Goal: Task Accomplishment & Management: Manage account settings

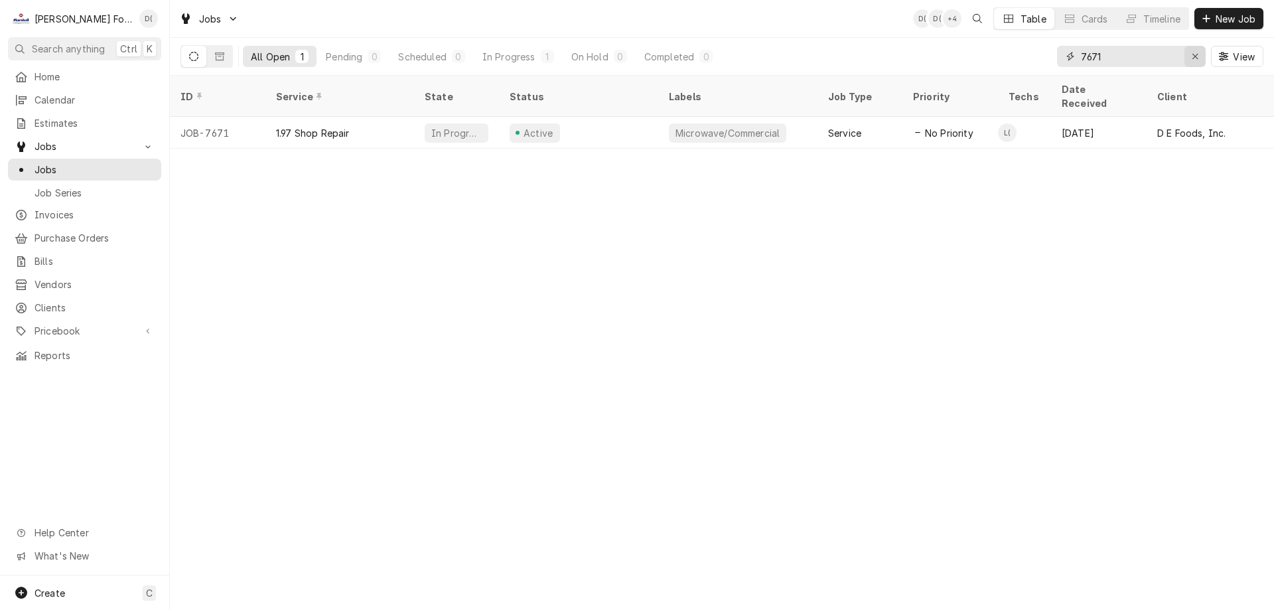
click at [1190, 56] on div "Erase input" at bounding box center [1194, 56] width 13 height 13
click at [1168, 58] on input "Dynamic Content Wrapper" at bounding box center [1143, 56] width 125 height 21
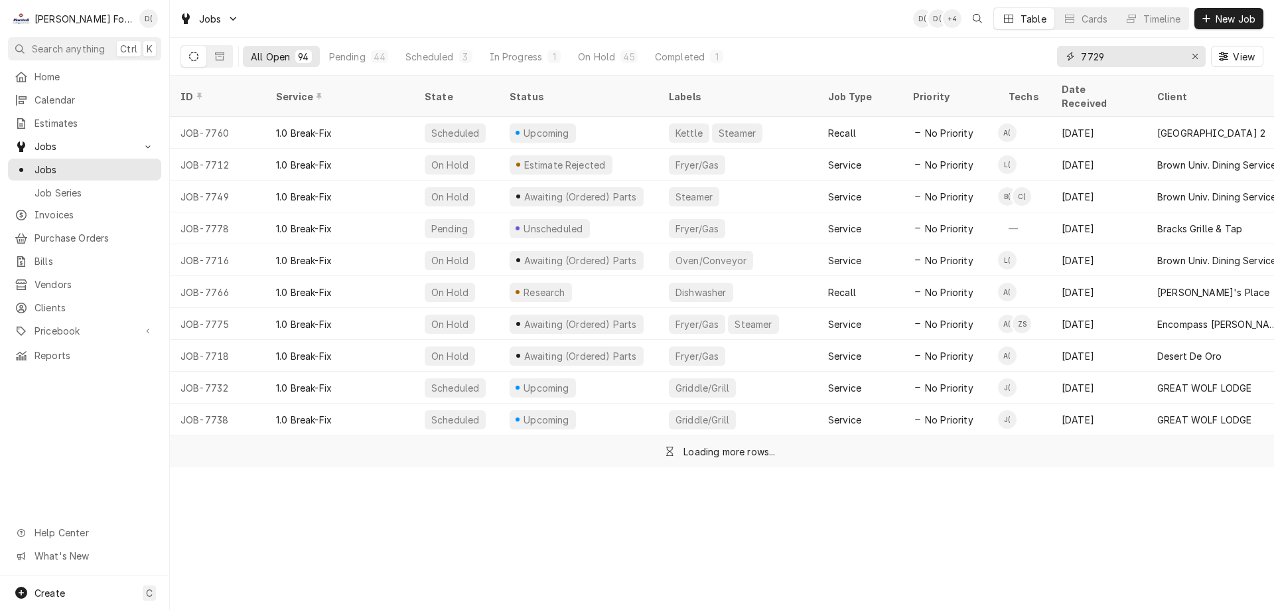
type input "7729"
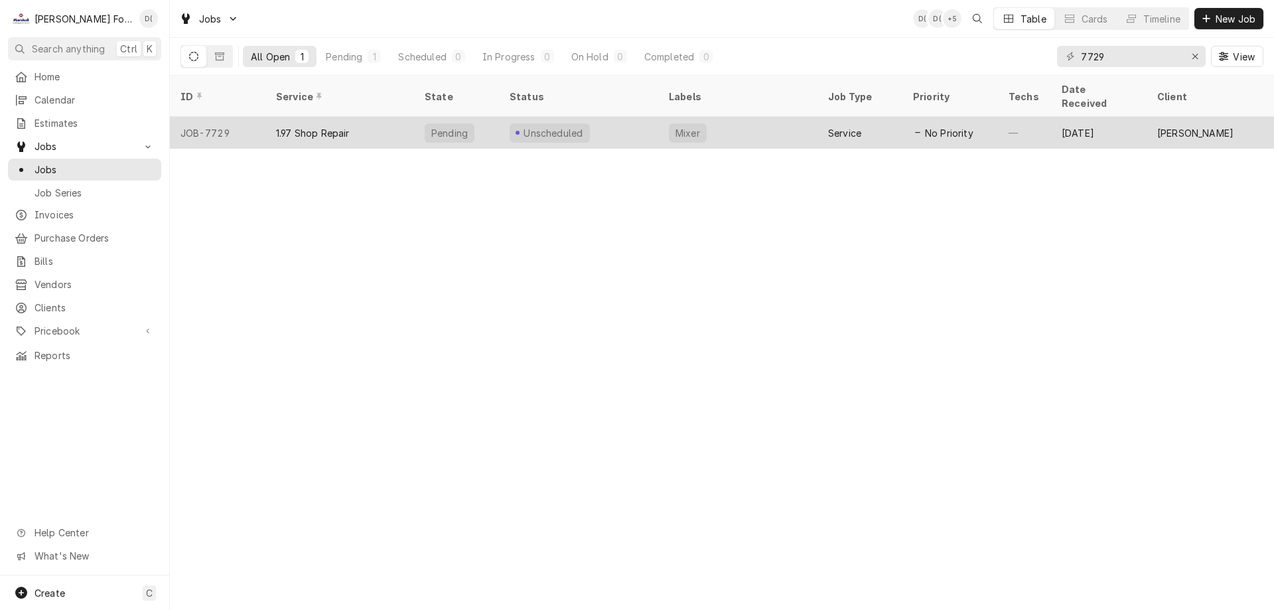
click at [605, 117] on div "Unscheduled" at bounding box center [578, 133] width 159 height 32
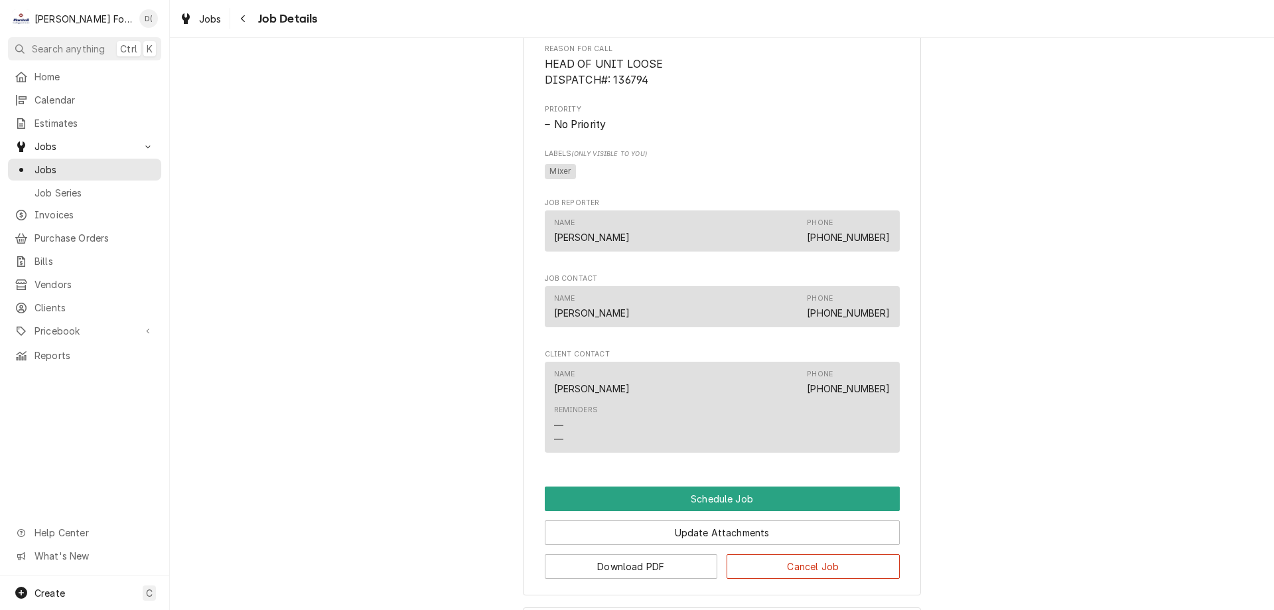
scroll to position [665, 0]
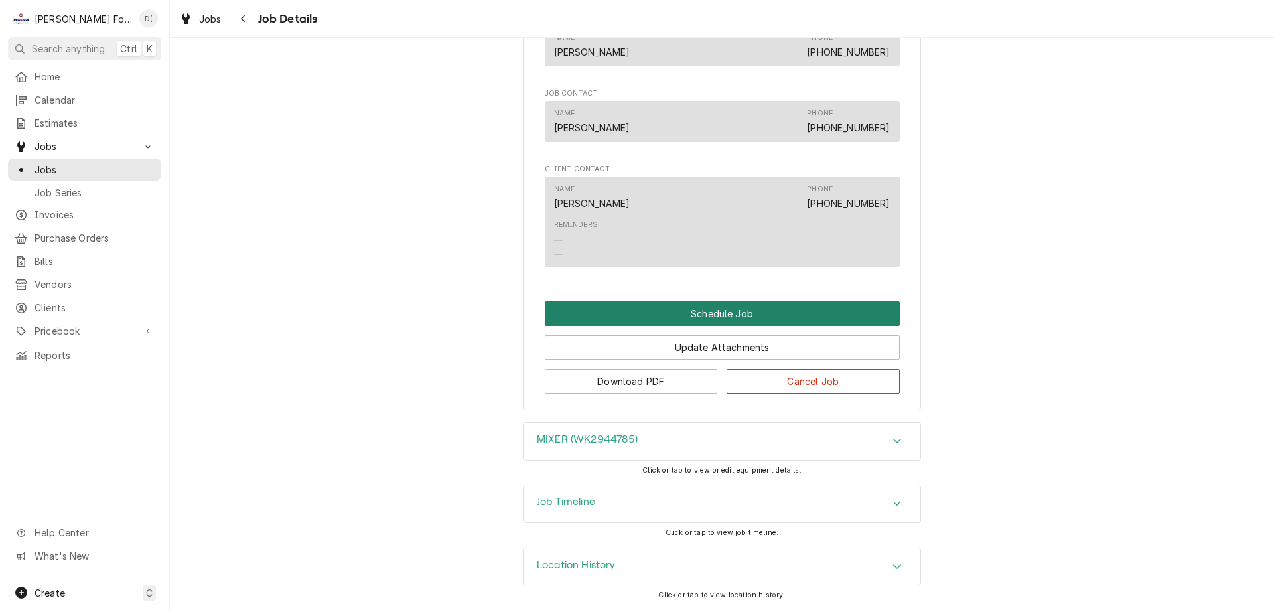
click at [671, 316] on button "Schedule Job" at bounding box center [722, 313] width 355 height 25
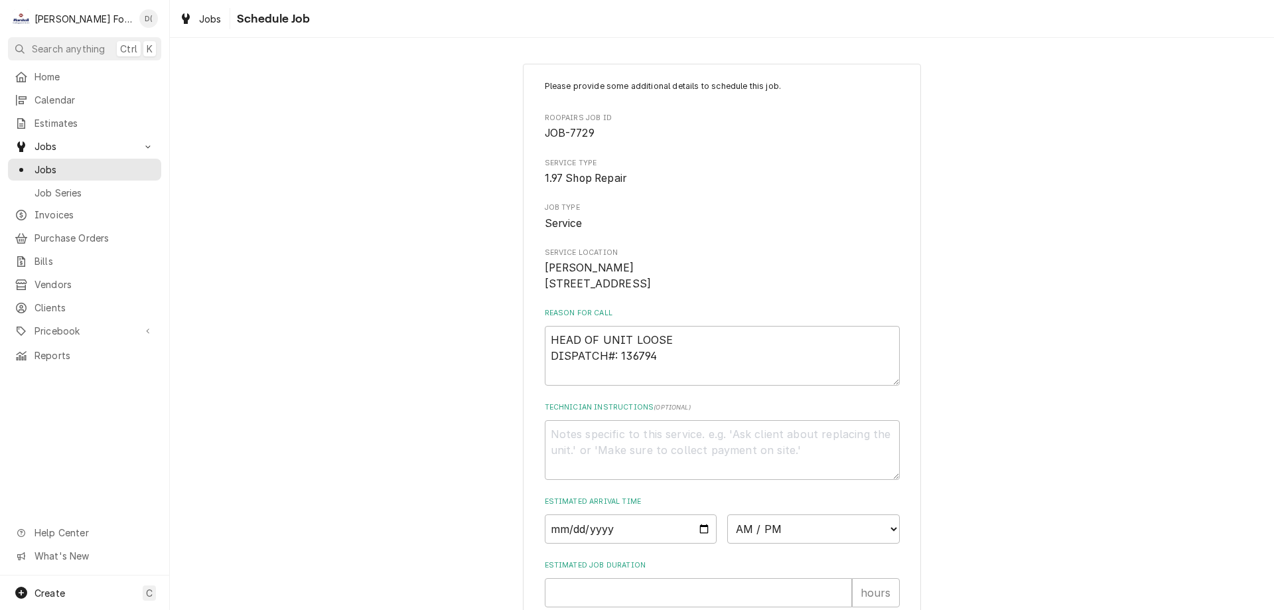
scroll to position [154, 0]
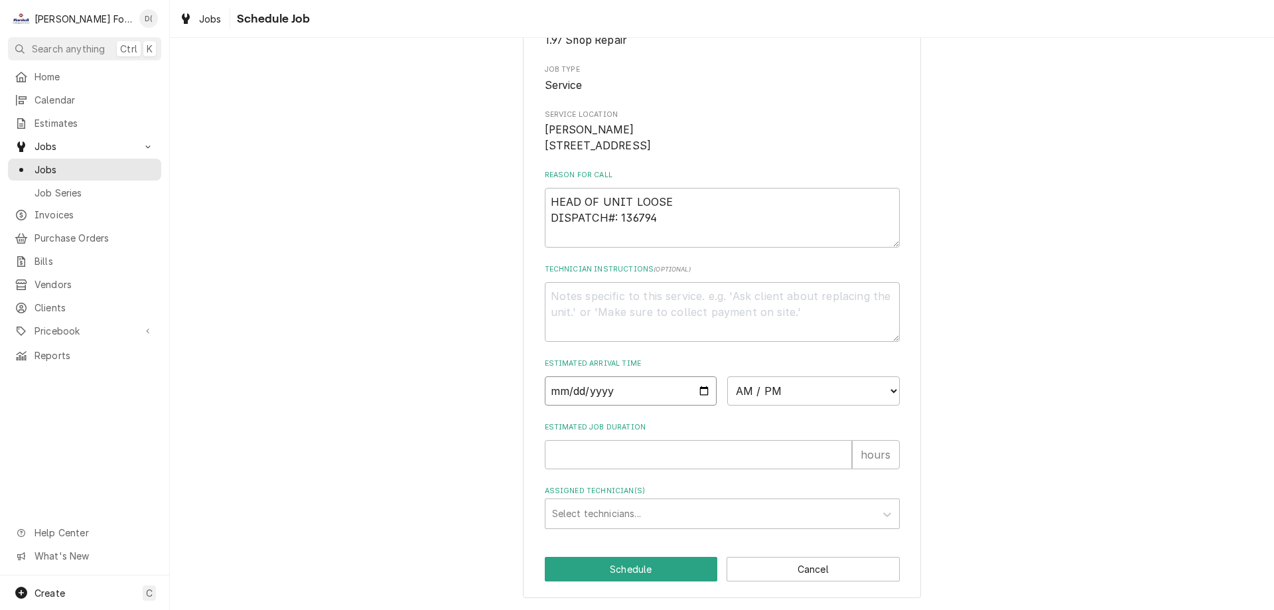
click at [698, 391] on input "Date" at bounding box center [631, 390] width 172 height 29
type input "2025-10-08"
type textarea "x"
click at [811, 403] on select "AM / PM 6:00 AM 6:15 AM 6:30 AM 6:45 AM 7:00 AM 7:15 AM 7:30 AM 7:45 AM 8:00 AM…" at bounding box center [813, 390] width 172 height 29
select select "17:00:00"
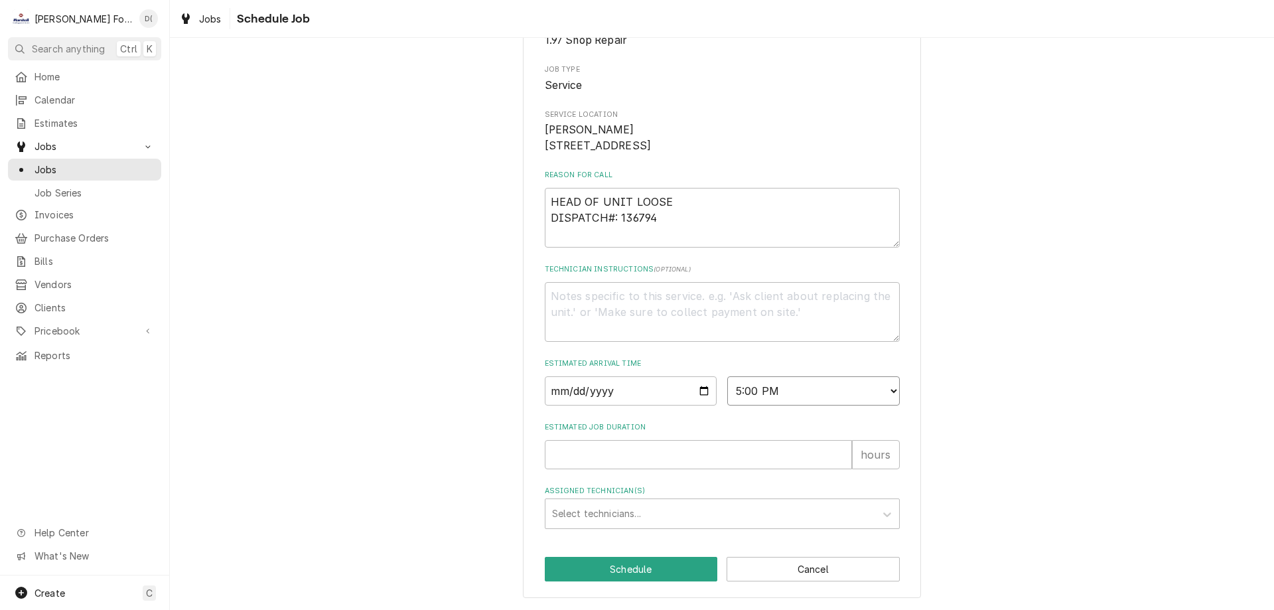
click at [727, 376] on select "AM / PM 6:00 AM 6:15 AM 6:30 AM 6:45 AM 7:00 AM 7:15 AM 7:30 AM 7:45 AM 8:00 AM…" at bounding box center [813, 390] width 172 height 29
type textarea "x"
click at [884, 389] on select "AM / PM 6:00 AM 6:15 AM 6:30 AM 6:45 AM 7:00 AM 7:15 AM 7:30 AM 7:45 AM 8:00 AM…" at bounding box center [813, 390] width 172 height 29
select select "14:00:00"
click at [727, 376] on select "AM / PM 6:00 AM 6:15 AM 6:30 AM 6:45 AM 7:00 AM 7:15 AM 7:30 AM 7:45 AM 8:00 AM…" at bounding box center [813, 390] width 172 height 29
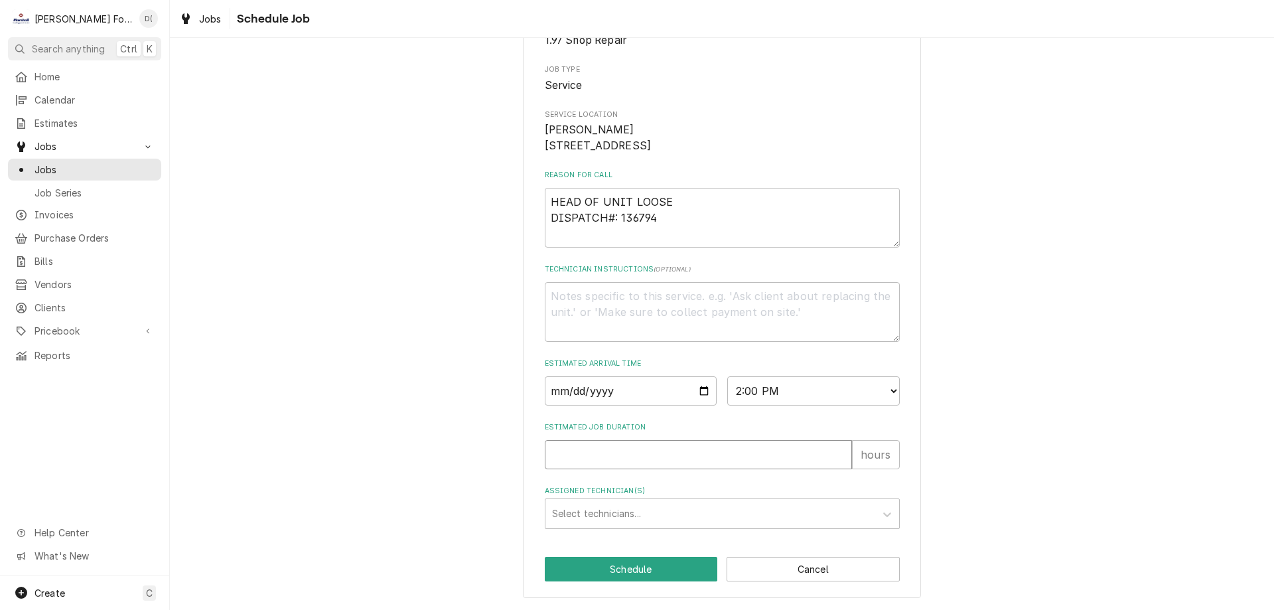
click at [653, 444] on input "Estimated Job Duration" at bounding box center [698, 454] width 307 height 29
type textarea "x"
type input "1"
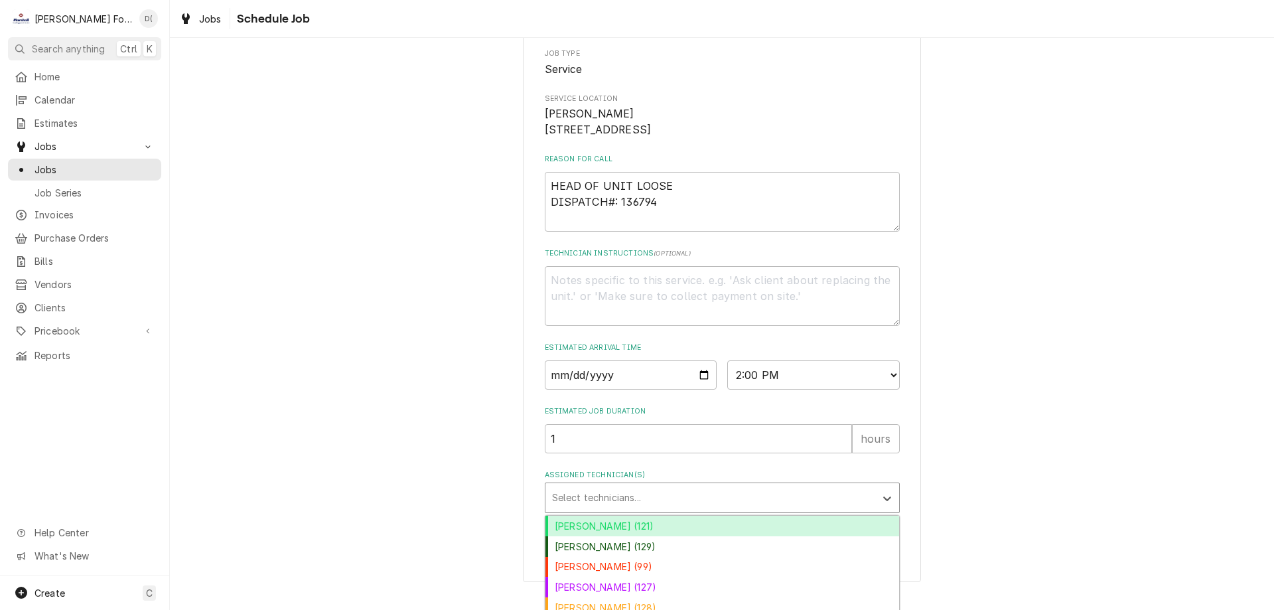
click at [625, 509] on div "Assigned Technician(s)" at bounding box center [710, 498] width 316 height 24
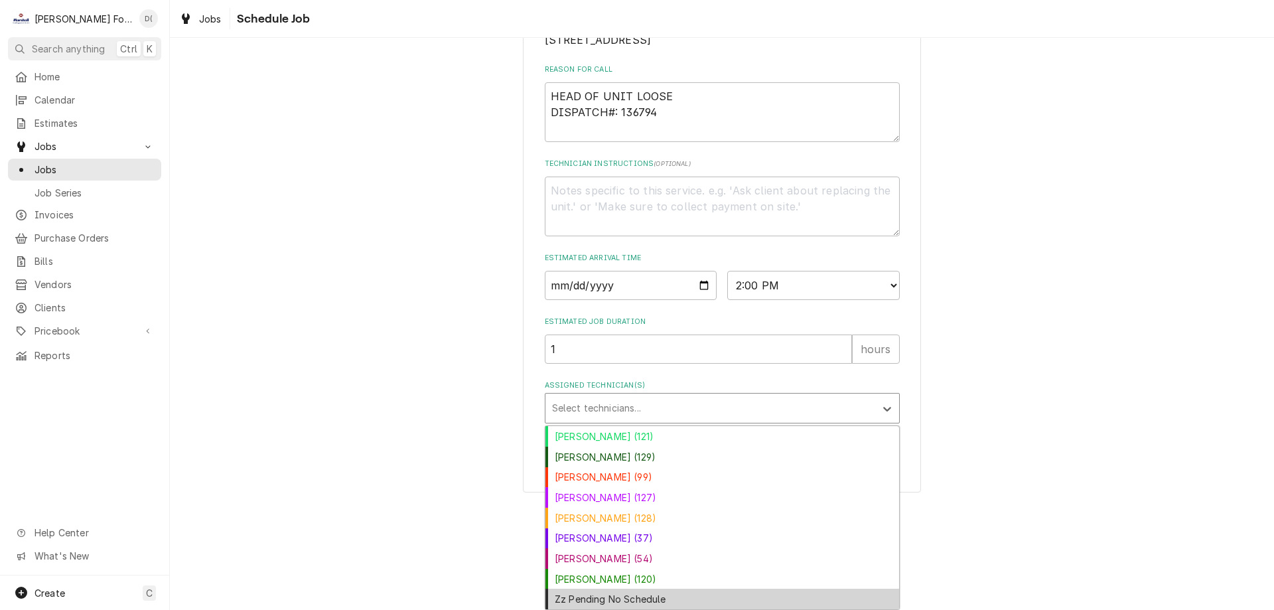
click at [611, 599] on div "Zz Pending No Schedule" at bounding box center [722, 598] width 354 height 21
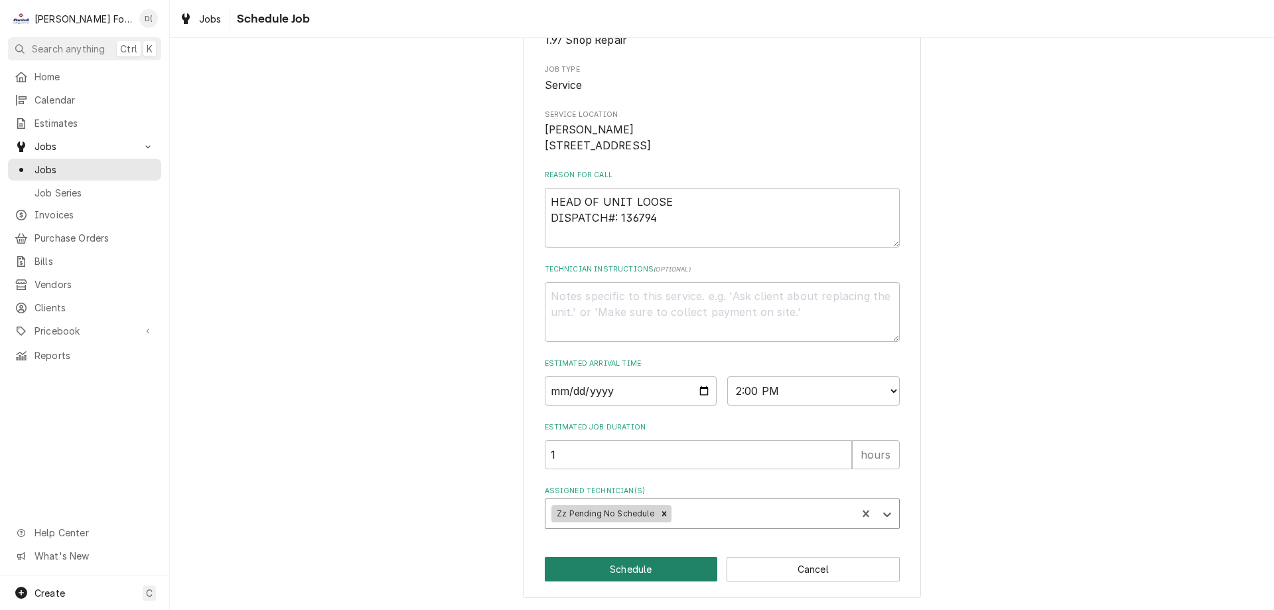
click at [616, 568] on button "Schedule" at bounding box center [631, 569] width 173 height 25
type textarea "x"
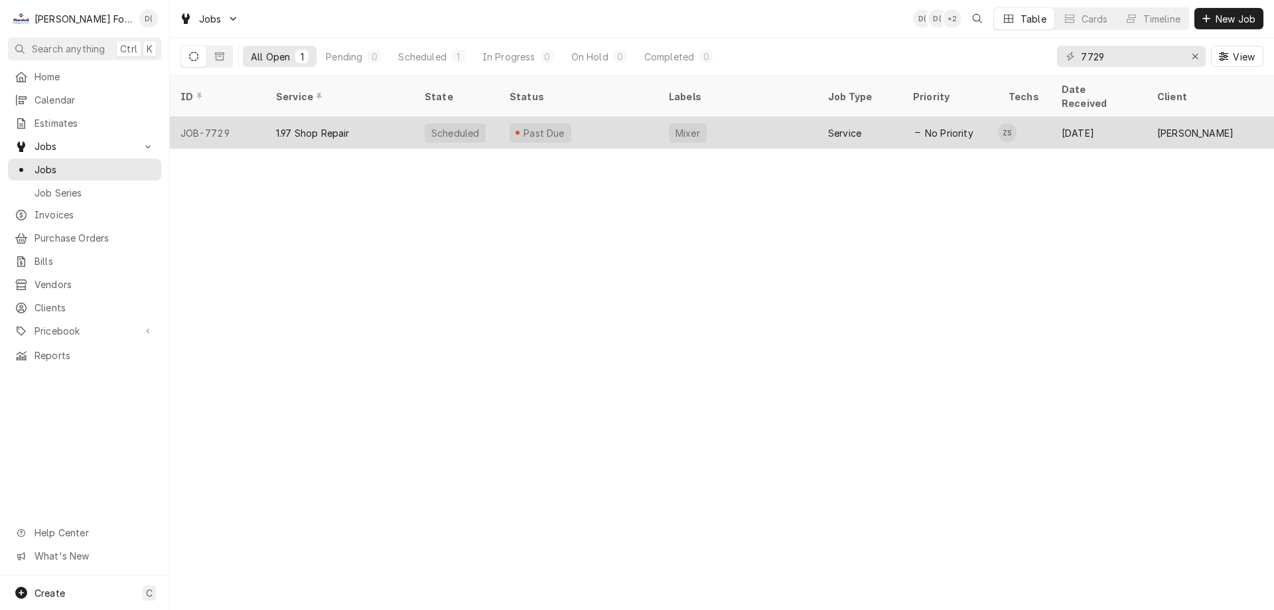
click at [606, 117] on div "Past Due" at bounding box center [578, 133] width 159 height 32
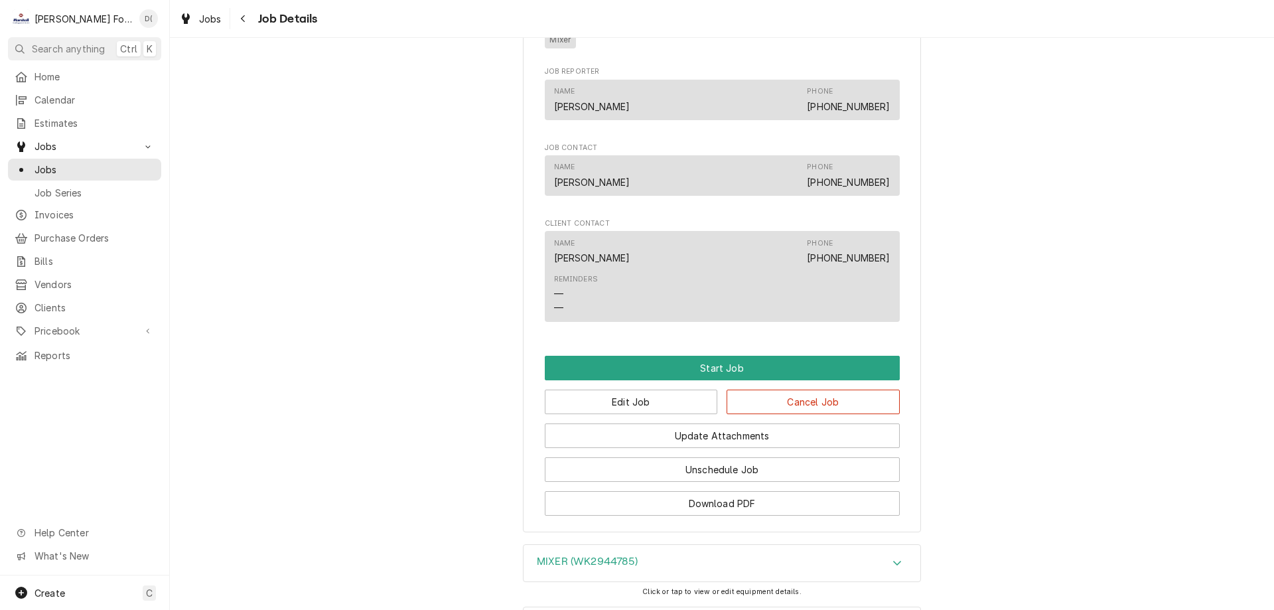
scroll to position [796, 0]
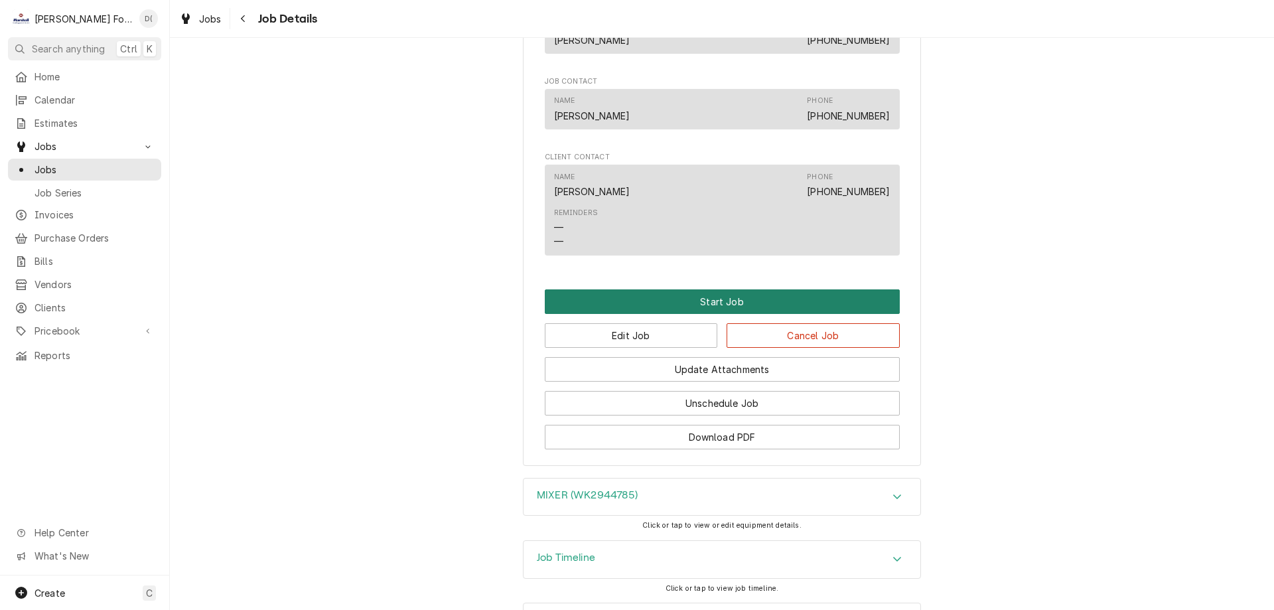
click at [714, 314] on button "Start Job" at bounding box center [722, 301] width 355 height 25
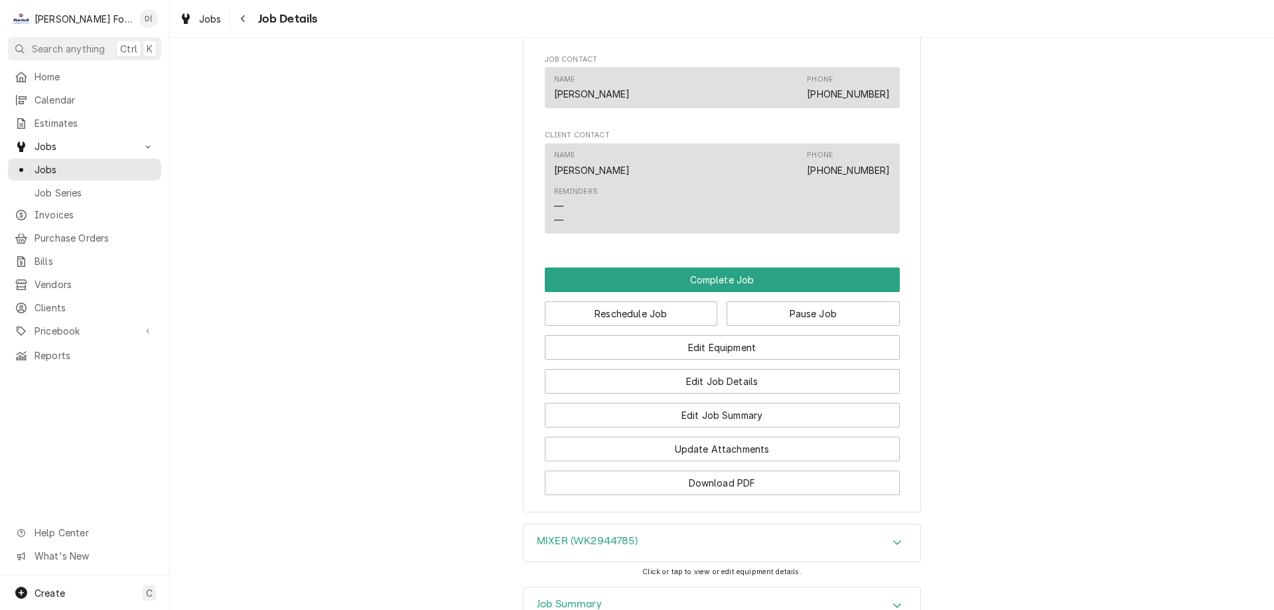
scroll to position [995, 0]
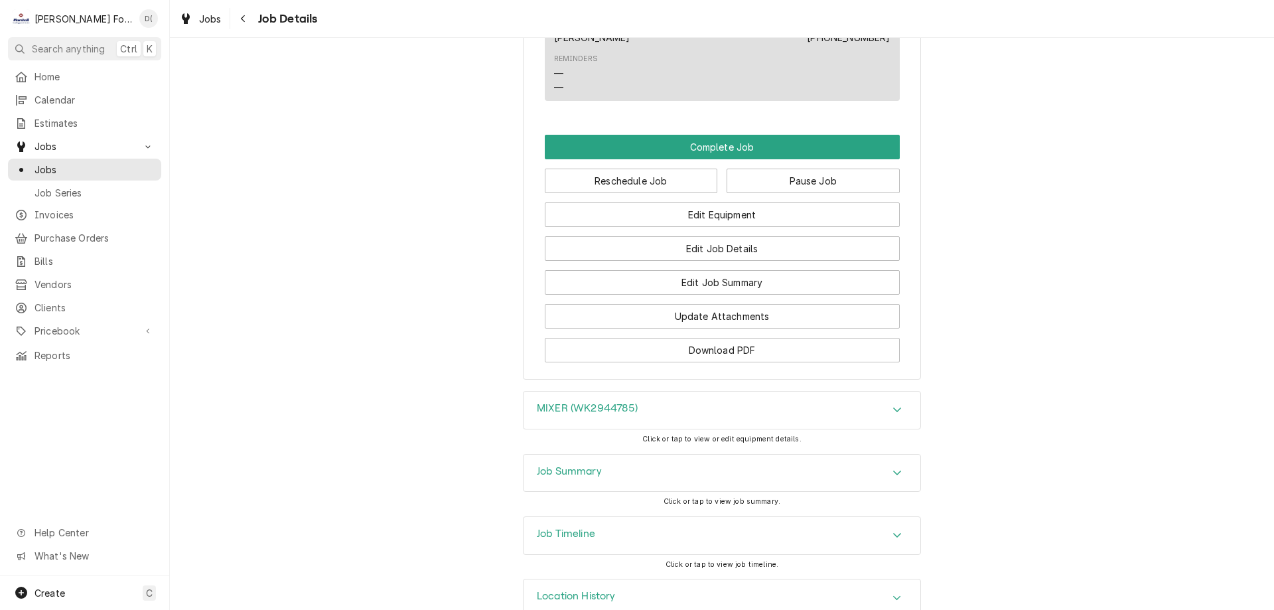
click at [856, 424] on div "MIXER (WK2944785)" at bounding box center [721, 409] width 397 height 37
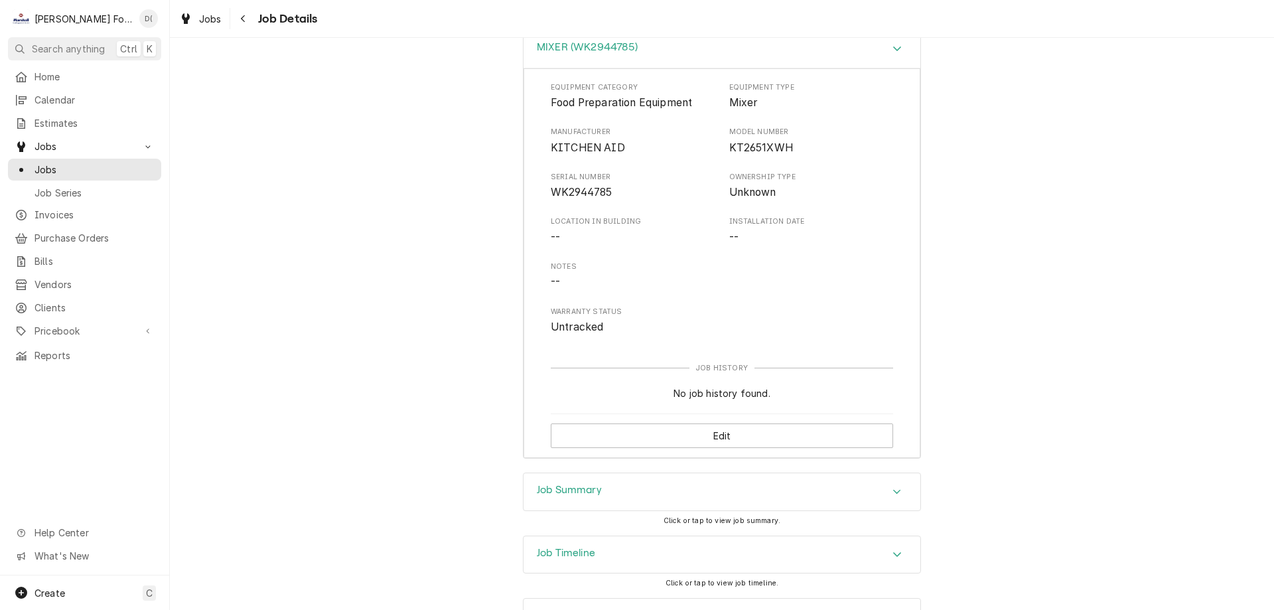
scroll to position [1422, 0]
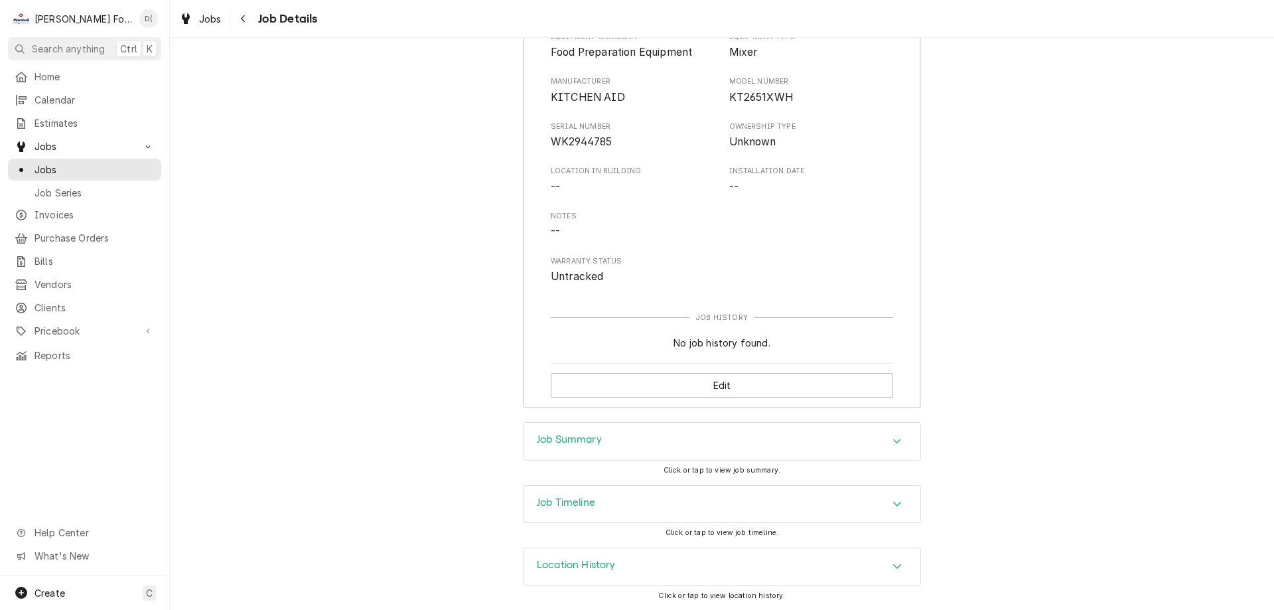
click at [640, 435] on div "Job Summary" at bounding box center [721, 441] width 397 height 37
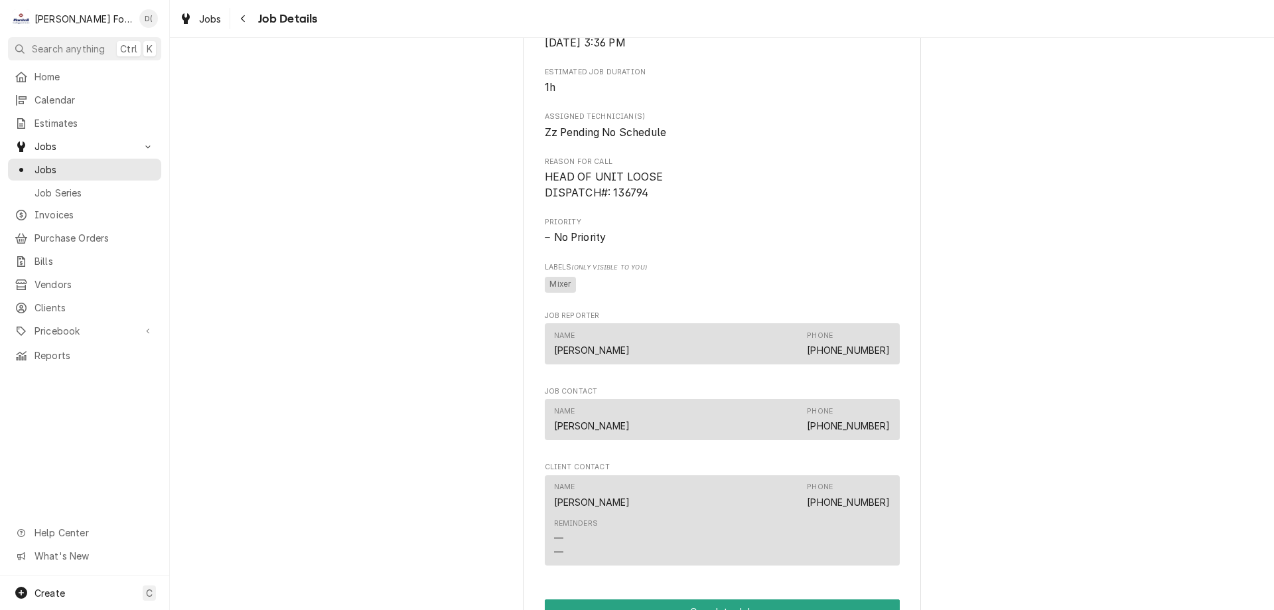
scroll to position [796, 0]
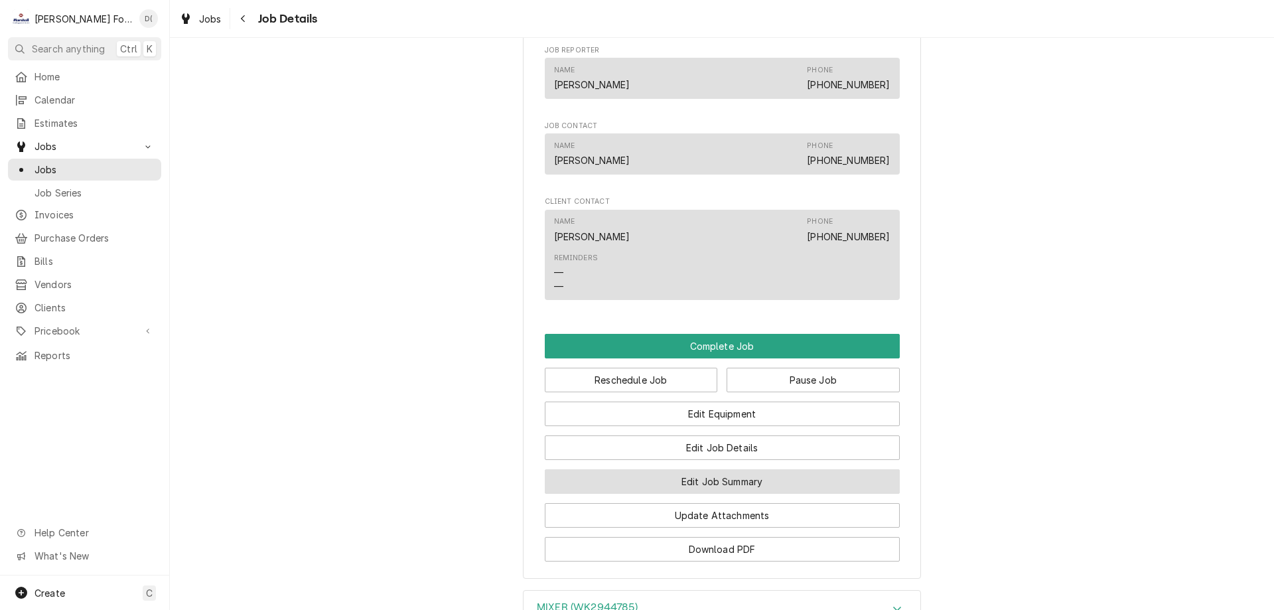
click at [689, 494] on button "Edit Job Summary" at bounding box center [722, 481] width 355 height 25
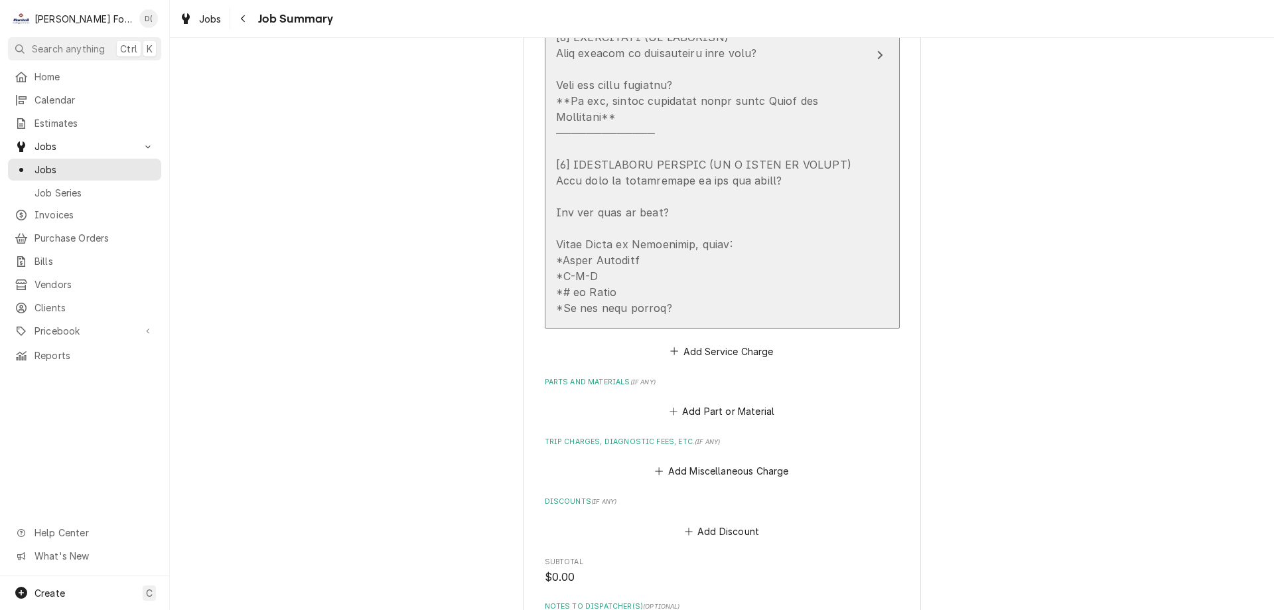
scroll to position [398, 0]
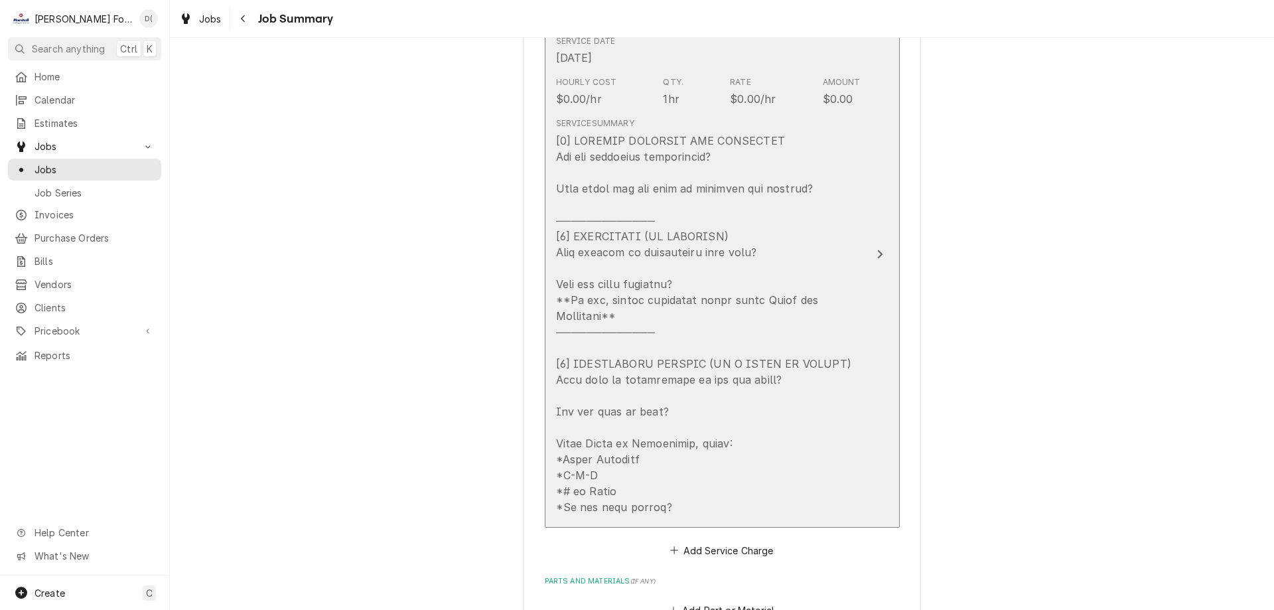
click at [823, 187] on div "Update Line Item" at bounding box center [708, 324] width 304 height 382
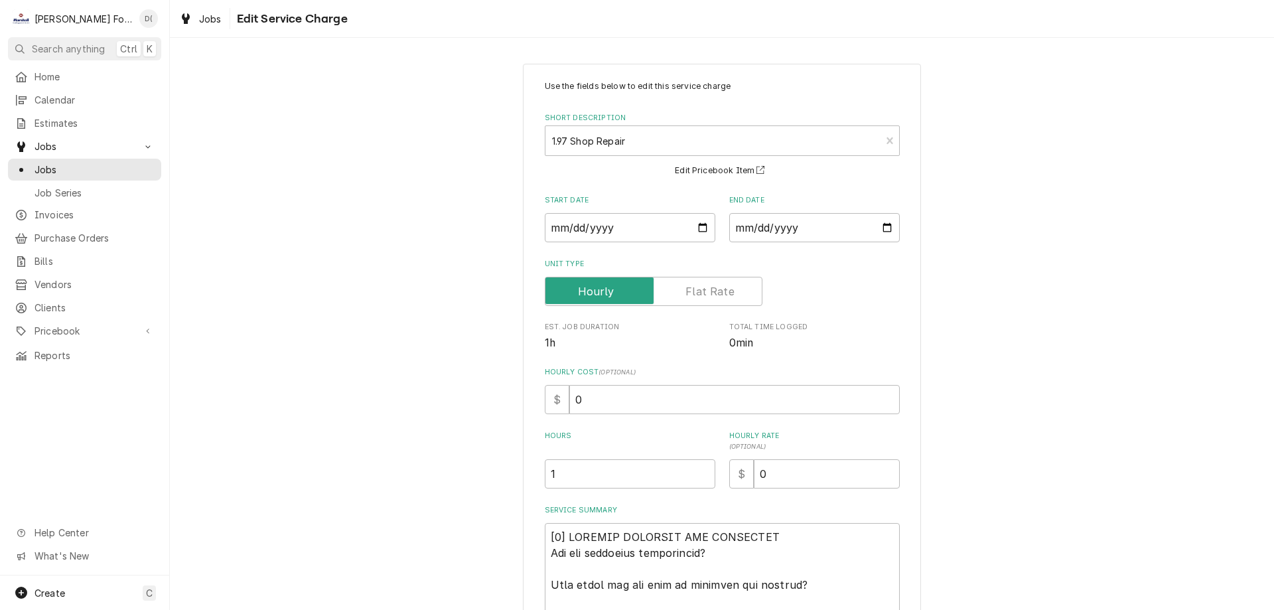
scroll to position [265, 0]
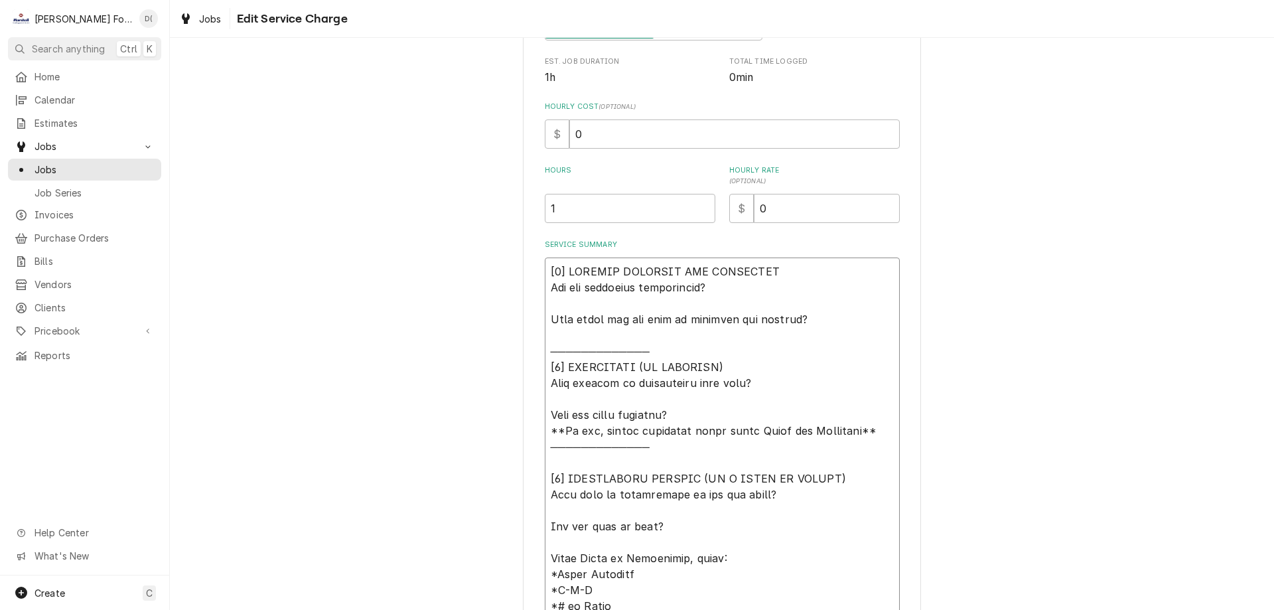
click at [824, 317] on textarea "Service Summary" at bounding box center [722, 446] width 355 height 378
type textarea "x"
type textarea "[𝟭] 𝗜𝗡𝗜𝗧𝗜𝗔𝗟 𝗙𝗜𝗡𝗗𝗜𝗡𝗚𝗦 𝗔𝗡𝗗 𝗗𝗜𝗔𝗚𝗡𝗢𝗦𝗜𝗦 𝗪𝗮𝘀 𝘁𝗵𝗲 𝗲𝗾𝘂𝗶𝗽𝗺𝗲𝗻𝘁 𝗼𝗽𝗲𝗿𝗮𝘁𝗶𝗼𝗻𝗮𝗹? 𝗪𝗵𝗮𝘁 𝘀𝘁𝗲𝗽𝘀 𝗱𝗶…"
type textarea "x"
type textarea "[𝟭] 𝗜𝗡𝗜𝗧𝗜𝗔𝗟 𝗙𝗜𝗡𝗗𝗜𝗡𝗚𝗦 𝗔𝗡𝗗 𝗗𝗜𝗔𝗚𝗡𝗢𝗦𝗜𝗦 𝗪𝗮𝘀 𝘁𝗵𝗲 𝗲𝗾𝘂𝗶𝗽𝗺𝗲𝗻𝘁 𝗼𝗽𝗲𝗿𝗮𝘁𝗶𝗼𝗻𝗮𝗹? 𝗪𝗵𝗮𝘁 𝘀𝘁𝗲𝗽𝘀 𝗱𝗶…"
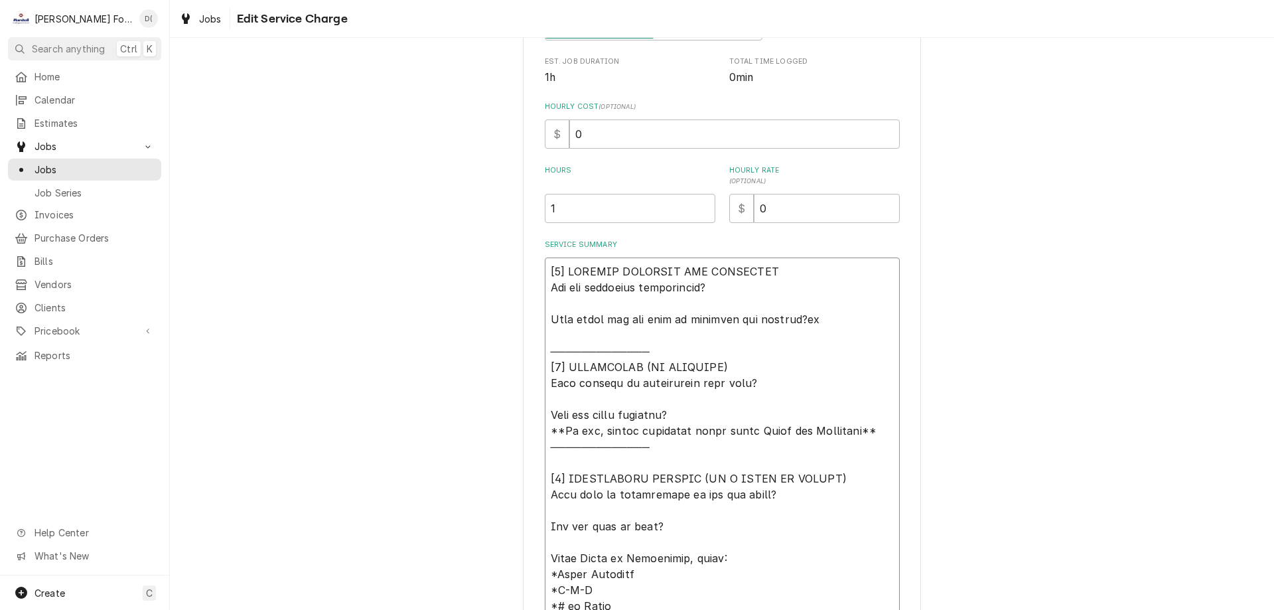
type textarea "x"
type textarea "[𝟭] 𝗜𝗡𝗜𝗧𝗜𝗔𝗟 𝗙𝗜𝗡𝗗𝗜𝗡𝗚𝗦 𝗔𝗡𝗗 𝗗𝗜𝗔𝗚𝗡𝗢𝗦𝗜𝗦 𝗪𝗮𝘀 𝘁𝗵𝗲 𝗲𝗾𝘂𝗶𝗽𝗺𝗲𝗻𝘁 𝗼𝗽𝗲𝗿𝗮𝘁𝗶𝗼𝗻𝗮𝗹? 𝗪𝗵𝗮𝘁 𝘀𝘁𝗲𝗽𝘀 𝗱𝗶…"
type textarea "x"
type textarea "[𝟭] 𝗜𝗡𝗜𝗧𝗜𝗔𝗟 𝗙𝗜𝗡𝗗𝗜𝗡𝗚𝗦 𝗔𝗡𝗗 𝗗𝗜𝗔𝗚𝗡𝗢𝗦𝗜𝗦 𝗪𝗮𝘀 𝘁𝗵𝗲 𝗲𝗾𝘂𝗶𝗽𝗺𝗲𝗻𝘁 𝗼𝗽𝗲𝗿𝗮𝘁𝗶𝗼𝗻𝗮𝗹? 𝗪𝗵𝗮𝘁 𝘀𝘁𝗲𝗽𝘀 𝗱𝗶…"
type textarea "x"
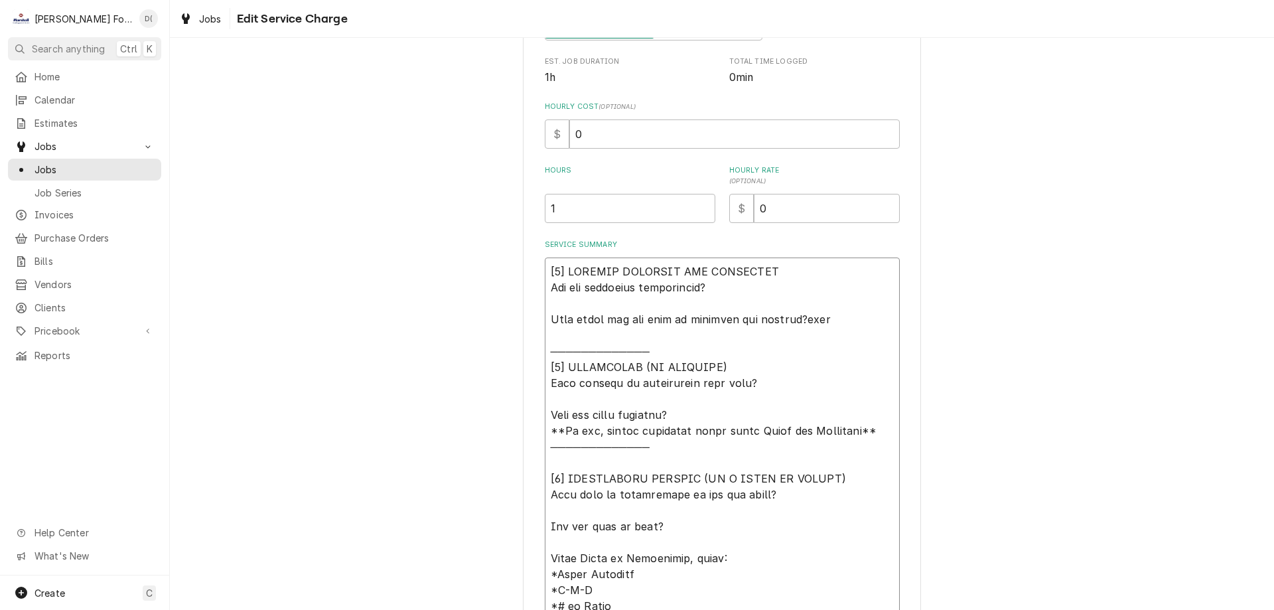
type textarea "[𝟭] 𝗜𝗡𝗜𝗧𝗜𝗔𝗟 𝗙𝗜𝗡𝗗𝗜𝗡𝗚𝗦 𝗔𝗡𝗗 𝗗𝗜𝗔𝗚𝗡𝗢𝗦𝗜𝗦 𝗪𝗮𝘀 𝘁𝗵𝗲 𝗲𝗾𝘂𝗶𝗽𝗺𝗲𝗻𝘁 𝗼𝗽𝗲𝗿𝗮𝘁𝗶𝗼𝗻𝗮𝗹? 𝗪𝗵𝗮𝘁 𝘀𝘁𝗲𝗽𝘀 𝗱𝗶…"
type textarea "x"
type textarea "[𝟭] 𝗜𝗡𝗜𝗧𝗜𝗔𝗟 𝗙𝗜𝗡𝗗𝗜𝗡𝗚𝗦 𝗔𝗡𝗗 𝗗𝗜𝗔𝗚𝗡𝗢𝗦𝗜𝗦 𝗪𝗮𝘀 𝘁𝗵𝗲 𝗲𝗾𝘂𝗶𝗽𝗺𝗲𝗻𝘁 𝗼𝗽𝗲𝗿𝗮𝘁𝗶𝗼𝗻𝗮𝗹? 𝗪𝗵𝗮𝘁 𝘀𝘁𝗲𝗽𝘀 𝗱𝗶…"
type textarea "x"
type textarea "[𝟭] 𝗜𝗡𝗜𝗧𝗜𝗔𝗟 𝗙𝗜𝗡𝗗𝗜𝗡𝗚𝗦 𝗔𝗡𝗗 𝗗𝗜𝗔𝗚𝗡𝗢𝗦𝗜𝗦 𝗪𝗮𝘀 𝘁𝗵𝗲 𝗲𝗾𝘂𝗶𝗽𝗺𝗲𝗻𝘁 𝗼𝗽𝗲𝗿𝗮𝘁𝗶𝗼𝗻𝗮𝗹? 𝗪𝗵𝗮𝘁 𝘀𝘁𝗲𝗽𝘀 𝗱𝗶…"
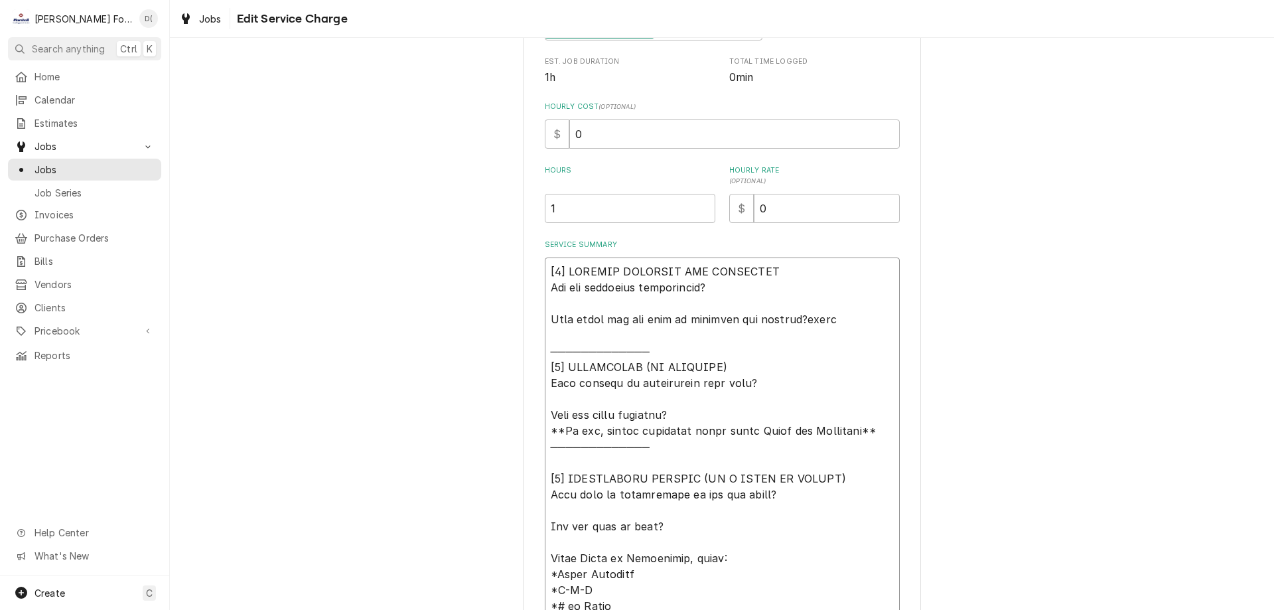
type textarea "x"
type textarea "[𝟭] 𝗜𝗡𝗜𝗧𝗜𝗔𝗟 𝗙𝗜𝗡𝗗𝗜𝗡𝗚𝗦 𝗔𝗡𝗗 𝗗𝗜𝗔𝗚𝗡𝗢𝗦𝗜𝗦 𝗪𝗮𝘀 𝘁𝗵𝗲 𝗲𝗾𝘂𝗶𝗽𝗺𝗲𝗻𝘁 𝗼𝗽𝗲𝗿𝗮𝘁𝗶𝗼𝗻𝗮𝗹? 𝗪𝗵𝗮𝘁 𝘀𝘁𝗲𝗽𝘀 𝗱𝗶…"
type textarea "x"
type textarea "[𝟭] 𝗜𝗡𝗜𝗧𝗜𝗔𝗟 𝗙𝗜𝗡𝗗𝗜𝗡𝗚𝗦 𝗔𝗡𝗗 𝗗𝗜𝗔𝗚𝗡𝗢𝗦𝗜𝗦 𝗪𝗮𝘀 𝘁𝗵𝗲 𝗲𝗾𝘂𝗶𝗽𝗺𝗲𝗻𝘁 𝗼𝗽𝗲𝗿𝗮𝘁𝗶𝗼𝗻𝗮𝗹? 𝗪𝗵𝗮𝘁 𝘀𝘁𝗲𝗽𝘀 𝗱𝗶…"
type textarea "x"
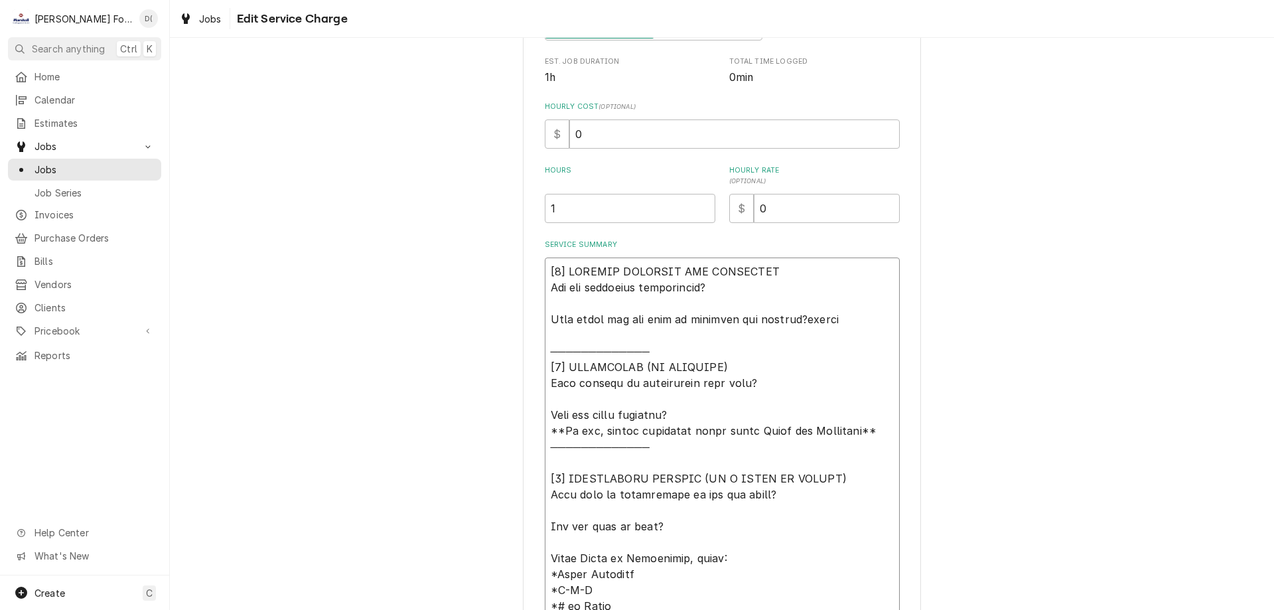
type textarea "[𝟭] 𝗜𝗡𝗜𝗧𝗜𝗔𝗟 𝗙𝗜𝗡𝗗𝗜𝗡𝗚𝗦 𝗔𝗡𝗗 𝗗𝗜𝗔𝗚𝗡𝗢𝗦𝗜𝗦 𝗪𝗮𝘀 𝘁𝗵𝗲 𝗲𝗾𝘂𝗶𝗽𝗺𝗲𝗻𝘁 𝗼𝗽𝗲𝗿𝗮𝘁𝗶𝗼𝗻𝗮𝗹? 𝗪𝗵𝗮𝘁 𝘀𝘁𝗲𝗽𝘀 𝗱𝗶…"
type textarea "x"
type textarea "[𝟭] 𝗜𝗡𝗜𝗧𝗜𝗔𝗟 𝗙𝗜𝗡𝗗𝗜𝗡𝗚𝗦 𝗔𝗡𝗗 𝗗𝗜𝗔𝗚𝗡𝗢𝗦𝗜𝗦 𝗪𝗮𝘀 𝘁𝗵𝗲 𝗲𝗾𝘂𝗶𝗽𝗺𝗲𝗻𝘁 𝗼𝗽𝗲𝗿𝗮𝘁𝗶𝗼𝗻𝗮𝗹? 𝗪𝗵𝗮𝘁 𝘀𝘁𝗲𝗽𝘀 𝗱𝗶…"
type textarea "x"
type textarea "[𝟭] 𝗜𝗡𝗜𝗧𝗜𝗔𝗟 𝗙𝗜𝗡𝗗𝗜𝗡𝗚𝗦 𝗔𝗡𝗗 𝗗𝗜𝗔𝗚𝗡𝗢𝗦𝗜𝗦 𝗪𝗮𝘀 𝘁𝗵𝗲 𝗲𝗾𝘂𝗶𝗽𝗺𝗲𝗻𝘁 𝗼𝗽𝗲𝗿𝗮𝘁𝗶𝗼𝗻𝗮𝗹? 𝗪𝗵𝗮𝘁 𝘀𝘁𝗲𝗽𝘀 𝗱𝗶…"
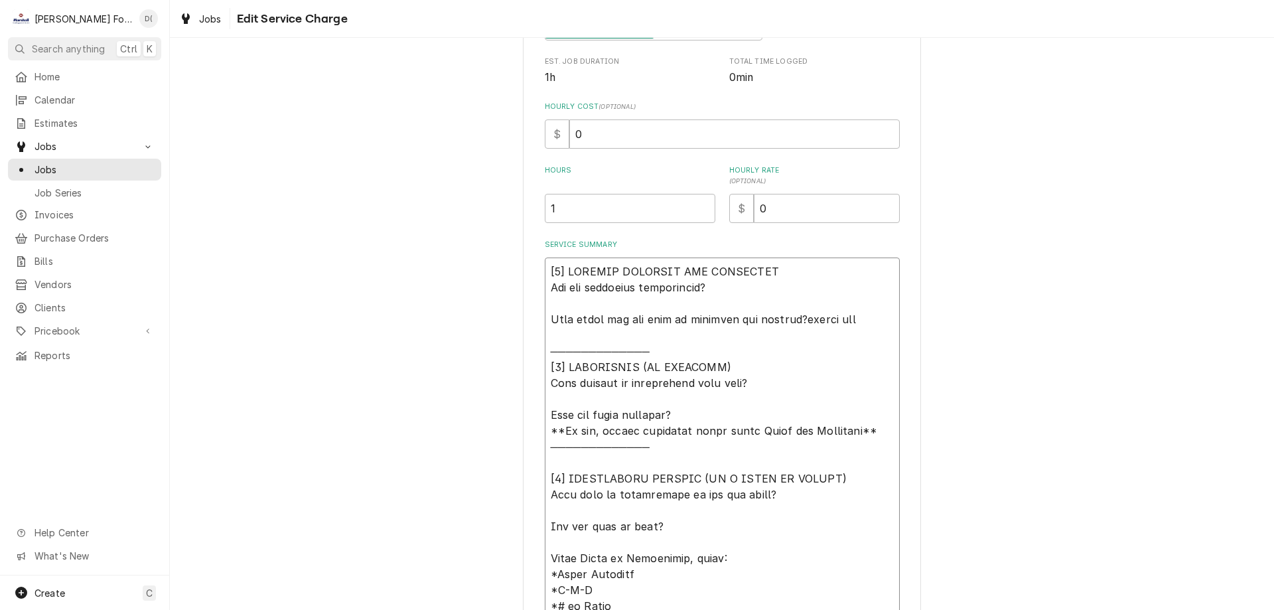
type textarea "x"
type textarea "[𝟭] 𝗜𝗡𝗜𝗧𝗜𝗔𝗟 𝗙𝗜𝗡𝗗𝗜𝗡𝗚𝗦 𝗔𝗡𝗗 𝗗𝗜𝗔𝗚𝗡𝗢𝗦𝗜𝗦 𝗪𝗮𝘀 𝘁𝗵𝗲 𝗲𝗾𝘂𝗶𝗽𝗺𝗲𝗻𝘁 𝗼𝗽𝗲𝗿𝗮𝘁𝗶𝗼𝗻𝗮𝗹? 𝗪𝗵𝗮𝘁 𝘀𝘁𝗲𝗽𝘀 𝗱𝗶…"
type textarea "x"
type textarea "[𝟭] 𝗜𝗡𝗜𝗧𝗜𝗔𝗟 𝗙𝗜𝗡𝗗𝗜𝗡𝗚𝗦 𝗔𝗡𝗗 𝗗𝗜𝗔𝗚𝗡𝗢𝗦𝗜𝗦 𝗪𝗮𝘀 𝘁𝗵𝗲 𝗲𝗾𝘂𝗶𝗽𝗺𝗲𝗻𝘁 𝗼𝗽𝗲𝗿𝗮𝘁𝗶𝗼𝗻𝗮𝗹? 𝗪𝗵𝗮𝘁 𝘀𝘁𝗲𝗽𝘀 𝗱𝗶…"
type textarea "x"
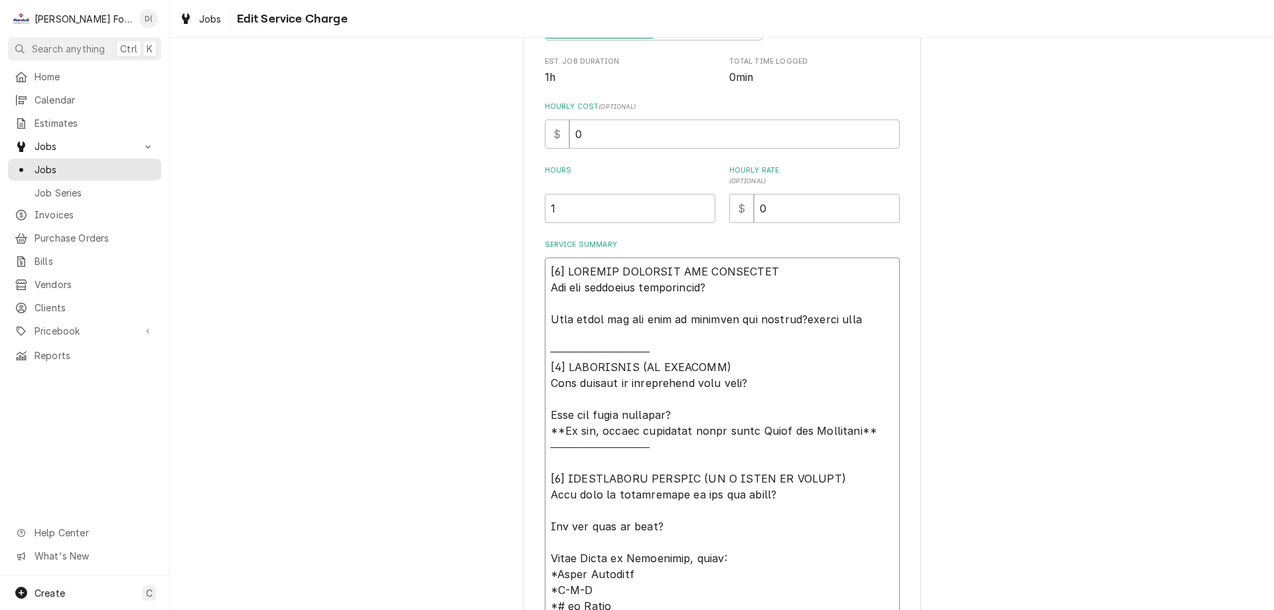
type textarea "[𝟭] 𝗜𝗡𝗜𝗧𝗜𝗔𝗟 𝗙𝗜𝗡𝗗𝗜𝗡𝗚𝗦 𝗔𝗡𝗗 𝗗𝗜𝗔𝗚𝗡𝗢𝗦𝗜𝗦 𝗪𝗮𝘀 𝘁𝗵𝗲 𝗲𝗾𝘂𝗶𝗽𝗺𝗲𝗻𝘁 𝗼𝗽𝗲𝗿𝗮𝘁𝗶𝗼𝗻𝗮𝗹? 𝗪𝗵𝗮𝘁 𝘀𝘁𝗲𝗽𝘀 𝗱𝗶…"
type textarea "x"
type textarea "[𝟭] 𝗜𝗡𝗜𝗧𝗜𝗔𝗟 𝗙𝗜𝗡𝗗𝗜𝗡𝗚𝗦 𝗔𝗡𝗗 𝗗𝗜𝗔𝗚𝗡𝗢𝗦𝗜𝗦 𝗪𝗮𝘀 𝘁𝗵𝗲 𝗲𝗾𝘂𝗶𝗽𝗺𝗲𝗻𝘁 𝗼𝗽𝗲𝗿𝗮𝘁𝗶𝗼𝗻𝗮𝗹? 𝗪𝗵𝗮𝘁 𝘀𝘁𝗲𝗽𝘀 𝗱𝗶…"
type textarea "x"
type textarea "[𝟭] 𝗜𝗡𝗜𝗧𝗜𝗔𝗟 𝗙𝗜𝗡𝗗𝗜𝗡𝗚𝗦 𝗔𝗡𝗗 𝗗𝗜𝗔𝗚𝗡𝗢𝗦𝗜𝗦 𝗪𝗮𝘀 𝘁𝗵𝗲 𝗲𝗾𝘂𝗶𝗽𝗺𝗲𝗻𝘁 𝗼𝗽𝗲𝗿𝗮𝘁𝗶𝗼𝗻𝗮𝗹? 𝗪𝗵𝗮𝘁 𝘀𝘁𝗲𝗽𝘀 𝗱𝗶…"
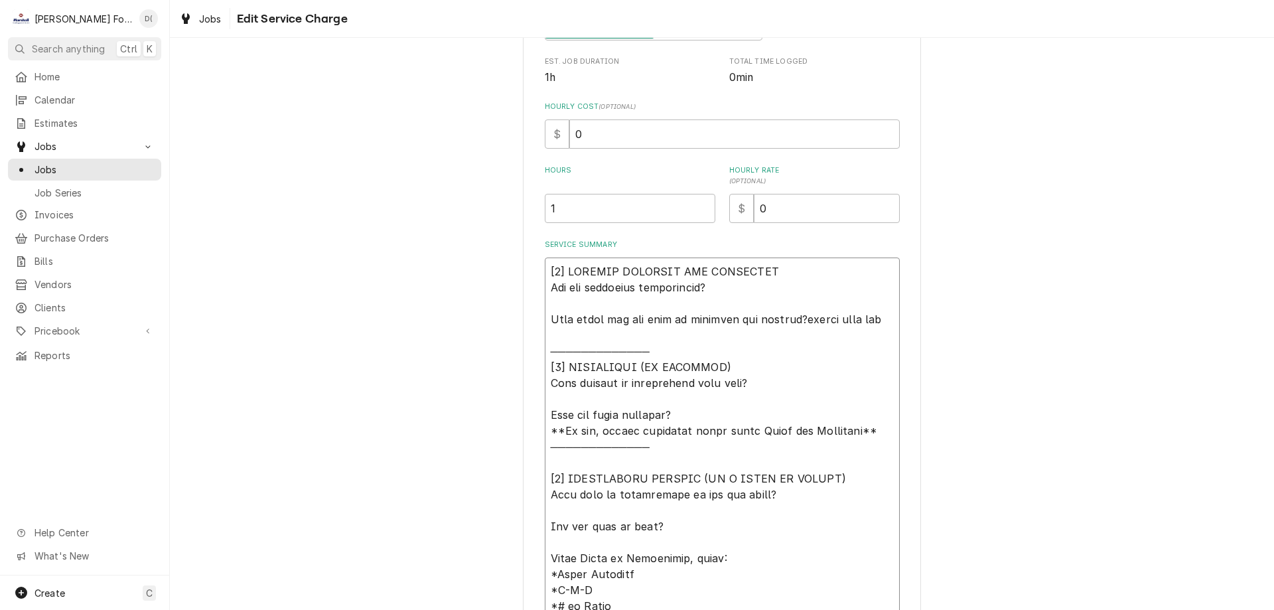
type textarea "x"
type textarea "[𝟭] 𝗜𝗡𝗜𝗧𝗜𝗔𝗟 𝗙𝗜𝗡𝗗𝗜𝗡𝗚𝗦 𝗔𝗡𝗗 𝗗𝗜𝗔𝗚𝗡𝗢𝗦𝗜𝗦 𝗪𝗮𝘀 𝘁𝗵𝗲 𝗲𝗾𝘂𝗶𝗽𝗺𝗲𝗻𝘁 𝗼𝗽𝗲𝗿𝗮𝘁𝗶𝗼𝗻𝗮𝗹? 𝗪𝗵𝗮𝘁 𝘀𝘁𝗲𝗽𝘀 𝗱𝗶…"
type textarea "x"
type textarea "[𝟭] 𝗜𝗡𝗜𝗧𝗜𝗔𝗟 𝗙𝗜𝗡𝗗𝗜𝗡𝗚𝗦 𝗔𝗡𝗗 𝗗𝗜𝗔𝗚𝗡𝗢𝗦𝗜𝗦 𝗪𝗮𝘀 𝘁𝗵𝗲 𝗲𝗾𝘂𝗶𝗽𝗺𝗲𝗻𝘁 𝗼𝗽𝗲𝗿𝗮𝘁𝗶𝗼𝗻𝗮𝗹? 𝗪𝗵𝗮𝘁 𝘀𝘁𝗲𝗽𝘀 𝗱𝗶…"
type textarea "x"
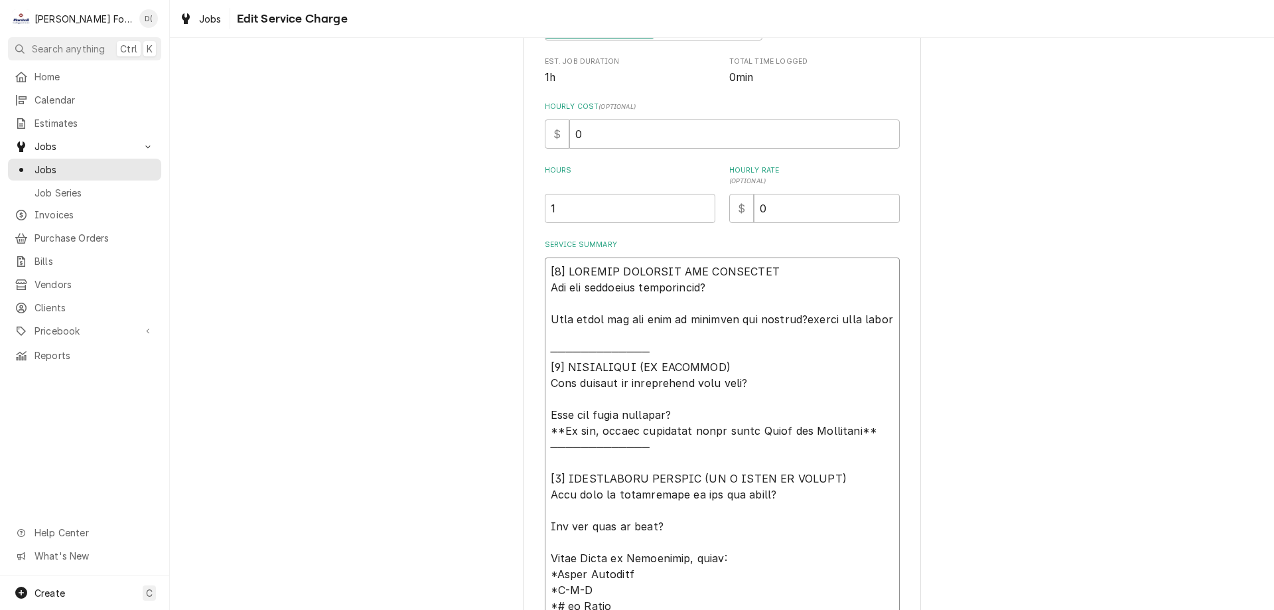
type textarea "[𝟭] 𝗜𝗡𝗜𝗧𝗜𝗔𝗟 𝗙𝗜𝗡𝗗𝗜𝗡𝗚𝗦 𝗔𝗡𝗗 𝗗𝗜𝗔𝗚𝗡𝗢𝗦𝗜𝗦 𝗪𝗮𝘀 𝘁𝗵𝗲 𝗲𝗾𝘂𝗶𝗽𝗺𝗲𝗻𝘁 𝗼𝗽𝗲𝗿𝗮𝘁𝗶𝗼𝗻𝗮𝗹? 𝗪𝗵𝗮𝘁 𝘀𝘁𝗲𝗽𝘀 𝗱𝗶…"
type textarea "x"
type textarea "[𝟭] 𝗜𝗡𝗜𝗧𝗜𝗔𝗟 𝗙𝗜𝗡𝗗𝗜𝗡𝗚𝗦 𝗔𝗡𝗗 𝗗𝗜𝗔𝗚𝗡𝗢𝗦𝗜𝗦 𝗪𝗮𝘀 𝘁𝗵𝗲 𝗲𝗾𝘂𝗶𝗽𝗺𝗲𝗻𝘁 𝗼𝗽𝗲𝗿𝗮𝘁𝗶𝗼𝗻𝗮𝗹? 𝗪𝗵𝗮𝘁 𝘀𝘁𝗲𝗽𝘀 𝗱𝗶…"
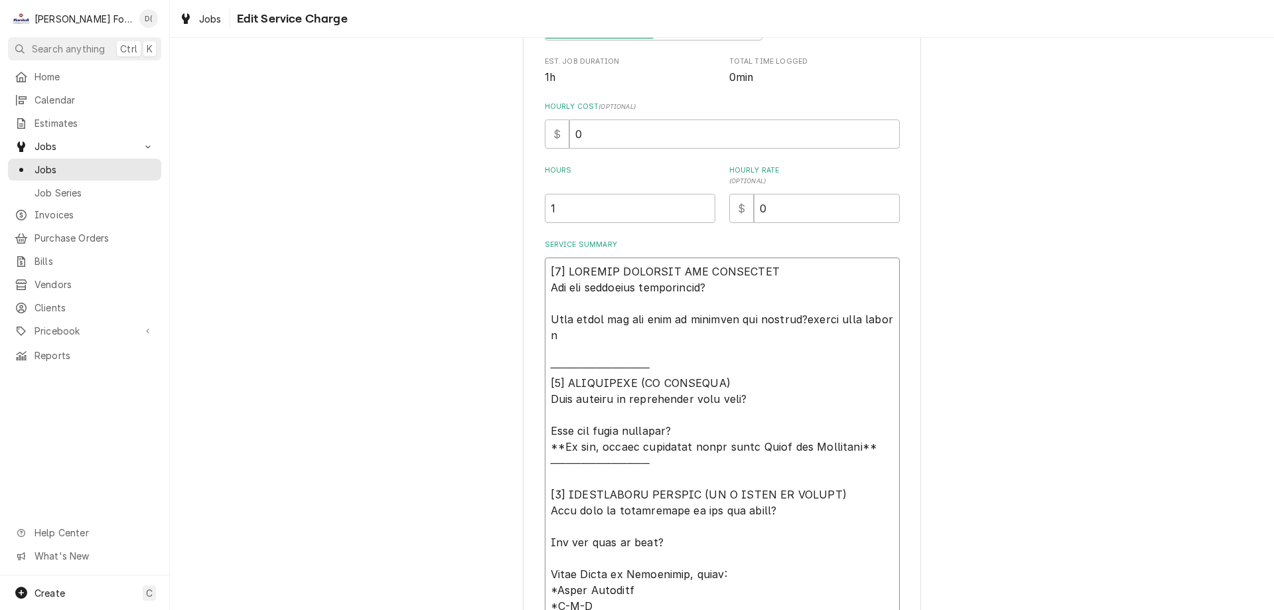
type textarea "x"
type textarea "[𝟭] 𝗜𝗡𝗜𝗧𝗜𝗔𝗟 𝗙𝗜𝗡𝗗𝗜𝗡𝗚𝗦 𝗔𝗡𝗗 𝗗𝗜𝗔𝗚𝗡𝗢𝗦𝗜𝗦 𝗪𝗮𝘀 𝘁𝗵𝗲 𝗲𝗾𝘂𝗶𝗽𝗺𝗲𝗻𝘁 𝗼𝗽𝗲𝗿𝗮𝘁𝗶𝗼𝗻𝗮𝗹? 𝗪𝗵𝗮𝘁 𝘀𝘁𝗲𝗽𝘀 𝗱𝗶…"
type textarea "x"
type textarea "[𝟭] 𝗜𝗡𝗜𝗧𝗜𝗔𝗟 𝗙𝗜𝗡𝗗𝗜𝗡𝗚𝗦 𝗔𝗡𝗗 𝗗𝗜𝗔𝗚𝗡𝗢𝗦𝗜𝗦 𝗪𝗮𝘀 𝘁𝗵𝗲 𝗲𝗾𝘂𝗶𝗽𝗺𝗲𝗻𝘁 𝗼𝗽𝗲𝗿𝗮𝘁𝗶𝗼𝗻𝗮𝗹? 𝗪𝗵𝗮𝘁 𝘀𝘁𝗲𝗽𝘀 𝗱𝗶…"
type textarea "x"
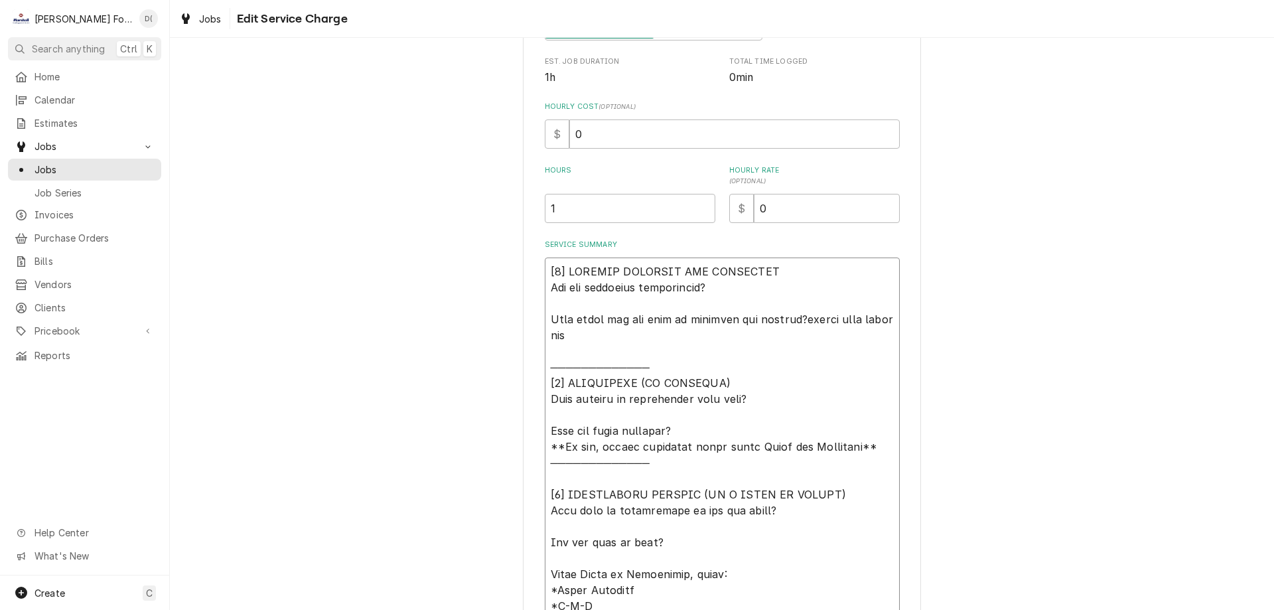
type textarea "[𝟭] 𝗜𝗡𝗜𝗧𝗜𝗔𝗟 𝗙𝗜𝗡𝗗𝗜𝗡𝗚𝗦 𝗔𝗡𝗗 𝗗𝗜𝗔𝗚𝗡𝗢𝗦𝗜𝗦 𝗪𝗮𝘀 𝘁𝗵𝗲 𝗲𝗾𝘂𝗶𝗽𝗺𝗲𝗻𝘁 𝗼𝗽𝗲𝗿𝗮𝘁𝗶𝗼𝗻𝗮𝗹? 𝗪𝗵𝗮𝘁 𝘀𝘁𝗲𝗽𝘀 𝗱𝗶…"
type textarea "x"
type textarea "[𝟭] 𝗜𝗡𝗜𝗧𝗜𝗔𝗟 𝗙𝗜𝗡𝗗𝗜𝗡𝗚𝗦 𝗔𝗡𝗗 𝗗𝗜𝗔𝗚𝗡𝗢𝗦𝗜𝗦 𝗪𝗮𝘀 𝘁𝗵𝗲 𝗲𝗾𝘂𝗶𝗽𝗺𝗲𝗻𝘁 𝗼𝗽𝗲𝗿𝗮𝘁𝗶𝗼𝗻𝗮𝗹? 𝗪𝗵𝗮𝘁 𝘀𝘁𝗲𝗽𝘀 𝗱𝗶…"
type textarea "x"
type textarea "[𝟭] 𝗜𝗡𝗜𝗧𝗜𝗔𝗟 𝗙𝗜𝗡𝗗𝗜𝗡𝗚𝗦 𝗔𝗡𝗗 𝗗𝗜𝗔𝗚𝗡𝗢𝗦𝗜𝗦 𝗪𝗮𝘀 𝘁𝗵𝗲 𝗲𝗾𝘂𝗶𝗽𝗺𝗲𝗻𝘁 𝗼𝗽𝗲𝗿𝗮𝘁𝗶𝗼𝗻𝗮𝗹? 𝗪𝗵𝗮𝘁 𝘀𝘁𝗲𝗽𝘀 𝗱𝗶…"
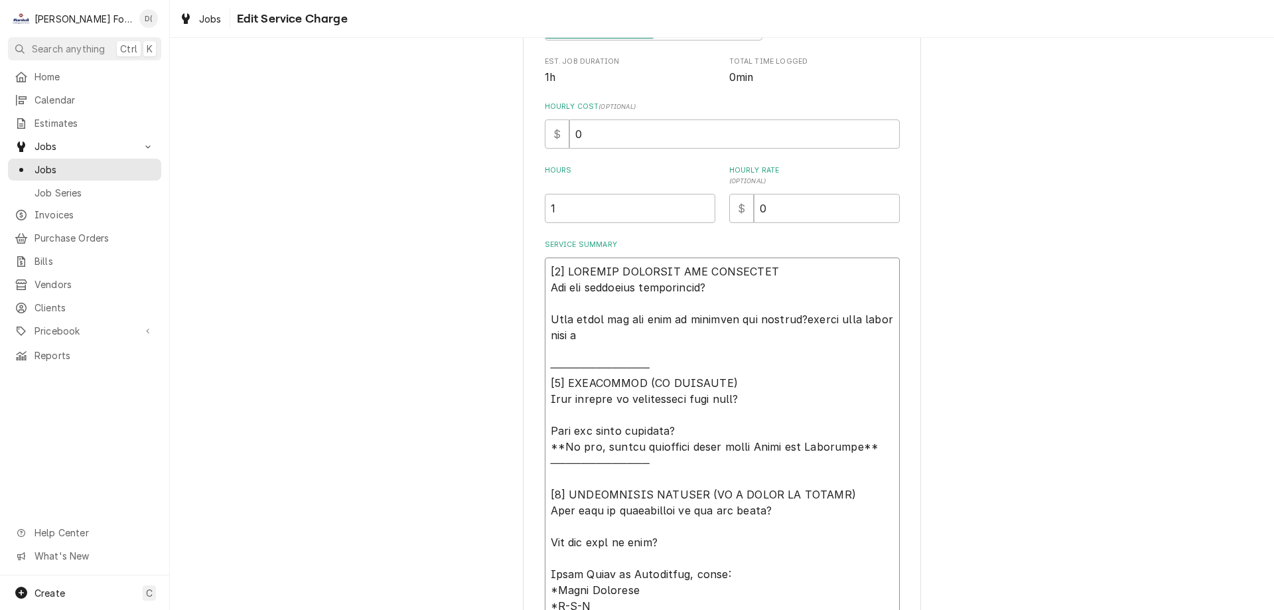
type textarea "x"
type textarea "[𝟭] 𝗜𝗡𝗜𝗧𝗜𝗔𝗟 𝗙𝗜𝗡𝗗𝗜𝗡𝗚𝗦 𝗔𝗡𝗗 𝗗𝗜𝗔𝗚𝗡𝗢𝗦𝗜𝗦 𝗪𝗮𝘀 𝘁𝗵𝗲 𝗲𝗾𝘂𝗶𝗽𝗺𝗲𝗻𝘁 𝗼𝗽𝗲𝗿𝗮𝘁𝗶𝗼𝗻𝗮𝗹? 𝗪𝗵𝗮𝘁 𝘀𝘁𝗲𝗽𝘀 𝗱𝗶…"
type textarea "x"
type textarea "[𝟭] 𝗜𝗡𝗜𝗧𝗜𝗔𝗟 𝗙𝗜𝗡𝗗𝗜𝗡𝗚𝗦 𝗔𝗡𝗗 𝗗𝗜𝗔𝗚𝗡𝗢𝗦𝗜𝗦 𝗪𝗮𝘀 𝘁𝗵𝗲 𝗲𝗾𝘂𝗶𝗽𝗺𝗲𝗻𝘁 𝗼𝗽𝗲𝗿𝗮𝘁𝗶𝗼𝗻𝗮𝗹? 𝗪𝗵𝗮𝘁 𝘀𝘁𝗲𝗽𝘀 𝗱𝗶…"
type textarea "x"
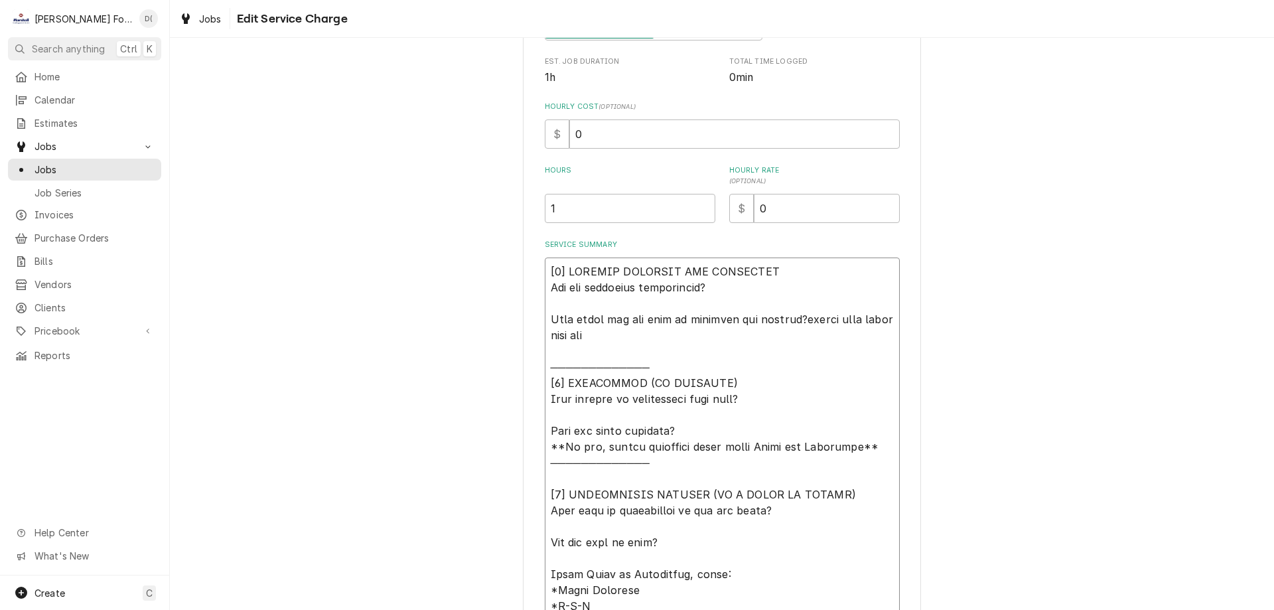
type textarea "[𝟭] 𝗜𝗡𝗜𝗧𝗜𝗔𝗟 𝗙𝗜𝗡𝗗𝗜𝗡𝗚𝗦 𝗔𝗡𝗗 𝗗𝗜𝗔𝗚𝗡𝗢𝗦𝗜𝗦 𝗪𝗮𝘀 𝘁𝗵𝗲 𝗲𝗾𝘂𝗶𝗽𝗺𝗲𝗻𝘁 𝗼𝗽𝗲𝗿𝗮𝘁𝗶𝗼𝗻𝗮𝗹? 𝗪𝗵𝗮𝘁 𝘀𝘁𝗲𝗽𝘀 𝗱𝗶…"
type textarea "x"
type textarea "[𝟭] 𝗜𝗡𝗜𝗧𝗜𝗔𝗟 𝗙𝗜𝗡𝗗𝗜𝗡𝗚𝗦 𝗔𝗡𝗗 𝗗𝗜𝗔𝗚𝗡𝗢𝗦𝗜𝗦 𝗪𝗮𝘀 𝘁𝗵𝗲 𝗲𝗾𝘂𝗶𝗽𝗺𝗲𝗻𝘁 𝗼𝗽𝗲𝗿𝗮𝘁𝗶𝗼𝗻𝗮𝗹? 𝗪𝗵𝗮𝘁 𝘀𝘁𝗲𝗽𝘀 𝗱𝗶…"
type textarea "x"
type textarea "[𝟭] 𝗜𝗡𝗜𝗧𝗜𝗔𝗟 𝗙𝗜𝗡𝗗𝗜𝗡𝗚𝗦 𝗔𝗡𝗗 𝗗𝗜𝗔𝗚𝗡𝗢𝗦𝗜𝗦 𝗪𝗮𝘀 𝘁𝗵𝗲 𝗲𝗾𝘂𝗶𝗽𝗺𝗲𝗻𝘁 𝗼𝗽𝗲𝗿𝗮𝘁𝗶𝗼𝗻𝗮𝗹? 𝗪𝗵𝗮𝘁 𝘀𝘁𝗲𝗽𝘀 𝗱𝗶…"
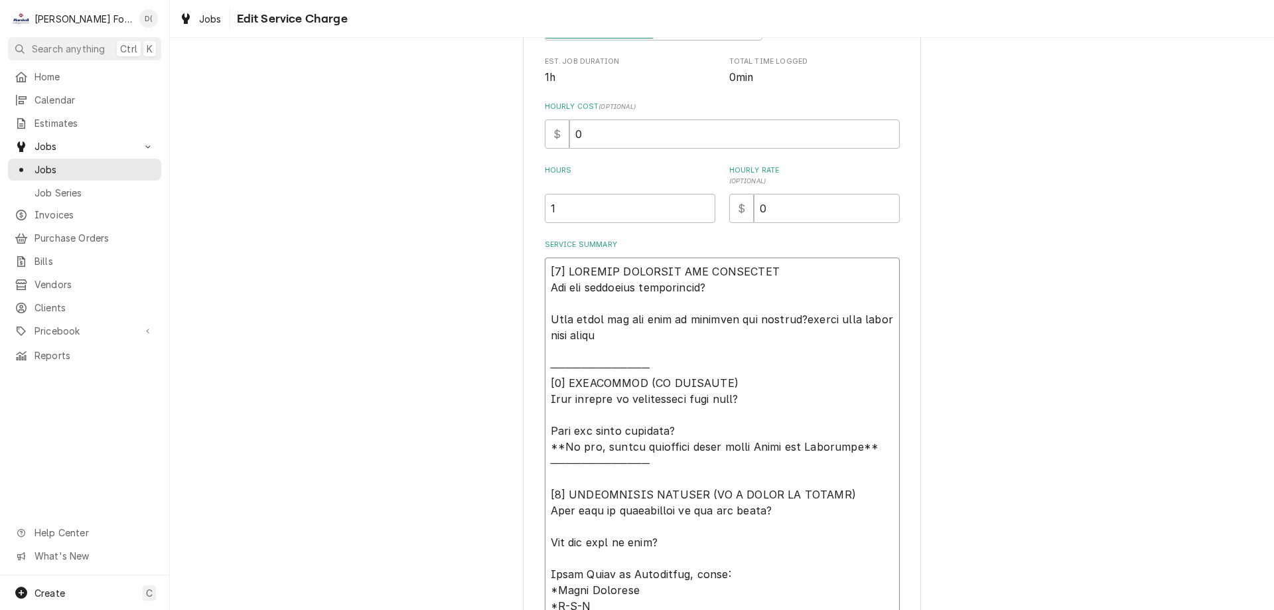
type textarea "x"
type textarea "[𝟭] 𝗜𝗡𝗜𝗧𝗜𝗔𝗟 𝗙𝗜𝗡𝗗𝗜𝗡𝗚𝗦 𝗔𝗡𝗗 𝗗𝗜𝗔𝗚𝗡𝗢𝗦𝗜𝗦 𝗪𝗮𝘀 𝘁𝗵𝗲 𝗲𝗾𝘂𝗶𝗽𝗺𝗲𝗻𝘁 𝗼𝗽𝗲𝗿𝗮𝘁𝗶𝗼𝗻𝗮𝗹? 𝗪𝗵𝗮𝘁 𝘀𝘁𝗲𝗽𝘀 𝗱𝗶…"
type textarea "x"
type textarea "[𝟭] 𝗜𝗡𝗜𝗧𝗜𝗔𝗟 𝗙𝗜𝗡𝗗𝗜𝗡𝗚𝗦 𝗔𝗡𝗗 𝗗𝗜𝗔𝗚𝗡𝗢𝗦𝗜𝗦 𝗪𝗮𝘀 𝘁𝗵𝗲 𝗲𝗾𝘂𝗶𝗽𝗺𝗲𝗻𝘁 𝗼𝗽𝗲𝗿𝗮𝘁𝗶𝗼𝗻𝗮𝗹? 𝗪𝗵𝗮𝘁 𝘀𝘁𝗲𝗽𝘀 𝗱𝗶…"
type textarea "x"
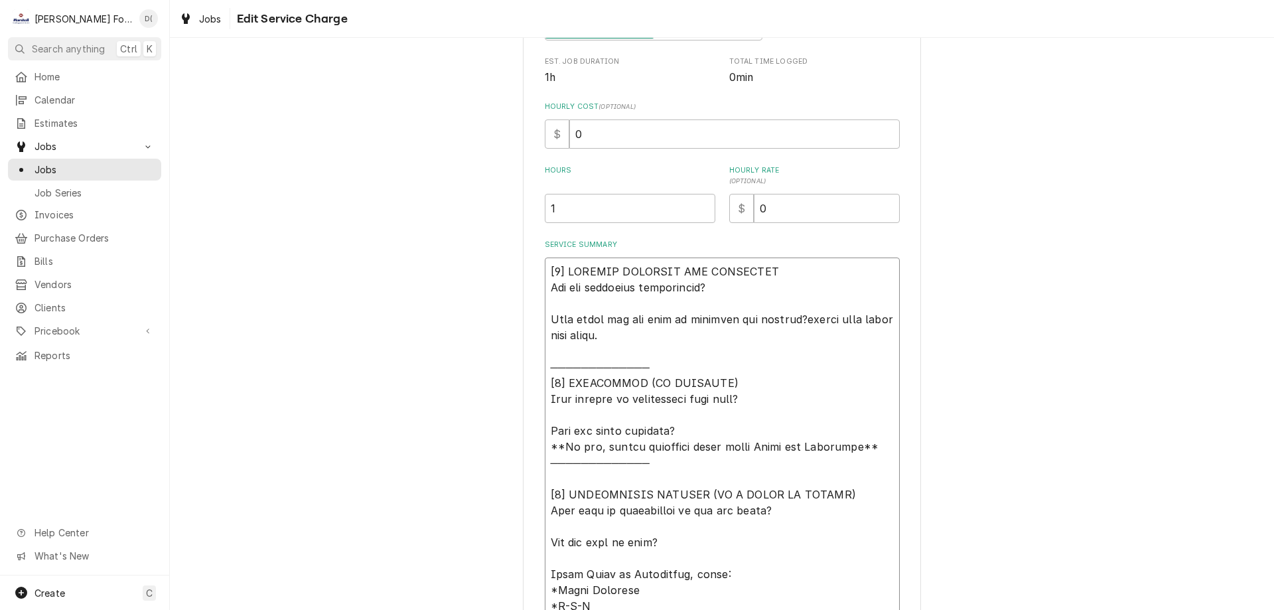
type textarea "[𝟭] 𝗜𝗡𝗜𝗧𝗜𝗔𝗟 𝗙𝗜𝗡𝗗𝗜𝗡𝗚𝗦 𝗔𝗡𝗗 𝗗𝗜𝗔𝗚𝗡𝗢𝗦𝗜𝗦 𝗪𝗮𝘀 𝘁𝗵𝗲 𝗲𝗾𝘂𝗶𝗽𝗺𝗲𝗻𝘁 𝗼𝗽𝗲𝗿𝗮𝘁𝗶𝗼𝗻𝗮𝗹? 𝗪𝗵𝗮𝘁 𝘀𝘁𝗲𝗽𝘀 𝗱𝗶…"
type textarea "x"
type textarea "[𝟭] 𝗜𝗡𝗜𝗧𝗜𝗔𝗟 𝗙𝗜𝗡𝗗𝗜𝗡𝗚𝗦 𝗔𝗡𝗗 𝗗𝗜𝗔𝗚𝗡𝗢𝗦𝗜𝗦 𝗪𝗮𝘀 𝘁𝗵𝗲 𝗲𝗾𝘂𝗶𝗽𝗺𝗲𝗻𝘁 𝗼𝗽𝗲𝗿𝗮𝘁𝗶𝗼𝗻𝗮𝗹? 𝗪𝗵𝗮𝘁 𝘀𝘁𝗲𝗽𝘀 𝗱𝗶…"
type textarea "x"
type textarea "[𝟭] 𝗜𝗡𝗜𝗧𝗜𝗔𝗟 𝗙𝗜𝗡𝗗𝗜𝗡𝗚𝗦 𝗔𝗡𝗗 𝗗𝗜𝗔𝗚𝗡𝗢𝗦𝗜𝗦 𝗪𝗮𝘀 𝘁𝗵𝗲 𝗲𝗾𝘂𝗶𝗽𝗺𝗲𝗻𝘁 𝗼𝗽𝗲𝗿𝗮𝘁𝗶𝗼𝗻𝗮𝗹? 𝗪𝗵𝗮𝘁 𝘀𝘁𝗲𝗽𝘀 𝗱𝗶…"
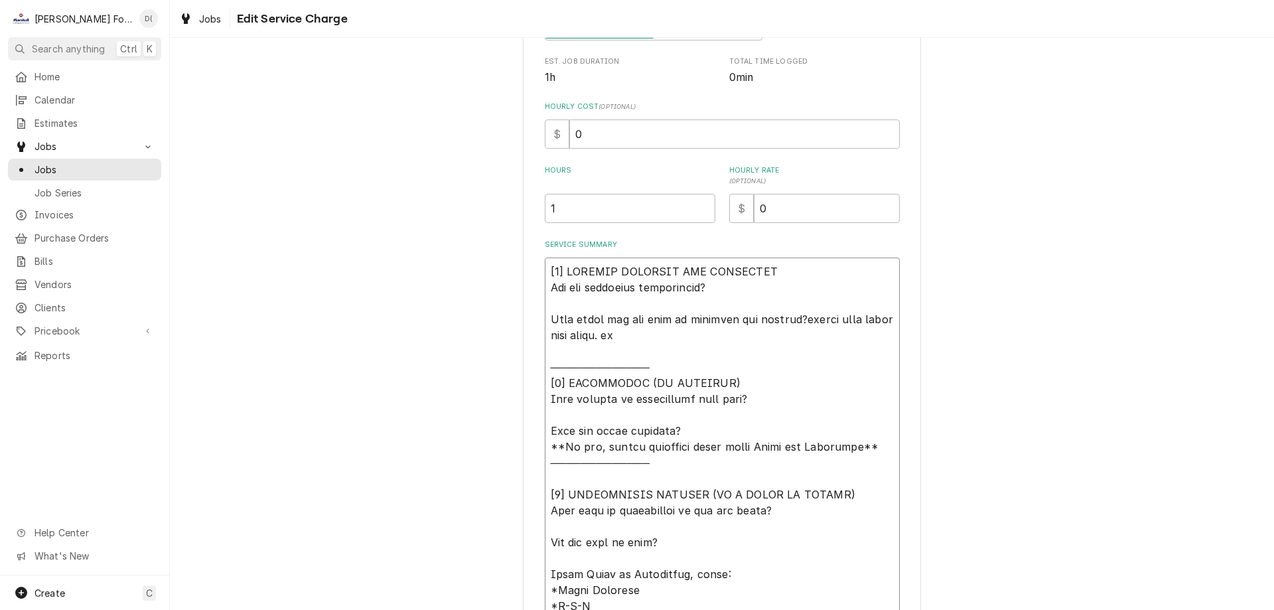
type textarea "x"
type textarea "[𝟭] 𝗜𝗡𝗜𝗧𝗜𝗔𝗟 𝗙𝗜𝗡𝗗𝗜𝗡𝗚𝗦 𝗔𝗡𝗗 𝗗𝗜𝗔𝗚𝗡𝗢𝗦𝗜𝗦 𝗪𝗮𝘀 𝘁𝗵𝗲 𝗲𝗾𝘂𝗶𝗽𝗺𝗲𝗻𝘁 𝗼𝗽𝗲𝗿𝗮𝘁𝗶𝗼𝗻𝗮𝗹? 𝗪𝗵𝗮𝘁 𝘀𝘁𝗲𝗽𝘀 𝗱𝗶…"
type textarea "x"
type textarea "[𝟭] 𝗜𝗡𝗜𝗧𝗜𝗔𝗟 𝗙𝗜𝗡𝗗𝗜𝗡𝗚𝗦 𝗔𝗡𝗗 𝗗𝗜𝗔𝗚𝗡𝗢𝗦𝗜𝗦 𝗪𝗮𝘀 𝘁𝗵𝗲 𝗲𝗾𝘂𝗶𝗽𝗺𝗲𝗻𝘁 𝗼𝗽𝗲𝗿𝗮𝘁𝗶𝗼𝗻𝗮𝗹? 𝗪𝗵𝗮𝘁 𝘀𝘁𝗲𝗽𝘀 𝗱𝗶…"
type textarea "x"
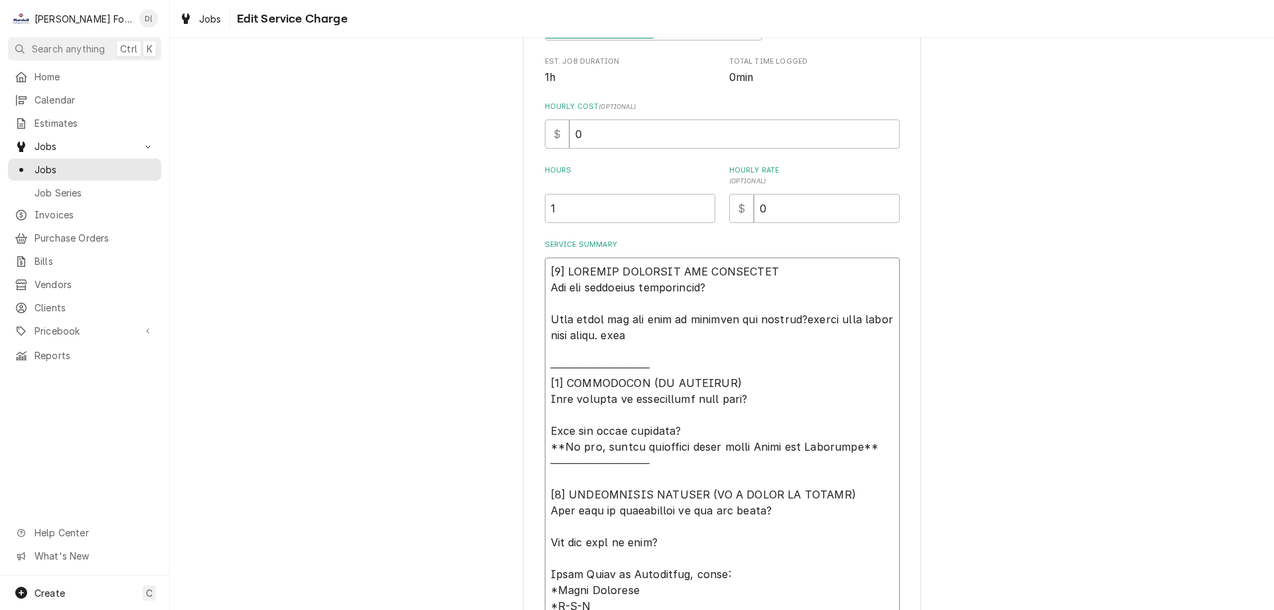
type textarea "[𝟭] 𝗜𝗡𝗜𝗧𝗜𝗔𝗟 𝗙𝗜𝗡𝗗𝗜𝗡𝗚𝗦 𝗔𝗡𝗗 𝗗𝗜𝗔𝗚𝗡𝗢𝗦𝗜𝗦 𝗪𝗮𝘀 𝘁𝗵𝗲 𝗲𝗾𝘂𝗶𝗽𝗺𝗲𝗻𝘁 𝗼𝗽𝗲𝗿𝗮𝘁𝗶𝗼𝗻𝗮𝗹? 𝗪𝗵𝗮𝘁 𝘀𝘁𝗲𝗽𝘀 𝗱𝗶…"
type textarea "x"
type textarea "[𝟭] 𝗜𝗡𝗜𝗧𝗜𝗔𝗟 𝗙𝗜𝗡𝗗𝗜𝗡𝗚𝗦 𝗔𝗡𝗗 𝗗𝗜𝗔𝗚𝗡𝗢𝗦𝗜𝗦 𝗪𝗮𝘀 𝘁𝗵𝗲 𝗲𝗾𝘂𝗶𝗽𝗺𝗲𝗻𝘁 𝗼𝗽𝗲𝗿𝗮𝘁𝗶𝗼𝗻𝗮𝗹? 𝗪𝗵𝗮𝘁 𝘀𝘁𝗲𝗽𝘀 𝗱𝗶…"
type textarea "x"
type textarea "[𝟭] 𝗜𝗡𝗜𝗧𝗜𝗔𝗟 𝗙𝗜𝗡𝗗𝗜𝗡𝗚𝗦 𝗔𝗡𝗗 𝗗𝗜𝗔𝗚𝗡𝗢𝗦𝗜𝗦 𝗪𝗮𝘀 𝘁𝗵𝗲 𝗲𝗾𝘂𝗶𝗽𝗺𝗲𝗻𝘁 𝗼𝗽𝗲𝗿𝗮𝘁𝗶𝗼𝗻𝗮𝗹? 𝗪𝗵𝗮𝘁 𝘀𝘁𝗲𝗽𝘀 𝗱𝗶…"
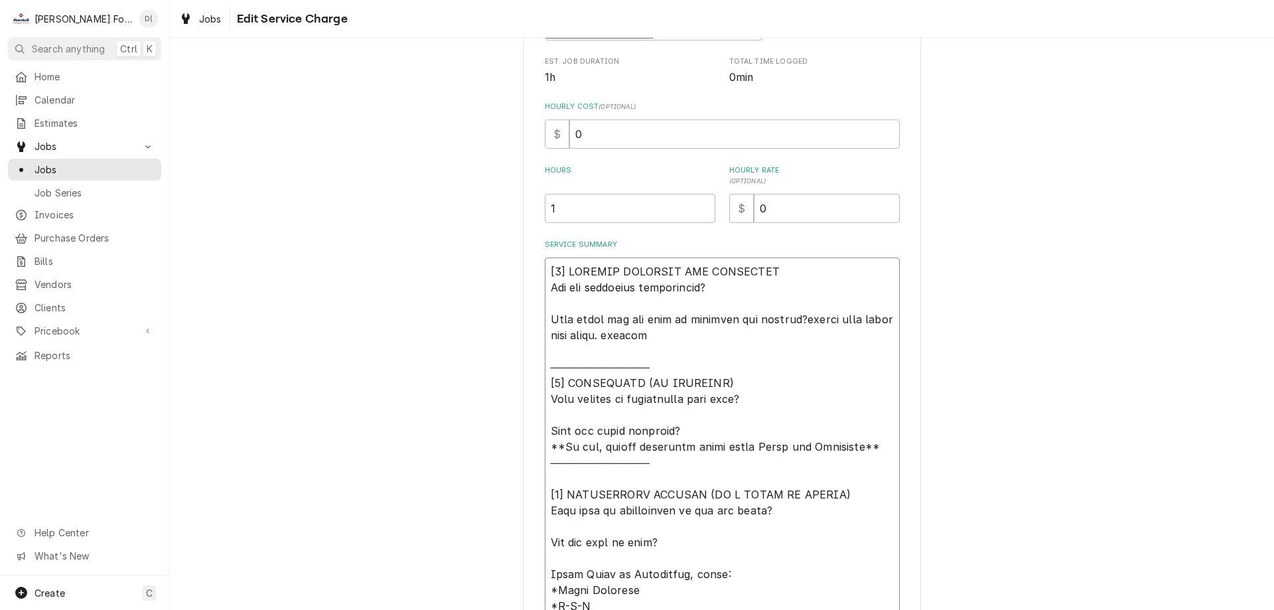
type textarea "x"
type textarea "[𝟭] 𝗜𝗡𝗜𝗧𝗜𝗔𝗟 𝗙𝗜𝗡𝗗𝗜𝗡𝗚𝗦 𝗔𝗡𝗗 𝗗𝗜𝗔𝗚𝗡𝗢𝗦𝗜𝗦 𝗪𝗮𝘀 𝘁𝗵𝗲 𝗲𝗾𝘂𝗶𝗽𝗺𝗲𝗻𝘁 𝗼𝗽𝗲𝗿𝗮𝘁𝗶𝗼𝗻𝗮𝗹? 𝗪𝗵𝗮𝘁 𝘀𝘁𝗲𝗽𝘀 𝗱𝗶…"
type textarea "x"
type textarea "[𝟭] 𝗜𝗡𝗜𝗧𝗜𝗔𝗟 𝗙𝗜𝗡𝗗𝗜𝗡𝗚𝗦 𝗔𝗡𝗗 𝗗𝗜𝗔𝗚𝗡𝗢𝗦𝗜𝗦 𝗪𝗮𝘀 𝘁𝗵𝗲 𝗲𝗾𝘂𝗶𝗽𝗺𝗲𝗻𝘁 𝗼𝗽𝗲𝗿𝗮𝘁𝗶𝗼𝗻𝗮𝗹? 𝗪𝗵𝗮𝘁 𝘀𝘁𝗲𝗽𝘀 𝗱𝗶…"
type textarea "x"
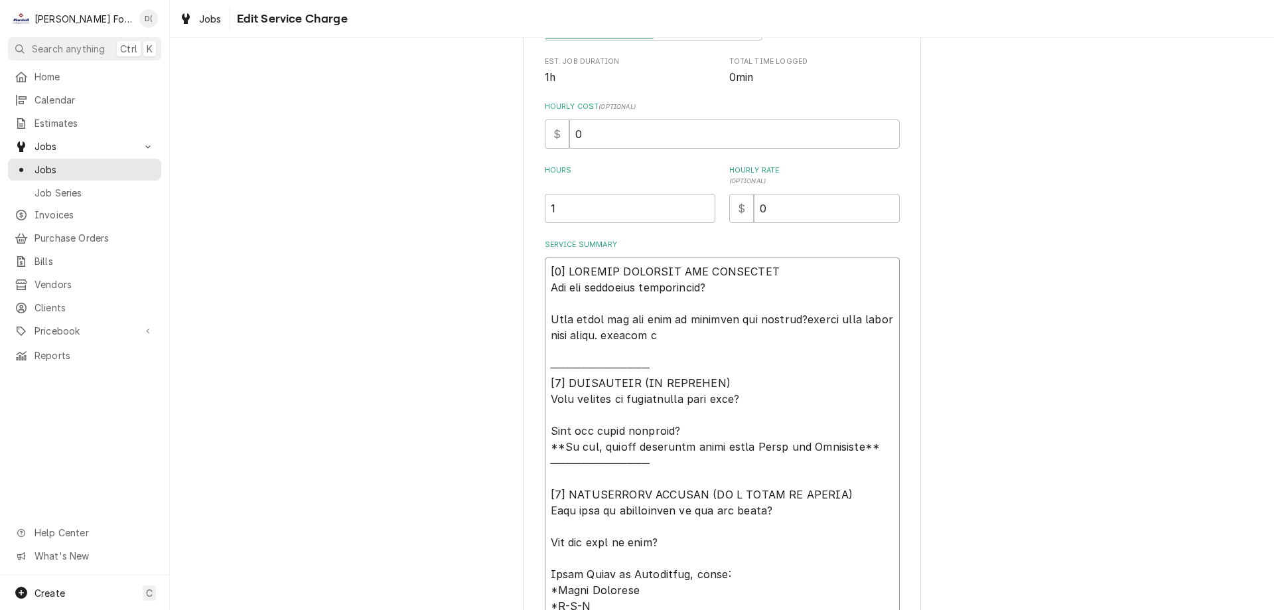
type textarea "[𝟭] 𝗜𝗡𝗜𝗧𝗜𝗔𝗟 𝗙𝗜𝗡𝗗𝗜𝗡𝗚𝗦 𝗔𝗡𝗗 𝗗𝗜𝗔𝗚𝗡𝗢𝗦𝗜𝗦 𝗪𝗮𝘀 𝘁𝗵𝗲 𝗲𝗾𝘂𝗶𝗽𝗺𝗲𝗻𝘁 𝗼𝗽𝗲𝗿𝗮𝘁𝗶𝗼𝗻𝗮𝗹? 𝗪𝗵𝗮𝘁 𝘀𝘁𝗲𝗽𝘀 𝗱𝗶…"
type textarea "x"
type textarea "[𝟭] 𝗜𝗡𝗜𝗧𝗜𝗔𝗟 𝗙𝗜𝗡𝗗𝗜𝗡𝗚𝗦 𝗔𝗡𝗗 𝗗𝗜𝗔𝗚𝗡𝗢𝗦𝗜𝗦 𝗪𝗮𝘀 𝘁𝗵𝗲 𝗲𝗾𝘂𝗶𝗽𝗺𝗲𝗻𝘁 𝗼𝗽𝗲𝗿𝗮𝘁𝗶𝗼𝗻𝗮𝗹? 𝗪𝗵𝗮𝘁 𝘀𝘁𝗲𝗽𝘀 𝗱𝗶…"
type textarea "x"
type textarea "[𝟭] 𝗜𝗡𝗜𝗧𝗜𝗔𝗟 𝗙𝗜𝗡𝗗𝗜𝗡𝗚𝗦 𝗔𝗡𝗗 𝗗𝗜𝗔𝗚𝗡𝗢𝗦𝗜𝗦 𝗪𝗮𝘀 𝘁𝗵𝗲 𝗲𝗾𝘂𝗶𝗽𝗺𝗲𝗻𝘁 𝗼𝗽𝗲𝗿𝗮𝘁𝗶𝗼𝗻𝗮𝗹? 𝗪𝗵𝗮𝘁 𝘀𝘁𝗲𝗽𝘀 𝗱𝗶…"
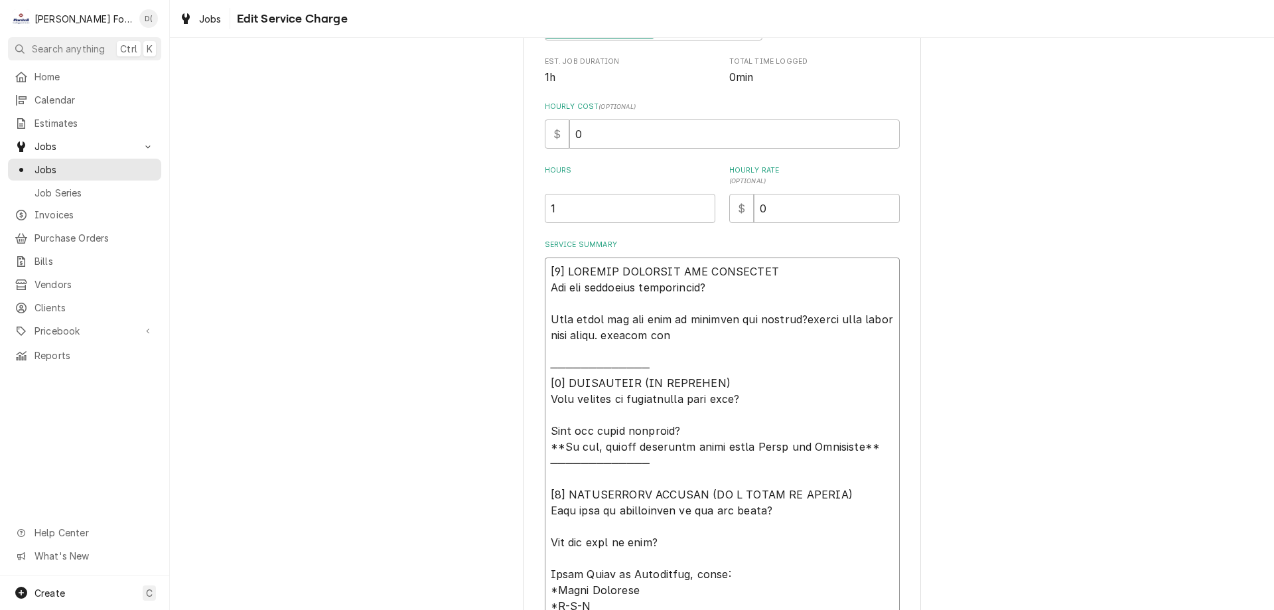
type textarea "x"
type textarea "[𝟭] 𝗜𝗡𝗜𝗧𝗜𝗔𝗟 𝗙𝗜𝗡𝗗𝗜𝗡𝗚𝗦 𝗔𝗡𝗗 𝗗𝗜𝗔𝗚𝗡𝗢𝗦𝗜𝗦 𝗪𝗮𝘀 𝘁𝗵𝗲 𝗲𝗾𝘂𝗶𝗽𝗺𝗲𝗻𝘁 𝗼𝗽𝗲𝗿𝗮𝘁𝗶𝗼𝗻𝗮𝗹? 𝗪𝗵𝗮𝘁 𝘀𝘁𝗲𝗽𝘀 𝗱𝗶…"
type textarea "x"
type textarea "[𝟭] 𝗜𝗡𝗜𝗧𝗜𝗔𝗟 𝗙𝗜𝗡𝗗𝗜𝗡𝗚𝗦 𝗔𝗡𝗗 𝗗𝗜𝗔𝗚𝗡𝗢𝗦𝗜𝗦 𝗪𝗮𝘀 𝘁𝗵𝗲 𝗲𝗾𝘂𝗶𝗽𝗺𝗲𝗻𝘁 𝗼𝗽𝗲𝗿𝗮𝘁𝗶𝗼𝗻𝗮𝗹? 𝗪𝗵𝗮𝘁 𝘀𝘁𝗲𝗽𝘀 𝗱𝗶…"
type textarea "x"
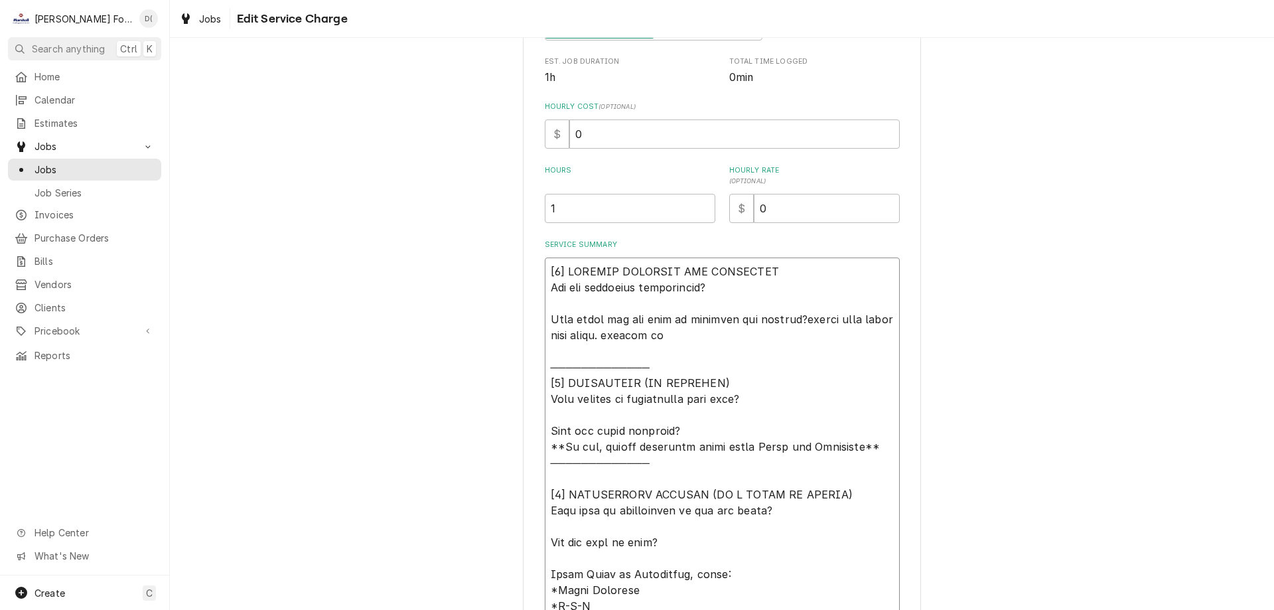
type textarea "[𝟭] 𝗜𝗡𝗜𝗧𝗜𝗔𝗟 𝗙𝗜𝗡𝗗𝗜𝗡𝗚𝗦 𝗔𝗡𝗗 𝗗𝗜𝗔𝗚𝗡𝗢𝗦𝗜𝗦 𝗪𝗮𝘀 𝘁𝗵𝗲 𝗲𝗾𝘂𝗶𝗽𝗺𝗲𝗻𝘁 𝗼𝗽𝗲𝗿𝗮𝘁𝗶𝗼𝗻𝗮𝗹? 𝗪𝗵𝗮𝘁 𝘀𝘁𝗲𝗽𝘀 𝗱𝗶…"
type textarea "x"
type textarea "[𝟭] 𝗜𝗡𝗜𝗧𝗜𝗔𝗟 𝗙𝗜𝗡𝗗𝗜𝗡𝗚𝗦 𝗔𝗡𝗗 𝗗𝗜𝗔𝗚𝗡𝗢𝗦𝗜𝗦 𝗪𝗮𝘀 𝘁𝗵𝗲 𝗲𝗾𝘂𝗶𝗽𝗺𝗲𝗻𝘁 𝗼𝗽𝗲𝗿𝗮𝘁𝗶𝗼𝗻𝗮𝗹? 𝗪𝗵𝗮𝘁 𝘀𝘁𝗲𝗽𝘀 𝗱𝗶…"
type textarea "x"
type textarea "[𝟭] 𝗜𝗡𝗜𝗧𝗜𝗔𝗟 𝗙𝗜𝗡𝗗𝗜𝗡𝗚𝗦 𝗔𝗡𝗗 𝗗𝗜𝗔𝗚𝗡𝗢𝗦𝗜𝗦 𝗪𝗮𝘀 𝘁𝗵𝗲 𝗲𝗾𝘂𝗶𝗽𝗺𝗲𝗻𝘁 𝗼𝗽𝗲𝗿𝗮𝘁𝗶𝗼𝗻𝗮𝗹? 𝗪𝗵𝗮𝘁 𝘀𝘁𝗲𝗽𝘀 𝗱𝗶…"
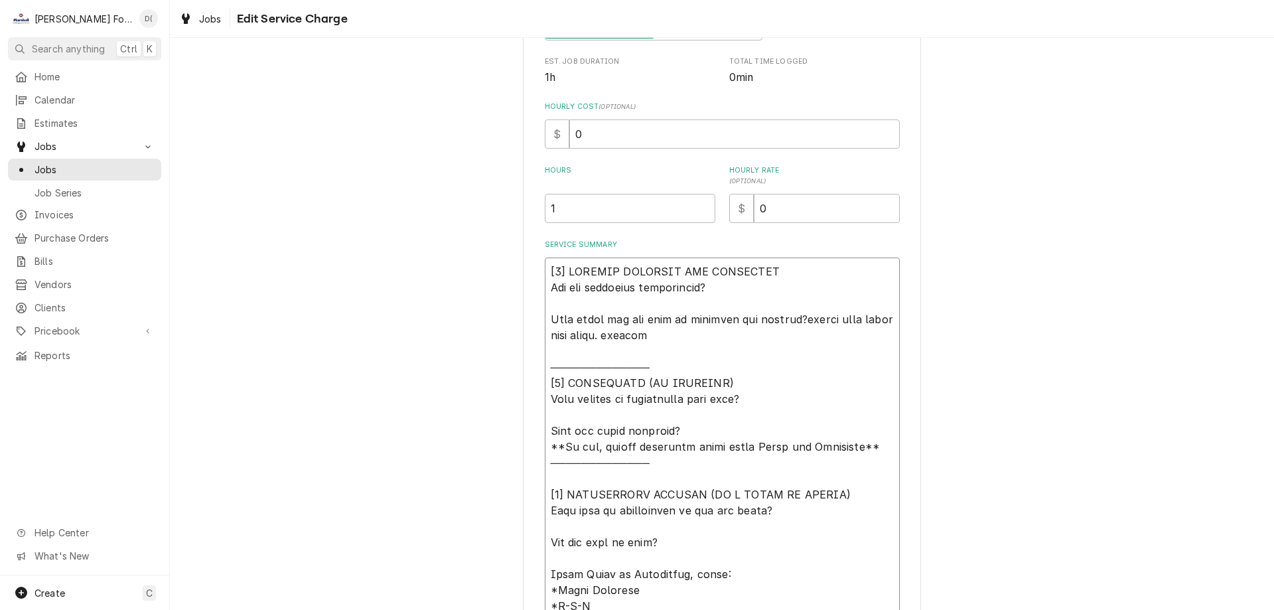
type textarea "x"
type textarea "[𝟭] 𝗜𝗡𝗜𝗧𝗜𝗔𝗟 𝗙𝗜𝗡𝗗𝗜𝗡𝗚𝗦 𝗔𝗡𝗗 𝗗𝗜𝗔𝗚𝗡𝗢𝗦𝗜𝗦 𝗪𝗮𝘀 𝘁𝗵𝗲 𝗲𝗾𝘂𝗶𝗽𝗺𝗲𝗻𝘁 𝗼𝗽𝗲𝗿𝗮𝘁𝗶𝗼𝗻𝗮𝗹? 𝗪𝗵𝗮𝘁 𝘀𝘁𝗲𝗽𝘀 𝗱𝗶…"
type textarea "x"
type textarea "[𝟭] 𝗜𝗡𝗜𝗧𝗜𝗔𝗟 𝗙𝗜𝗡𝗗𝗜𝗡𝗚𝗦 𝗔𝗡𝗗 𝗗𝗜𝗔𝗚𝗡𝗢𝗦𝗜𝗦 𝗪𝗮𝘀 𝘁𝗵𝗲 𝗲𝗾𝘂𝗶𝗽𝗺𝗲𝗻𝘁 𝗼𝗽𝗲𝗿𝗮𝘁𝗶𝗼𝗻𝗮𝗹? 𝗪𝗵𝗮𝘁 𝘀𝘁𝗲𝗽𝘀 𝗱𝗶…"
type textarea "x"
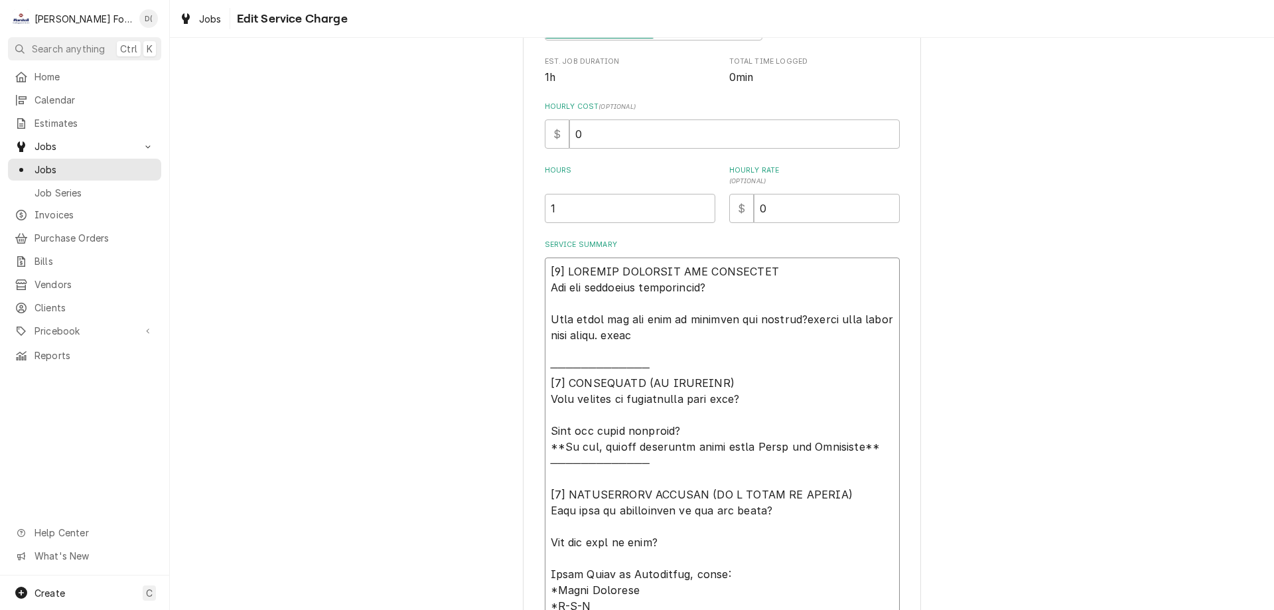
type textarea "[𝟭] 𝗜𝗡𝗜𝗧𝗜𝗔𝗟 𝗙𝗜𝗡𝗗𝗜𝗡𝗚𝗦 𝗔𝗡𝗗 𝗗𝗜𝗔𝗚𝗡𝗢𝗦𝗜𝗦 𝗪𝗮𝘀 𝘁𝗵𝗲 𝗲𝗾𝘂𝗶𝗽𝗺𝗲𝗻𝘁 𝗼𝗽𝗲𝗿𝗮𝘁𝗶𝗼𝗻𝗮𝗹? 𝗪𝗵𝗮𝘁 𝘀𝘁𝗲𝗽𝘀 𝗱𝗶…"
type textarea "x"
type textarea "[𝟭] 𝗜𝗡𝗜𝗧𝗜𝗔𝗟 𝗙𝗜𝗡𝗗𝗜𝗡𝗚𝗦 𝗔𝗡𝗗 𝗗𝗜𝗔𝗚𝗡𝗢𝗦𝗜𝗦 𝗪𝗮𝘀 𝘁𝗵𝗲 𝗲𝗾𝘂𝗶𝗽𝗺𝗲𝗻𝘁 𝗼𝗽𝗲𝗿𝗮𝘁𝗶𝗼𝗻𝗮𝗹? 𝗪𝗵𝗮𝘁 𝘀𝘁𝗲𝗽𝘀 𝗱𝗶…"
type textarea "x"
type textarea "[𝟭] 𝗜𝗡𝗜𝗧𝗜𝗔𝗟 𝗙𝗜𝗡𝗗𝗜𝗡𝗚𝗦 𝗔𝗡𝗗 𝗗𝗜𝗔𝗚𝗡𝗢𝗦𝗜𝗦 𝗪𝗮𝘀 𝘁𝗵𝗲 𝗲𝗾𝘂𝗶𝗽𝗺𝗲𝗻𝘁 𝗼𝗽𝗲𝗿𝗮𝘁𝗶𝗼𝗻𝗮𝗹? 𝗪𝗵𝗮𝘁 𝘀𝘁𝗲𝗽𝘀 𝗱𝗶…"
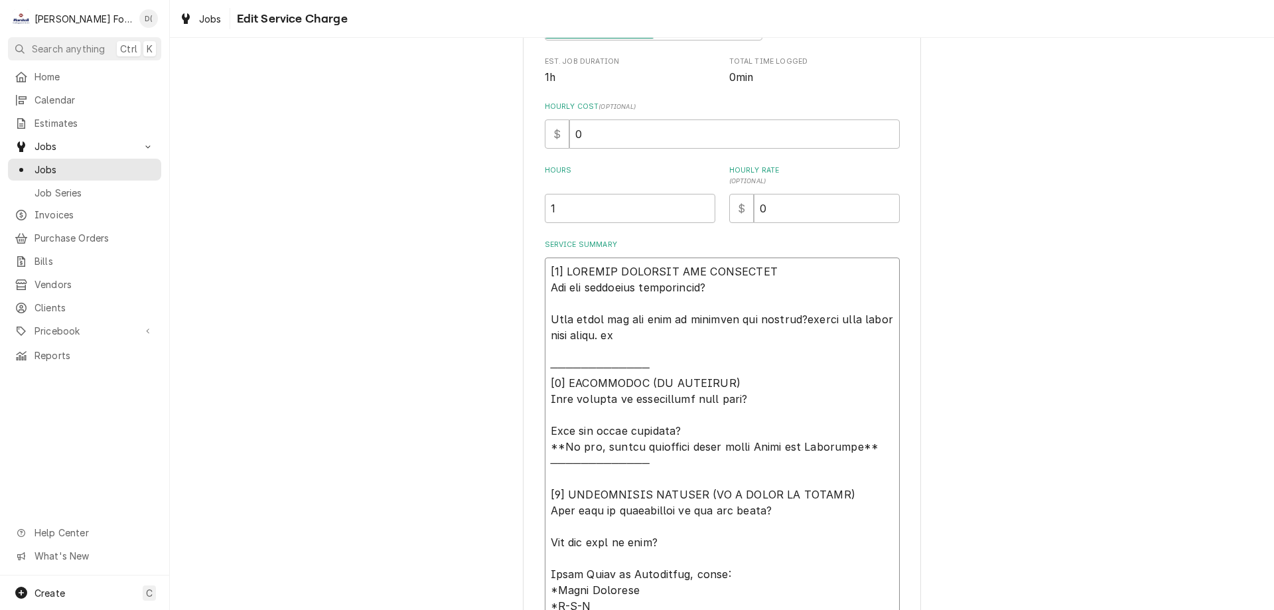
type textarea "x"
type textarea "[𝟭] 𝗜𝗡𝗜𝗧𝗜𝗔𝗟 𝗙𝗜𝗡𝗗𝗜𝗡𝗚𝗦 𝗔𝗡𝗗 𝗗𝗜𝗔𝗚𝗡𝗢𝗦𝗜𝗦 𝗪𝗮𝘀 𝘁𝗵𝗲 𝗲𝗾𝘂𝗶𝗽𝗺𝗲𝗻𝘁 𝗼𝗽𝗲𝗿𝗮𝘁𝗶𝗼𝗻𝗮𝗹? 𝗪𝗵𝗮𝘁 𝘀𝘁𝗲𝗽𝘀 𝗱𝗶…"
type textarea "x"
type textarea "[𝟭] 𝗜𝗡𝗜𝗧𝗜𝗔𝗟 𝗙𝗜𝗡𝗗𝗜𝗡𝗚𝗦 𝗔𝗡𝗗 𝗗𝗜𝗔𝗚𝗡𝗢𝗦𝗜𝗦 𝗪𝗮𝘀 𝘁𝗵𝗲 𝗲𝗾𝘂𝗶𝗽𝗺𝗲𝗻𝘁 𝗼𝗽𝗲𝗿𝗮𝘁𝗶𝗼𝗻𝗮𝗹? 𝗪𝗵𝗮𝘁 𝘀𝘁𝗲𝗽𝘀 𝗱𝗶…"
type textarea "x"
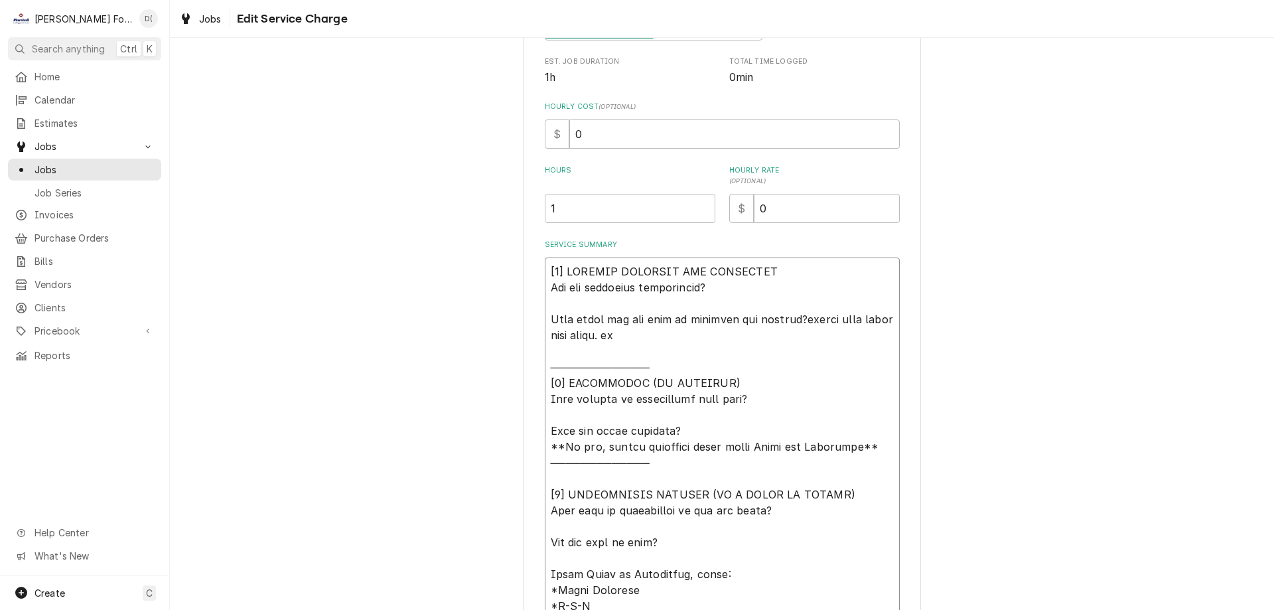
type textarea "[𝟭] 𝗜𝗡𝗜𝗧𝗜𝗔𝗟 𝗙𝗜𝗡𝗗𝗜𝗡𝗚𝗦 𝗔𝗡𝗗 𝗗𝗜𝗔𝗚𝗡𝗢𝗦𝗜𝗦 𝗪𝗮𝘀 𝘁𝗵𝗲 𝗲𝗾𝘂𝗶𝗽𝗺𝗲𝗻𝘁 𝗼𝗽𝗲𝗿𝗮𝘁𝗶𝗼𝗻𝗮𝗹? 𝗪𝗵𝗮𝘁 𝘀𝘁𝗲𝗽𝘀 𝗱𝗶…"
type textarea "x"
type textarea "[𝟭] 𝗜𝗡𝗜𝗧𝗜𝗔𝗟 𝗙𝗜𝗡𝗗𝗜𝗡𝗚𝗦 𝗔𝗡𝗗 𝗗𝗜𝗔𝗚𝗡𝗢𝗦𝗜𝗦 𝗪𝗮𝘀 𝘁𝗵𝗲 𝗲𝗾𝘂𝗶𝗽𝗺𝗲𝗻𝘁 𝗼𝗽𝗲𝗿𝗮𝘁𝗶𝗼𝗻𝗮𝗹? 𝗪𝗵𝗮𝘁 𝘀𝘁𝗲𝗽𝘀 𝗱𝗶…"
type textarea "x"
type textarea "[𝟭] 𝗜𝗡𝗜𝗧𝗜𝗔𝗟 𝗙𝗜𝗡𝗗𝗜𝗡𝗚𝗦 𝗔𝗡𝗗 𝗗𝗜𝗔𝗚𝗡𝗢𝗦𝗜𝗦 𝗪𝗮𝘀 𝘁𝗵𝗲 𝗲𝗾𝘂𝗶𝗽𝗺𝗲𝗻𝘁 𝗼𝗽𝗲𝗿𝗮𝘁𝗶𝗼𝗻𝗮𝗹? 𝗪𝗵𝗮𝘁 𝘀𝘁𝗲𝗽𝘀 𝗱𝗶…"
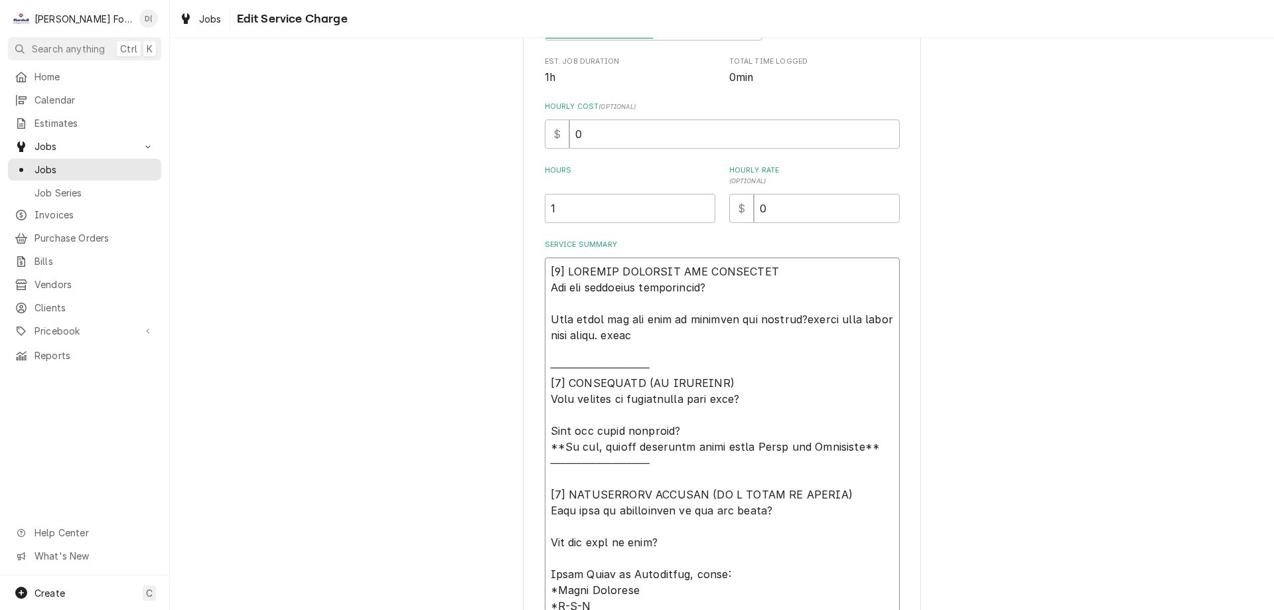
type textarea "x"
type textarea "[𝟭] 𝗜𝗡𝗜𝗧𝗜𝗔𝗟 𝗙𝗜𝗡𝗗𝗜𝗡𝗚𝗦 𝗔𝗡𝗗 𝗗𝗜𝗔𝗚𝗡𝗢𝗦𝗜𝗦 𝗪𝗮𝘀 𝘁𝗵𝗲 𝗲𝗾𝘂𝗶𝗽𝗺𝗲𝗻𝘁 𝗼𝗽𝗲𝗿𝗮𝘁𝗶𝗼𝗻𝗮𝗹? 𝗪𝗵𝗮𝘁 𝘀𝘁𝗲𝗽𝘀 𝗱𝗶…"
type textarea "x"
type textarea "[𝟭] 𝗜𝗡𝗜𝗧𝗜𝗔𝗟 𝗙𝗜𝗡𝗗𝗜𝗡𝗚𝗦 𝗔𝗡𝗗 𝗗𝗜𝗔𝗚𝗡𝗢𝗦𝗜𝗦 𝗪𝗮𝘀 𝘁𝗵𝗲 𝗲𝗾𝘂𝗶𝗽𝗺𝗲𝗻𝘁 𝗼𝗽𝗲𝗿𝗮𝘁𝗶𝗼𝗻𝗮𝗹? 𝗪𝗵𝗮𝘁 𝘀𝘁𝗲𝗽𝘀 𝗱𝗶…"
type textarea "x"
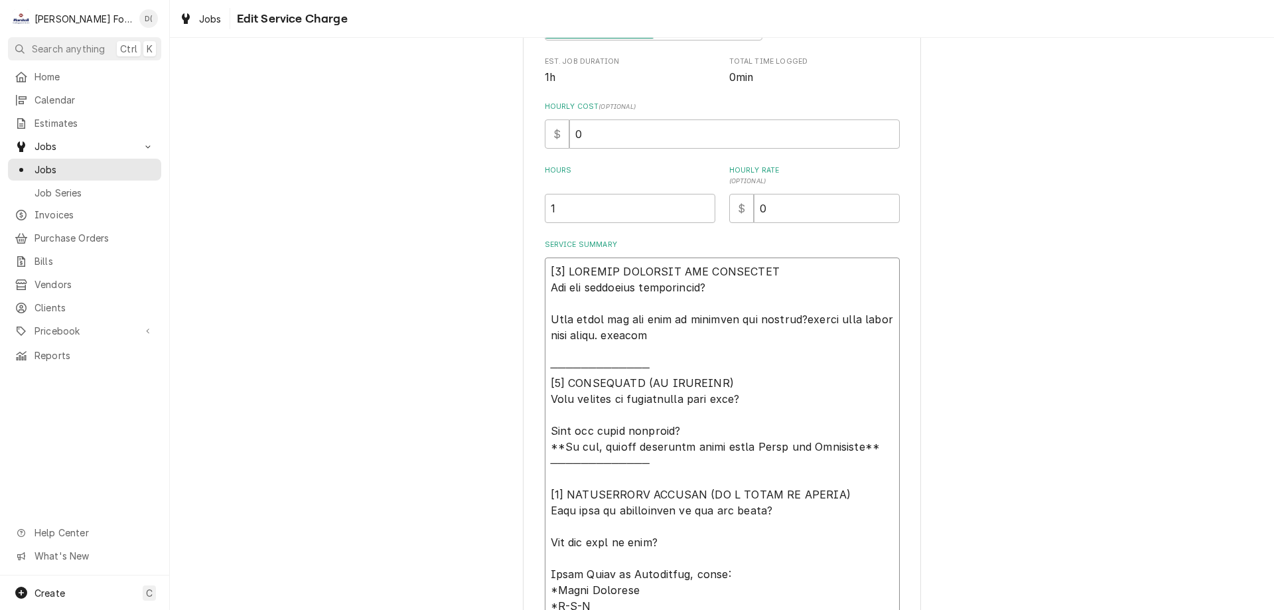
type textarea "[𝟭] 𝗜𝗡𝗜𝗧𝗜𝗔𝗟 𝗙𝗜𝗡𝗗𝗜𝗡𝗚𝗦 𝗔𝗡𝗗 𝗗𝗜𝗔𝗚𝗡𝗢𝗦𝗜𝗦 𝗪𝗮𝘀 𝘁𝗵𝗲 𝗲𝗾𝘂𝗶𝗽𝗺𝗲𝗻𝘁 𝗼𝗽𝗲𝗿𝗮𝘁𝗶𝗼𝗻𝗮𝗹? 𝗪𝗵𝗮𝘁 𝘀𝘁𝗲𝗽𝘀 𝗱𝗶…"
type textarea "x"
type textarea "[𝟭] 𝗜𝗡𝗜𝗧𝗜𝗔𝗟 𝗙𝗜𝗡𝗗𝗜𝗡𝗚𝗦 𝗔𝗡𝗗 𝗗𝗜𝗔𝗚𝗡𝗢𝗦𝗜𝗦 𝗪𝗮𝘀 𝘁𝗵𝗲 𝗲𝗾𝘂𝗶𝗽𝗺𝗲𝗻𝘁 𝗼𝗽𝗲𝗿𝗮𝘁𝗶𝗼𝗻𝗮𝗹? 𝗪𝗵𝗮𝘁 𝘀𝘁𝗲𝗽𝘀 𝗱𝗶…"
type textarea "x"
type textarea "[𝟭] 𝗜𝗡𝗜𝗧𝗜𝗔𝗟 𝗙𝗜𝗡𝗗𝗜𝗡𝗚𝗦 𝗔𝗡𝗗 𝗗𝗜𝗔𝗚𝗡𝗢𝗦𝗜𝗦 𝗪𝗮𝘀 𝘁𝗵𝗲 𝗲𝗾𝘂𝗶𝗽𝗺𝗲𝗻𝘁 𝗼𝗽𝗲𝗿𝗮𝘁𝗶𝗼𝗻𝗮𝗹? 𝗪𝗵𝗮𝘁 𝘀𝘁𝗲𝗽𝘀 𝗱𝗶…"
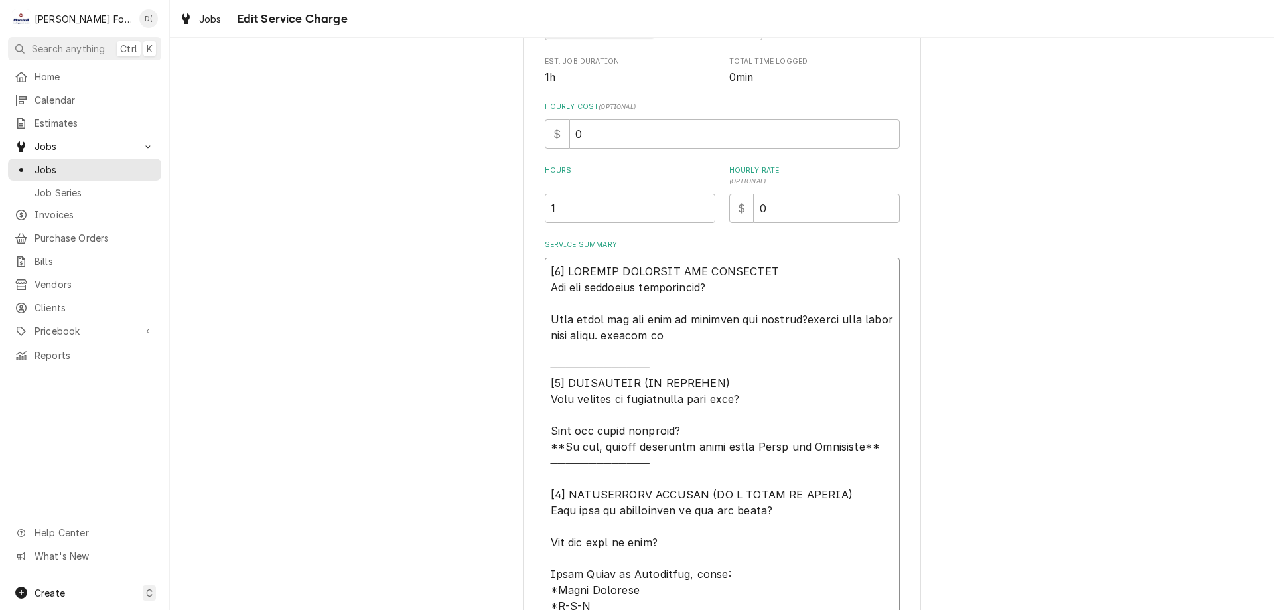
type textarea "x"
type textarea "[𝟭] 𝗜𝗡𝗜𝗧𝗜𝗔𝗟 𝗙𝗜𝗡𝗗𝗜𝗡𝗚𝗦 𝗔𝗡𝗗 𝗗𝗜𝗔𝗚𝗡𝗢𝗦𝗜𝗦 𝗪𝗮𝘀 𝘁𝗵𝗲 𝗲𝗾𝘂𝗶𝗽𝗺𝗲𝗻𝘁 𝗼𝗽𝗲𝗿𝗮𝘁𝗶𝗼𝗻𝗮𝗹? 𝗪𝗵𝗮𝘁 𝘀𝘁𝗲𝗽𝘀 𝗱𝗶…"
type textarea "x"
type textarea "[𝟭] 𝗜𝗡𝗜𝗧𝗜𝗔𝗟 𝗙𝗜𝗡𝗗𝗜𝗡𝗚𝗦 𝗔𝗡𝗗 𝗗𝗜𝗔𝗚𝗡𝗢𝗦𝗜𝗦 𝗪𝗮𝘀 𝘁𝗵𝗲 𝗲𝗾𝘂𝗶𝗽𝗺𝗲𝗻𝘁 𝗼𝗽𝗲𝗿𝗮𝘁𝗶𝗼𝗻𝗮𝗹? 𝗪𝗵𝗮𝘁 𝘀𝘁𝗲𝗽𝘀 𝗱𝗶…"
type textarea "x"
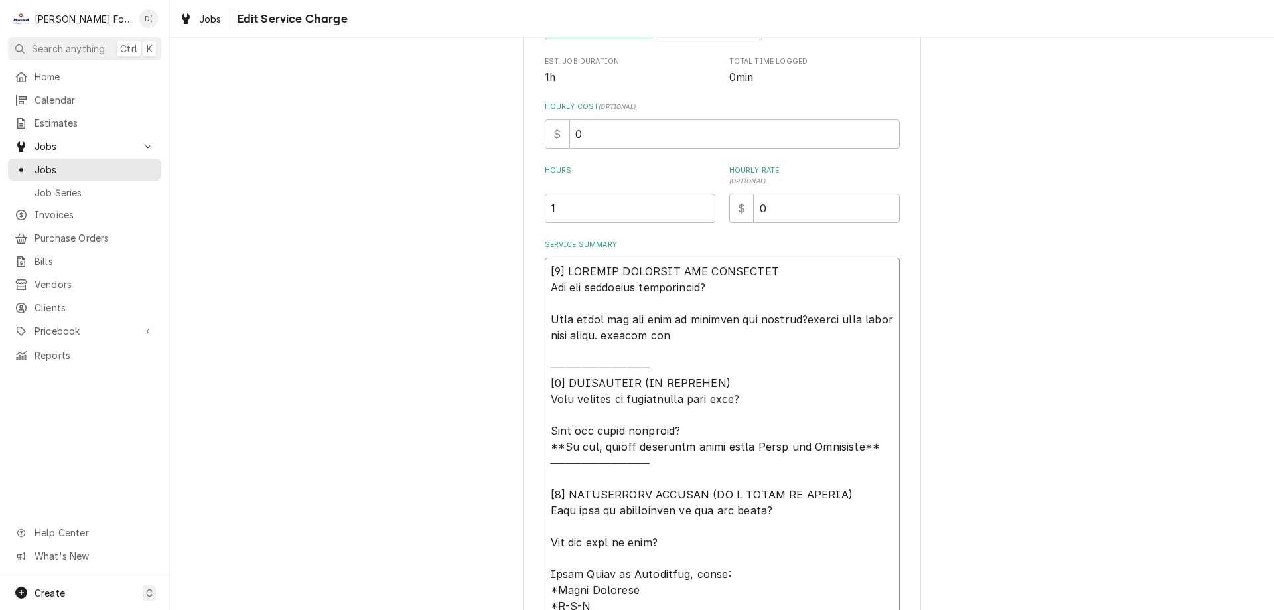
type textarea "[𝟭] 𝗜𝗡𝗜𝗧𝗜𝗔𝗟 𝗙𝗜𝗡𝗗𝗜𝗡𝗚𝗦 𝗔𝗡𝗗 𝗗𝗜𝗔𝗚𝗡𝗢𝗦𝗜𝗦 𝗪𝗮𝘀 𝘁𝗵𝗲 𝗲𝗾𝘂𝗶𝗽𝗺𝗲𝗻𝘁 𝗼𝗽𝗲𝗿𝗮𝘁𝗶𝗼𝗻𝗮𝗹? 𝗪𝗵𝗮𝘁 𝘀𝘁𝗲𝗽𝘀 𝗱𝗶…"
type textarea "x"
type textarea "[𝟭] 𝗜𝗡𝗜𝗧𝗜𝗔𝗟 𝗙𝗜𝗡𝗗𝗜𝗡𝗚𝗦 𝗔𝗡𝗗 𝗗𝗜𝗔𝗚𝗡𝗢𝗦𝗜𝗦 𝗪𝗮𝘀 𝘁𝗵𝗲 𝗲𝗾𝘂𝗶𝗽𝗺𝗲𝗻𝘁 𝗼𝗽𝗲𝗿𝗮𝘁𝗶𝗼𝗻𝗮𝗹? 𝗪𝗵𝗮𝘁 𝘀𝘁𝗲𝗽𝘀 𝗱𝗶…"
type textarea "x"
type textarea "[𝟭] 𝗜𝗡𝗜𝗧𝗜𝗔𝗟 𝗙𝗜𝗡𝗗𝗜𝗡𝗚𝗦 𝗔𝗡𝗗 𝗗𝗜𝗔𝗚𝗡𝗢𝗦𝗜𝗦 𝗪𝗮𝘀 𝘁𝗵𝗲 𝗲𝗾𝘂𝗶𝗽𝗺𝗲𝗻𝘁 𝗼𝗽𝗲𝗿𝗮𝘁𝗶𝗼𝗻𝗮𝗹? 𝗪𝗵𝗮𝘁 𝘀𝘁𝗲𝗽𝘀 𝗱𝗶…"
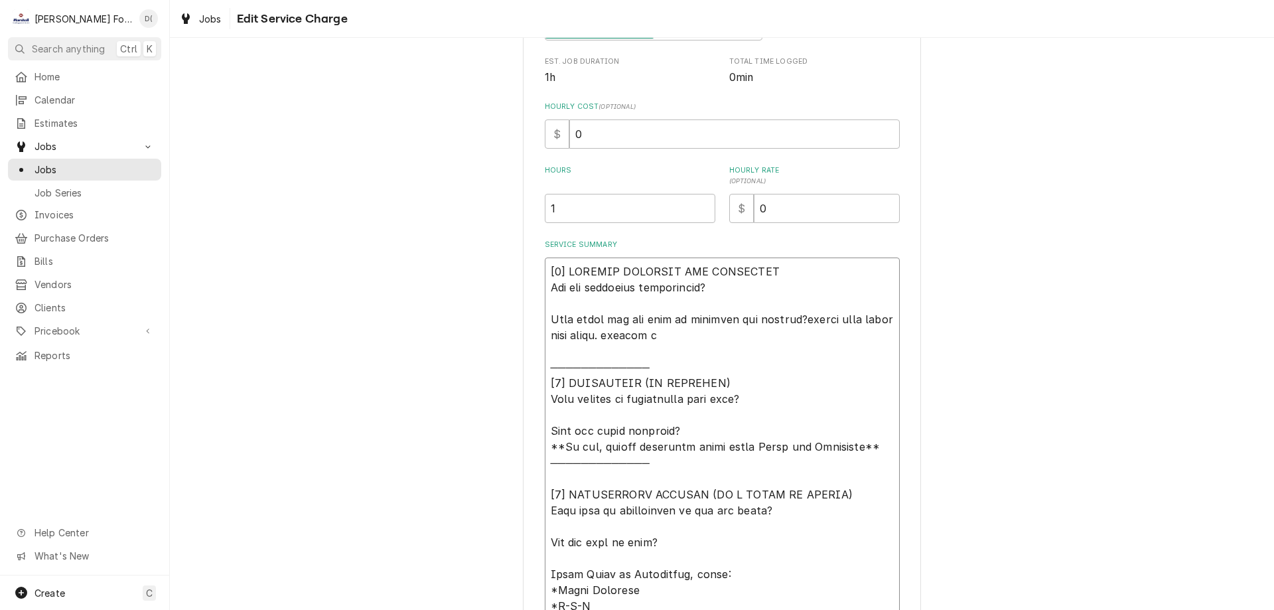
type textarea "x"
type textarea "[𝟭] 𝗜𝗡𝗜𝗧𝗜𝗔𝗟 𝗙𝗜𝗡𝗗𝗜𝗡𝗚𝗦 𝗔𝗡𝗗 𝗗𝗜𝗔𝗚𝗡𝗢𝗦𝗜𝗦 𝗪𝗮𝘀 𝘁𝗵𝗲 𝗲𝗾𝘂𝗶𝗽𝗺𝗲𝗻𝘁 𝗼𝗽𝗲𝗿𝗮𝘁𝗶𝗼𝗻𝗮𝗹? 𝗪𝗵𝗮𝘁 𝘀𝘁𝗲𝗽𝘀 𝗱𝗶…"
type textarea "x"
type textarea "[𝟭] 𝗜𝗡𝗜𝗧𝗜𝗔𝗟 𝗙𝗜𝗡𝗗𝗜𝗡𝗚𝗦 𝗔𝗡𝗗 𝗗𝗜𝗔𝗚𝗡𝗢𝗦𝗜𝗦 𝗪𝗮𝘀 𝘁𝗵𝗲 𝗲𝗾𝘂𝗶𝗽𝗺𝗲𝗻𝘁 𝗼𝗽𝗲𝗿𝗮𝘁𝗶𝗼𝗻𝗮𝗹? 𝗪𝗵𝗮𝘁 𝘀𝘁𝗲𝗽𝘀 𝗱𝗶…"
type textarea "x"
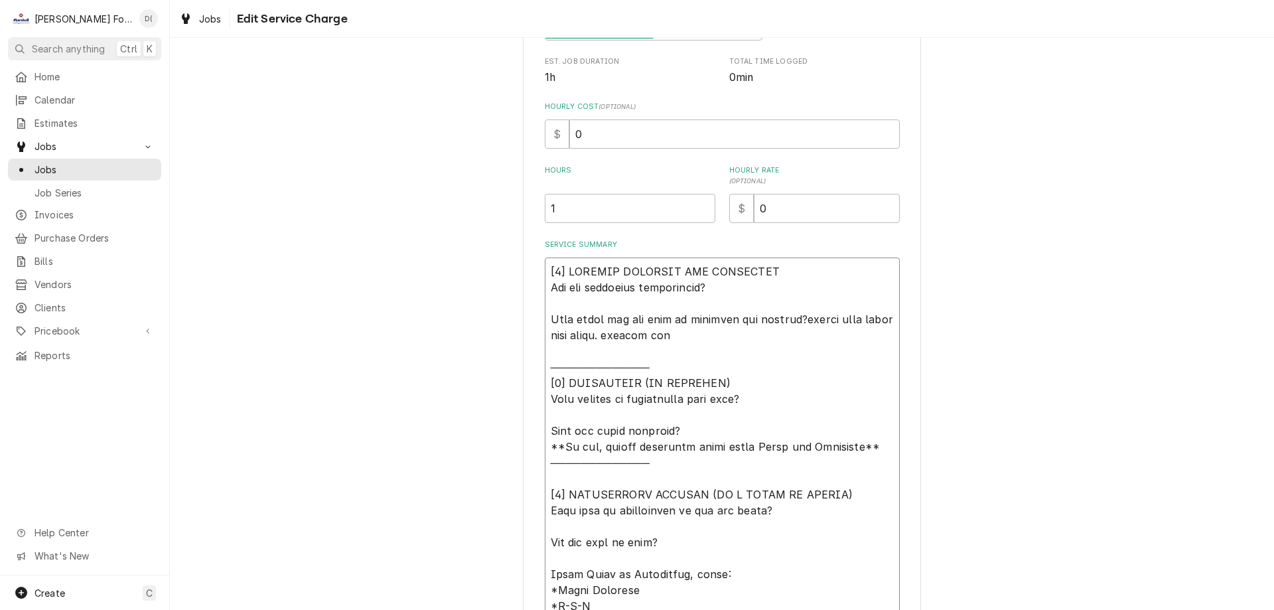
type textarea "[𝟭] 𝗜𝗡𝗜𝗧𝗜𝗔𝗟 𝗙𝗜𝗡𝗗𝗜𝗡𝗚𝗦 𝗔𝗡𝗗 𝗗𝗜𝗔𝗚𝗡𝗢𝗦𝗜𝗦 𝗪𝗮𝘀 𝘁𝗵𝗲 𝗲𝗾𝘂𝗶𝗽𝗺𝗲𝗻𝘁 𝗼𝗽𝗲𝗿𝗮𝘁𝗶𝗼𝗻𝗮𝗹? 𝗪𝗵𝗮𝘁 𝘀𝘁𝗲𝗽𝘀 𝗱𝗶…"
type textarea "x"
type textarea "[𝟭] 𝗜𝗡𝗜𝗧𝗜𝗔𝗟 𝗙𝗜𝗡𝗗𝗜𝗡𝗚𝗦 𝗔𝗡𝗗 𝗗𝗜𝗔𝗚𝗡𝗢𝗦𝗜𝗦 𝗪𝗮𝘀 𝘁𝗵𝗲 𝗲𝗾𝘂𝗶𝗽𝗺𝗲𝗻𝘁 𝗼𝗽𝗲𝗿𝗮𝘁𝗶𝗼𝗻𝗮𝗹? 𝗪𝗵𝗮𝘁 𝘀𝘁𝗲𝗽𝘀 𝗱𝗶…"
type textarea "x"
type textarea "[𝟭] 𝗜𝗡𝗜𝗧𝗜𝗔𝗟 𝗙𝗜𝗡𝗗𝗜𝗡𝗚𝗦 𝗔𝗡𝗗 𝗗𝗜𝗔𝗚𝗡𝗢𝗦𝗜𝗦 𝗪𝗮𝘀 𝘁𝗵𝗲 𝗲𝗾𝘂𝗶𝗽𝗺𝗲𝗻𝘁 𝗼𝗽𝗲𝗿𝗮𝘁𝗶𝗼𝗻𝗮𝗹? 𝗪𝗵𝗮𝘁 𝘀𝘁𝗲𝗽𝘀 𝗱𝗶…"
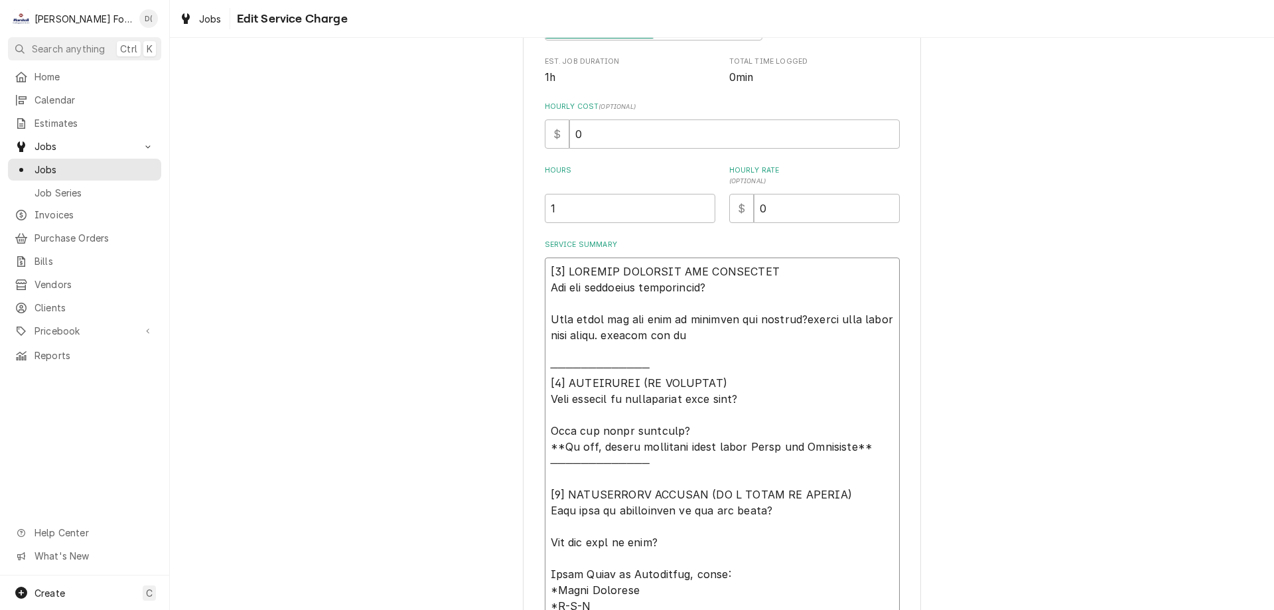
type textarea "x"
type textarea "[𝟭] 𝗜𝗡𝗜𝗧𝗜𝗔𝗟 𝗙𝗜𝗡𝗗𝗜𝗡𝗚𝗦 𝗔𝗡𝗗 𝗗𝗜𝗔𝗚𝗡𝗢𝗦𝗜𝗦 𝗪𝗮𝘀 𝘁𝗵𝗲 𝗲𝗾𝘂𝗶𝗽𝗺𝗲𝗻𝘁 𝗼𝗽𝗲𝗿𝗮𝘁𝗶𝗼𝗻𝗮𝗹? 𝗪𝗵𝗮𝘁 𝘀𝘁𝗲𝗽𝘀 𝗱𝗶…"
type textarea "x"
type textarea "[𝟭] 𝗜𝗡𝗜𝗧𝗜𝗔𝗟 𝗙𝗜𝗡𝗗𝗜𝗡𝗚𝗦 𝗔𝗡𝗗 𝗗𝗜𝗔𝗚𝗡𝗢𝗦𝗜𝗦 𝗪𝗮𝘀 𝘁𝗵𝗲 𝗲𝗾𝘂𝗶𝗽𝗺𝗲𝗻𝘁 𝗼𝗽𝗲𝗿𝗮𝘁𝗶𝗼𝗻𝗮𝗹? 𝗪𝗵𝗮𝘁 𝘀𝘁𝗲𝗽𝘀 𝗱𝗶…"
type textarea "x"
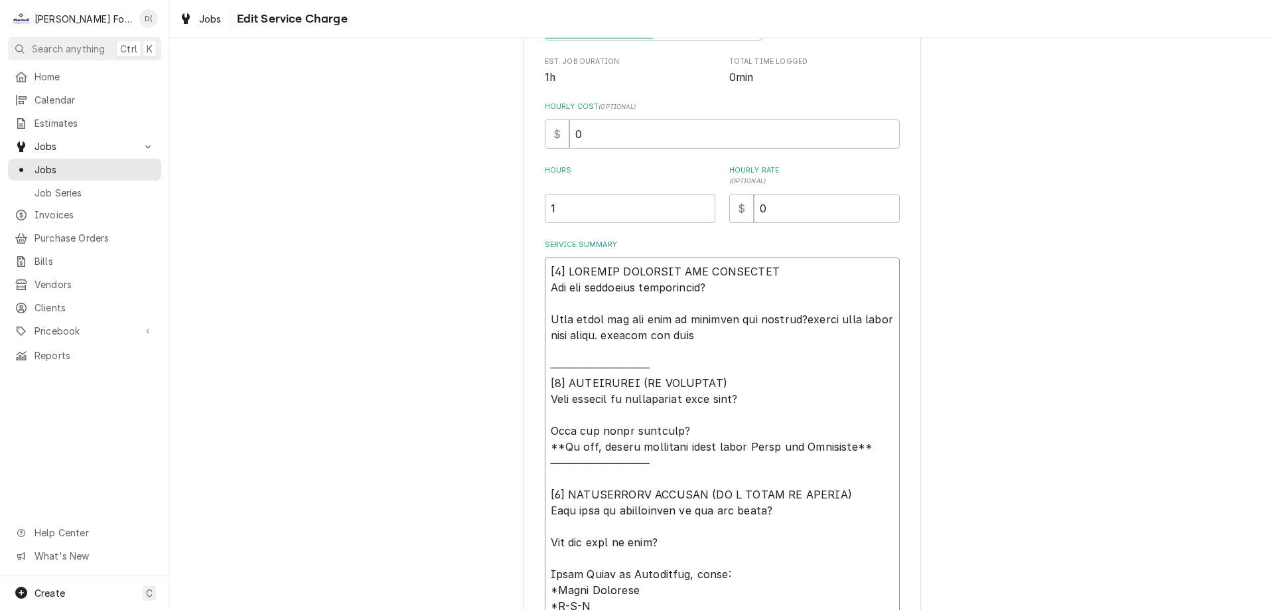
type textarea "[𝟭] 𝗜𝗡𝗜𝗧𝗜𝗔𝗟 𝗙𝗜𝗡𝗗𝗜𝗡𝗚𝗦 𝗔𝗡𝗗 𝗗𝗜𝗔𝗚𝗡𝗢𝗦𝗜𝗦 𝗪𝗮𝘀 𝘁𝗵𝗲 𝗲𝗾𝘂𝗶𝗽𝗺𝗲𝗻𝘁 𝗼𝗽𝗲𝗿𝗮𝘁𝗶𝗼𝗻𝗮𝗹? 𝗪𝗵𝗮𝘁 𝘀𝘁𝗲𝗽𝘀 𝗱𝗶…"
type textarea "x"
type textarea "[𝟭] 𝗜𝗡𝗜𝗧𝗜𝗔𝗟 𝗙𝗜𝗡𝗗𝗜𝗡𝗚𝗦 𝗔𝗡𝗗 𝗗𝗜𝗔𝗚𝗡𝗢𝗦𝗜𝗦 𝗪𝗮𝘀 𝘁𝗵𝗲 𝗲𝗾𝘂𝗶𝗽𝗺𝗲𝗻𝘁 𝗼𝗽𝗲𝗿𝗮𝘁𝗶𝗼𝗻𝗮𝗹? 𝗪𝗵𝗮𝘁 𝘀𝘁𝗲𝗽𝘀 𝗱𝗶…"
type textarea "x"
type textarea "[𝟭] 𝗜𝗡𝗜𝗧𝗜𝗔𝗟 𝗙𝗜𝗡𝗗𝗜𝗡𝗚𝗦 𝗔𝗡𝗗 𝗗𝗜𝗔𝗚𝗡𝗢𝗦𝗜𝗦 𝗪𝗮𝘀 𝘁𝗵𝗲 𝗲𝗾𝘂𝗶𝗽𝗺𝗲𝗻𝘁 𝗼𝗽𝗲𝗿𝗮𝘁𝗶𝗼𝗻𝗮𝗹? 𝗪𝗵𝗮𝘁 𝘀𝘁𝗲𝗽𝘀 𝗱𝗶…"
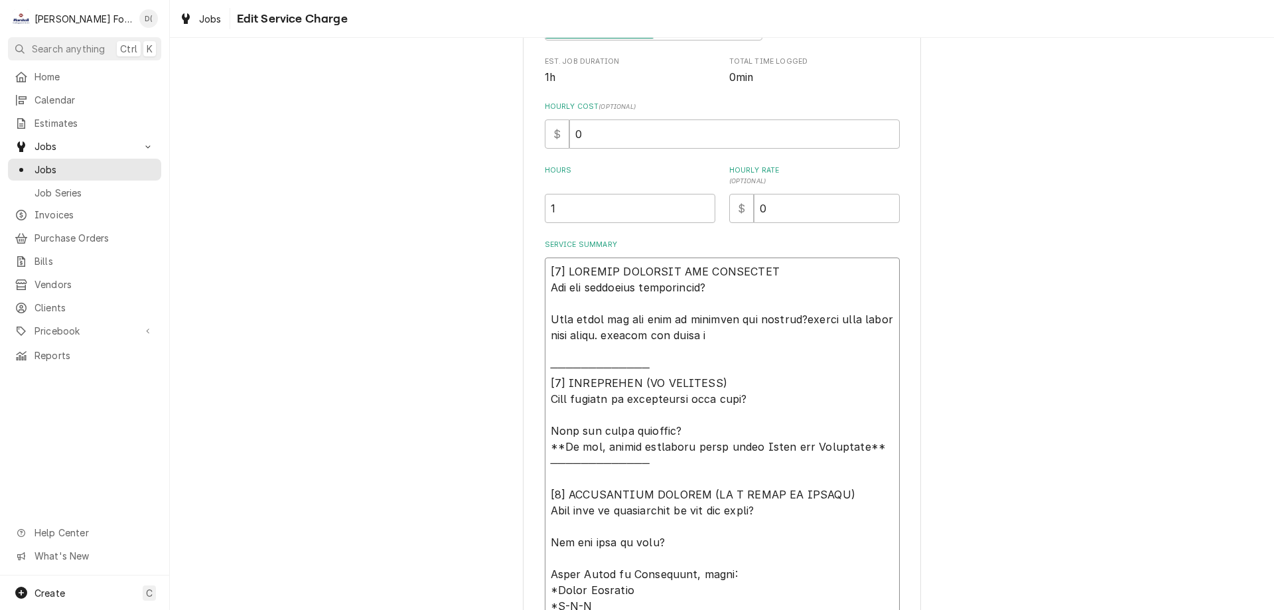
type textarea "x"
type textarea "[𝟭] 𝗜𝗡𝗜𝗧𝗜𝗔𝗟 𝗙𝗜𝗡𝗗𝗜𝗡𝗚𝗦 𝗔𝗡𝗗 𝗗𝗜𝗔𝗚𝗡𝗢𝗦𝗜𝗦 𝗪𝗮𝘀 𝘁𝗵𝗲 𝗲𝗾𝘂𝗶𝗽𝗺𝗲𝗻𝘁 𝗼𝗽𝗲𝗿𝗮𝘁𝗶𝗼𝗻𝗮𝗹? 𝗪𝗵𝗮𝘁 𝘀𝘁𝗲𝗽𝘀 𝗱𝗶…"
type textarea "x"
type textarea "[𝟭] 𝗜𝗡𝗜𝗧𝗜𝗔𝗟 𝗙𝗜𝗡𝗗𝗜𝗡𝗚𝗦 𝗔𝗡𝗗 𝗗𝗜𝗔𝗚𝗡𝗢𝗦𝗜𝗦 𝗪𝗮𝘀 𝘁𝗵𝗲 𝗲𝗾𝘂𝗶𝗽𝗺𝗲𝗻𝘁 𝗼𝗽𝗲𝗿𝗮𝘁𝗶𝗼𝗻𝗮𝗹? 𝗪𝗵𝗮𝘁 𝘀𝘁𝗲𝗽𝘀 𝗱𝗶…"
type textarea "x"
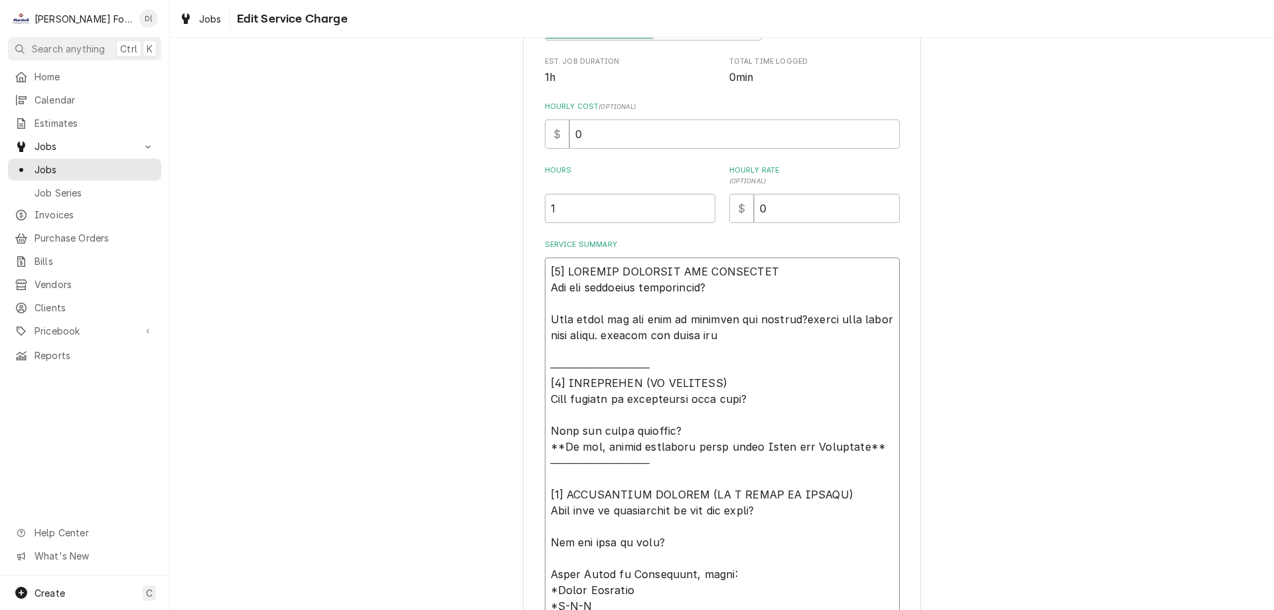
type textarea "[𝟭] 𝗜𝗡𝗜𝗧𝗜𝗔𝗟 𝗙𝗜𝗡𝗗𝗜𝗡𝗚𝗦 𝗔𝗡𝗗 𝗗𝗜𝗔𝗚𝗡𝗢𝗦𝗜𝗦 𝗪𝗮𝘀 𝘁𝗵𝗲 𝗲𝗾𝘂𝗶𝗽𝗺𝗲𝗻𝘁 𝗼𝗽𝗲𝗿𝗮𝘁𝗶𝗼𝗻𝗮𝗹? 𝗪𝗵𝗮𝘁 𝘀𝘁𝗲𝗽𝘀 𝗱𝗶…"
type textarea "x"
type textarea "[𝟭] 𝗜𝗡𝗜𝗧𝗜𝗔𝗟 𝗙𝗜𝗡𝗗𝗜𝗡𝗚𝗦 𝗔𝗡𝗗 𝗗𝗜𝗔𝗚𝗡𝗢𝗦𝗜𝗦 𝗪𝗮𝘀 𝘁𝗵𝗲 𝗲𝗾𝘂𝗶𝗽𝗺𝗲𝗻𝘁 𝗼𝗽𝗲𝗿𝗮𝘁𝗶𝗼𝗻𝗮𝗹? 𝗪𝗵𝗮𝘁 𝘀𝘁𝗲𝗽𝘀 𝗱𝗶…"
type textarea "x"
type textarea "[𝟭] 𝗜𝗡𝗜𝗧𝗜𝗔𝗟 𝗙𝗜𝗡𝗗𝗜𝗡𝗚𝗦 𝗔𝗡𝗗 𝗗𝗜𝗔𝗚𝗡𝗢𝗦𝗜𝗦 𝗪𝗮𝘀 𝘁𝗵𝗲 𝗲𝗾𝘂𝗶𝗽𝗺𝗲𝗻𝘁 𝗼𝗽𝗲𝗿𝗮𝘁𝗶𝗼𝗻𝗮𝗹? 𝗪𝗵𝗮𝘁 𝘀𝘁𝗲𝗽𝘀 𝗱𝗶…"
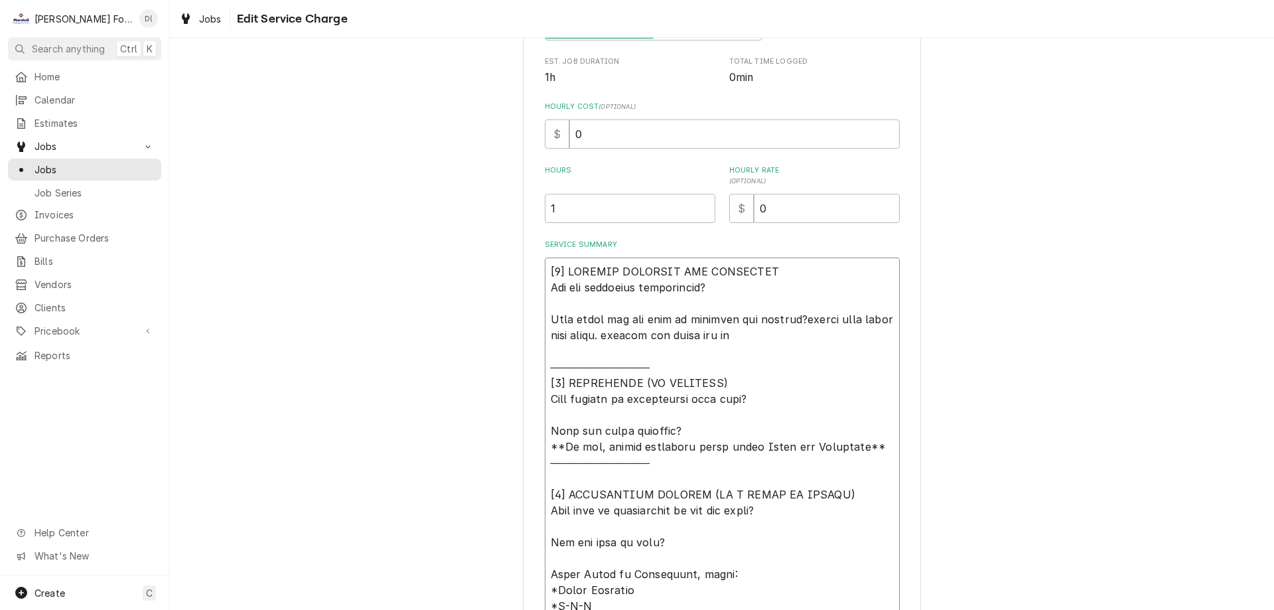
type textarea "x"
type textarea "[𝟭] 𝗜𝗡𝗜𝗧𝗜𝗔𝗟 𝗙𝗜𝗡𝗗𝗜𝗡𝗚𝗦 𝗔𝗡𝗗 𝗗𝗜𝗔𝗚𝗡𝗢𝗦𝗜𝗦 𝗪𝗮𝘀 𝘁𝗵𝗲 𝗲𝗾𝘂𝗶𝗽𝗺𝗲𝗻𝘁 𝗼𝗽𝗲𝗿𝗮𝘁𝗶𝗼𝗻𝗮𝗹? 𝗪𝗵𝗮𝘁 𝘀𝘁𝗲𝗽𝘀 𝗱𝗶…"
type textarea "x"
type textarea "[𝟭] 𝗜𝗡𝗜𝗧𝗜𝗔𝗟 𝗙𝗜𝗡𝗗𝗜𝗡𝗚𝗦 𝗔𝗡𝗗 𝗗𝗜𝗔𝗚𝗡𝗢𝗦𝗜𝗦 𝗪𝗮𝘀 𝘁𝗵𝗲 𝗲𝗾𝘂𝗶𝗽𝗺𝗲𝗻𝘁 𝗼𝗽𝗲𝗿𝗮𝘁𝗶𝗼𝗻𝗮𝗹? 𝗪𝗵𝗮𝘁 𝘀𝘁𝗲𝗽𝘀 𝗱𝗶…"
type textarea "x"
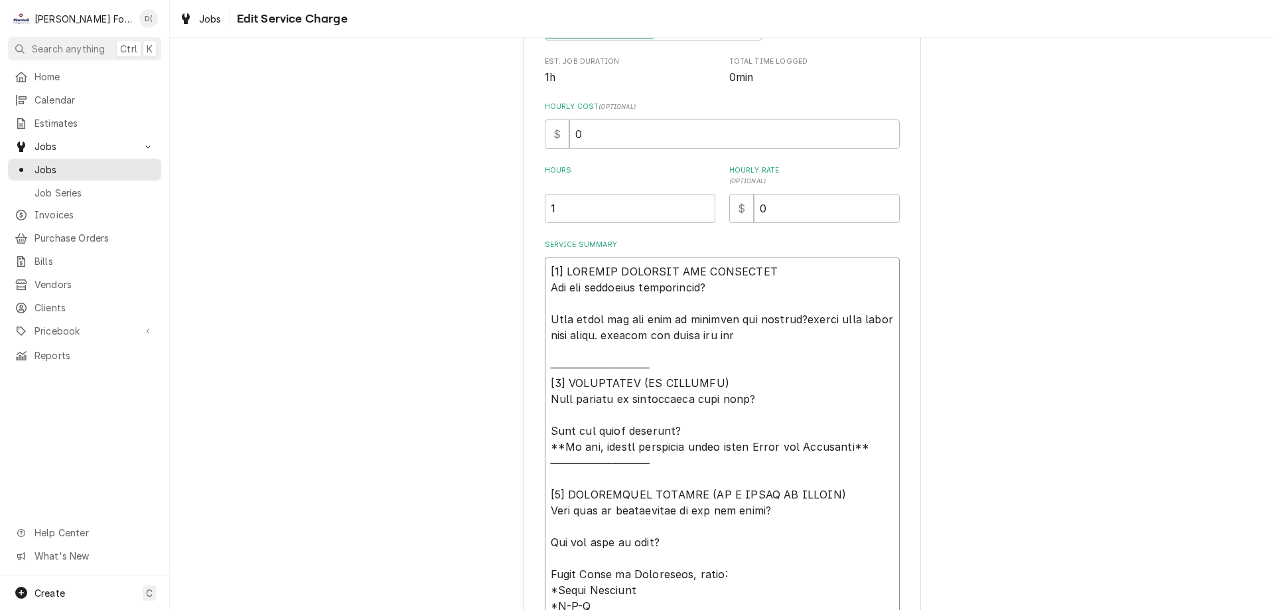
type textarea "[𝟭] 𝗜𝗡𝗜𝗧𝗜𝗔𝗟 𝗙𝗜𝗡𝗗𝗜𝗡𝗚𝗦 𝗔𝗡𝗗 𝗗𝗜𝗔𝗚𝗡𝗢𝗦𝗜𝗦 𝗪𝗮𝘀 𝘁𝗵𝗲 𝗲𝗾𝘂𝗶𝗽𝗺𝗲𝗻𝘁 𝗼𝗽𝗲𝗿𝗮𝘁𝗶𝗼𝗻𝗮𝗹? 𝗪𝗵𝗮𝘁 𝘀𝘁𝗲𝗽𝘀 𝗱𝗶…"
type textarea "x"
type textarea "[𝟭] 𝗜𝗡𝗜𝗧𝗜𝗔𝗟 𝗙𝗜𝗡𝗗𝗜𝗡𝗚𝗦 𝗔𝗡𝗗 𝗗𝗜𝗔𝗚𝗡𝗢𝗦𝗜𝗦 𝗪𝗮𝘀 𝘁𝗵𝗲 𝗲𝗾𝘂𝗶𝗽𝗺𝗲𝗻𝘁 𝗼𝗽𝗲𝗿𝗮𝘁𝗶𝗼𝗻𝗮𝗹? 𝗪𝗵𝗮𝘁 𝘀𝘁𝗲𝗽𝘀 𝗱𝗶…"
type textarea "x"
type textarea "[𝟭] 𝗜𝗡𝗜𝗧𝗜𝗔𝗟 𝗙𝗜𝗡𝗗𝗜𝗡𝗚𝗦 𝗔𝗡𝗗 𝗗𝗜𝗔𝗚𝗡𝗢𝗦𝗜𝗦 𝗪𝗮𝘀 𝘁𝗵𝗲 𝗲𝗾𝘂𝗶𝗽𝗺𝗲𝗻𝘁 𝗼𝗽𝗲𝗿𝗮𝘁𝗶𝗼𝗻𝗮𝗹? 𝗪𝗵𝗮𝘁 𝘀𝘁𝗲𝗽𝘀 𝗱𝗶…"
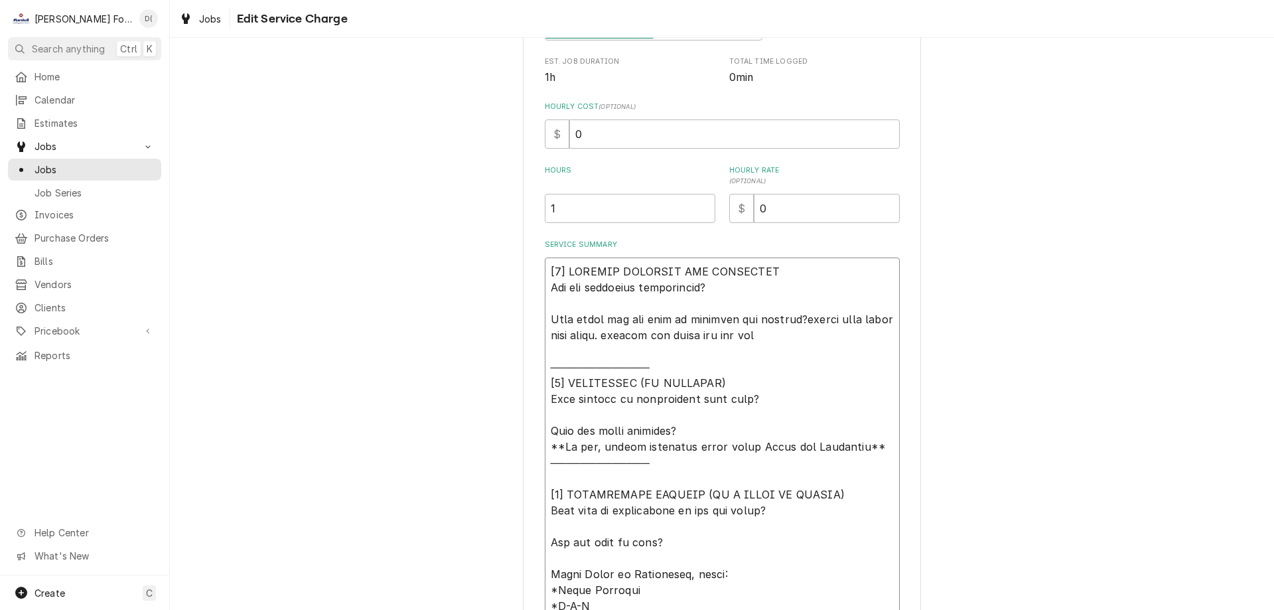
type textarea "x"
type textarea "[𝟭] 𝗜𝗡𝗜𝗧𝗜𝗔𝗟 𝗙𝗜𝗡𝗗𝗜𝗡𝗚𝗦 𝗔𝗡𝗗 𝗗𝗜𝗔𝗚𝗡𝗢𝗦𝗜𝗦 𝗪𝗮𝘀 𝘁𝗵𝗲 𝗲𝗾𝘂𝗶𝗽𝗺𝗲𝗻𝘁 𝗼𝗽𝗲𝗿𝗮𝘁𝗶𝗼𝗻𝗮𝗹? 𝗪𝗵𝗮𝘁 𝘀𝘁𝗲𝗽𝘀 𝗱𝗶…"
type textarea "x"
type textarea "[𝟭] 𝗜𝗡𝗜𝗧𝗜𝗔𝗟 𝗙𝗜𝗡𝗗𝗜𝗡𝗚𝗦 𝗔𝗡𝗗 𝗗𝗜𝗔𝗚𝗡𝗢𝗦𝗜𝗦 𝗪𝗮𝘀 𝘁𝗵𝗲 𝗲𝗾𝘂𝗶𝗽𝗺𝗲𝗻𝘁 𝗼𝗽𝗲𝗿𝗮𝘁𝗶𝗼𝗻𝗮𝗹? 𝗪𝗵𝗮𝘁 𝘀𝘁𝗲𝗽𝘀 𝗱𝗶…"
type textarea "x"
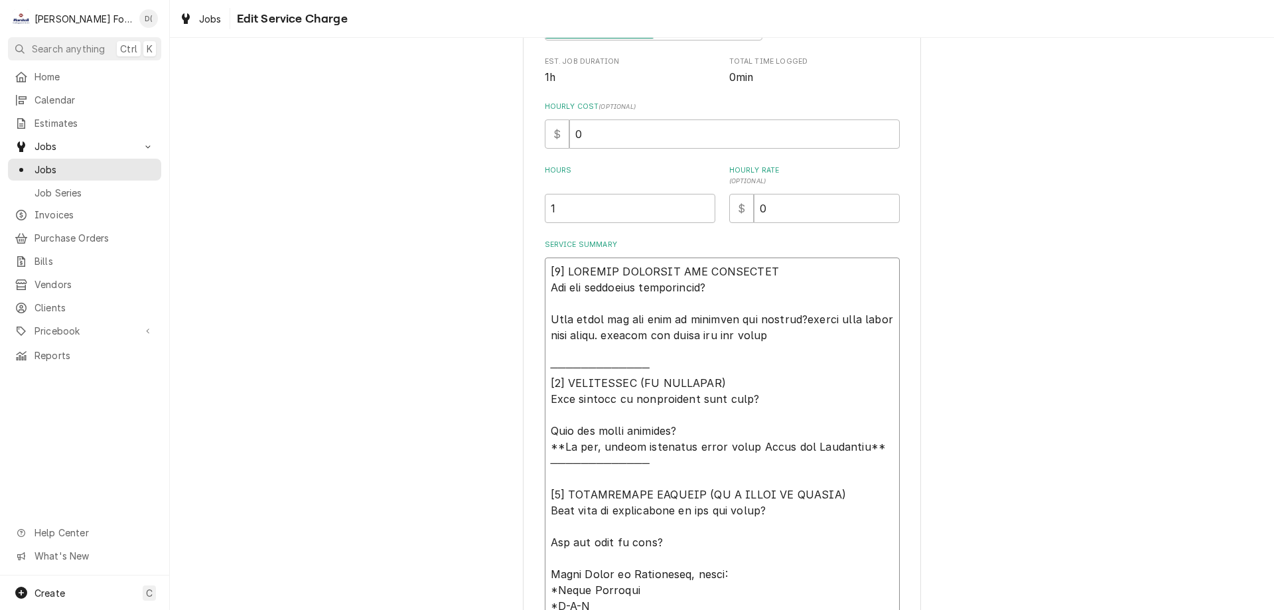
type textarea "[𝟭] 𝗜𝗡𝗜𝗧𝗜𝗔𝗟 𝗙𝗜𝗡𝗗𝗜𝗡𝗚𝗦 𝗔𝗡𝗗 𝗗𝗜𝗔𝗚𝗡𝗢𝗦𝗜𝗦 𝗪𝗮𝘀 𝘁𝗵𝗲 𝗲𝗾𝘂𝗶𝗽𝗺𝗲𝗻𝘁 𝗼𝗽𝗲𝗿𝗮𝘁𝗶𝗼𝗻𝗮𝗹? 𝗪𝗵𝗮𝘁 𝘀𝘁𝗲𝗽𝘀 𝗱𝗶…"
type textarea "x"
type textarea "[𝟭] 𝗜𝗡𝗜𝗧𝗜𝗔𝗟 𝗙𝗜𝗡𝗗𝗜𝗡𝗚𝗦 𝗔𝗡𝗗 𝗗𝗜𝗔𝗚𝗡𝗢𝗦𝗜𝗦 𝗪𝗮𝘀 𝘁𝗵𝗲 𝗲𝗾𝘂𝗶𝗽𝗺𝗲𝗻𝘁 𝗼𝗽𝗲𝗿𝗮𝘁𝗶𝗼𝗻𝗮𝗹? 𝗪𝗵𝗮𝘁 𝘀𝘁𝗲𝗽𝘀 𝗱𝗶…"
type textarea "x"
type textarea "[𝟭] 𝗜𝗡𝗜𝗧𝗜𝗔𝗟 𝗙𝗜𝗡𝗗𝗜𝗡𝗚𝗦 𝗔𝗡𝗗 𝗗𝗜𝗔𝗚𝗡𝗢𝗦𝗜𝗦 𝗪𝗮𝘀 𝘁𝗵𝗲 𝗲𝗾𝘂𝗶𝗽𝗺𝗲𝗻𝘁 𝗼𝗽𝗲𝗿𝗮𝘁𝗶𝗼𝗻𝗮𝗹? 𝗪𝗵𝗮𝘁 𝘀𝘁𝗲𝗽𝘀 𝗱𝗶…"
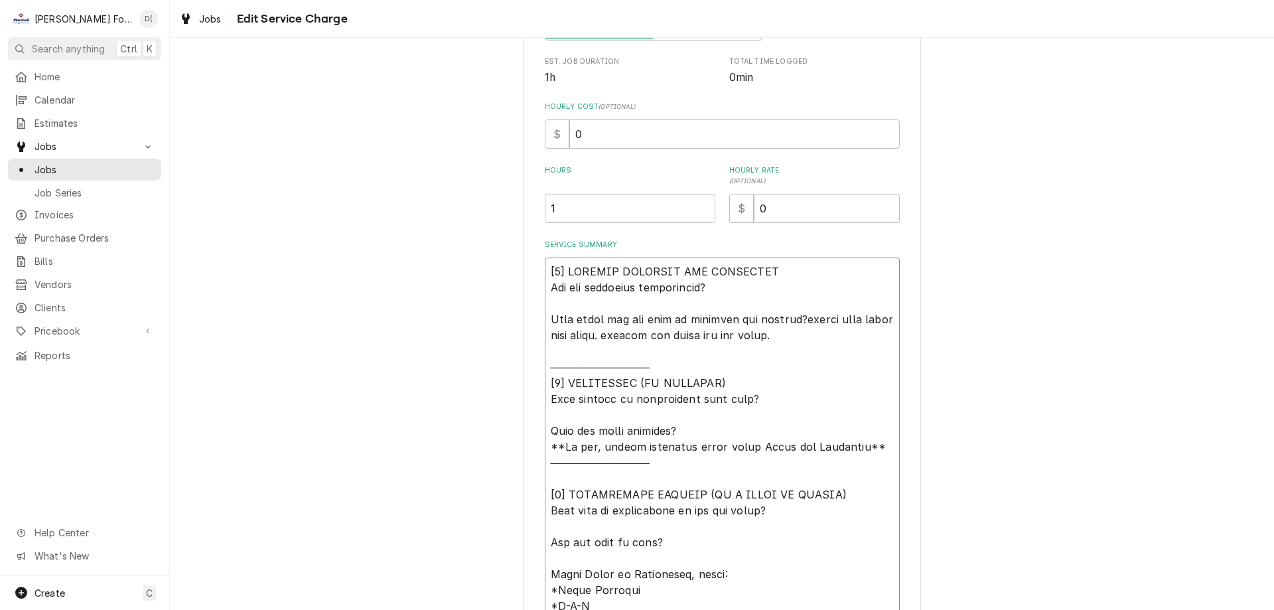
type textarea "x"
type textarea "[𝟭] 𝗜𝗡𝗜𝗧𝗜𝗔𝗟 𝗙𝗜𝗡𝗗𝗜𝗡𝗚𝗦 𝗔𝗡𝗗 𝗗𝗜𝗔𝗚𝗡𝗢𝗦𝗜𝗦 𝗪𝗮𝘀 𝘁𝗵𝗲 𝗲𝗾𝘂𝗶𝗽𝗺𝗲𝗻𝘁 𝗼𝗽𝗲𝗿𝗮𝘁𝗶𝗼𝗻𝗮𝗹? 𝗪𝗵𝗮𝘁 𝘀𝘁𝗲𝗽𝘀 𝗱𝗶…"
type textarea "x"
type textarea "[𝟭] 𝗜𝗡𝗜𝗧𝗜𝗔𝗟 𝗙𝗜𝗡𝗗𝗜𝗡𝗚𝗦 𝗔𝗡𝗗 𝗗𝗜𝗔𝗚𝗡𝗢𝗦𝗜𝗦 𝗪𝗮𝘀 𝘁𝗵𝗲 𝗲𝗾𝘂𝗶𝗽𝗺𝗲𝗻𝘁 𝗼𝗽𝗲𝗿𝗮𝘁𝗶𝗼𝗻𝗮𝗹? 𝗪𝗵𝗮𝘁 𝘀𝘁𝗲𝗽𝘀 𝗱𝗶…"
type textarea "x"
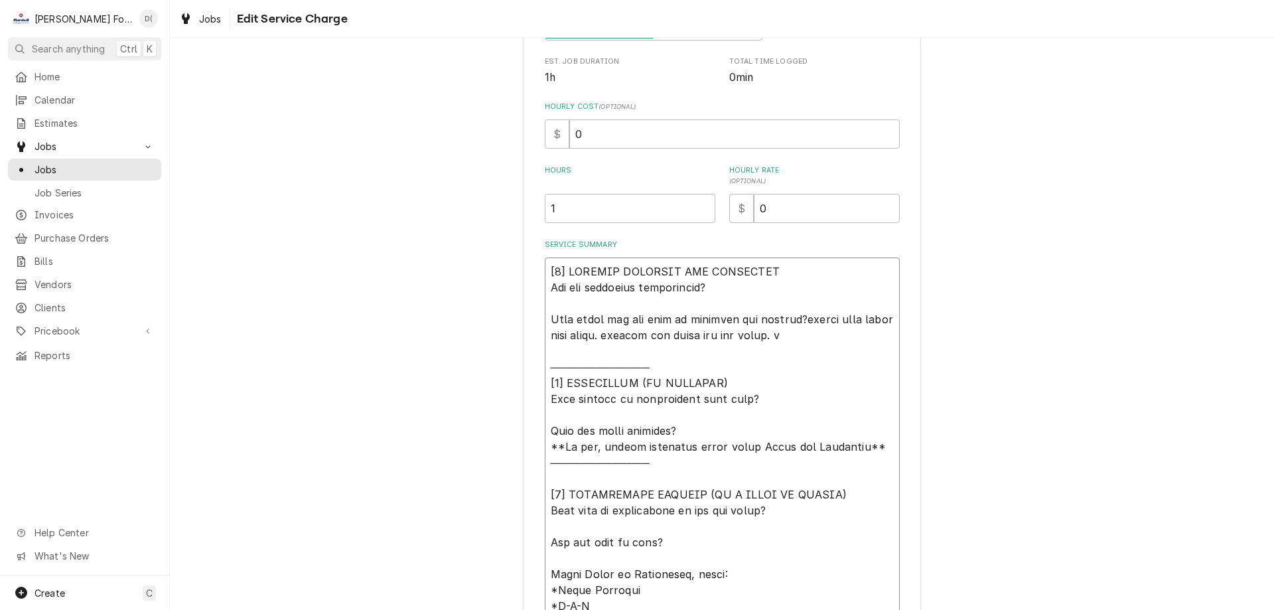
type textarea "[𝟭] 𝗜𝗡𝗜𝗧𝗜𝗔𝗟 𝗙𝗜𝗡𝗗𝗜𝗡𝗚𝗦 𝗔𝗡𝗗 𝗗𝗜𝗔𝗚𝗡𝗢𝗦𝗜𝗦 𝗪𝗮𝘀 𝘁𝗵𝗲 𝗲𝗾𝘂𝗶𝗽𝗺𝗲𝗻𝘁 𝗼𝗽𝗲𝗿𝗮𝘁𝗶𝗼𝗻𝗮𝗹? 𝗪𝗵𝗮𝘁 𝘀𝘁𝗲𝗽𝘀 𝗱𝗶…"
type textarea "x"
type textarea "[𝟭] 𝗜𝗡𝗜𝗧𝗜𝗔𝗟 𝗙𝗜𝗡𝗗𝗜𝗡𝗚𝗦 𝗔𝗡𝗗 𝗗𝗜𝗔𝗚𝗡𝗢𝗦𝗜𝗦 𝗪𝗮𝘀 𝘁𝗵𝗲 𝗲𝗾𝘂𝗶𝗽𝗺𝗲𝗻𝘁 𝗼𝗽𝗲𝗿𝗮𝘁𝗶𝗼𝗻𝗮𝗹? 𝗪𝗵𝗮𝘁 𝘀𝘁𝗲𝗽𝘀 𝗱𝗶…"
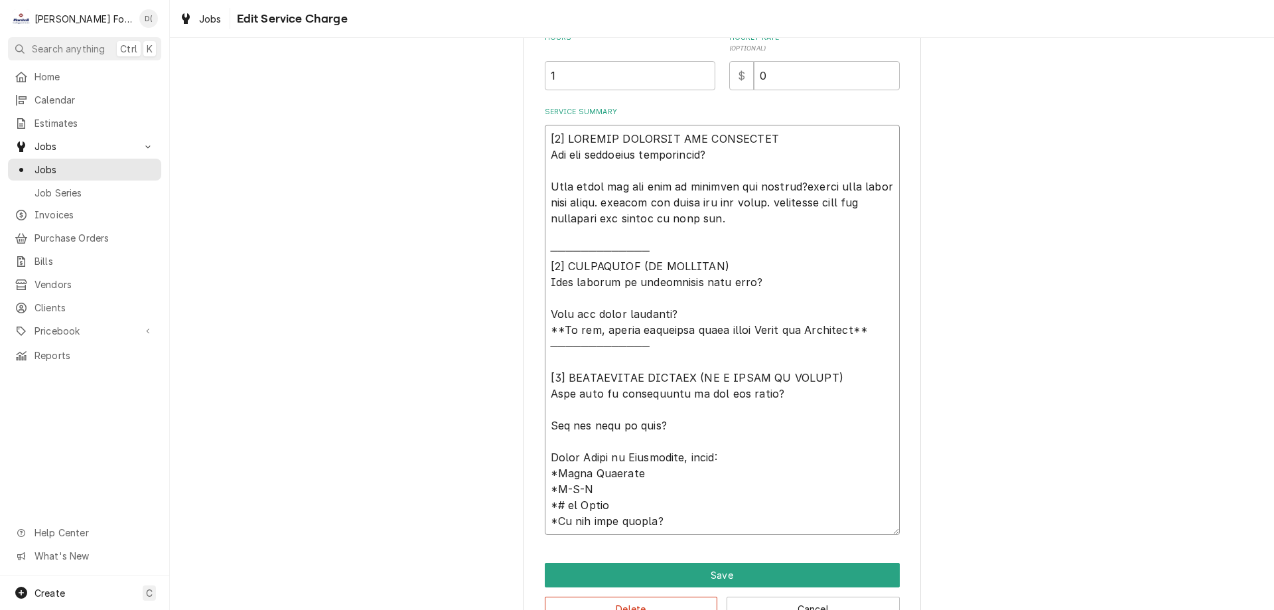
scroll to position [438, 0]
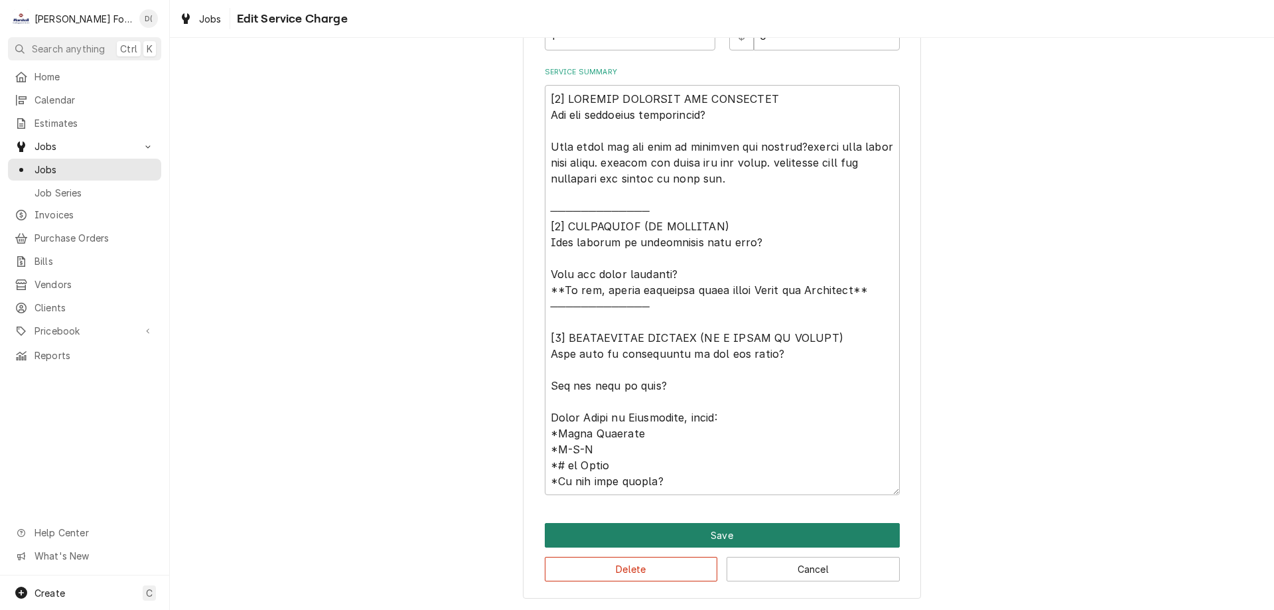
click at [718, 533] on button "Save" at bounding box center [722, 535] width 355 height 25
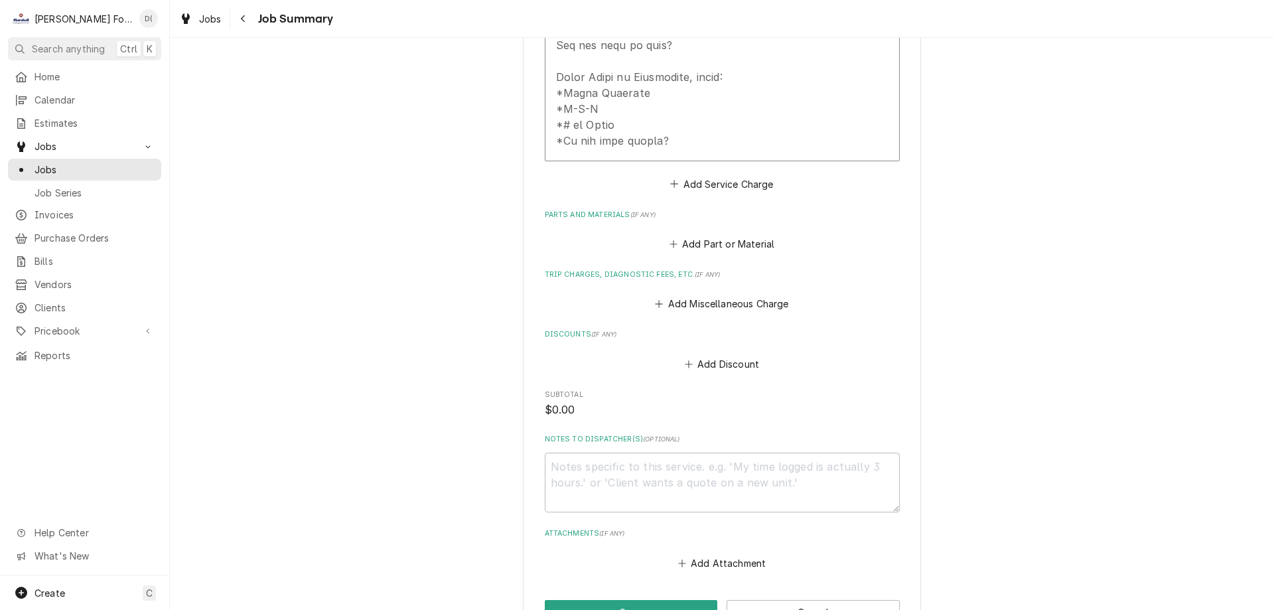
scroll to position [949, 0]
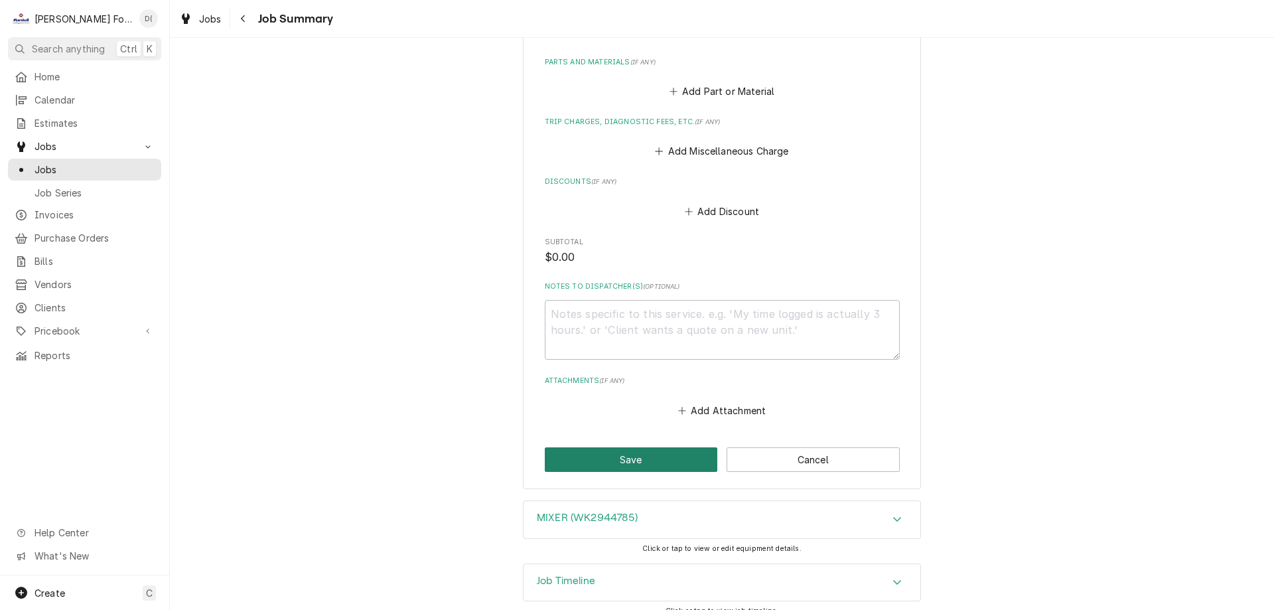
click at [626, 447] on button "Save" at bounding box center [631, 459] width 173 height 25
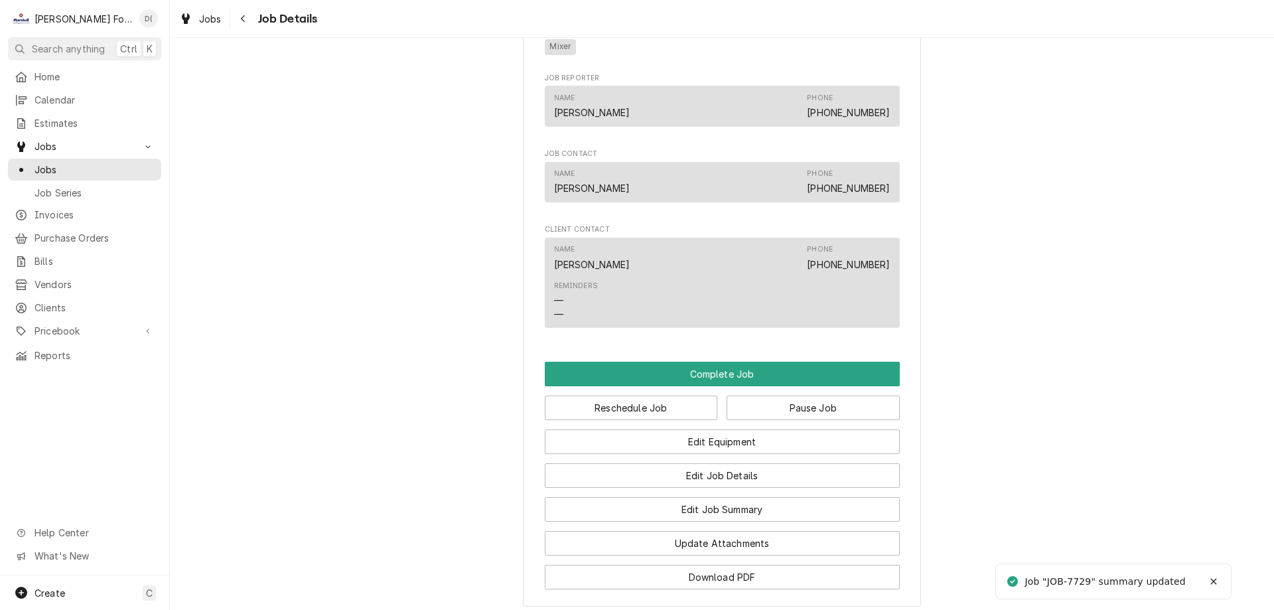
scroll to position [1061, 0]
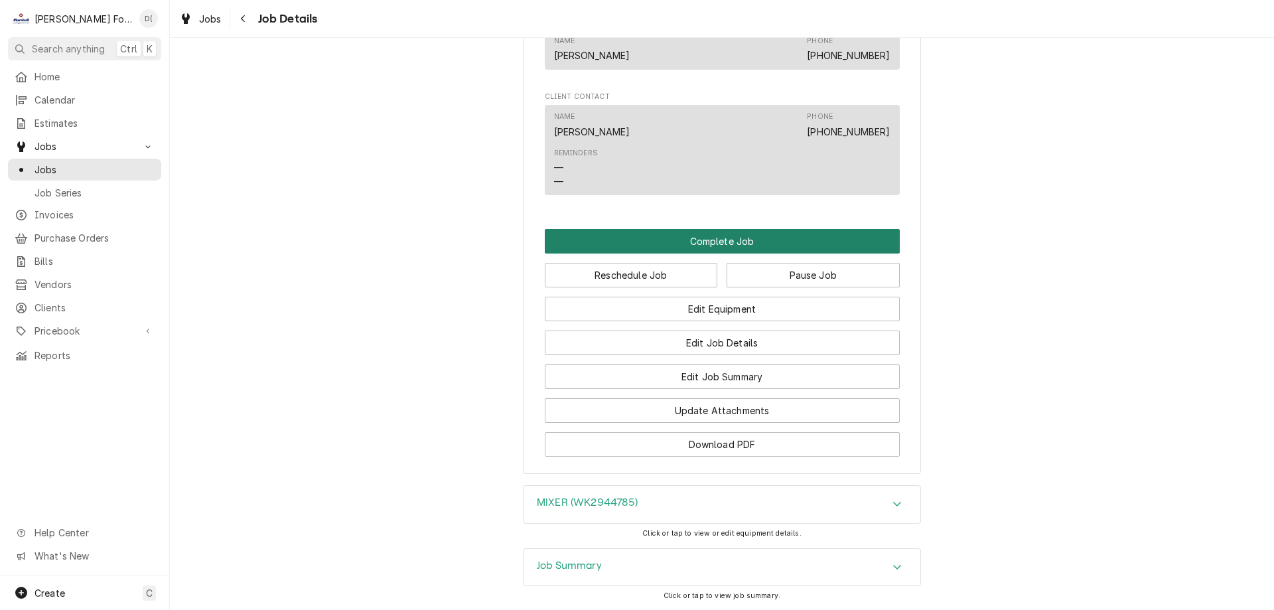
click at [720, 253] on button "Complete Job" at bounding box center [722, 241] width 355 height 25
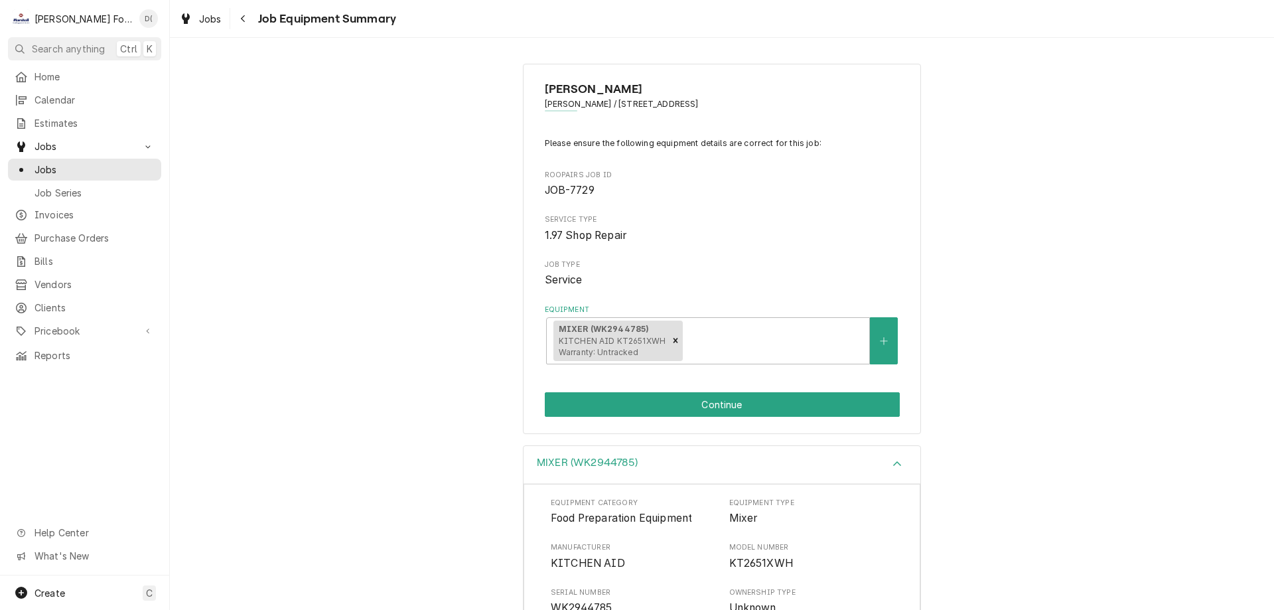
scroll to position [133, 0]
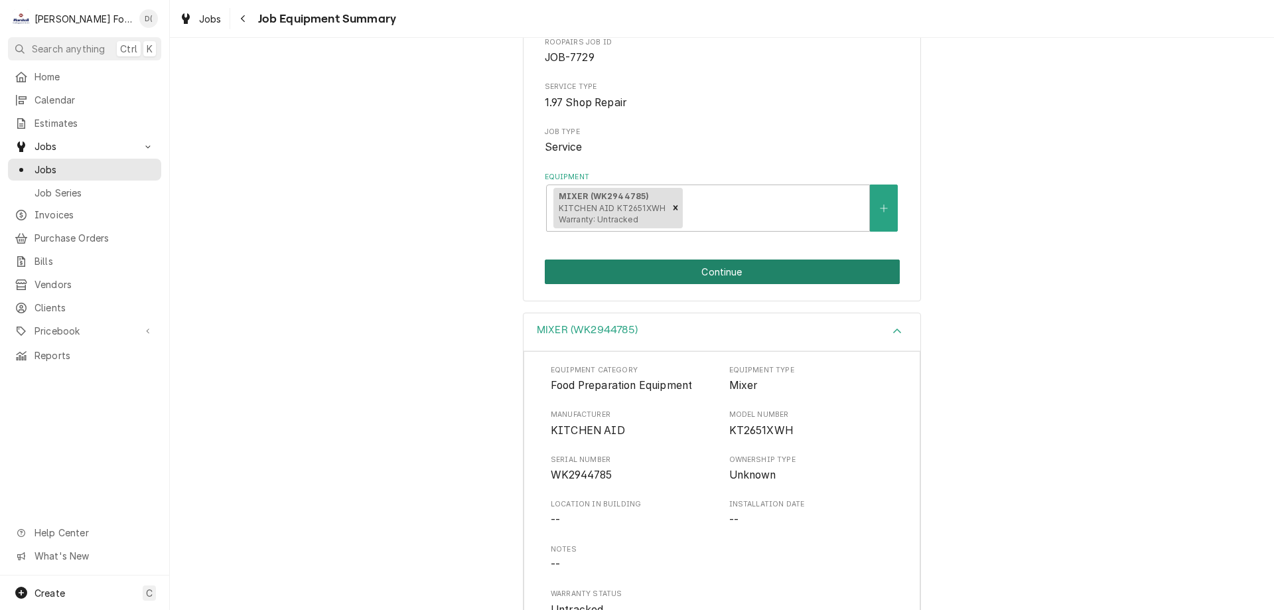
click at [684, 271] on button "Continue" at bounding box center [722, 271] width 355 height 25
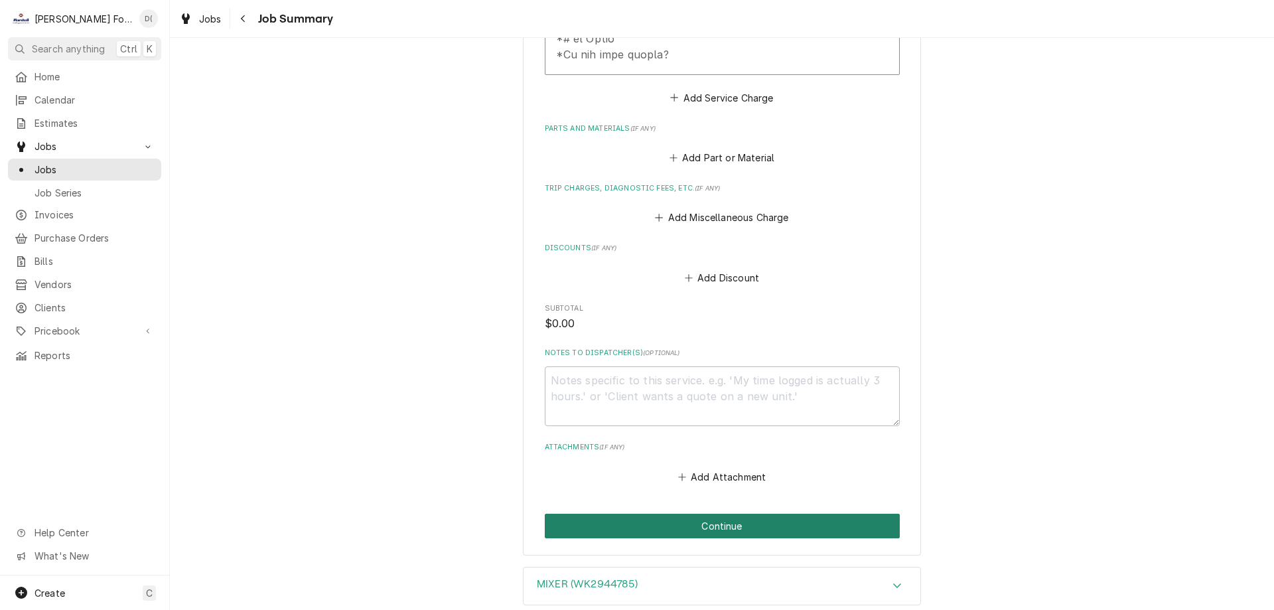
scroll to position [949, 0]
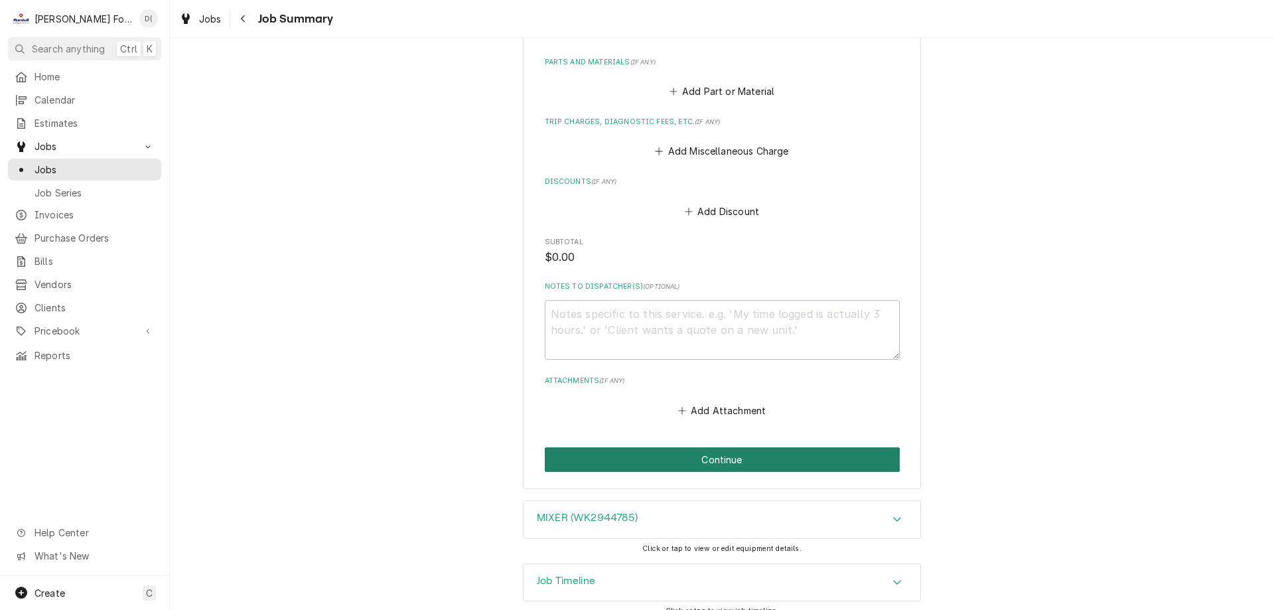
click at [696, 447] on button "Continue" at bounding box center [722, 459] width 355 height 25
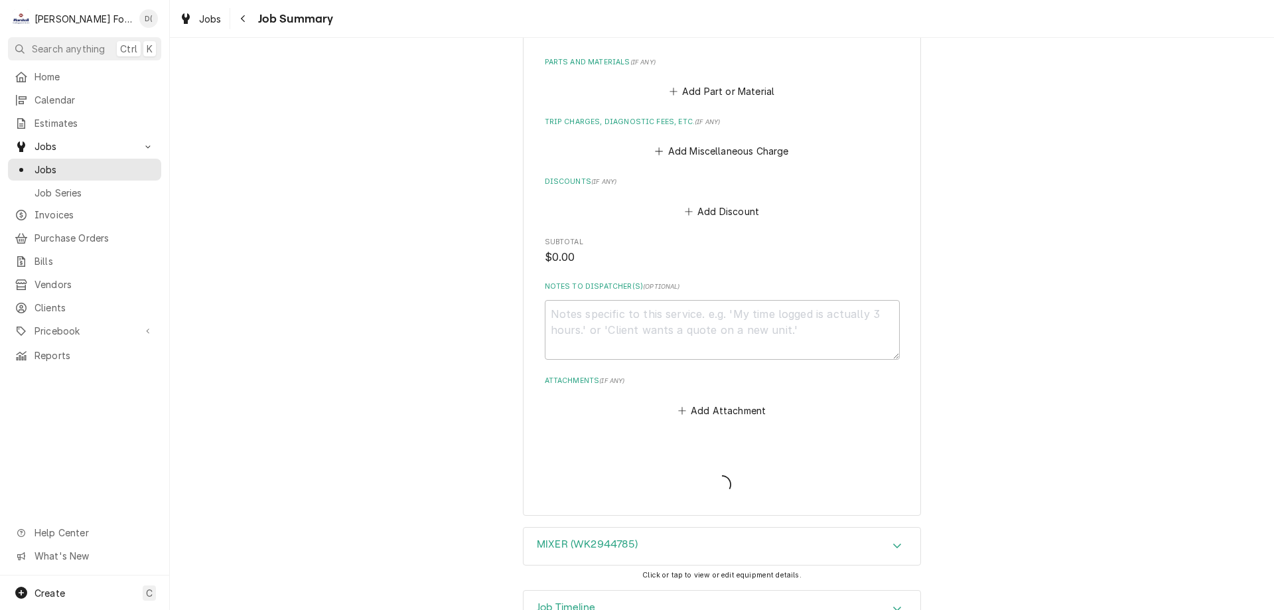
type textarea "x"
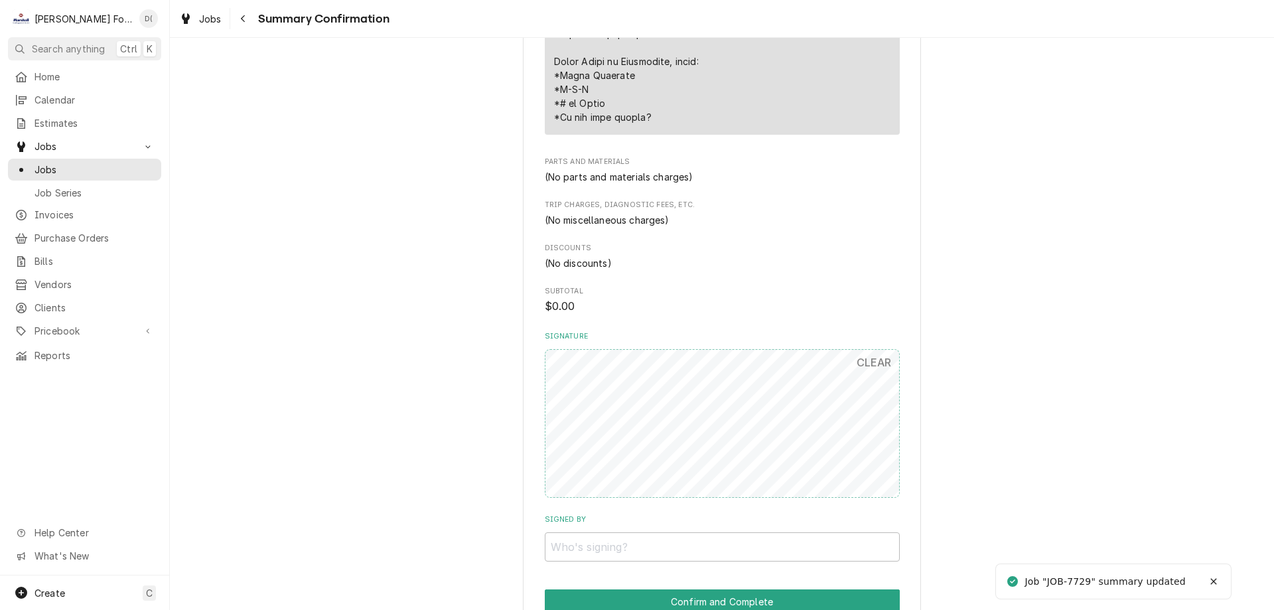
scroll to position [862, 0]
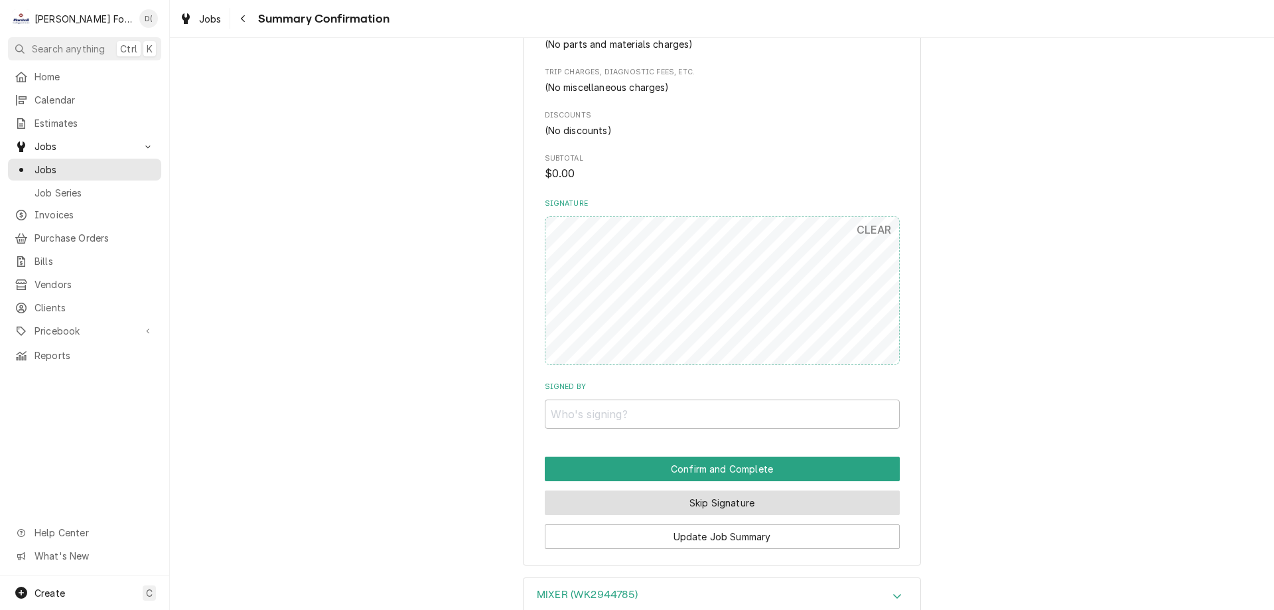
click at [668, 499] on button "Skip Signature" at bounding box center [722, 502] width 355 height 25
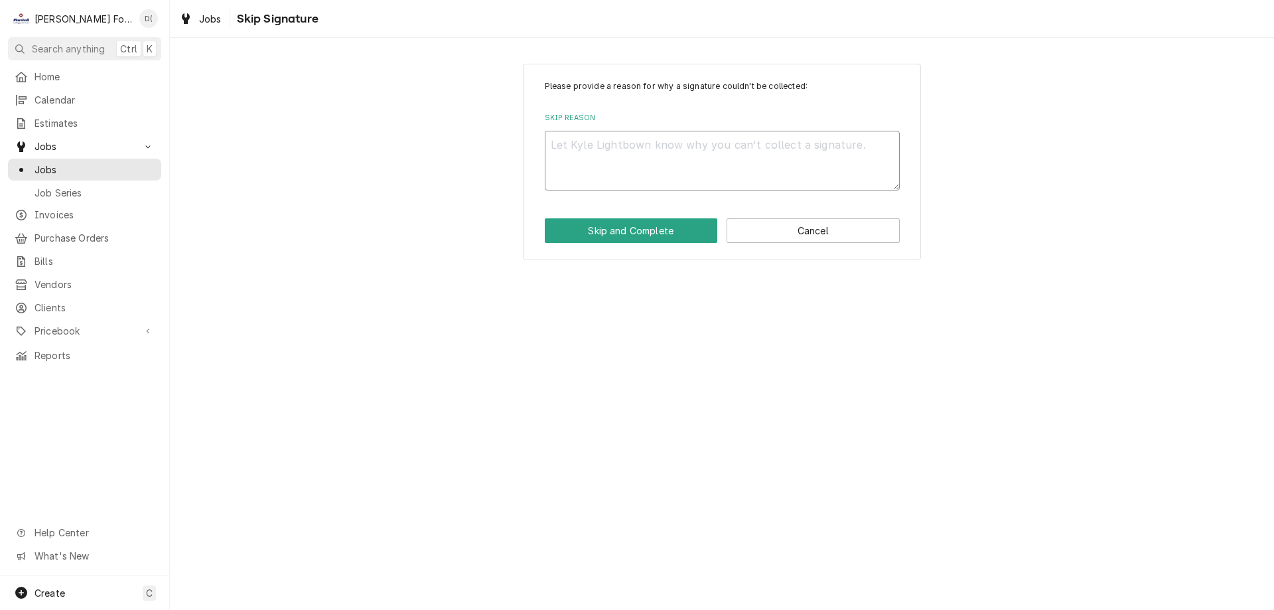
click at [623, 132] on textarea "Skip Reason" at bounding box center [722, 161] width 355 height 60
type textarea "x"
type textarea "i"
type textarea "x"
type textarea "in"
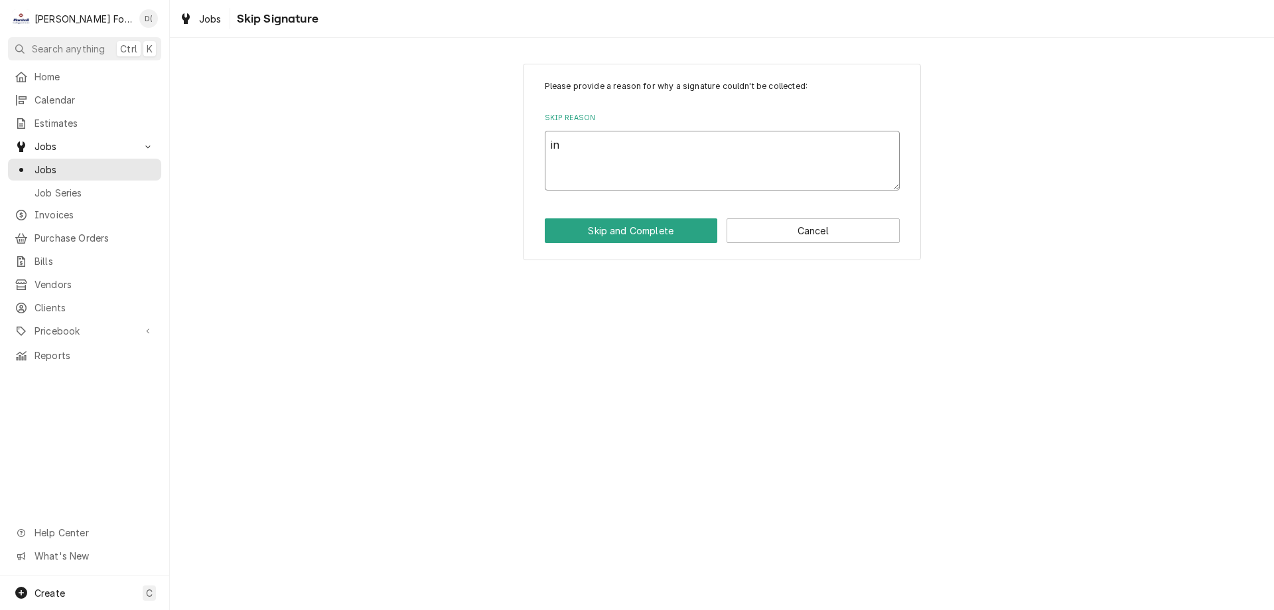
type textarea "x"
type textarea "ins"
type textarea "x"
type textarea "insi"
type textarea "x"
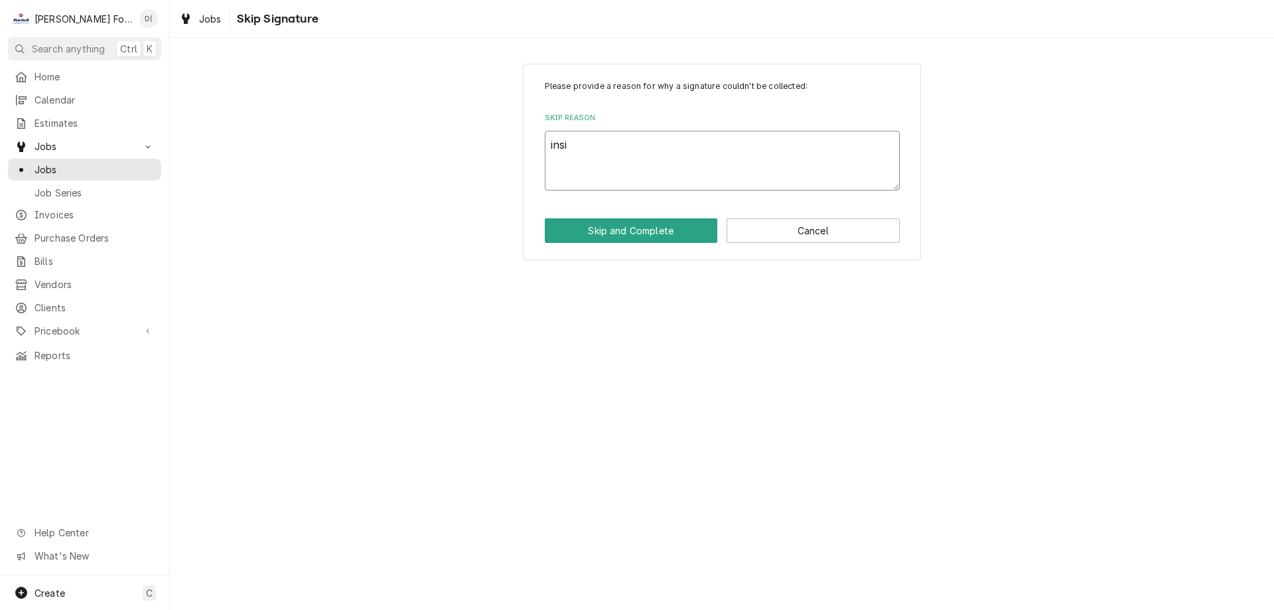
type textarea "insid"
type textarea "x"
type textarea "inside"
click at [605, 233] on button "Skip and Complete" at bounding box center [631, 230] width 173 height 25
type textarea "x"
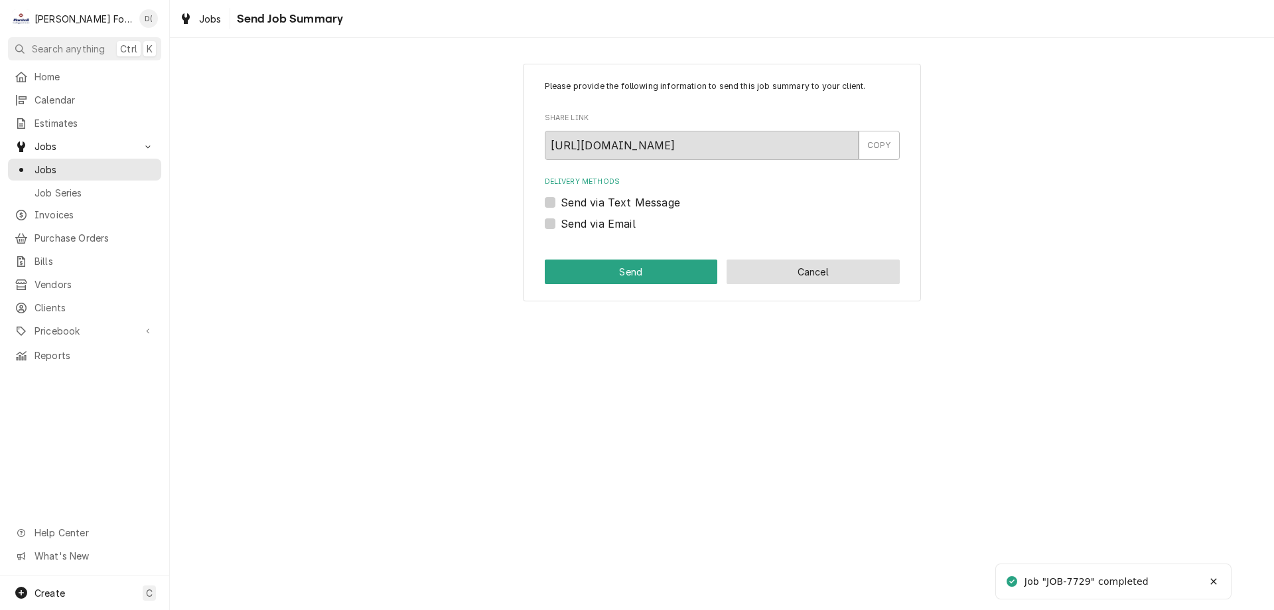
click at [803, 261] on button "Cancel" at bounding box center [812, 271] width 173 height 25
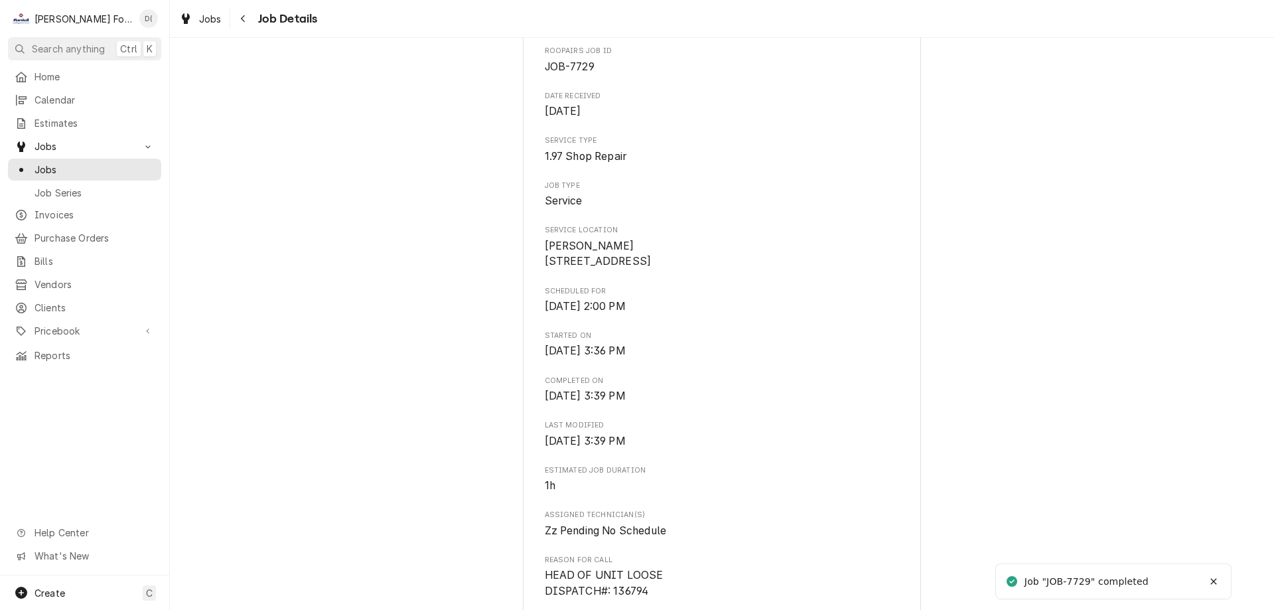
scroll to position [265, 0]
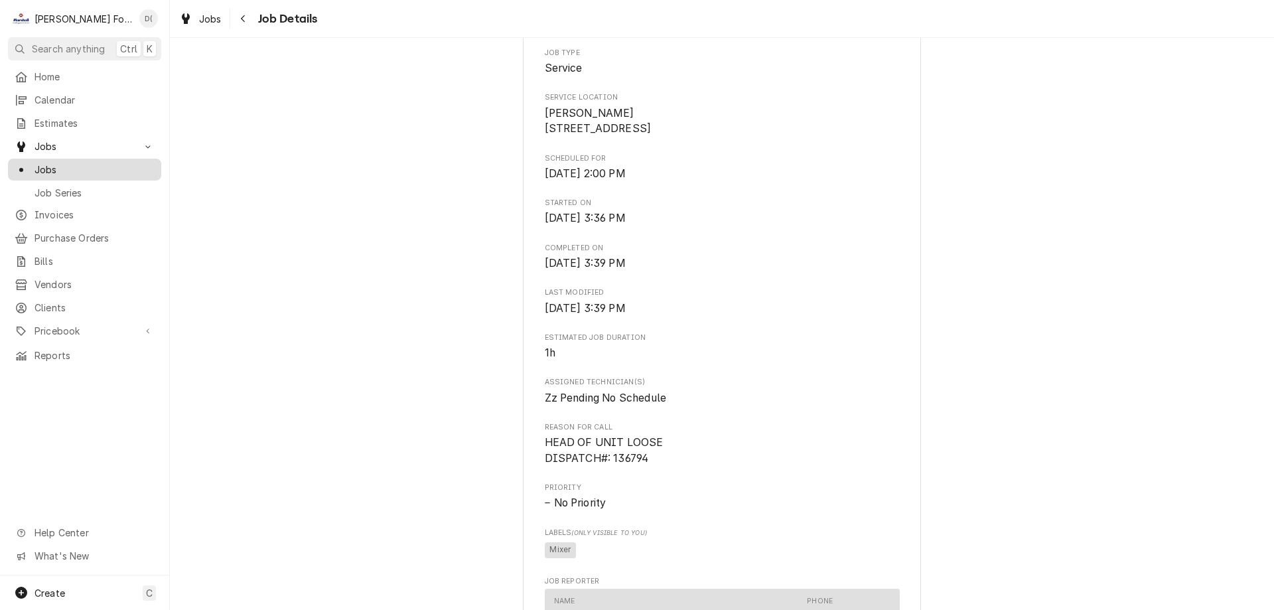
click at [92, 166] on span "Jobs" at bounding box center [94, 170] width 120 height 14
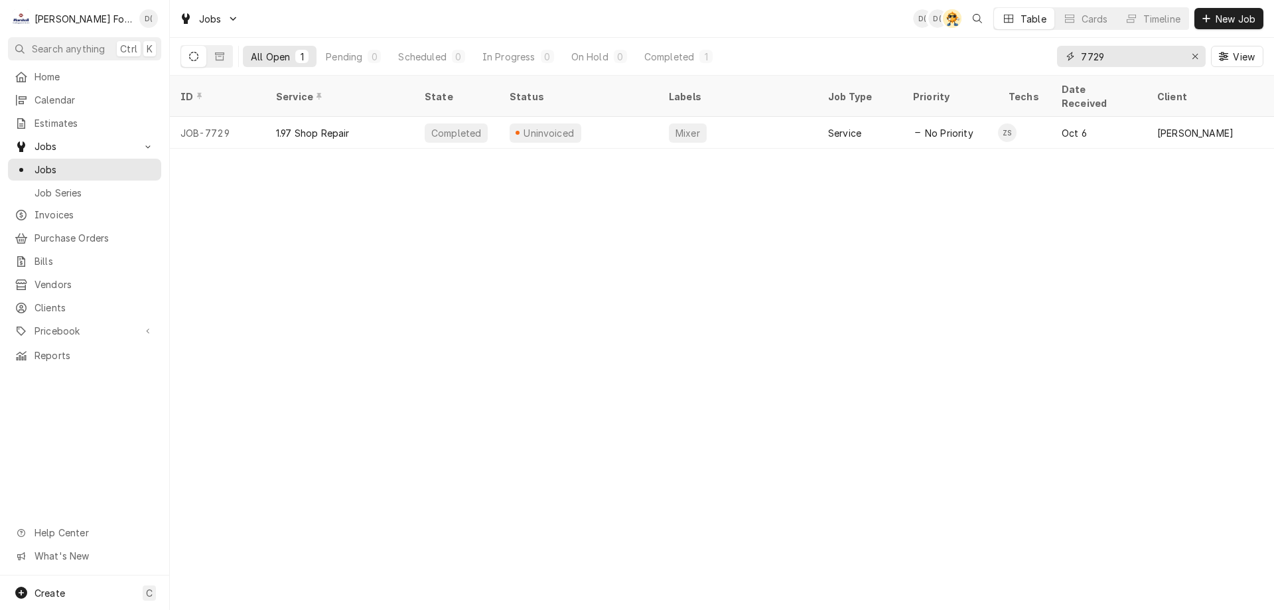
click at [1109, 59] on input "7729" at bounding box center [1130, 56] width 99 height 21
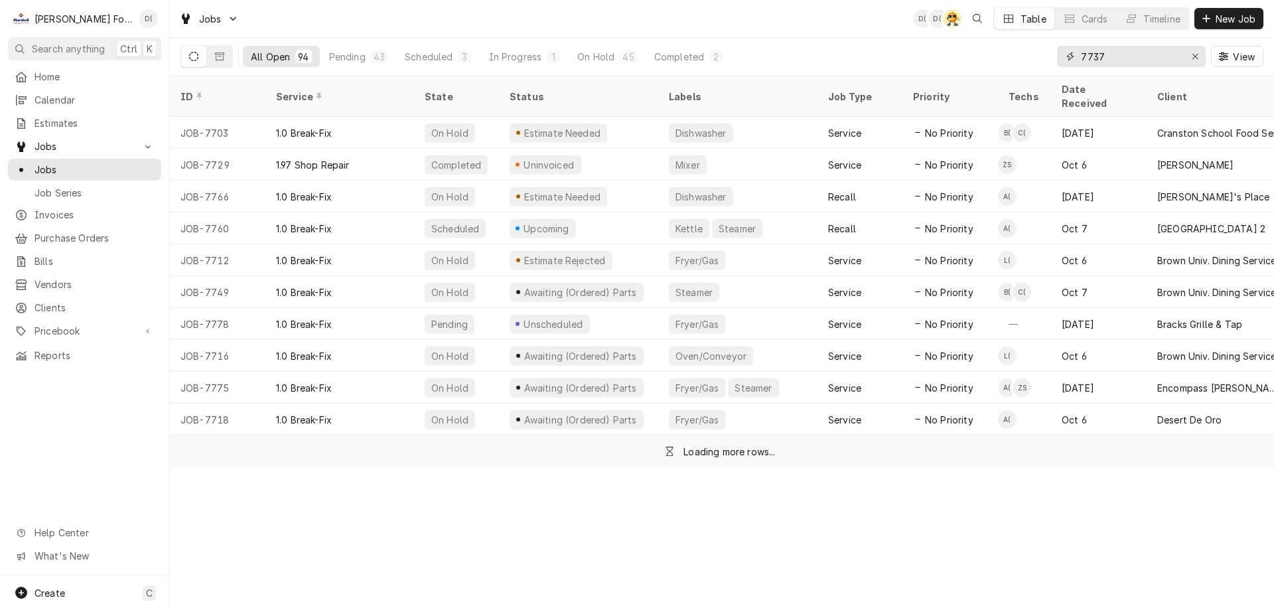
type input "7737"
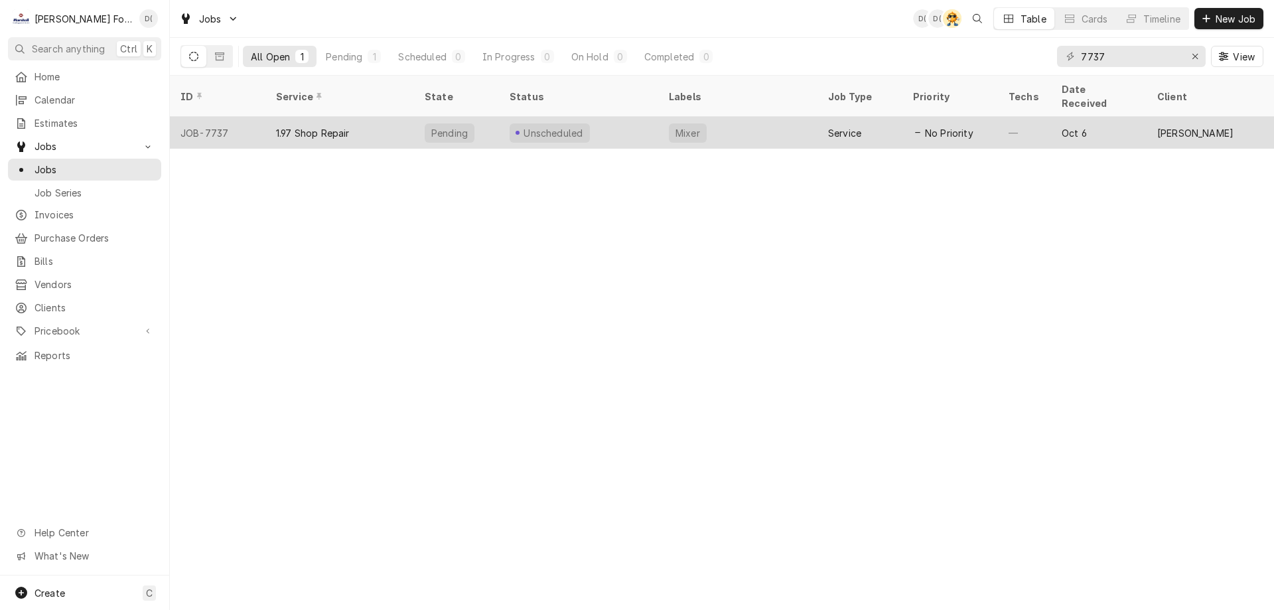
click at [645, 117] on div "Unscheduled" at bounding box center [578, 133] width 159 height 32
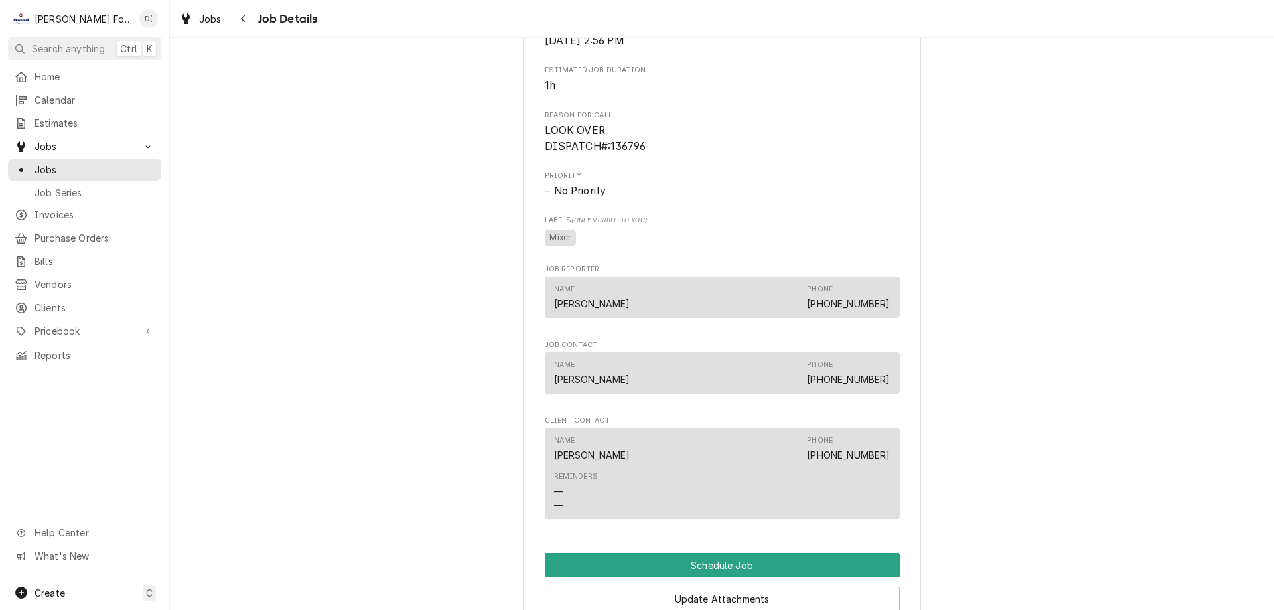
scroll to position [663, 0]
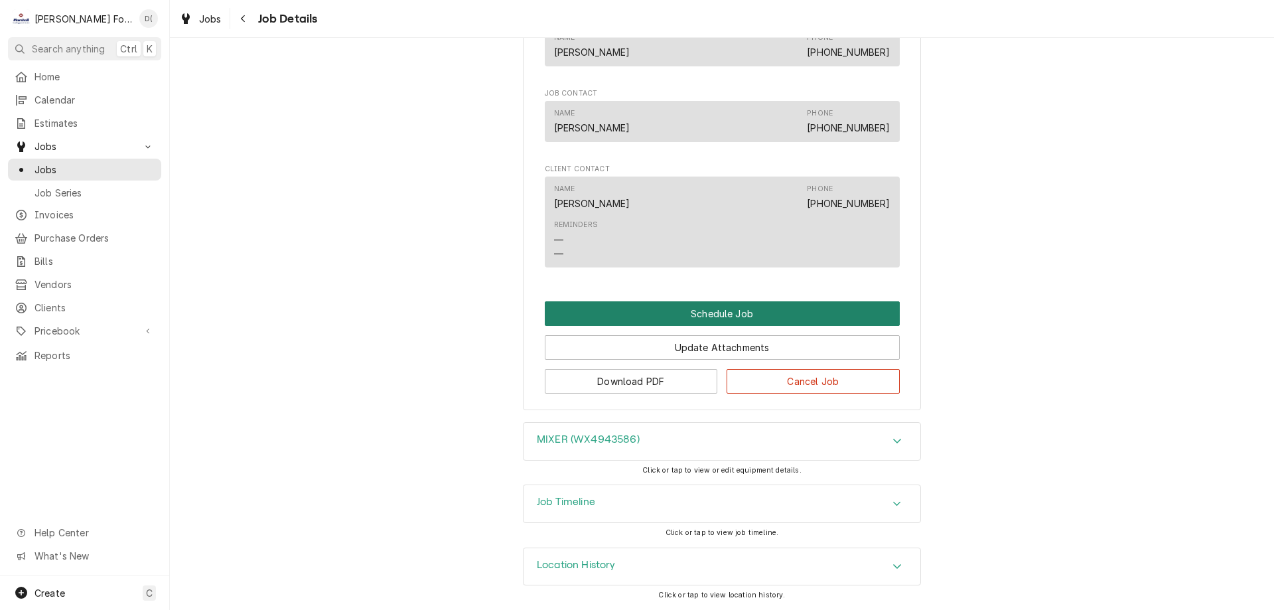
click at [716, 315] on button "Schedule Job" at bounding box center [722, 313] width 355 height 25
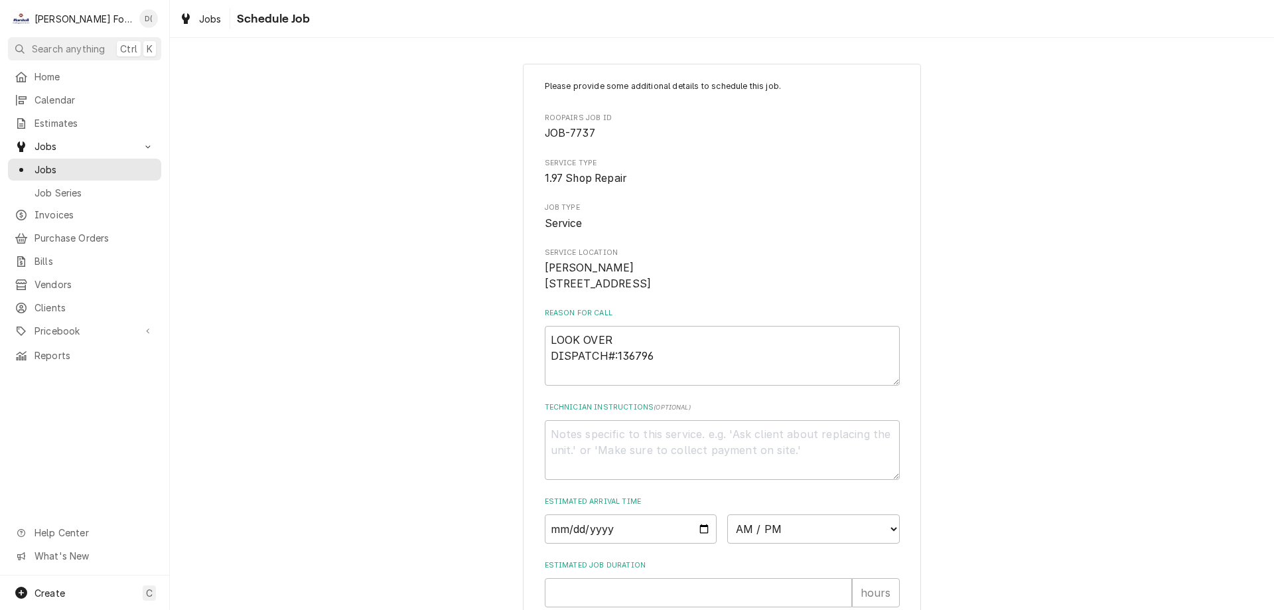
scroll to position [154, 0]
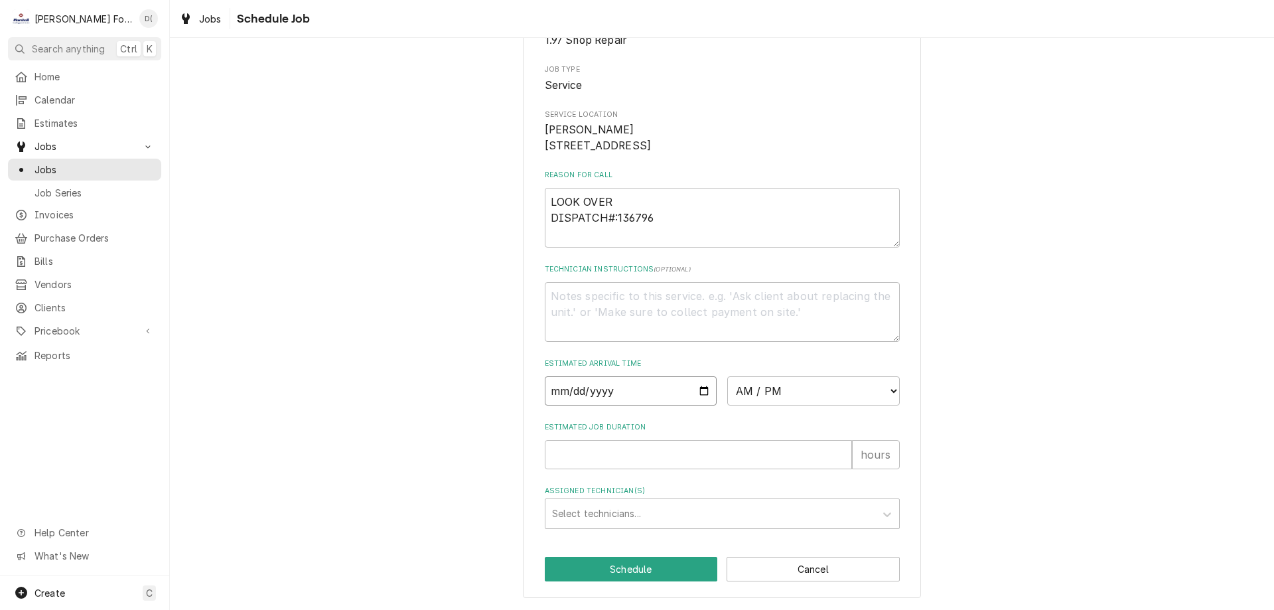
click at [702, 392] on input "Date" at bounding box center [631, 390] width 172 height 29
type textarea "x"
type input "2025-10-08"
click at [803, 396] on select "AM / PM 6:00 AM 6:15 AM 6:30 AM 6:45 AM 7:00 AM 7:15 AM 7:30 AM 7:45 AM 8:00 AM…" at bounding box center [813, 390] width 172 height 29
select select "14:00:00"
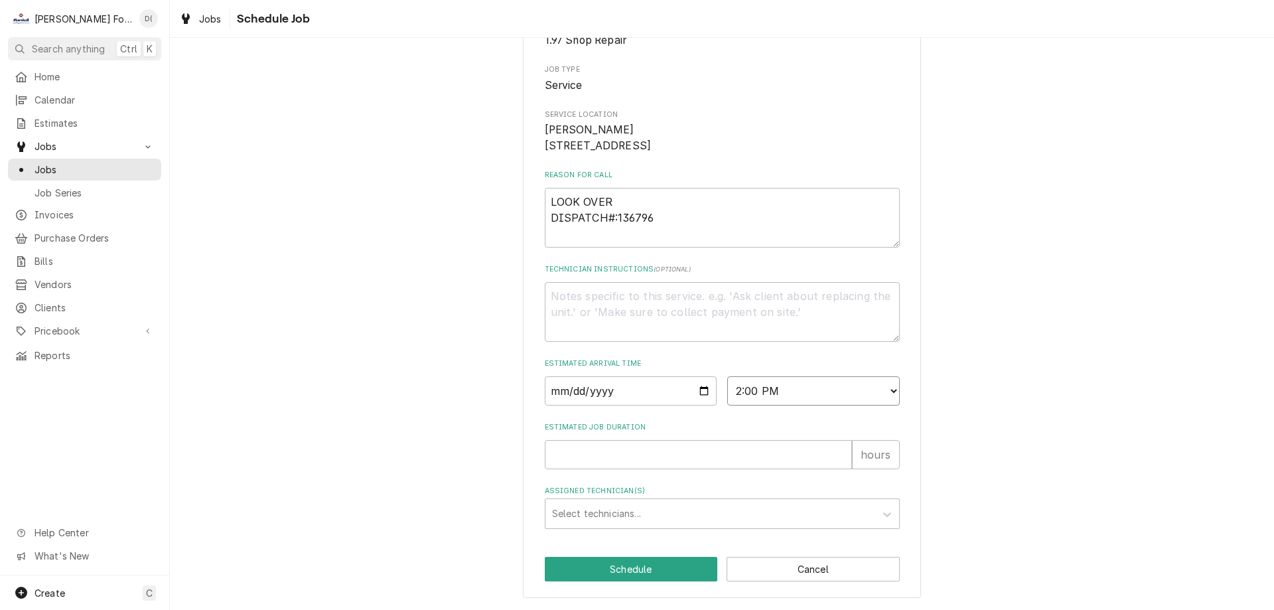
click at [727, 376] on select "AM / PM 6:00 AM 6:15 AM 6:30 AM 6:45 AM 7:00 AM 7:15 AM 7:30 AM 7:45 AM 8:00 AM…" at bounding box center [813, 390] width 172 height 29
type textarea "x"
click at [887, 389] on select "AM / PM 6:00 AM 6:15 AM 6:30 AM 6:45 AM 7:00 AM 7:15 AM 7:30 AM 7:45 AM 8:00 AM…" at bounding box center [813, 390] width 172 height 29
select select "14:30:00"
click at [727, 376] on select "AM / PM 6:00 AM 6:15 AM 6:30 AM 6:45 AM 7:00 AM 7:15 AM 7:30 AM 7:45 AM 8:00 AM…" at bounding box center [813, 390] width 172 height 29
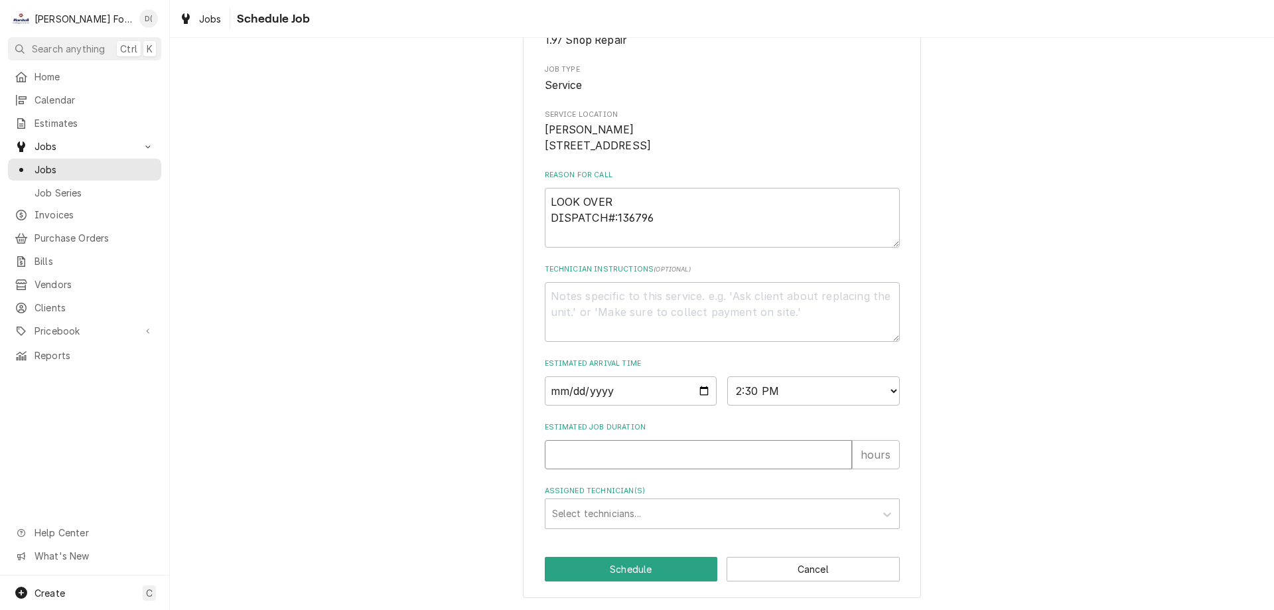
click at [655, 449] on input "Estimated Job Duration" at bounding box center [698, 454] width 307 height 29
type textarea "x"
type input "1"
click at [616, 521] on div "Assigned Technician(s)" at bounding box center [710, 513] width 316 height 24
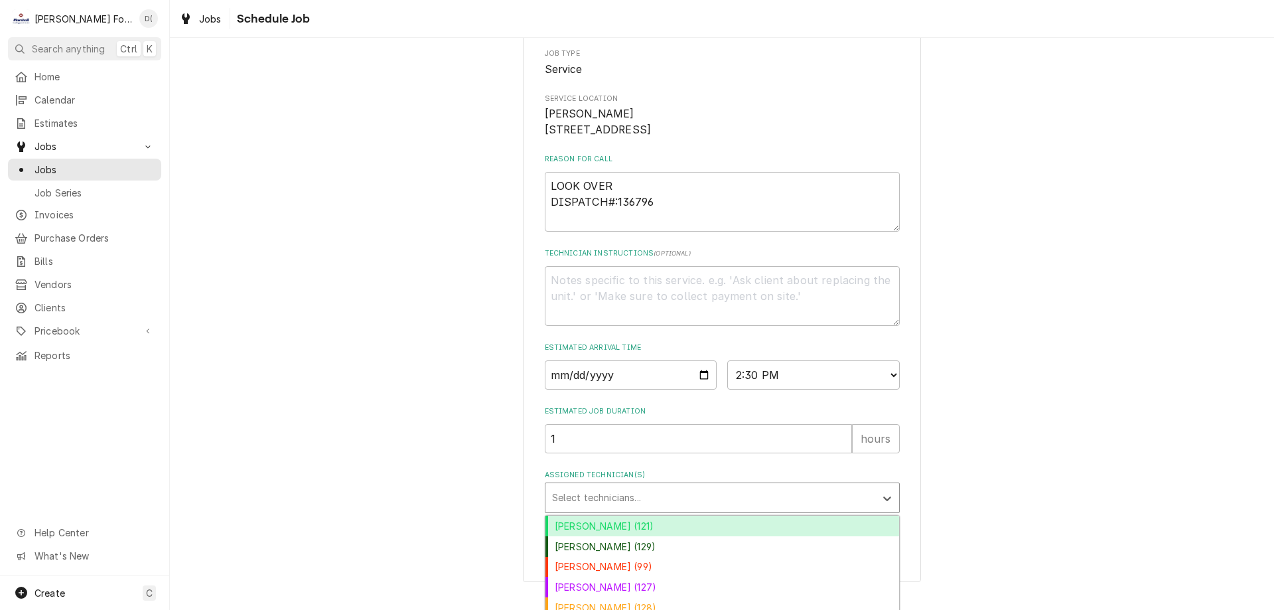
scroll to position [259, 0]
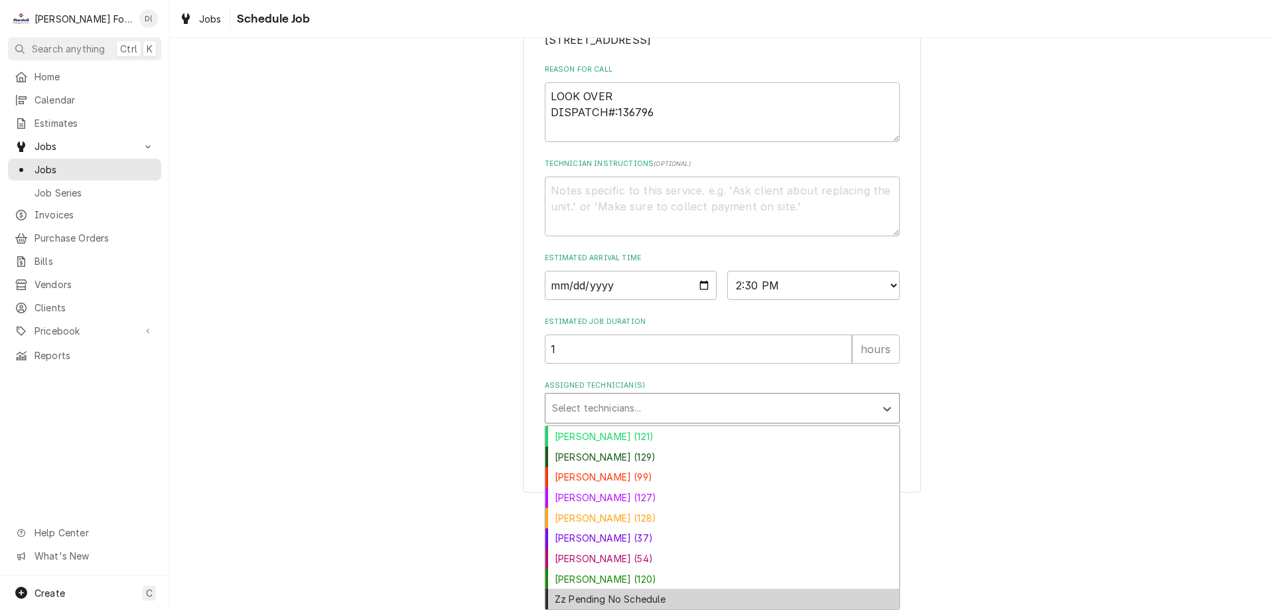
click at [611, 594] on div "Zz Pending No Schedule" at bounding box center [722, 598] width 354 height 21
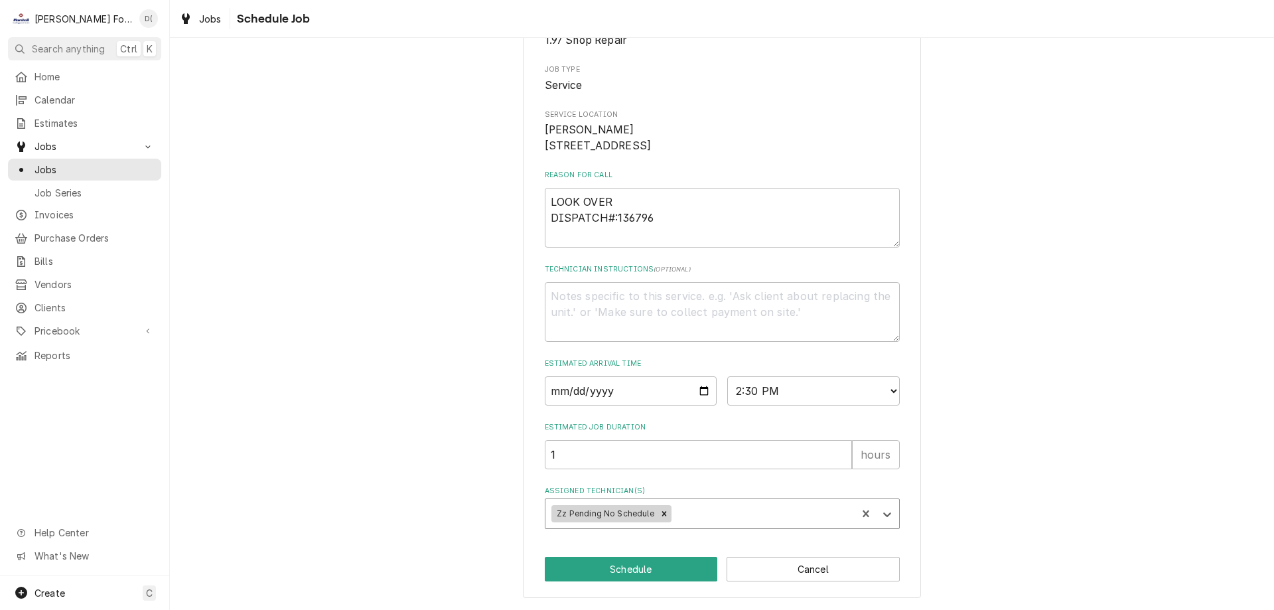
scroll to position [154, 0]
click at [613, 563] on button "Schedule" at bounding box center [631, 569] width 173 height 25
type textarea "x"
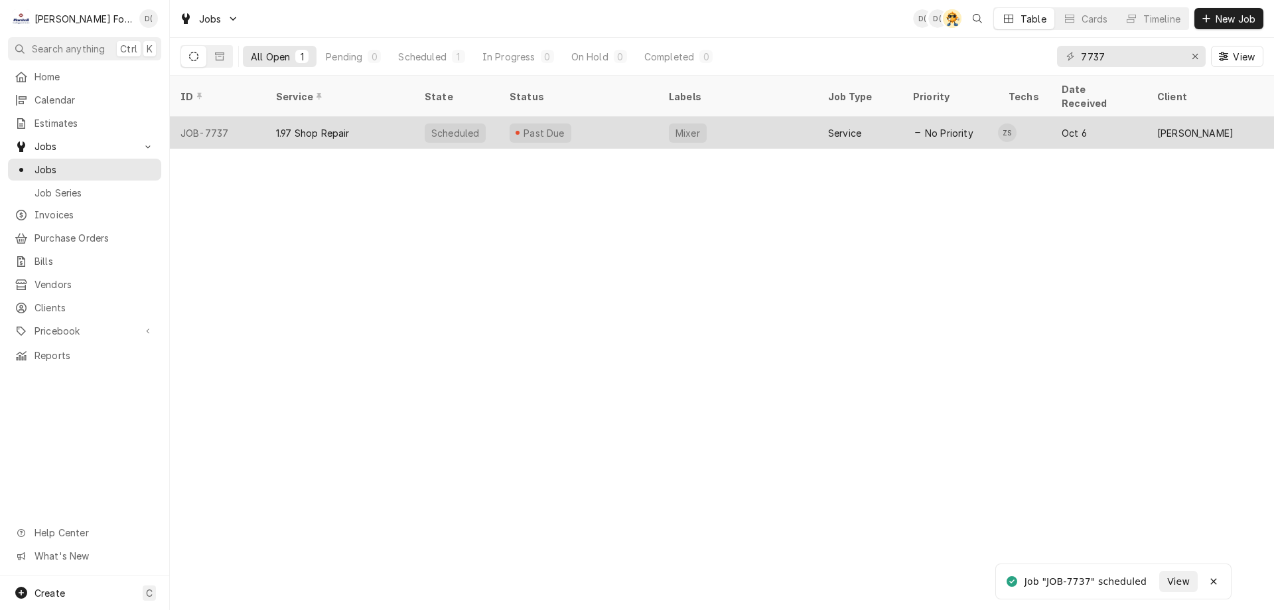
click at [640, 117] on div "Past Due" at bounding box center [578, 133] width 159 height 32
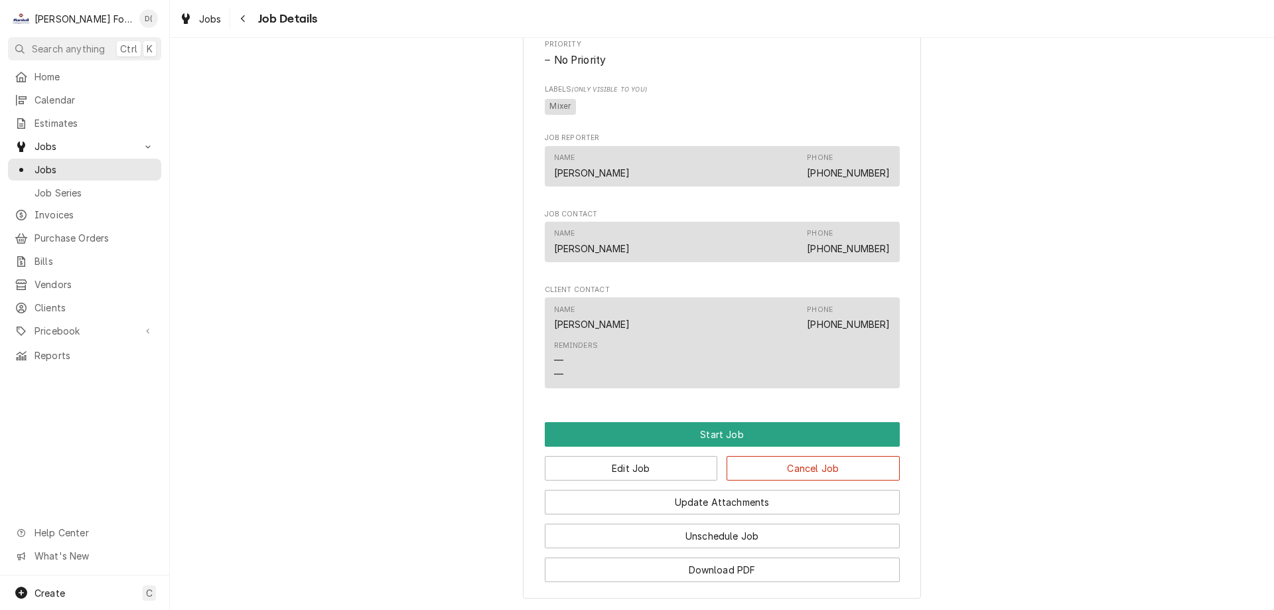
scroll to position [796, 0]
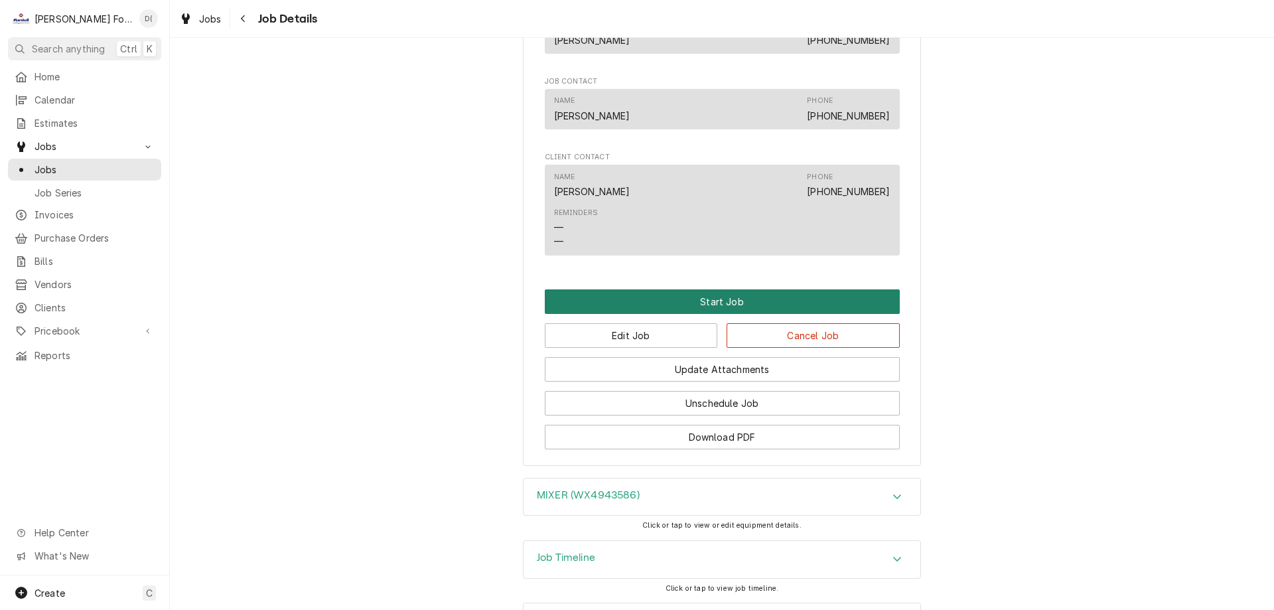
click at [727, 310] on button "Start Job" at bounding box center [722, 301] width 355 height 25
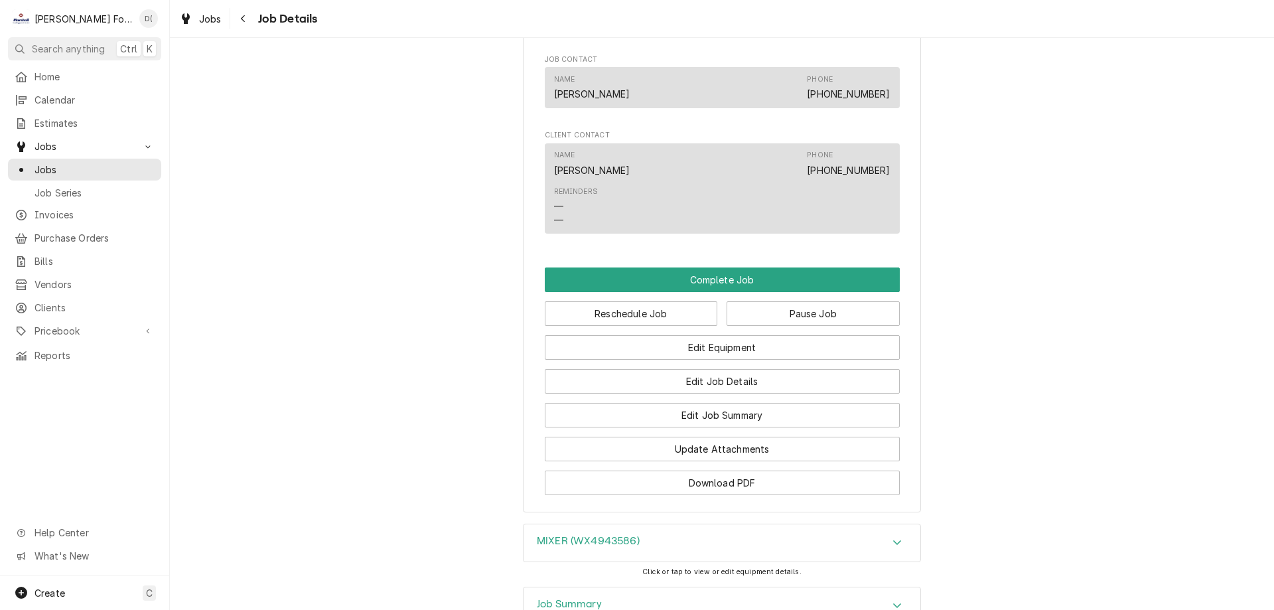
scroll to position [929, 0]
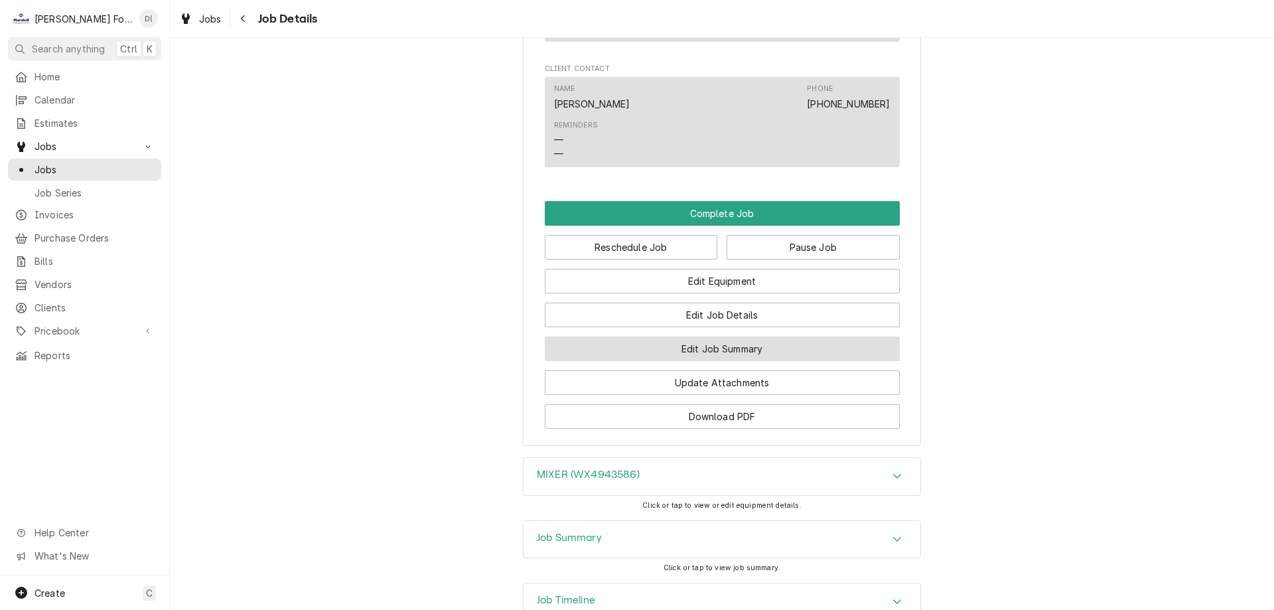
click at [701, 361] on button "Edit Job Summary" at bounding box center [722, 348] width 355 height 25
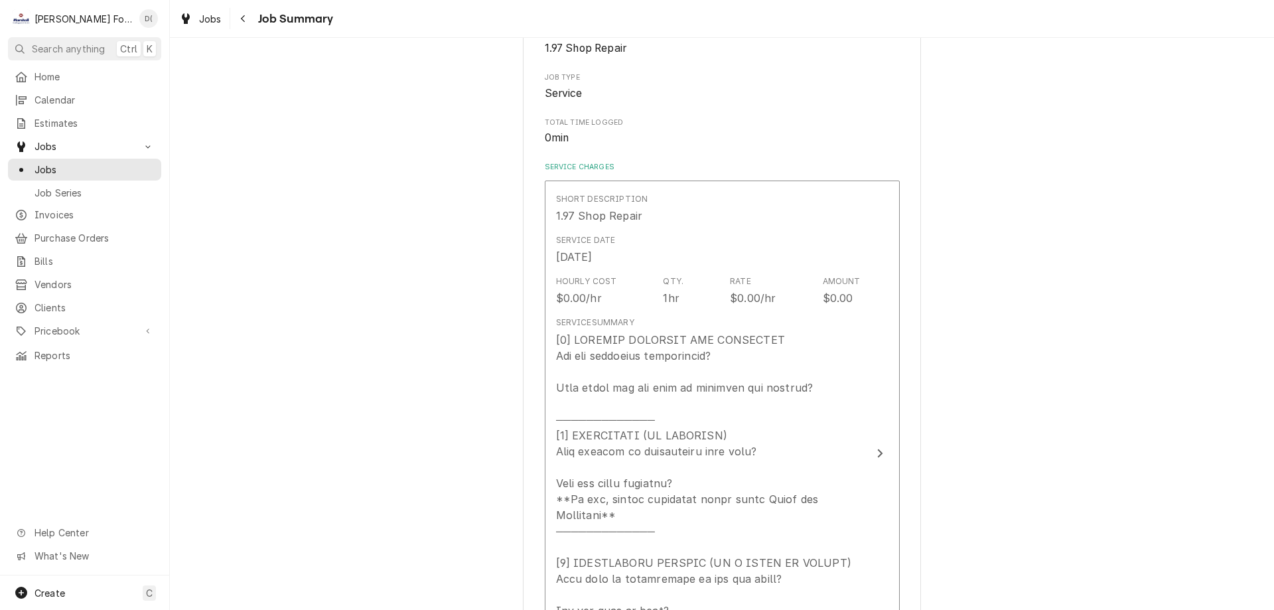
scroll to position [332, 0]
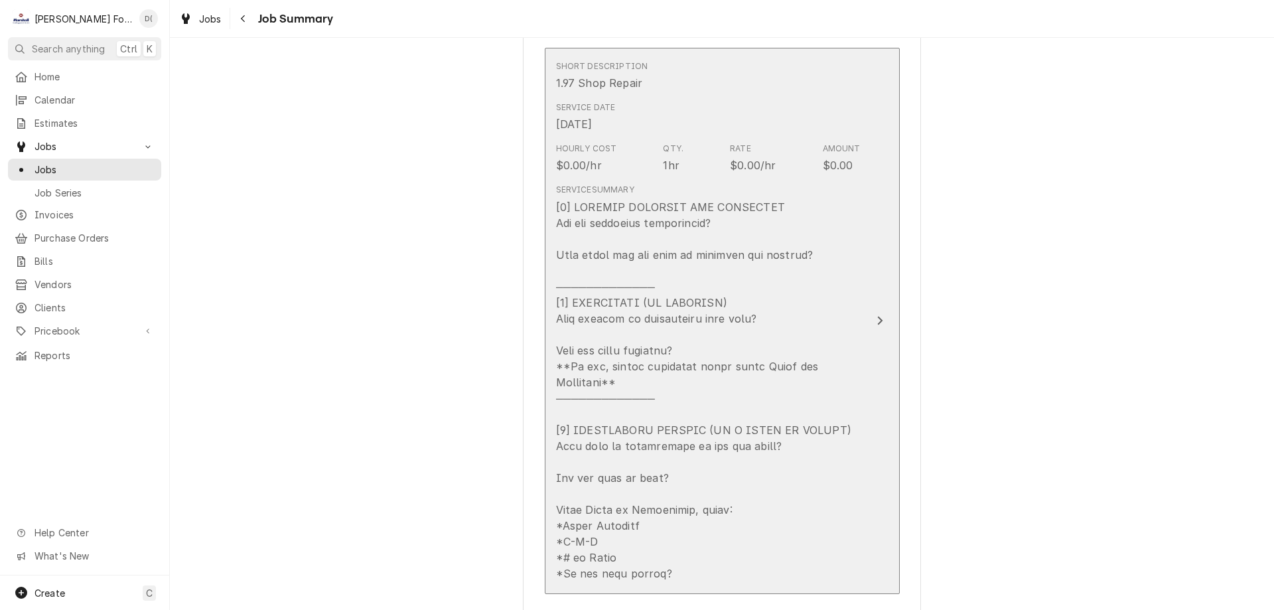
click at [835, 261] on div "Update Line Item" at bounding box center [708, 390] width 304 height 382
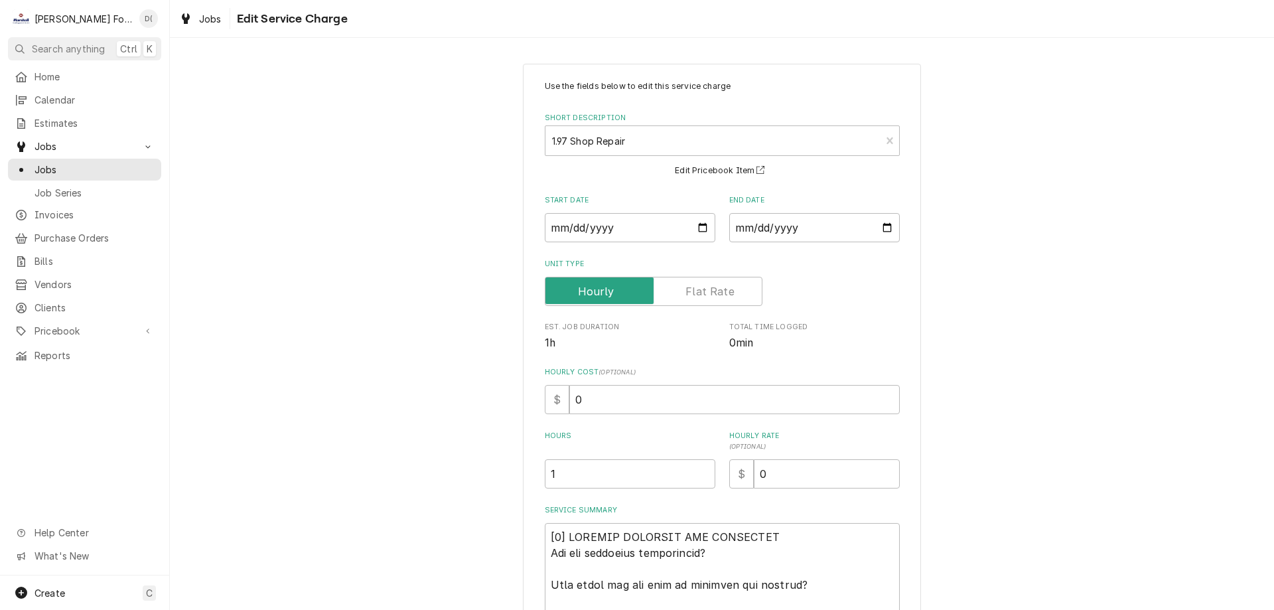
scroll to position [199, 0]
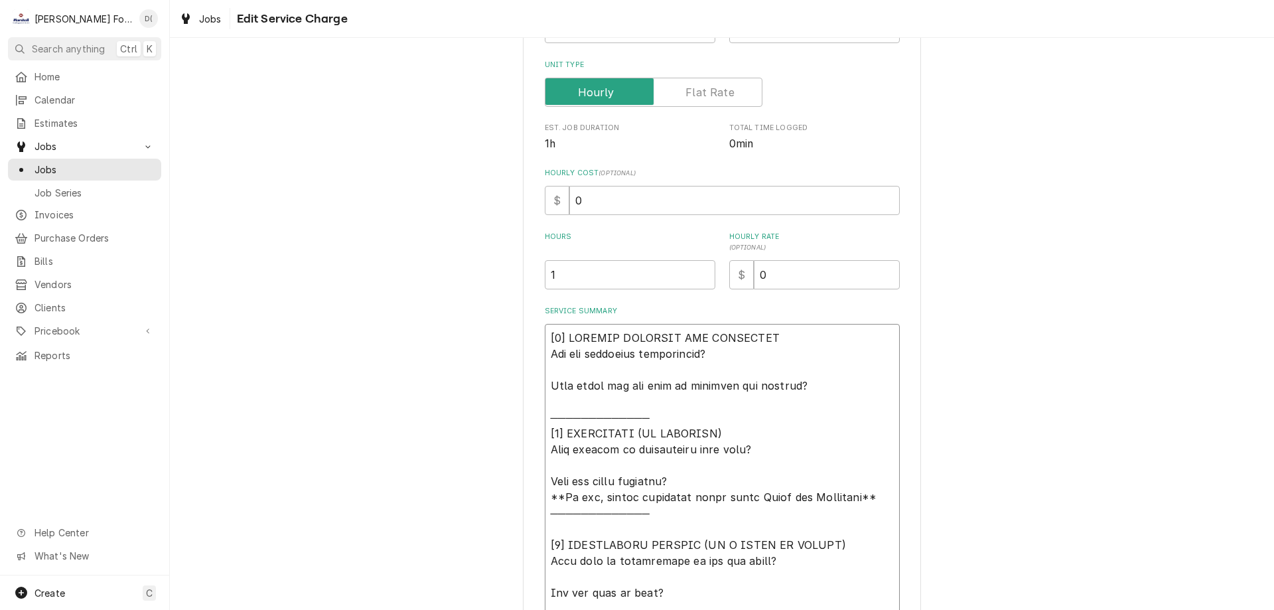
click at [761, 354] on textarea "Service Summary" at bounding box center [722, 513] width 355 height 378
click at [832, 386] on textarea "Service Summary" at bounding box center [722, 513] width 355 height 378
type textarea "x"
type textarea "[𝟭] 𝗜𝗡𝗜𝗧𝗜𝗔𝗟 𝗙𝗜𝗡𝗗𝗜𝗡𝗚𝗦 𝗔𝗡𝗗 𝗗𝗜𝗔𝗚𝗡𝗢𝗦𝗜𝗦 𝗪𝗮𝘀 𝘁𝗵𝗲 𝗲𝗾𝘂𝗶𝗽𝗺𝗲𝗻𝘁 𝗼𝗽𝗲𝗿𝗮𝘁𝗶𝗼𝗻𝗮𝗹? 𝗪𝗵𝗮𝘁 𝘀𝘁𝗲𝗽𝘀 𝗱𝗶…"
type textarea "x"
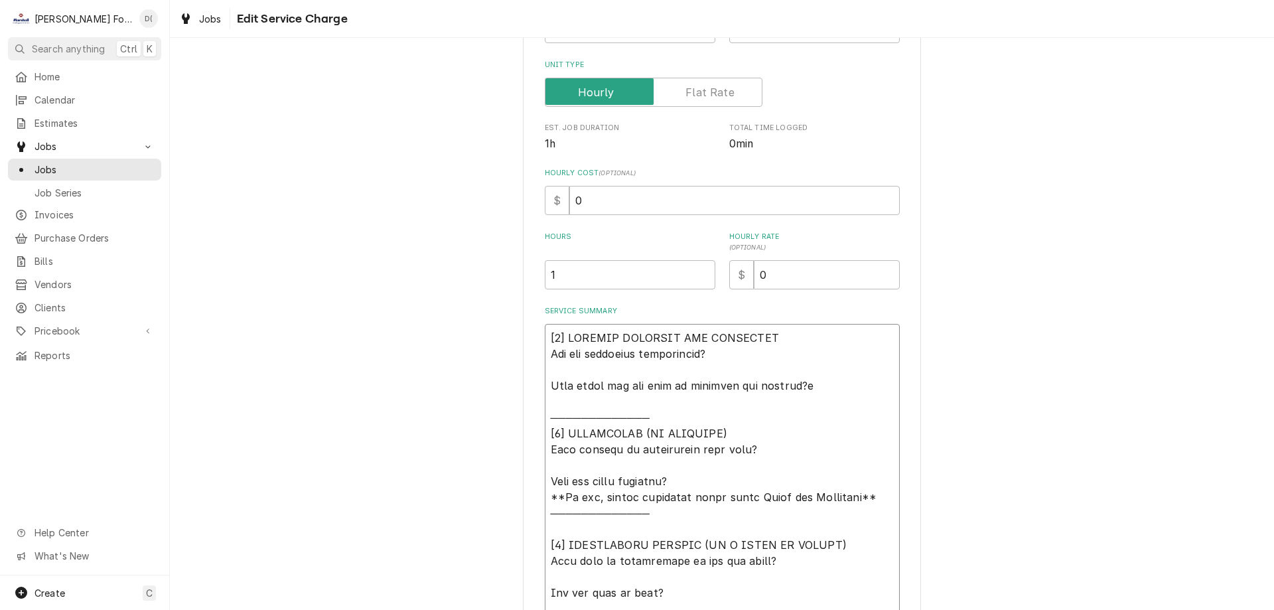
type textarea "[𝟭] 𝗜𝗡𝗜𝗧𝗜𝗔𝗟 𝗙𝗜𝗡𝗗𝗜𝗡𝗚𝗦 𝗔𝗡𝗗 𝗗𝗜𝗔𝗚𝗡𝗢𝗦𝗜𝗦 𝗪𝗮𝘀 𝘁𝗵𝗲 𝗲𝗾𝘂𝗶𝗽𝗺𝗲𝗻𝘁 𝗼𝗽𝗲𝗿𝗮𝘁𝗶𝗼𝗻𝗮𝗹? 𝗪𝗵𝗮𝘁 𝘀𝘁𝗲𝗽𝘀 𝗱𝗶…"
type textarea "x"
type textarea "[𝟭] 𝗜𝗡𝗜𝗧𝗜𝗔𝗟 𝗙𝗜𝗡𝗗𝗜𝗡𝗚𝗦 𝗔𝗡𝗗 𝗗𝗜𝗔𝗚𝗡𝗢𝗦𝗜𝗦 𝗪𝗮𝘀 𝘁𝗵𝗲 𝗲𝗾𝘂𝗶𝗽𝗺𝗲𝗻𝘁 𝗼𝗽𝗲𝗿𝗮𝘁𝗶𝗼𝗻𝗮𝗹? 𝗪𝗵𝗮𝘁 𝘀𝘁𝗲𝗽𝘀 𝗱𝗶…"
type textarea "x"
type textarea "[𝟭] 𝗜𝗡𝗜𝗧𝗜𝗔𝗟 𝗙𝗜𝗡𝗗𝗜𝗡𝗚𝗦 𝗔𝗡𝗗 𝗗𝗜𝗔𝗚𝗡𝗢𝗦𝗜𝗦 𝗪𝗮𝘀 𝘁𝗵𝗲 𝗲𝗾𝘂𝗶𝗽𝗺𝗲𝗻𝘁 𝗼𝗽𝗲𝗿𝗮𝘁𝗶𝗼𝗻𝗮𝗹? 𝗪𝗵𝗮𝘁 𝘀𝘁𝗲𝗽𝘀 𝗱𝗶…"
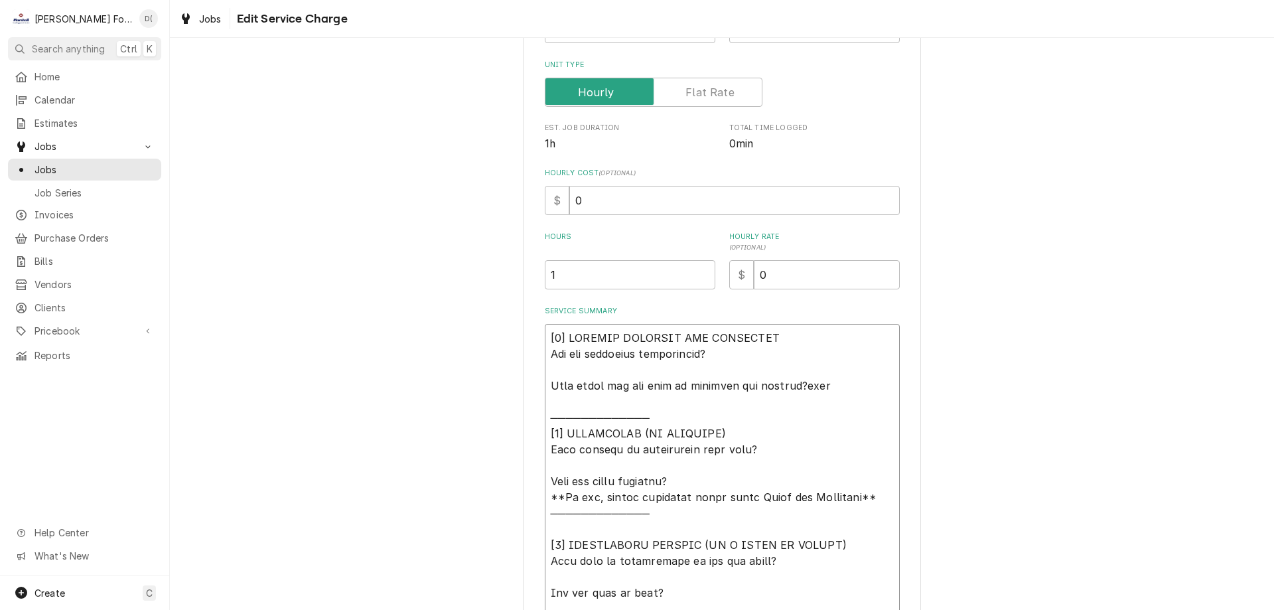
type textarea "x"
type textarea "[𝟭] 𝗜𝗡𝗜𝗧𝗜𝗔𝗟 𝗙𝗜𝗡𝗗𝗜𝗡𝗚𝗦 𝗔𝗡𝗗 𝗗𝗜𝗔𝗚𝗡𝗢𝗦𝗜𝗦 𝗪𝗮𝘀 𝘁𝗵𝗲 𝗲𝗾𝘂𝗶𝗽𝗺𝗲𝗻𝘁 𝗼𝗽𝗲𝗿𝗮𝘁𝗶𝗼𝗻𝗮𝗹? 𝗪𝗵𝗮𝘁 𝘀𝘁𝗲𝗽𝘀 𝗱𝗶…"
type textarea "x"
type textarea "[𝟭] 𝗜𝗡𝗜𝗧𝗜𝗔𝗟 𝗙𝗜𝗡𝗗𝗜𝗡𝗚𝗦 𝗔𝗡𝗗 𝗗𝗜𝗔𝗚𝗡𝗢𝗦𝗜𝗦 𝗪𝗮𝘀 𝘁𝗵𝗲 𝗲𝗾𝘂𝗶𝗽𝗺𝗲𝗻𝘁 𝗼𝗽𝗲𝗿𝗮𝘁𝗶𝗼𝗻𝗮𝗹? 𝗪𝗵𝗮𝘁 𝘀𝘁𝗲𝗽𝘀 𝗱𝗶…"
type textarea "x"
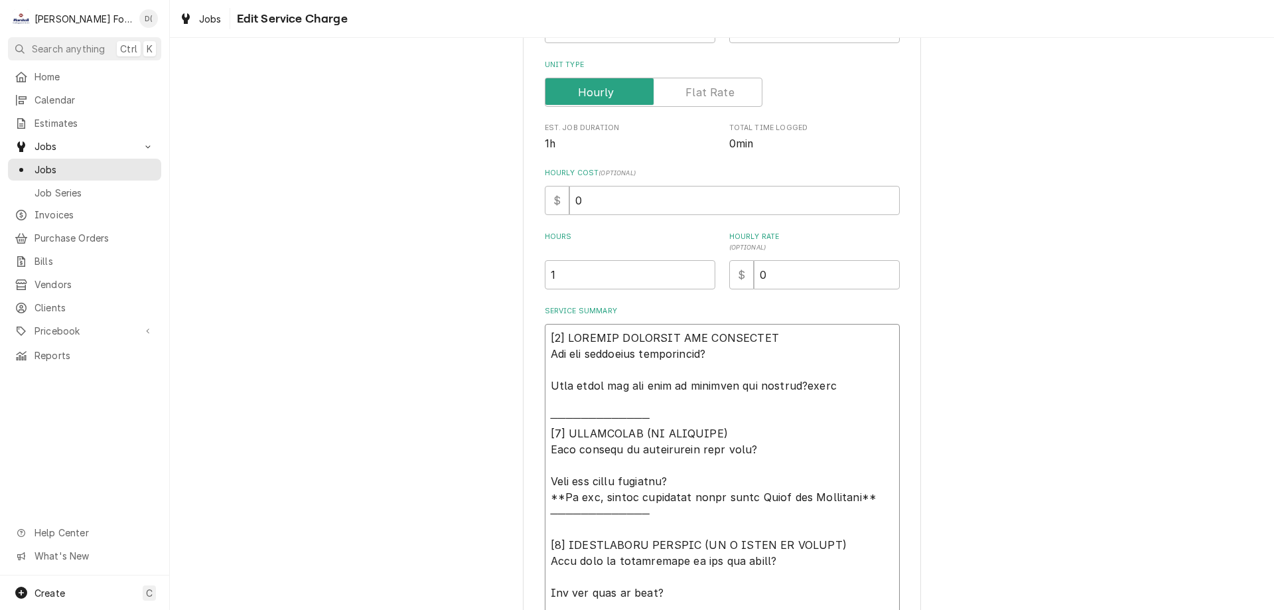
type textarea "[𝟭] 𝗜𝗡𝗜𝗧𝗜𝗔𝗟 𝗙𝗜𝗡𝗗𝗜𝗡𝗚𝗦 𝗔𝗡𝗗 𝗗𝗜𝗔𝗚𝗡𝗢𝗦𝗜𝗦 𝗪𝗮𝘀 𝘁𝗵𝗲 𝗲𝗾𝘂𝗶𝗽𝗺𝗲𝗻𝘁 𝗼𝗽𝗲𝗿𝗮𝘁𝗶𝗼𝗻𝗮𝗹? 𝗪𝗵𝗮𝘁 𝘀𝘁𝗲𝗽𝘀 𝗱𝗶…"
type textarea "x"
type textarea "[𝟭] 𝗜𝗡𝗜𝗧𝗜𝗔𝗟 𝗙𝗜𝗡𝗗𝗜𝗡𝗚𝗦 𝗔𝗡𝗗 𝗗𝗜𝗔𝗚𝗡𝗢𝗦𝗜𝗦 𝗪𝗮𝘀 𝘁𝗵𝗲 𝗲𝗾𝘂𝗶𝗽𝗺𝗲𝗻𝘁 𝗼𝗽𝗲𝗿𝗮𝘁𝗶𝗼𝗻𝗮𝗹? 𝗪𝗵𝗮𝘁 𝘀𝘁𝗲𝗽𝘀 𝗱𝗶…"
type textarea "x"
type textarea "[𝟭] 𝗜𝗡𝗜𝗧𝗜𝗔𝗟 𝗙𝗜𝗡𝗗𝗜𝗡𝗚𝗦 𝗔𝗡𝗗 𝗗𝗜𝗔𝗚𝗡𝗢𝗦𝗜𝗦 𝗪𝗮𝘀 𝘁𝗵𝗲 𝗲𝗾𝘂𝗶𝗽𝗺𝗲𝗻𝘁 𝗼𝗽𝗲𝗿𝗮𝘁𝗶𝗼𝗻𝗮𝗹? 𝗪𝗵𝗮𝘁 𝘀𝘁𝗲𝗽𝘀 𝗱𝗶…"
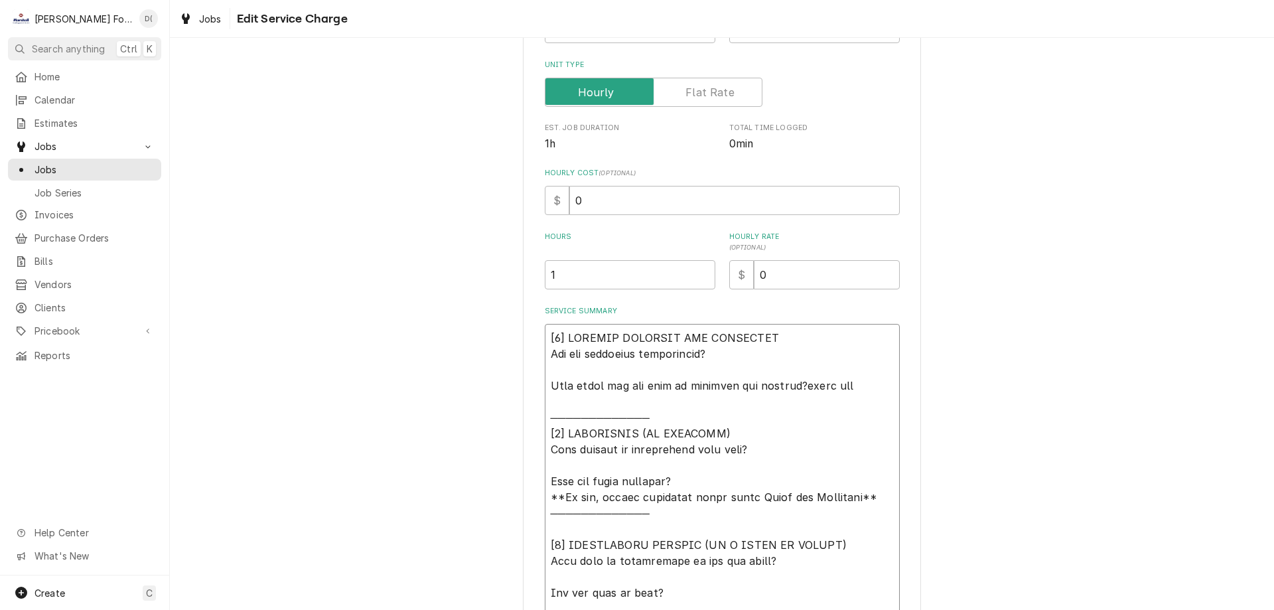
type textarea "x"
type textarea "[𝟭] 𝗜𝗡𝗜𝗧𝗜𝗔𝗟 𝗙𝗜𝗡𝗗𝗜𝗡𝗚𝗦 𝗔𝗡𝗗 𝗗𝗜𝗔𝗚𝗡𝗢𝗦𝗜𝗦 𝗪𝗮𝘀 𝘁𝗵𝗲 𝗲𝗾𝘂𝗶𝗽𝗺𝗲𝗻𝘁 𝗼𝗽𝗲𝗿𝗮𝘁𝗶𝗼𝗻𝗮𝗹? 𝗪𝗵𝗮𝘁 𝘀𝘁𝗲𝗽𝘀 𝗱𝗶…"
type textarea "x"
type textarea "[𝟭] 𝗜𝗡𝗜𝗧𝗜𝗔𝗟 𝗙𝗜𝗡𝗗𝗜𝗡𝗚𝗦 𝗔𝗡𝗗 𝗗𝗜𝗔𝗚𝗡𝗢𝗦𝗜𝗦 𝗪𝗮𝘀 𝘁𝗵𝗲 𝗲𝗾𝘂𝗶𝗽𝗺𝗲𝗻𝘁 𝗼𝗽𝗲𝗿𝗮𝘁𝗶𝗼𝗻𝗮𝗹? 𝗪𝗵𝗮𝘁 𝘀𝘁𝗲𝗽𝘀 𝗱𝗶…"
type textarea "x"
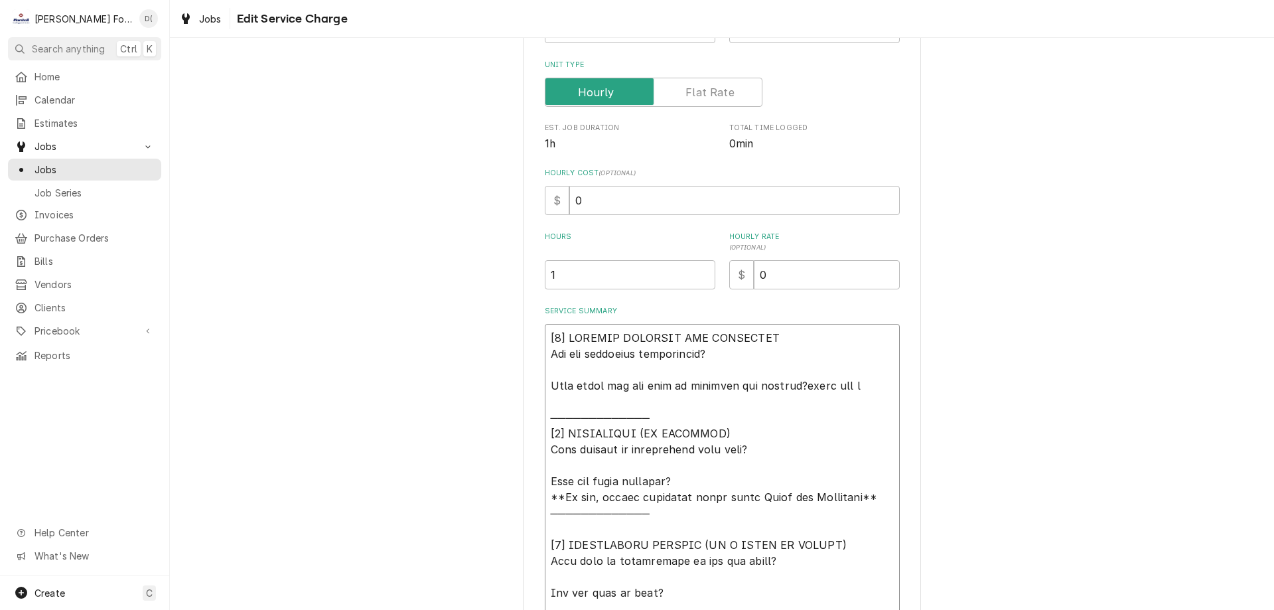
type textarea "[𝟭] 𝗜𝗡𝗜𝗧𝗜𝗔𝗟 𝗙𝗜𝗡𝗗𝗜𝗡𝗚𝗦 𝗔𝗡𝗗 𝗗𝗜𝗔𝗚𝗡𝗢𝗦𝗜𝗦 𝗪𝗮𝘀 𝘁𝗵𝗲 𝗲𝗾𝘂𝗶𝗽𝗺𝗲𝗻𝘁 𝗼𝗽𝗲𝗿𝗮𝘁𝗶𝗼𝗻𝗮𝗹? 𝗪𝗵𝗮𝘁 𝘀𝘁𝗲𝗽𝘀 𝗱𝗶…"
type textarea "x"
type textarea "[𝟭] 𝗜𝗡𝗜𝗧𝗜𝗔𝗟 𝗙𝗜𝗡𝗗𝗜𝗡𝗚𝗦 𝗔𝗡𝗗 𝗗𝗜𝗔𝗚𝗡𝗢𝗦𝗜𝗦 𝗪𝗮𝘀 𝘁𝗵𝗲 𝗲𝗾𝘂𝗶𝗽𝗺𝗲𝗻𝘁 𝗼𝗽𝗲𝗿𝗮𝘁𝗶𝗼𝗻𝗮𝗹? 𝗪𝗵𝗮𝘁 𝘀𝘁𝗲𝗽𝘀 𝗱𝗶…"
type textarea "x"
type textarea "[𝟭] 𝗜𝗡𝗜𝗧𝗜𝗔𝗟 𝗙𝗜𝗡𝗗𝗜𝗡𝗚𝗦 𝗔𝗡𝗗 𝗗𝗜𝗔𝗚𝗡𝗢𝗦𝗜𝗦 𝗪𝗮𝘀 𝘁𝗵𝗲 𝗲𝗾𝘂𝗶𝗽𝗺𝗲𝗻𝘁 𝗼𝗽𝗲𝗿𝗮𝘁𝗶𝗼𝗻𝗮𝗹? 𝗪𝗵𝗮𝘁 𝘀𝘁𝗲𝗽𝘀 𝗱𝗶…"
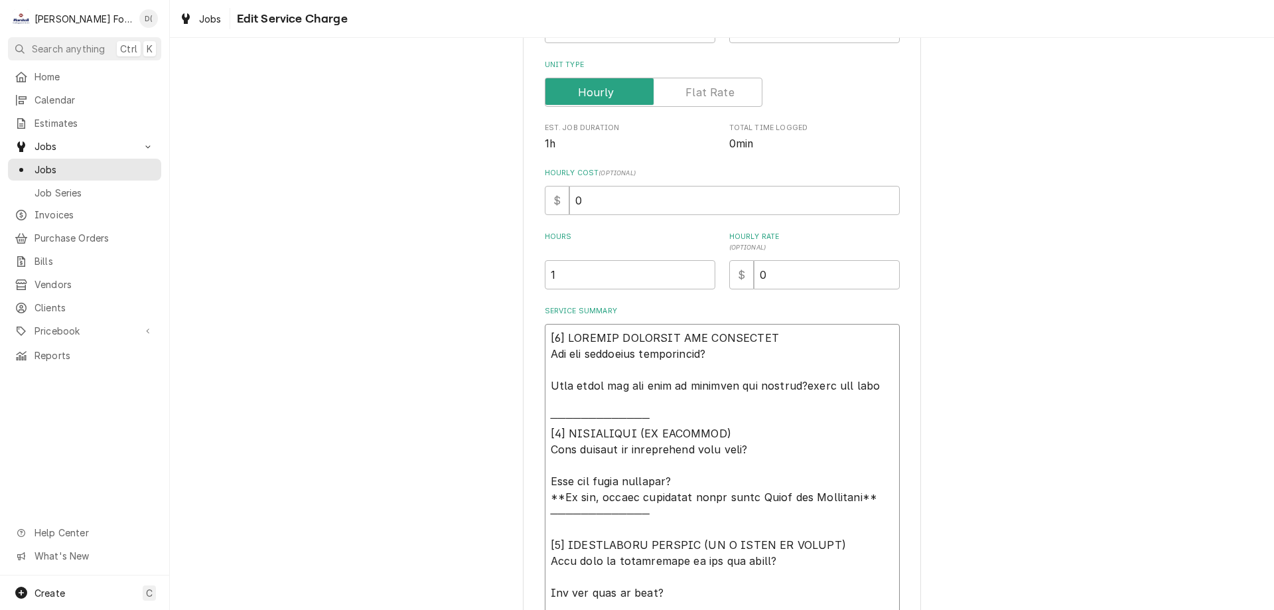
type textarea "x"
type textarea "[𝟭] 𝗜𝗡𝗜𝗧𝗜𝗔𝗟 𝗙𝗜𝗡𝗗𝗜𝗡𝗚𝗦 𝗔𝗡𝗗 𝗗𝗜𝗔𝗚𝗡𝗢𝗦𝗜𝗦 𝗪𝗮𝘀 𝘁𝗵𝗲 𝗲𝗾𝘂𝗶𝗽𝗺𝗲𝗻𝘁 𝗼𝗽𝗲𝗿𝗮𝘁𝗶𝗼𝗻𝗮𝗹? 𝗪𝗵𝗮𝘁 𝘀𝘁𝗲𝗽𝘀 𝗱𝗶…"
type textarea "x"
type textarea "[𝟭] 𝗜𝗡𝗜𝗧𝗜𝗔𝗟 𝗙𝗜𝗡𝗗𝗜𝗡𝗚𝗦 𝗔𝗡𝗗 𝗗𝗜𝗔𝗚𝗡𝗢𝗦𝗜𝗦 𝗪𝗮𝘀 𝘁𝗵𝗲 𝗲𝗾𝘂𝗶𝗽𝗺𝗲𝗻𝘁 𝗼𝗽𝗲𝗿𝗮𝘁𝗶𝗼𝗻𝗮𝗹? 𝗪𝗵𝗮𝘁 𝘀𝘁𝗲𝗽𝘀 𝗱𝗶…"
type textarea "x"
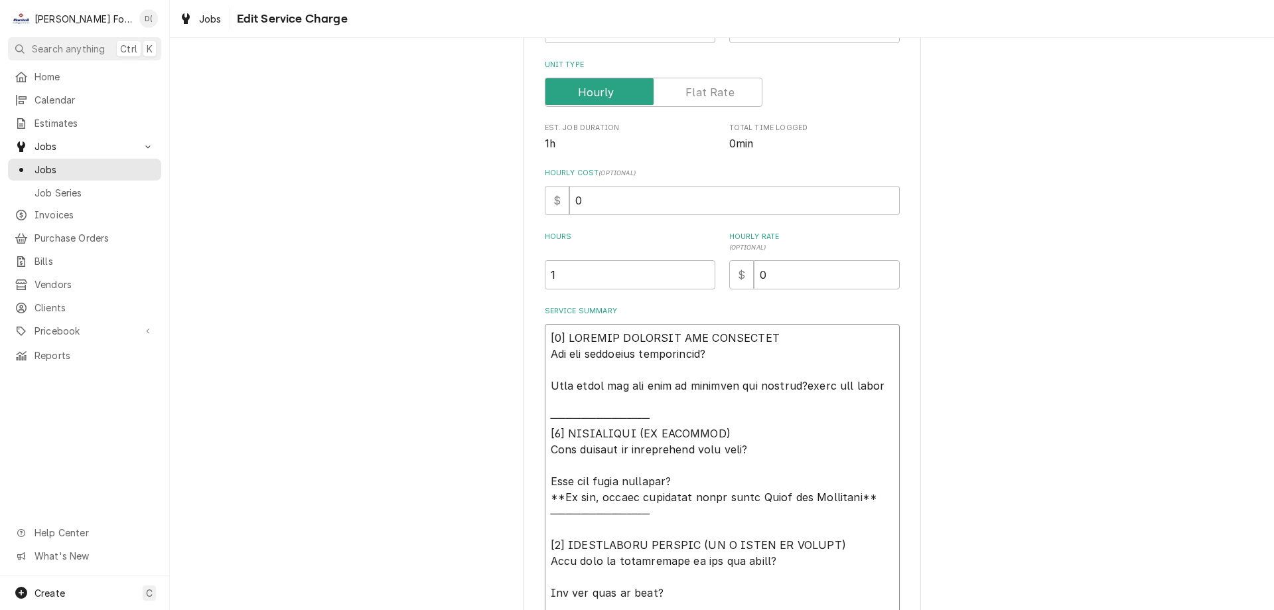
type textarea "[𝟭] 𝗜𝗡𝗜𝗧𝗜𝗔𝗟 𝗙𝗜𝗡𝗗𝗜𝗡𝗚𝗦 𝗔𝗡𝗗 𝗗𝗜𝗔𝗚𝗡𝗢𝗦𝗜𝗦 𝗪𝗮𝘀 𝘁𝗵𝗲 𝗲𝗾𝘂𝗶𝗽𝗺𝗲𝗻𝘁 𝗼𝗽𝗲𝗿𝗮𝘁𝗶𝗼𝗻𝗮𝗹? 𝗪𝗵𝗮𝘁 𝘀𝘁𝗲𝗽𝘀 𝗱𝗶…"
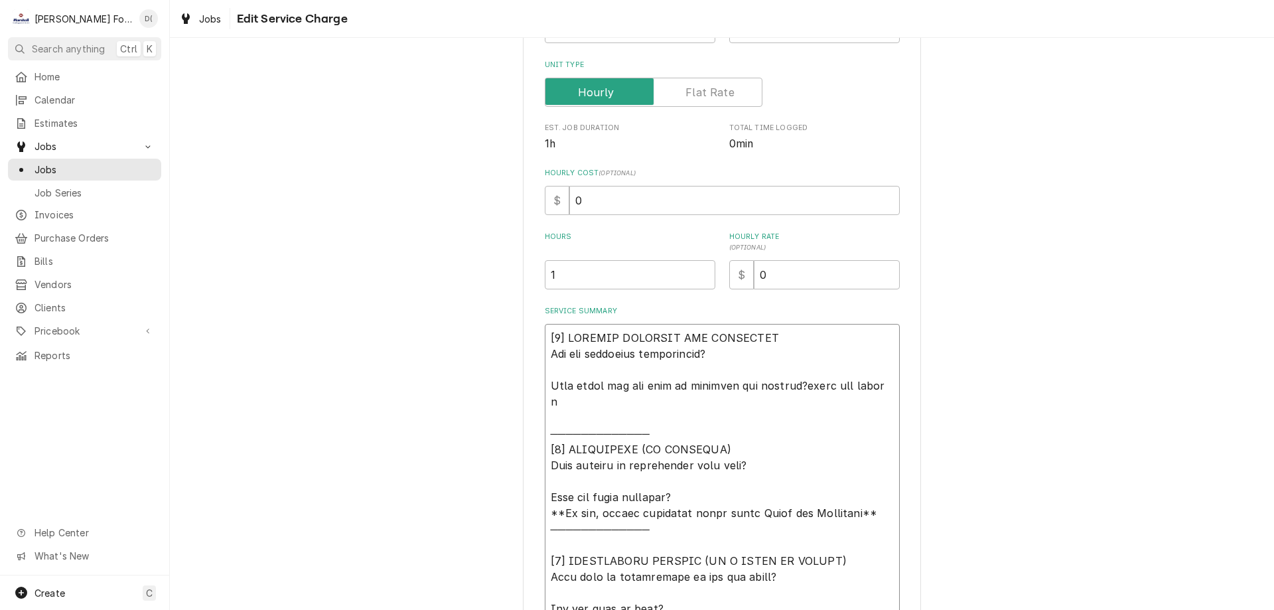
type textarea "x"
type textarea "[𝟭] 𝗜𝗡𝗜𝗧𝗜𝗔𝗟 𝗙𝗜𝗡𝗗𝗜𝗡𝗚𝗦 𝗔𝗡𝗗 𝗗𝗜𝗔𝗚𝗡𝗢𝗦𝗜𝗦 𝗪𝗮𝘀 𝘁𝗵𝗲 𝗲𝗾𝘂𝗶𝗽𝗺𝗲𝗻𝘁 𝗼𝗽𝗲𝗿𝗮𝘁𝗶𝗼𝗻𝗮𝗹? 𝗪𝗵𝗮𝘁 𝘀𝘁𝗲𝗽𝘀 𝗱𝗶…"
type textarea "x"
type textarea "[𝟭] 𝗜𝗡𝗜𝗧𝗜𝗔𝗟 𝗙𝗜𝗡𝗗𝗜𝗡𝗚𝗦 𝗔𝗡𝗗 𝗗𝗜𝗔𝗚𝗡𝗢𝗦𝗜𝗦 𝗪𝗮𝘀 𝘁𝗵𝗲 𝗲𝗾𝘂𝗶𝗽𝗺𝗲𝗻𝘁 𝗼𝗽𝗲𝗿𝗮𝘁𝗶𝗼𝗻𝗮𝗹? 𝗪𝗵𝗮𝘁 𝘀𝘁𝗲𝗽𝘀 𝗱𝗶…"
type textarea "x"
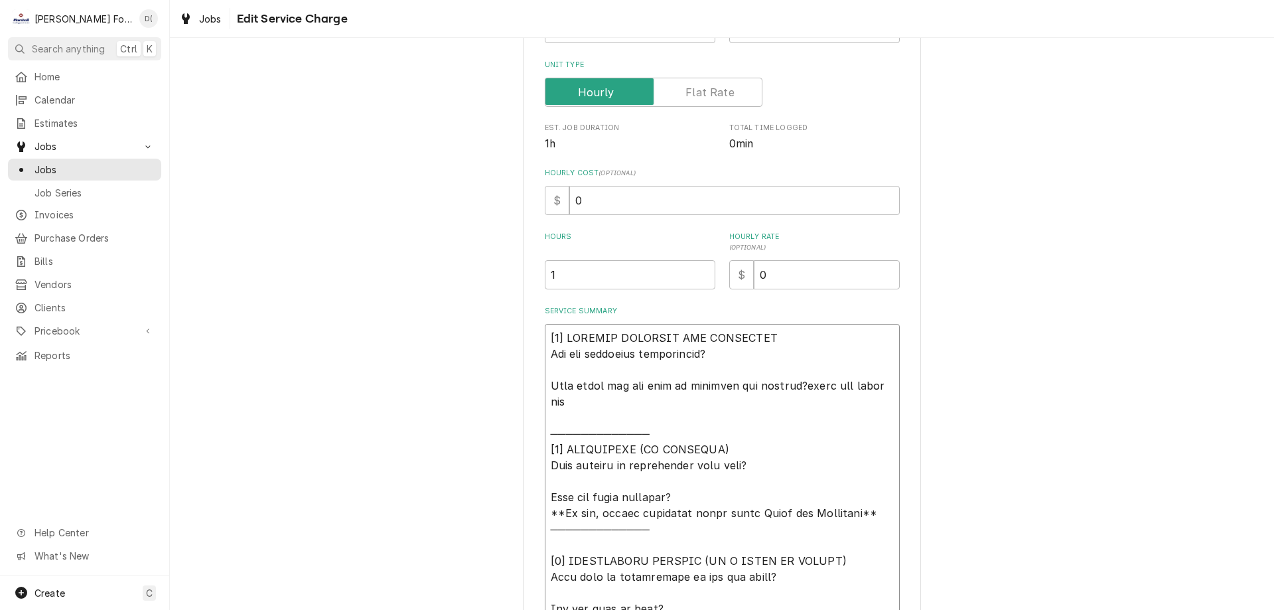
type textarea "[𝟭] 𝗜𝗡𝗜𝗧𝗜𝗔𝗟 𝗙𝗜𝗡𝗗𝗜𝗡𝗚𝗦 𝗔𝗡𝗗 𝗗𝗜𝗔𝗚𝗡𝗢𝗦𝗜𝗦 𝗪𝗮𝘀 𝘁𝗵𝗲 𝗲𝗾𝘂𝗶𝗽𝗺𝗲𝗻𝘁 𝗼𝗽𝗲𝗿𝗮𝘁𝗶𝗼𝗻𝗮𝗹? 𝗪𝗵𝗮𝘁 𝘀𝘁𝗲𝗽𝘀 𝗱𝗶…"
type textarea "x"
type textarea "[𝟭] 𝗜𝗡𝗜𝗧𝗜𝗔𝗟 𝗙𝗜𝗡𝗗𝗜𝗡𝗚𝗦 𝗔𝗡𝗗 𝗗𝗜𝗔𝗚𝗡𝗢𝗦𝗜𝗦 𝗪𝗮𝘀 𝘁𝗵𝗲 𝗲𝗾𝘂𝗶𝗽𝗺𝗲𝗻𝘁 𝗼𝗽𝗲𝗿𝗮𝘁𝗶𝗼𝗻𝗮𝗹? 𝗪𝗵𝗮𝘁 𝘀𝘁𝗲𝗽𝘀 𝗱𝗶…"
type textarea "x"
type textarea "[𝟭] 𝗜𝗡𝗜𝗧𝗜𝗔𝗟 𝗙𝗜𝗡𝗗𝗜𝗡𝗚𝗦 𝗔𝗡𝗗 𝗗𝗜𝗔𝗚𝗡𝗢𝗦𝗜𝗦 𝗪𝗮𝘀 𝘁𝗵𝗲 𝗲𝗾𝘂𝗶𝗽𝗺𝗲𝗻𝘁 𝗼𝗽𝗲𝗿𝗮𝘁𝗶𝗼𝗻𝗮𝗹? 𝗪𝗵𝗮𝘁 𝘀𝘁𝗲𝗽𝘀 𝗱𝗶…"
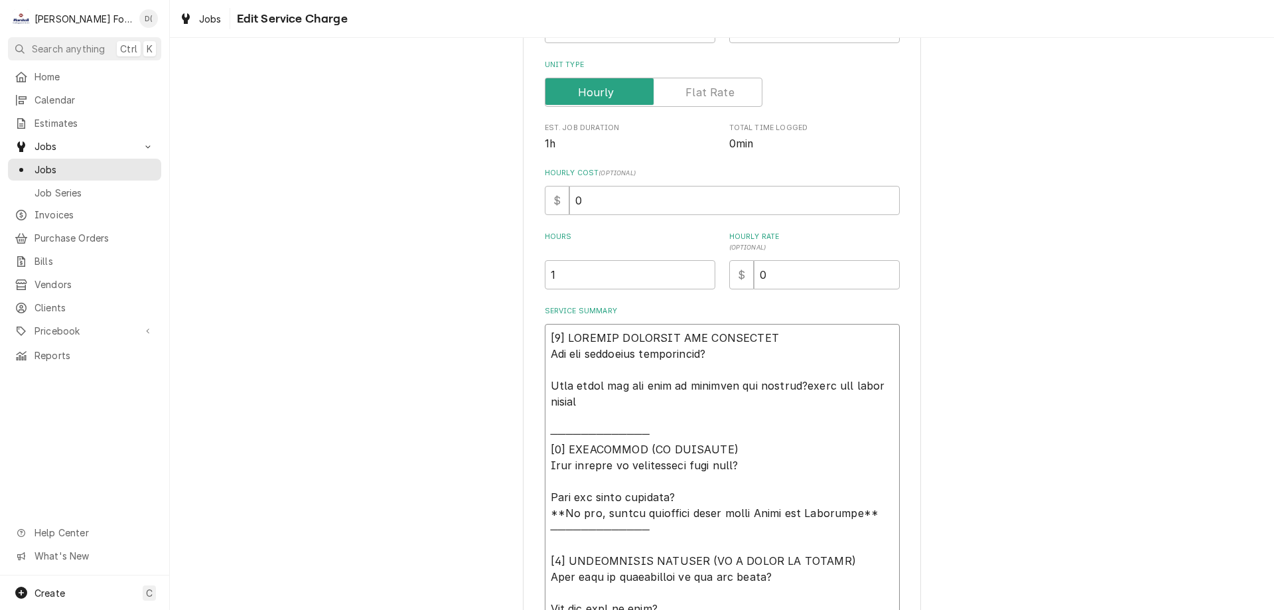
type textarea "x"
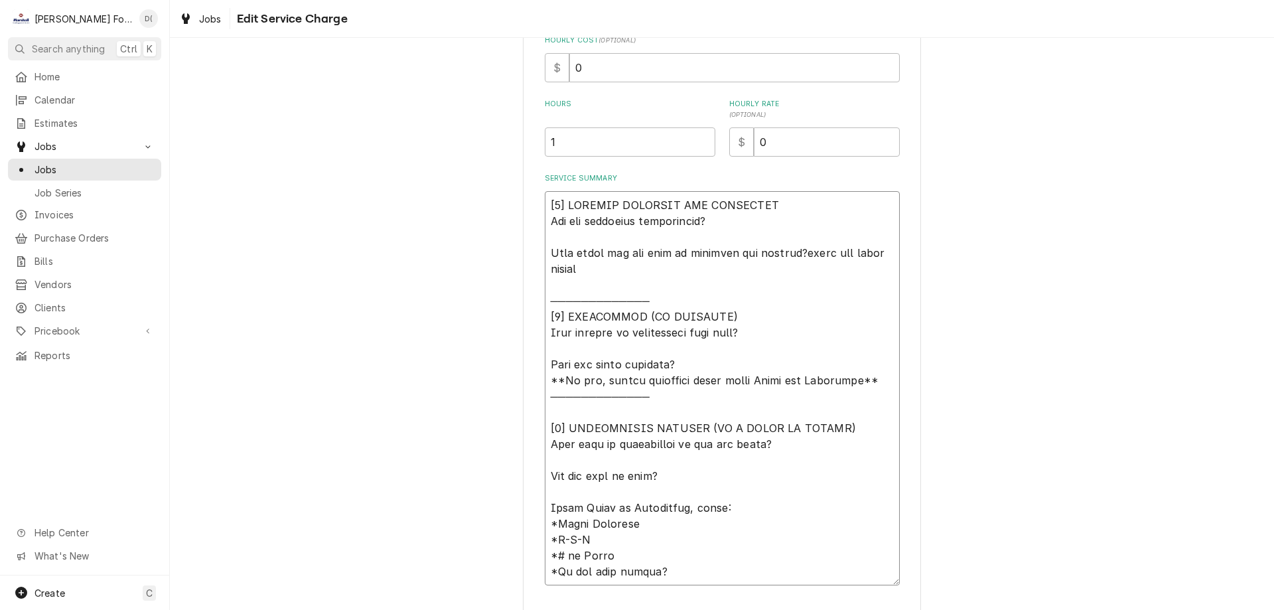
scroll to position [422, 0]
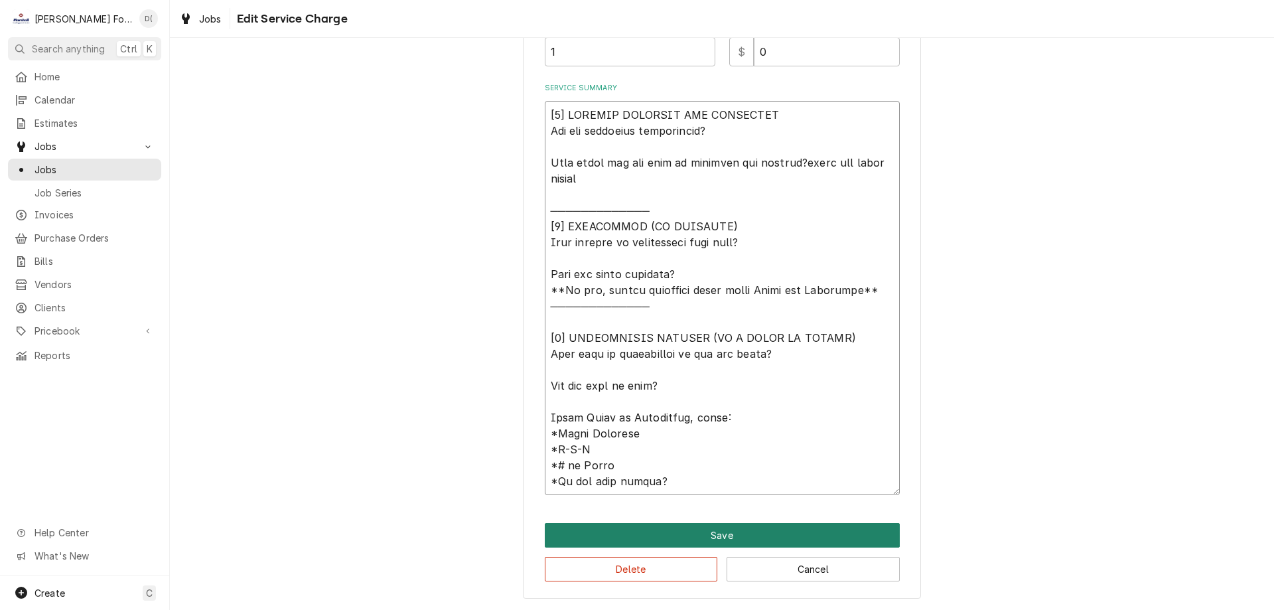
type textarea "[𝟭] 𝗜𝗡𝗜𝗧𝗜𝗔𝗟 𝗙𝗜𝗡𝗗𝗜𝗡𝗚𝗦 𝗔𝗡𝗗 𝗗𝗜𝗔𝗚𝗡𝗢𝗦𝗜𝗦 𝗪𝗮𝘀 𝘁𝗵𝗲 𝗲𝗾𝘂𝗶𝗽𝗺𝗲𝗻𝘁 𝗼𝗽𝗲𝗿𝗮𝘁𝗶𝗼𝗻𝗮𝗹? 𝗪𝗵𝗮𝘁 𝘀𝘁𝗲𝗽𝘀 𝗱𝗶…"
click at [736, 529] on button "Save" at bounding box center [722, 535] width 355 height 25
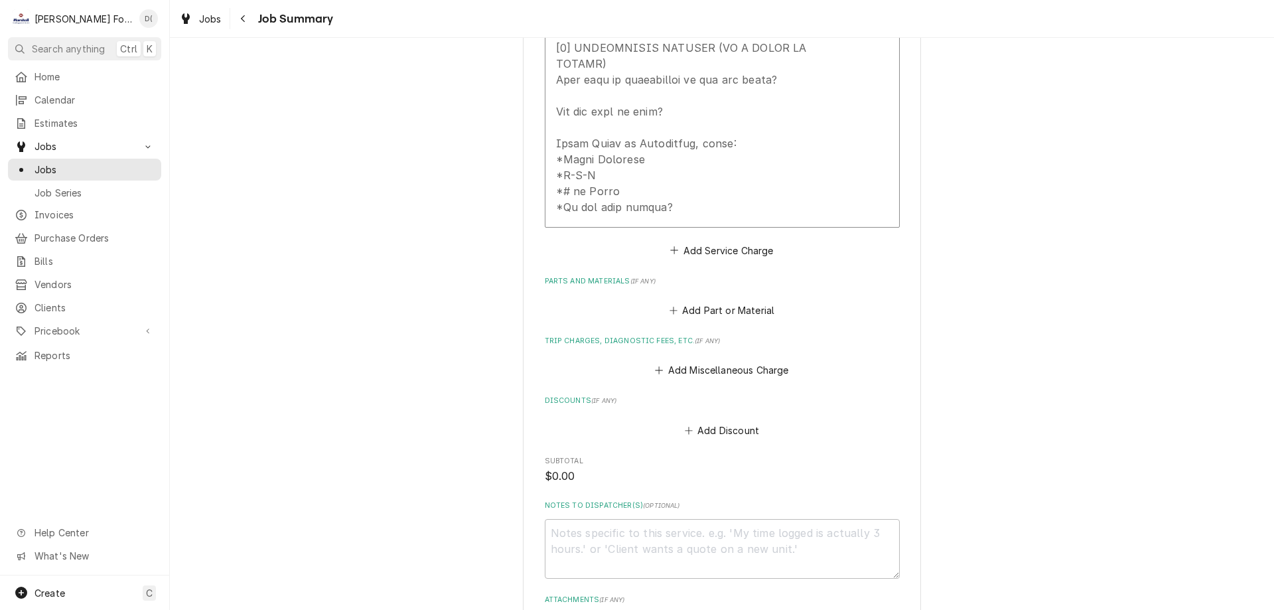
scroll to position [862, 0]
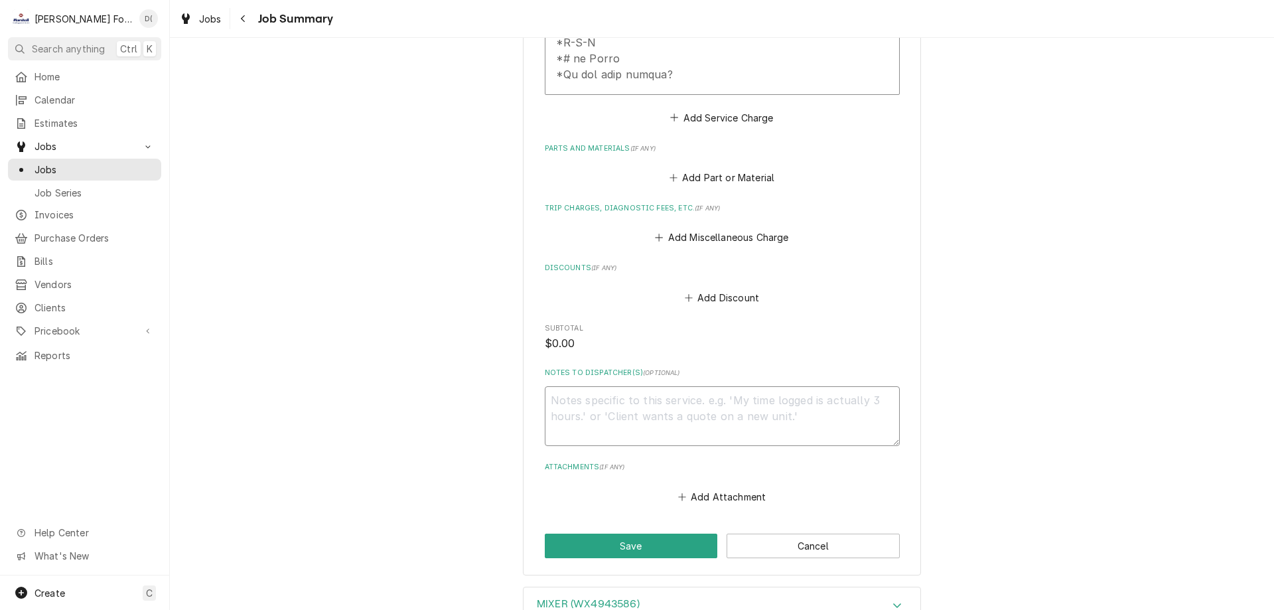
click at [669, 388] on textarea "Notes to Dispatcher(s) ( optional )" at bounding box center [722, 416] width 355 height 60
type textarea "x"
type textarea "n"
type textarea "x"
type textarea "ne"
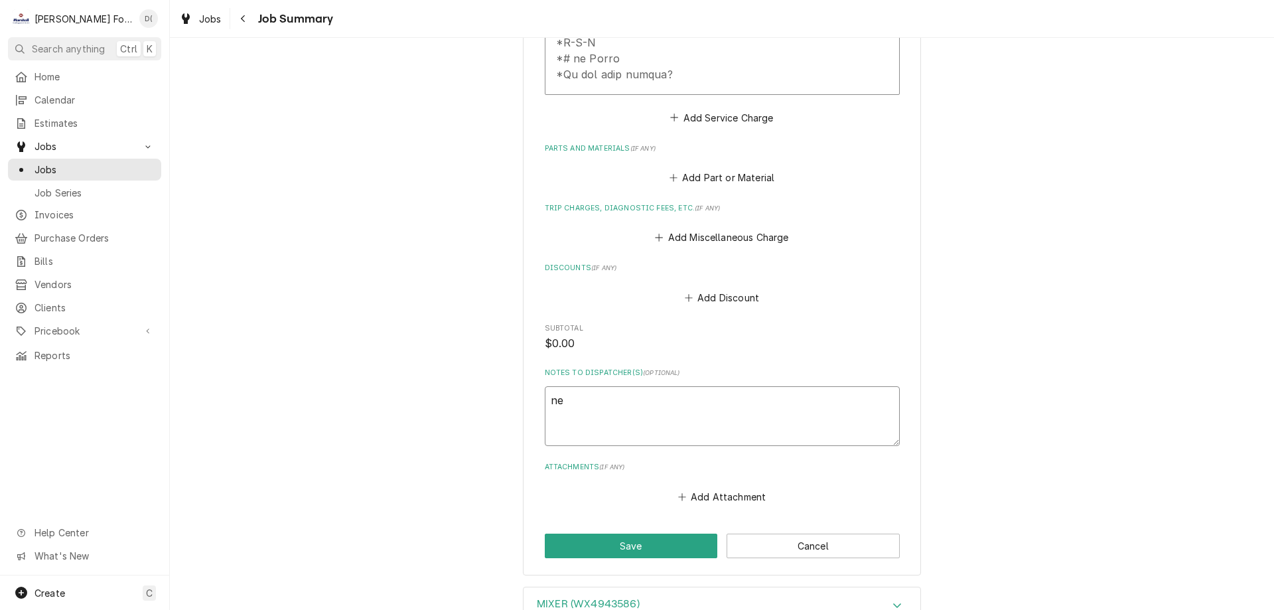
type textarea "x"
type textarea "nee"
type textarea "x"
type textarea "need"
type textarea "x"
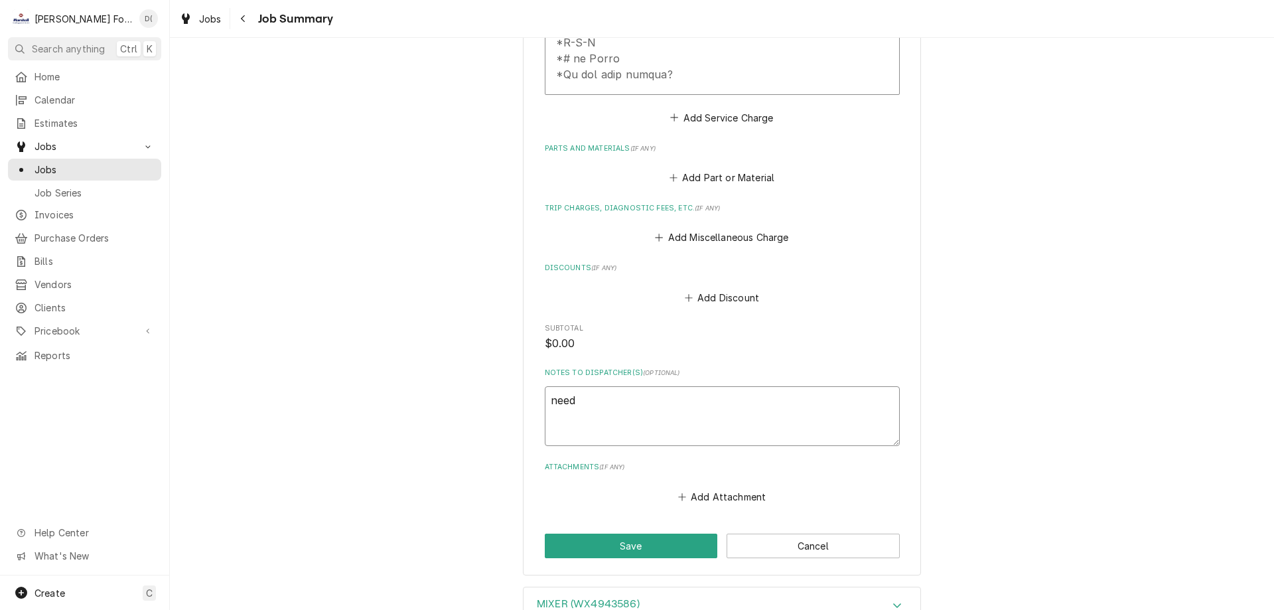
type textarea "need"
type textarea "x"
type textarea "need c"
type textarea "x"
type textarea "need co"
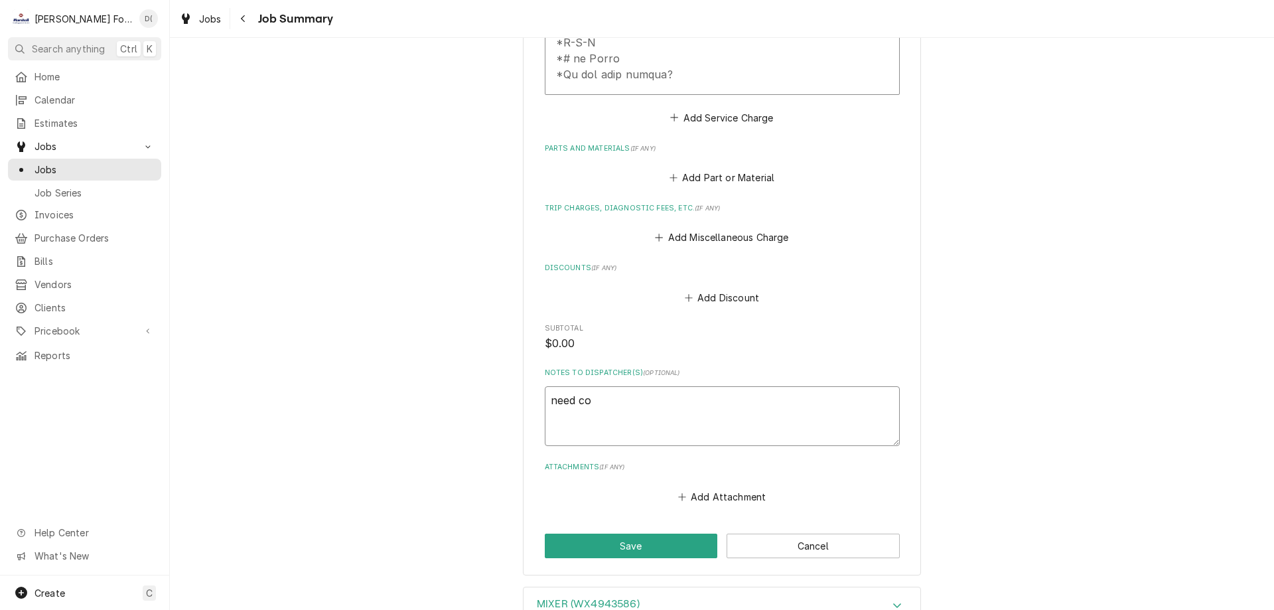
type textarea "x"
type textarea "need com"
type textarea "x"
type textarea "need comp"
type textarea "x"
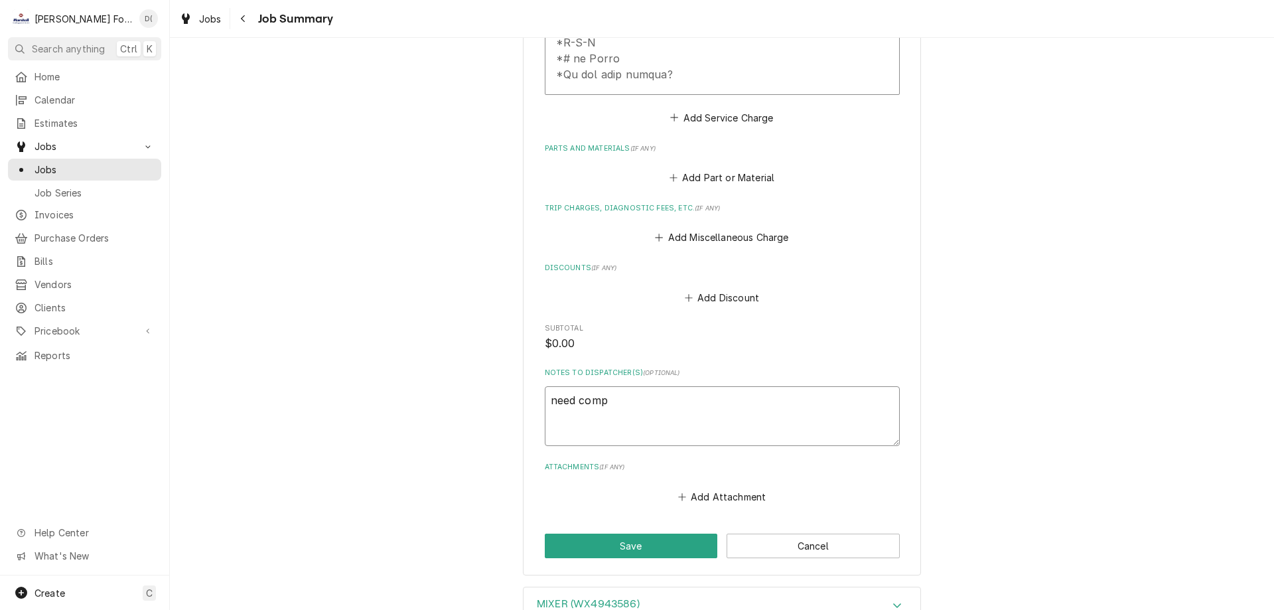
type textarea "need compl"
type textarea "x"
type textarea "need comple"
type textarea "x"
type textarea "need complet"
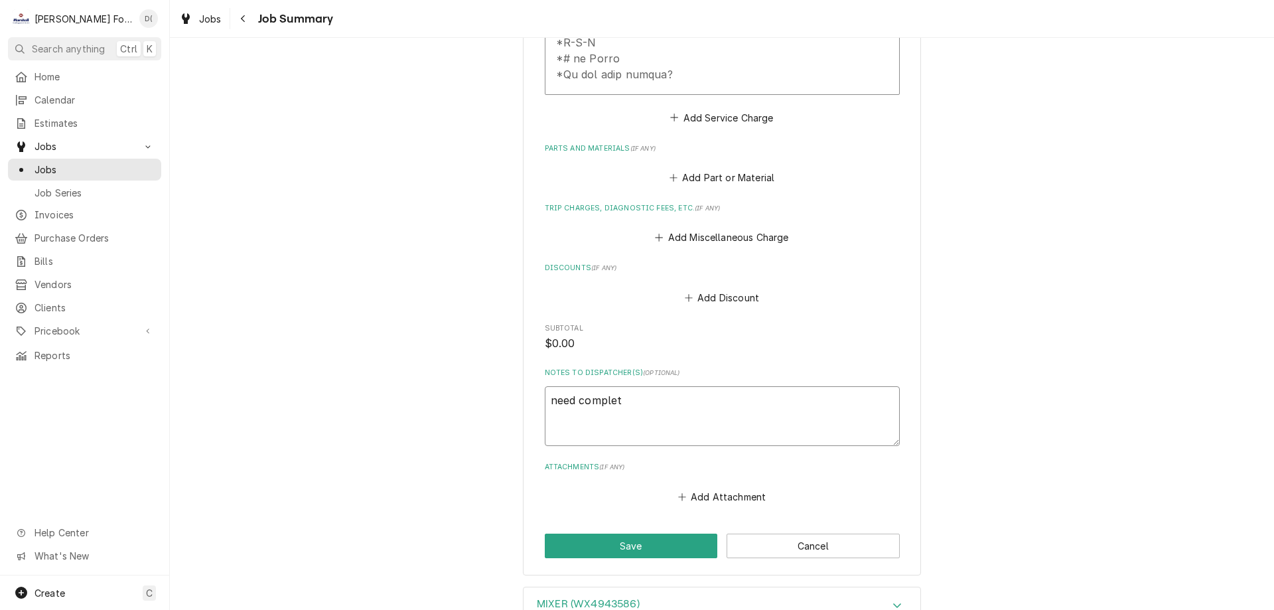
type textarea "x"
type textarea "need complete"
type textarea "x"
type textarea "need complete"
type textarea "x"
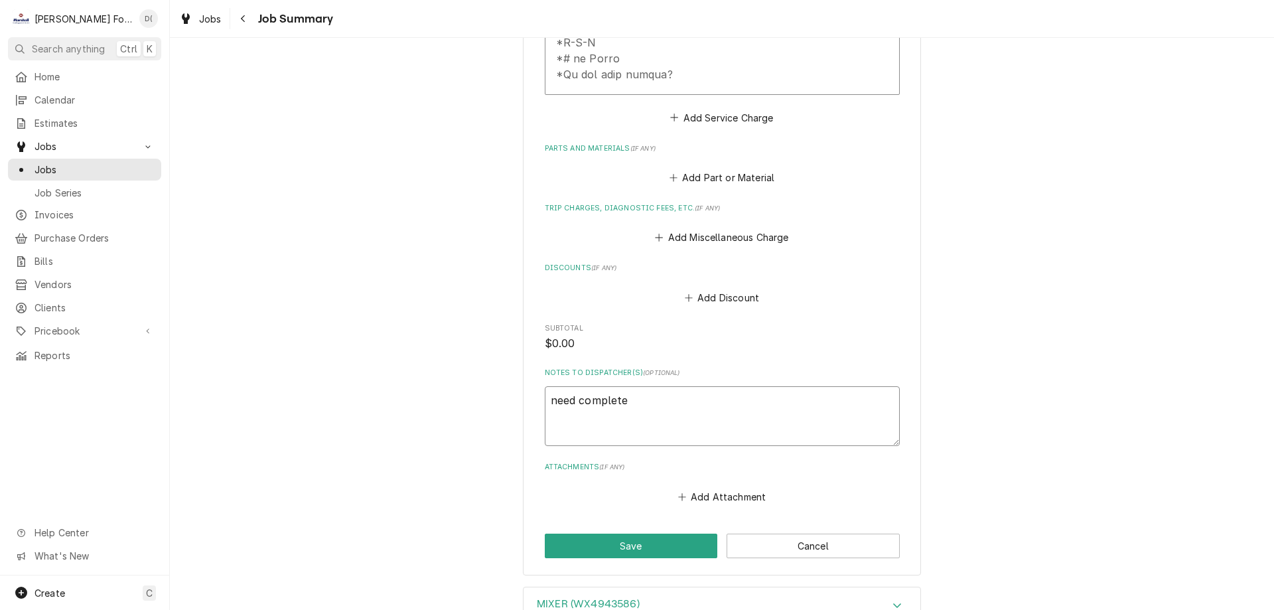
type textarea "need complete w"
type textarea "x"
type textarea "need complete wo"
type textarea "x"
type textarea "need complete wor"
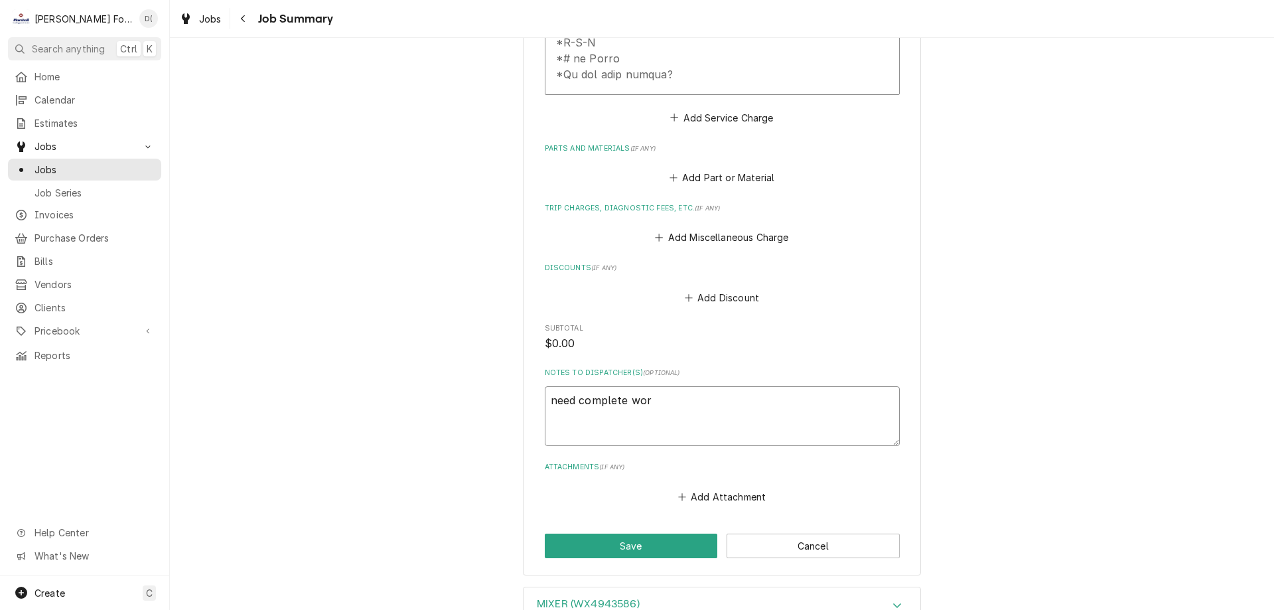
type textarea "x"
type textarea "need complete worm"
type textarea "x"
type textarea "need complete worm"
type textarea "x"
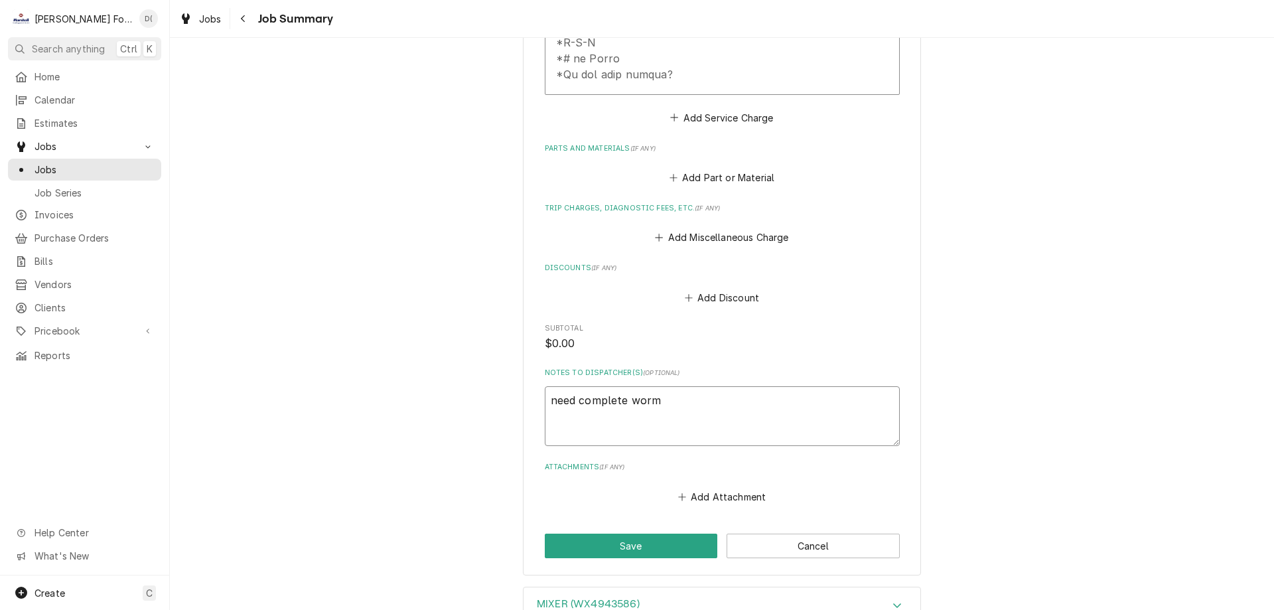
type textarea "need complete worm g"
type textarea "x"
type textarea "need complete worm ge"
type textarea "x"
type textarea "need complete worm gea"
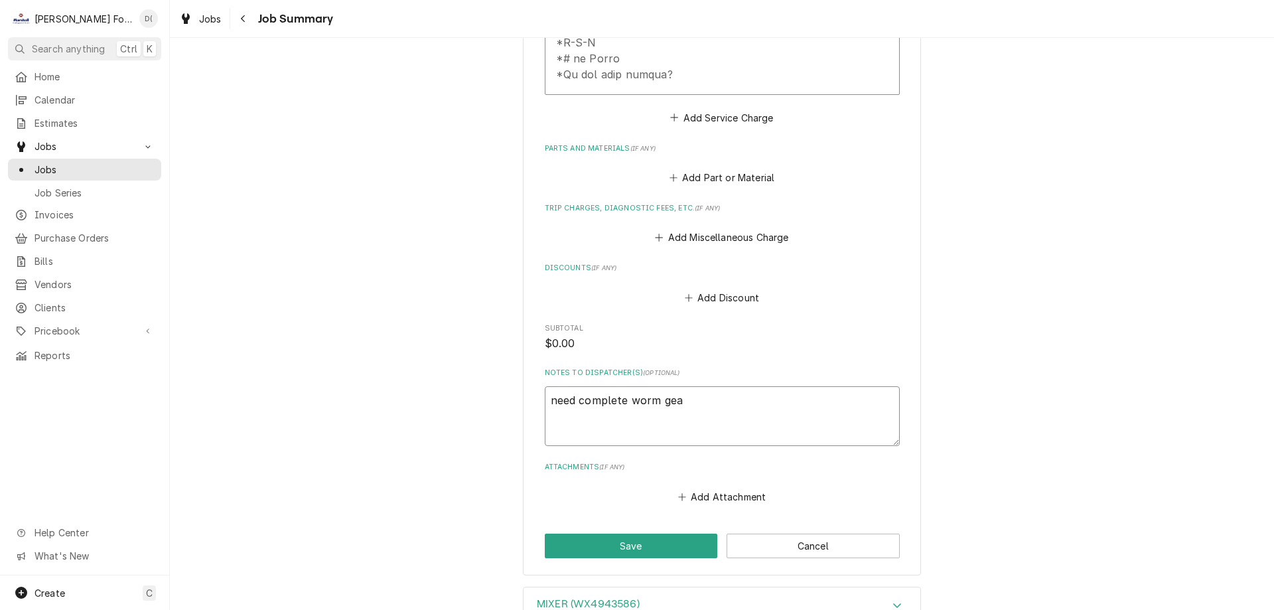
type textarea "x"
type textarea "need complete worm gear"
type textarea "x"
type textarea "need complete worm gear"
type textarea "x"
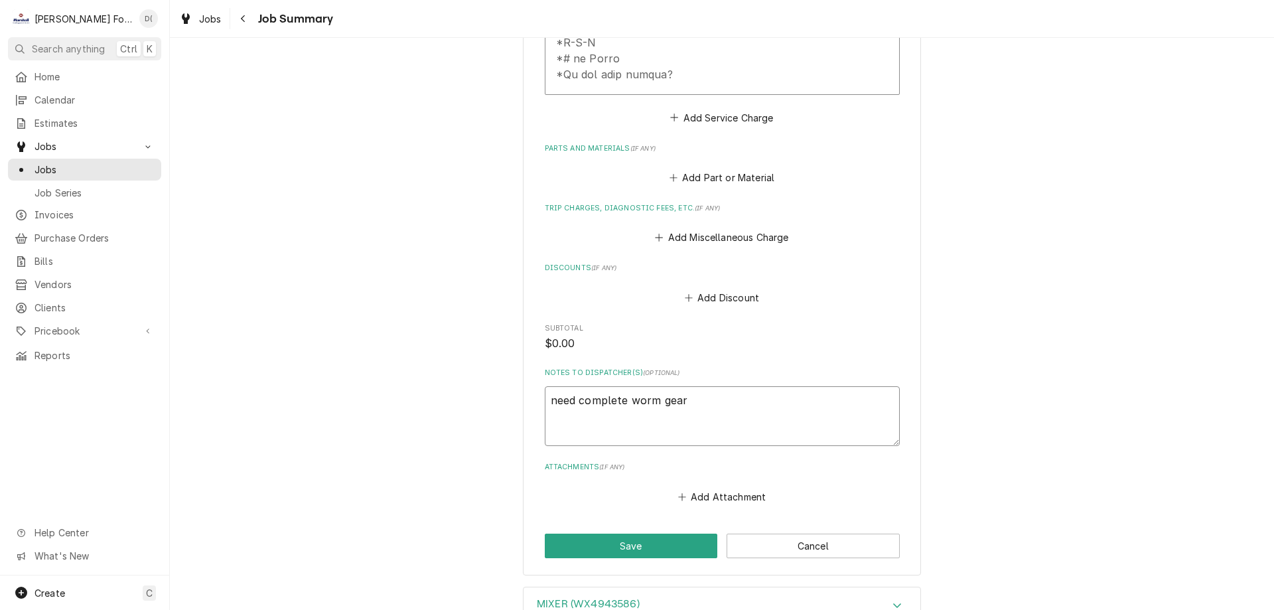
type textarea "need complete worm gear a"
type textarea "x"
type textarea "need complete worm gear ass"
type textarea "x"
type textarea "need complete worm gear assy"
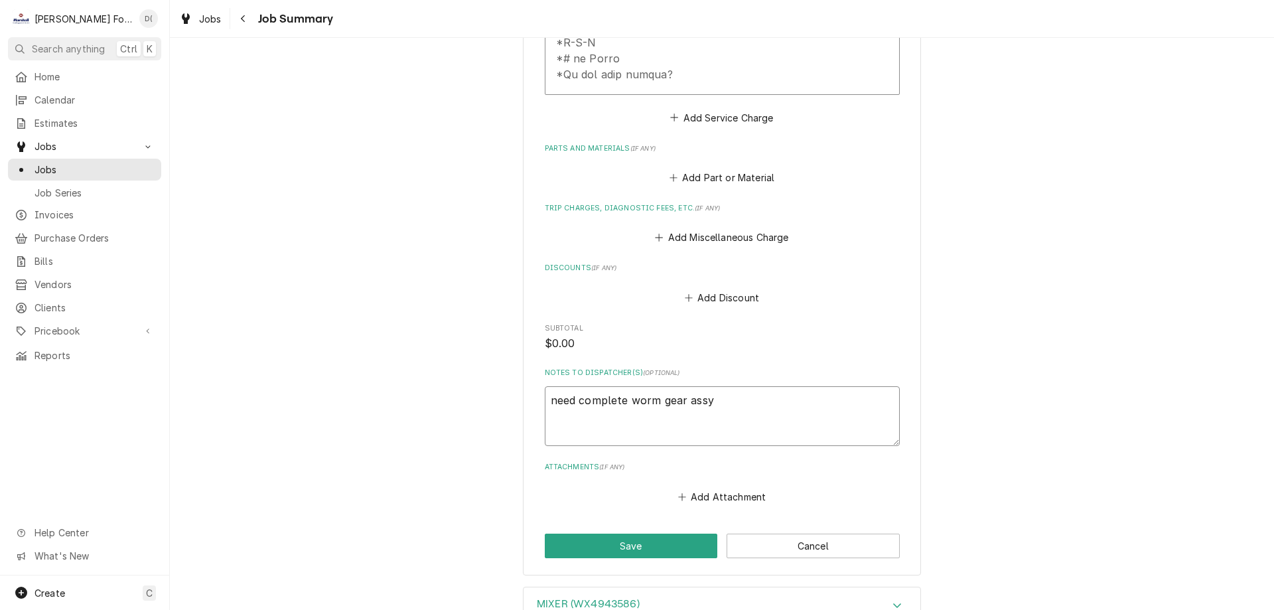
type textarea "x"
type textarea "need complete worm gear assy"
type textarea "x"
type textarea "need complete worm gear assy l"
type textarea "x"
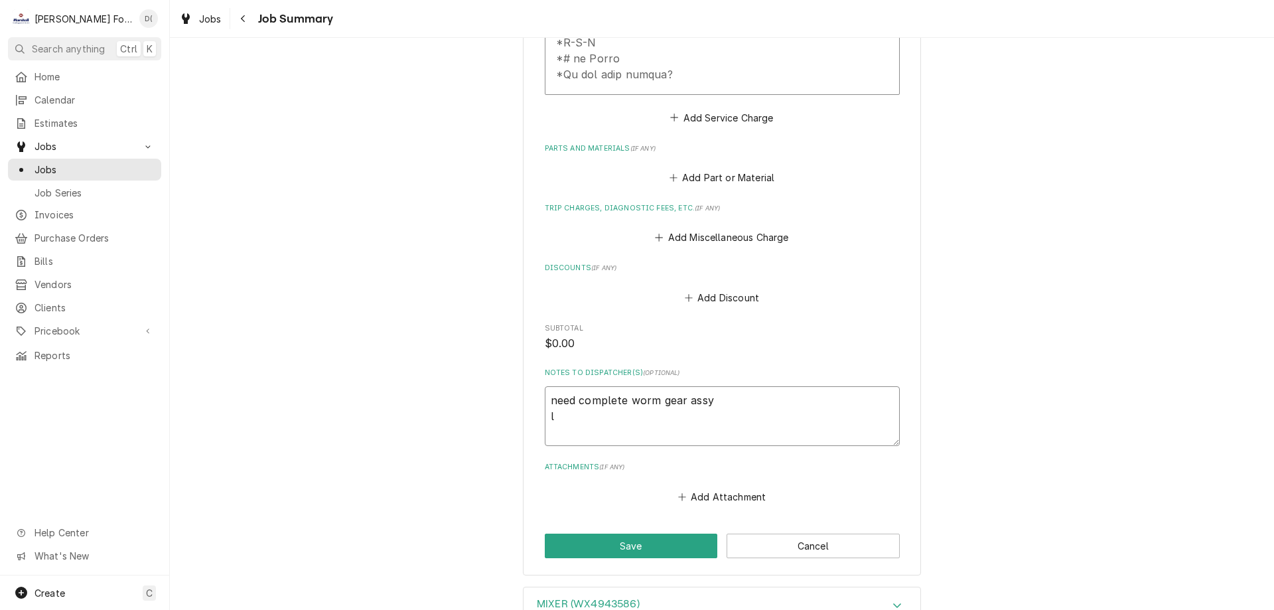
type textarea "need complete worm gear assy lo"
type textarea "x"
type textarea "need complete worm gear assy low"
type textarea "x"
type textarea "need complete worm gear assy lowe"
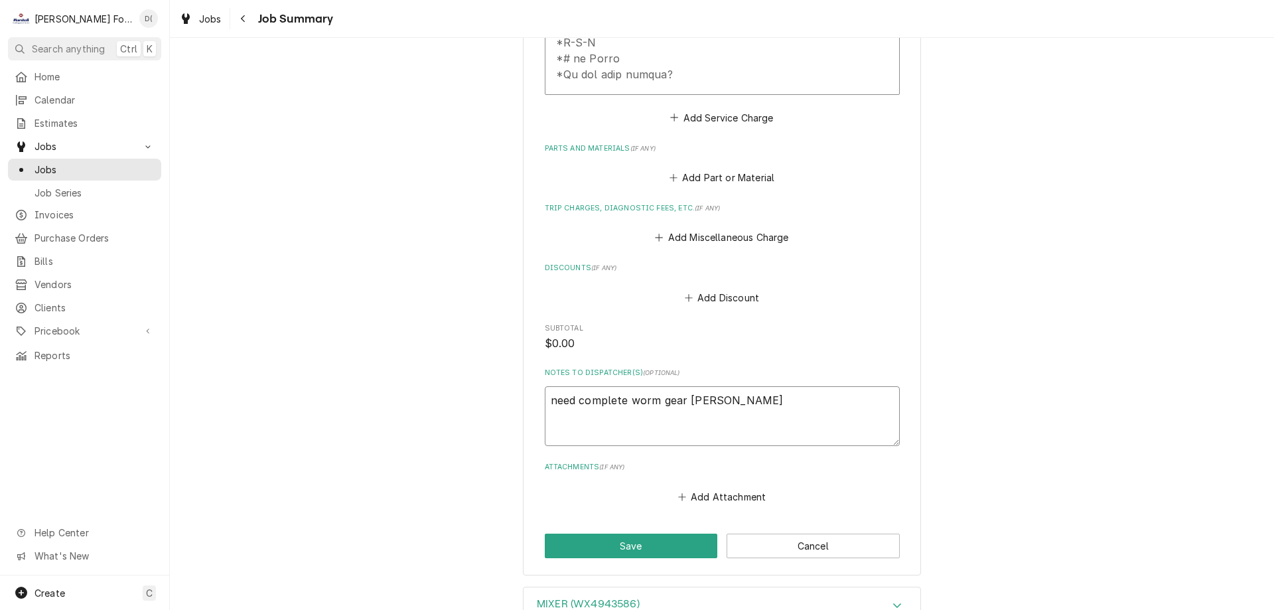
type textarea "x"
type textarea "need complete worm gear assy lower"
type textarea "x"
type textarea "need complete worm gear assy lower"
type textarea "x"
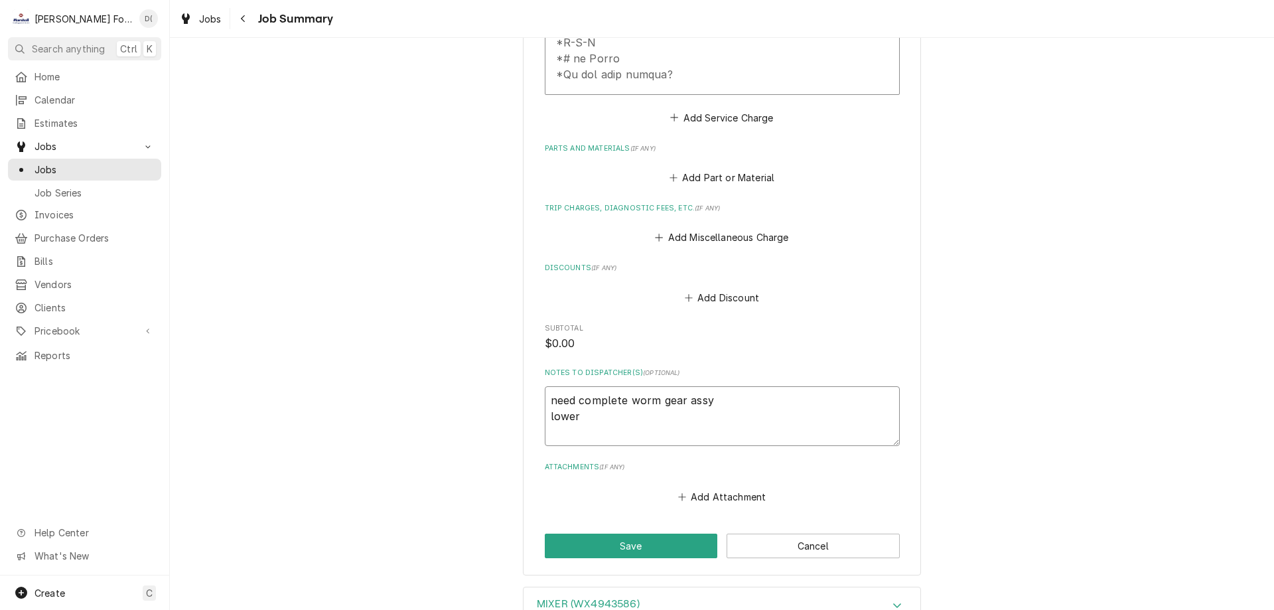
type textarea "need complete worm gear assy lower p"
type textarea "x"
type textarea "need complete worm gear assy lower pi"
type textarea "x"
type textarea "need complete worm gear assy lower pin"
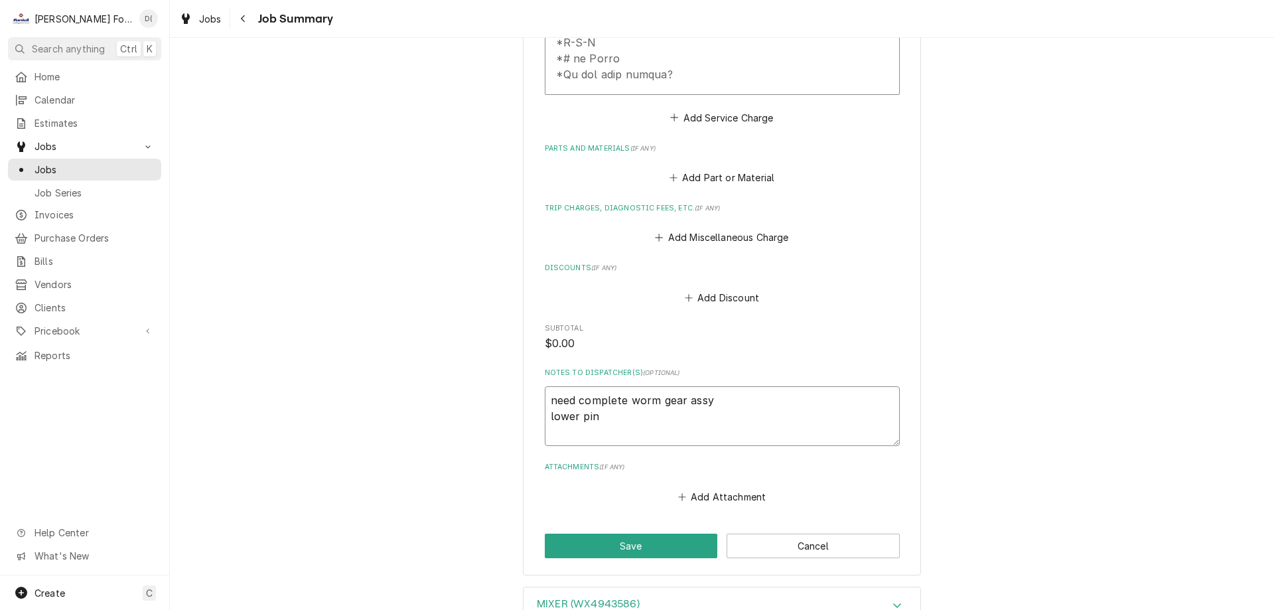
type textarea "x"
type textarea "need complete worm gear assy lower pini"
type textarea "x"
type textarea "need complete worm gear assy lower pinio"
type textarea "x"
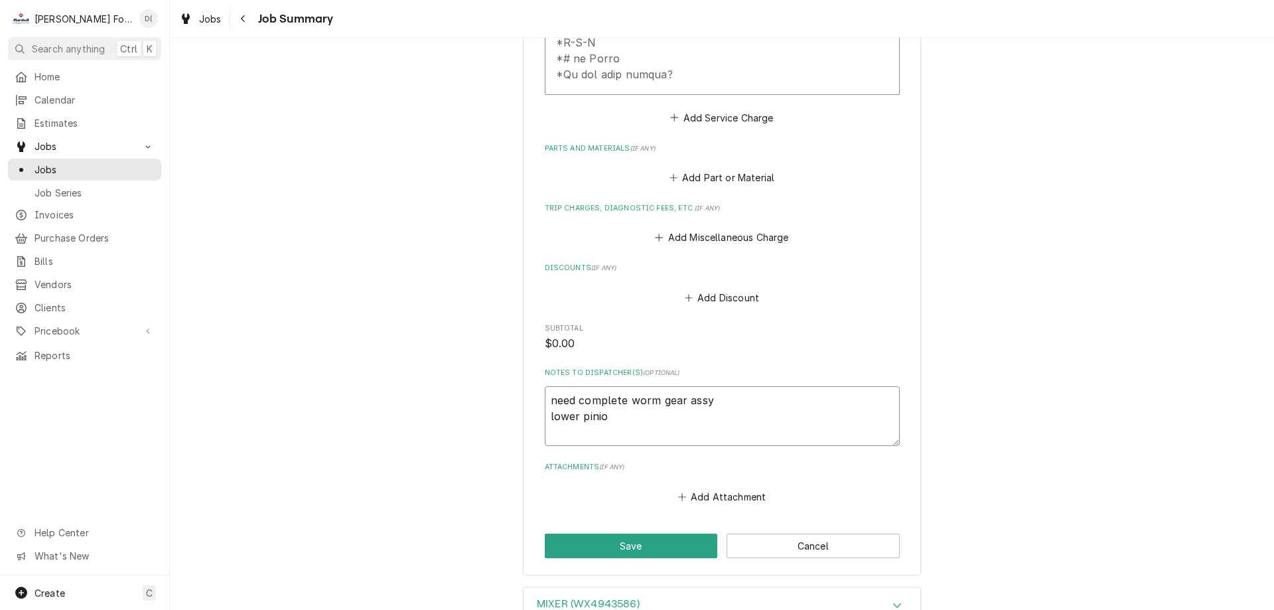
type textarea "need complete worm gear assy lower pinion"
type textarea "x"
type textarea "need complete worm gear assy lower pinion"
type textarea "x"
type textarea "need complete worm gear assy lower pinion g"
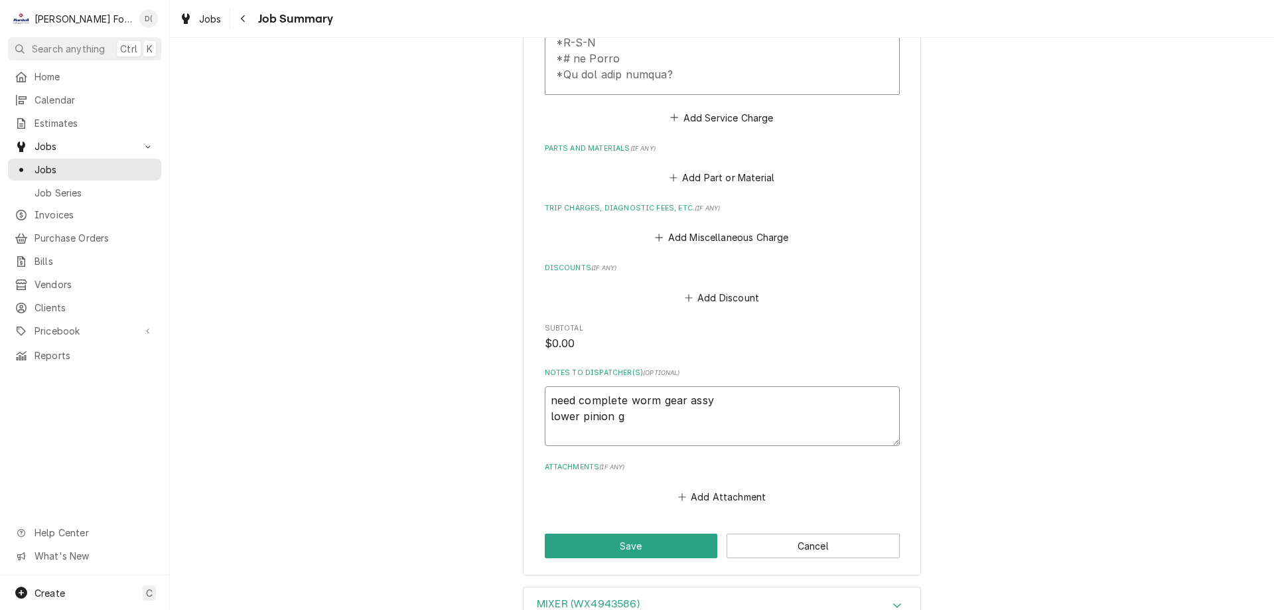
type textarea "x"
type textarea "need complete worm gear assy lower pinion ge"
type textarea "x"
type textarea "need complete worm gear assy lower pinion gea"
type textarea "x"
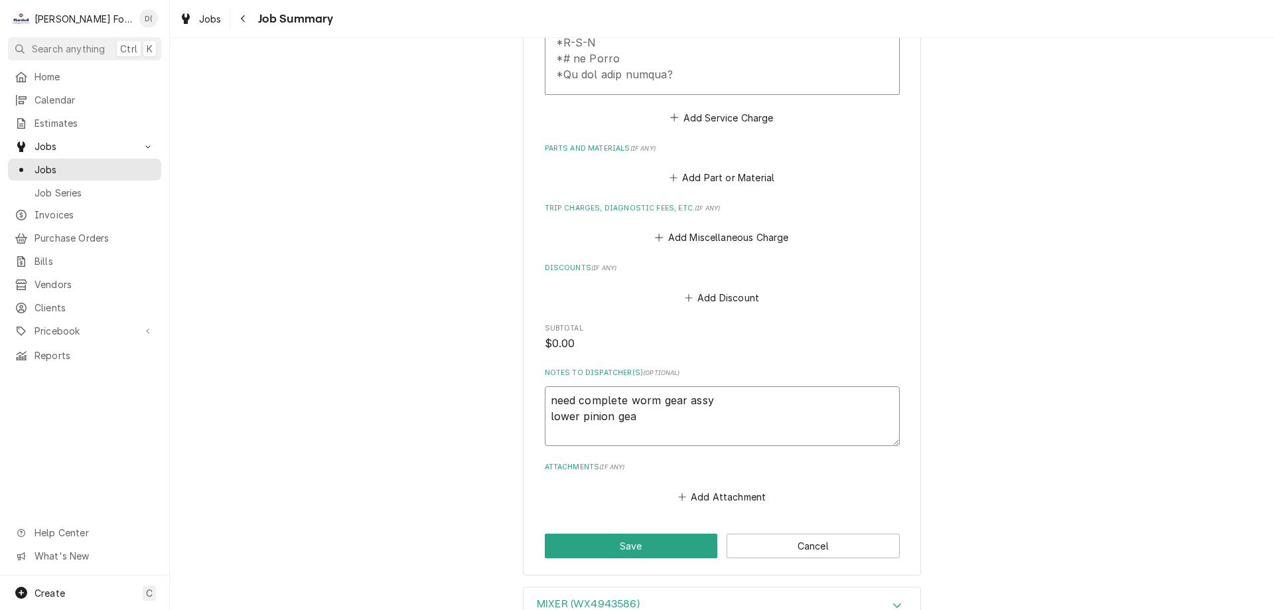
type textarea "need complete worm gear assy lower pinion gear"
type textarea "x"
type textarea "need complete worm gear assy lower pinion gear"
type textarea "x"
type textarea "need complete worm gear assy lower pinion gear g"
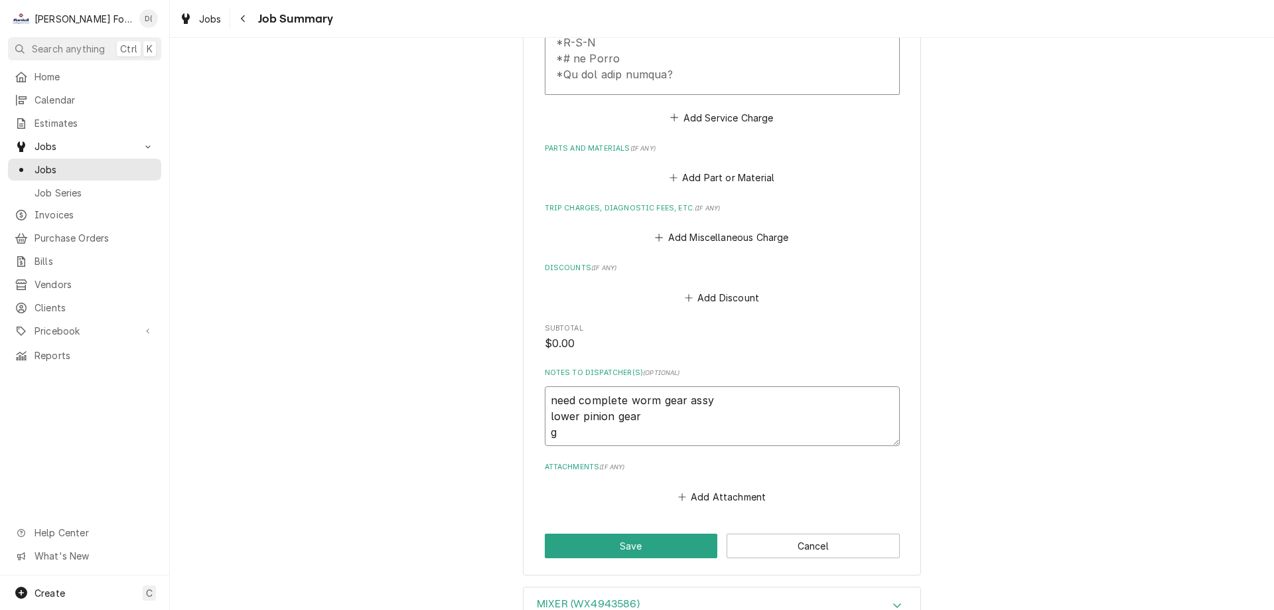
type textarea "x"
type textarea "need complete worm gear assy lower pinion gear gr"
type textarea "x"
type textarea "need complete worm gear assy lower pinion gear gre"
type textarea "x"
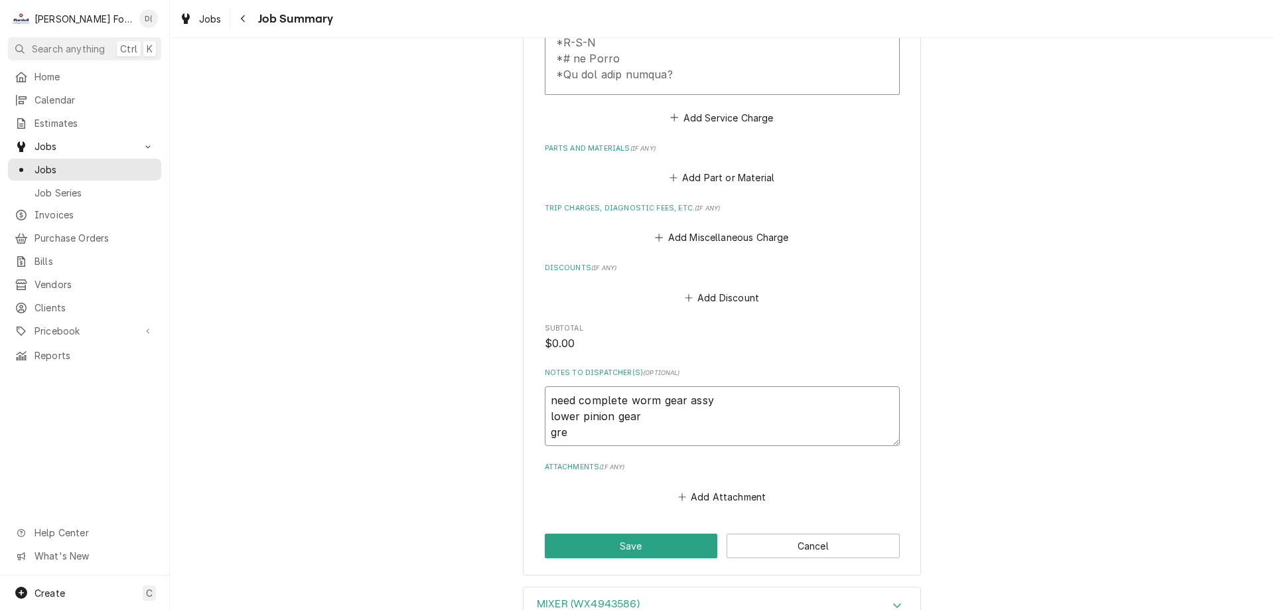
type textarea "need complete worm gear assy lower pinion gear grea"
type textarea "x"
type textarea "need complete worm gear assy lower pinion gear greas"
type textarea "x"
type textarea "need complete worm gear assy lower pinion gear grease"
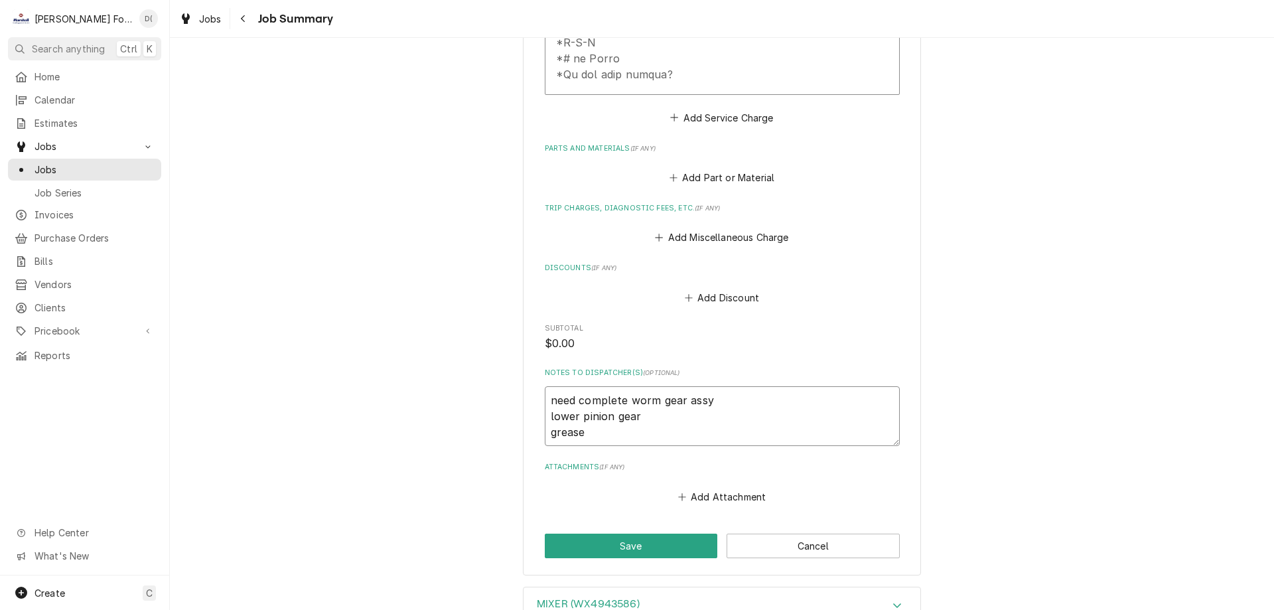
type textarea "x"
type textarea "need complete worm gear assy lower pinion gear grease"
click at [634, 533] on button "Save" at bounding box center [631, 545] width 173 height 25
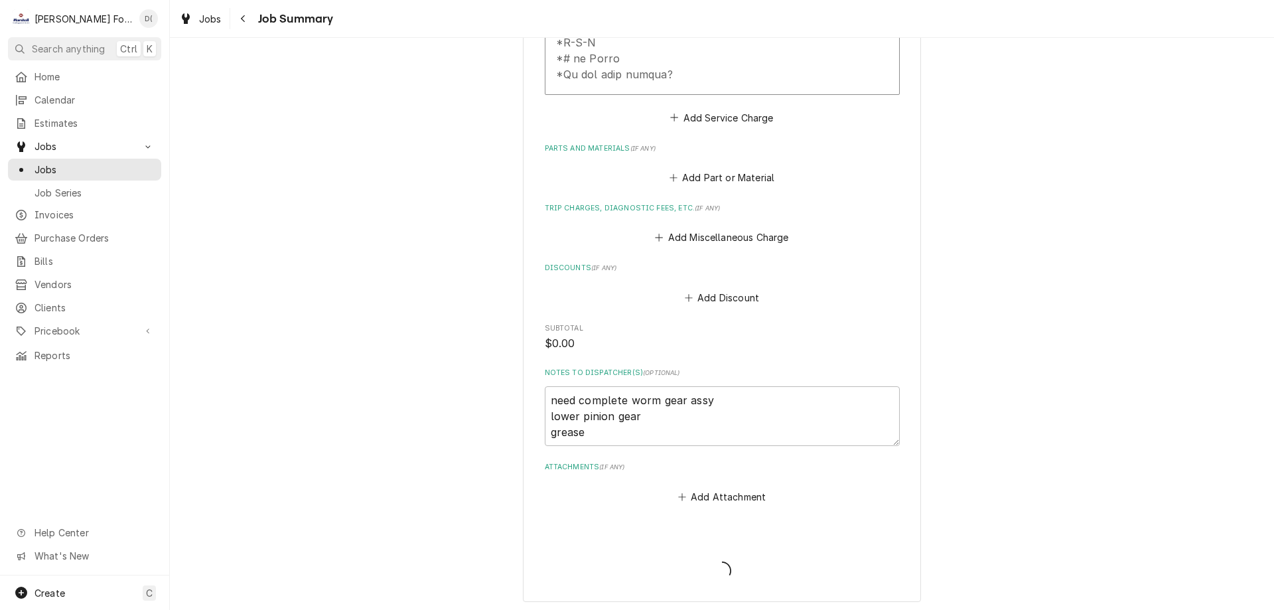
scroll to position [959, 0]
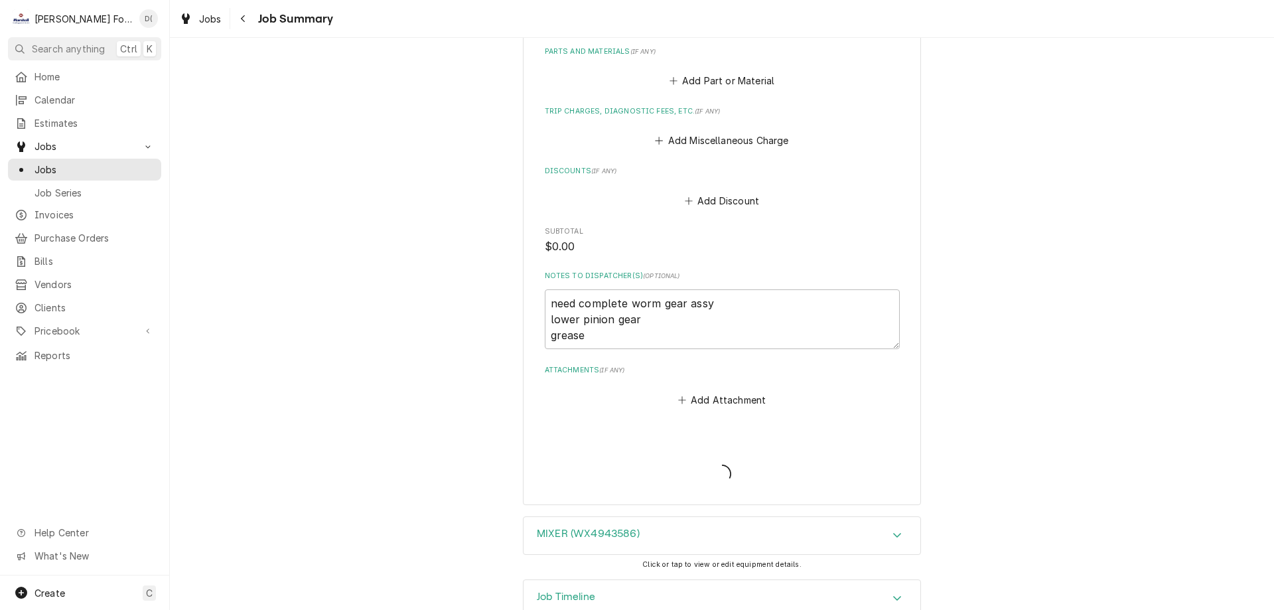
type textarea "x"
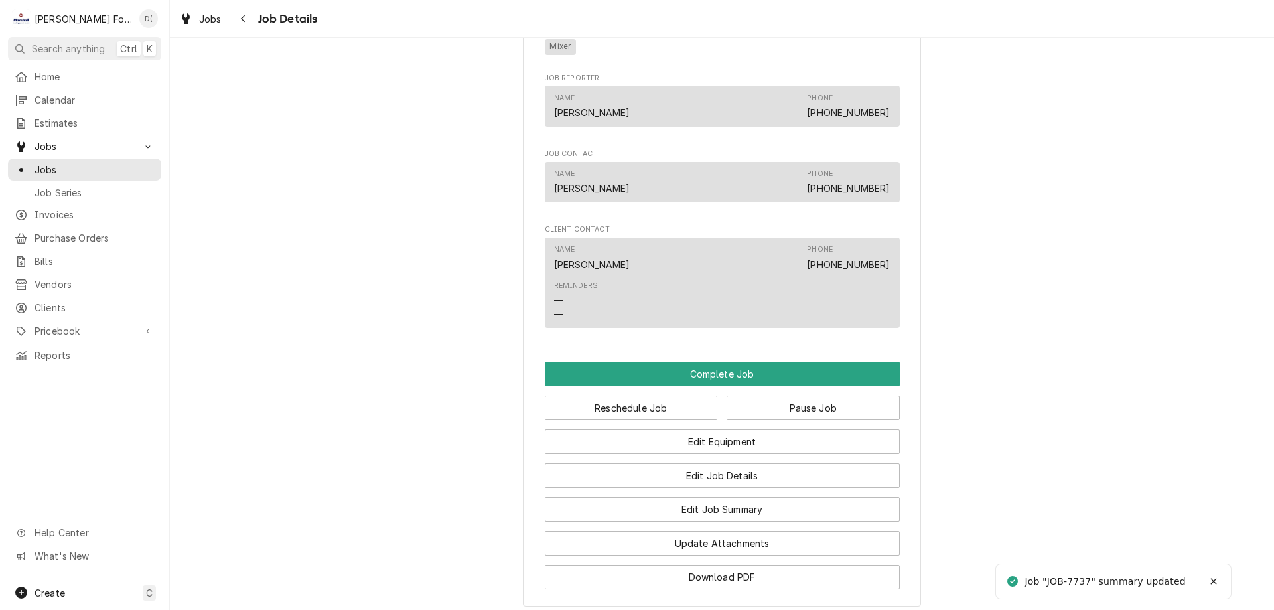
scroll to position [1061, 0]
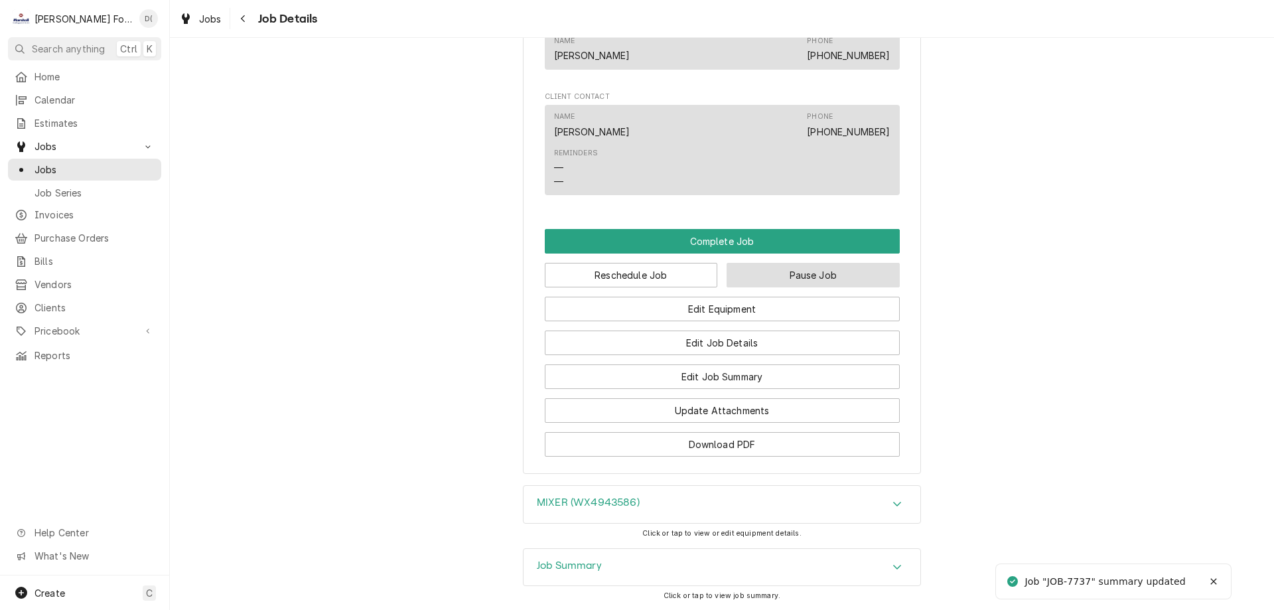
click at [789, 287] on button "Pause Job" at bounding box center [812, 275] width 173 height 25
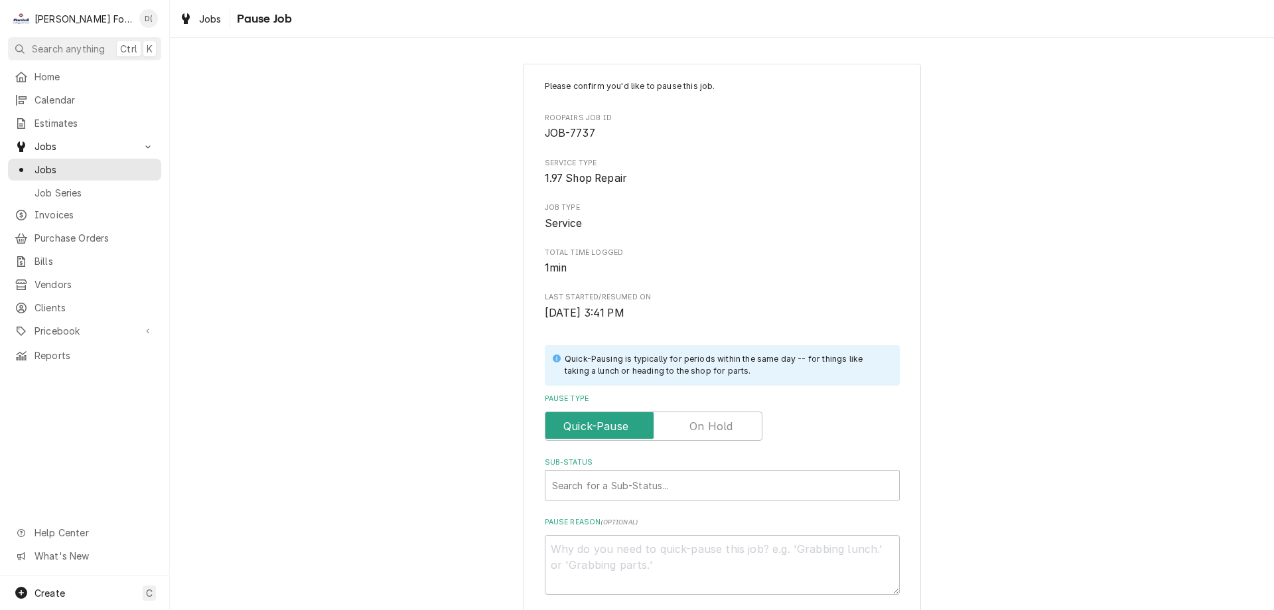
scroll to position [133, 0]
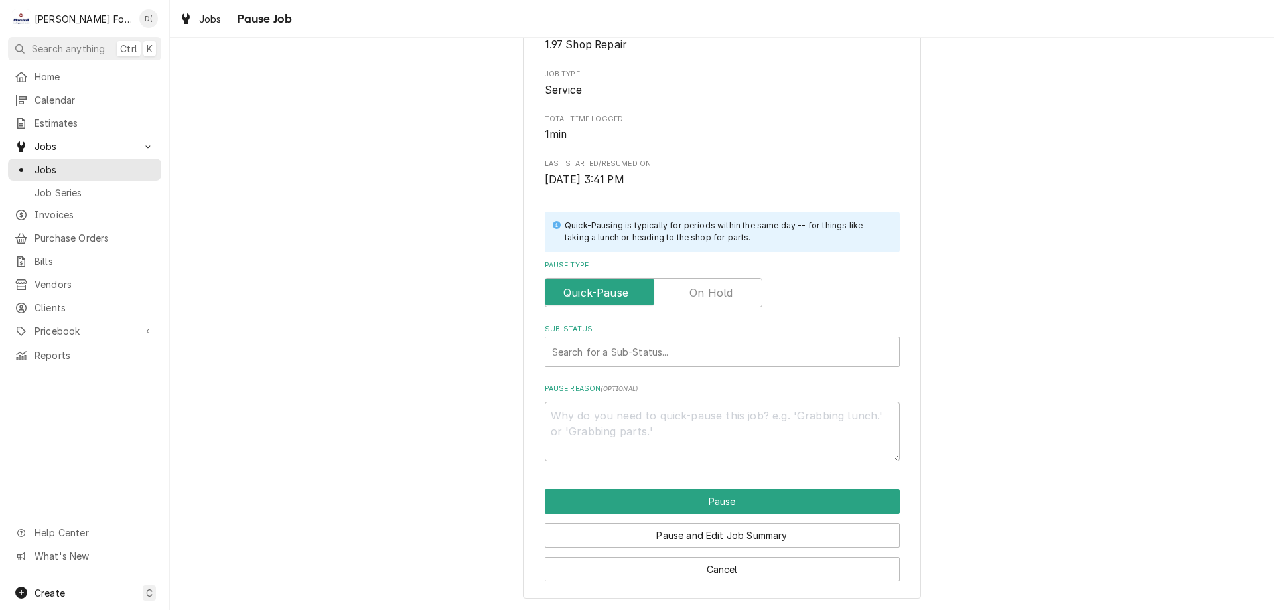
click at [726, 290] on label "Pause Type" at bounding box center [654, 292] width 218 height 29
click at [726, 290] on input "Pause Type" at bounding box center [654, 292] width 206 height 29
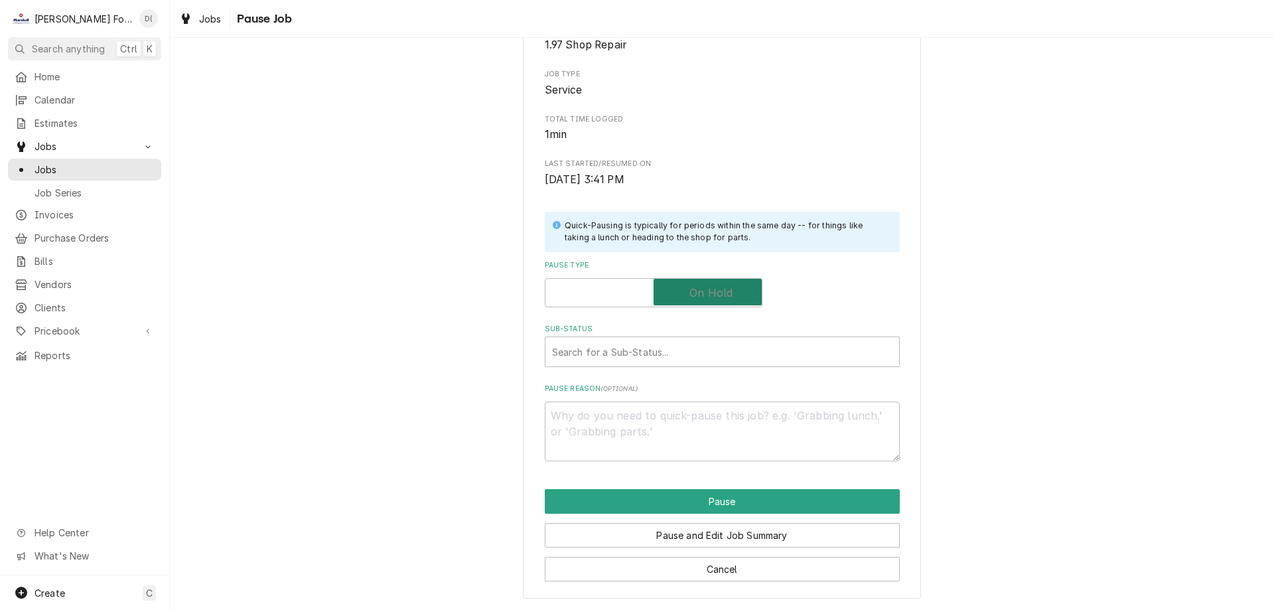
checkbox input "true"
click at [624, 359] on div "Sub-Status" at bounding box center [722, 352] width 340 height 24
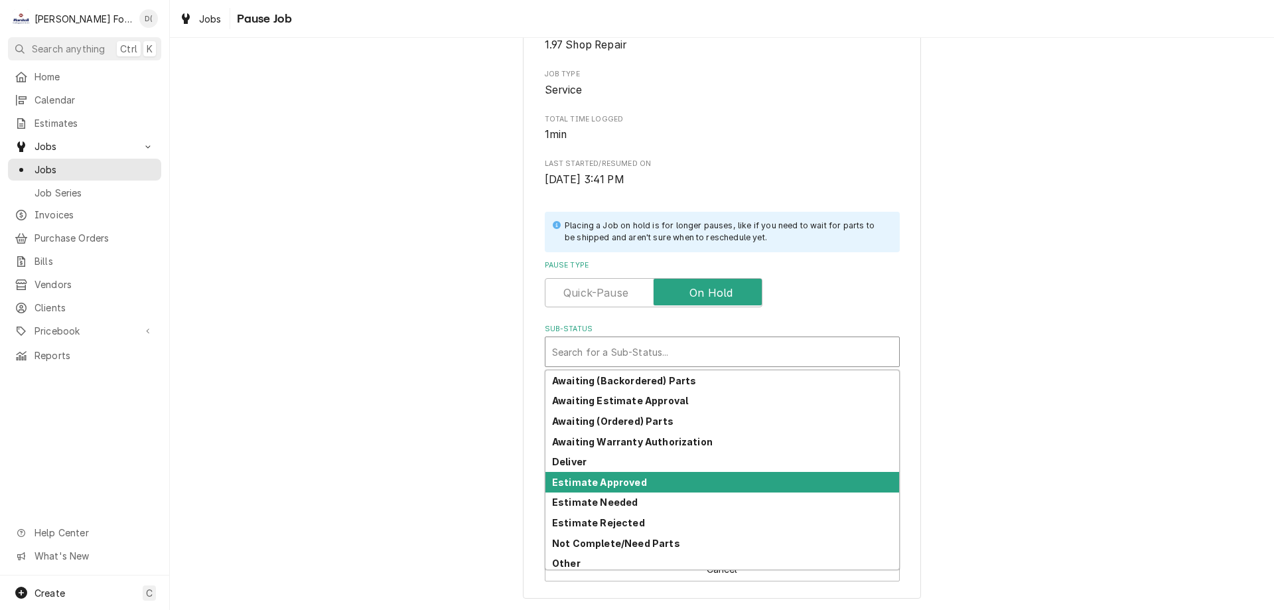
scroll to position [147, 0]
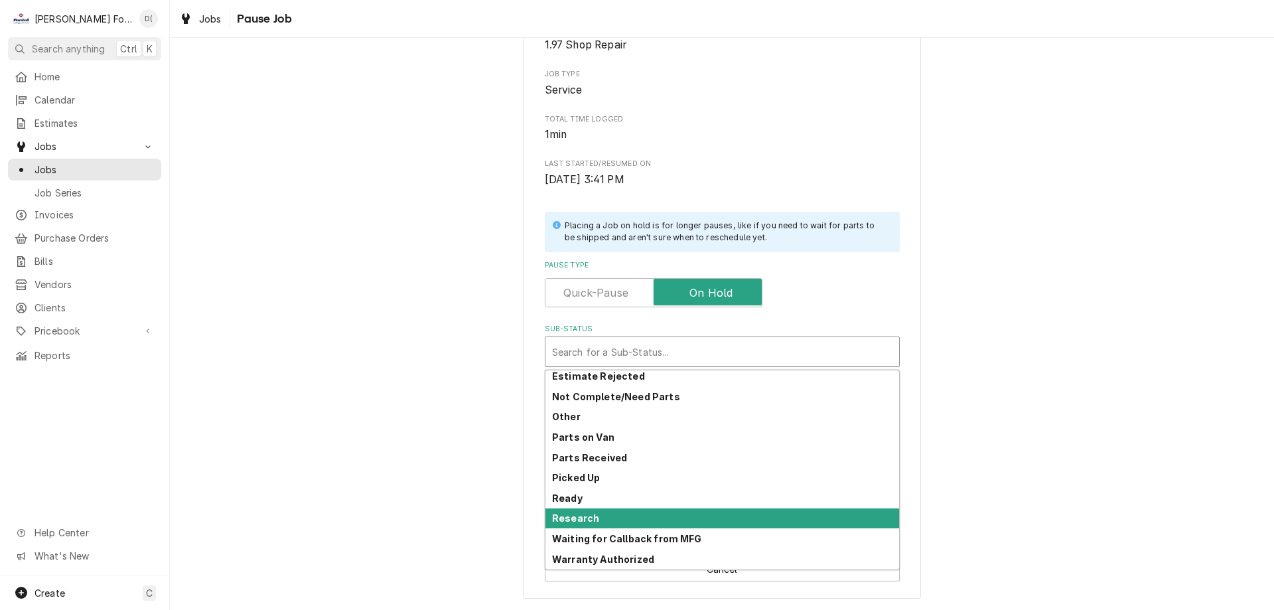
click at [609, 515] on div "Research" at bounding box center [722, 518] width 354 height 21
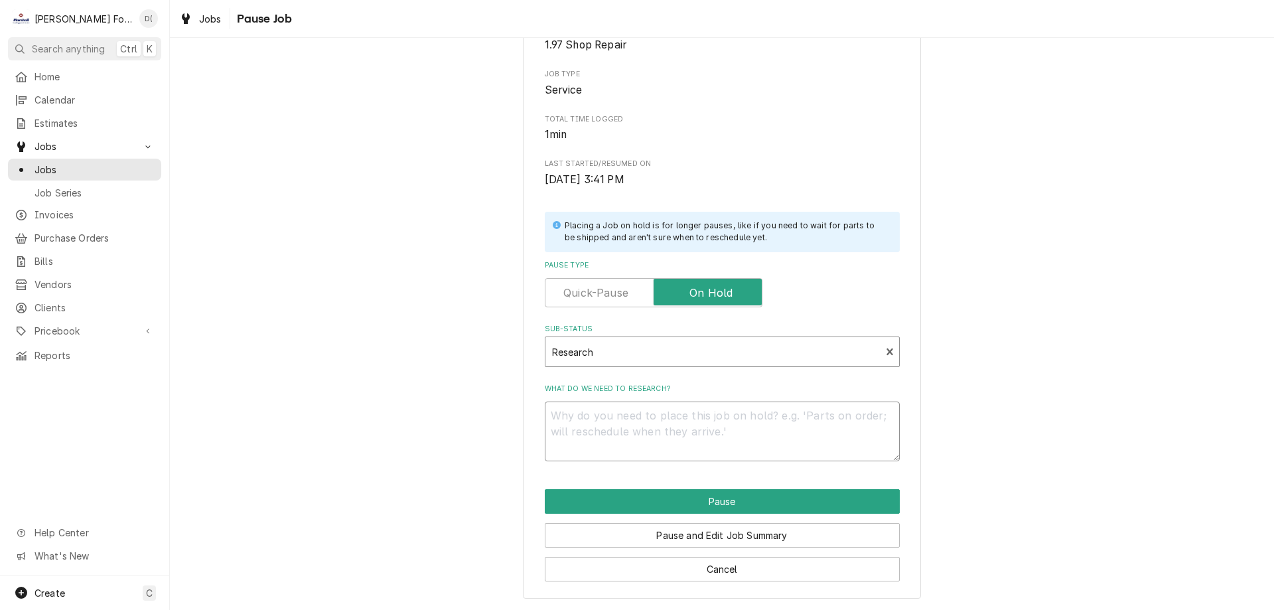
click at [608, 434] on textarea "What do we need to research?" at bounding box center [722, 431] width 355 height 60
type textarea "x"
type textarea "p"
type textarea "x"
type textarea "pa"
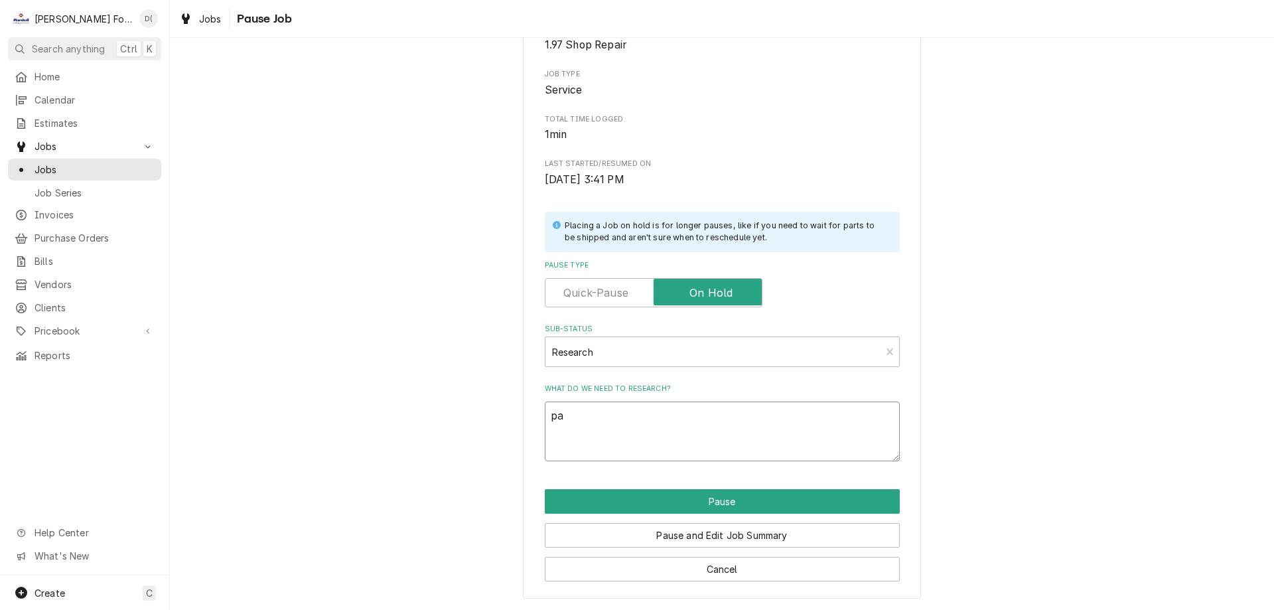
type textarea "x"
type textarea "par"
type textarea "x"
type textarea "part"
type textarea "x"
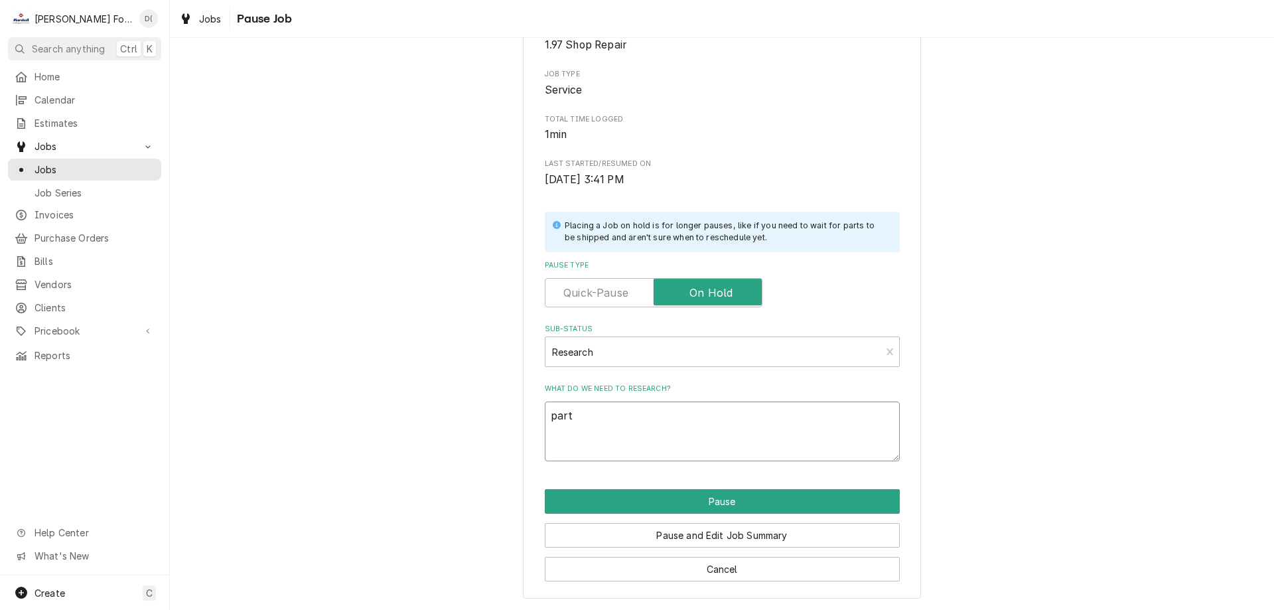
type textarea "parts"
type textarea "x"
type textarea "parts"
click at [724, 501] on button "Pause" at bounding box center [722, 501] width 355 height 25
type textarea "x"
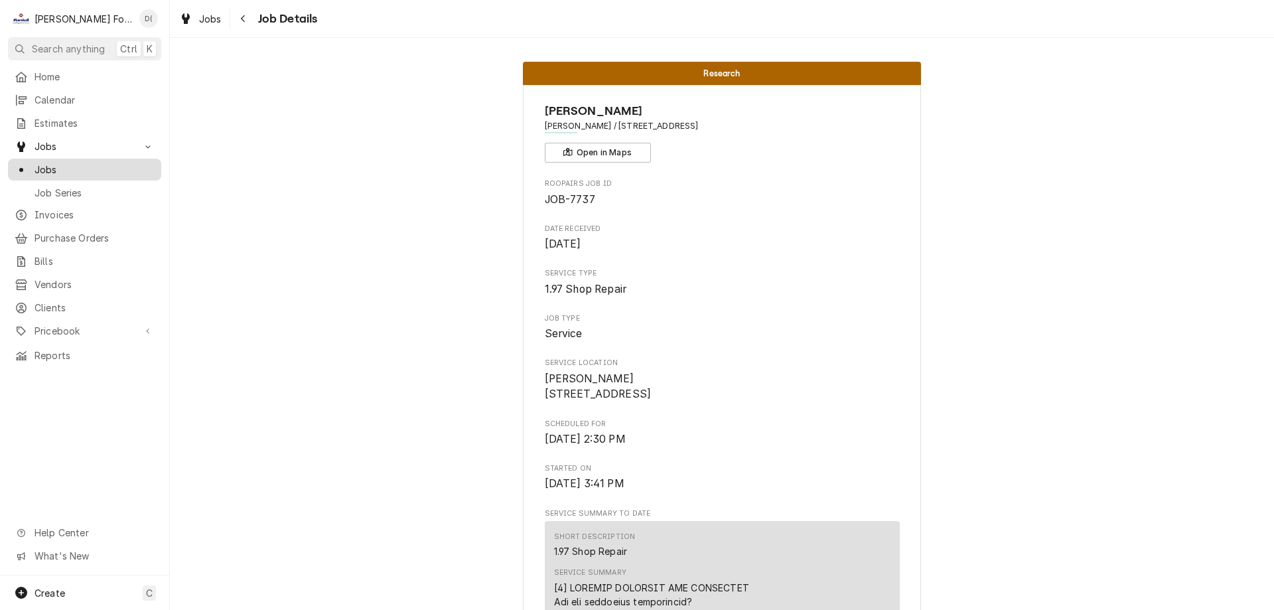
click at [80, 155] on div "Jobs Jobs Job Series" at bounding box center [84, 168] width 153 height 67
click at [80, 163] on span "Jobs" at bounding box center [94, 170] width 120 height 14
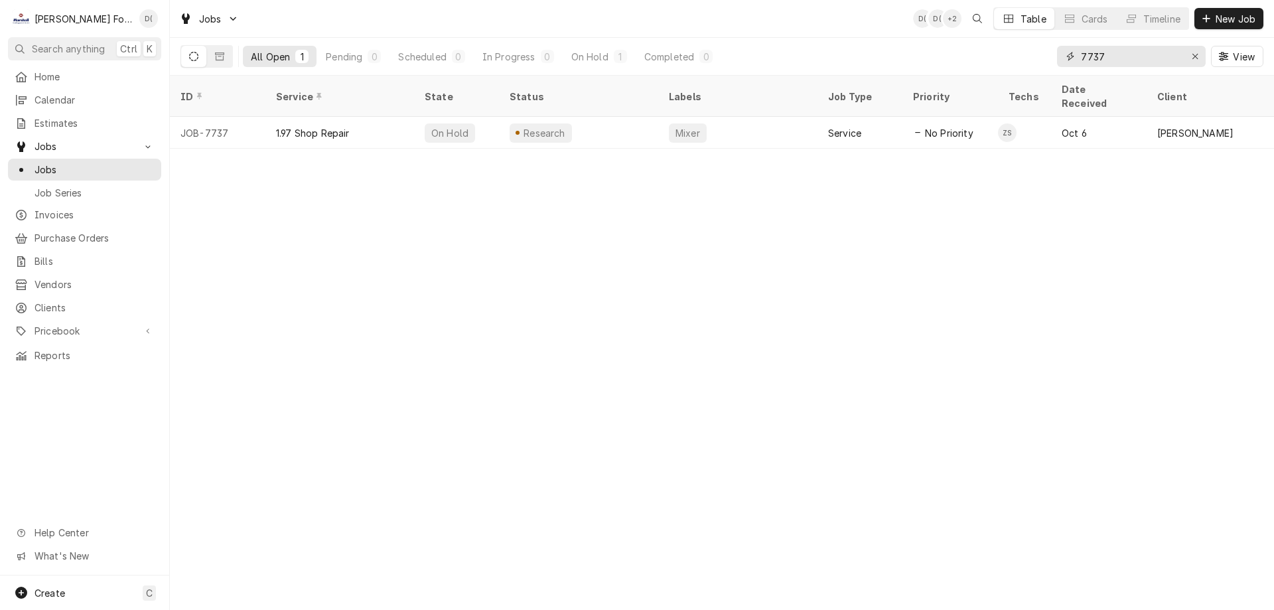
click at [1112, 55] on input "7737" at bounding box center [1130, 56] width 99 height 21
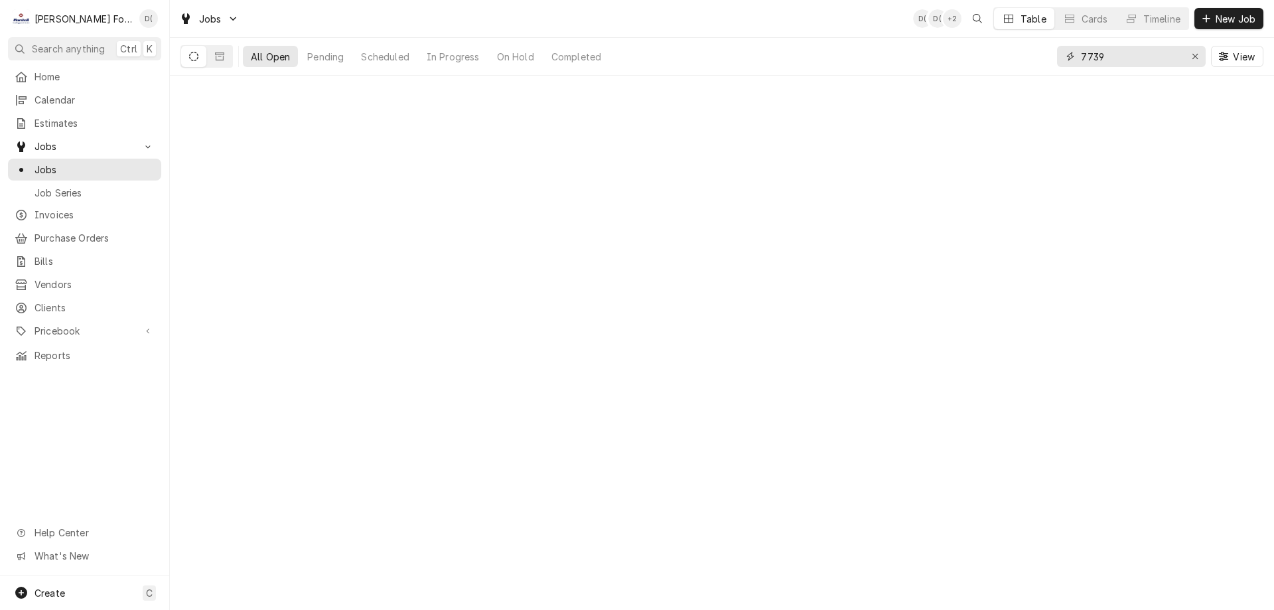
type input "7739"
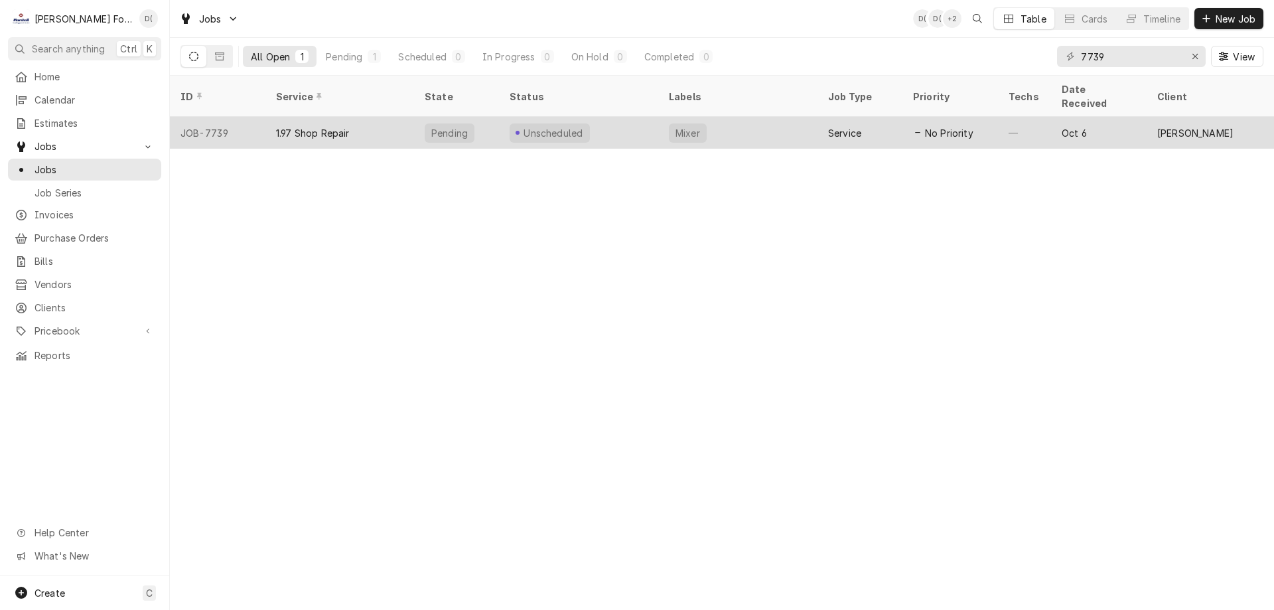
click at [601, 117] on div "Unscheduled" at bounding box center [578, 133] width 159 height 32
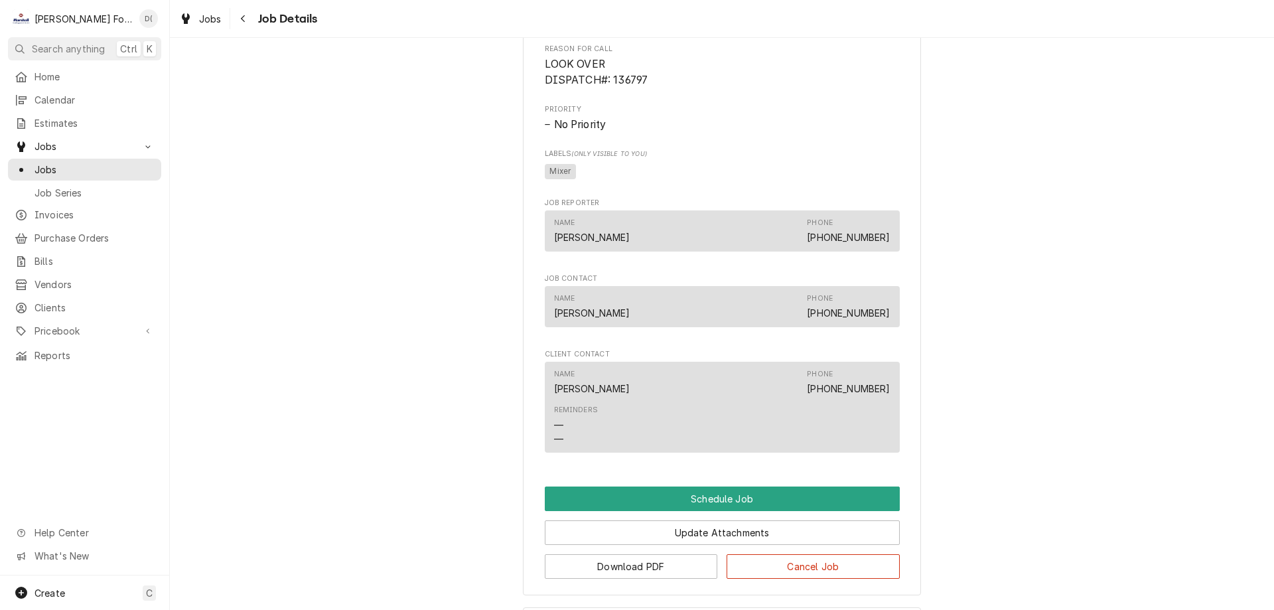
scroll to position [665, 0]
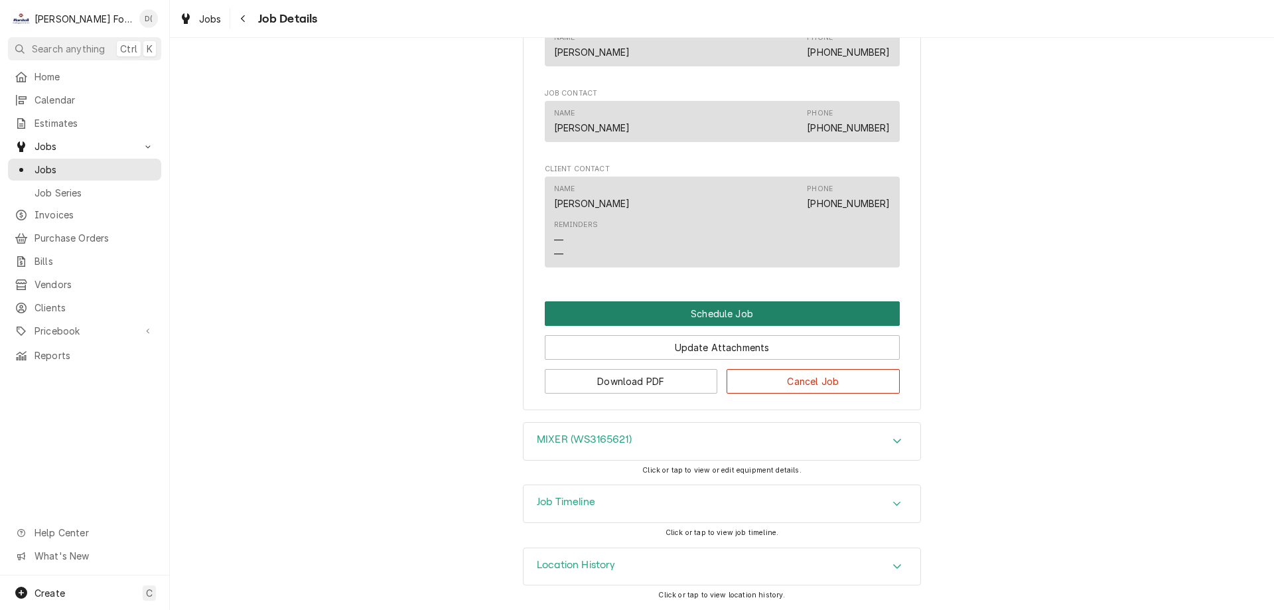
click at [706, 310] on button "Schedule Job" at bounding box center [722, 313] width 355 height 25
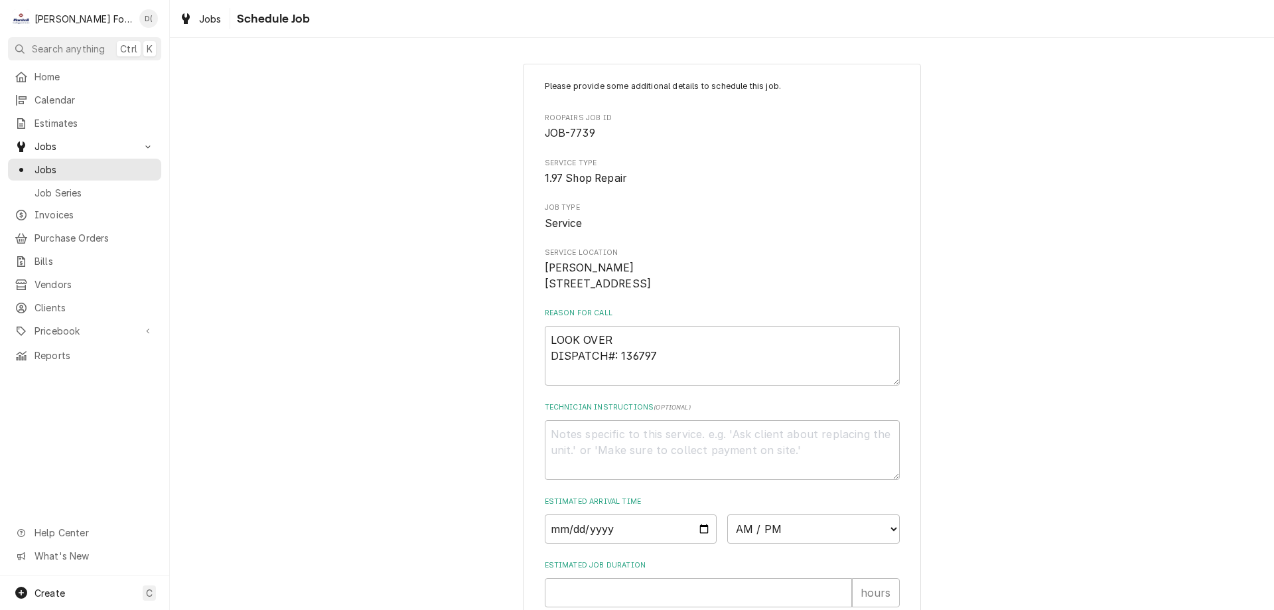
scroll to position [154, 0]
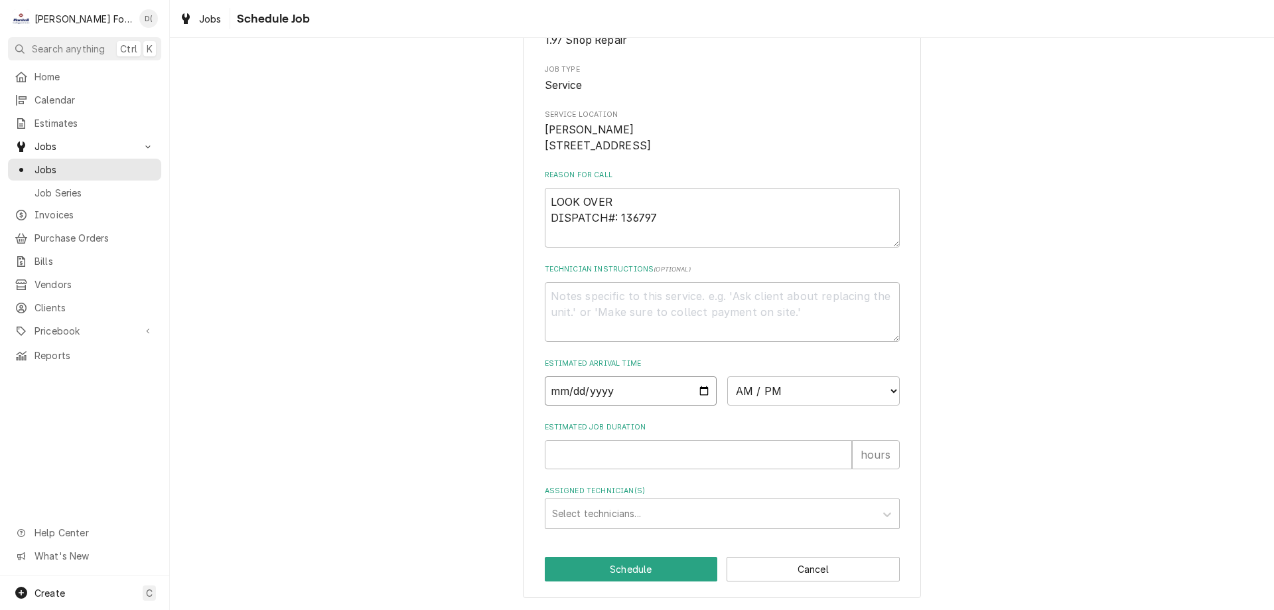
click at [696, 387] on input "Date" at bounding box center [631, 390] width 172 height 29
type input "[DATE]"
type textarea "x"
click at [797, 397] on select "AM / PM 6:00 AM 6:15 AM 6:30 AM 6:45 AM 7:00 AM 7:15 AM 7:30 AM 7:45 AM 8:00 AM…" at bounding box center [813, 390] width 172 height 29
select select "15:30:00"
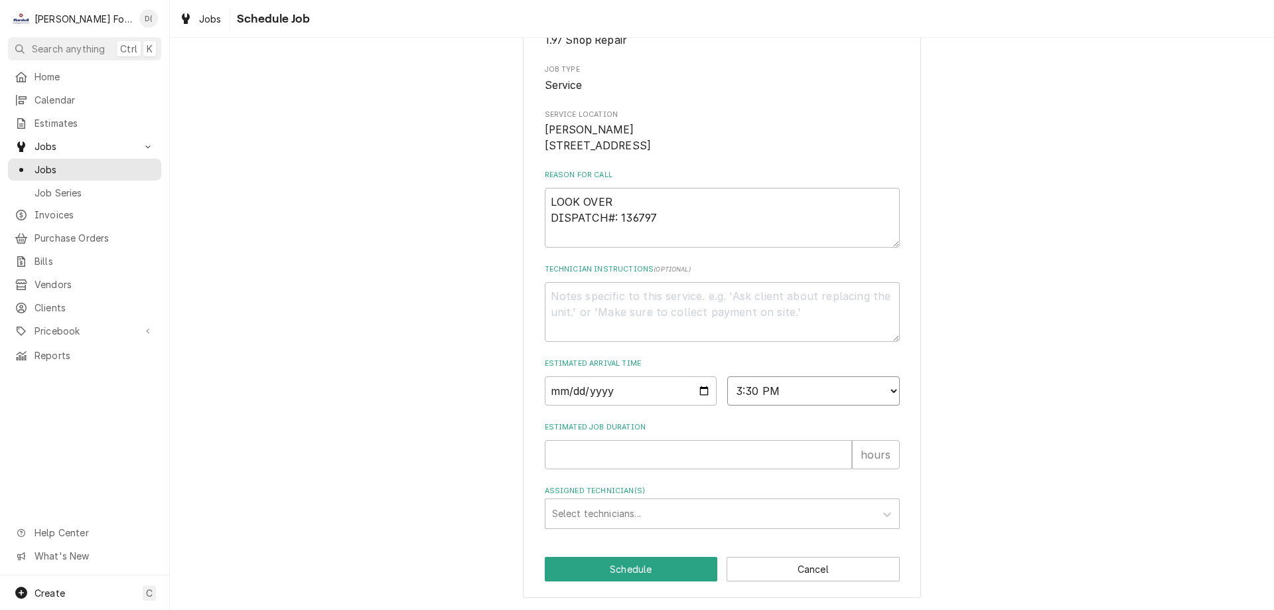
click at [727, 376] on select "AM / PM 6:00 AM 6:15 AM 6:30 AM 6:45 AM 7:00 AM 7:15 AM 7:30 AM 7:45 AM 8:00 AM…" at bounding box center [813, 390] width 172 height 29
click at [557, 456] on input "Estimated Job Duration" at bounding box center [698, 454] width 307 height 29
type textarea "x"
type input "1"
click at [629, 515] on div "Assigned Technician(s)" at bounding box center [710, 513] width 316 height 24
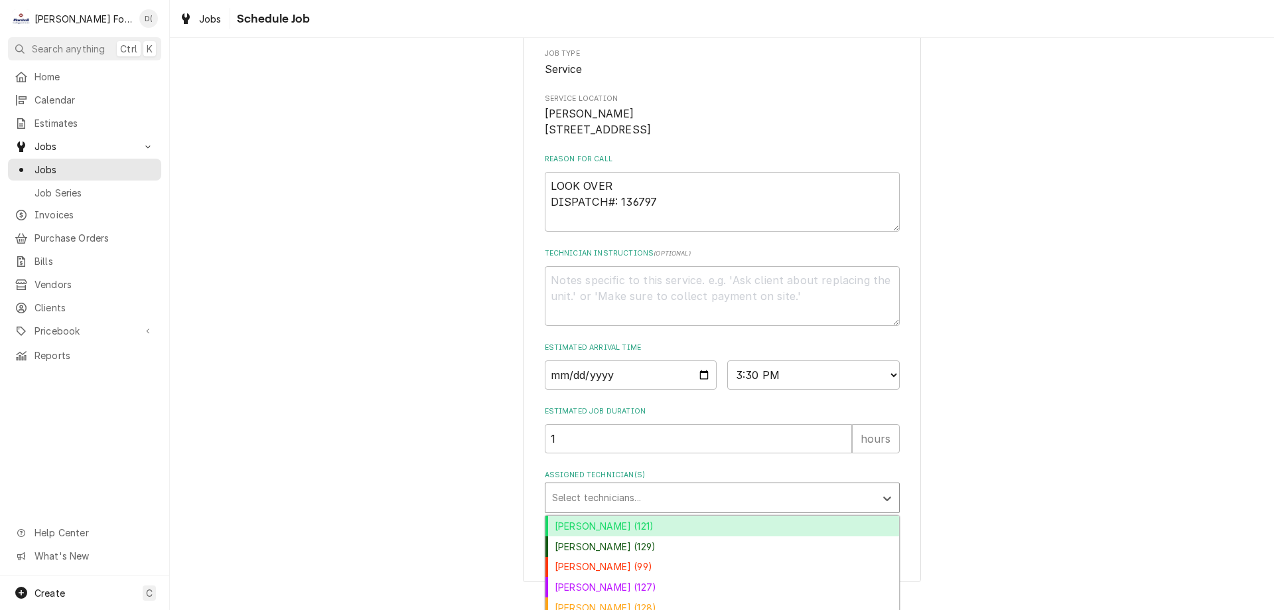
scroll to position [259, 0]
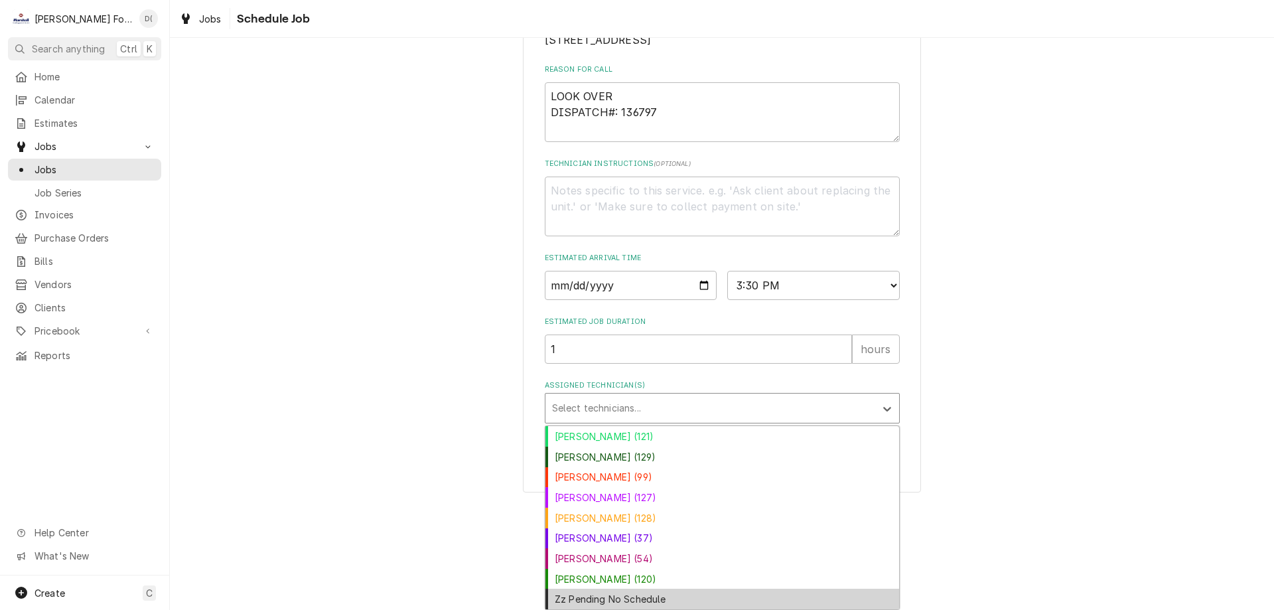
click at [612, 590] on div "Zz Pending No Schedule" at bounding box center [722, 598] width 354 height 21
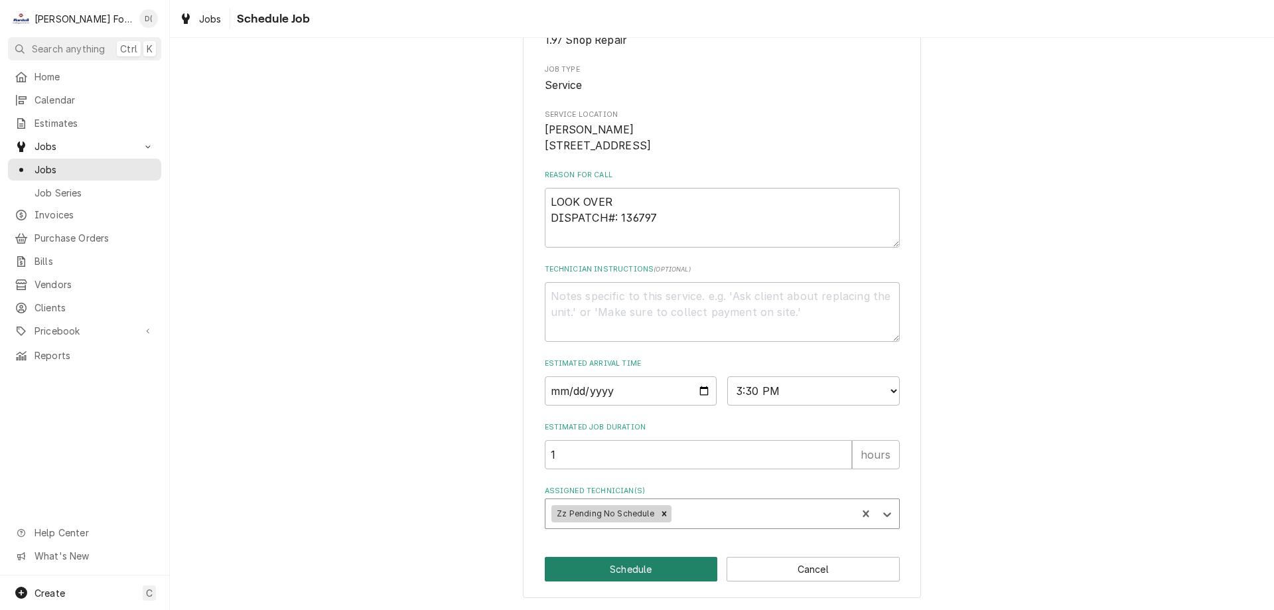
click at [630, 566] on button "Schedule" at bounding box center [631, 569] width 173 height 25
type textarea "x"
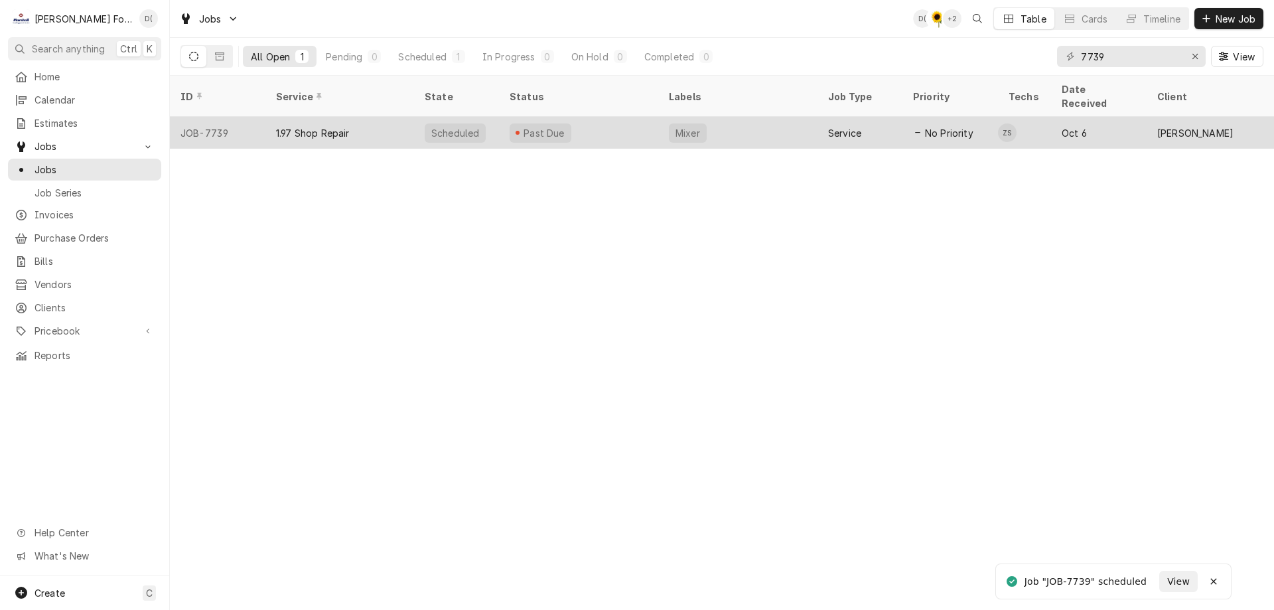
click at [628, 117] on div "Past Due" at bounding box center [578, 133] width 159 height 32
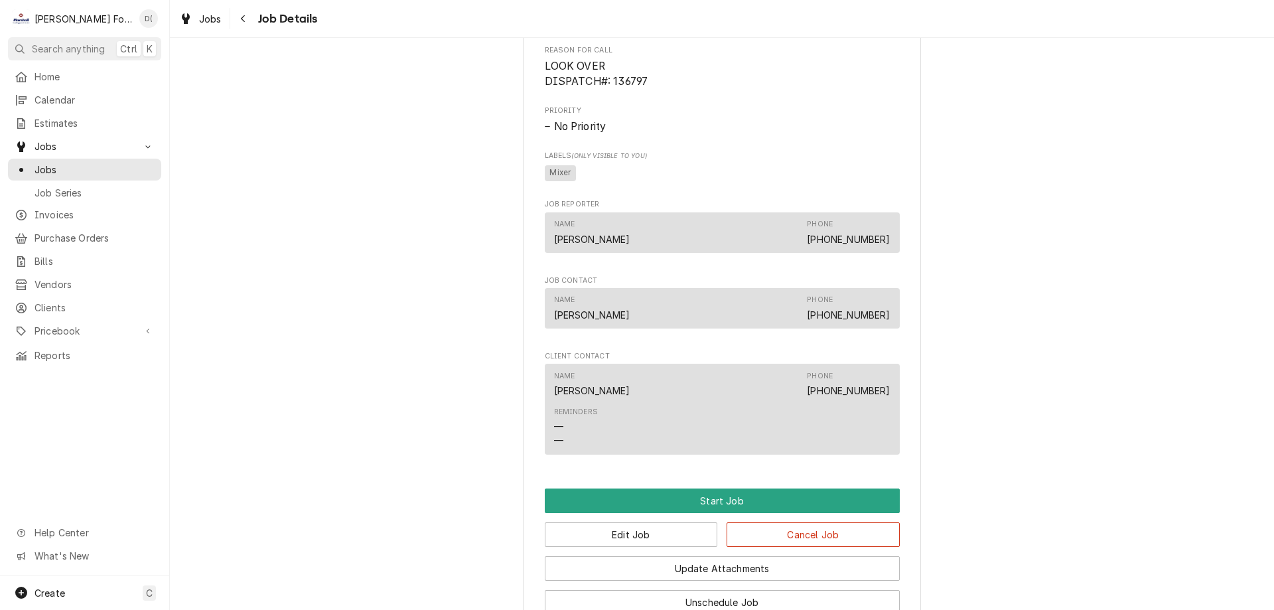
scroll to position [796, 0]
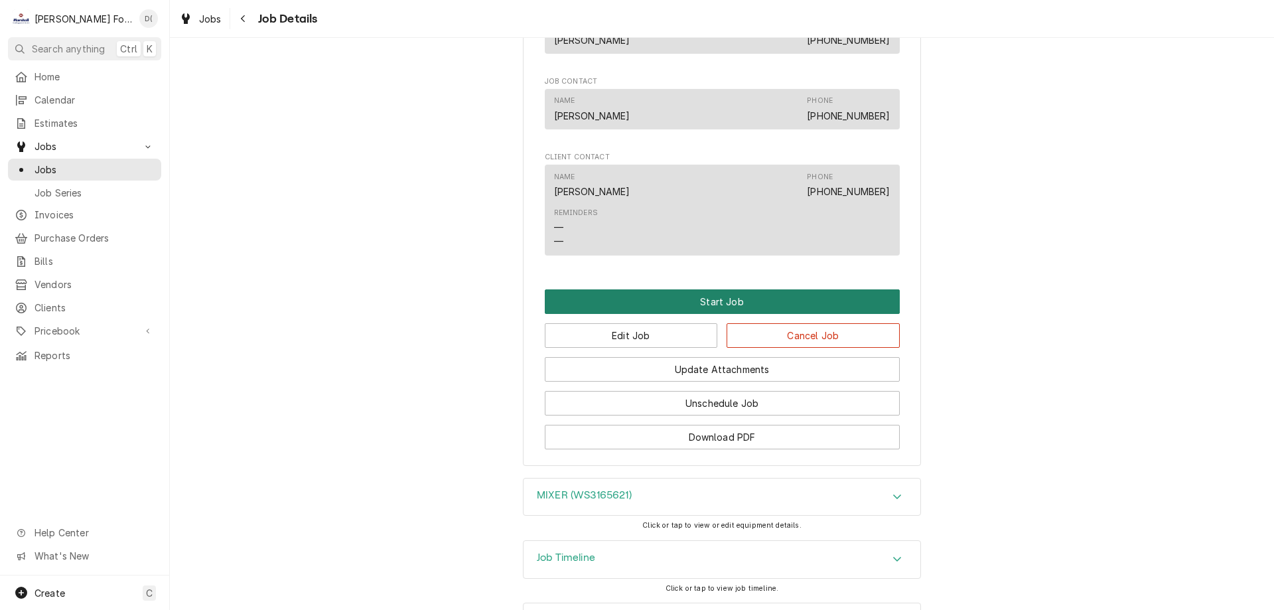
click at [694, 314] on button "Start Job" at bounding box center [722, 301] width 355 height 25
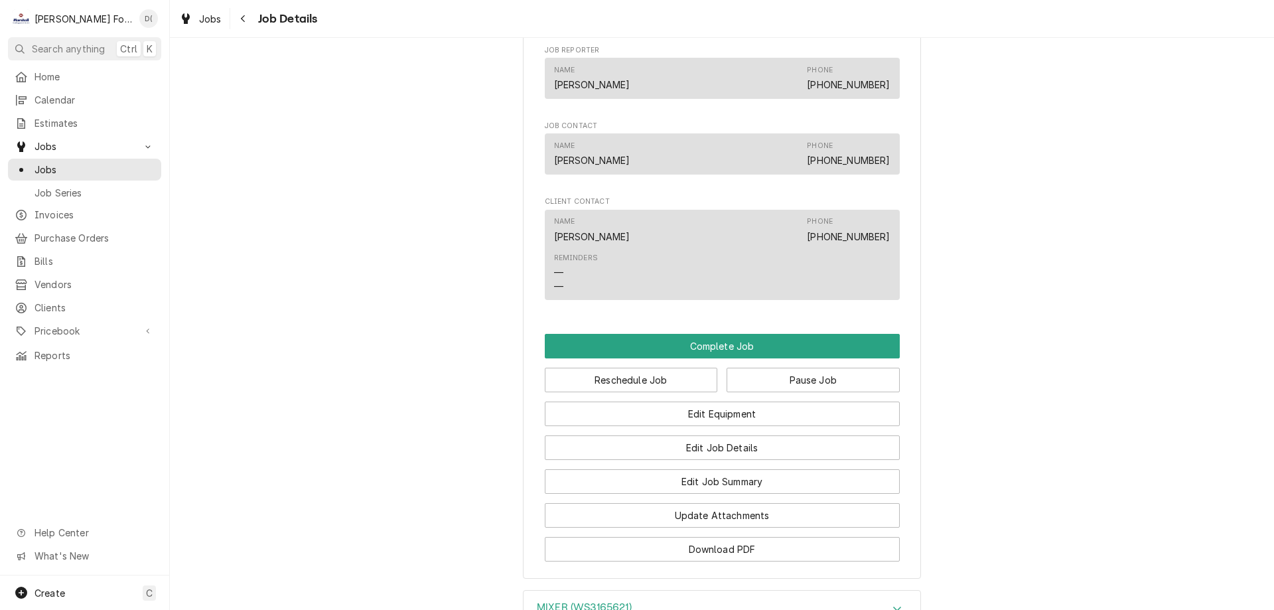
scroll to position [862, 0]
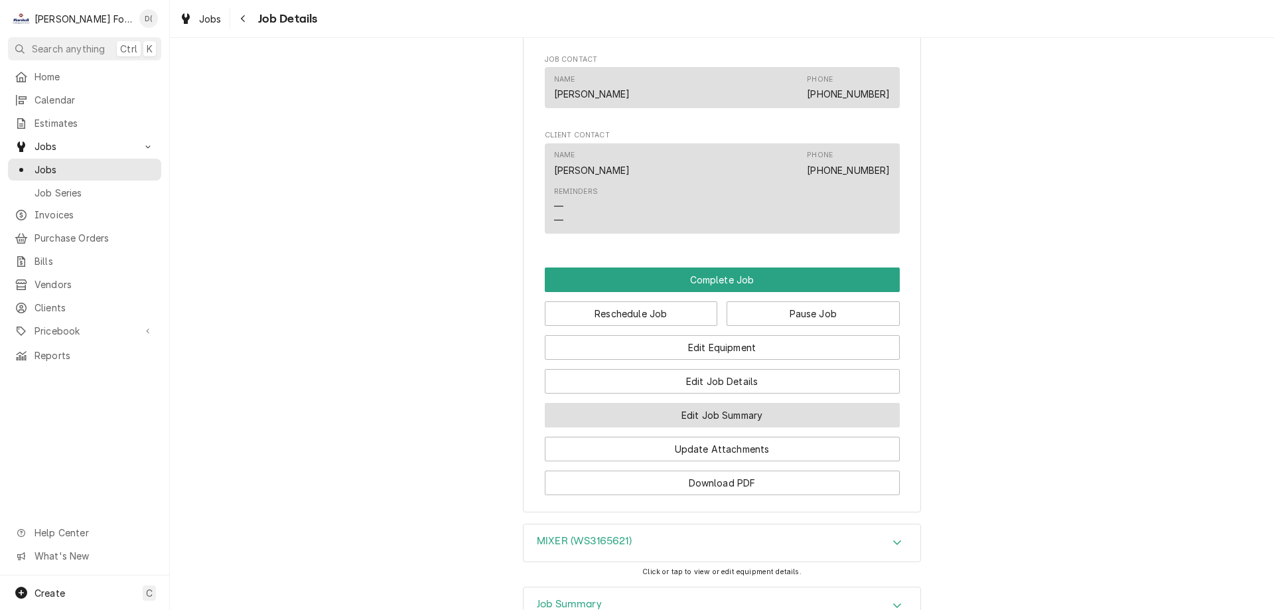
click at [691, 427] on button "Edit Job Summary" at bounding box center [722, 415] width 355 height 25
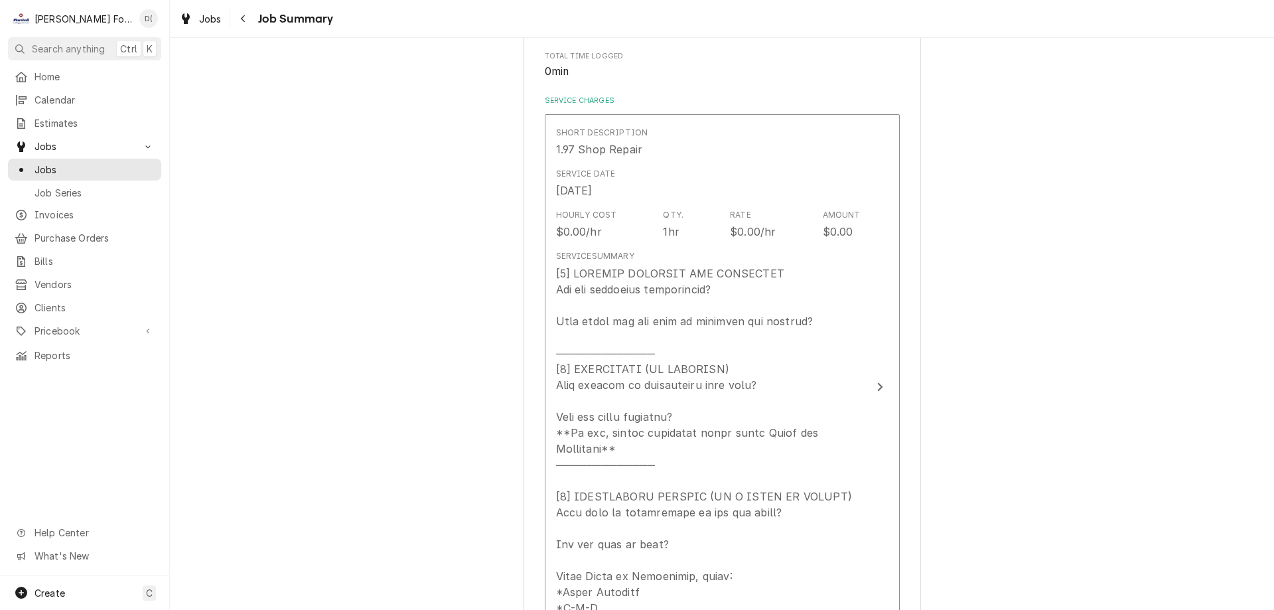
scroll to position [332, 0]
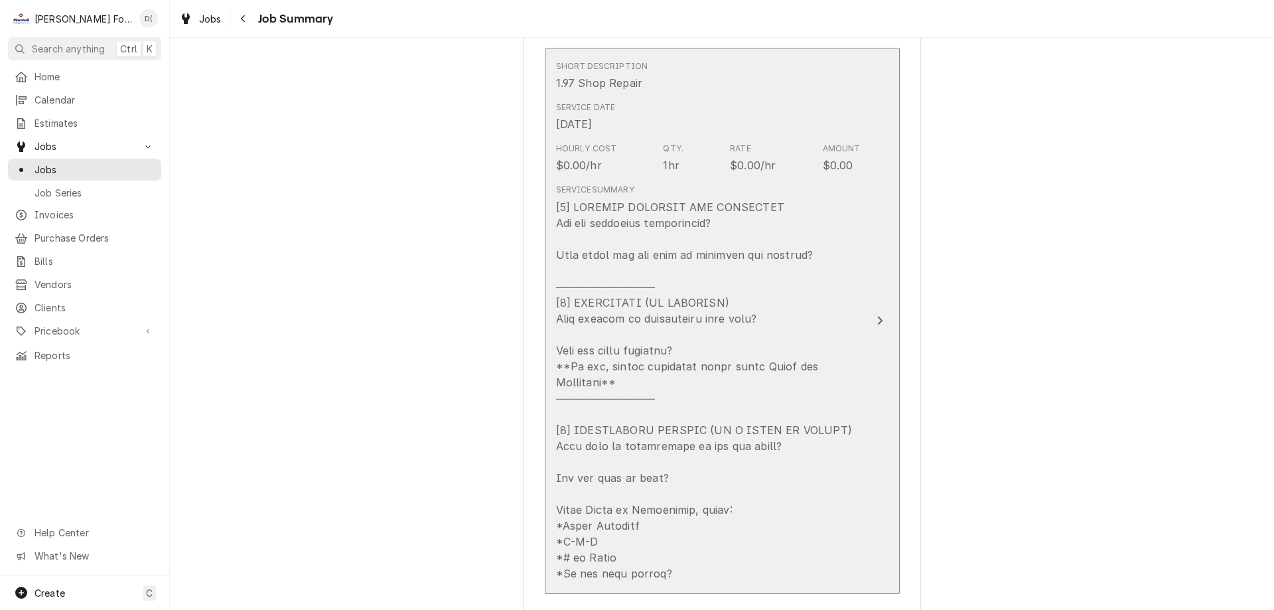
click at [834, 257] on div "Update Line Item" at bounding box center [708, 390] width 304 height 382
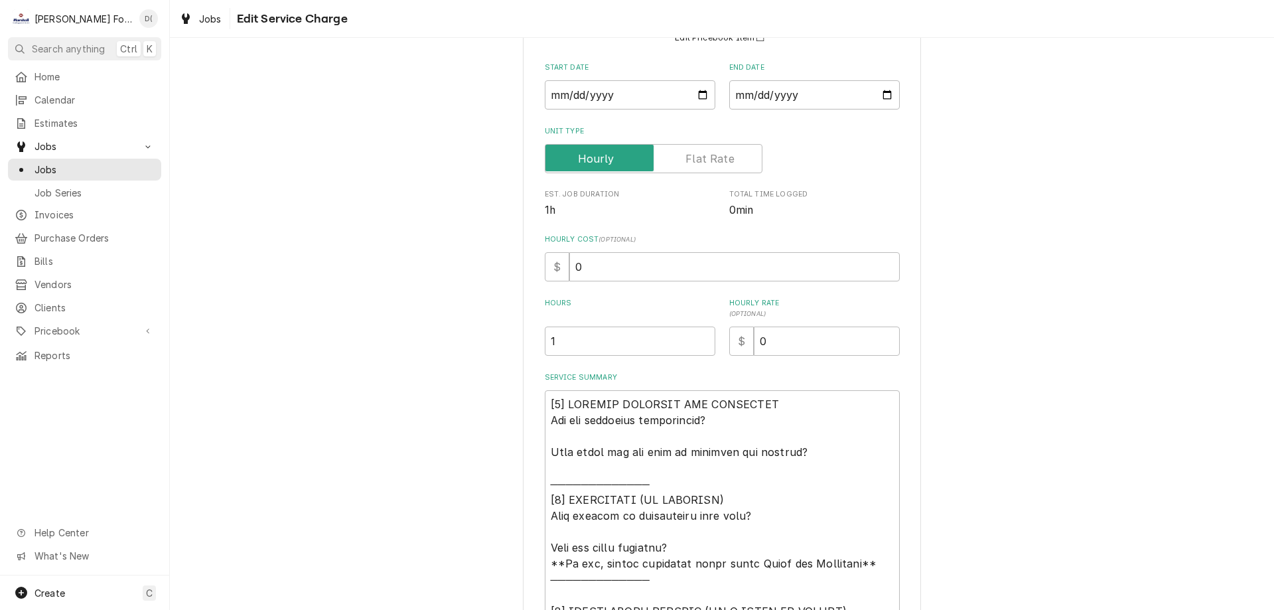
scroll to position [265, 0]
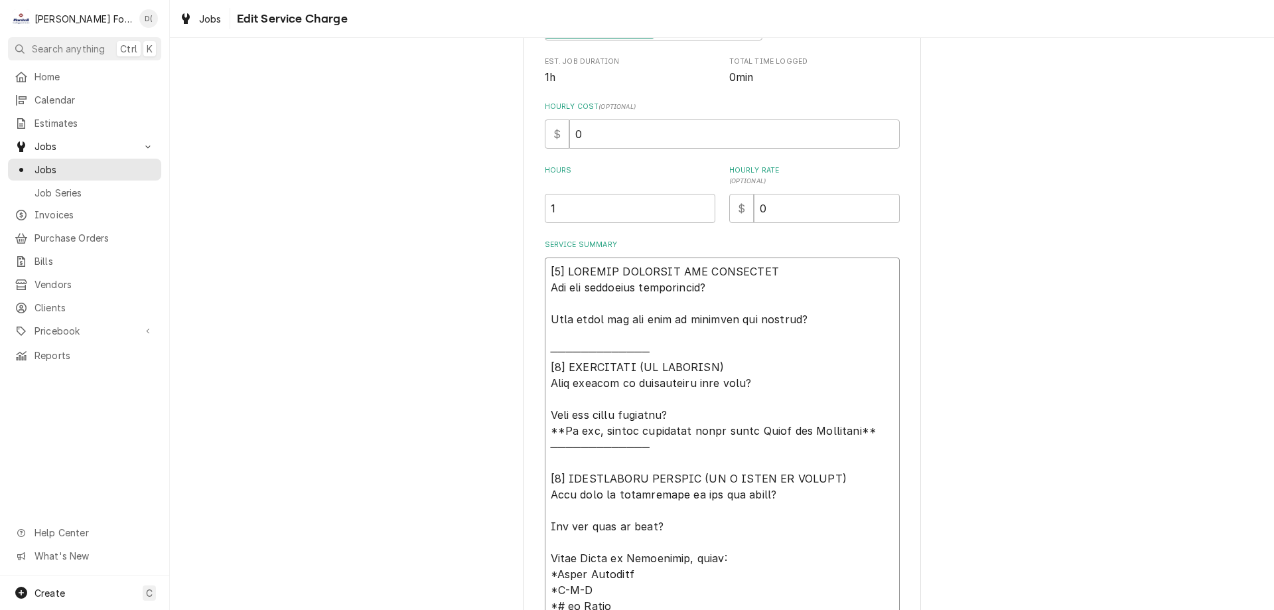
click at [814, 320] on textarea "Service Summary" at bounding box center [722, 446] width 355 height 378
type textarea "x"
type textarea "[4] LOREMIP DOLORSIT AME CONSECTET Adi eli seddoeius temporincid? Utla etdol ma…"
type textarea "x"
type textarea "[9] LOREMIP DOLORSIT AME CONSECTET Adi eli seddoeius temporincid? Utla etdol ma…"
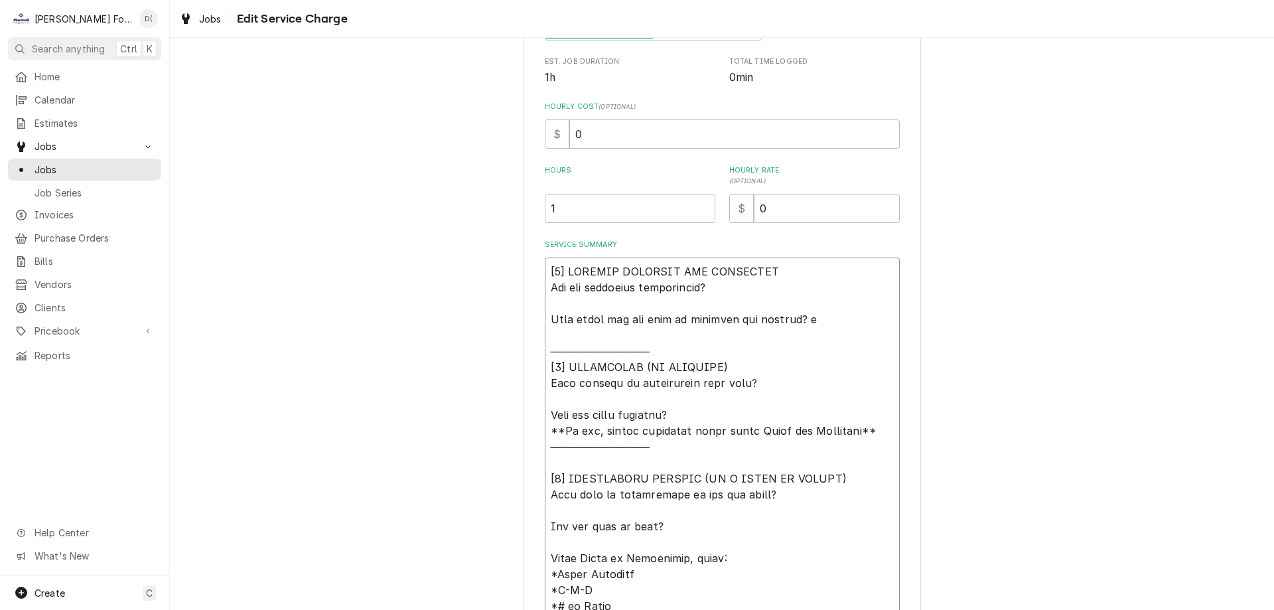
type textarea "x"
type textarea "[3] LOREMIP DOLORSIT AME CONSECTET Adi eli seddoeius temporincid? Utla etdol ma…"
type textarea "x"
type textarea "[0] LOREMIP DOLORSIT AME CONSECTET Adi eli seddoeius temporincid? Utla etdol ma…"
type textarea "x"
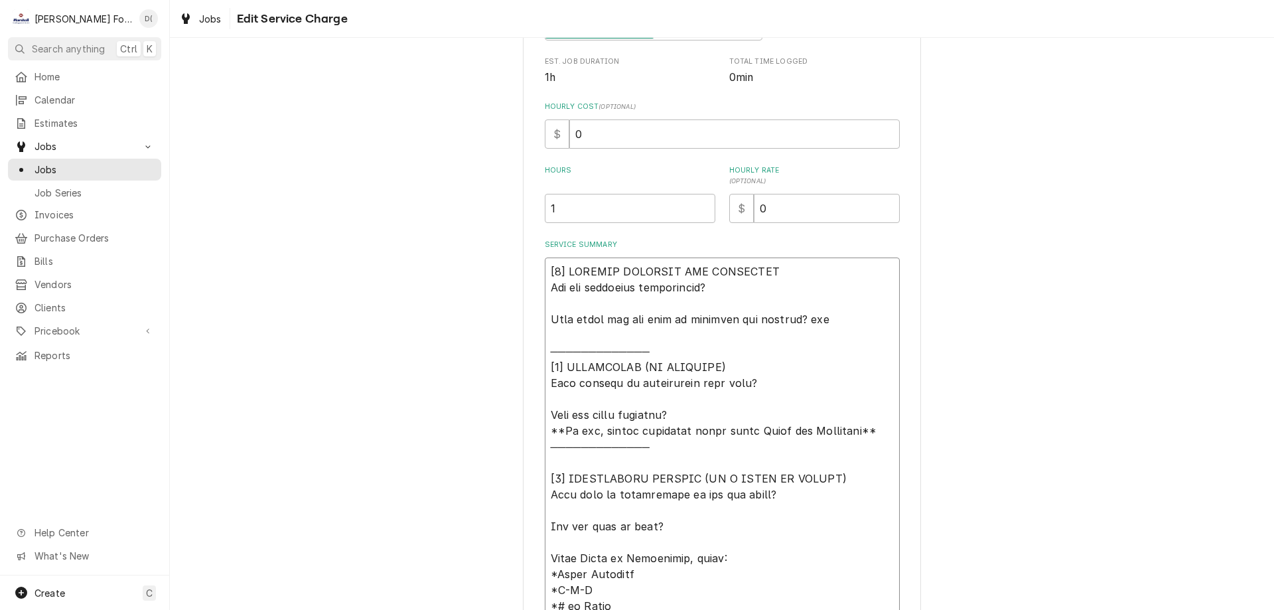
type textarea "[2] LOREMIP DOLORSIT AME CONSECTET Adi eli seddoeius temporincid? Utla etdol ma…"
type textarea "x"
type textarea "[1] LOREMIP DOLORSIT AME CONSECTET Adi eli seddoeius temporincid? Utla etdol ma…"
type textarea "x"
type textarea "[8] LOREMIP DOLORSIT AME CONSECTET Adi eli seddoeius temporincid? Utla etdol ma…"
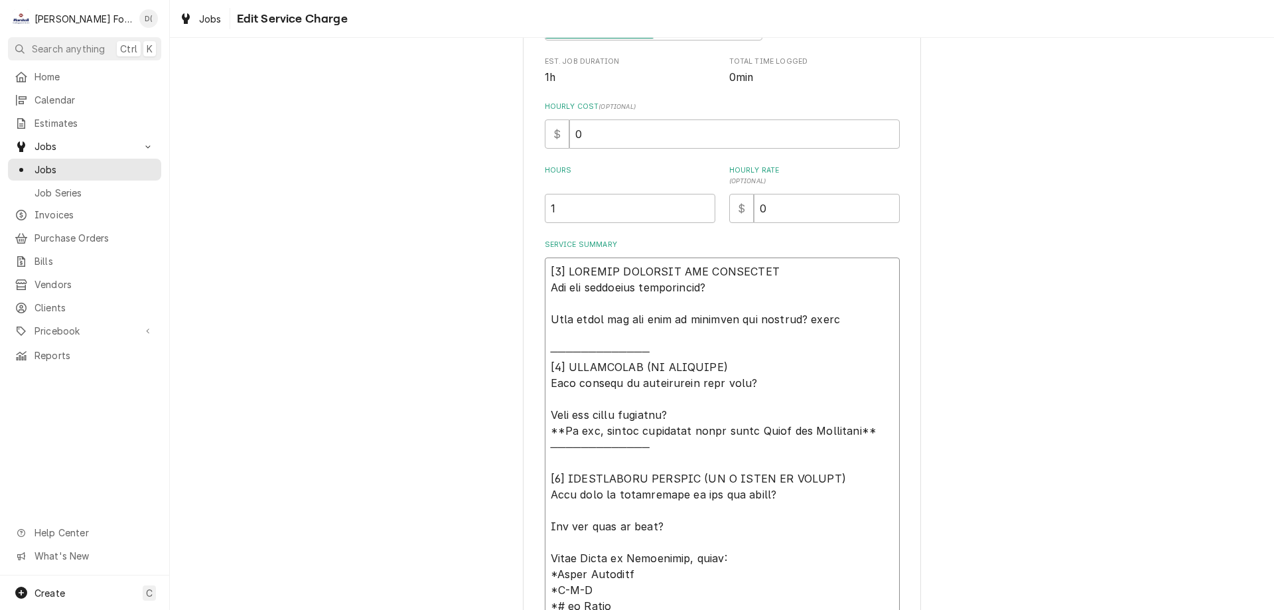
type textarea "x"
type textarea "[6] LOREMIP DOLORSIT AME CONSECTET Adi eli seddoeius temporincid? Utla etdol ma…"
type textarea "x"
type textarea "[8] LOREMIP DOLORSIT AME CONSECTET Adi eli seddoeius temporincid? Utla etdol ma…"
type textarea "x"
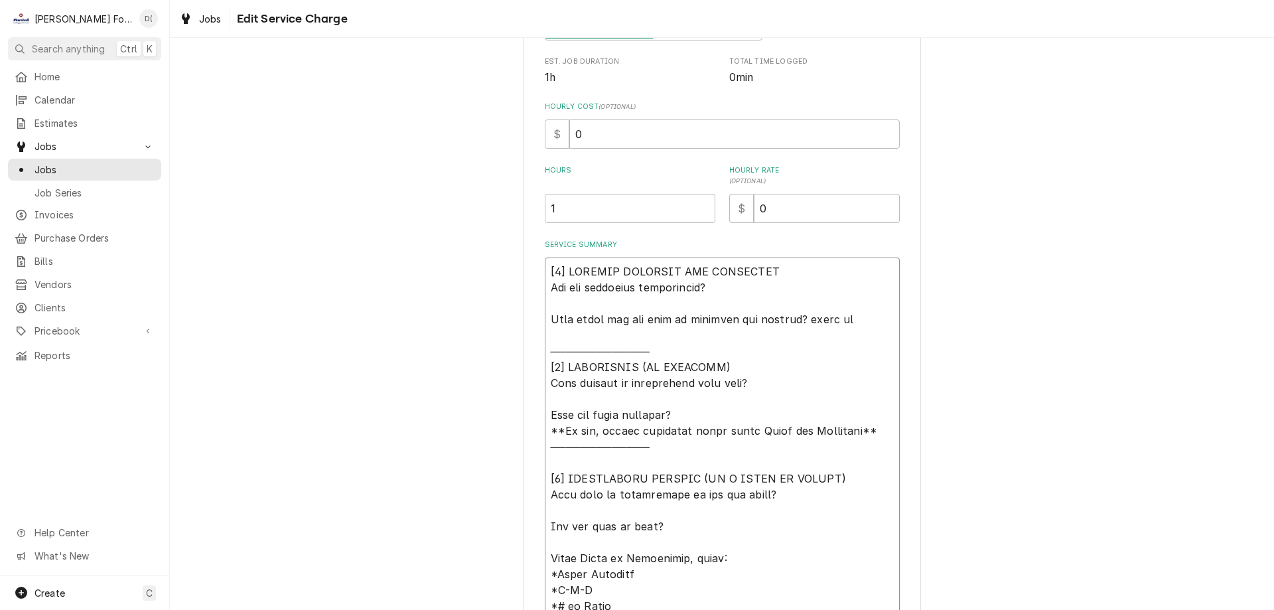
type textarea "[4] LOREMIP DOLORSIT AME CONSECTET Adi eli seddoeius temporincid? Utla etdol ma…"
type textarea "x"
type textarea "[7] LOREMIP DOLORSIT AME CONSECTET Adi eli seddoeius temporincid? Utla etdol ma…"
type textarea "x"
type textarea "[4] LOREMIP DOLORSIT AME CONSECTET Adi eli seddoeius temporincid? Utla etdol ma…"
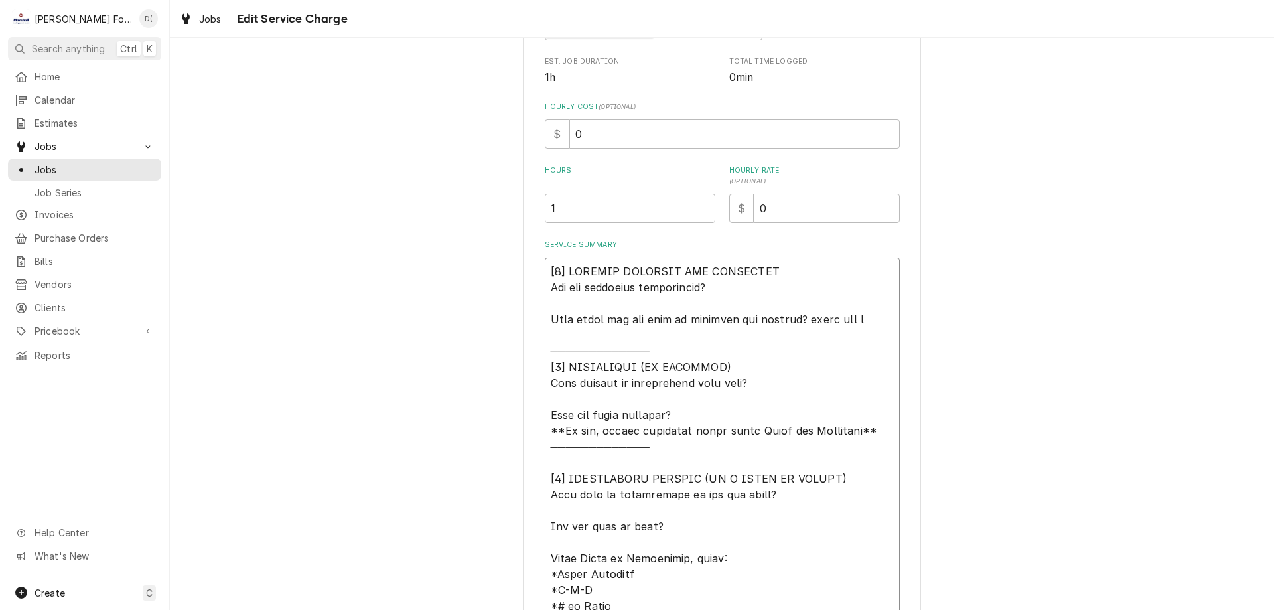
type textarea "x"
type textarea "[0] LOREMIP DOLORSIT AME CONSECTET Adi eli seddoeius temporincid? Utla etdol ma…"
type textarea "x"
type textarea "[5] LOREMIP DOLORSIT AME CONSECTET Adi eli seddoeius temporincid? Utla etdol ma…"
type textarea "x"
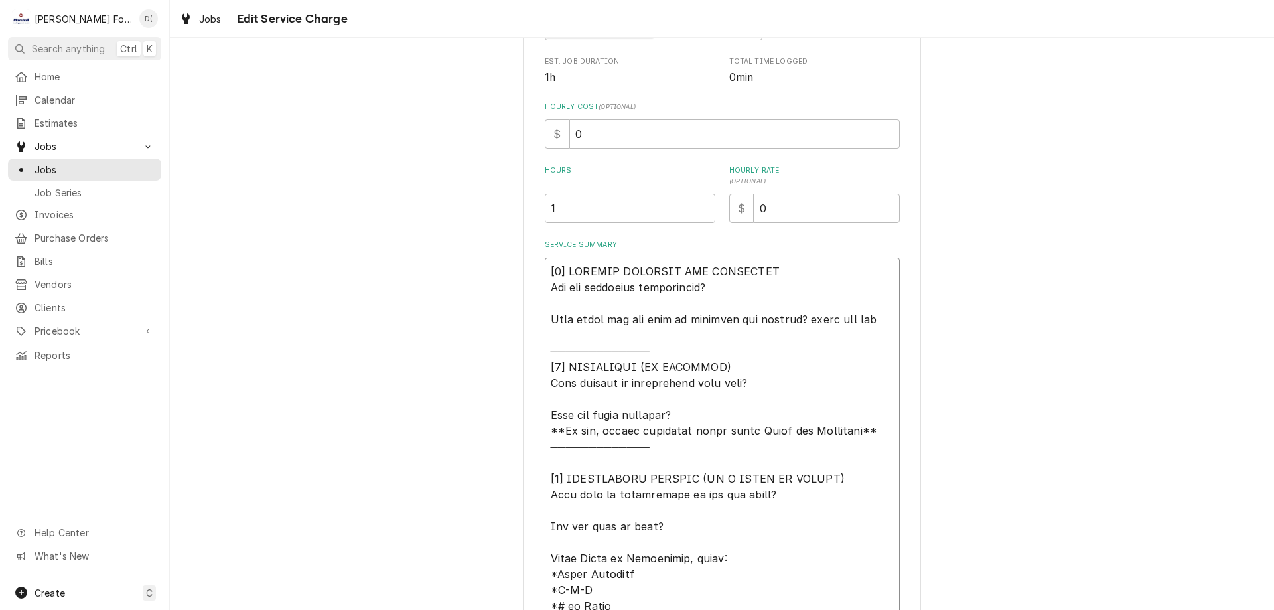
type textarea "[3] LOREMIP DOLORSIT AME CONSECTET Adi eli seddoeius temporincid? Utla etdol ma…"
type textarea "x"
type textarea "[8] LOREMIP DOLORSIT AME CONSECTET Adi eli seddoeius temporincid? Utla etdol ma…"
type textarea "x"
type textarea "[6] LOREMIP DOLORSIT AME CONSECTET Adi eli seddoeius temporincid? Utla etdol ma…"
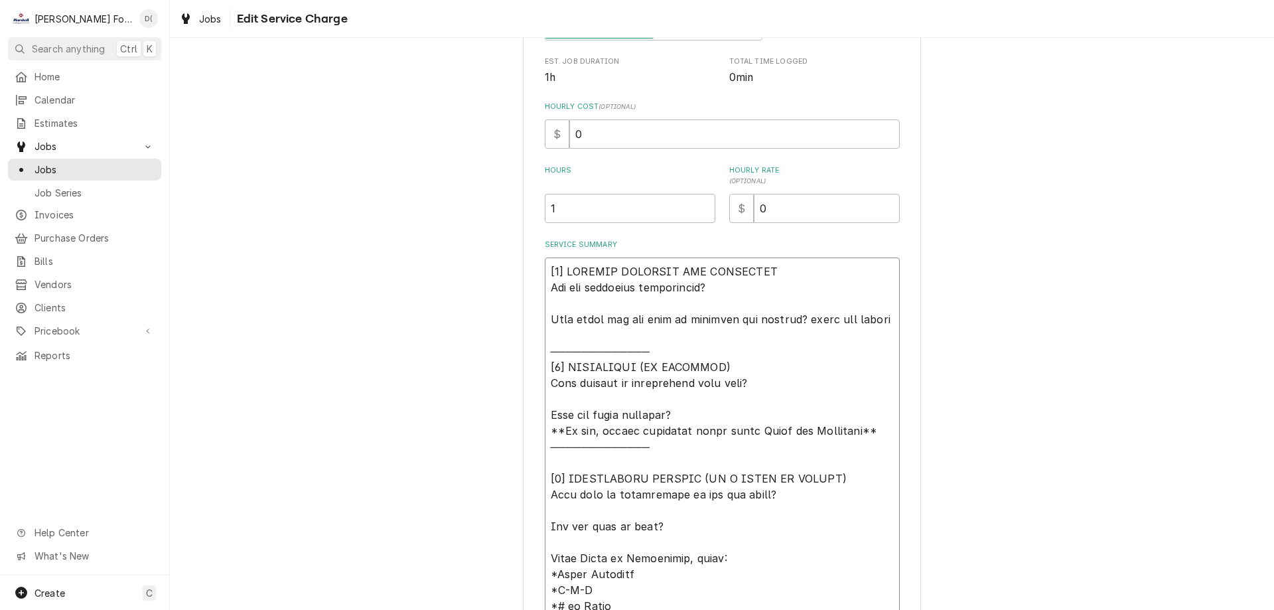
type textarea "x"
type textarea "[3] LOREMIP DOLORSIT AME CONSECTET Adi eli seddoeius temporincid? Utla etdol ma…"
type textarea "x"
type textarea "[4] LOREMIP DOLORSIT AME CONSECTET Adi eli seddoeius temporincid? Utla etdol ma…"
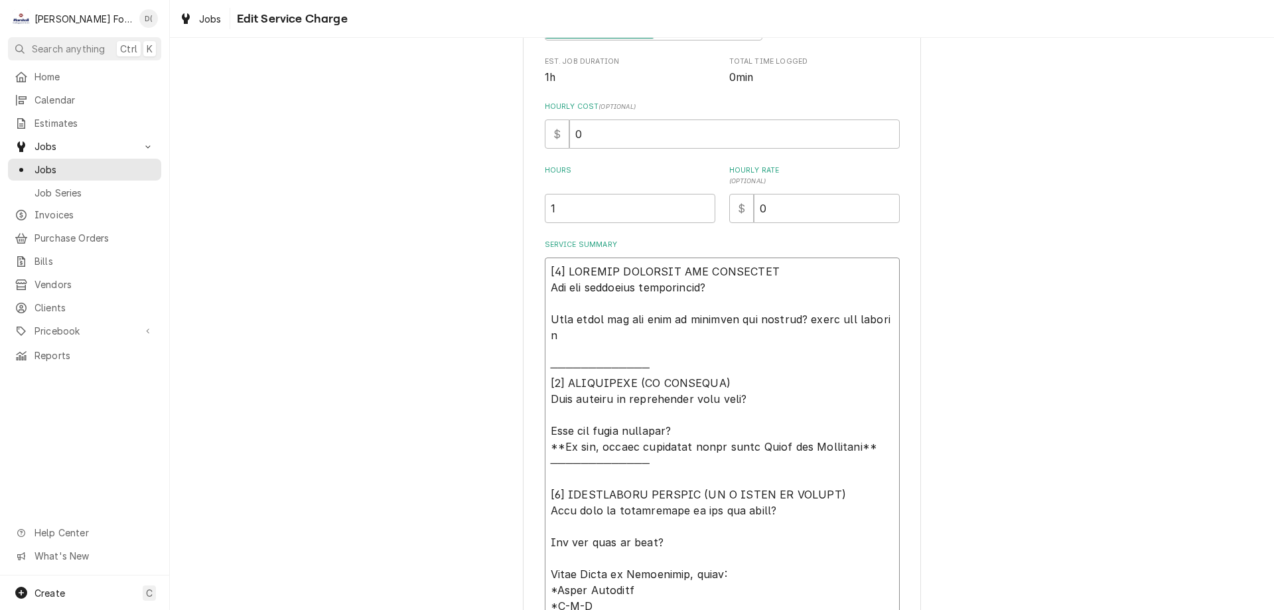
type textarea "x"
type textarea "[8] LOREMIP DOLORSIT AME CONSECTET Adi eli seddoeius temporincid? Utla etdol ma…"
type textarea "x"
type textarea "[1] LOREMIP DOLORSIT AME CONSECTET Adi eli seddoeius temporincid? Utla etdol ma…"
type textarea "x"
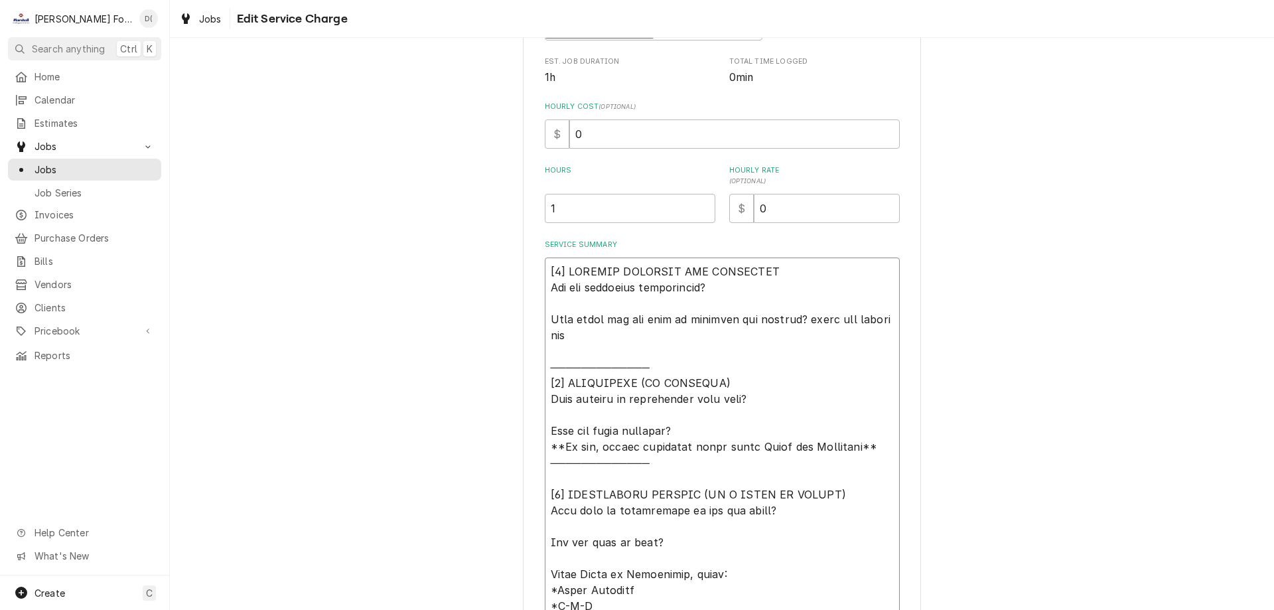
type textarea "[4] LOREMIP DOLORSIT AME CONSECTET Adi eli seddoeius temporincid? Utla etdol ma…"
type textarea "x"
type textarea "[8] LOREMIP DOLORSIT AME CONSECTET Adi eli seddoeius temporincid? Utla etdol ma…"
type textarea "x"
type textarea "[5] LOREMIP DOLORSIT AME CONSECTET Adi eli seddoeius temporincid? Utla etdol ma…"
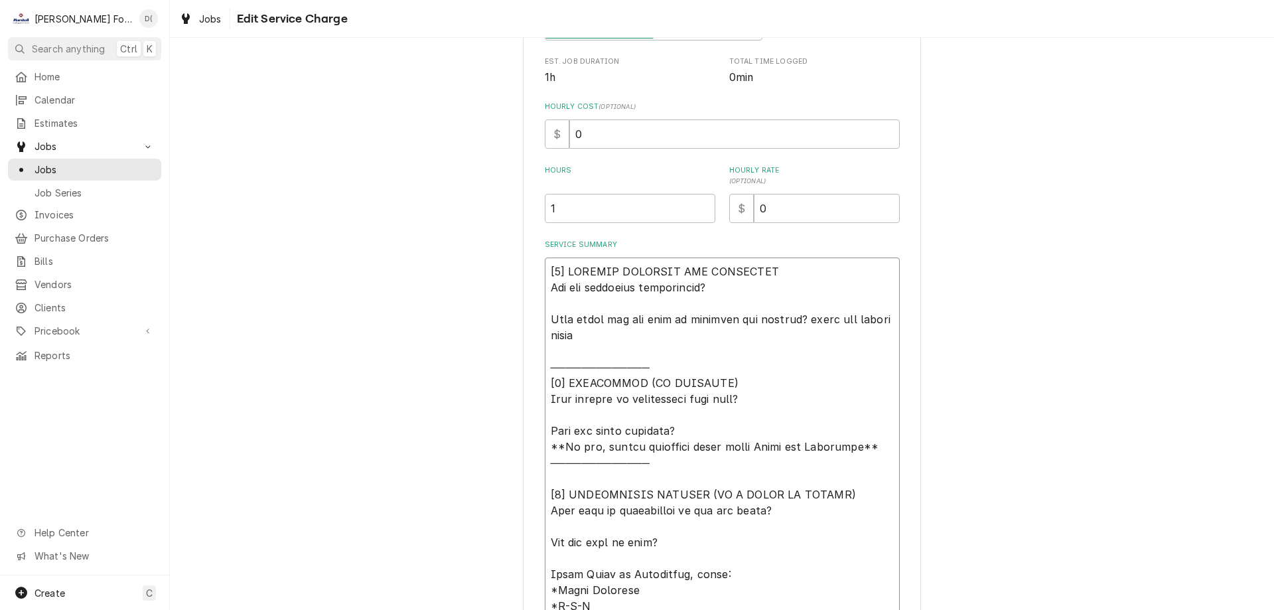
type textarea "x"
type textarea "[4] LOREMIP DOLORSIT AME CONSECTET Adi eli seddoeius temporincid? Utla etdol ma…"
type textarea "x"
type textarea "[9] LOREMIP DOLORSIT AME CONSECTET Adi eli seddoeius temporincid? Utla etdol ma…"
type textarea "x"
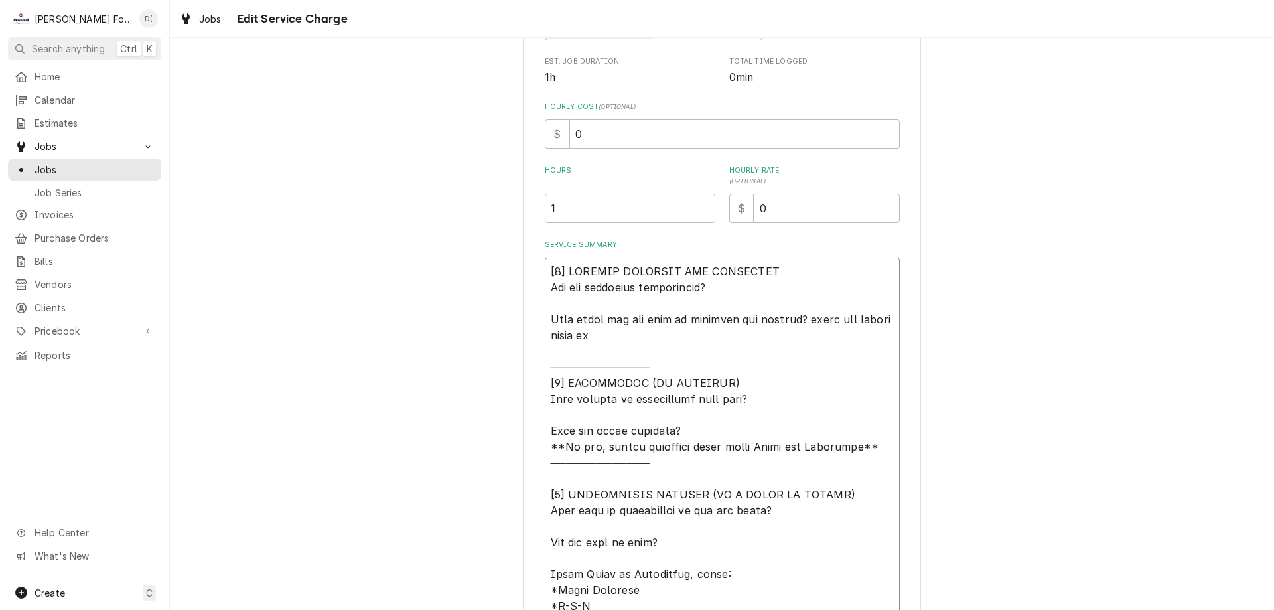
type textarea "[2] LOREMIP DOLORSIT AME CONSECTET Adi eli seddoeius temporincid? Utla etdol ma…"
type textarea "x"
type textarea "[9] LOREMIP DOLORSIT AME CONSECTET Adi eli seddoeius temporincid? Utla etdol ma…"
type textarea "x"
type textarea "[4] LOREMIP DOLORSIT AME CONSECTET Adi eli seddoeius temporincid? Utla etdol ma…"
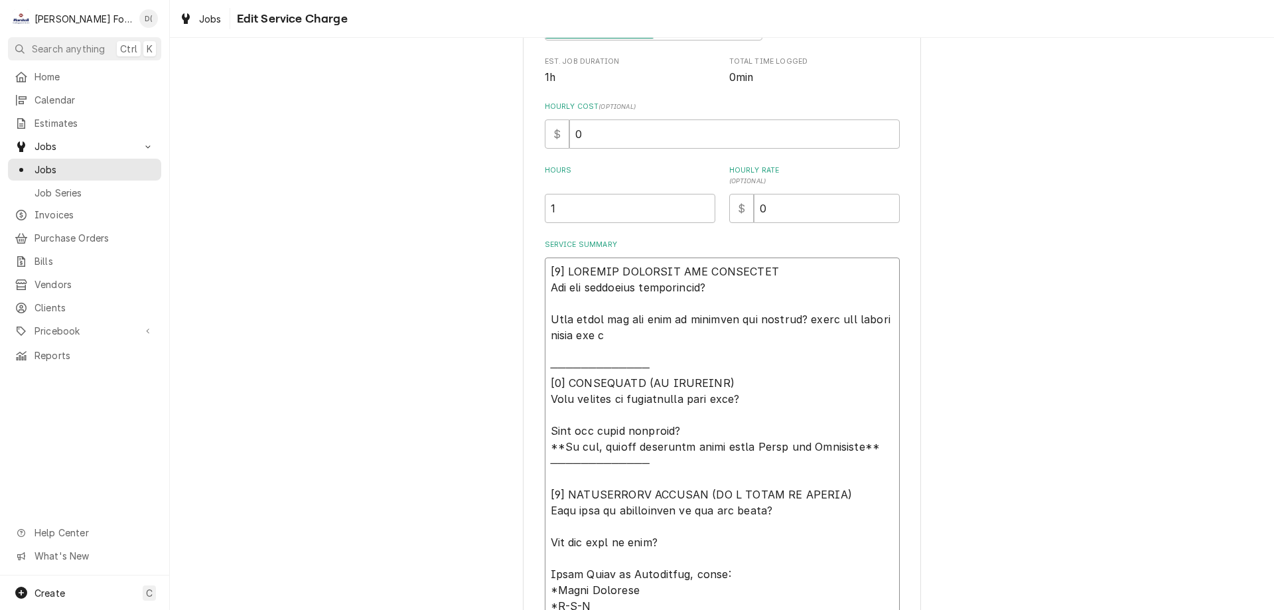
type textarea "x"
type textarea "[9] LOREMIP DOLORSIT AME CONSECTET Adi eli seddoeius temporincid? Utla etdol ma…"
type textarea "x"
type textarea "[0] LOREMIP DOLORSIT AME CONSECTET Adi eli seddoeius temporincid? Utla etdol ma…"
type textarea "x"
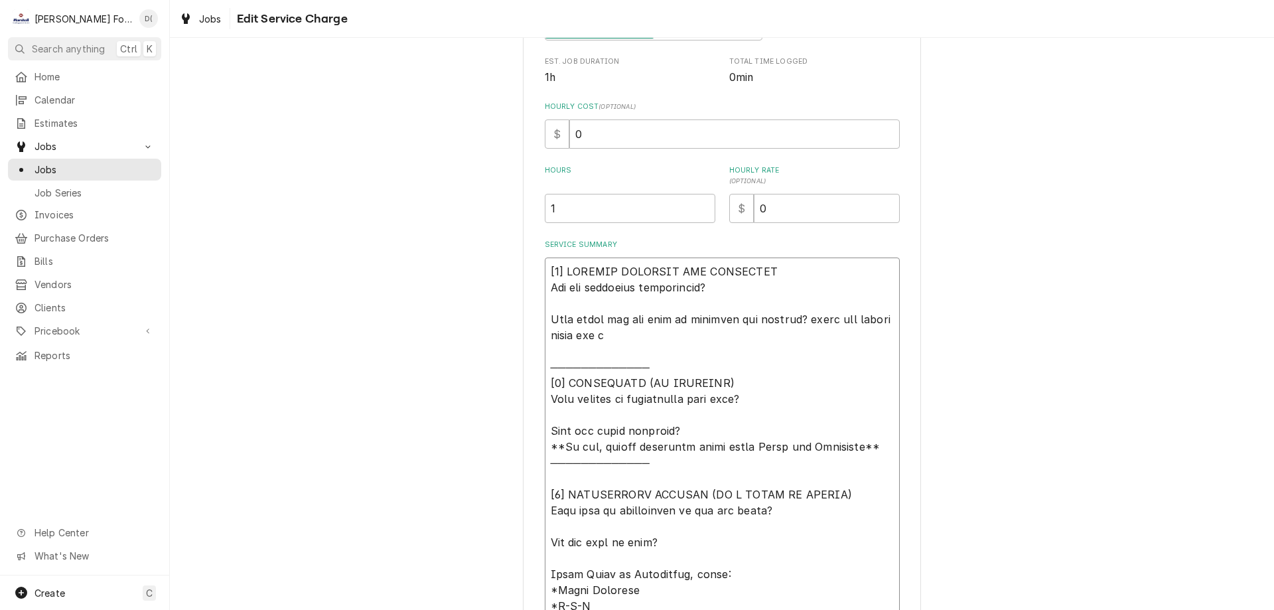
type textarea "[𝟭] 𝗜𝗡𝗜𝗧𝗜𝗔𝗟 𝗙𝗜𝗡𝗗𝗜𝗡𝗚𝗦 𝗔𝗡𝗗 𝗗𝗜𝗔𝗚𝗡𝗢𝗦𝗜𝗦 𝗪𝗮𝘀 𝘁𝗵𝗲 𝗲𝗾𝘂𝗶𝗽𝗺𝗲𝗻𝘁 𝗼𝗽𝗲𝗿𝗮𝘁𝗶𝗼𝗻𝗮𝗹? 𝗪𝗵𝗮𝘁 𝘀𝘁𝗲𝗽𝘀 𝗱𝗶…"
type textarea "x"
type textarea "[𝟭] 𝗜𝗡𝗜𝗧𝗜𝗔𝗟 𝗙𝗜𝗡𝗗𝗜𝗡𝗚𝗦 𝗔𝗡𝗗 𝗗𝗜𝗔𝗚𝗡𝗢𝗦𝗜𝗦 𝗪𝗮𝘀 𝘁𝗵𝗲 𝗲𝗾𝘂𝗶𝗽𝗺𝗲𝗻𝘁 𝗼𝗽𝗲𝗿𝗮𝘁𝗶𝗼𝗻𝗮𝗹? 𝗪𝗵𝗮𝘁 𝘀𝘁𝗲𝗽𝘀 𝗱𝗶…"
type textarea "x"
type textarea "[𝟭] 𝗜𝗡𝗜𝗧𝗜𝗔𝗟 𝗙𝗜𝗡𝗗𝗜𝗡𝗚𝗦 𝗔𝗡𝗗 𝗗𝗜𝗔𝗚𝗡𝗢𝗦𝗜𝗦 𝗪𝗮𝘀 𝘁𝗵𝗲 𝗲𝗾𝘂𝗶𝗽𝗺𝗲𝗻𝘁 𝗼𝗽𝗲𝗿𝗮𝘁𝗶𝗼𝗻𝗮𝗹? 𝗪𝗵𝗮𝘁 𝘀𝘁𝗲𝗽𝘀 𝗱𝗶…"
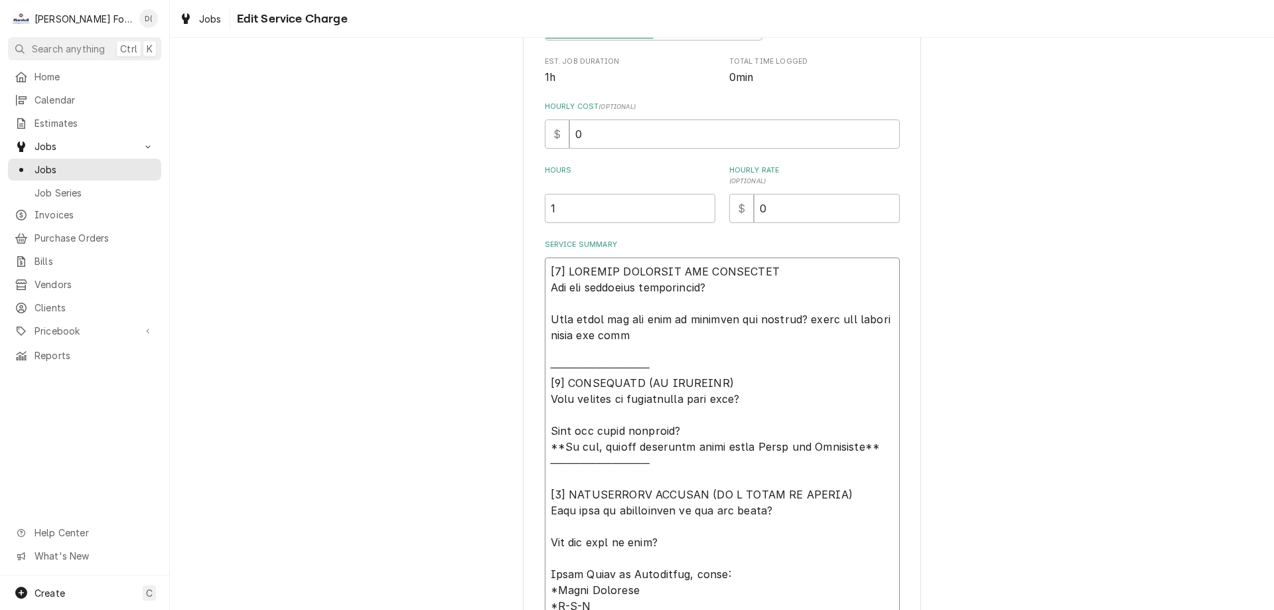
type textarea "x"
type textarea "[𝟭] 𝗜𝗡𝗜𝗧𝗜𝗔𝗟 𝗙𝗜𝗡𝗗𝗜𝗡𝗚𝗦 𝗔𝗡𝗗 𝗗𝗜𝗔𝗚𝗡𝗢𝗦𝗜𝗦 𝗪𝗮𝘀 𝘁𝗵𝗲 𝗲𝗾𝘂𝗶𝗽𝗺𝗲𝗻𝘁 𝗼𝗽𝗲𝗿𝗮𝘁𝗶𝗼𝗻𝗮𝗹? 𝗪𝗵𝗮𝘁 𝘀𝘁𝗲𝗽𝘀 𝗱𝗶…"
type textarea "x"
type textarea "[𝟭] 𝗜𝗡𝗜𝗧𝗜𝗔𝗟 𝗙𝗜𝗡𝗗𝗜𝗡𝗚𝗦 𝗔𝗡𝗗 𝗗𝗜𝗔𝗚𝗡𝗢𝗦𝗜𝗦 𝗪𝗮𝘀 𝘁𝗵𝗲 𝗲𝗾𝘂𝗶𝗽𝗺𝗲𝗻𝘁 𝗼𝗽𝗲𝗿𝗮𝘁𝗶𝗼𝗻𝗮𝗹? 𝗪𝗵𝗮𝘁 𝘀𝘁𝗲𝗽𝘀 𝗱𝗶…"
type textarea "x"
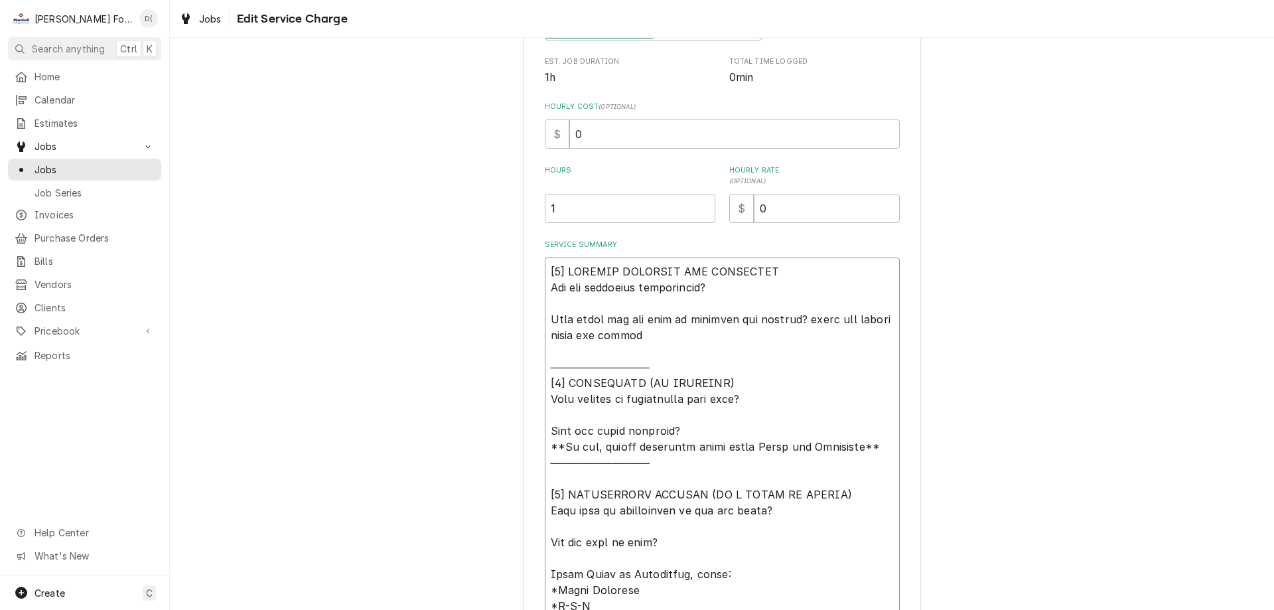
type textarea "[𝟭] 𝗜𝗡𝗜𝗧𝗜𝗔𝗟 𝗙𝗜𝗡𝗗𝗜𝗡𝗚𝗦 𝗔𝗡𝗗 𝗗𝗜𝗔𝗚𝗡𝗢𝗦𝗜𝗦 𝗪𝗮𝘀 𝘁𝗵𝗲 𝗲𝗾𝘂𝗶𝗽𝗺𝗲𝗻𝘁 𝗼𝗽𝗲𝗿𝗮𝘁𝗶𝗼𝗻𝗮𝗹? 𝗪𝗵𝗮𝘁 𝘀𝘁𝗲𝗽𝘀 𝗱𝗶…"
type textarea "x"
type textarea "[𝟭] 𝗜𝗡𝗜𝗧𝗜𝗔𝗟 𝗙𝗜𝗡𝗗𝗜𝗡𝗚𝗦 𝗔𝗡𝗗 𝗗𝗜𝗔𝗚𝗡𝗢𝗦𝗜𝗦 𝗪𝗮𝘀 𝘁𝗵𝗲 𝗲𝗾𝘂𝗶𝗽𝗺𝗲𝗻𝘁 𝗼𝗽𝗲𝗿𝗮𝘁𝗶𝗼𝗻𝗮𝗹? 𝗪𝗵𝗮𝘁 𝘀𝘁𝗲𝗽𝘀 𝗱𝗶…"
type textarea "x"
type textarea "[𝟭] 𝗜𝗡𝗜𝗧𝗜𝗔𝗟 𝗙𝗜𝗡𝗗𝗜𝗡𝗚𝗦 𝗔𝗡𝗗 𝗗𝗜𝗔𝗚𝗡𝗢𝗦𝗜𝗦 𝗪𝗮𝘀 𝘁𝗵𝗲 𝗲𝗾𝘂𝗶𝗽𝗺𝗲𝗻𝘁 𝗼𝗽𝗲𝗿𝗮𝘁𝗶𝗼𝗻𝗮𝗹? 𝗪𝗵𝗮𝘁 𝘀𝘁𝗲𝗽𝘀 𝗱𝗶…"
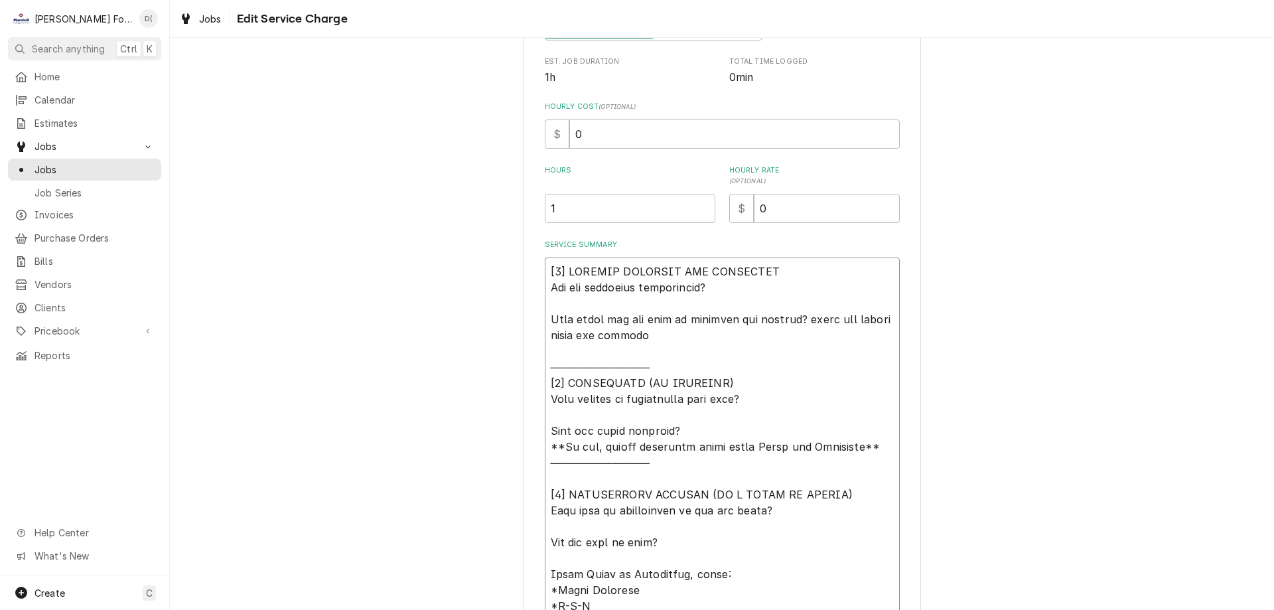
type textarea "x"
type textarea "[𝟭] 𝗜𝗡𝗜𝗧𝗜𝗔𝗟 𝗙𝗜𝗡𝗗𝗜𝗡𝗚𝗦 𝗔𝗡𝗗 𝗗𝗜𝗔𝗚𝗡𝗢𝗦𝗜𝗦 𝗪𝗮𝘀 𝘁𝗵𝗲 𝗲𝗾𝘂𝗶𝗽𝗺𝗲𝗻𝘁 𝗼𝗽𝗲𝗿𝗮𝘁𝗶𝗼𝗻𝗮𝗹? 𝗪𝗵𝗮𝘁 𝘀𝘁𝗲𝗽𝘀 𝗱𝗶…"
type textarea "x"
type textarea "[𝟭] 𝗜𝗡𝗜𝗧𝗜𝗔𝗟 𝗙𝗜𝗡𝗗𝗜𝗡𝗚𝗦 𝗔𝗡𝗗 𝗗𝗜𝗔𝗚𝗡𝗢𝗦𝗜𝗦 𝗪𝗮𝘀 𝘁𝗵𝗲 𝗲𝗾𝘂𝗶𝗽𝗺𝗲𝗻𝘁 𝗼𝗽𝗲𝗿𝗮𝘁𝗶𝗼𝗻𝗮𝗹? 𝗪𝗵𝗮𝘁 𝘀𝘁𝗲𝗽𝘀 𝗱𝗶…"
type textarea "x"
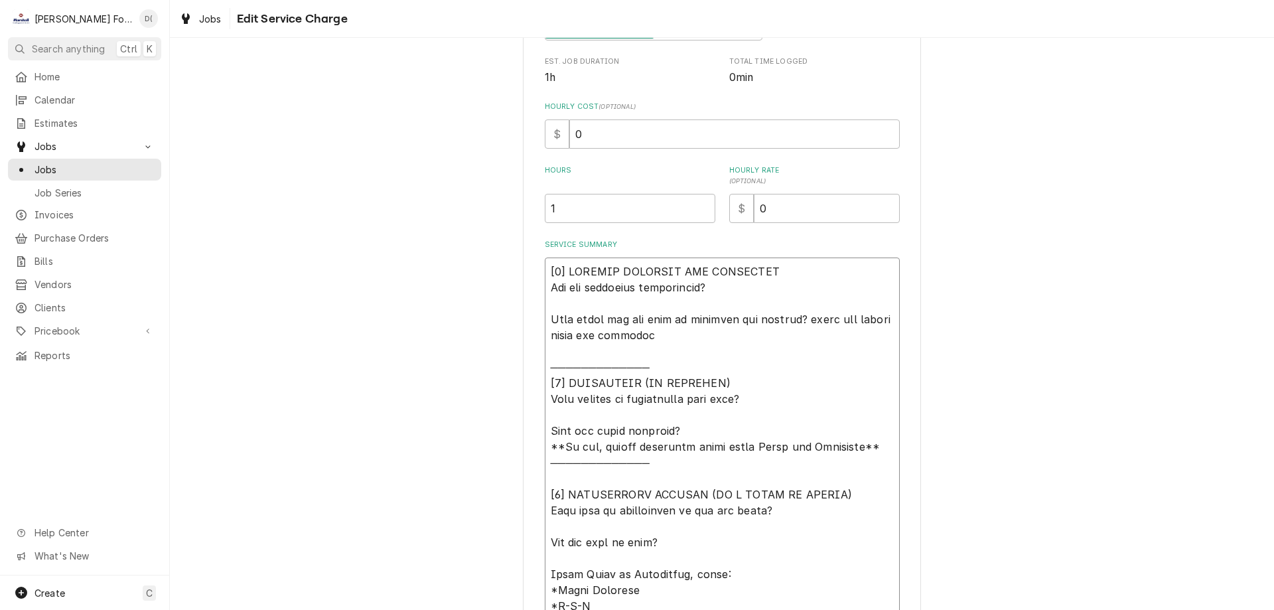
type textarea "[𝟭] 𝗜𝗡𝗜𝗧𝗜𝗔𝗟 𝗙𝗜𝗡𝗗𝗜𝗡𝗚𝗦 𝗔𝗡𝗗 𝗗𝗜𝗔𝗚𝗡𝗢𝗦𝗜𝗦 𝗪𝗮𝘀 𝘁𝗵𝗲 𝗲𝗾𝘂𝗶𝗽𝗺𝗲𝗻𝘁 𝗼𝗽𝗲𝗿𝗮𝘁𝗶𝗼𝗻𝗮𝗹? 𝗪𝗵𝗮𝘁 𝘀𝘁𝗲𝗽𝘀 𝗱𝗶…"
type textarea "x"
type textarea "[𝟭] 𝗜𝗡𝗜𝗧𝗜𝗔𝗟 𝗙𝗜𝗡𝗗𝗜𝗡𝗚𝗦 𝗔𝗡𝗗 𝗗𝗜𝗔𝗚𝗡𝗢𝗦𝗜𝗦 𝗪𝗮𝘀 𝘁𝗵𝗲 𝗲𝗾𝘂𝗶𝗽𝗺𝗲𝗻𝘁 𝗼𝗽𝗲𝗿𝗮𝘁𝗶𝗼𝗻𝗮𝗹? 𝗪𝗵𝗮𝘁 𝘀𝘁𝗲𝗽𝘀 𝗱𝗶…"
type textarea "x"
type textarea "[𝟭] 𝗜𝗡𝗜𝗧𝗜𝗔𝗟 𝗙𝗜𝗡𝗗𝗜𝗡𝗚𝗦 𝗔𝗡𝗗 𝗗𝗜𝗔𝗚𝗡𝗢𝗦𝗜𝗦 𝗪𝗮𝘀 𝘁𝗵𝗲 𝗲𝗾𝘂𝗶𝗽𝗺𝗲𝗻𝘁 𝗼𝗽𝗲𝗿𝗮𝘁𝗶𝗼𝗻𝗮𝗹? 𝗪𝗵𝗮𝘁 𝘀𝘁𝗲𝗽𝘀 𝗱𝗶…"
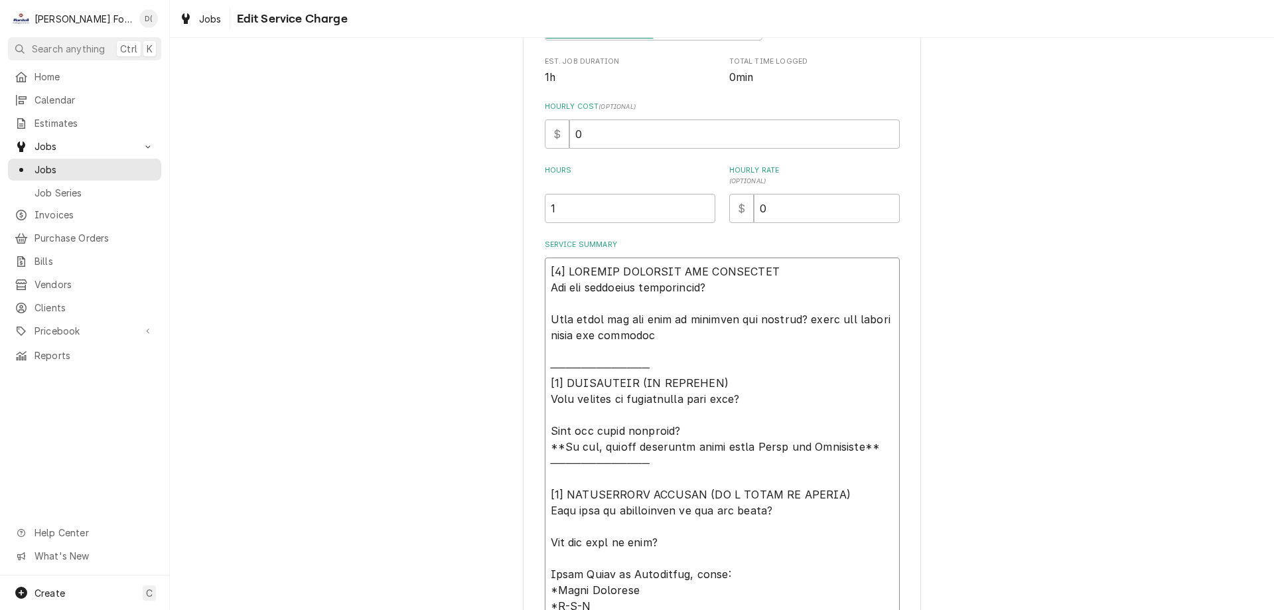
type textarea "x"
type textarea "[𝟭] 𝗜𝗡𝗜𝗧𝗜𝗔𝗟 𝗙𝗜𝗡𝗗𝗜𝗡𝗚𝗦 𝗔𝗡𝗗 𝗗𝗜𝗔𝗚𝗡𝗢𝗦𝗜𝗦 𝗪𝗮𝘀 𝘁𝗵𝗲 𝗲𝗾𝘂𝗶𝗽𝗺𝗲𝗻𝘁 𝗼𝗽𝗲𝗿𝗮𝘁𝗶𝗼𝗻𝗮𝗹? 𝗪𝗵𝗮𝘁 𝘀𝘁𝗲𝗽𝘀 𝗱𝗶…"
type textarea "x"
type textarea "[𝟭] 𝗜𝗡𝗜𝗧𝗜𝗔𝗟 𝗙𝗜𝗡𝗗𝗜𝗡𝗚𝗦 𝗔𝗡𝗗 𝗗𝗜𝗔𝗚𝗡𝗢𝗦𝗜𝗦 𝗪𝗮𝘀 𝘁𝗵𝗲 𝗲𝗾𝘂𝗶𝗽𝗺𝗲𝗻𝘁 𝗼𝗽𝗲𝗿𝗮𝘁𝗶𝗼𝗻𝗮𝗹? 𝗪𝗵𝗮𝘁 𝘀𝘁𝗲𝗽𝘀 𝗱𝗶…"
type textarea "x"
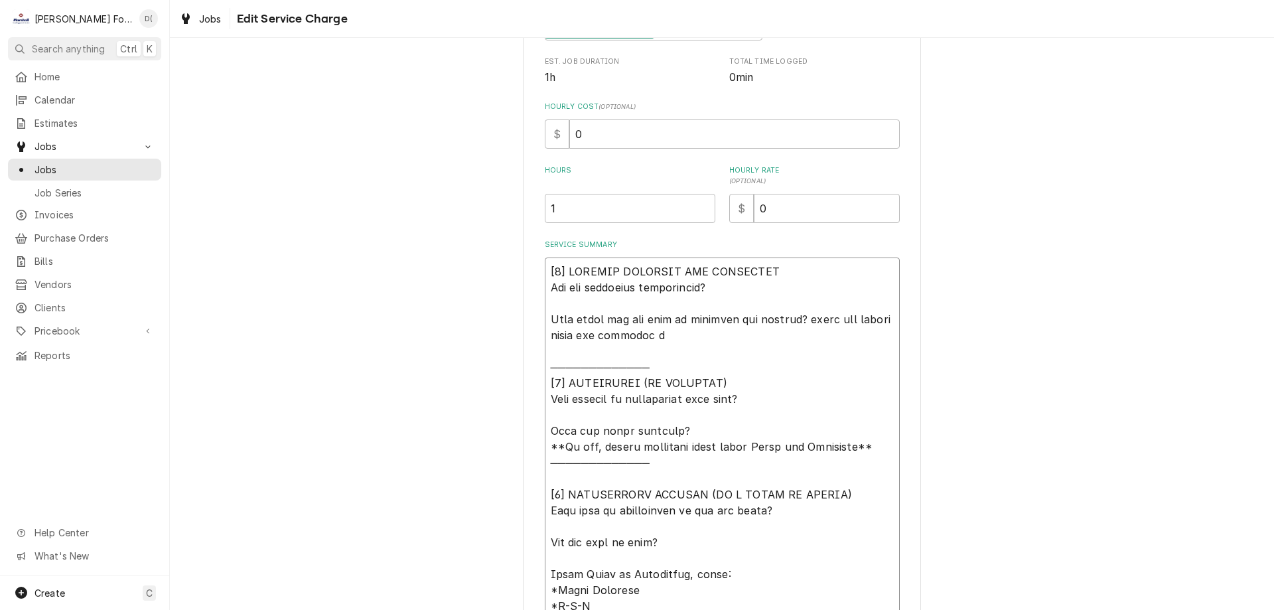
type textarea "[𝟭] 𝗜𝗡𝗜𝗧𝗜𝗔𝗟 𝗙𝗜𝗡𝗗𝗜𝗡𝗚𝗦 𝗔𝗡𝗗 𝗗𝗜𝗔𝗚𝗡𝗢𝗦𝗜𝗦 𝗪𝗮𝘀 𝘁𝗵𝗲 𝗲𝗾𝘂𝗶𝗽𝗺𝗲𝗻𝘁 𝗼𝗽𝗲𝗿𝗮𝘁𝗶𝗼𝗻𝗮𝗹? 𝗪𝗵𝗮𝘁 𝘀𝘁𝗲𝗽𝘀 𝗱𝗶…"
type textarea "x"
type textarea "[𝟭] 𝗜𝗡𝗜𝗧𝗜𝗔𝗟 𝗙𝗜𝗡𝗗𝗜𝗡𝗚𝗦 𝗔𝗡𝗗 𝗗𝗜𝗔𝗚𝗡𝗢𝗦𝗜𝗦 𝗪𝗮𝘀 𝘁𝗵𝗲 𝗲𝗾𝘂𝗶𝗽𝗺𝗲𝗻𝘁 𝗼𝗽𝗲𝗿𝗮𝘁𝗶𝗼𝗻𝗮𝗹? 𝗪𝗵𝗮𝘁 𝘀𝘁𝗲𝗽𝘀 𝗱𝗶…"
type textarea "x"
type textarea "[𝟭] 𝗜𝗡𝗜𝗧𝗜𝗔𝗟 𝗙𝗜𝗡𝗗𝗜𝗡𝗚𝗦 𝗔𝗡𝗗 𝗗𝗜𝗔𝗚𝗡𝗢𝗦𝗜𝗦 𝗪𝗮𝘀 𝘁𝗵𝗲 𝗲𝗾𝘂𝗶𝗽𝗺𝗲𝗻𝘁 𝗼𝗽𝗲𝗿𝗮𝘁𝗶𝗼𝗻𝗮𝗹? 𝗪𝗵𝗮𝘁 𝘀𝘁𝗲𝗽𝘀 𝗱𝗶…"
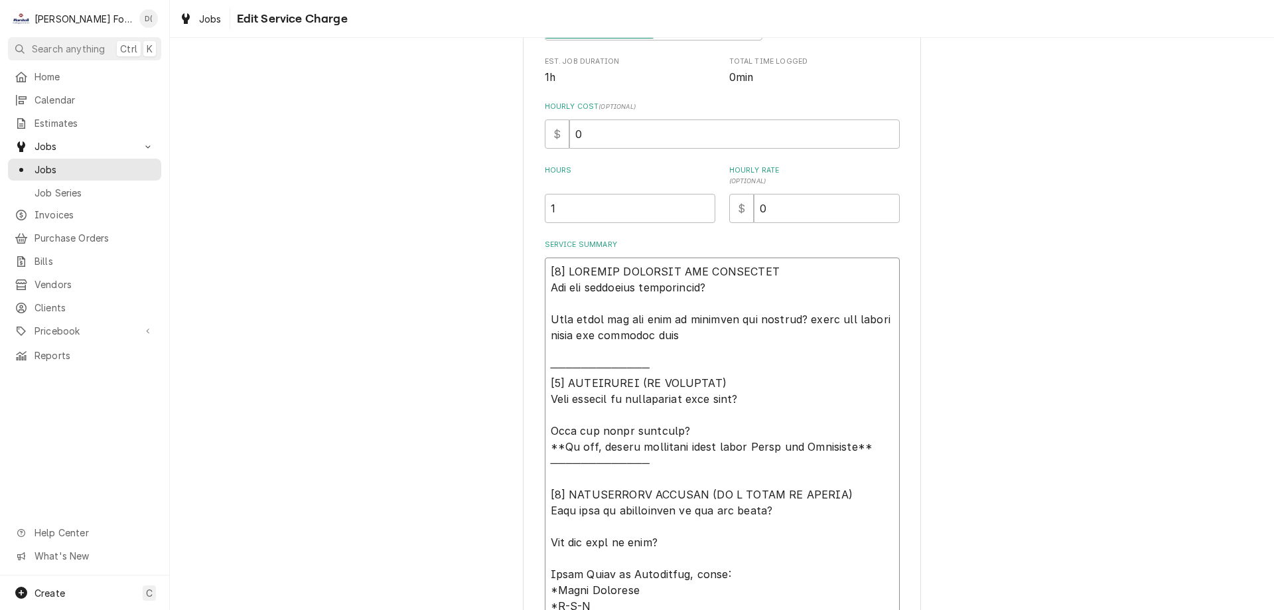
type textarea "x"
type textarea "[𝟭] 𝗜𝗡𝗜𝗧𝗜𝗔𝗟 𝗙𝗜𝗡𝗗𝗜𝗡𝗚𝗦 𝗔𝗡𝗗 𝗗𝗜𝗔𝗚𝗡𝗢𝗦𝗜𝗦 𝗪𝗮𝘀 𝘁𝗵𝗲 𝗲𝗾𝘂𝗶𝗽𝗺𝗲𝗻𝘁 𝗼𝗽𝗲𝗿𝗮𝘁𝗶𝗼𝗻𝗮𝗹? 𝗪𝗵𝗮𝘁 𝘀𝘁𝗲𝗽𝘀 𝗱𝗶…"
type textarea "x"
type textarea "[𝟭] 𝗜𝗡𝗜𝗧𝗜𝗔𝗟 𝗙𝗜𝗡𝗗𝗜𝗡𝗚𝗦 𝗔𝗡𝗗 𝗗𝗜𝗔𝗚𝗡𝗢𝗦𝗜𝗦 𝗪𝗮𝘀 𝘁𝗵𝗲 𝗲𝗾𝘂𝗶𝗽𝗺𝗲𝗻𝘁 𝗼𝗽𝗲𝗿𝗮𝘁𝗶𝗼𝗻𝗮𝗹? 𝗪𝗵𝗮𝘁 𝘀𝘁𝗲𝗽𝘀 𝗱𝗶…"
type textarea "x"
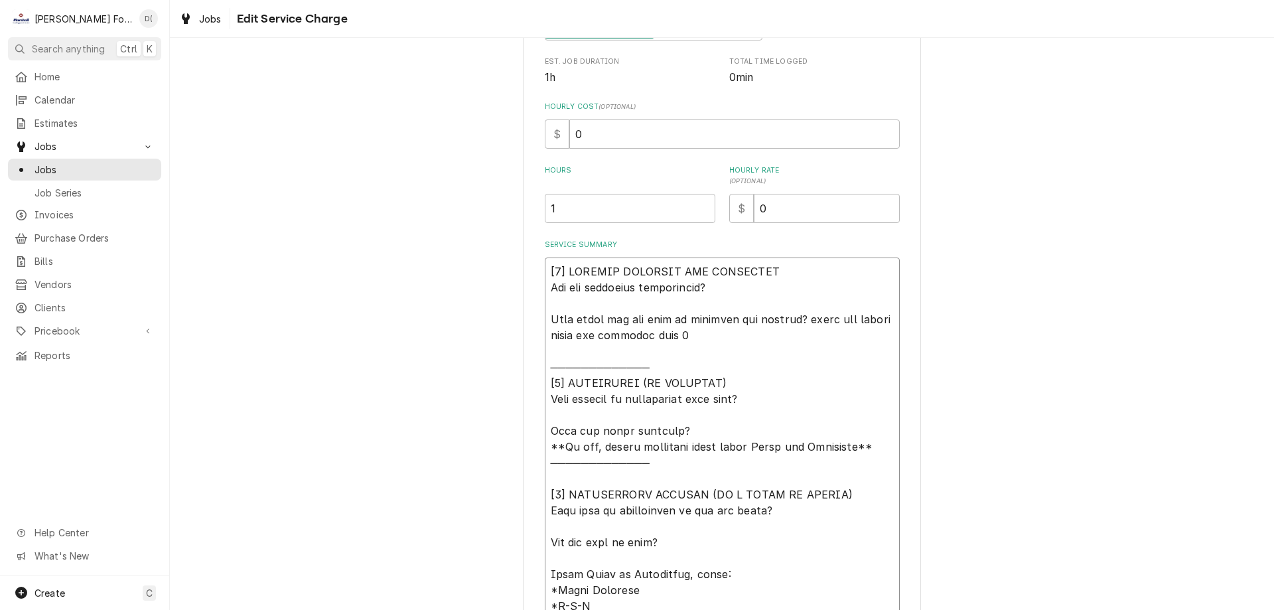
type textarea "[𝟭] 𝗜𝗡𝗜𝗧𝗜𝗔𝗟 𝗙𝗜𝗡𝗗𝗜𝗡𝗚𝗦 𝗔𝗡𝗗 𝗗𝗜𝗔𝗚𝗡𝗢𝗦𝗜𝗦 𝗪𝗮𝘀 𝘁𝗵𝗲 𝗲𝗾𝘂𝗶𝗽𝗺𝗲𝗻𝘁 𝗼𝗽𝗲𝗿𝗮𝘁𝗶𝗼𝗻𝗮𝗹? 𝗪𝗵𝗮𝘁 𝘀𝘁𝗲𝗽𝘀 𝗱𝗶…"
type textarea "x"
type textarea "[𝟭] 𝗜𝗡𝗜𝗧𝗜𝗔𝗟 𝗙𝗜𝗡𝗗𝗜𝗡𝗚𝗦 𝗔𝗡𝗗 𝗗𝗜𝗔𝗚𝗡𝗢𝗦𝗜𝗦 𝗪𝗮𝘀 𝘁𝗵𝗲 𝗲𝗾𝘂𝗶𝗽𝗺𝗲𝗻𝘁 𝗼𝗽𝗲𝗿𝗮𝘁𝗶𝗼𝗻𝗮𝗹? 𝗪𝗵𝗮𝘁 𝘀𝘁𝗲𝗽𝘀 𝗱𝗶…"
type textarea "x"
type textarea "[𝟭] 𝗜𝗡𝗜𝗧𝗜𝗔𝗟 𝗙𝗜𝗡𝗗𝗜𝗡𝗚𝗦 𝗔𝗡𝗗 𝗗𝗜𝗔𝗚𝗡𝗢𝗦𝗜𝗦 𝗪𝗮𝘀 𝘁𝗵𝗲 𝗲𝗾𝘂𝗶𝗽𝗺𝗲𝗻𝘁 𝗼𝗽𝗲𝗿𝗮𝘁𝗶𝗼𝗻𝗮𝗹? 𝗪𝗵𝗮𝘁 𝘀𝘁𝗲𝗽𝘀 𝗱𝗶…"
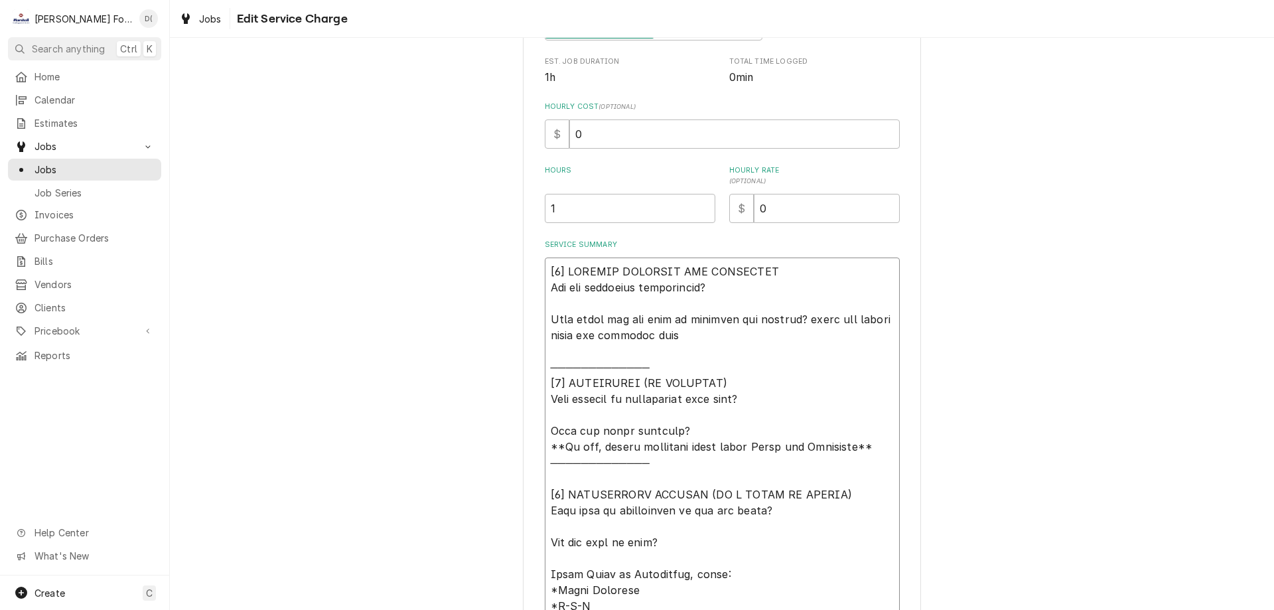
type textarea "x"
type textarea "[𝟭] 𝗜𝗡𝗜𝗧𝗜𝗔𝗟 𝗙𝗜𝗡𝗗𝗜𝗡𝗚𝗦 𝗔𝗡𝗗 𝗗𝗜𝗔𝗚𝗡𝗢𝗦𝗜𝗦 𝗪𝗮𝘀 𝘁𝗵𝗲 𝗲𝗾𝘂𝗶𝗽𝗺𝗲𝗻𝘁 𝗼𝗽𝗲𝗿𝗮𝘁𝗶𝗼𝗻𝗮𝗹? 𝗪𝗵𝗮𝘁 𝘀𝘁𝗲𝗽𝘀 𝗱𝗶…"
type textarea "x"
type textarea "[𝟭] 𝗜𝗡𝗜𝗧𝗜𝗔𝗟 𝗙𝗜𝗡𝗗𝗜𝗡𝗚𝗦 𝗔𝗡𝗗 𝗗𝗜𝗔𝗚𝗡𝗢𝗦𝗜𝗦 𝗪𝗮𝘀 𝘁𝗵𝗲 𝗲𝗾𝘂𝗶𝗽𝗺𝗲𝗻𝘁 𝗼𝗽𝗲𝗿𝗮𝘁𝗶𝗼𝗻𝗮𝗹? 𝗪𝗵𝗮𝘁 𝘀𝘁𝗲𝗽𝘀 𝗱𝗶…"
type textarea "x"
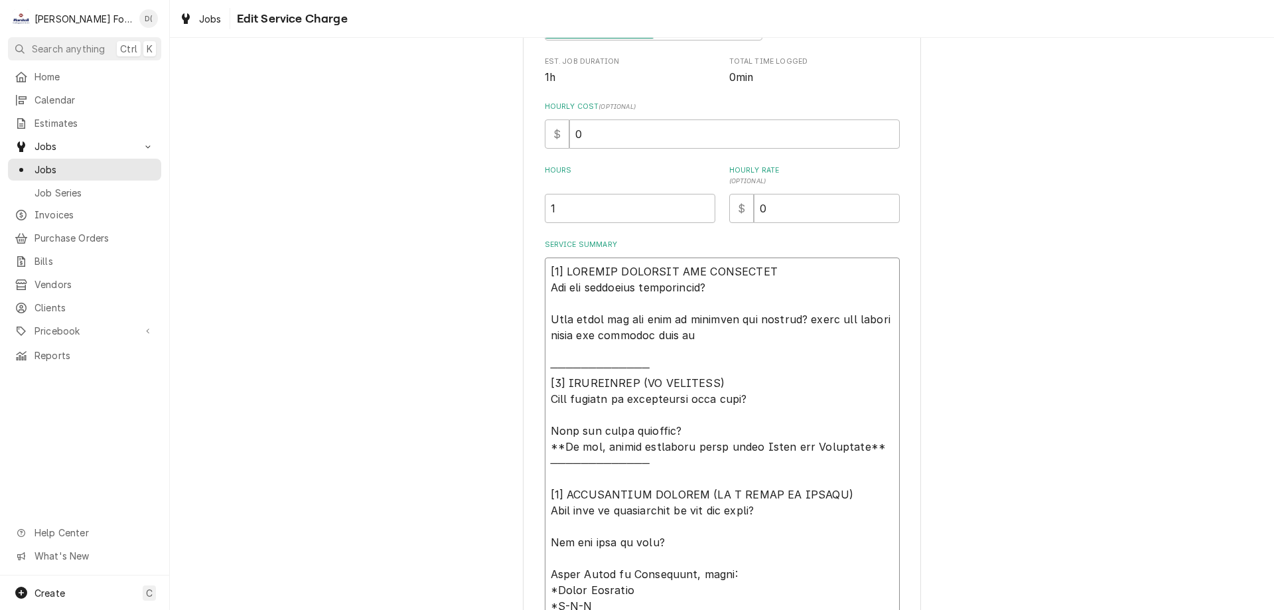
type textarea "[𝟭] 𝗜𝗡𝗜𝗧𝗜𝗔𝗟 𝗙𝗜𝗡𝗗𝗜𝗡𝗚𝗦 𝗔𝗡𝗗 𝗗𝗜𝗔𝗚𝗡𝗢𝗦𝗜𝗦 𝗪𝗮𝘀 𝘁𝗵𝗲 𝗲𝗾𝘂𝗶𝗽𝗺𝗲𝗻𝘁 𝗼𝗽𝗲𝗿𝗮𝘁𝗶𝗼𝗻𝗮𝗹? 𝗪𝗵𝗮𝘁 𝘀𝘁𝗲𝗽𝘀 𝗱𝗶…"
type textarea "x"
type textarea "[𝟭] 𝗜𝗡𝗜𝗧𝗜𝗔𝗟 𝗙𝗜𝗡𝗗𝗜𝗡𝗚𝗦 𝗔𝗡𝗗 𝗗𝗜𝗔𝗚𝗡𝗢𝗦𝗜𝗦 𝗪𝗮𝘀 𝘁𝗵𝗲 𝗲𝗾𝘂𝗶𝗽𝗺𝗲𝗻𝘁 𝗼𝗽𝗲𝗿𝗮𝘁𝗶𝗼𝗻𝗮𝗹? 𝗪𝗵𝗮𝘁 𝘀𝘁𝗲𝗽𝘀 𝗱𝗶…"
type textarea "x"
type textarea "[𝟭] 𝗜𝗡𝗜𝗧𝗜𝗔𝗟 𝗙𝗜𝗡𝗗𝗜𝗡𝗚𝗦 𝗔𝗡𝗗 𝗗𝗜𝗔𝗚𝗡𝗢𝗦𝗜𝗦 𝗪𝗮𝘀 𝘁𝗵𝗲 𝗲𝗾𝘂𝗶𝗽𝗺𝗲𝗻𝘁 𝗼𝗽𝗲𝗿𝗮𝘁𝗶𝗼𝗻𝗮𝗹? 𝗪𝗵𝗮𝘁 𝘀𝘁𝗲𝗽𝘀 𝗱𝗶…"
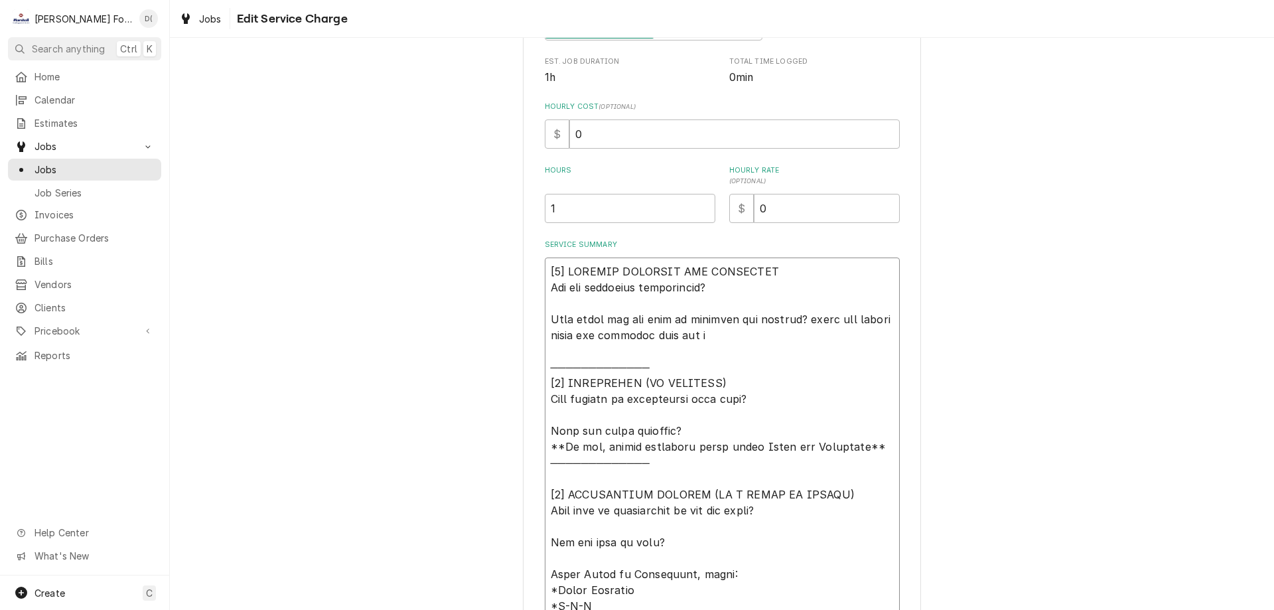
type textarea "x"
type textarea "[𝟭] 𝗜𝗡𝗜𝗧𝗜𝗔𝗟 𝗙𝗜𝗡𝗗𝗜𝗡𝗚𝗦 𝗔𝗡𝗗 𝗗𝗜𝗔𝗚𝗡𝗢𝗦𝗜𝗦 𝗪𝗮𝘀 𝘁𝗵𝗲 𝗲𝗾𝘂𝗶𝗽𝗺𝗲𝗻𝘁 𝗼𝗽𝗲𝗿𝗮𝘁𝗶𝗼𝗻𝗮𝗹? 𝗪𝗵𝗮𝘁 𝘀𝘁𝗲𝗽𝘀 𝗱𝗶…"
type textarea "x"
type textarea "[𝟭] 𝗜𝗡𝗜𝗧𝗜𝗔𝗟 𝗙𝗜𝗡𝗗𝗜𝗡𝗚𝗦 𝗔𝗡𝗗 𝗗𝗜𝗔𝗚𝗡𝗢𝗦𝗜𝗦 𝗪𝗮𝘀 𝘁𝗵𝗲 𝗲𝗾𝘂𝗶𝗽𝗺𝗲𝗻𝘁 𝗼𝗽𝗲𝗿𝗮𝘁𝗶𝗼𝗻𝗮𝗹? 𝗪𝗵𝗮𝘁 𝘀𝘁𝗲𝗽𝘀 𝗱𝗶…"
type textarea "x"
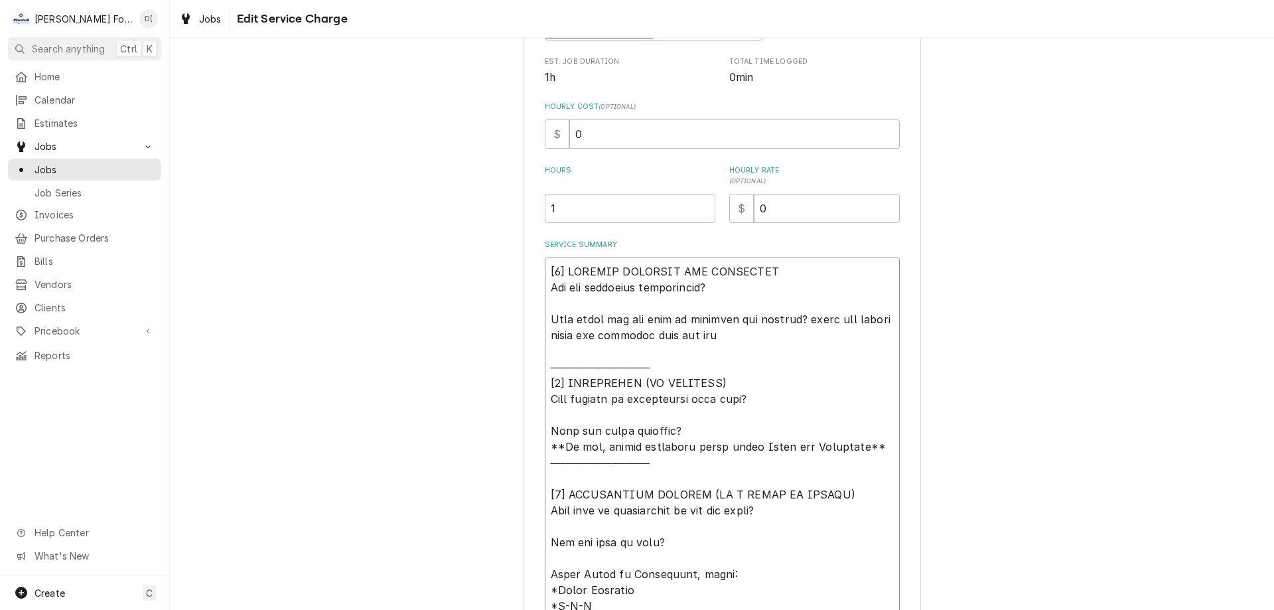
type textarea "[𝟭] 𝗜𝗡𝗜𝗧𝗜𝗔𝗟 𝗙𝗜𝗡𝗗𝗜𝗡𝗚𝗦 𝗔𝗡𝗗 𝗗𝗜𝗔𝗚𝗡𝗢𝗦𝗜𝗦 𝗪𝗮𝘀 𝘁𝗵𝗲 𝗲𝗾𝘂𝗶𝗽𝗺𝗲𝗻𝘁 𝗼𝗽𝗲𝗿𝗮𝘁𝗶𝗼𝗻𝗮𝗹? 𝗪𝗵𝗮𝘁 𝘀𝘁𝗲𝗽𝘀 𝗱𝗶…"
type textarea "x"
type textarea "[𝟭] 𝗜𝗡𝗜𝗧𝗜𝗔𝗟 𝗙𝗜𝗡𝗗𝗜𝗡𝗚𝗦 𝗔𝗡𝗗 𝗗𝗜𝗔𝗚𝗡𝗢𝗦𝗜𝗦 𝗪𝗮𝘀 𝘁𝗵𝗲 𝗲𝗾𝘂𝗶𝗽𝗺𝗲𝗻𝘁 𝗼𝗽𝗲𝗿𝗮𝘁𝗶𝗼𝗻𝗮𝗹? 𝗪𝗵𝗮𝘁 𝘀𝘁𝗲𝗽𝘀 𝗱𝗶…"
type textarea "x"
type textarea "[𝟭] 𝗜𝗡𝗜𝗧𝗜𝗔𝗟 𝗙𝗜𝗡𝗗𝗜𝗡𝗚𝗦 𝗔𝗡𝗗 𝗗𝗜𝗔𝗚𝗡𝗢𝗦𝗜𝗦 𝗪𝗮𝘀 𝘁𝗵𝗲 𝗲𝗾𝘂𝗶𝗽𝗺𝗲𝗻𝘁 𝗼𝗽𝗲𝗿𝗮𝘁𝗶𝗼𝗻𝗮𝗹? 𝗪𝗵𝗮𝘁 𝘀𝘁𝗲𝗽𝘀 𝗱𝗶…"
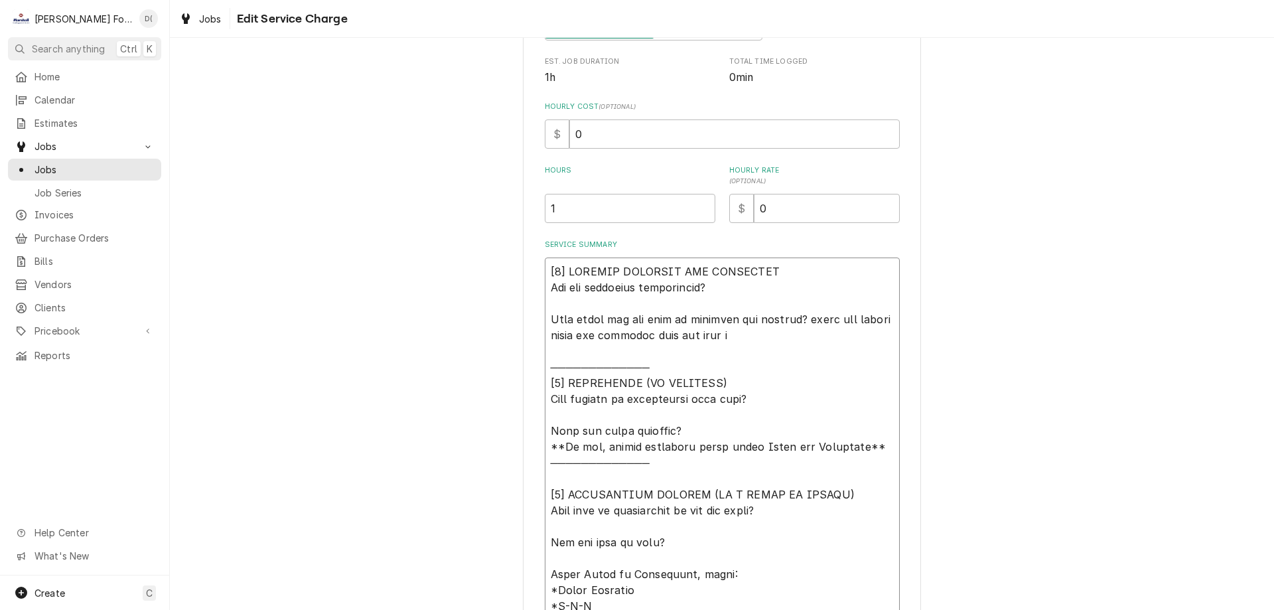
type textarea "x"
type textarea "[𝟭] 𝗜𝗡𝗜𝗧𝗜𝗔𝗟 𝗙𝗜𝗡𝗗𝗜𝗡𝗚𝗦 𝗔𝗡𝗗 𝗗𝗜𝗔𝗚𝗡𝗢𝗦𝗜𝗦 𝗪𝗮𝘀 𝘁𝗵𝗲 𝗲𝗾𝘂𝗶𝗽𝗺𝗲𝗻𝘁 𝗼𝗽𝗲𝗿𝗮𝘁𝗶𝗼𝗻𝗮𝗹? 𝗪𝗵𝗮𝘁 𝘀𝘁𝗲𝗽𝘀 𝗱𝗶…"
type textarea "x"
type textarea "[𝟭] 𝗜𝗡𝗜𝗧𝗜𝗔𝗟 𝗙𝗜𝗡𝗗𝗜𝗡𝗚𝗦 𝗔𝗡𝗗 𝗗𝗜𝗔𝗚𝗡𝗢𝗦𝗜𝗦 𝗪𝗮𝘀 𝘁𝗵𝗲 𝗲𝗾𝘂𝗶𝗽𝗺𝗲𝗻𝘁 𝗼𝗽𝗲𝗿𝗮𝘁𝗶𝗼𝗻𝗮𝗹? 𝗪𝗵𝗮𝘁 𝘀𝘁𝗲𝗽𝘀 𝗱𝗶…"
type textarea "x"
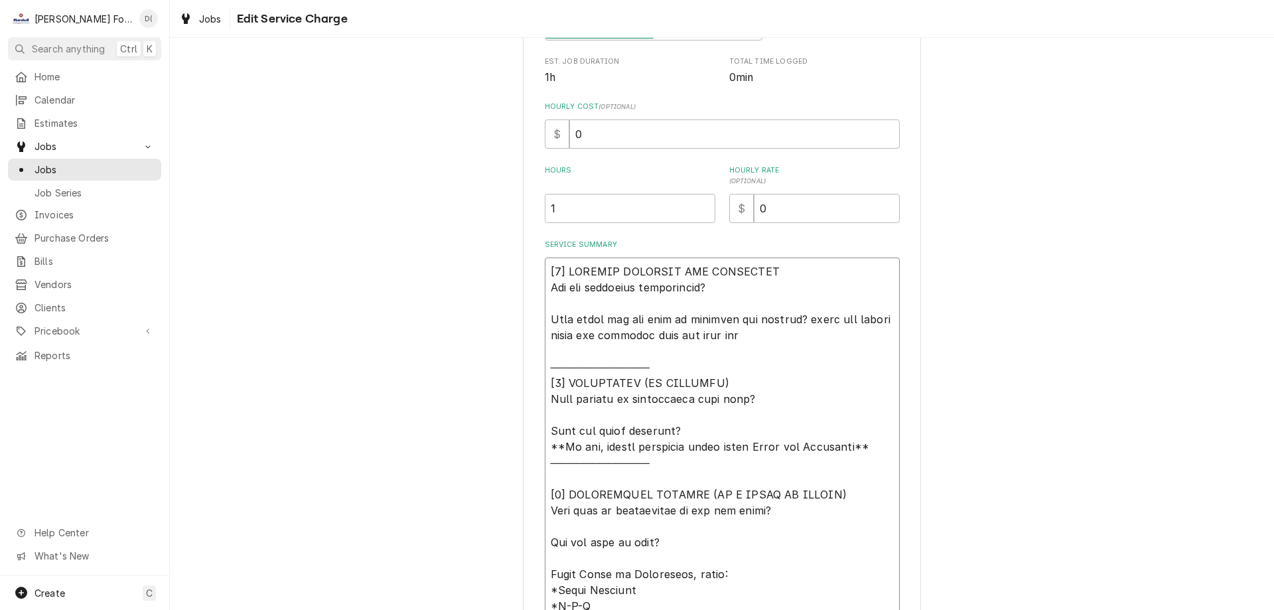
type textarea "[𝟭] 𝗜𝗡𝗜𝗧𝗜𝗔𝗟 𝗙𝗜𝗡𝗗𝗜𝗡𝗚𝗦 𝗔𝗡𝗗 𝗗𝗜𝗔𝗚𝗡𝗢𝗦𝗜𝗦 𝗪𝗮𝘀 𝘁𝗵𝗲 𝗲𝗾𝘂𝗶𝗽𝗺𝗲𝗻𝘁 𝗼𝗽𝗲𝗿𝗮𝘁𝗶𝗼𝗻𝗮𝗹? 𝗪𝗵𝗮𝘁 𝘀𝘁𝗲𝗽𝘀 𝗱𝗶…"
type textarea "x"
type textarea "[𝟭] 𝗜𝗡𝗜𝗧𝗜𝗔𝗟 𝗙𝗜𝗡𝗗𝗜𝗡𝗚𝗦 𝗔𝗡𝗗 𝗗𝗜𝗔𝗚𝗡𝗢𝗦𝗜𝗦 𝗪𝗮𝘀 𝘁𝗵𝗲 𝗲𝗾𝘂𝗶𝗽𝗺𝗲𝗻𝘁 𝗼𝗽𝗲𝗿𝗮𝘁𝗶𝗼𝗻𝗮𝗹? 𝗪𝗵𝗮𝘁 𝘀𝘁𝗲𝗽𝘀 𝗱𝗶…"
type textarea "x"
type textarea "[𝟭] 𝗜𝗡𝗜𝗧𝗜𝗔𝗟 𝗙𝗜𝗡𝗗𝗜𝗡𝗚𝗦 𝗔𝗡𝗗 𝗗𝗜𝗔𝗚𝗡𝗢𝗦𝗜𝗦 𝗪𝗮𝘀 𝘁𝗵𝗲 𝗲𝗾𝘂𝗶𝗽𝗺𝗲𝗻𝘁 𝗼𝗽𝗲𝗿𝗮𝘁𝗶𝗼𝗻𝗮𝗹? 𝗪𝗵𝗮𝘁 𝘀𝘁𝗲𝗽𝘀 𝗱𝗶…"
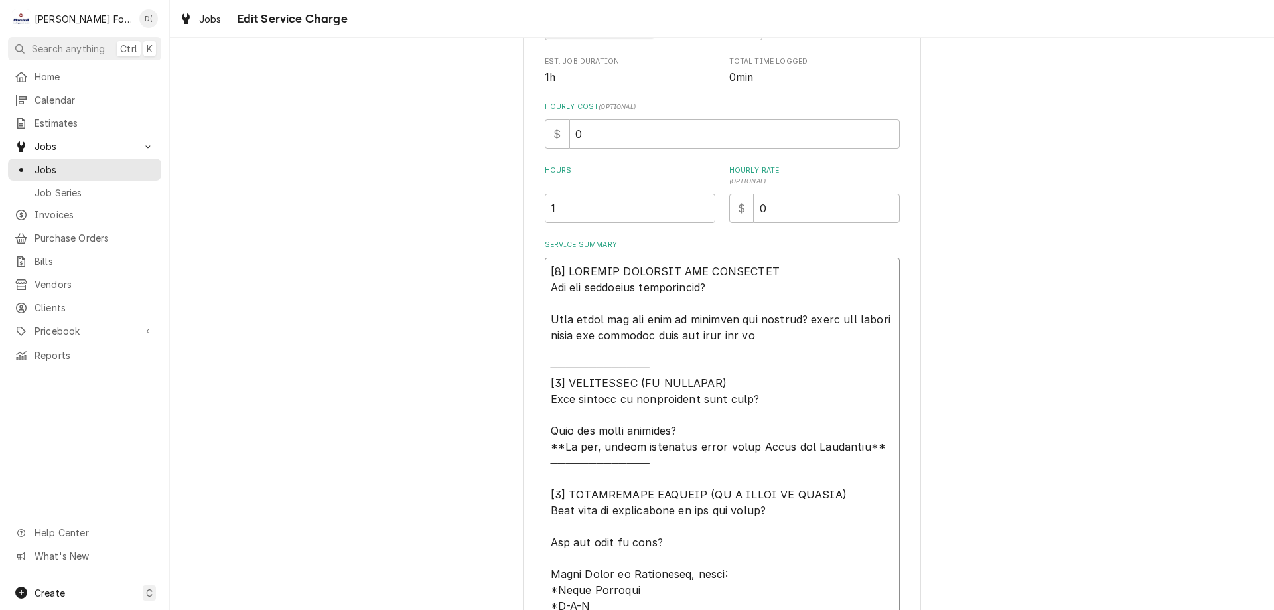
type textarea "x"
type textarea "[𝟭] 𝗜𝗡𝗜𝗧𝗜𝗔𝗟 𝗙𝗜𝗡𝗗𝗜𝗡𝗚𝗦 𝗔𝗡𝗗 𝗗𝗜𝗔𝗚𝗡𝗢𝗦𝗜𝗦 𝗪𝗮𝘀 𝘁𝗵𝗲 𝗲𝗾𝘂𝗶𝗽𝗺𝗲𝗻𝘁 𝗼𝗽𝗲𝗿𝗮𝘁𝗶𝗼𝗻𝗮𝗹? 𝗪𝗵𝗮𝘁 𝘀𝘁𝗲𝗽𝘀 𝗱𝗶…"
type textarea "x"
type textarea "[𝟭] 𝗜𝗡𝗜𝗧𝗜𝗔𝗟 𝗙𝗜𝗡𝗗𝗜𝗡𝗚𝗦 𝗔𝗡𝗗 𝗗𝗜𝗔𝗚𝗡𝗢𝗦𝗜𝗦 𝗪𝗮𝘀 𝘁𝗵𝗲 𝗲𝗾𝘂𝗶𝗽𝗺𝗲𝗻𝘁 𝗼𝗽𝗲𝗿𝗮𝘁𝗶𝗼𝗻𝗮𝗹? 𝗪𝗵𝗮𝘁 𝘀𝘁𝗲𝗽𝘀 𝗱𝗶…"
type textarea "x"
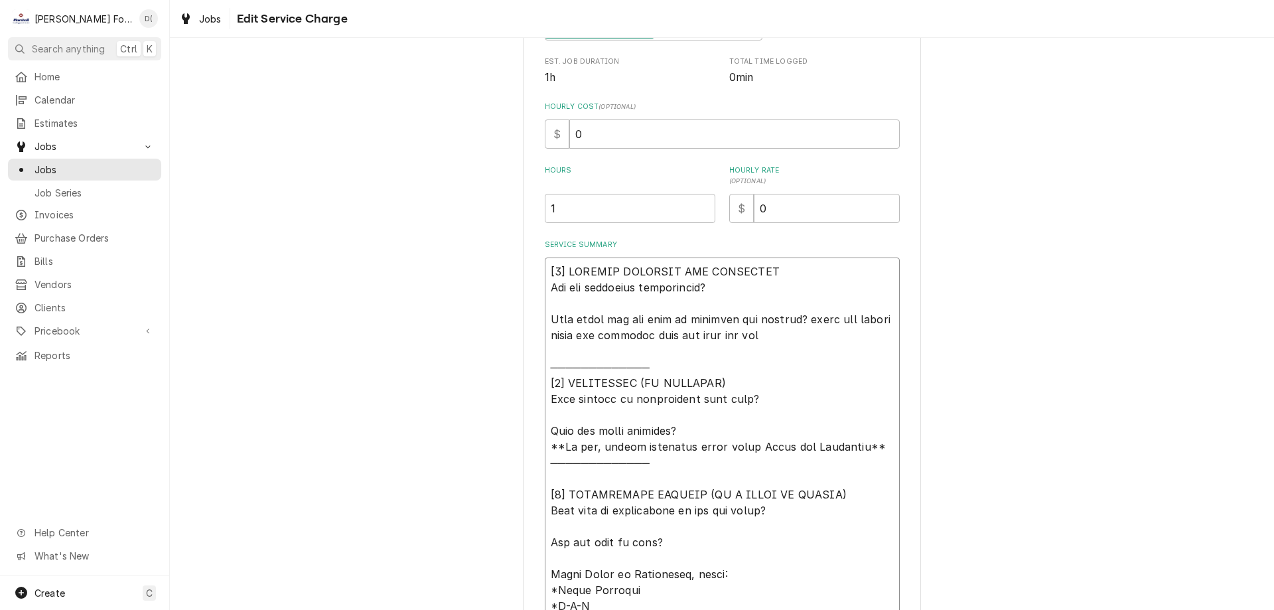
type textarea "[𝟭] 𝗜𝗡𝗜𝗧𝗜𝗔𝗟 𝗙𝗜𝗡𝗗𝗜𝗡𝗚𝗦 𝗔𝗡𝗗 𝗗𝗜𝗔𝗚𝗡𝗢𝗦𝗜𝗦 𝗪𝗮𝘀 𝘁𝗵𝗲 𝗲𝗾𝘂𝗶𝗽𝗺𝗲𝗻𝘁 𝗼𝗽𝗲𝗿𝗮𝘁𝗶𝗼𝗻𝗮𝗹? 𝗪𝗵𝗮𝘁 𝘀𝘁𝗲𝗽𝘀 𝗱𝗶…"
type textarea "x"
type textarea "[𝟭] 𝗜𝗡𝗜𝗧𝗜𝗔𝗟 𝗙𝗜𝗡𝗗𝗜𝗡𝗚𝗦 𝗔𝗡𝗗 𝗗𝗜𝗔𝗚𝗡𝗢𝗦𝗜𝗦 𝗪𝗮𝘀 𝘁𝗵𝗲 𝗲𝗾𝘂𝗶𝗽𝗺𝗲𝗻𝘁 𝗼𝗽𝗲𝗿𝗮𝘁𝗶𝗼𝗻𝗮𝗹? 𝗪𝗵𝗮𝘁 𝘀𝘁𝗲𝗽𝘀 𝗱𝗶…"
type textarea "x"
type textarea "[𝟭] 𝗜𝗡𝗜𝗧𝗜𝗔𝗟 𝗙𝗜𝗡𝗗𝗜𝗡𝗚𝗦 𝗔𝗡𝗗 𝗗𝗜𝗔𝗚𝗡𝗢𝗦𝗜𝗦 𝗪𝗮𝘀 𝘁𝗵𝗲 𝗲𝗾𝘂𝗶𝗽𝗺𝗲𝗻𝘁 𝗼𝗽𝗲𝗿𝗮𝘁𝗶𝗼𝗻𝗮𝗹? 𝗪𝗵𝗮𝘁 𝘀𝘁𝗲𝗽𝘀 𝗱𝗶…"
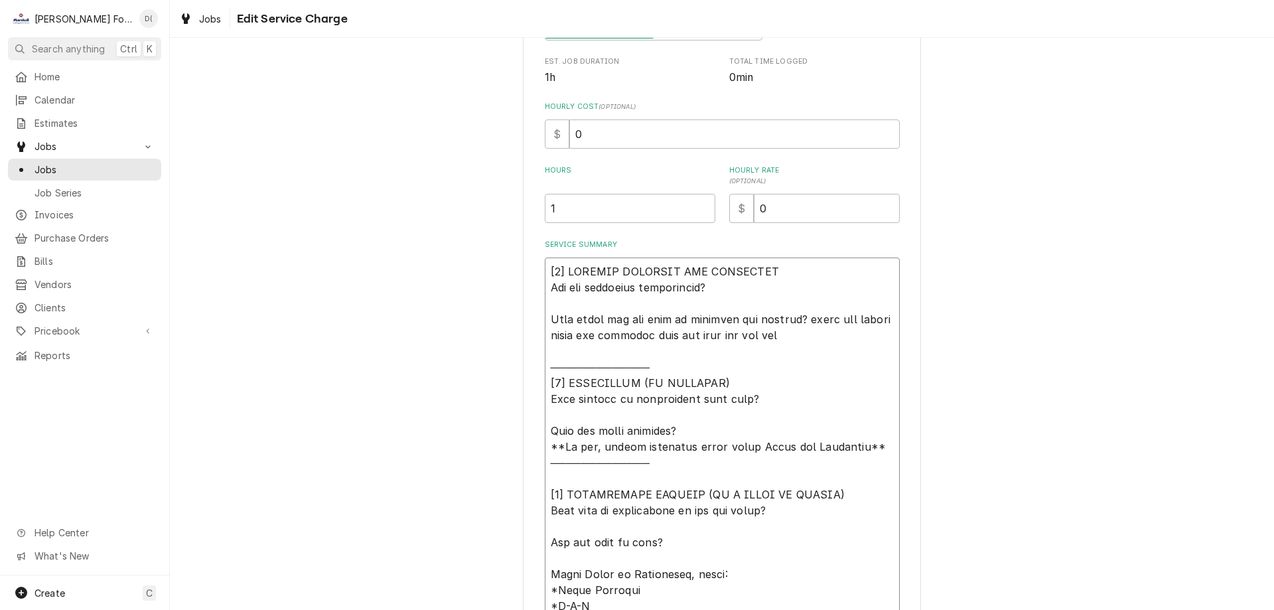
type textarea "x"
type textarea "[𝟭] 𝗜𝗡𝗜𝗧𝗜𝗔𝗟 𝗙𝗜𝗡𝗗𝗜𝗡𝗚𝗦 𝗔𝗡𝗗 𝗗𝗜𝗔𝗚𝗡𝗢𝗦𝗜𝗦 𝗪𝗮𝘀 𝘁𝗵𝗲 𝗲𝗾𝘂𝗶𝗽𝗺𝗲𝗻𝘁 𝗼𝗽𝗲𝗿𝗮𝘁𝗶𝗼𝗻𝗮𝗹? 𝗪𝗵𝗮𝘁 𝘀𝘁𝗲𝗽𝘀 𝗱𝗶…"
type textarea "x"
type textarea "[𝟭] 𝗜𝗡𝗜𝗧𝗜𝗔𝗟 𝗙𝗜𝗡𝗗𝗜𝗡𝗚𝗦 𝗔𝗡𝗗 𝗗𝗜𝗔𝗚𝗡𝗢𝗦𝗜𝗦 𝗪𝗮𝘀 𝘁𝗵𝗲 𝗲𝗾𝘂𝗶𝗽𝗺𝗲𝗻𝘁 𝗼𝗽𝗲𝗿𝗮𝘁𝗶𝗼𝗻𝗮𝗹? 𝗪𝗵𝗮𝘁 𝘀𝘁𝗲𝗽𝘀 𝗱𝗶…"
type textarea "x"
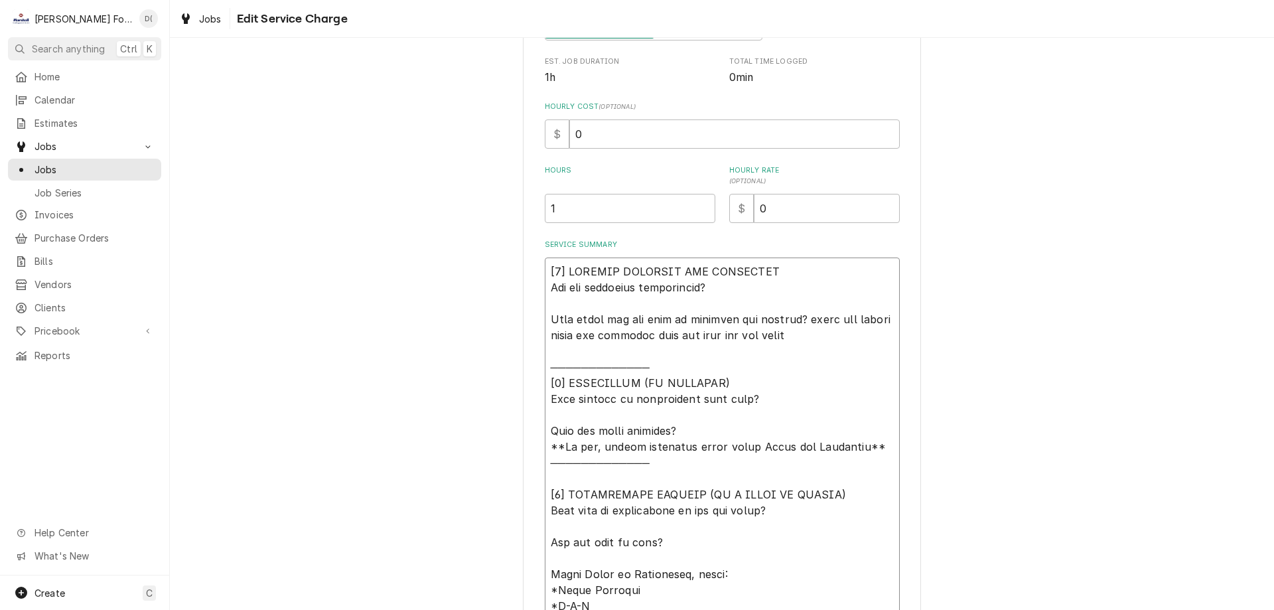
type textarea "[𝟭] 𝗜𝗡𝗜𝗧𝗜𝗔𝗟 𝗙𝗜𝗡𝗗𝗜𝗡𝗚𝗦 𝗔𝗡𝗗 𝗗𝗜𝗔𝗚𝗡𝗢𝗦𝗜𝗦 𝗪𝗮𝘀 𝘁𝗵𝗲 𝗲𝗾𝘂𝗶𝗽𝗺𝗲𝗻𝘁 𝗼𝗽𝗲𝗿𝗮𝘁𝗶𝗼𝗻𝗮𝗹? 𝗪𝗵𝗮𝘁 𝘀𝘁𝗲𝗽𝘀 𝗱𝗶…"
type textarea "x"
type textarea "[𝟭] 𝗜𝗡𝗜𝗧𝗜𝗔𝗟 𝗙𝗜𝗡𝗗𝗜𝗡𝗚𝗦 𝗔𝗡𝗗 𝗗𝗜𝗔𝗚𝗡𝗢𝗦𝗜𝗦 𝗪𝗮𝘀 𝘁𝗵𝗲 𝗲𝗾𝘂𝗶𝗽𝗺𝗲𝗻𝘁 𝗼𝗽𝗲𝗿𝗮𝘁𝗶𝗼𝗻𝗮𝗹? 𝗪𝗵𝗮𝘁 𝘀𝘁𝗲𝗽𝘀 𝗱𝗶…"
type textarea "x"
type textarea "[𝟭] 𝗜𝗡𝗜𝗧𝗜𝗔𝗟 𝗙𝗜𝗡𝗗𝗜𝗡𝗚𝗦 𝗔𝗡𝗗 𝗗𝗜𝗔𝗚𝗡𝗢𝗦𝗜𝗦 𝗪𝗮𝘀 𝘁𝗵𝗲 𝗲𝗾𝘂𝗶𝗽𝗺𝗲𝗻𝘁 𝗼𝗽𝗲𝗿𝗮𝘁𝗶𝗼𝗻𝗮𝗹? 𝗪𝗵𝗮𝘁 𝘀𝘁𝗲𝗽𝘀 𝗱𝗶…"
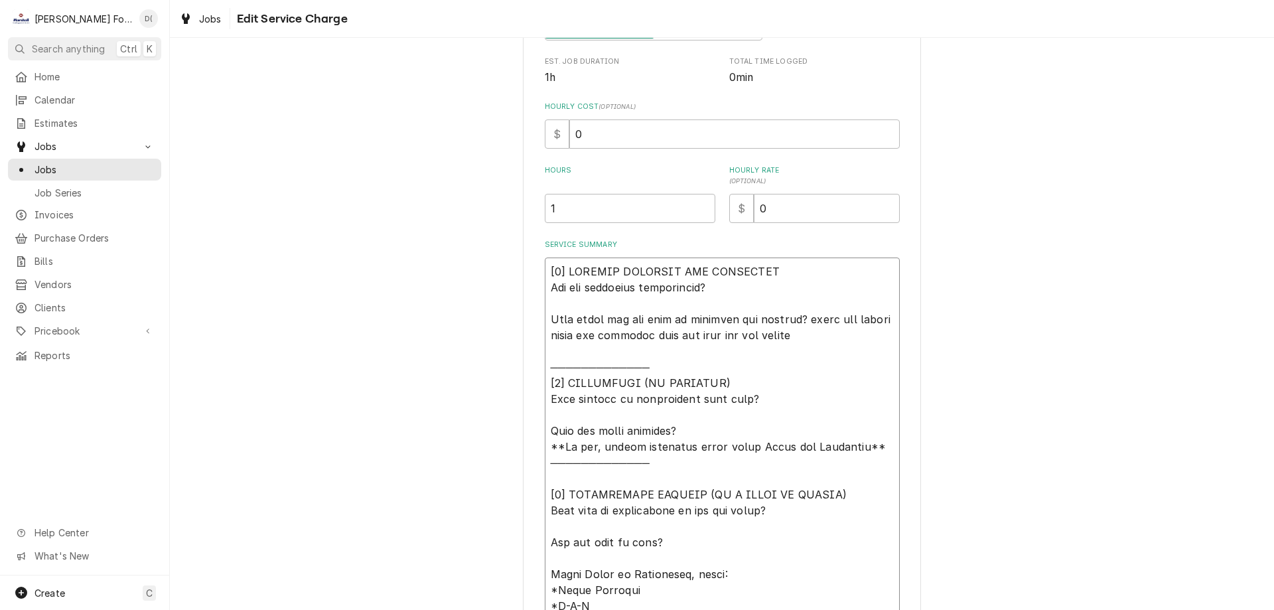
type textarea "x"
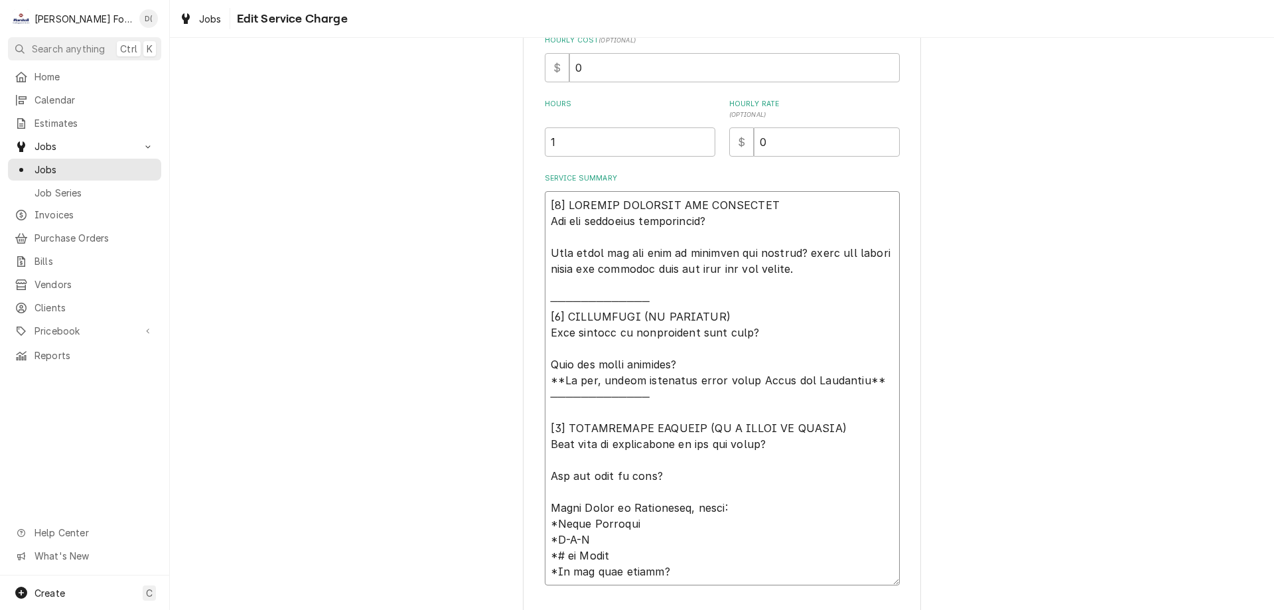
scroll to position [422, 0]
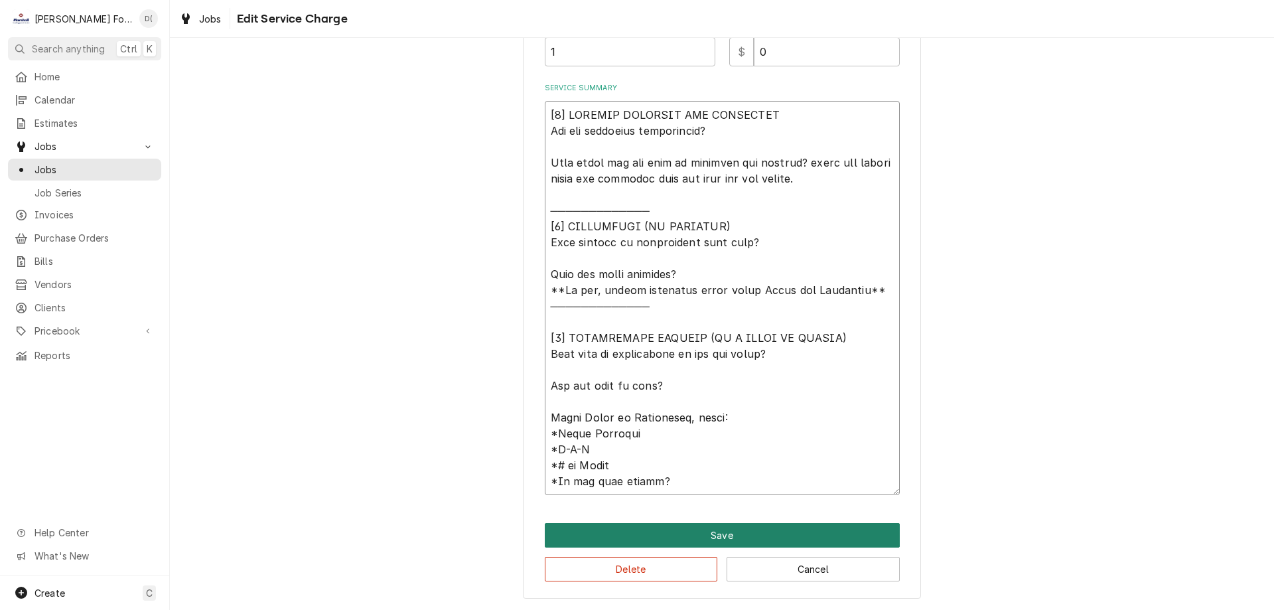
type textarea "[𝟭] 𝗜𝗡𝗜𝗧𝗜𝗔𝗟 𝗙𝗜𝗡𝗗𝗜𝗡𝗚𝗦 𝗔𝗡𝗗 𝗗𝗜𝗔𝗚𝗡𝗢𝗦𝗜𝗦 𝗪𝗮𝘀 𝘁𝗵𝗲 𝗲𝗾𝘂𝗶𝗽𝗺𝗲𝗻𝘁 𝗼𝗽𝗲𝗿𝗮𝘁𝗶𝗼𝗻𝗮𝗹? 𝗪𝗵𝗮𝘁 𝘀𝘁𝗲𝗽𝘀 𝗱𝗶…"
click at [730, 531] on button "Save" at bounding box center [722, 535] width 355 height 25
type textarea "x"
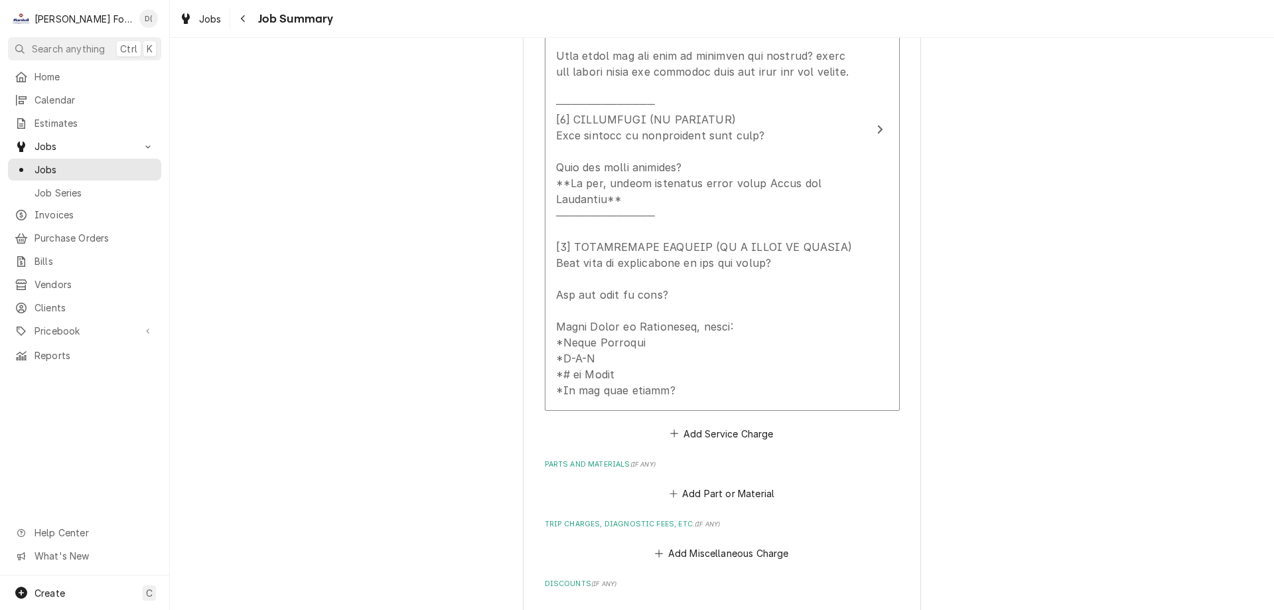
scroll to position [730, 0]
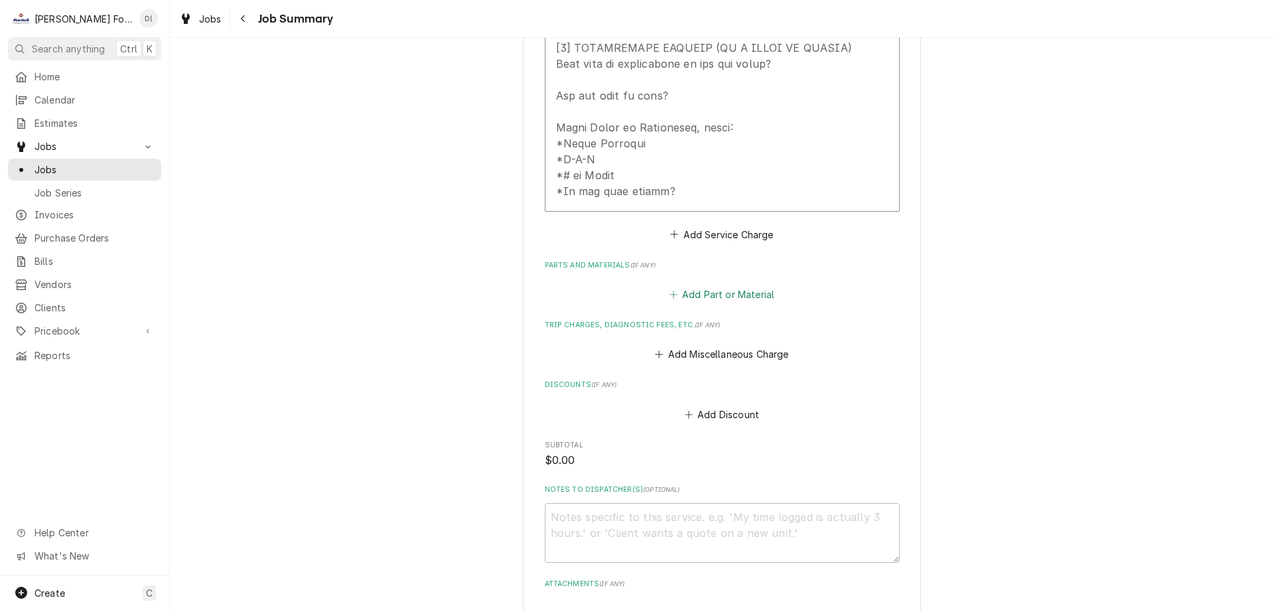
click at [669, 293] on icon "Parts and Materials" at bounding box center [673, 294] width 8 height 9
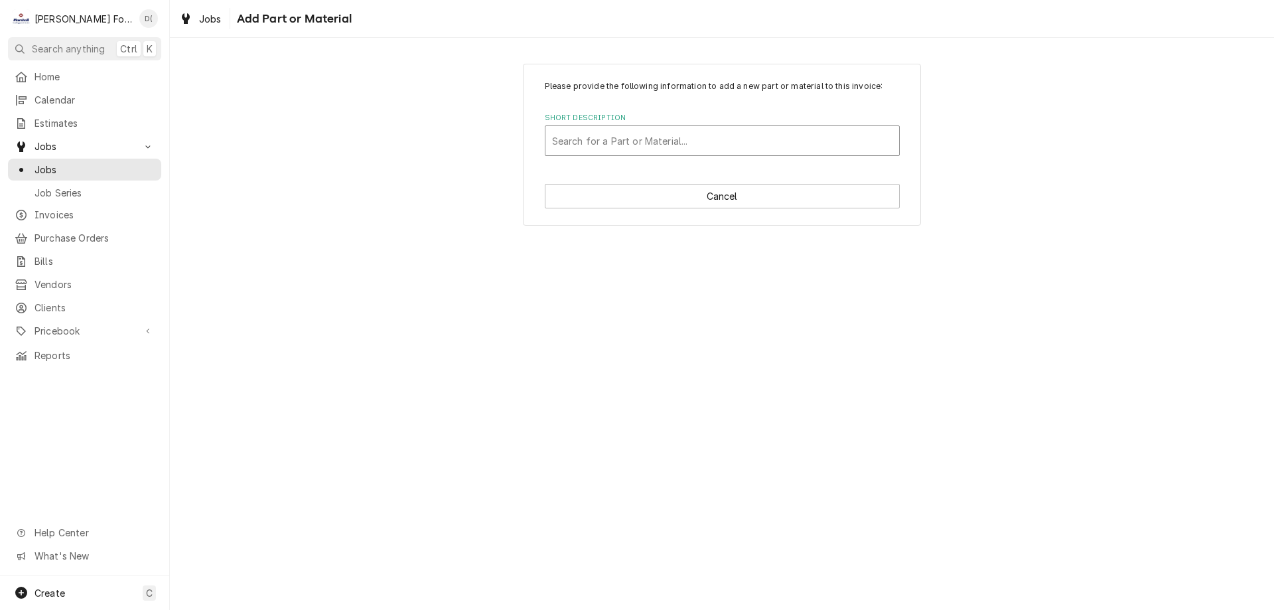
click at [651, 152] on div "Short Description" at bounding box center [722, 141] width 340 height 24
type input "w11086780"
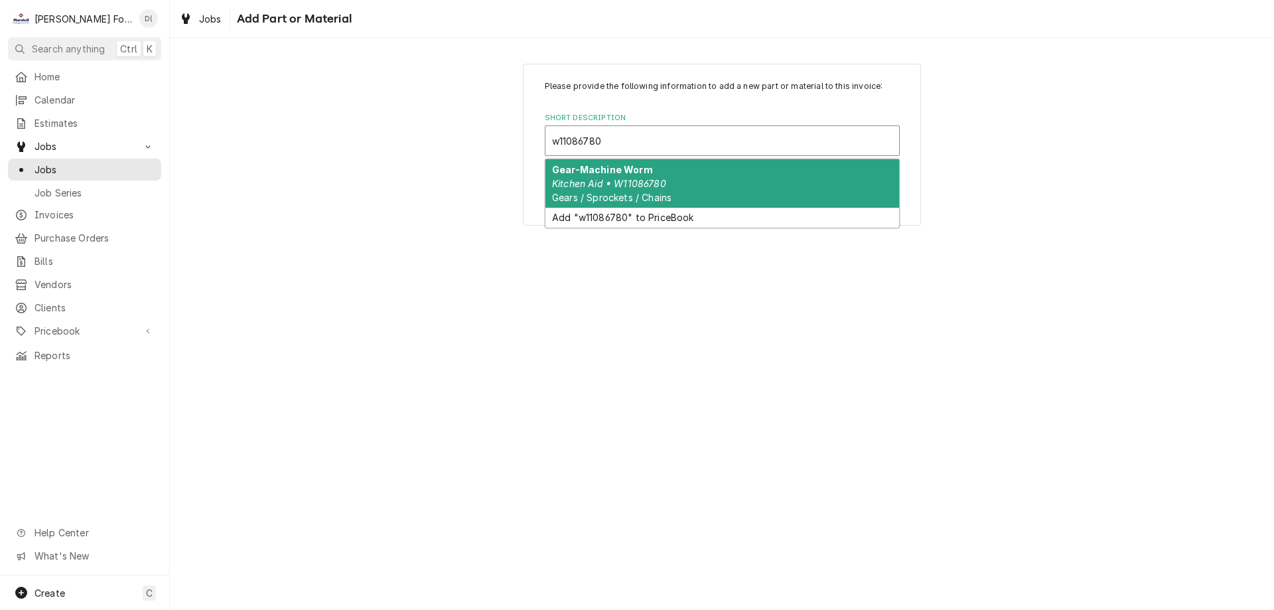
click at [648, 174] on div "Gear-Machine Worm Kitchen Aid • W11086780 Gears / Sprockets / Chains" at bounding box center [722, 183] width 354 height 48
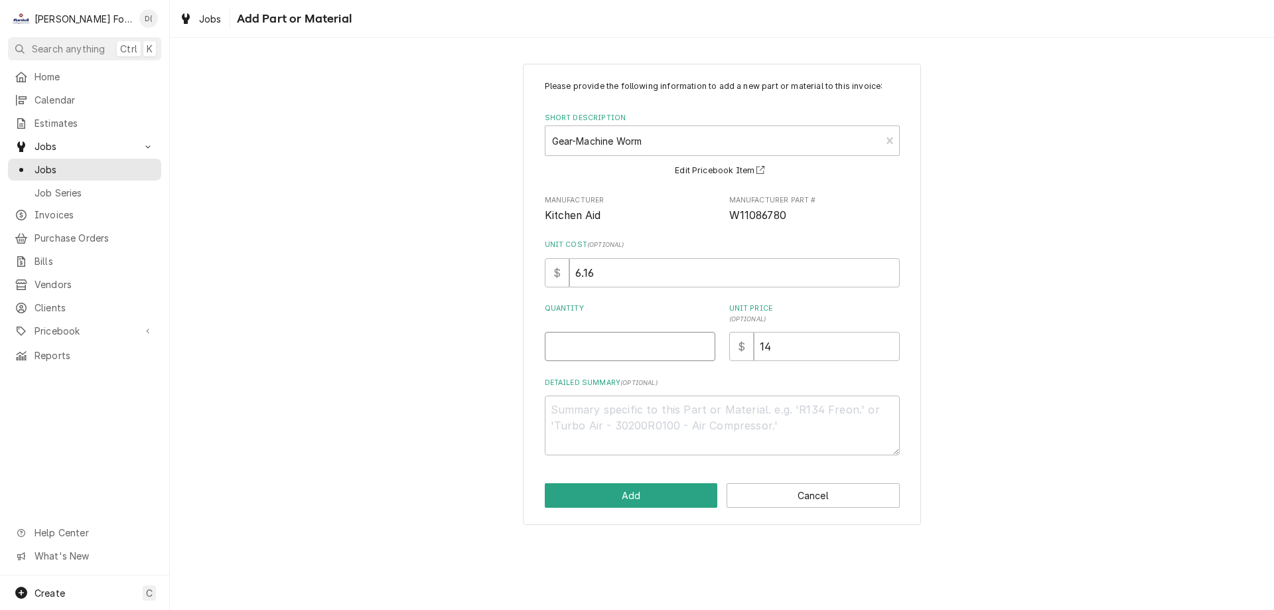
click at [606, 339] on input "Quantity" at bounding box center [630, 346] width 170 height 29
type textarea "x"
type input "1"
click at [614, 490] on button "Add" at bounding box center [631, 495] width 173 height 25
type textarea "x"
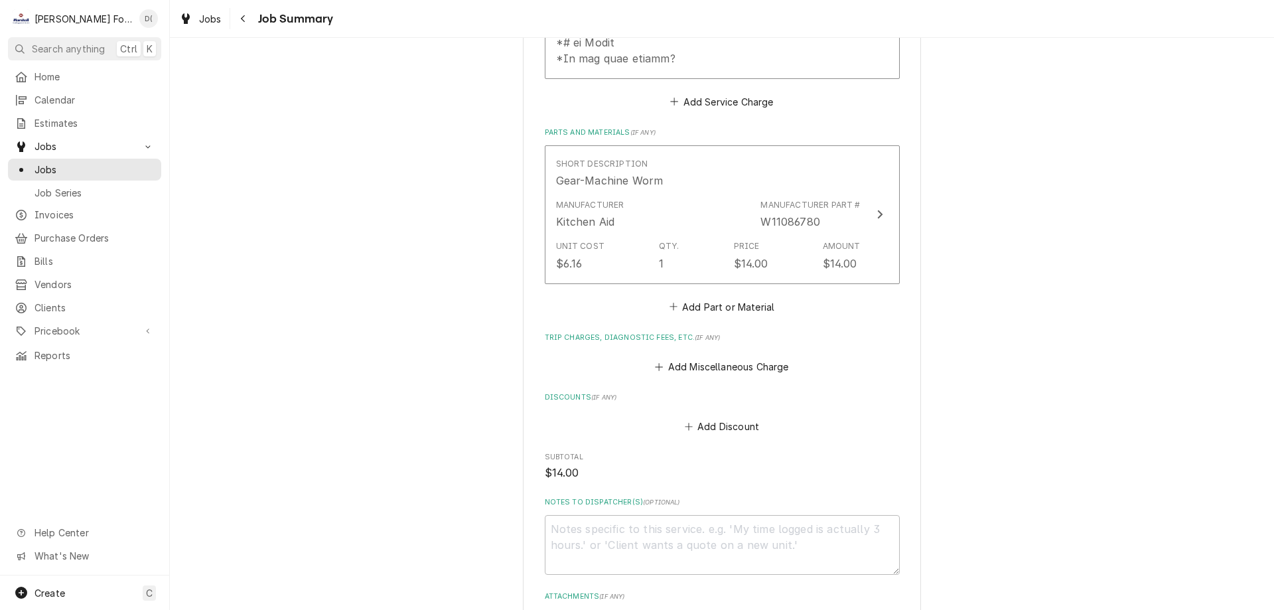
scroll to position [995, 0]
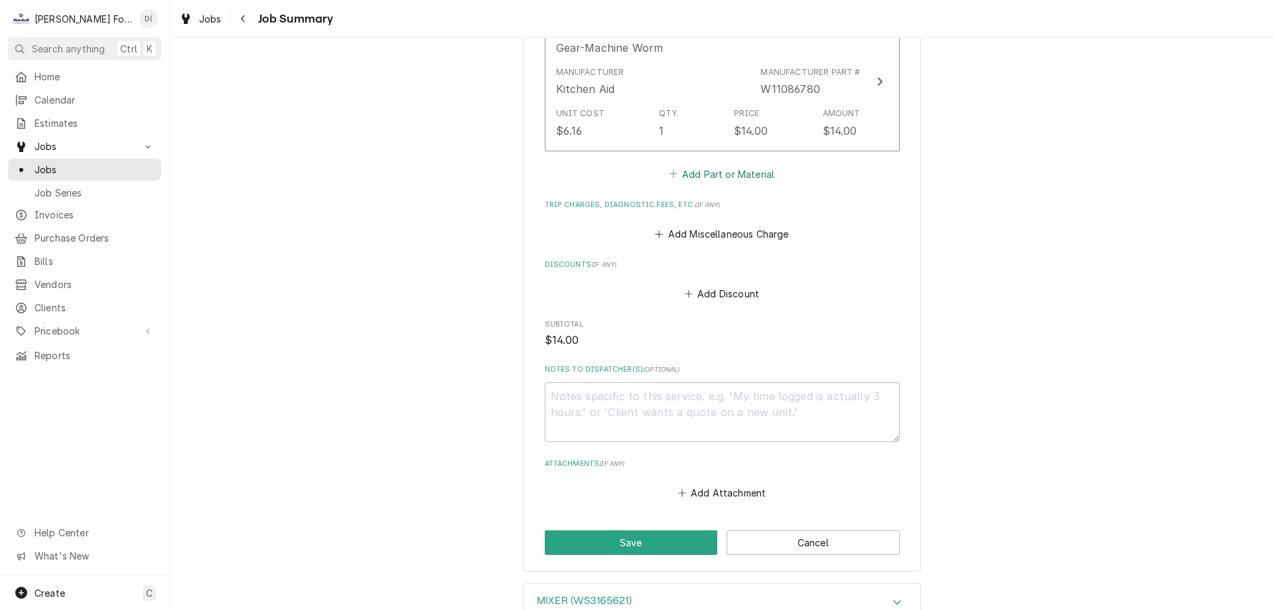
click at [672, 172] on icon "Parts and Materials" at bounding box center [673, 173] width 8 height 9
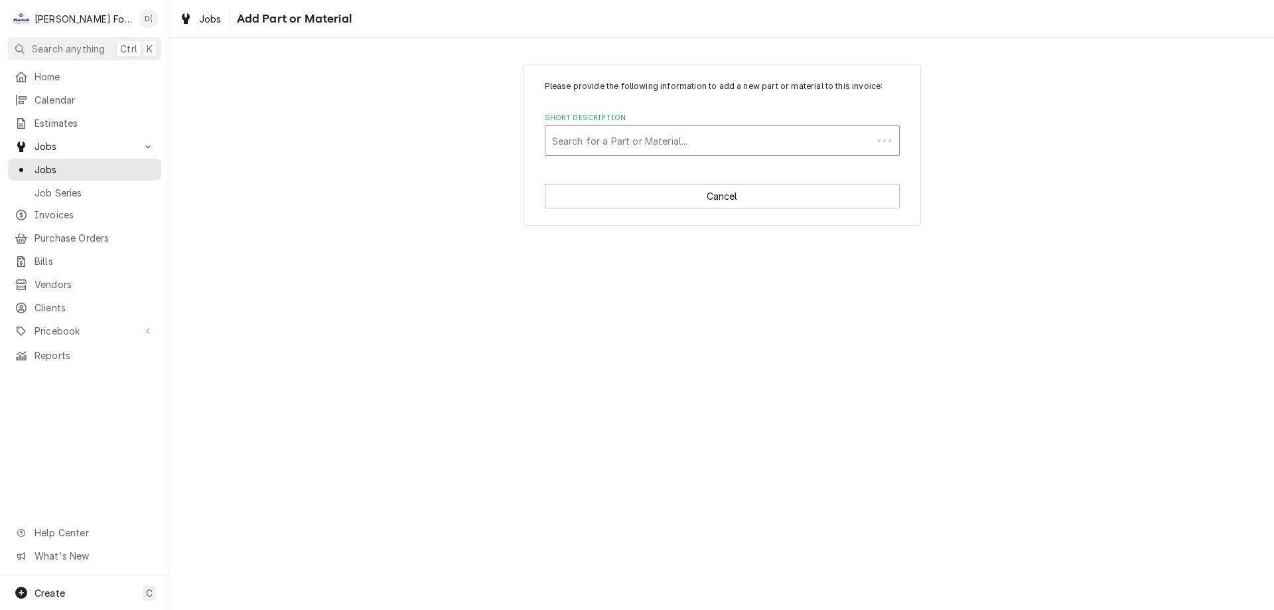
click at [629, 141] on div "Short Description" at bounding box center [709, 141] width 314 height 24
type input "wp9709231"
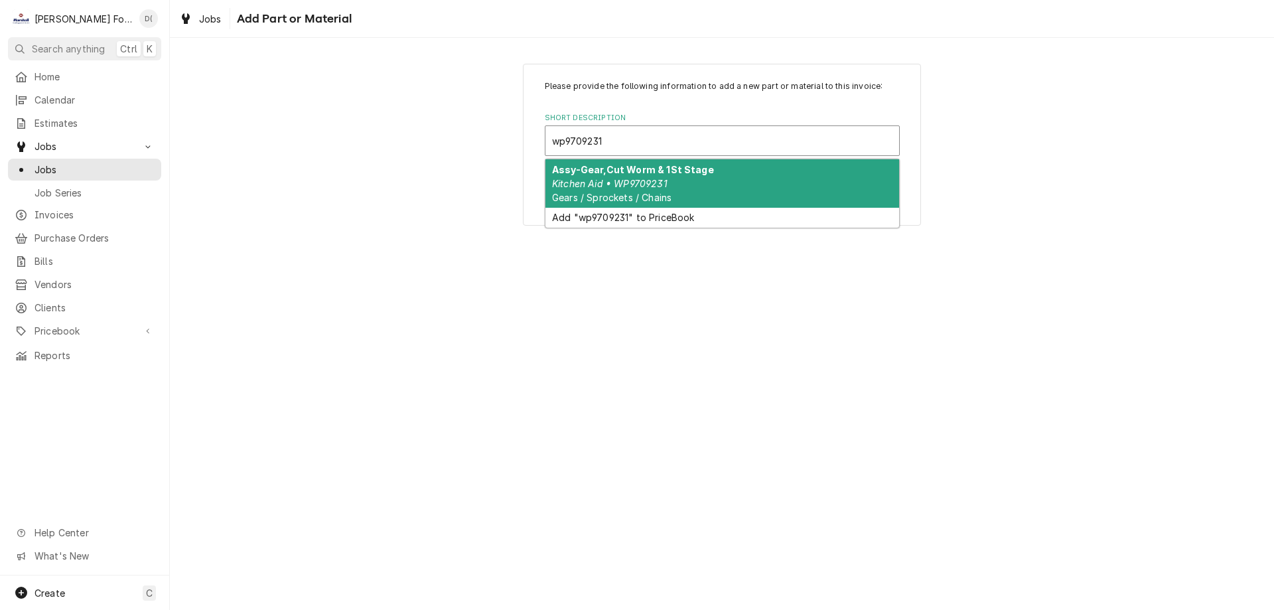
click at [671, 180] on div "Assy-Gear,Cut Worm & 1St Stage Kitchen Aid • WP9709231 Gears / Sprockets / Chai…" at bounding box center [722, 183] width 354 height 48
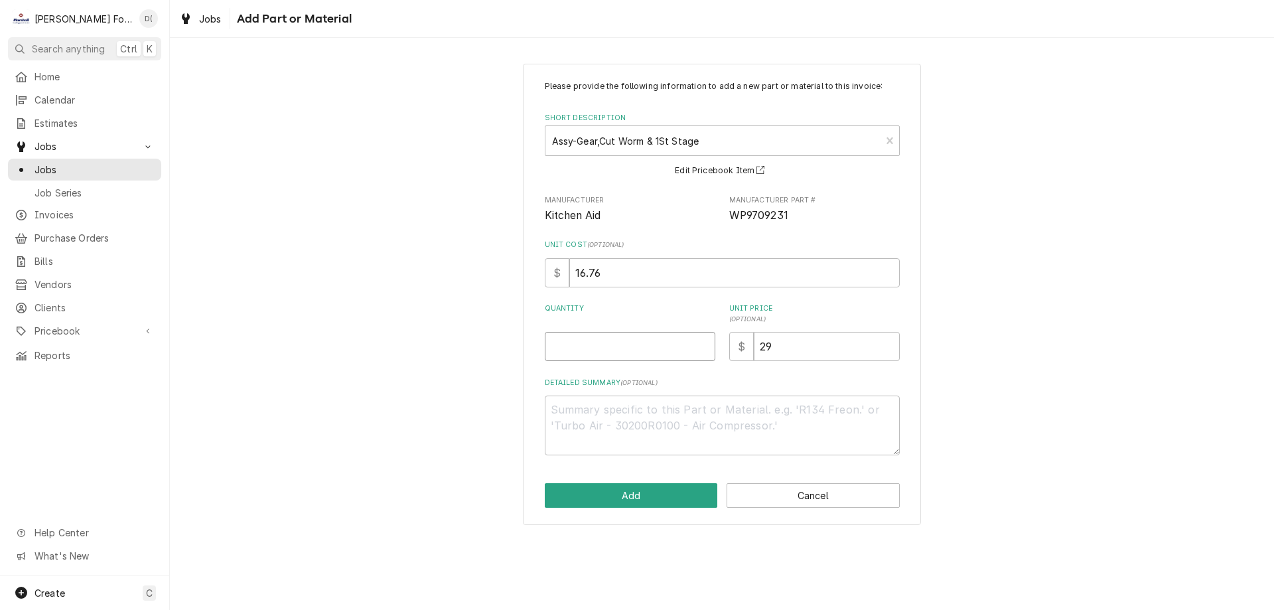
click at [574, 341] on input "Quantity" at bounding box center [630, 346] width 170 height 29
type textarea "x"
type input "1"
click at [617, 490] on button "Add" at bounding box center [631, 495] width 173 height 25
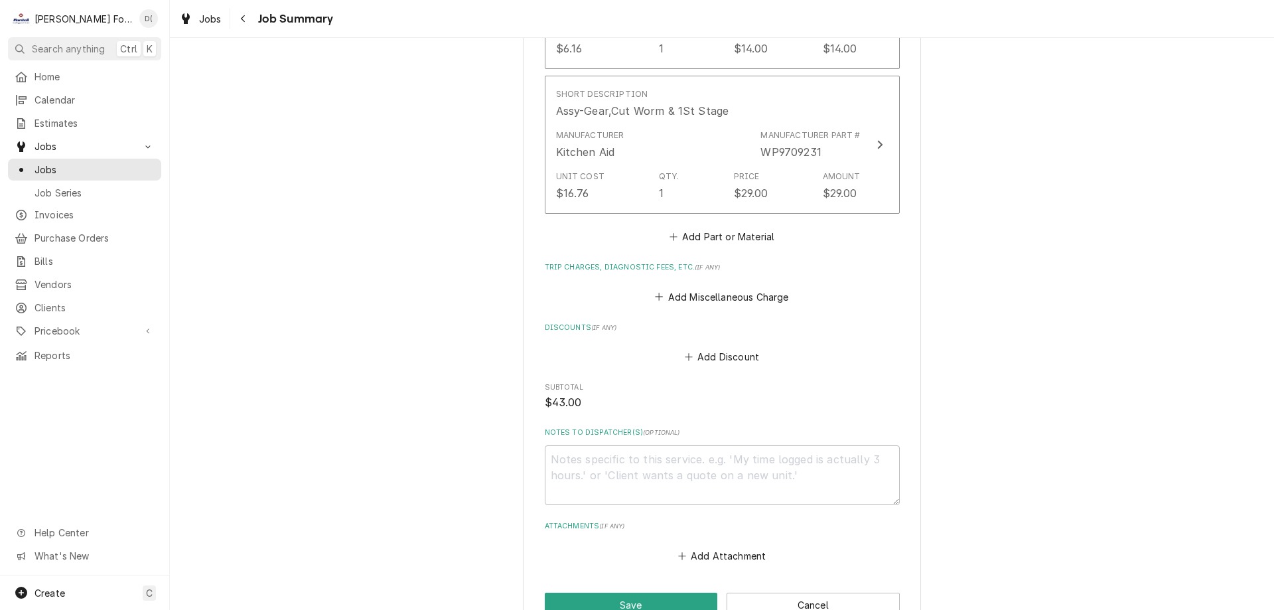
scroll to position [1238, 0]
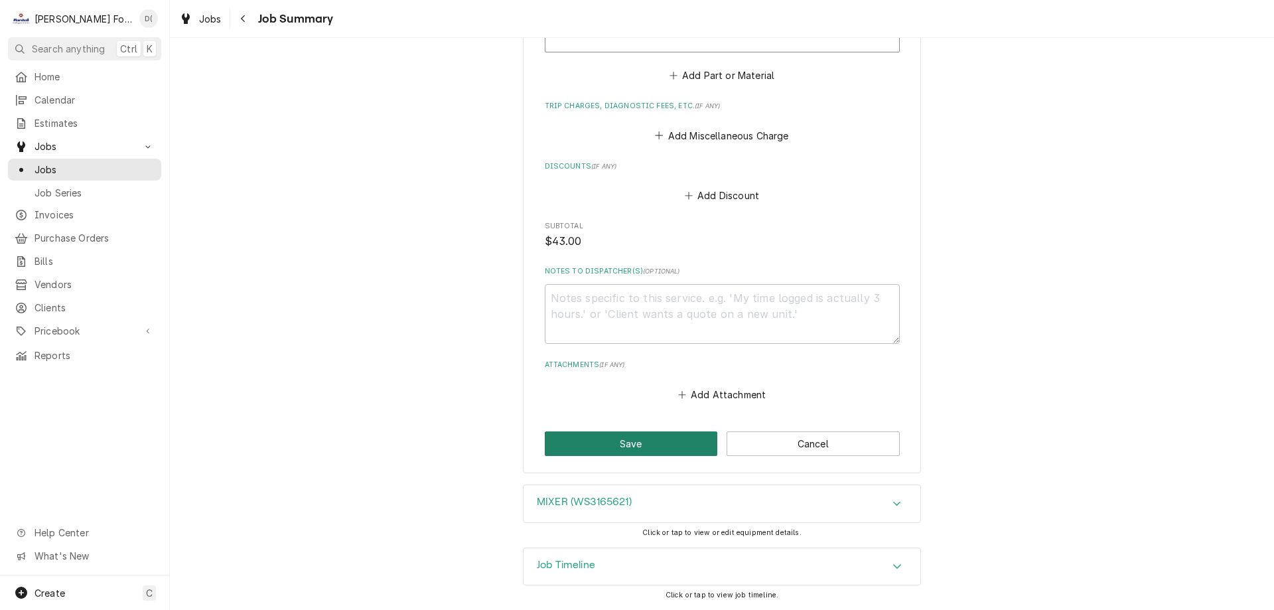
click at [595, 439] on button "Save" at bounding box center [631, 443] width 173 height 25
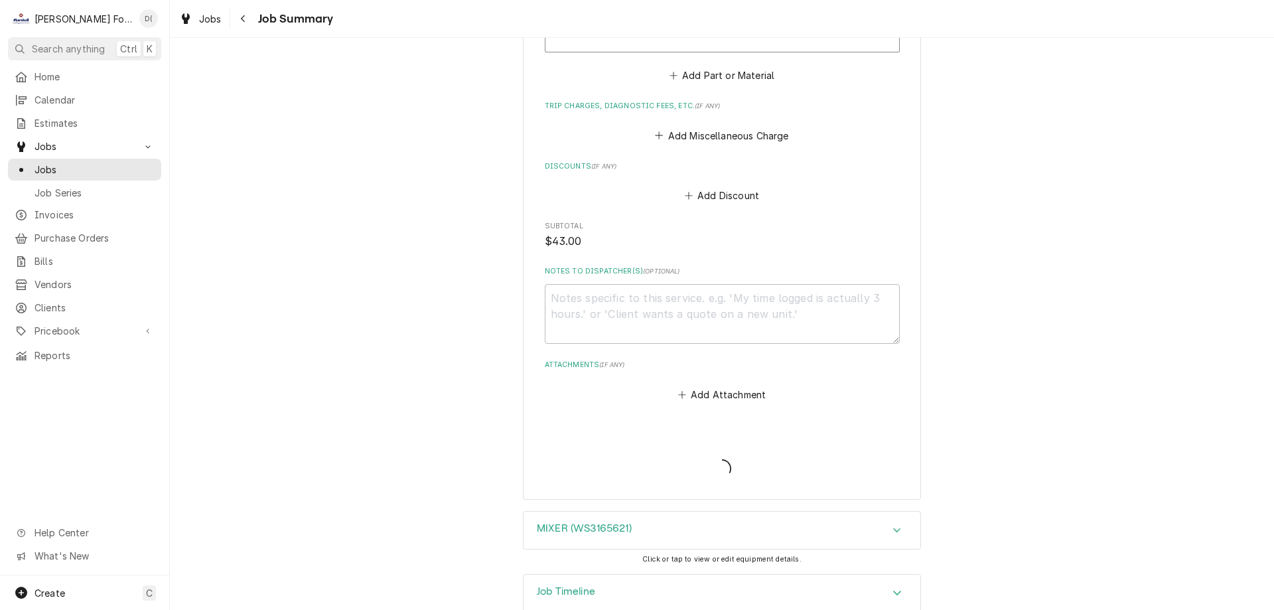
type textarea "x"
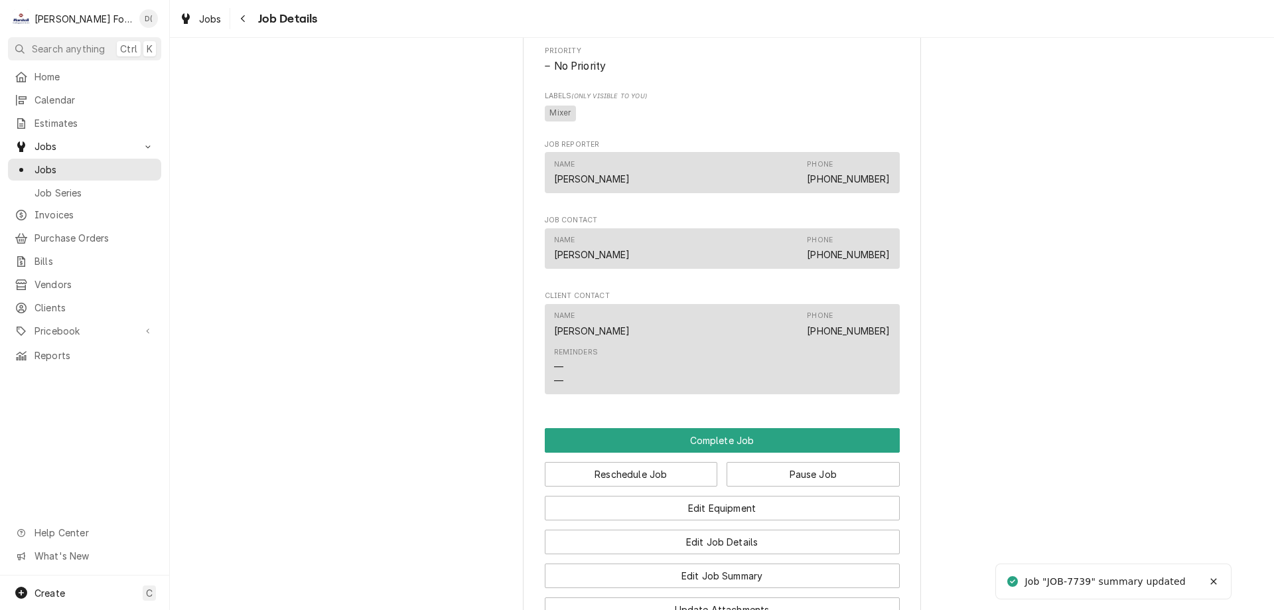
scroll to position [1061, 0]
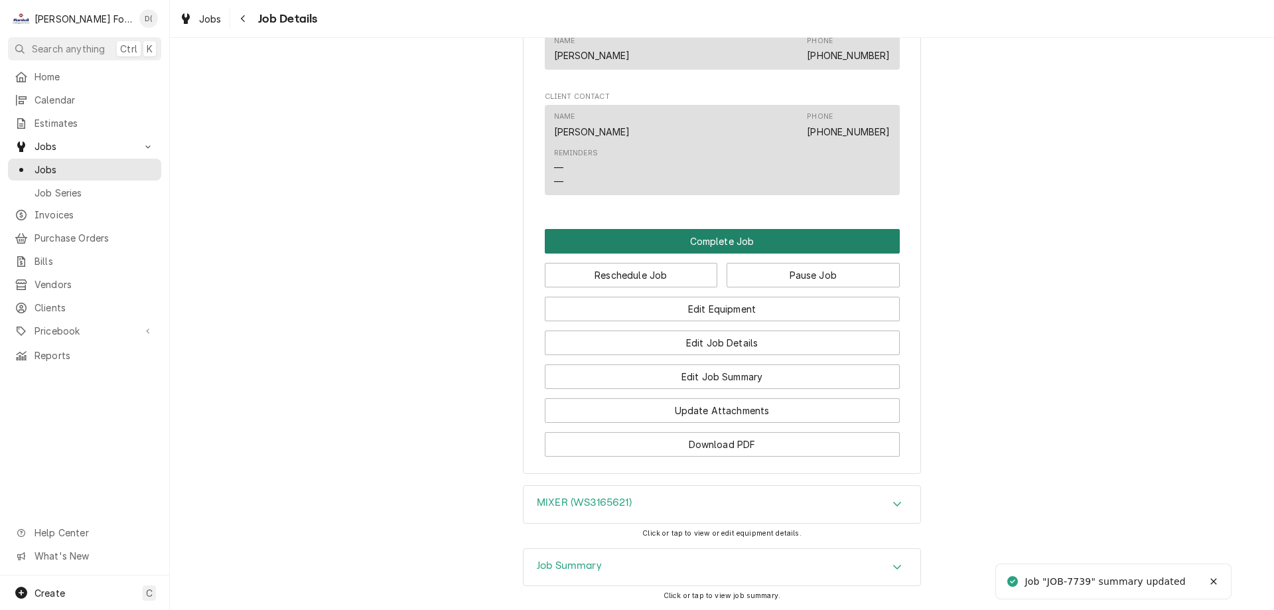
click at [714, 250] on button "Complete Job" at bounding box center [722, 241] width 355 height 25
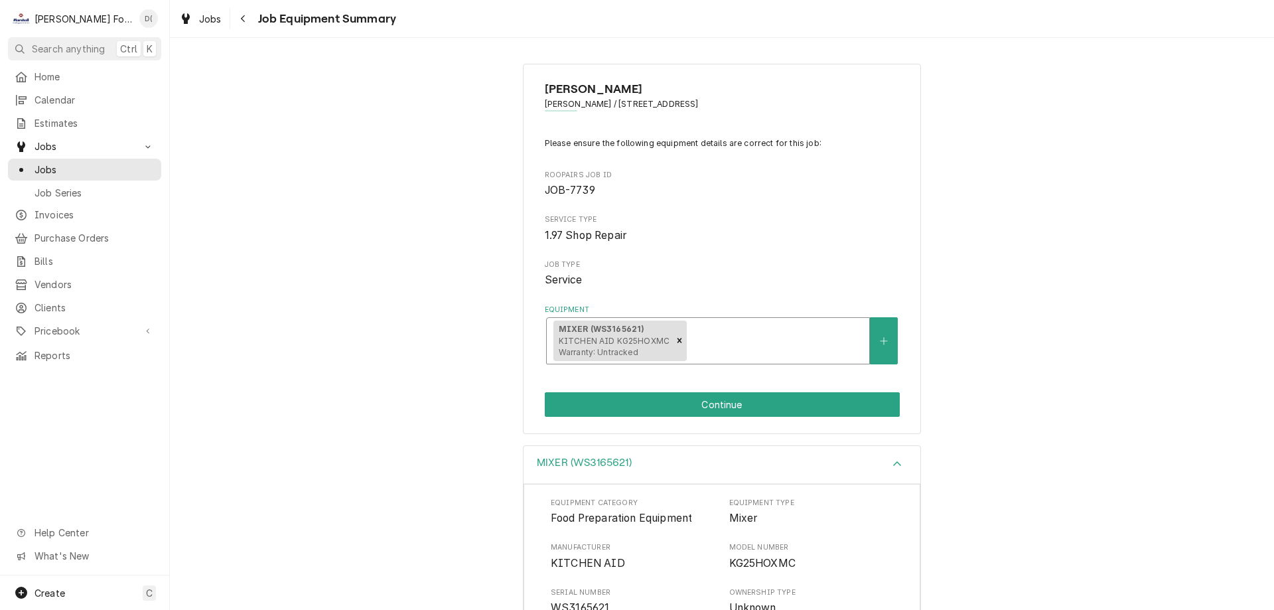
scroll to position [133, 0]
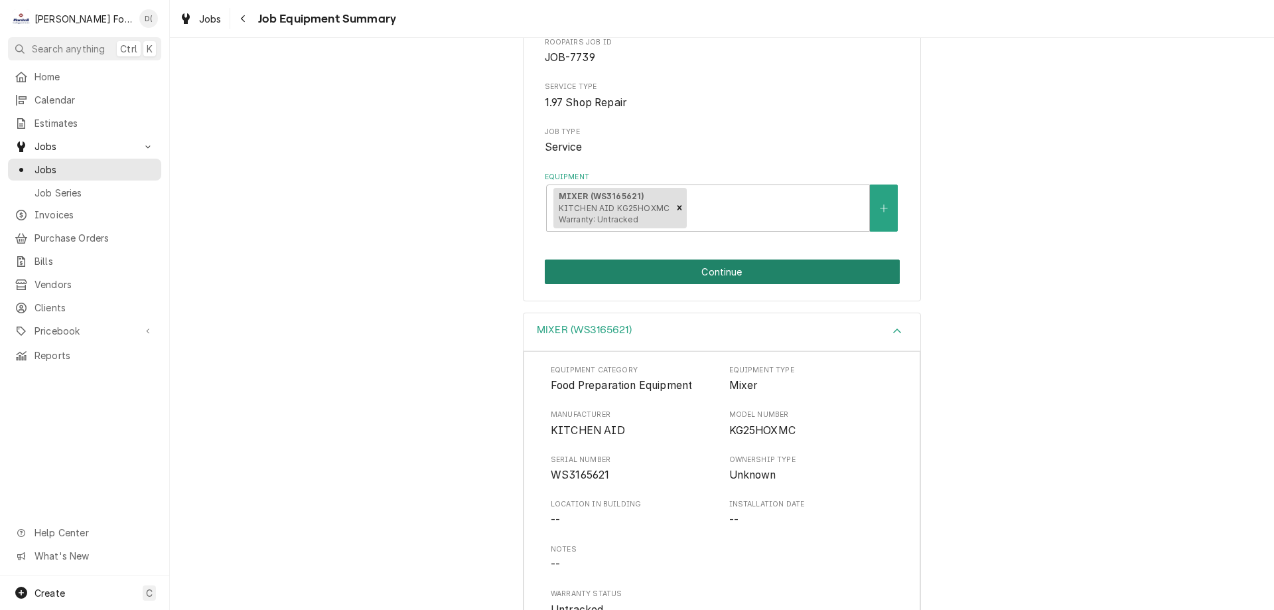
click at [683, 281] on button "Continue" at bounding box center [722, 271] width 355 height 25
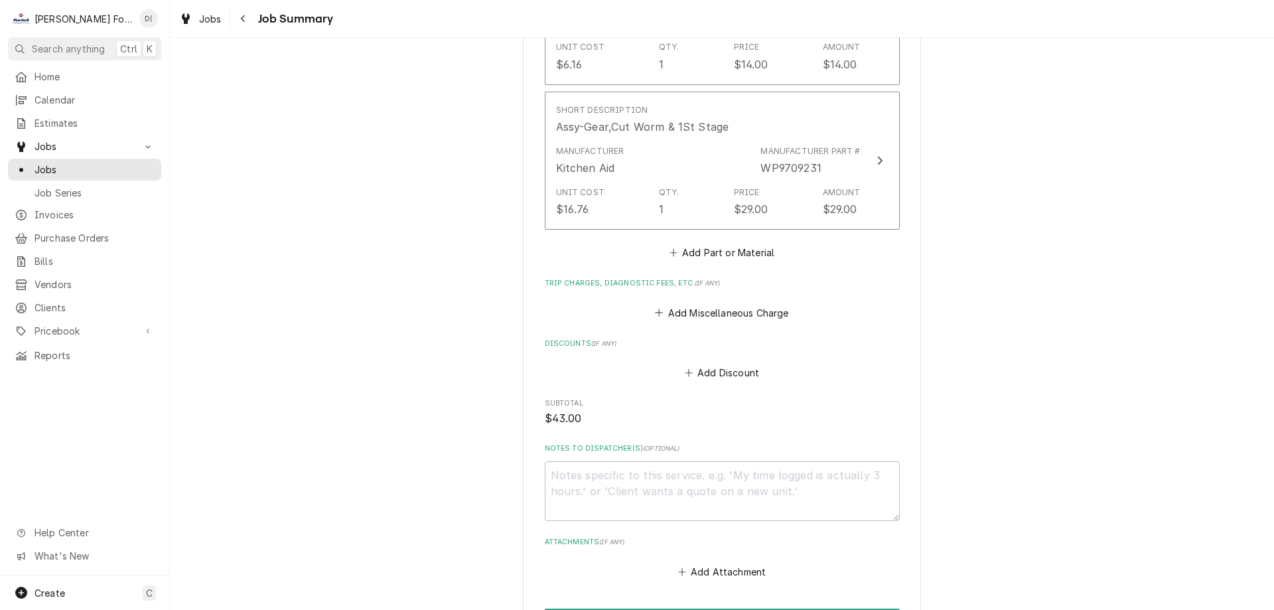
scroll to position [1238, 0]
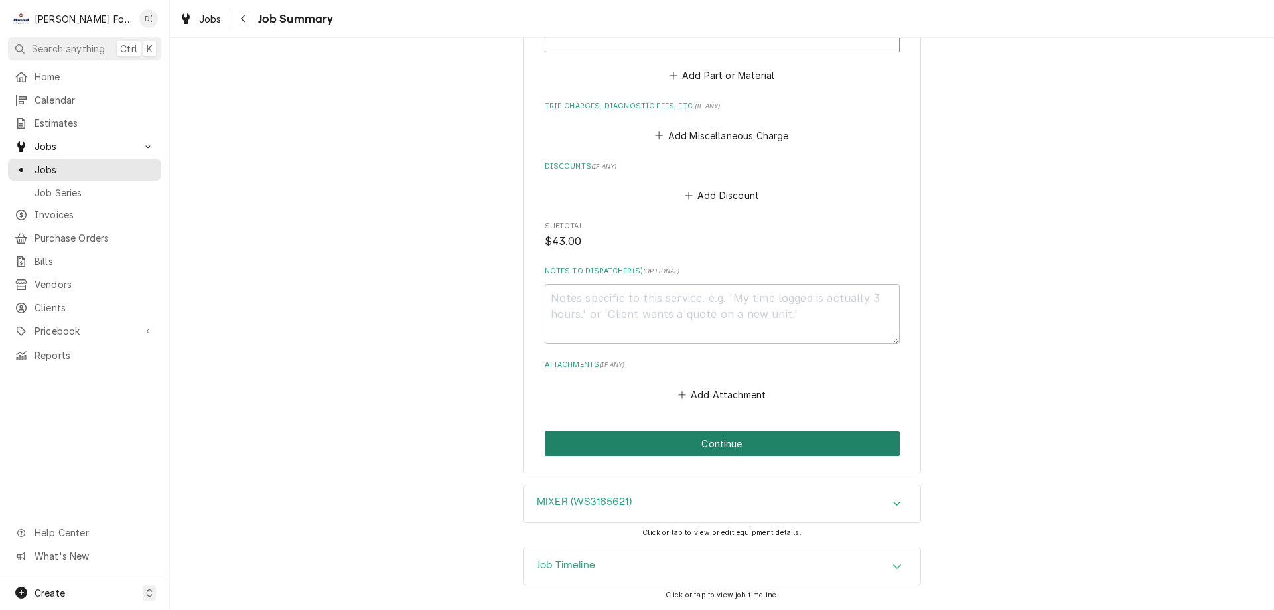
click at [724, 445] on button "Continue" at bounding box center [722, 443] width 355 height 25
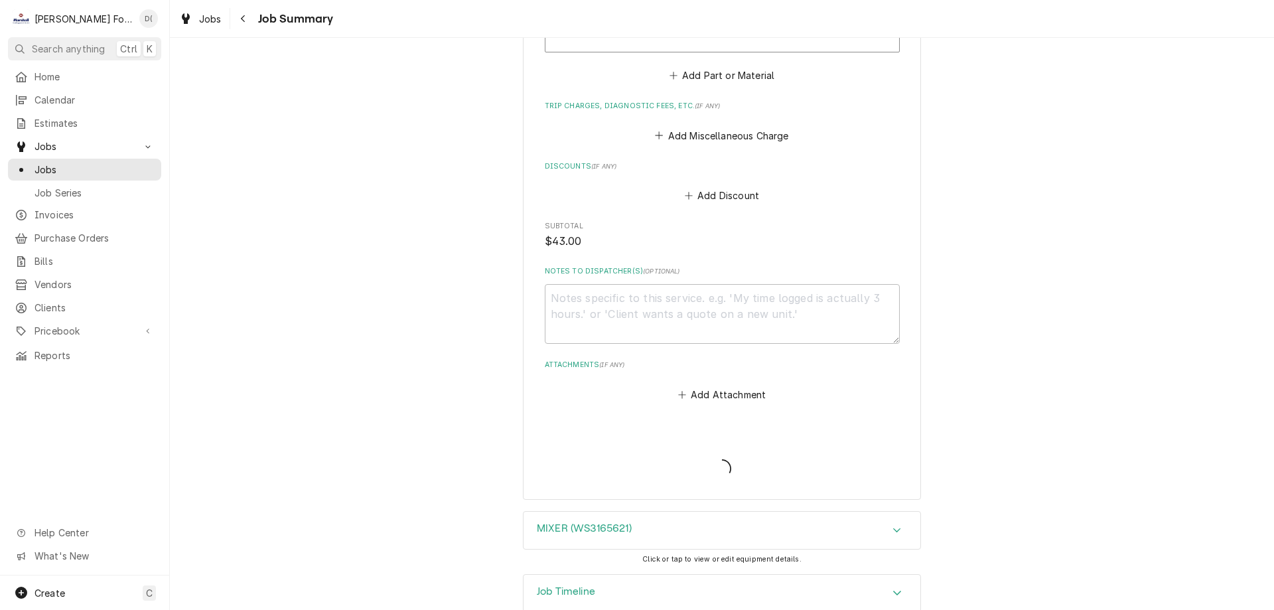
type textarea "x"
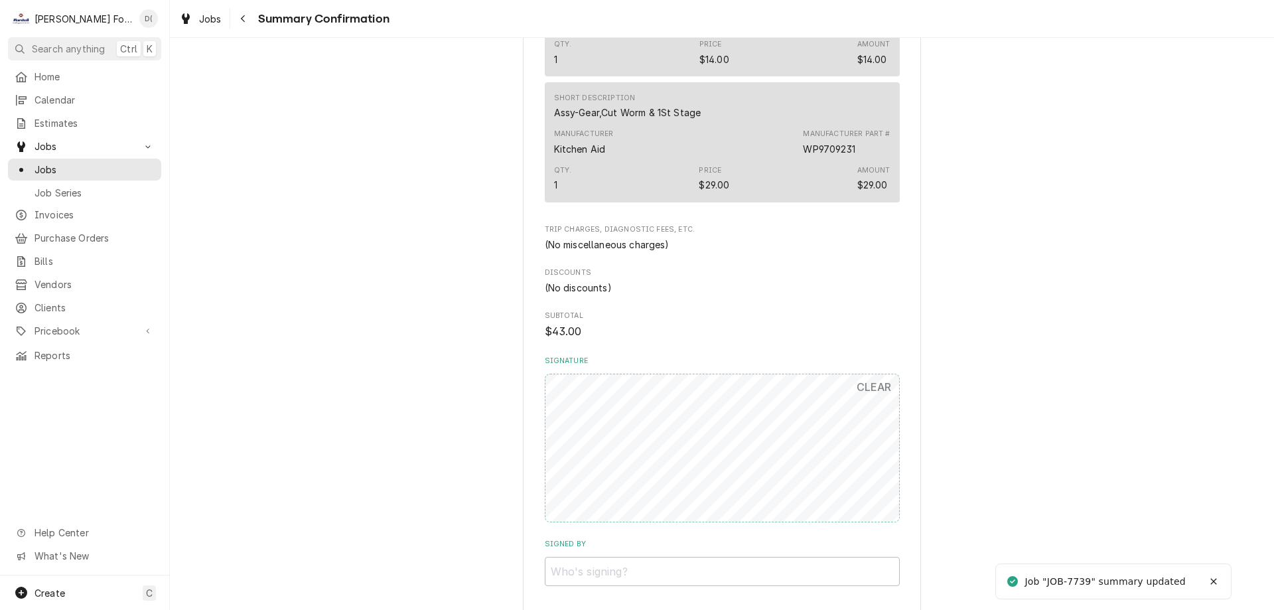
scroll to position [1128, 0]
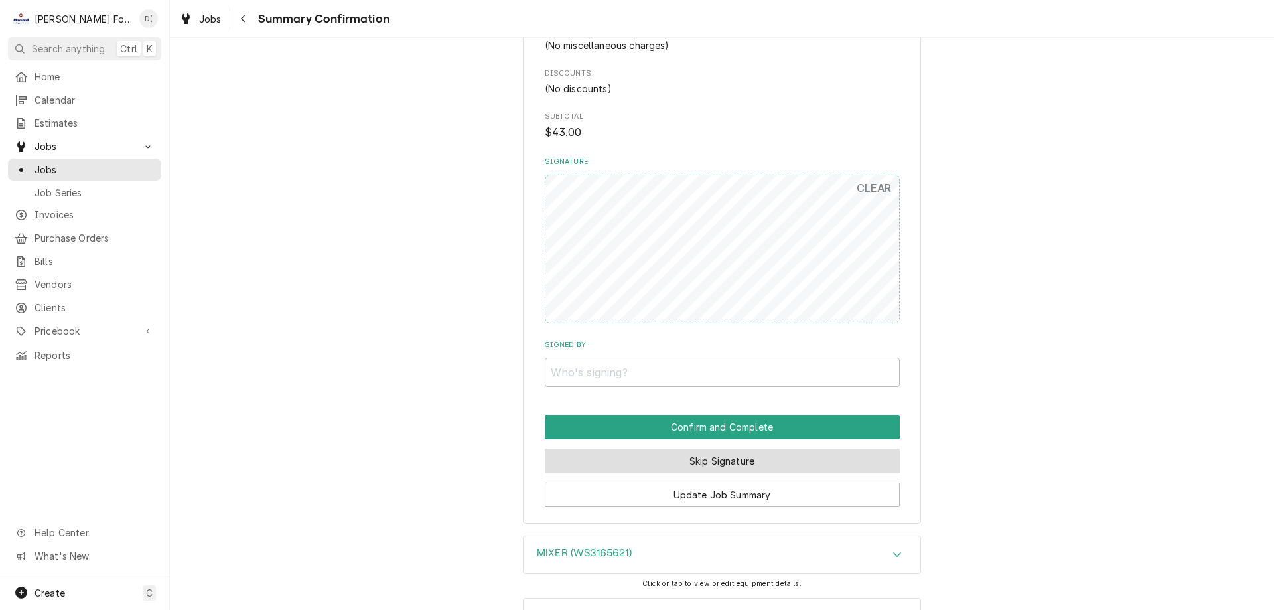
click at [688, 464] on button "Skip Signature" at bounding box center [722, 460] width 355 height 25
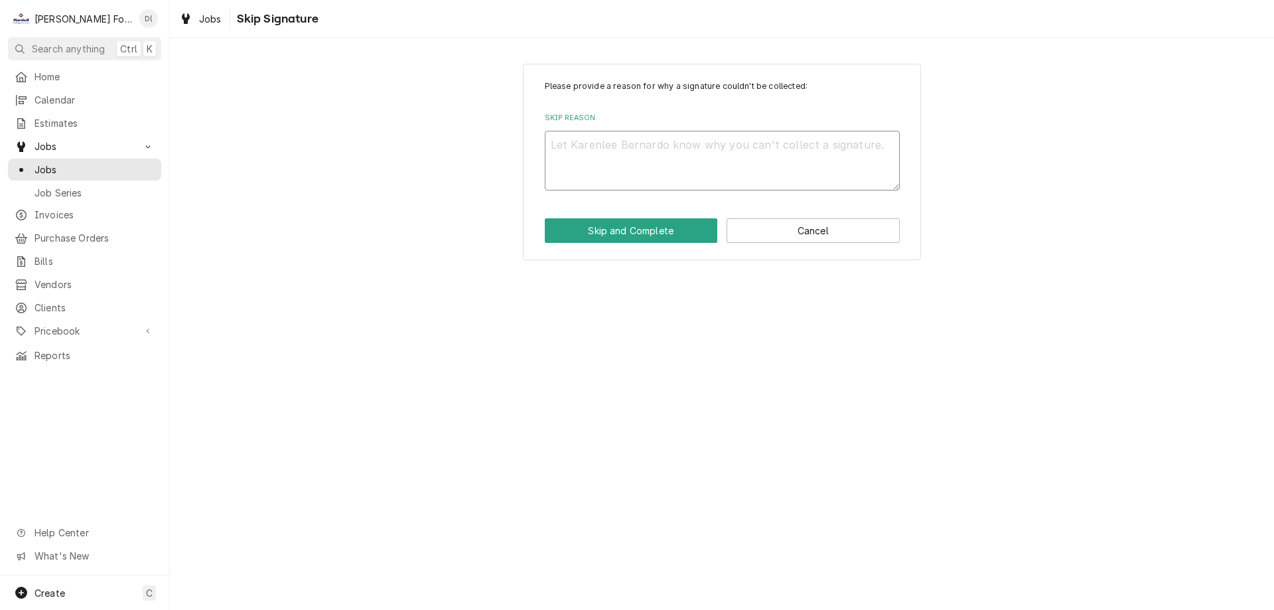
click at [631, 161] on textarea "Skip Reason" at bounding box center [722, 161] width 355 height 60
type textarea "x"
type textarea "i"
type textarea "x"
type textarea "in"
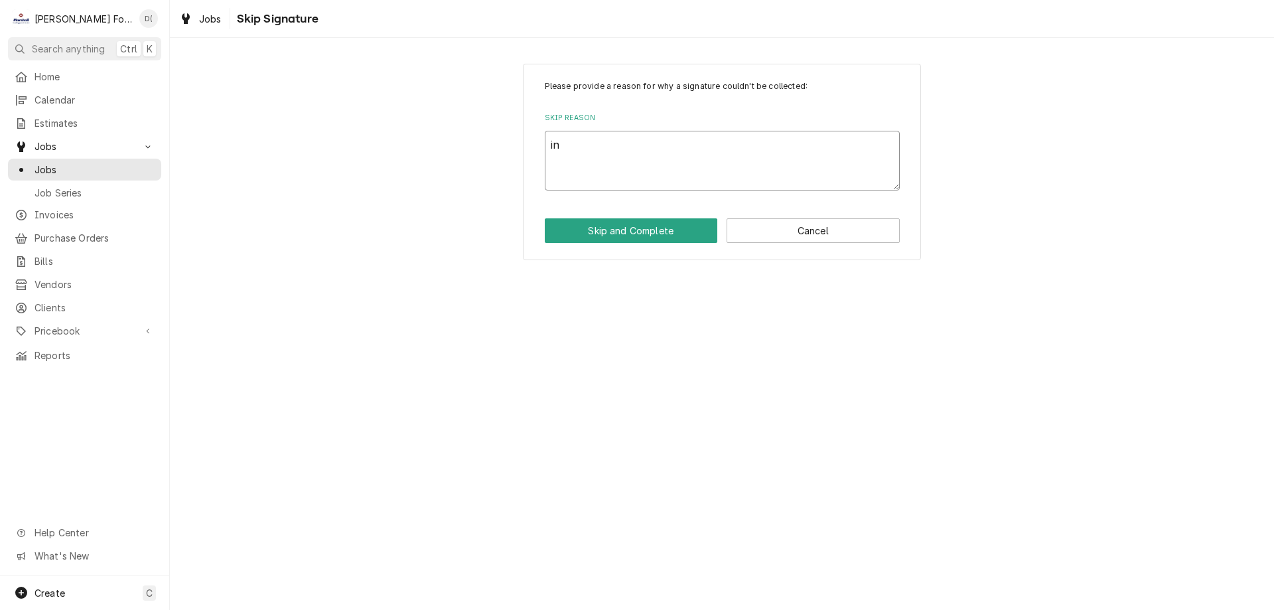
type textarea "x"
type textarea "ins"
type textarea "x"
type textarea "insi"
type textarea "x"
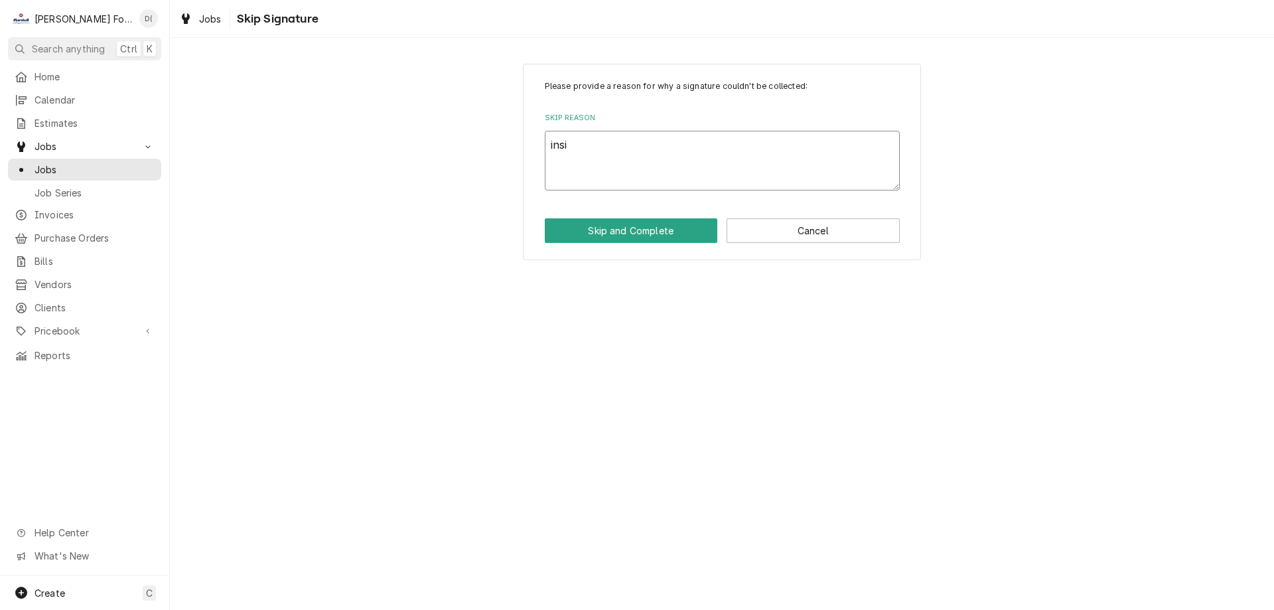
type textarea "insid"
type textarea "x"
type textarea "inside"
type textarea "x"
type textarea "inside"
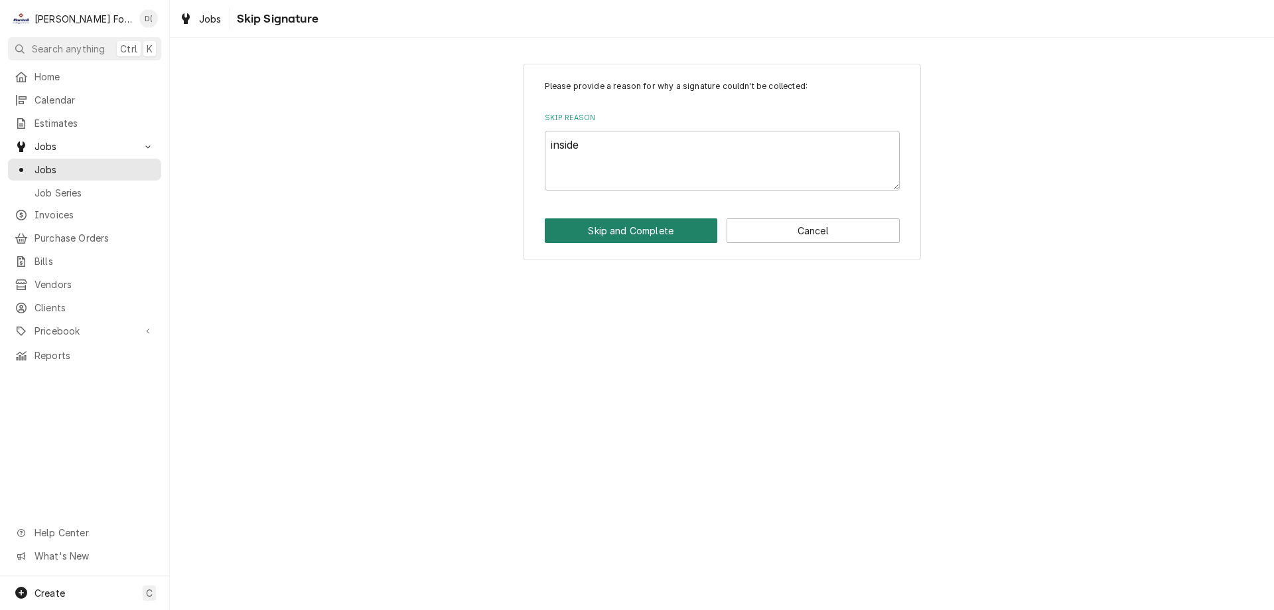
click at [629, 226] on button "Skip and Complete" at bounding box center [631, 230] width 173 height 25
type textarea "x"
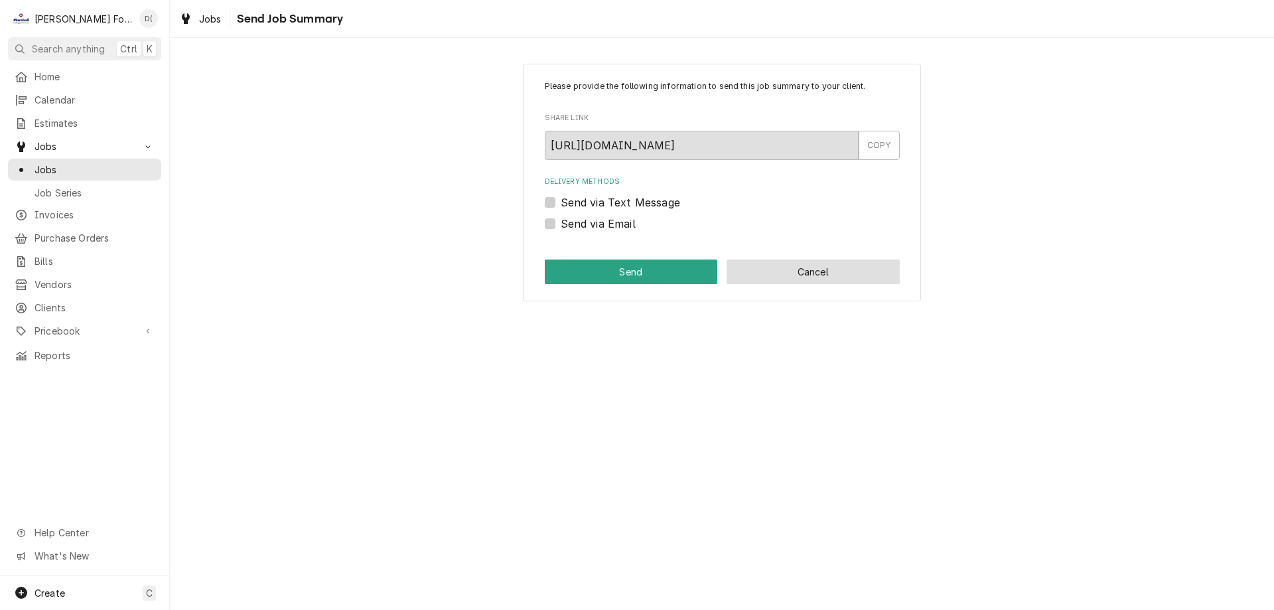
click at [811, 263] on button "Cancel" at bounding box center [812, 271] width 173 height 25
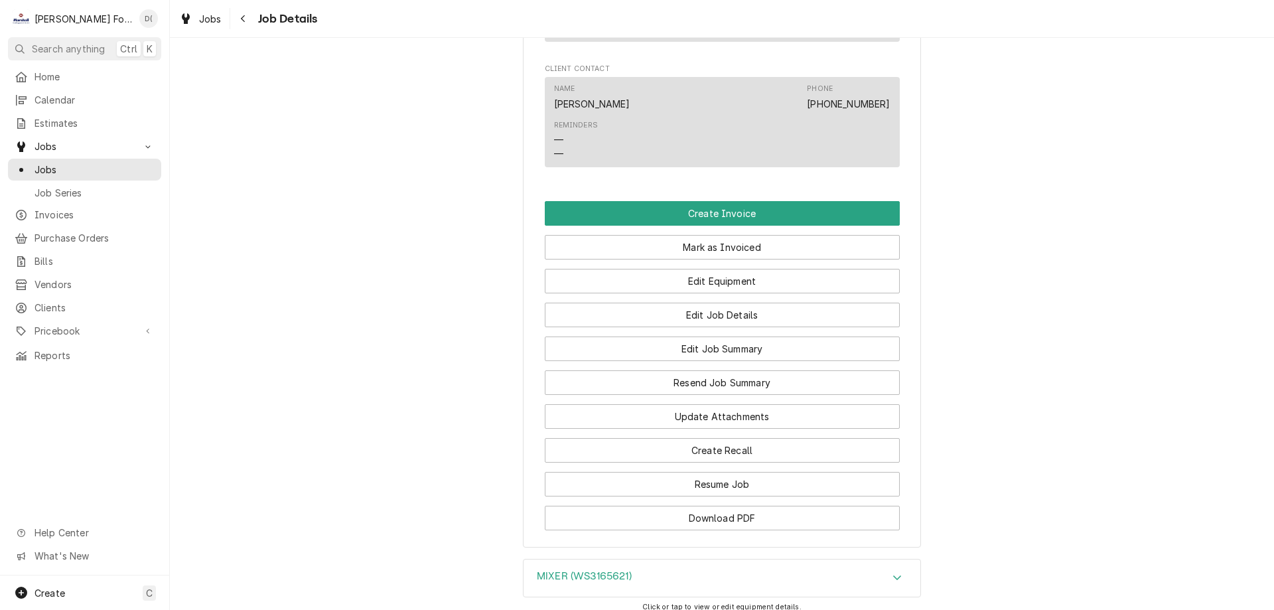
scroll to position [1128, 0]
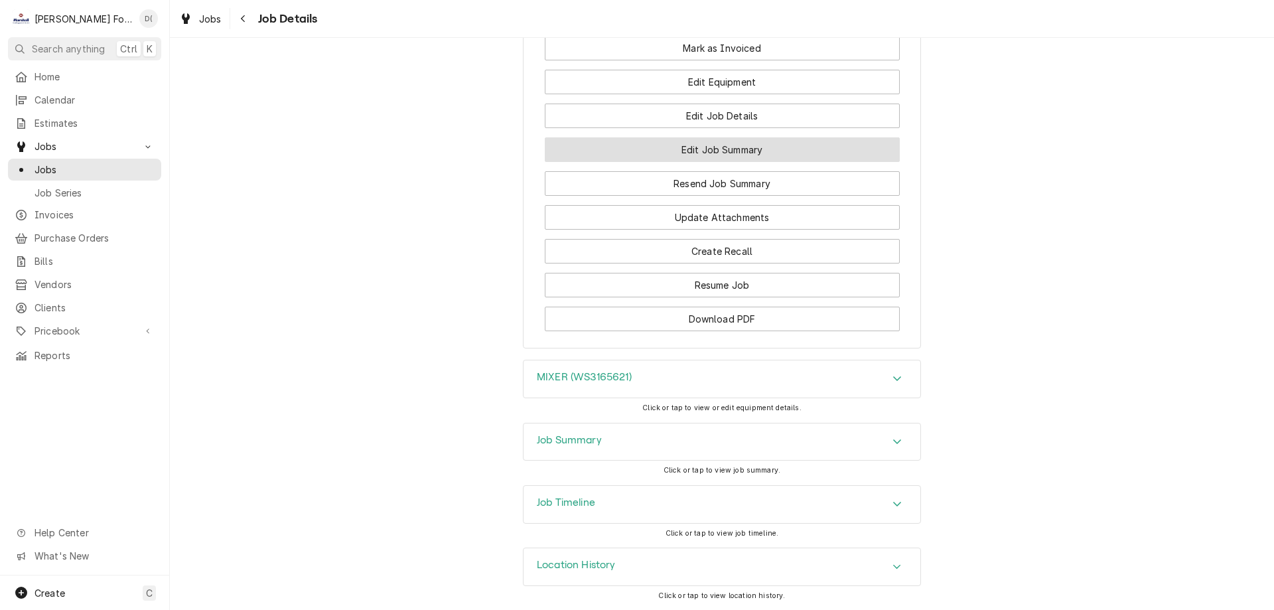
click at [707, 162] on button "Edit Job Summary" at bounding box center [722, 149] width 355 height 25
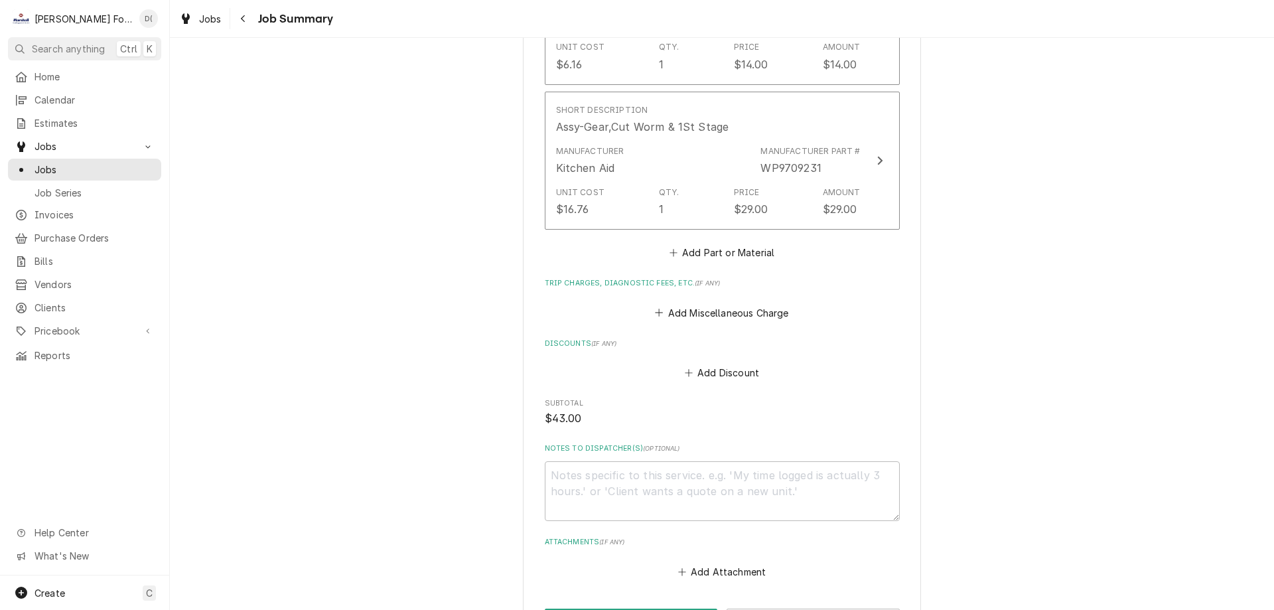
scroll to position [1238, 0]
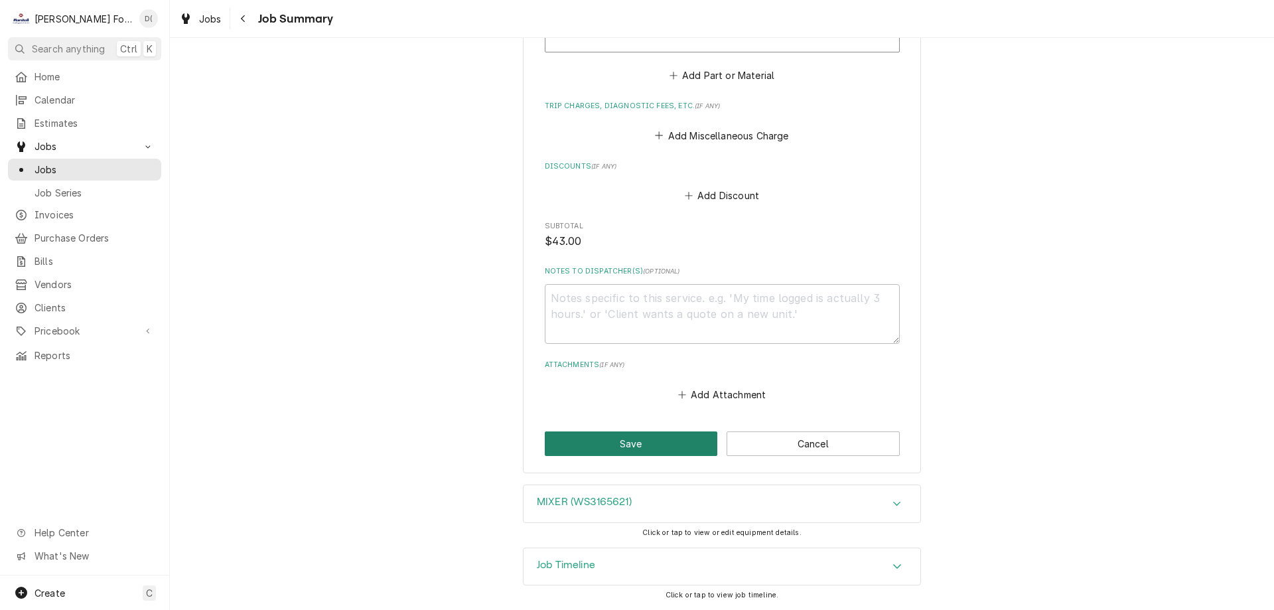
click at [626, 441] on button "Save" at bounding box center [631, 443] width 173 height 25
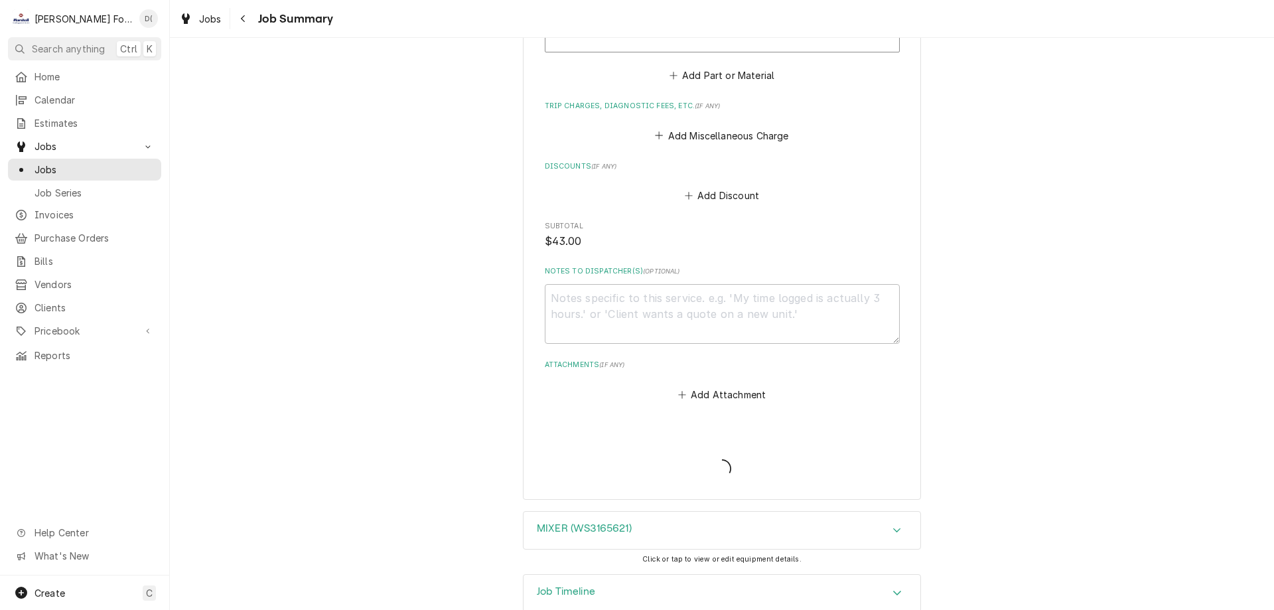
type textarea "x"
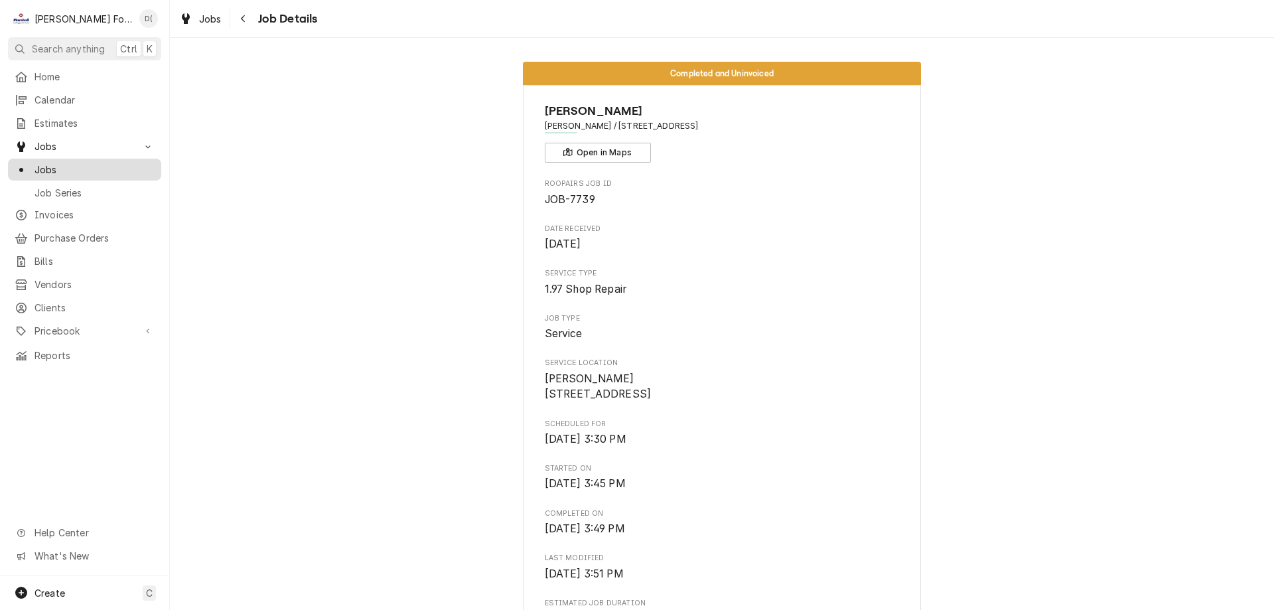
click at [95, 163] on span "Jobs" at bounding box center [94, 170] width 120 height 14
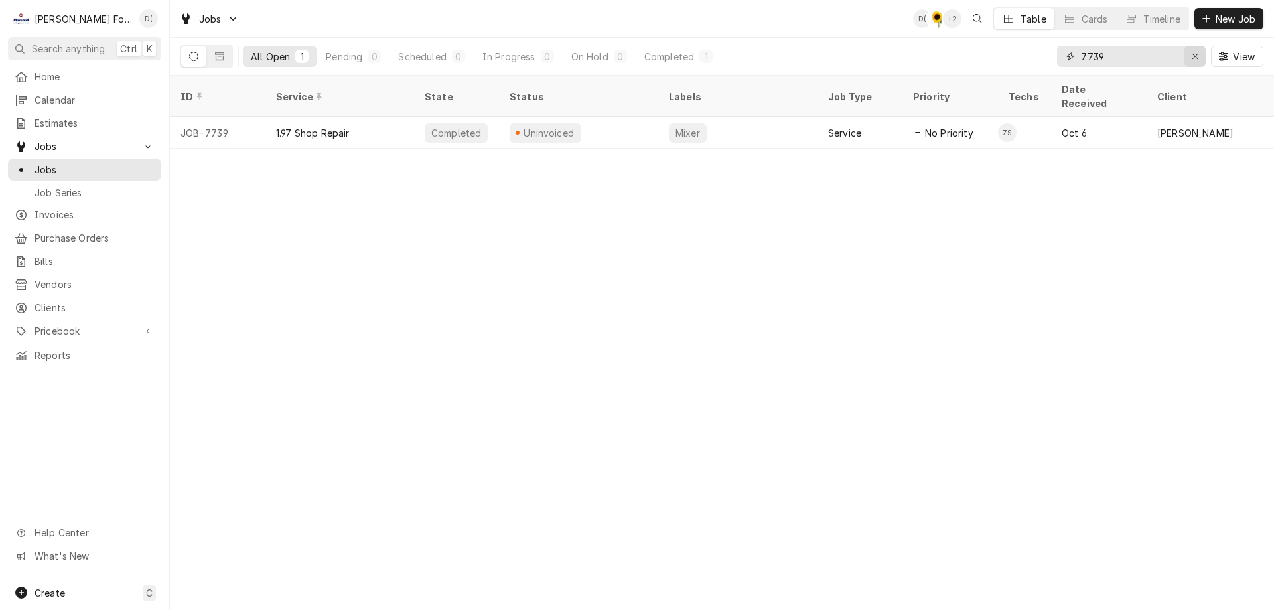
click at [1188, 56] on div "Erase input" at bounding box center [1194, 56] width 13 height 13
click at [1162, 61] on input "Dynamic Content Wrapper" at bounding box center [1143, 56] width 125 height 21
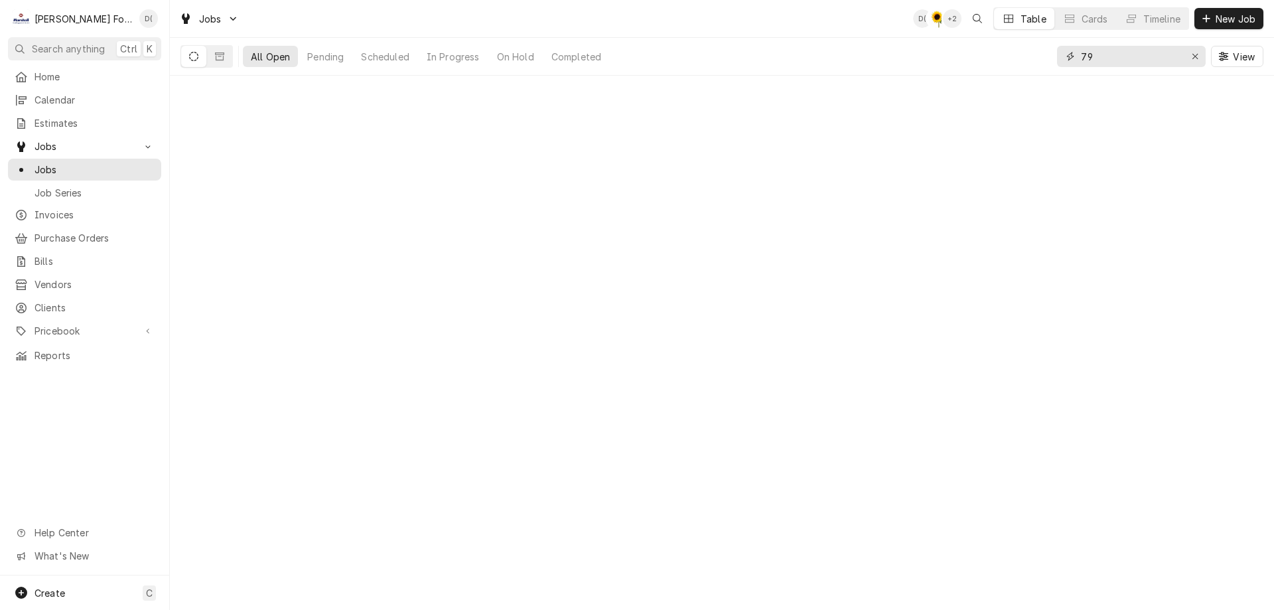
type input "7"
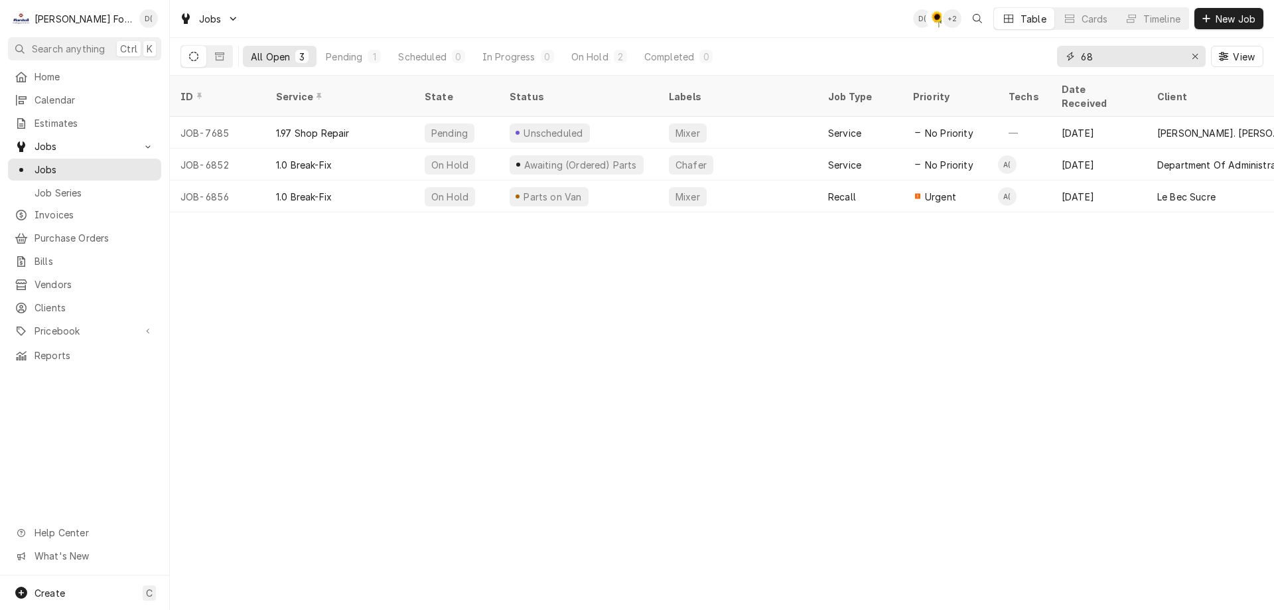
type input "6"
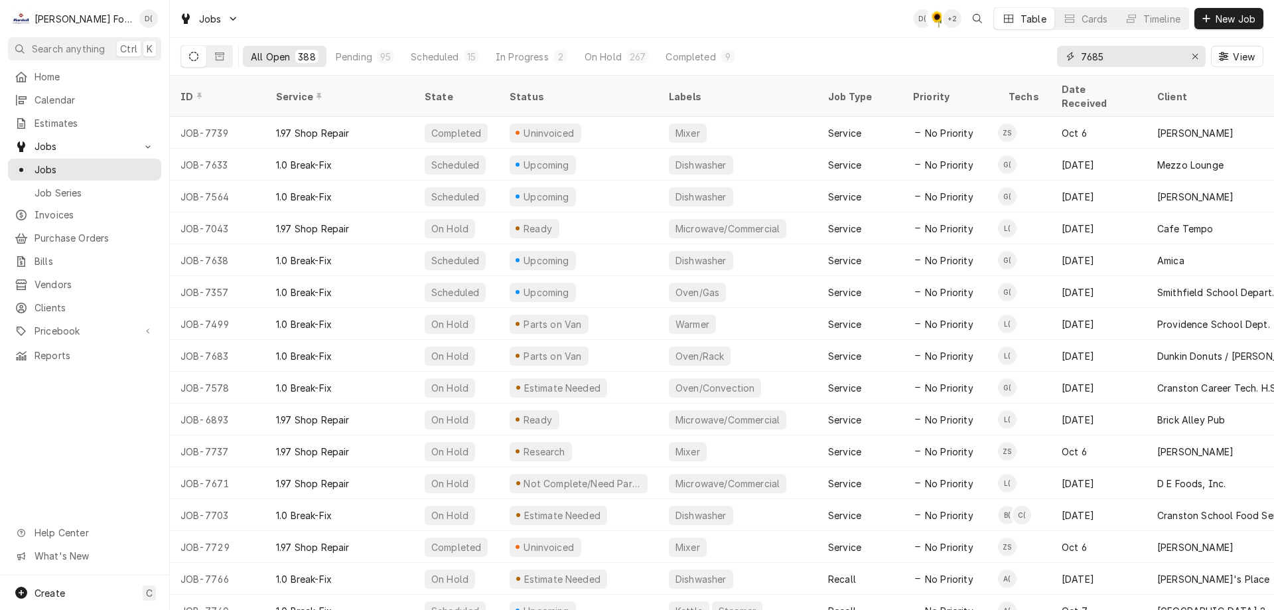
type input "7685"
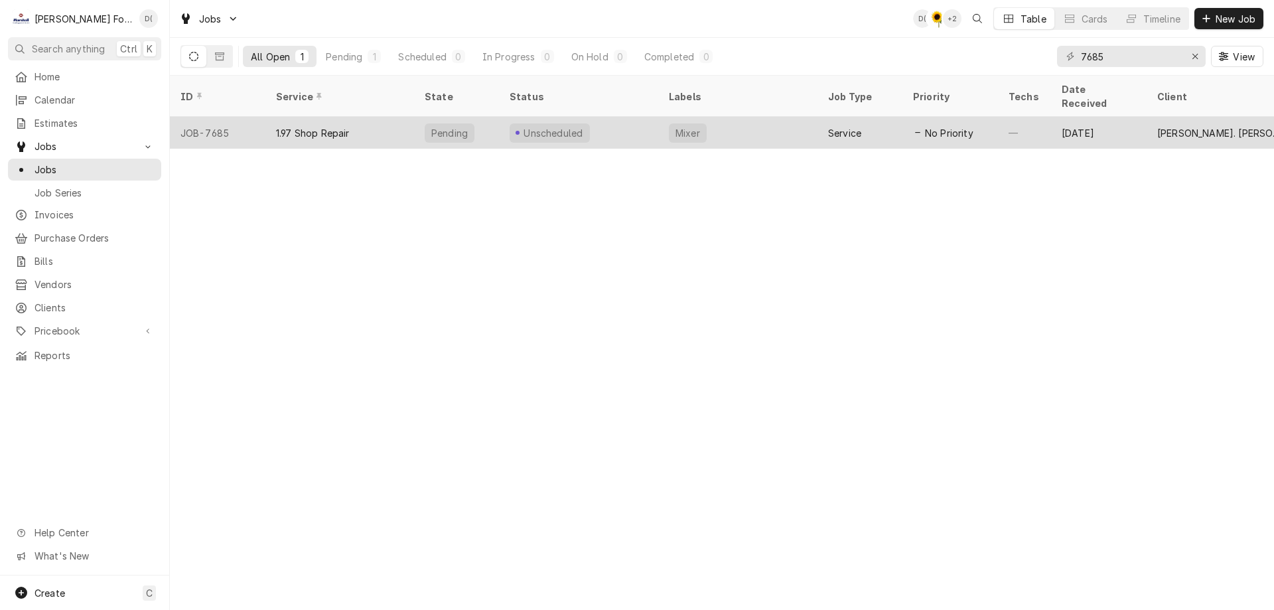
click at [618, 121] on div "Unscheduled" at bounding box center [578, 133] width 159 height 32
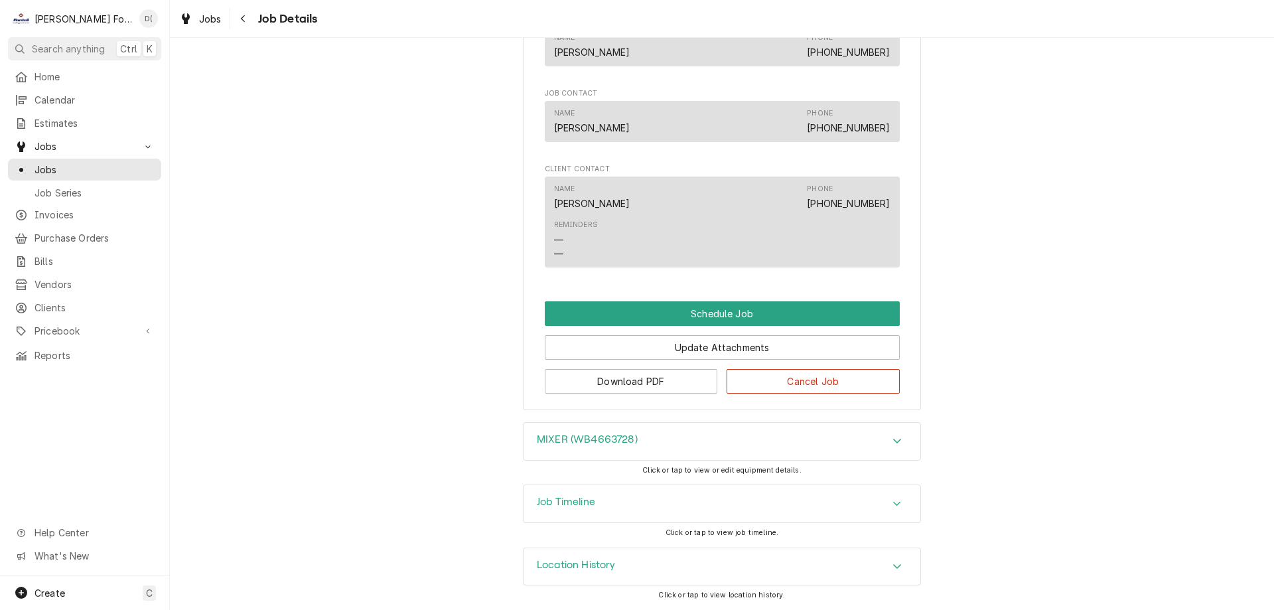
scroll to position [665, 0]
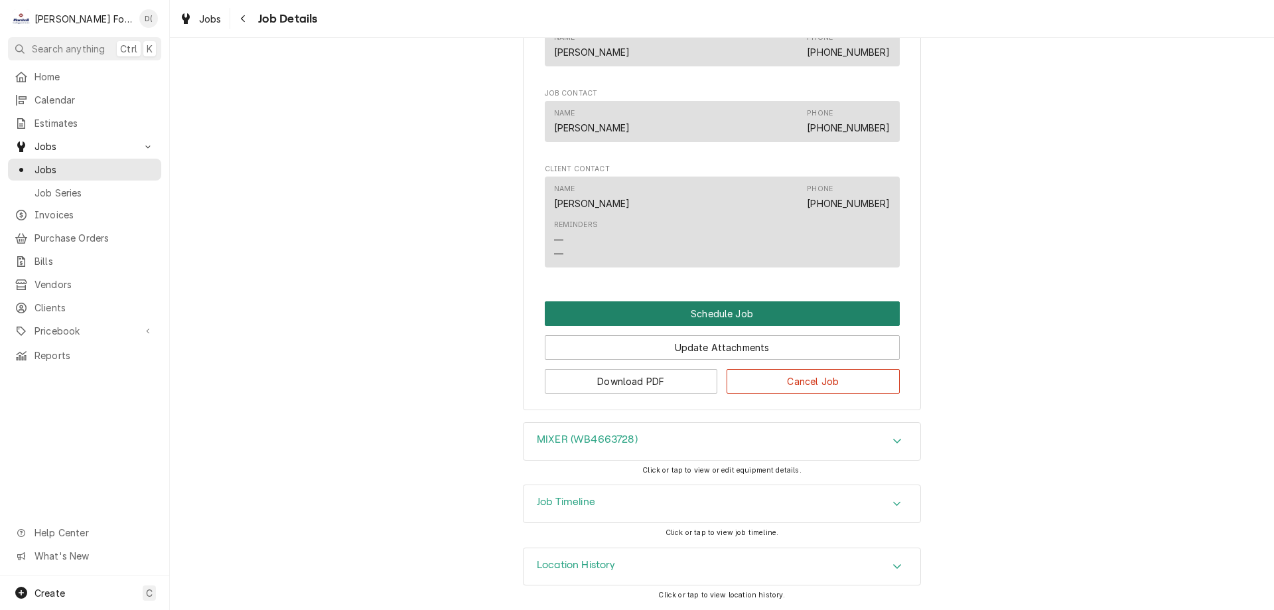
click at [710, 308] on button "Schedule Job" at bounding box center [722, 313] width 355 height 25
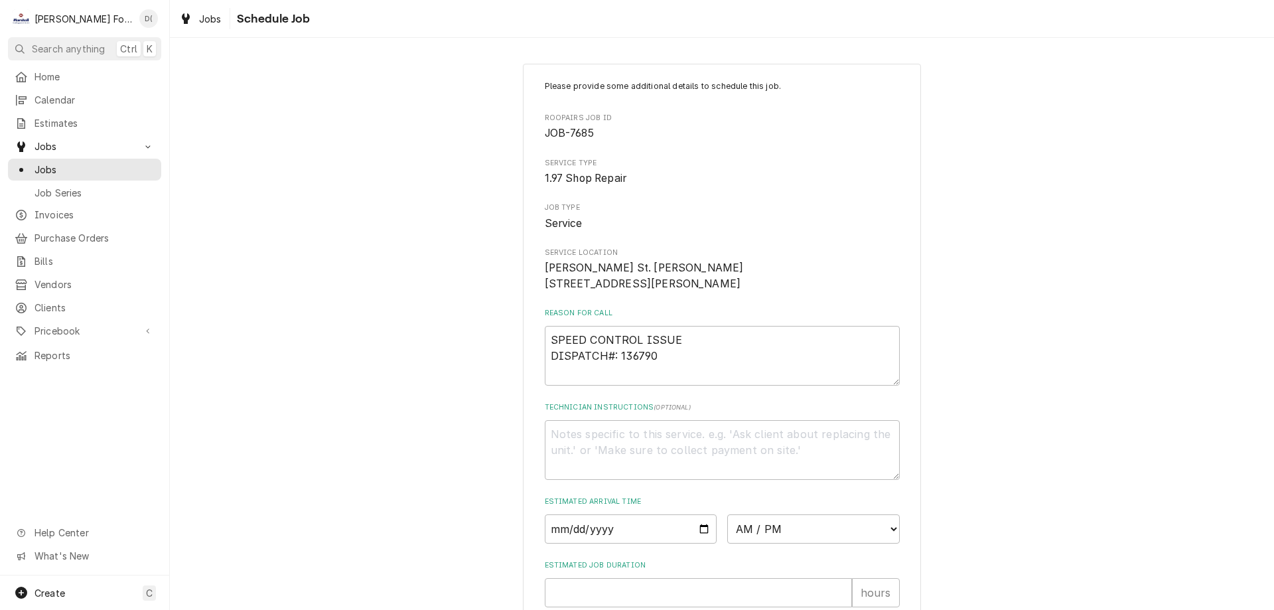
scroll to position [154, 0]
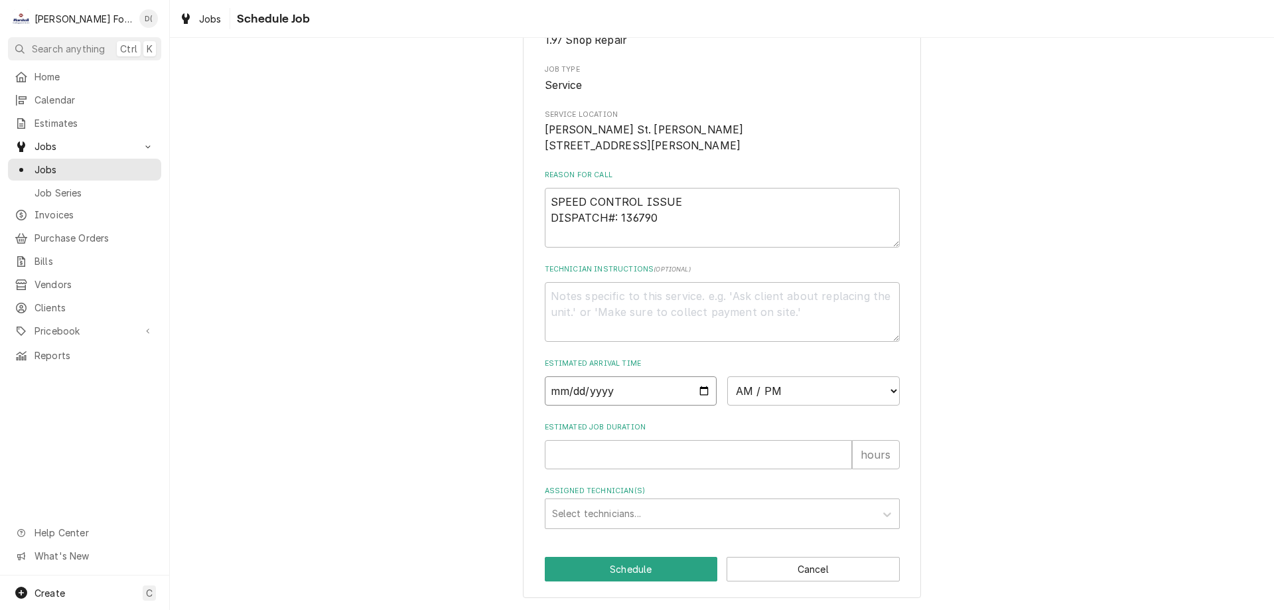
click at [705, 396] on input "Date" at bounding box center [631, 390] width 172 height 29
type input "2025-10-08"
type textarea "x"
click at [813, 386] on select "AM / PM 6:00 AM 6:15 AM 6:30 AM 6:45 AM 7:00 AM 7:15 AM 7:30 AM 7:45 AM 8:00 AM…" at bounding box center [813, 390] width 172 height 29
select select "15:00:00"
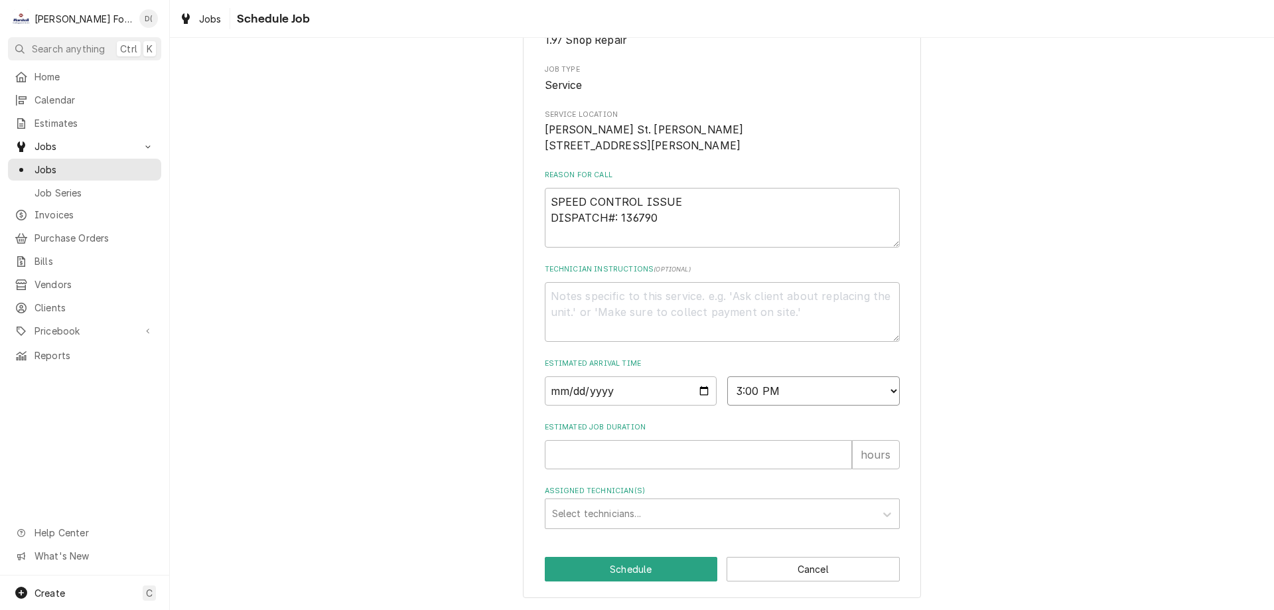
click at [727, 376] on select "AM / PM 6:00 AM 6:15 AM 6:30 AM 6:45 AM 7:00 AM 7:15 AM 7:30 AM 7:45 AM 8:00 AM…" at bounding box center [813, 390] width 172 height 29
click at [598, 452] on input "Estimated Job Duration" at bounding box center [698, 454] width 307 height 29
type textarea "x"
type input "1"
click at [616, 504] on div "Assigned Technician(s)" at bounding box center [710, 513] width 316 height 24
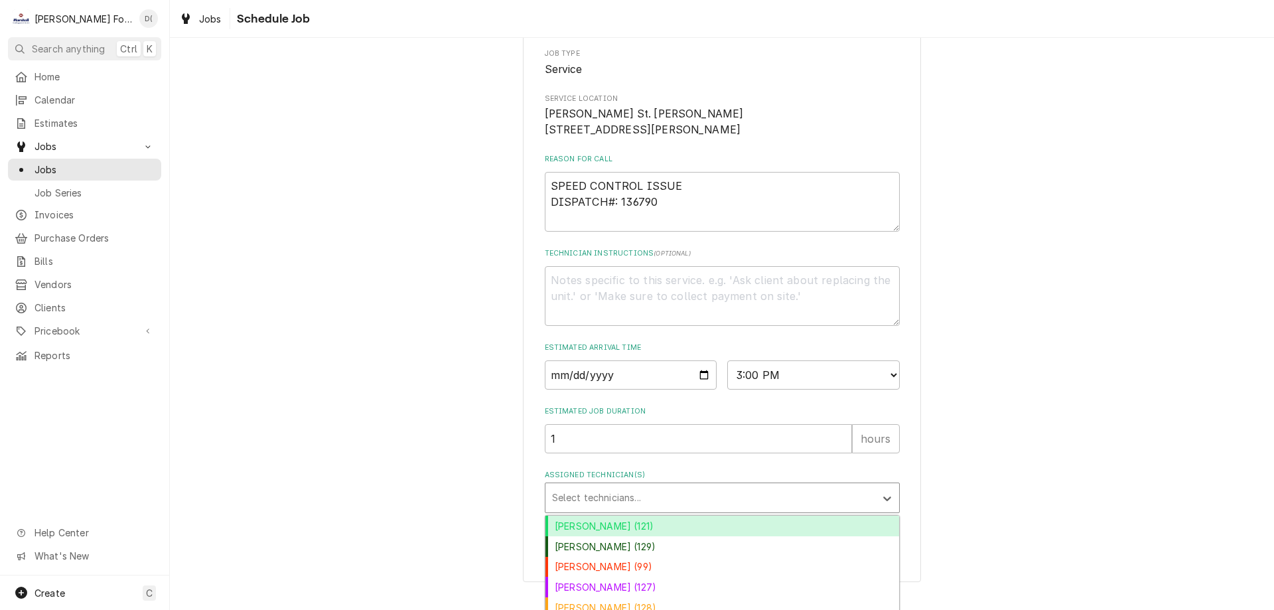
scroll to position [259, 0]
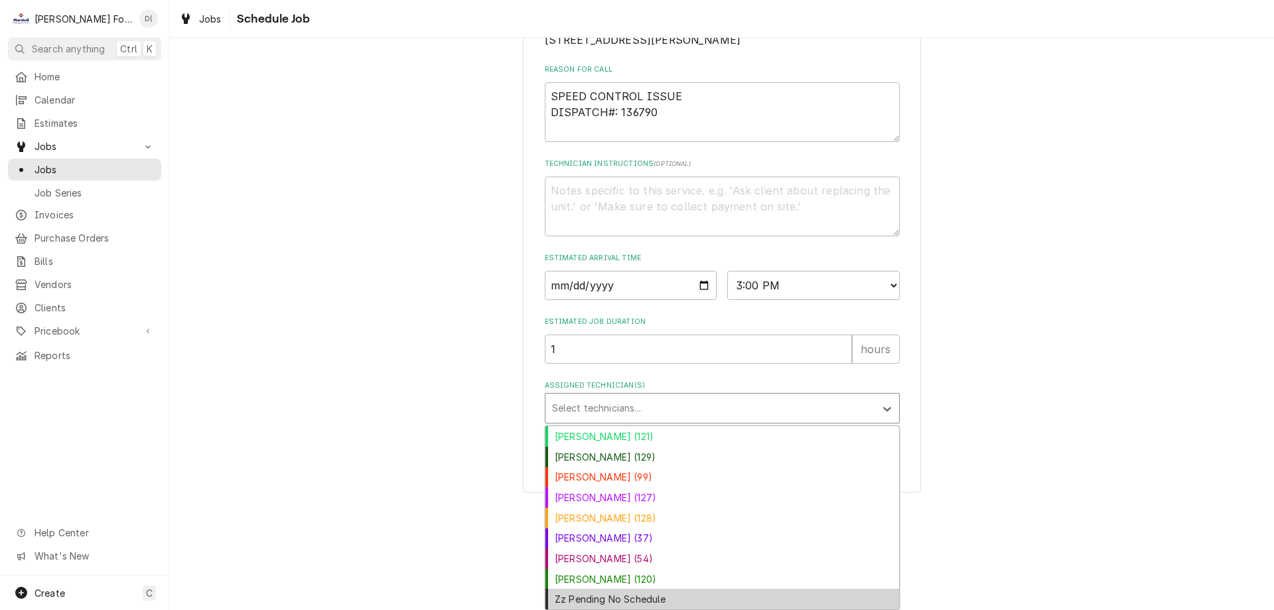
click at [602, 590] on div "Zz Pending No Schedule" at bounding box center [722, 598] width 354 height 21
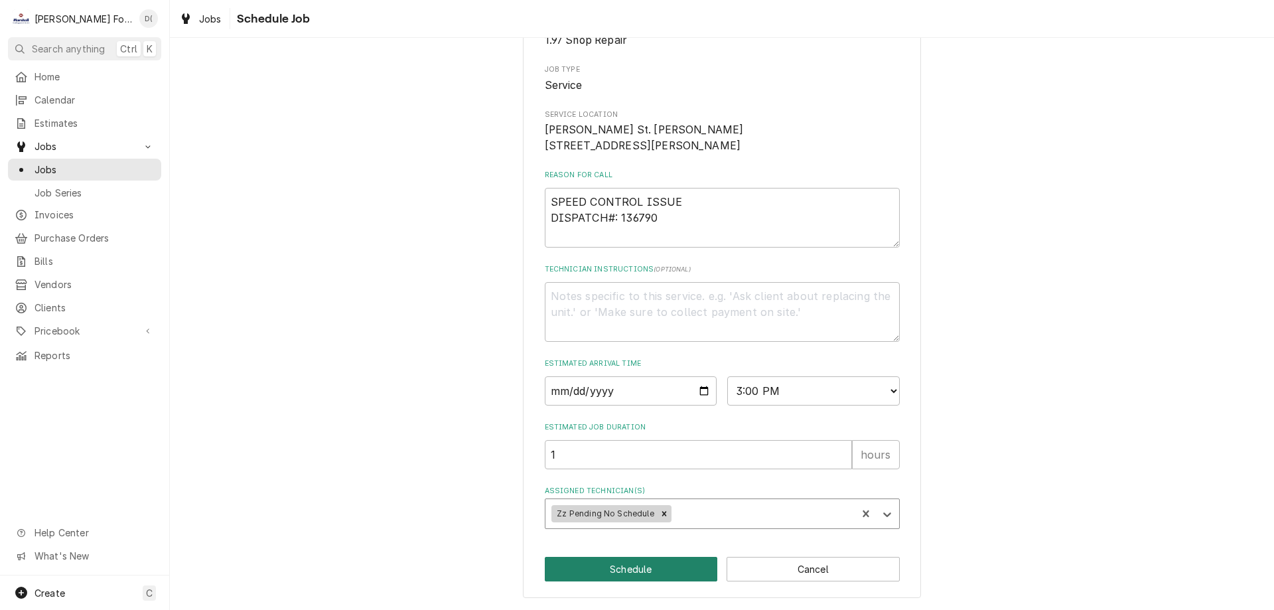
click at [618, 564] on button "Schedule" at bounding box center [631, 569] width 173 height 25
type textarea "x"
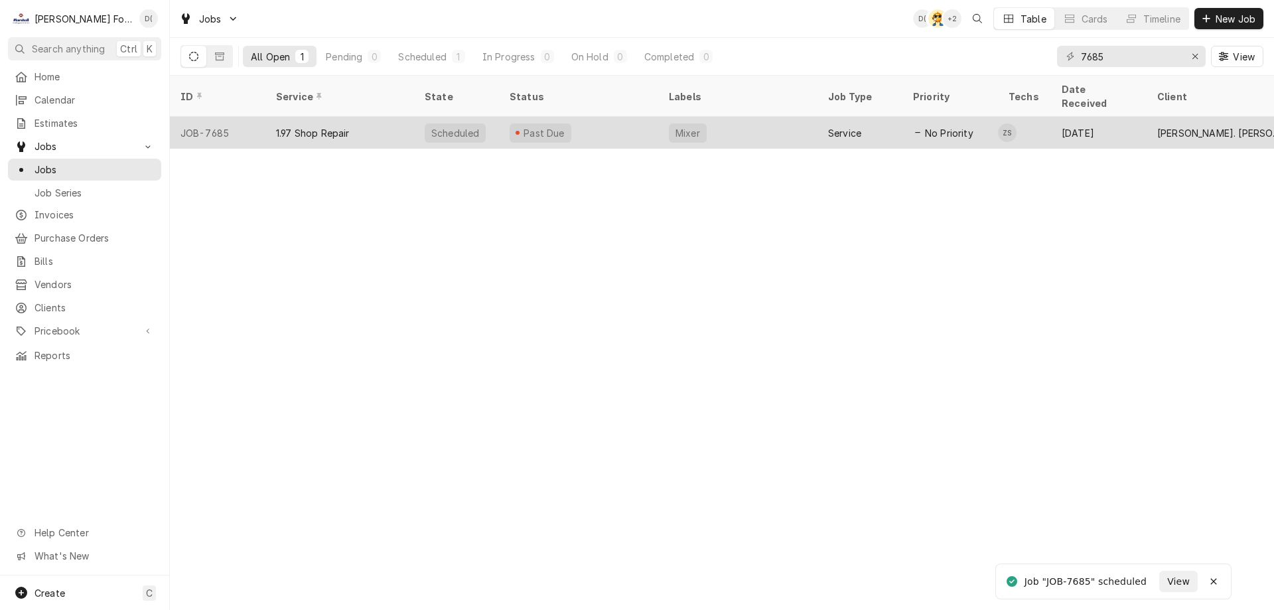
click at [601, 117] on div "Past Due" at bounding box center [578, 133] width 159 height 32
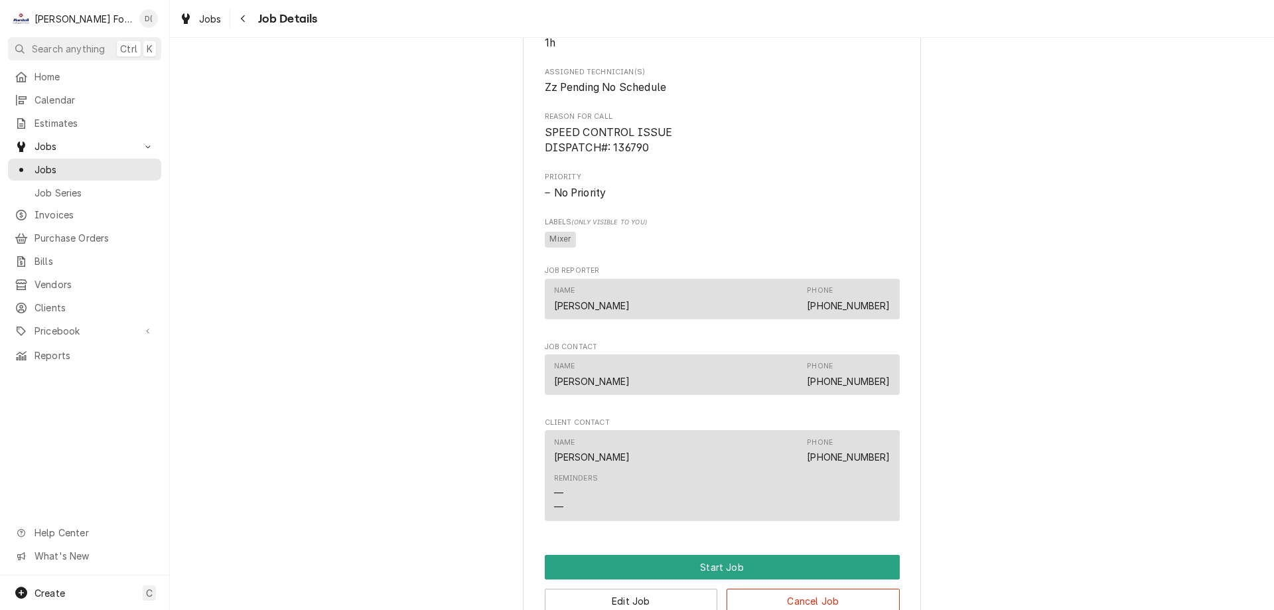
scroll to position [862, 0]
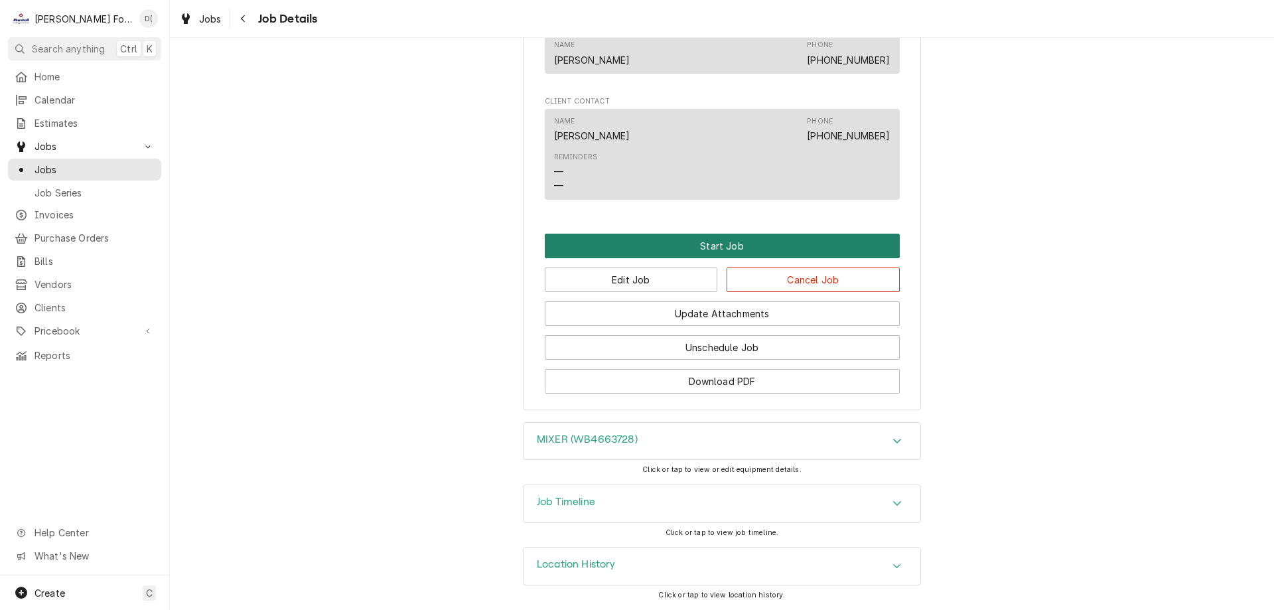
click at [712, 250] on button "Start Job" at bounding box center [722, 245] width 355 height 25
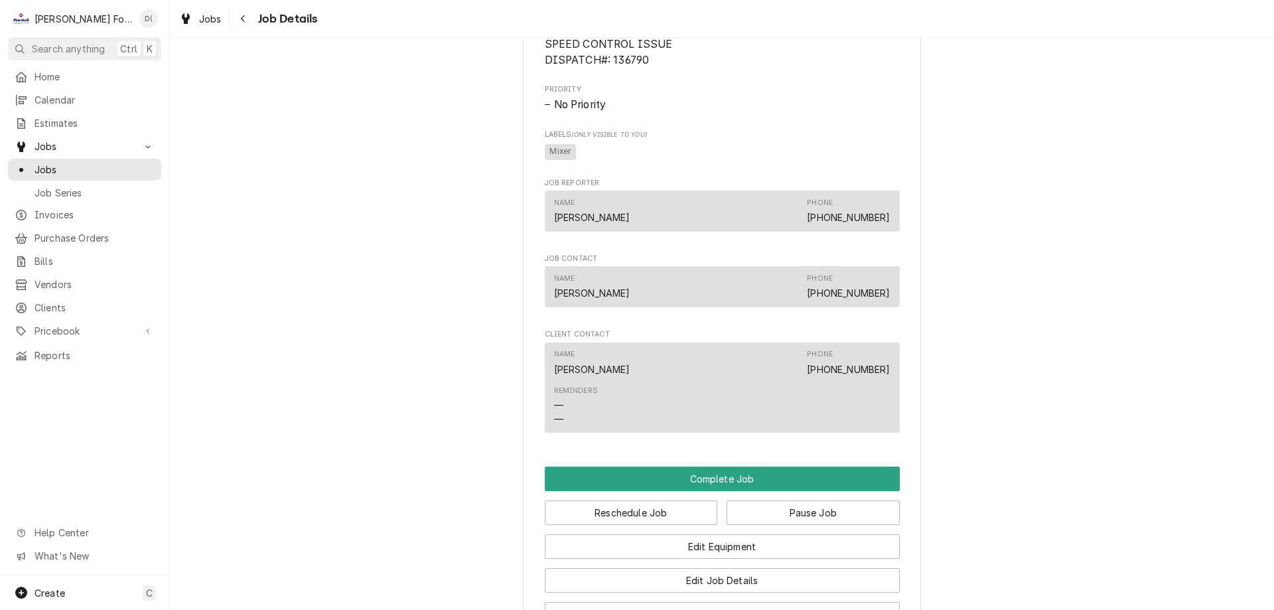
scroll to position [862, 0]
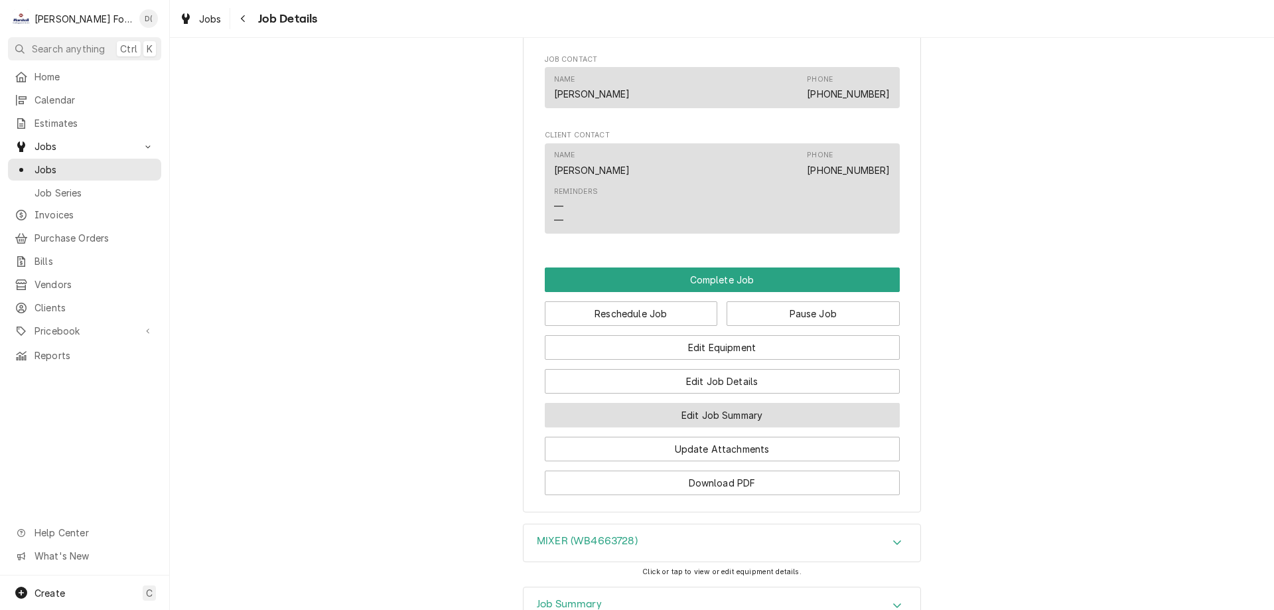
click at [682, 427] on button "Edit Job Summary" at bounding box center [722, 415] width 355 height 25
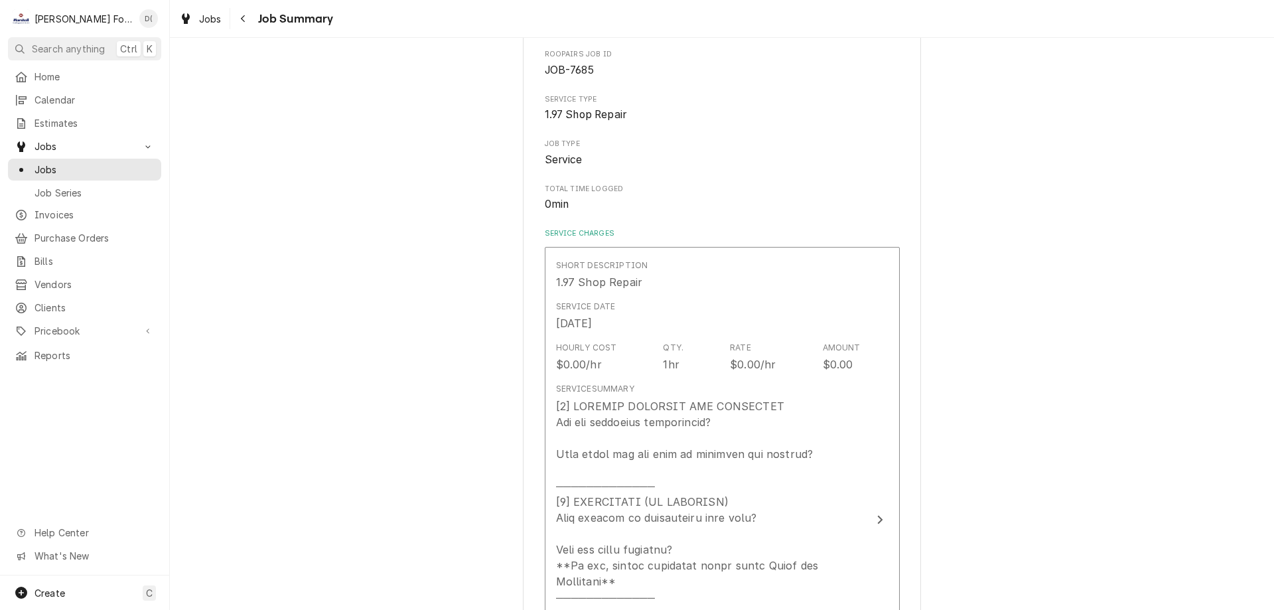
scroll to position [265, 0]
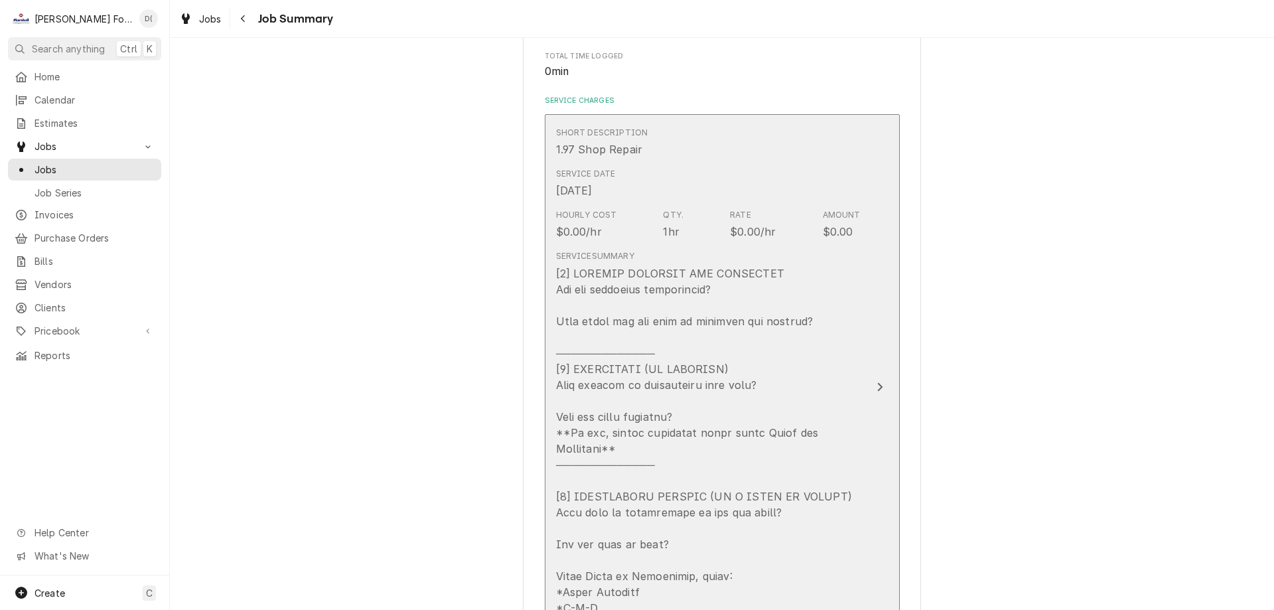
click at [817, 318] on div "Update Line Item" at bounding box center [708, 456] width 304 height 382
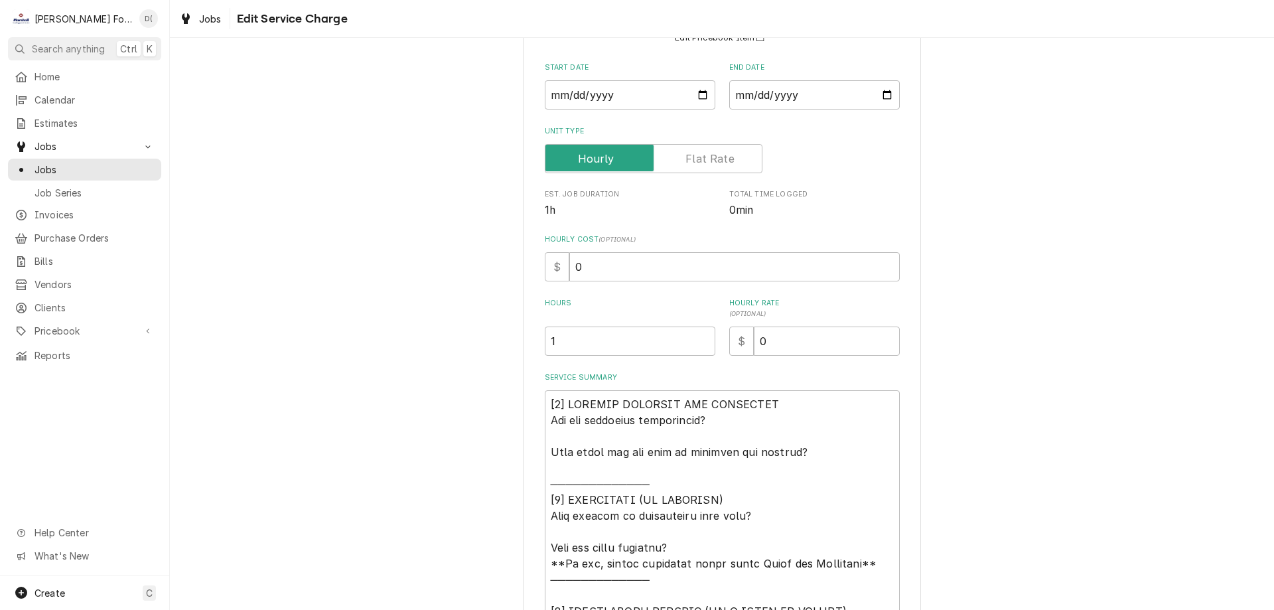
scroll to position [332, 0]
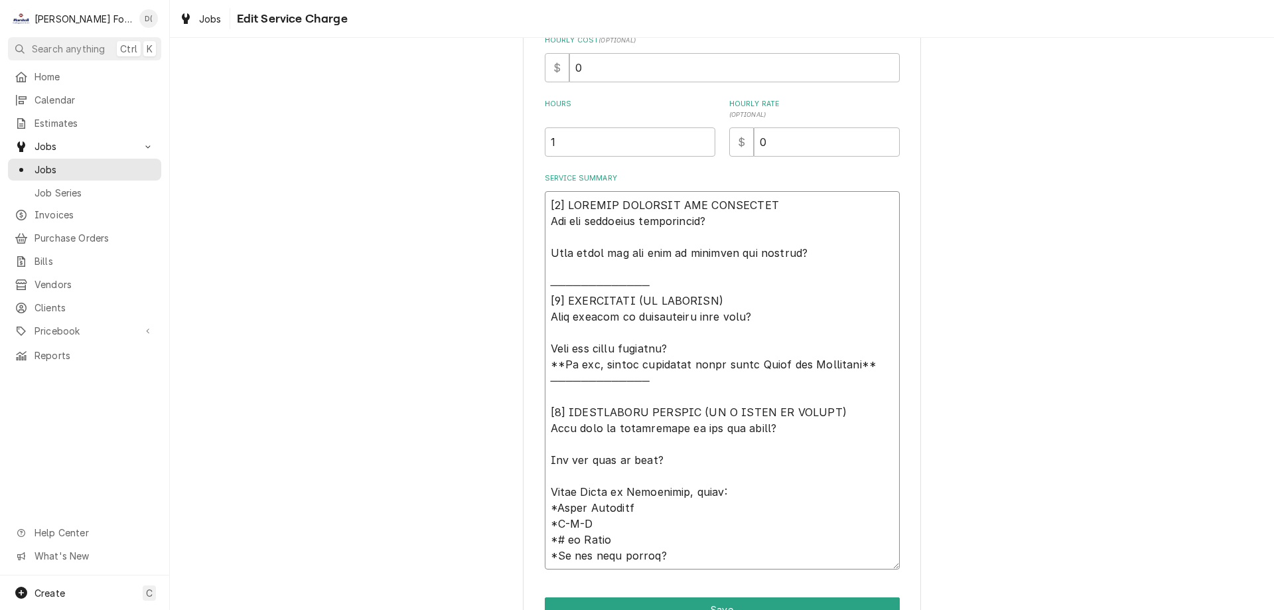
click at [811, 250] on textarea "Service Summary" at bounding box center [722, 380] width 355 height 378
type textarea "x"
type textarea "[𝟭] 𝗜𝗡𝗜𝗧𝗜𝗔𝗟 𝗙𝗜𝗡𝗗𝗜𝗡𝗚𝗦 𝗔𝗡𝗗 𝗗𝗜𝗔𝗚𝗡𝗢𝗦𝗜𝗦 𝗪𝗮𝘀 𝘁𝗵𝗲 𝗲𝗾𝘂𝗶𝗽𝗺𝗲𝗻𝘁 𝗼𝗽𝗲𝗿𝗮𝘁𝗶𝗼𝗻𝗮𝗹? 𝗪𝗵𝗮𝘁 𝘀𝘁𝗲𝗽𝘀 𝗱𝗶…"
type textarea "x"
type textarea "[𝟭] 𝗜𝗡𝗜𝗧𝗜𝗔𝗟 𝗙𝗜𝗡𝗗𝗜𝗡𝗚𝗦 𝗔𝗡𝗗 𝗗𝗜𝗔𝗚𝗡𝗢𝗦𝗜𝗦 𝗪𝗮𝘀 𝘁𝗵𝗲 𝗲𝗾𝘂𝗶𝗽𝗺𝗲𝗻𝘁 𝗼𝗽𝗲𝗿𝗮𝘁𝗶𝗼𝗻𝗮𝗹? 𝗪𝗵𝗮𝘁 𝘀𝘁𝗲𝗽𝘀 𝗱𝗶…"
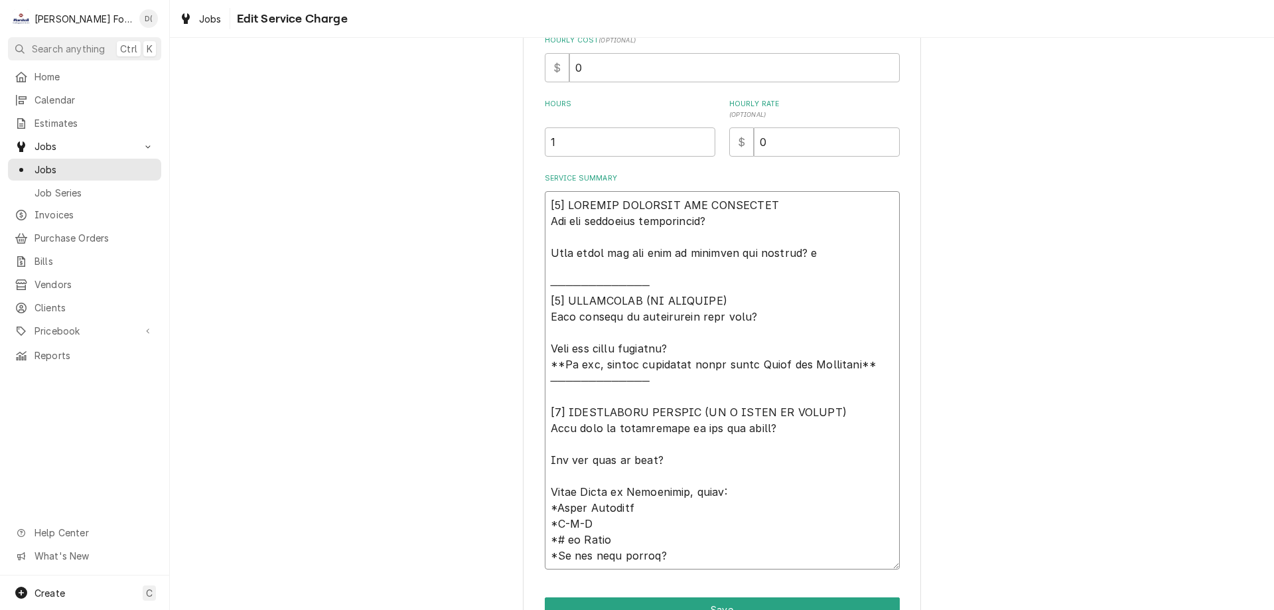
type textarea "x"
type textarea "[𝟭] 𝗜𝗡𝗜𝗧𝗜𝗔𝗟 𝗙𝗜𝗡𝗗𝗜𝗡𝗚𝗦 𝗔𝗡𝗗 𝗗𝗜𝗔𝗚𝗡𝗢𝗦𝗜𝗦 𝗪𝗮𝘀 𝘁𝗵𝗲 𝗲𝗾𝘂𝗶𝗽𝗺𝗲𝗻𝘁 𝗼𝗽𝗲𝗿𝗮𝘁𝗶𝗼𝗻𝗮𝗹? 𝗪𝗵𝗮𝘁 𝘀𝘁𝗲𝗽𝘀 𝗱𝗶…"
type textarea "x"
type textarea "[𝟭] 𝗜𝗡𝗜𝗧𝗜𝗔𝗟 𝗙𝗜𝗡𝗗𝗜𝗡𝗚𝗦 𝗔𝗡𝗗 𝗗𝗜𝗔𝗚𝗡𝗢𝗦𝗜𝗦 𝗪𝗮𝘀 𝘁𝗵𝗲 𝗲𝗾𝘂𝗶𝗽𝗺𝗲𝗻𝘁 𝗼𝗽𝗲𝗿𝗮𝘁𝗶𝗼𝗻𝗮𝗹? 𝗪𝗵𝗮𝘁 𝘀𝘁𝗲𝗽𝘀 𝗱𝗶…"
type textarea "x"
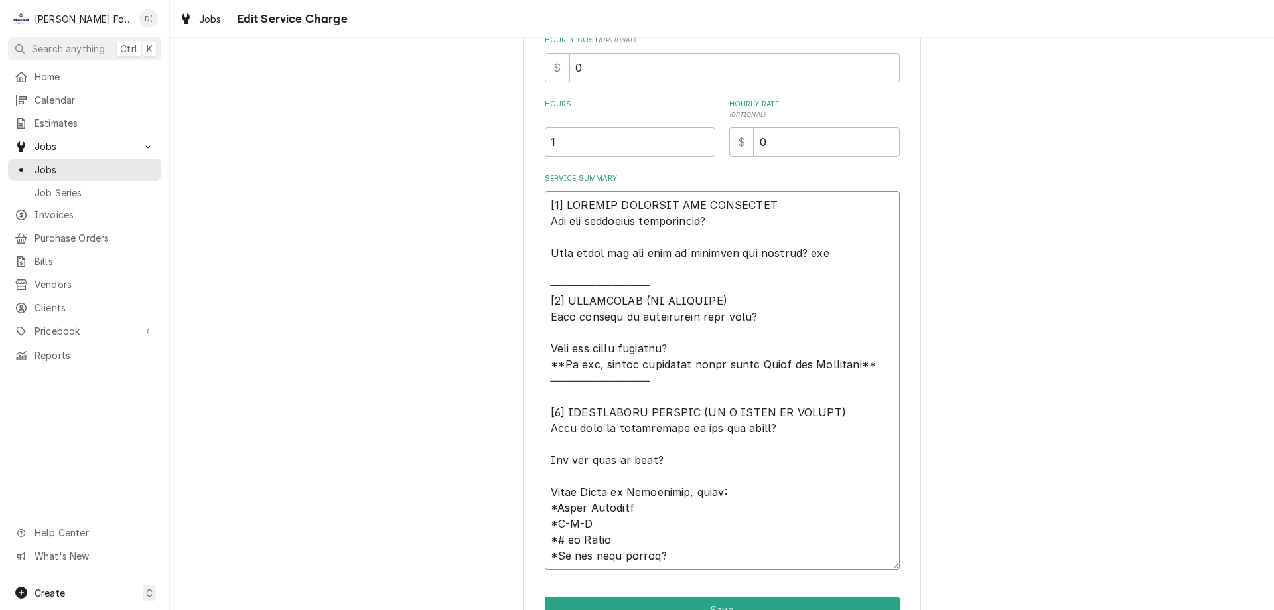
type textarea "[𝟭] 𝗜𝗡𝗜𝗧𝗜𝗔𝗟 𝗙𝗜𝗡𝗗𝗜𝗡𝗚𝗦 𝗔𝗡𝗗 𝗗𝗜𝗔𝗚𝗡𝗢𝗦𝗜𝗦 𝗪𝗮𝘀 𝘁𝗵𝗲 𝗲𝗾𝘂𝗶𝗽𝗺𝗲𝗻𝘁 𝗼𝗽𝗲𝗿𝗮𝘁𝗶𝗼𝗻𝗮𝗹? 𝗪𝗵𝗮𝘁 𝘀𝘁𝗲𝗽𝘀 𝗱𝗶…"
type textarea "x"
type textarea "[𝟭] 𝗜𝗡𝗜𝗧𝗜𝗔𝗟 𝗙𝗜𝗡𝗗𝗜𝗡𝗚𝗦 𝗔𝗡𝗗 𝗗𝗜𝗔𝗚𝗡𝗢𝗦𝗜𝗦 𝗪𝗮𝘀 𝘁𝗵𝗲 𝗲𝗾𝘂𝗶𝗽𝗺𝗲𝗻𝘁 𝗼𝗽𝗲𝗿𝗮𝘁𝗶𝗼𝗻𝗮𝗹? 𝗪𝗵𝗮𝘁 𝘀𝘁𝗲𝗽𝘀 𝗱𝗶…"
type textarea "x"
type textarea "[𝟭] 𝗜𝗡𝗜𝗧𝗜𝗔𝗟 𝗙𝗜𝗡𝗗𝗜𝗡𝗚𝗦 𝗔𝗡𝗗 𝗗𝗜𝗔𝗚𝗡𝗢𝗦𝗜𝗦 𝗪𝗮𝘀 𝘁𝗵𝗲 𝗲𝗾𝘂𝗶𝗽𝗺𝗲𝗻𝘁 𝗼𝗽𝗲𝗿𝗮𝘁𝗶𝗼𝗻𝗮𝗹? 𝗪𝗵𝗮𝘁 𝘀𝘁𝗲𝗽𝘀 𝗱𝗶…"
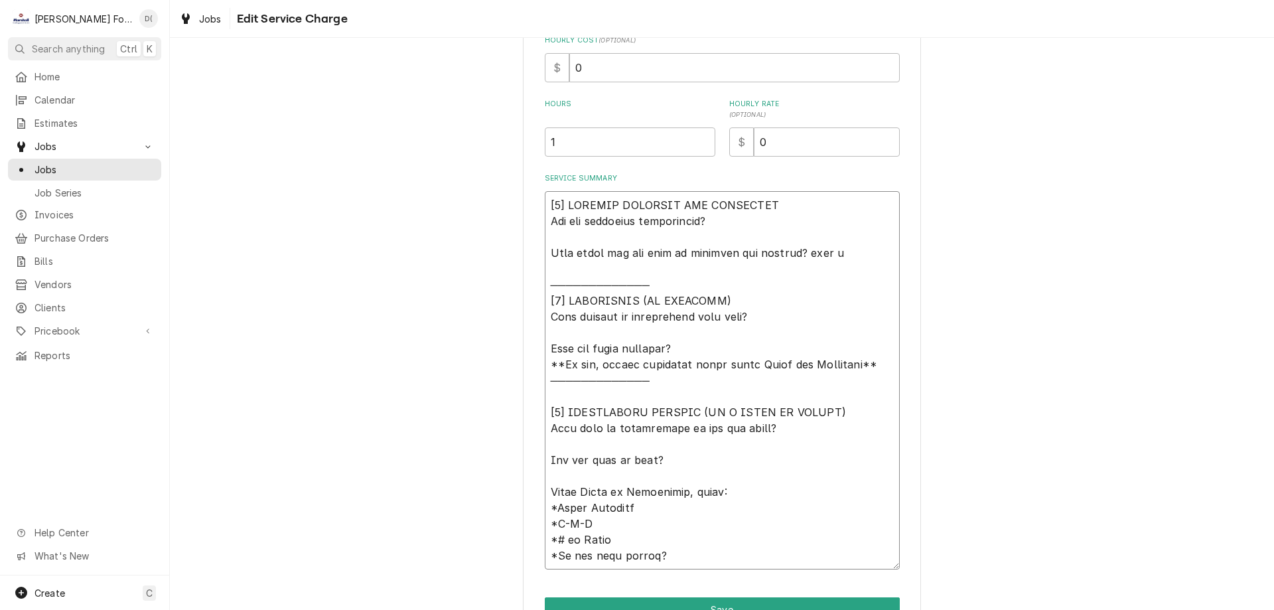
type textarea "x"
type textarea "[𝟭] 𝗜𝗡𝗜𝗧𝗜𝗔𝗟 𝗙𝗜𝗡𝗗𝗜𝗡𝗚𝗦 𝗔𝗡𝗗 𝗗𝗜𝗔𝗚𝗡𝗢𝗦𝗜𝗦 𝗪𝗮𝘀 𝘁𝗵𝗲 𝗲𝗾𝘂𝗶𝗽𝗺𝗲𝗻𝘁 𝗼𝗽𝗲𝗿𝗮𝘁𝗶𝗼𝗻𝗮𝗹? 𝗪𝗵𝗮𝘁 𝘀𝘁𝗲𝗽𝘀 𝗱𝗶…"
type textarea "x"
type textarea "[𝟭] 𝗜𝗡𝗜𝗧𝗜𝗔𝗟 𝗙𝗜𝗡𝗗𝗜𝗡𝗚𝗦 𝗔𝗡𝗗 𝗗𝗜𝗔𝗚𝗡𝗢𝗦𝗜𝗦 𝗪𝗮𝘀 𝘁𝗵𝗲 𝗲𝗾𝘂𝗶𝗽𝗺𝗲𝗻𝘁 𝗼𝗽𝗲𝗿𝗮𝘁𝗶𝗼𝗻𝗮𝗹? 𝗪𝗵𝗮𝘁 𝘀𝘁𝗲𝗽𝘀 𝗱𝗶…"
type textarea "x"
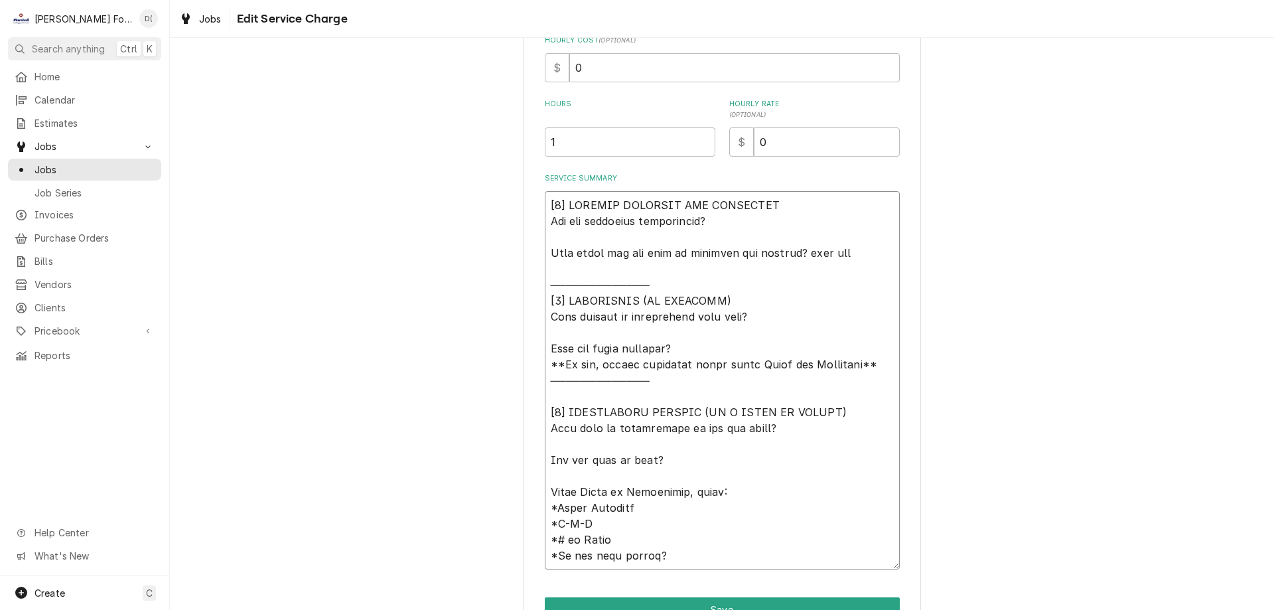
type textarea "[𝟭] 𝗜𝗡𝗜𝗧𝗜𝗔𝗟 𝗙𝗜𝗡𝗗𝗜𝗡𝗚𝗦 𝗔𝗡𝗗 𝗗𝗜𝗔𝗚𝗡𝗢𝗦𝗜𝗦 𝗪𝗮𝘀 𝘁𝗵𝗲 𝗲𝗾𝘂𝗶𝗽𝗺𝗲𝗻𝘁 𝗼𝗽𝗲𝗿𝗮𝘁𝗶𝗼𝗻𝗮𝗹? 𝗪𝗵𝗮𝘁 𝘀𝘁𝗲𝗽𝘀 𝗱𝗶…"
type textarea "x"
type textarea "[𝟭] 𝗜𝗡𝗜𝗧𝗜𝗔𝗟 𝗙𝗜𝗡𝗗𝗜𝗡𝗚𝗦 𝗔𝗡𝗗 𝗗𝗜𝗔𝗚𝗡𝗢𝗦𝗜𝗦 𝗪𝗮𝘀 𝘁𝗵𝗲 𝗲𝗾𝘂𝗶𝗽𝗺𝗲𝗻𝘁 𝗼𝗽𝗲𝗿𝗮𝘁𝗶𝗼𝗻𝗮𝗹? 𝗪𝗵𝗮𝘁 𝘀𝘁𝗲𝗽𝘀 𝗱𝗶…"
type textarea "x"
type textarea "[𝟭] 𝗜𝗡𝗜𝗧𝗜𝗔𝗟 𝗙𝗜𝗡𝗗𝗜𝗡𝗚𝗦 𝗔𝗡𝗗 𝗗𝗜𝗔𝗚𝗡𝗢𝗦𝗜𝗦 𝗪𝗮𝘀 𝘁𝗵𝗲 𝗲𝗾𝘂𝗶𝗽𝗺𝗲𝗻𝘁 𝗼𝗽𝗲𝗿𝗮𝘁𝗶𝗼𝗻𝗮𝗹? 𝗪𝗵𝗮𝘁 𝘀𝘁𝗲𝗽𝘀 𝗱𝗶…"
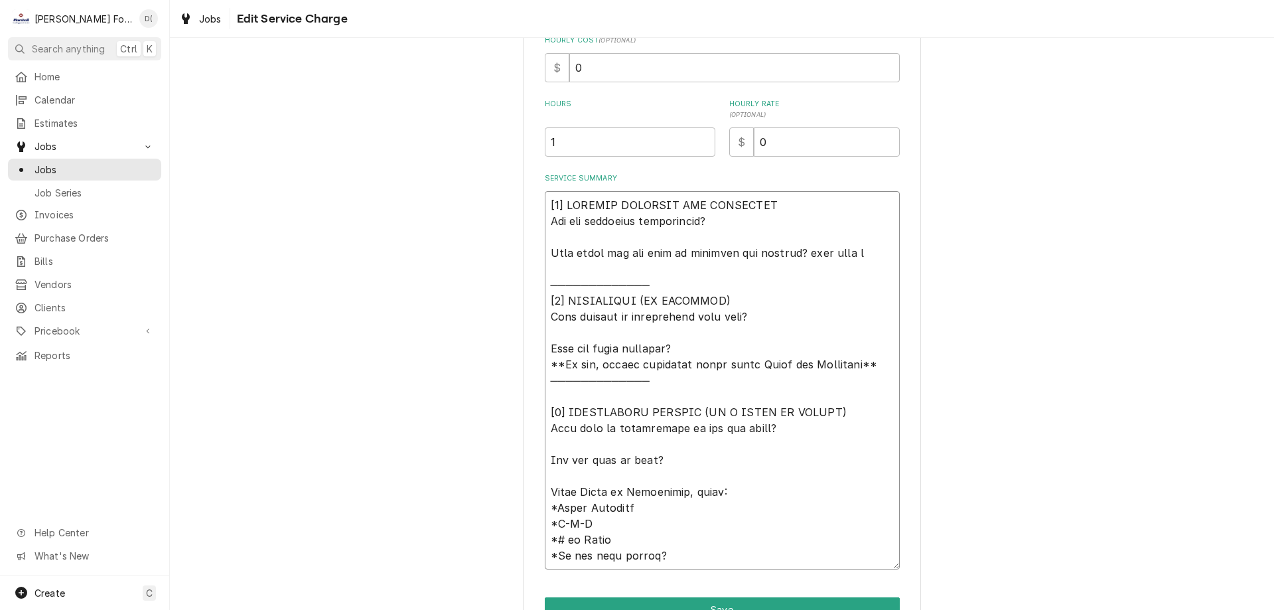
type textarea "x"
type textarea "[𝟭] 𝗜𝗡𝗜𝗧𝗜𝗔𝗟 𝗙𝗜𝗡𝗗𝗜𝗡𝗚𝗦 𝗔𝗡𝗗 𝗗𝗜𝗔𝗚𝗡𝗢𝗦𝗜𝗦 𝗪𝗮𝘀 𝘁𝗵𝗲 𝗲𝗾𝘂𝗶𝗽𝗺𝗲𝗻𝘁 𝗼𝗽𝗲𝗿𝗮𝘁𝗶𝗼𝗻𝗮𝗹? 𝗪𝗵𝗮𝘁 𝘀𝘁𝗲𝗽𝘀 𝗱𝗶…"
type textarea "x"
type textarea "[𝟭] 𝗜𝗡𝗜𝗧𝗜𝗔𝗟 𝗙𝗜𝗡𝗗𝗜𝗡𝗚𝗦 𝗔𝗡𝗗 𝗗𝗜𝗔𝗚𝗡𝗢𝗦𝗜𝗦 𝗪𝗮𝘀 𝘁𝗵𝗲 𝗲𝗾𝘂𝗶𝗽𝗺𝗲𝗻𝘁 𝗼𝗽𝗲𝗿𝗮𝘁𝗶𝗼𝗻𝗮𝗹? 𝗪𝗵𝗮𝘁 𝘀𝘁𝗲𝗽𝘀 𝗱𝗶…"
type textarea "x"
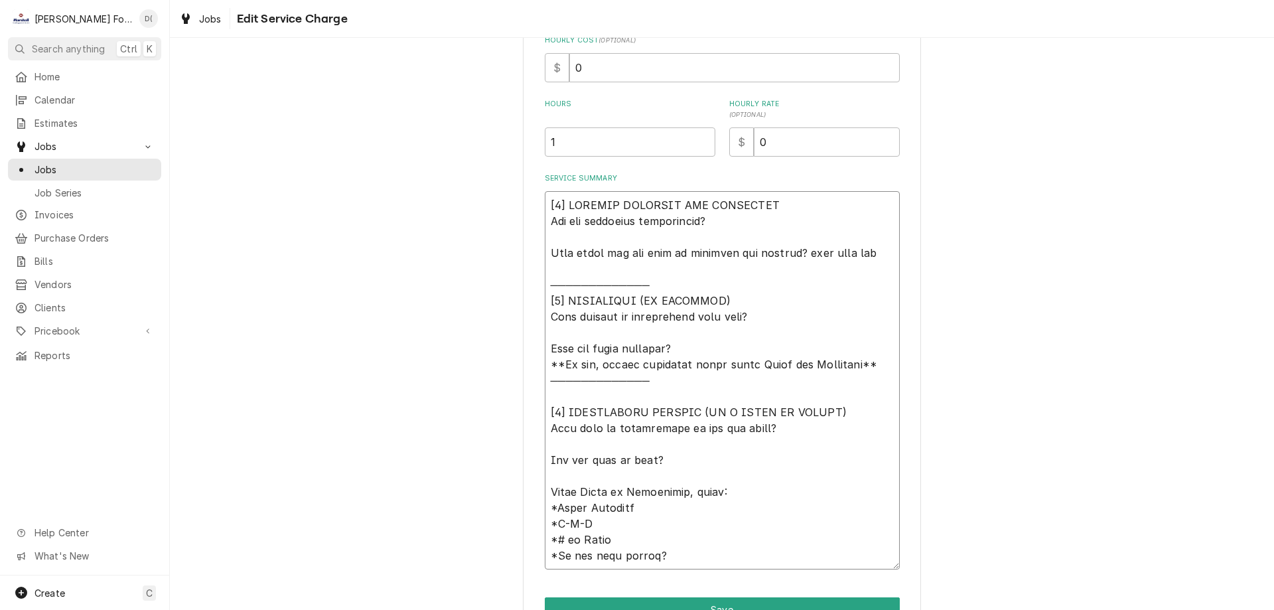
type textarea "[𝟭] 𝗜𝗡𝗜𝗧𝗜𝗔𝗟 𝗙𝗜𝗡𝗗𝗜𝗡𝗚𝗦 𝗔𝗡𝗗 𝗗𝗜𝗔𝗚𝗡𝗢𝗦𝗜𝗦 𝗪𝗮𝘀 𝘁𝗵𝗲 𝗲𝗾𝘂𝗶𝗽𝗺𝗲𝗻𝘁 𝗼𝗽𝗲𝗿𝗮𝘁𝗶𝗼𝗻𝗮𝗹? 𝗪𝗵𝗮𝘁 𝘀𝘁𝗲𝗽𝘀 𝗱𝗶…"
type textarea "x"
type textarea "[𝟭] 𝗜𝗡𝗜𝗧𝗜𝗔𝗟 𝗙𝗜𝗡𝗗𝗜𝗡𝗚𝗦 𝗔𝗡𝗗 𝗗𝗜𝗔𝗚𝗡𝗢𝗦𝗜𝗦 𝗪𝗮𝘀 𝘁𝗵𝗲 𝗲𝗾𝘂𝗶𝗽𝗺𝗲𝗻𝘁 𝗼𝗽𝗲𝗿𝗮𝘁𝗶𝗼𝗻𝗮𝗹? 𝗪𝗵𝗮𝘁 𝘀𝘁𝗲𝗽𝘀 𝗱𝗶…"
type textarea "x"
type textarea "[𝟭] 𝗜𝗡𝗜𝗧𝗜𝗔𝗟 𝗙𝗜𝗡𝗗𝗜𝗡𝗚𝗦 𝗔𝗡𝗗 𝗗𝗜𝗔𝗚𝗡𝗢𝗦𝗜𝗦 𝗪𝗮𝘀 𝘁𝗵𝗲 𝗲𝗾𝘂𝗶𝗽𝗺𝗲𝗻𝘁 𝗼𝗽𝗲𝗿𝗮𝘁𝗶𝗼𝗻𝗮𝗹? 𝗪𝗵𝗮𝘁 𝘀𝘁𝗲𝗽𝘀 𝗱𝗶…"
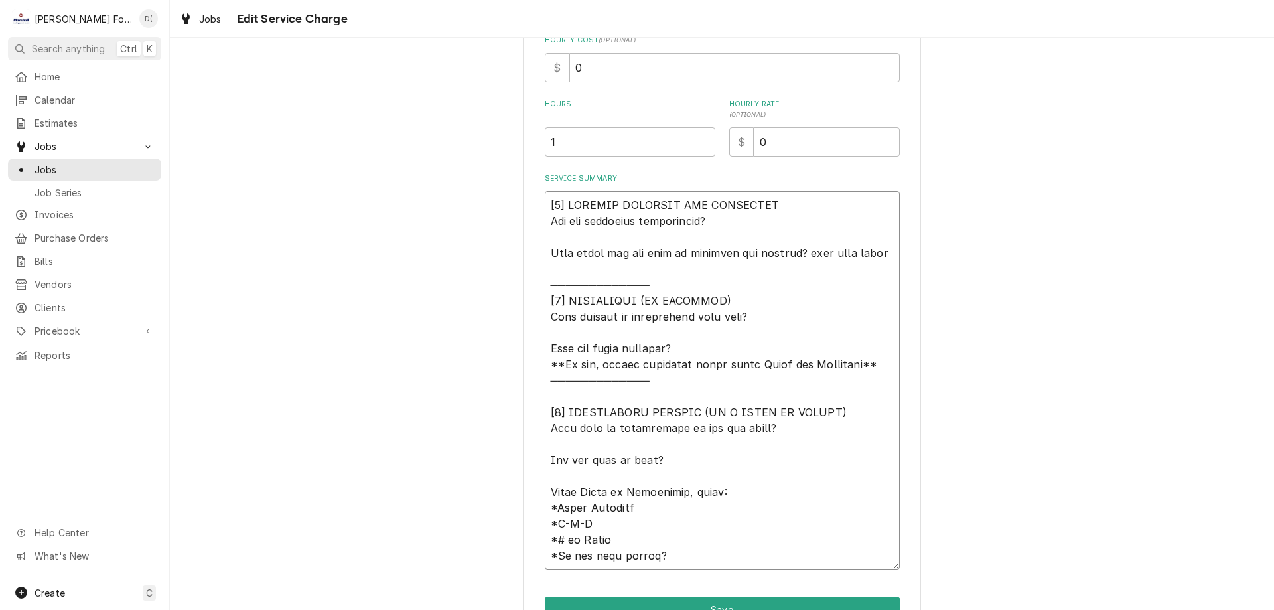
type textarea "x"
type textarea "[𝟭] 𝗜𝗡𝗜𝗧𝗜𝗔𝗟 𝗙𝗜𝗡𝗗𝗜𝗡𝗚𝗦 𝗔𝗡𝗗 𝗗𝗜𝗔𝗚𝗡𝗢𝗦𝗜𝗦 𝗪𝗮𝘀 𝘁𝗵𝗲 𝗲𝗾𝘂𝗶𝗽𝗺𝗲𝗻𝘁 𝗼𝗽𝗲𝗿𝗮𝘁𝗶𝗼𝗻𝗮𝗹? 𝗪𝗵𝗮𝘁 𝘀𝘁𝗲𝗽𝘀 𝗱𝗶…"
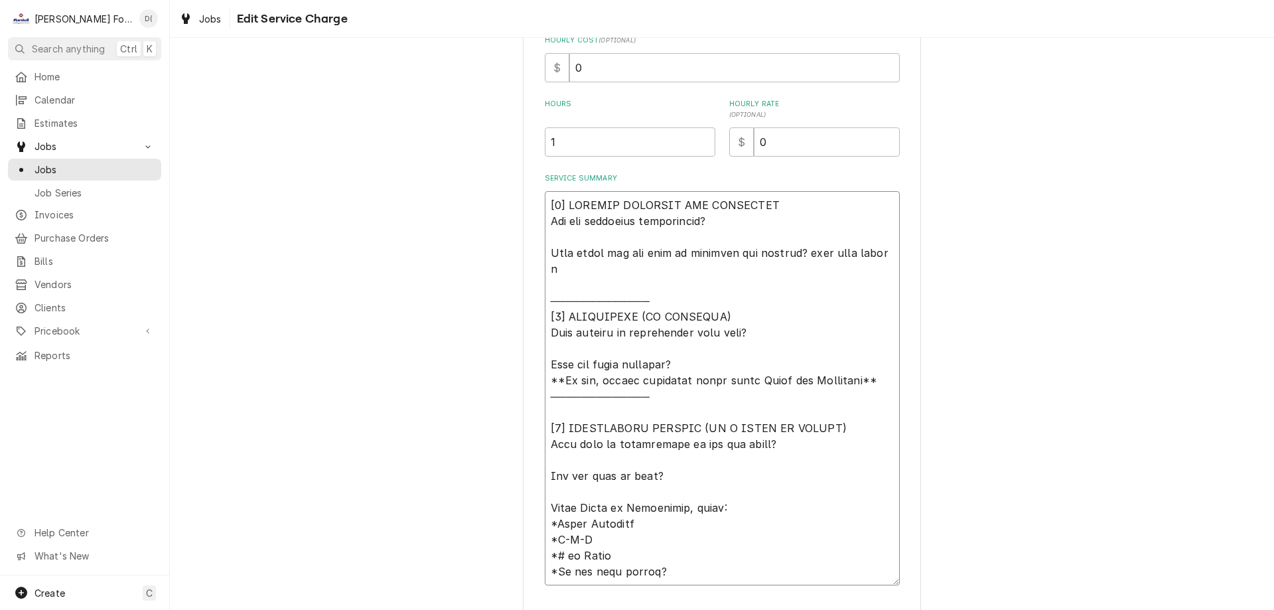
type textarea "x"
type textarea "[𝟭] 𝗜𝗡𝗜𝗧𝗜𝗔𝗟 𝗙𝗜𝗡𝗗𝗜𝗡𝗚𝗦 𝗔𝗡𝗗 𝗗𝗜𝗔𝗚𝗡𝗢𝗦𝗜𝗦 𝗪𝗮𝘀 𝘁𝗵𝗲 𝗲𝗾𝘂𝗶𝗽𝗺𝗲𝗻𝘁 𝗼𝗽𝗲𝗿𝗮𝘁𝗶𝗼𝗻𝗮𝗹? 𝗪𝗵𝗮𝘁 𝘀𝘁𝗲𝗽𝘀 𝗱𝗶…"
type textarea "x"
type textarea "[𝟭] 𝗜𝗡𝗜𝗧𝗜𝗔𝗟 𝗙𝗜𝗡𝗗𝗜𝗡𝗚𝗦 𝗔𝗡𝗗 𝗗𝗜𝗔𝗚𝗡𝗢𝗦𝗜𝗦 𝗪𝗮𝘀 𝘁𝗵𝗲 𝗲𝗾𝘂𝗶𝗽𝗺𝗲𝗻𝘁 𝗼𝗽𝗲𝗿𝗮𝘁𝗶𝗼𝗻𝗮𝗹? 𝗪𝗵𝗮𝘁 𝘀𝘁𝗲𝗽𝘀 𝗱𝗶…"
type textarea "x"
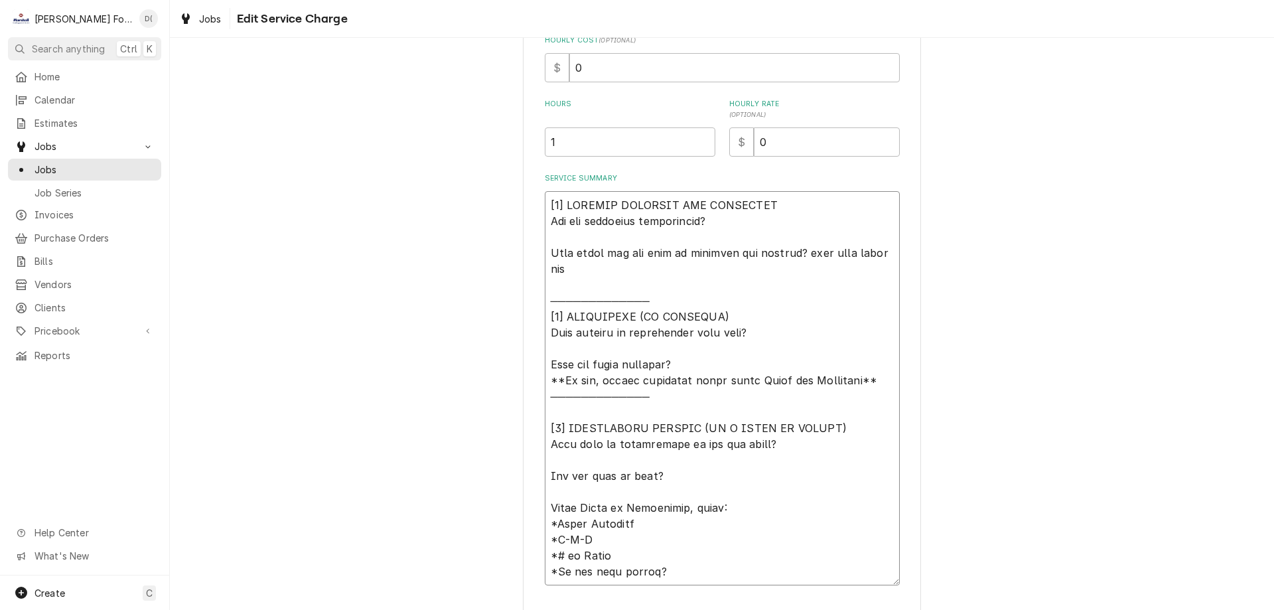
type textarea "[𝟭] 𝗜𝗡𝗜𝗧𝗜𝗔𝗟 𝗙𝗜𝗡𝗗𝗜𝗡𝗚𝗦 𝗔𝗡𝗗 𝗗𝗜𝗔𝗚𝗡𝗢𝗦𝗜𝗦 𝗪𝗮𝘀 𝘁𝗵𝗲 𝗲𝗾𝘂𝗶𝗽𝗺𝗲𝗻𝘁 𝗼𝗽𝗲𝗿𝗮𝘁𝗶𝗼𝗻𝗮𝗹? 𝗪𝗵𝗮𝘁 𝘀𝘁𝗲𝗽𝘀 𝗱𝗶…"
type textarea "x"
type textarea "[𝟭] 𝗜𝗡𝗜𝗧𝗜𝗔𝗟 𝗙𝗜𝗡𝗗𝗜𝗡𝗚𝗦 𝗔𝗡𝗗 𝗗𝗜𝗔𝗚𝗡𝗢𝗦𝗜𝗦 𝗪𝗮𝘀 𝘁𝗵𝗲 𝗲𝗾𝘂𝗶𝗽𝗺𝗲𝗻𝘁 𝗼𝗽𝗲𝗿𝗮𝘁𝗶𝗼𝗻𝗮𝗹? 𝗪𝗵𝗮𝘁 𝘀𝘁𝗲𝗽𝘀 𝗱𝗶…"
type textarea "x"
type textarea "[𝟭] 𝗜𝗡𝗜𝗧𝗜𝗔𝗟 𝗙𝗜𝗡𝗗𝗜𝗡𝗚𝗦 𝗔𝗡𝗗 𝗗𝗜𝗔𝗚𝗡𝗢𝗦𝗜𝗦 𝗪𝗮𝘀 𝘁𝗵𝗲 𝗲𝗾𝘂𝗶𝗽𝗺𝗲𝗻𝘁 𝗼𝗽𝗲𝗿𝗮𝘁𝗶𝗼𝗻𝗮𝗹? 𝗪𝗵𝗮𝘁 𝘀𝘁𝗲𝗽𝘀 𝗱𝗶…"
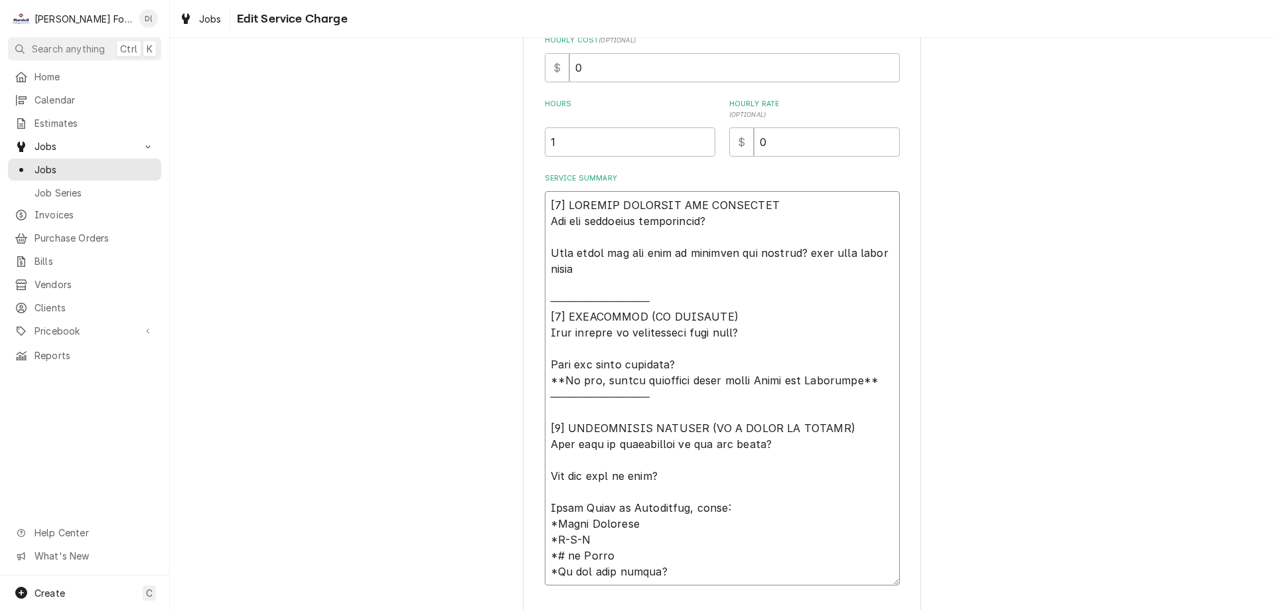
type textarea "x"
type textarea "[𝟭] 𝗜𝗡𝗜𝗧𝗜𝗔𝗟 𝗙𝗜𝗡𝗗𝗜𝗡𝗚𝗦 𝗔𝗡𝗗 𝗗𝗜𝗔𝗚𝗡𝗢𝗦𝗜𝗦 𝗪𝗮𝘀 𝘁𝗵𝗲 𝗲𝗾𝘂𝗶𝗽𝗺𝗲𝗻𝘁 𝗼𝗽𝗲𝗿𝗮𝘁𝗶𝗼𝗻𝗮𝗹? 𝗪𝗵𝗮𝘁 𝘀𝘁𝗲𝗽𝘀 𝗱𝗶…"
type textarea "x"
type textarea "[𝟭] 𝗜𝗡𝗜𝗧𝗜𝗔𝗟 𝗙𝗜𝗡𝗗𝗜𝗡𝗚𝗦 𝗔𝗡𝗗 𝗗𝗜𝗔𝗚𝗡𝗢𝗦𝗜𝗦 𝗪𝗮𝘀 𝘁𝗵𝗲 𝗲𝗾𝘂𝗶𝗽𝗺𝗲𝗻𝘁 𝗼𝗽𝗲𝗿𝗮𝘁𝗶𝗼𝗻𝗮𝗹? 𝗪𝗵𝗮𝘁 𝘀𝘁𝗲𝗽𝘀 𝗱𝗶…"
type textarea "x"
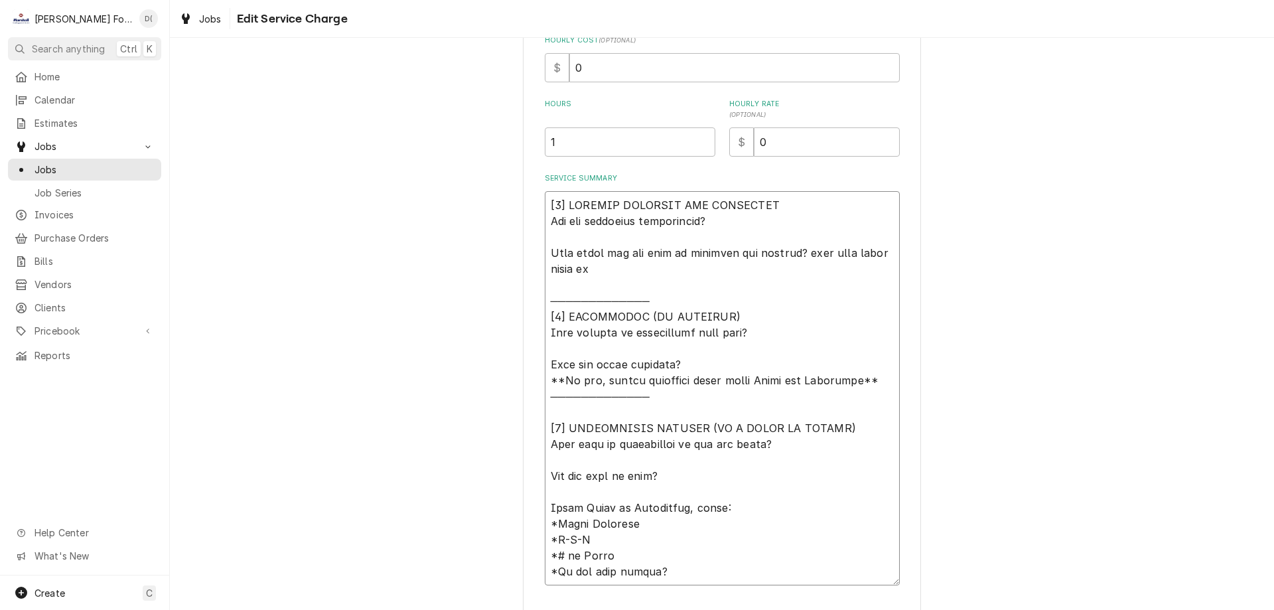
type textarea "[𝟭] 𝗜𝗡𝗜𝗧𝗜𝗔𝗟 𝗙𝗜𝗡𝗗𝗜𝗡𝗚𝗦 𝗔𝗡𝗗 𝗗𝗜𝗔𝗚𝗡𝗢𝗦𝗜𝗦 𝗪𝗮𝘀 𝘁𝗵𝗲 𝗲𝗾𝘂𝗶𝗽𝗺𝗲𝗻𝘁 𝗼𝗽𝗲𝗿𝗮𝘁𝗶𝗼𝗻𝗮𝗹? 𝗪𝗵𝗮𝘁 𝘀𝘁𝗲𝗽𝘀 𝗱𝗶…"
type textarea "x"
type textarea "[𝟭] 𝗜𝗡𝗜𝗧𝗜𝗔𝗟 𝗙𝗜𝗡𝗗𝗜𝗡𝗚𝗦 𝗔𝗡𝗗 𝗗𝗜𝗔𝗚𝗡𝗢𝗦𝗜𝗦 𝗪𝗮𝘀 𝘁𝗵𝗲 𝗲𝗾𝘂𝗶𝗽𝗺𝗲𝗻𝘁 𝗼𝗽𝗲𝗿𝗮𝘁𝗶𝗼𝗻𝗮𝗹? 𝗪𝗵𝗮𝘁 𝘀𝘁𝗲𝗽𝘀 𝗱𝗶…"
type textarea "x"
type textarea "[𝟭] 𝗜𝗡𝗜𝗧𝗜𝗔𝗟 𝗙𝗜𝗡𝗗𝗜𝗡𝗚𝗦 𝗔𝗡𝗗 𝗗𝗜𝗔𝗚𝗡𝗢𝗦𝗜𝗦 𝗪𝗮𝘀 𝘁𝗵𝗲 𝗲𝗾𝘂𝗶𝗽𝗺𝗲𝗻𝘁 𝗼𝗽𝗲𝗿𝗮𝘁𝗶𝗼𝗻𝗮𝗹? 𝗪𝗵𝗮𝘁 𝘀𝘁𝗲𝗽𝘀 𝗱𝗶…"
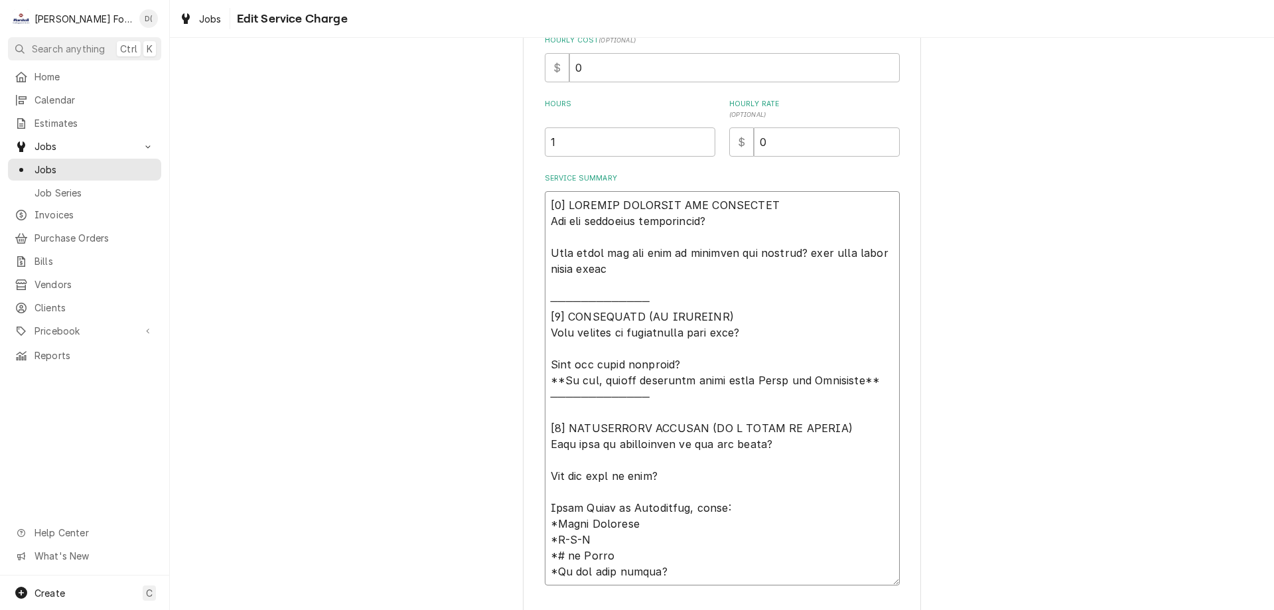
type textarea "x"
type textarea "[𝟭] 𝗜𝗡𝗜𝗧𝗜𝗔𝗟 𝗙𝗜𝗡𝗗𝗜𝗡𝗚𝗦 𝗔𝗡𝗗 𝗗𝗜𝗔𝗚𝗡𝗢𝗦𝗜𝗦 𝗪𝗮𝘀 𝘁𝗵𝗲 𝗲𝗾𝘂𝗶𝗽𝗺𝗲𝗻𝘁 𝗼𝗽𝗲𝗿𝗮𝘁𝗶𝗼𝗻𝗮𝗹? 𝗪𝗵𝗮𝘁 𝘀𝘁𝗲𝗽𝘀 𝗱𝗶…"
type textarea "x"
type textarea "[𝟭] 𝗜𝗡𝗜𝗧𝗜𝗔𝗟 𝗙𝗜𝗡𝗗𝗜𝗡𝗚𝗦 𝗔𝗡𝗗 𝗗𝗜𝗔𝗚𝗡𝗢𝗦𝗜𝗦 𝗪𝗮𝘀 𝘁𝗵𝗲 𝗲𝗾𝘂𝗶𝗽𝗺𝗲𝗻𝘁 𝗼𝗽𝗲𝗿𝗮𝘁𝗶𝗼𝗻𝗮𝗹? 𝗪𝗵𝗮𝘁 𝘀𝘁𝗲𝗽𝘀 𝗱𝗶…"
type textarea "x"
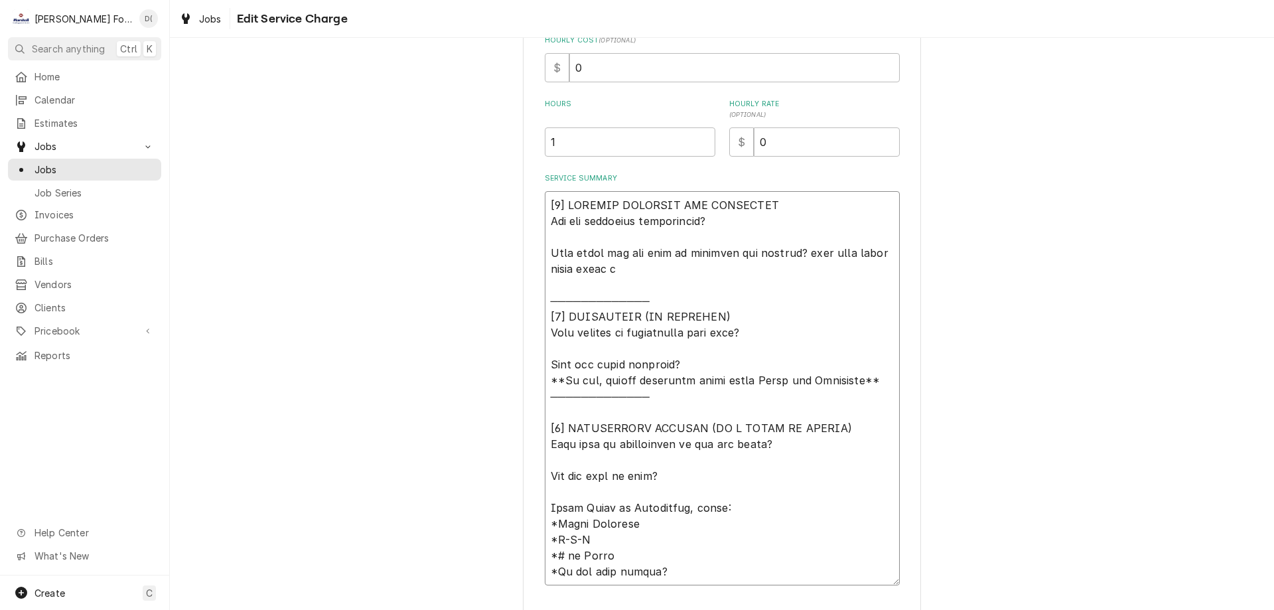
type textarea "[𝟭] 𝗜𝗡𝗜𝗧𝗜𝗔𝗟 𝗙𝗜𝗡𝗗𝗜𝗡𝗚𝗦 𝗔𝗡𝗗 𝗗𝗜𝗔𝗚𝗡𝗢𝗦𝗜𝗦 𝗪𝗮𝘀 𝘁𝗵𝗲 𝗲𝗾𝘂𝗶𝗽𝗺𝗲𝗻𝘁 𝗼𝗽𝗲𝗿𝗮𝘁𝗶𝗼𝗻𝗮𝗹? 𝗪𝗵𝗮𝘁 𝘀𝘁𝗲𝗽𝘀 𝗱𝗶…"
type textarea "x"
type textarea "[𝟭] 𝗜𝗡𝗜𝗧𝗜𝗔𝗟 𝗙𝗜𝗡𝗗𝗜𝗡𝗚𝗦 𝗔𝗡𝗗 𝗗𝗜𝗔𝗚𝗡𝗢𝗦𝗜𝗦 𝗪𝗮𝘀 𝘁𝗵𝗲 𝗲𝗾𝘂𝗶𝗽𝗺𝗲𝗻𝘁 𝗼𝗽𝗲𝗿𝗮𝘁𝗶𝗼𝗻𝗮𝗹? 𝗪𝗵𝗮𝘁 𝘀𝘁𝗲𝗽𝘀 𝗱𝗶…"
type textarea "x"
type textarea "[𝟭] 𝗜𝗡𝗜𝗧𝗜𝗔𝗟 𝗙𝗜𝗡𝗗𝗜𝗡𝗚𝗦 𝗔𝗡𝗗 𝗗𝗜𝗔𝗚𝗡𝗢𝗦𝗜𝗦 𝗪𝗮𝘀 𝘁𝗵𝗲 𝗲𝗾𝘂𝗶𝗽𝗺𝗲𝗻𝘁 𝗼𝗽𝗲𝗿𝗮𝘁𝗶𝗼𝗻𝗮𝗹? 𝗪𝗵𝗮𝘁 𝘀𝘁𝗲𝗽𝘀 𝗱𝗶…"
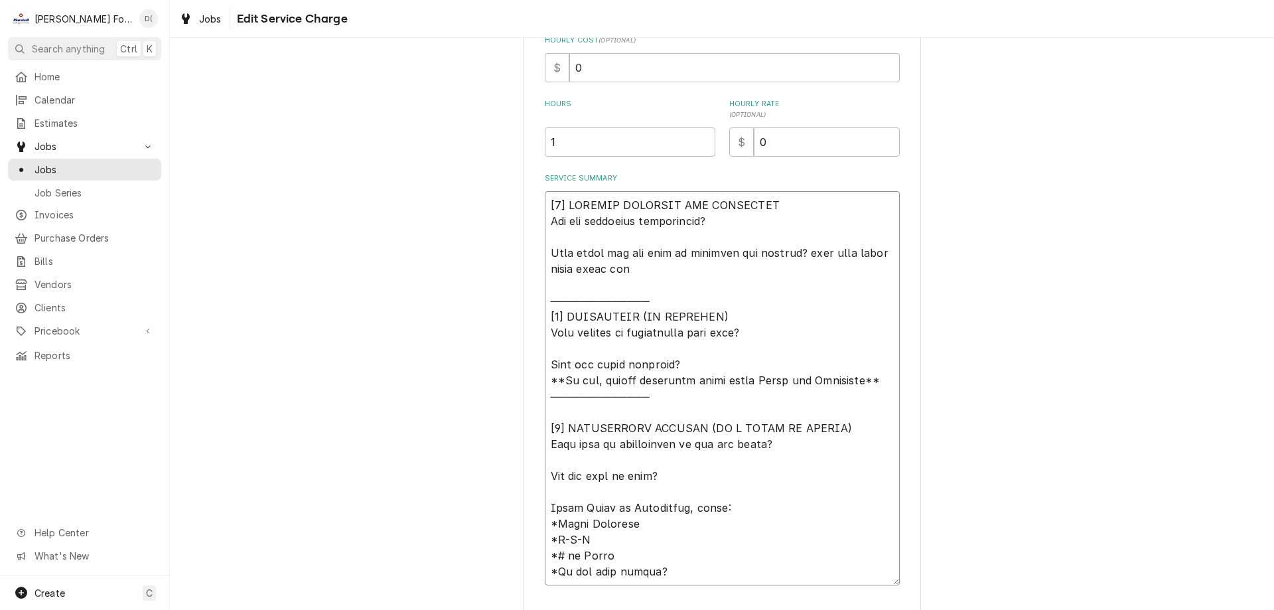
type textarea "x"
type textarea "[𝟭] 𝗜𝗡𝗜𝗧𝗜𝗔𝗟 𝗙𝗜𝗡𝗗𝗜𝗡𝗚𝗦 𝗔𝗡𝗗 𝗗𝗜𝗔𝗚𝗡𝗢𝗦𝗜𝗦 𝗪𝗮𝘀 𝘁𝗵𝗲 𝗲𝗾𝘂𝗶𝗽𝗺𝗲𝗻𝘁 𝗼𝗽𝗲𝗿𝗮𝘁𝗶𝗼𝗻𝗮𝗹? 𝗪𝗵𝗮𝘁 𝘀𝘁𝗲𝗽𝘀 𝗱𝗶…"
type textarea "x"
type textarea "[𝟭] 𝗜𝗡𝗜𝗧𝗜𝗔𝗟 𝗙𝗜𝗡𝗗𝗜𝗡𝗚𝗦 𝗔𝗡𝗗 𝗗𝗜𝗔𝗚𝗡𝗢𝗦𝗜𝗦 𝗪𝗮𝘀 𝘁𝗵𝗲 𝗲𝗾𝘂𝗶𝗽𝗺𝗲𝗻𝘁 𝗼𝗽𝗲𝗿𝗮𝘁𝗶𝗼𝗻𝗮𝗹? 𝗪𝗵𝗮𝘁 𝘀𝘁𝗲𝗽𝘀 𝗱𝗶…"
type textarea "x"
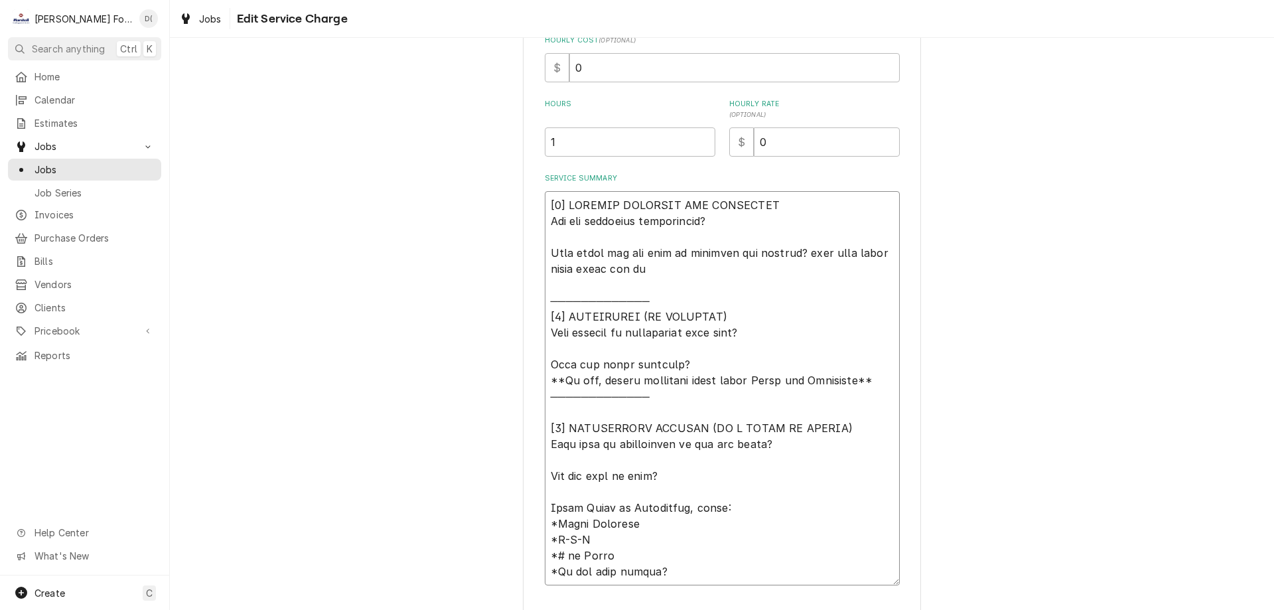
type textarea "[𝟭] 𝗜𝗡𝗜𝗧𝗜𝗔𝗟 𝗙𝗜𝗡𝗗𝗜𝗡𝗚𝗦 𝗔𝗡𝗗 𝗗𝗜𝗔𝗚𝗡𝗢𝗦𝗜𝗦 𝗪𝗮𝘀 𝘁𝗵𝗲 𝗲𝗾𝘂𝗶𝗽𝗺𝗲𝗻𝘁 𝗼𝗽𝗲𝗿𝗮𝘁𝗶𝗼𝗻𝗮𝗹? 𝗪𝗵𝗮𝘁 𝘀𝘁𝗲𝗽𝘀 𝗱𝗶…"
type textarea "x"
type textarea "[𝟭] 𝗜𝗡𝗜𝗧𝗜𝗔𝗟 𝗙𝗜𝗡𝗗𝗜𝗡𝗚𝗦 𝗔𝗡𝗗 𝗗𝗜𝗔𝗚𝗡𝗢𝗦𝗜𝗦 𝗪𝗮𝘀 𝘁𝗵𝗲 𝗲𝗾𝘂𝗶𝗽𝗺𝗲𝗻𝘁 𝗼𝗽𝗲𝗿𝗮𝘁𝗶𝗼𝗻𝗮𝗹? 𝗪𝗵𝗮𝘁 𝘀𝘁𝗲𝗽𝘀 𝗱𝗶…"
type textarea "x"
type textarea "[𝟭] 𝗜𝗡𝗜𝗧𝗜𝗔𝗟 𝗙𝗜𝗡𝗗𝗜𝗡𝗚𝗦 𝗔𝗡𝗗 𝗗𝗜𝗔𝗚𝗡𝗢𝗦𝗜𝗦 𝗪𝗮𝘀 𝘁𝗵𝗲 𝗲𝗾𝘂𝗶𝗽𝗺𝗲𝗻𝘁 𝗼𝗽𝗲𝗿𝗮𝘁𝗶𝗼𝗻𝗮𝗹? 𝗪𝗵𝗮𝘁 𝘀𝘁𝗲𝗽𝘀 𝗱𝗶…"
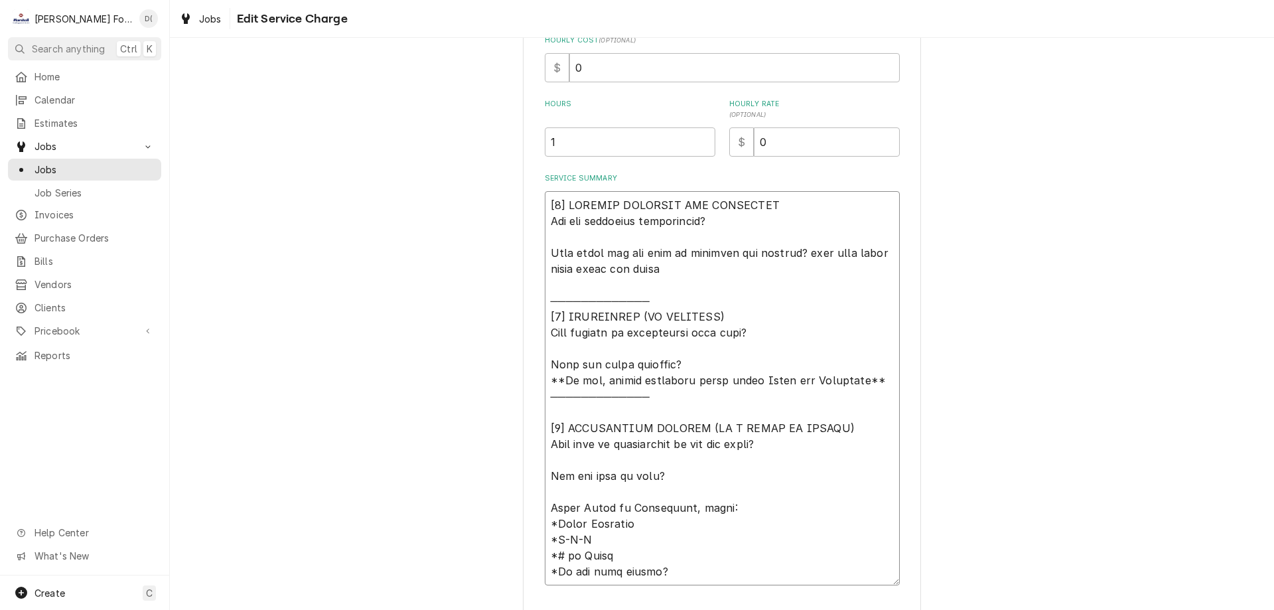
type textarea "x"
type textarea "[𝟭] 𝗜𝗡𝗜𝗧𝗜𝗔𝗟 𝗙𝗜𝗡𝗗𝗜𝗡𝗚𝗦 𝗔𝗡𝗗 𝗗𝗜𝗔𝗚𝗡𝗢𝗦𝗜𝗦 𝗪𝗮𝘀 𝘁𝗵𝗲 𝗲𝗾𝘂𝗶𝗽𝗺𝗲𝗻𝘁 𝗼𝗽𝗲𝗿𝗮𝘁𝗶𝗼𝗻𝗮𝗹? 𝗪𝗵𝗮𝘁 𝘀𝘁𝗲𝗽𝘀 𝗱𝗶…"
type textarea "x"
type textarea "[𝟭] 𝗜𝗡𝗜𝗧𝗜𝗔𝗟 𝗙𝗜𝗡𝗗𝗜𝗡𝗚𝗦 𝗔𝗡𝗗 𝗗𝗜𝗔𝗚𝗡𝗢𝗦𝗜𝗦 𝗪𝗮𝘀 𝘁𝗵𝗲 𝗲𝗾𝘂𝗶𝗽𝗺𝗲𝗻𝘁 𝗼𝗽𝗲𝗿𝗮𝘁𝗶𝗼𝗻𝗮𝗹? 𝗪𝗵𝗮𝘁 𝘀𝘁𝗲𝗽𝘀 𝗱𝗶…"
type textarea "x"
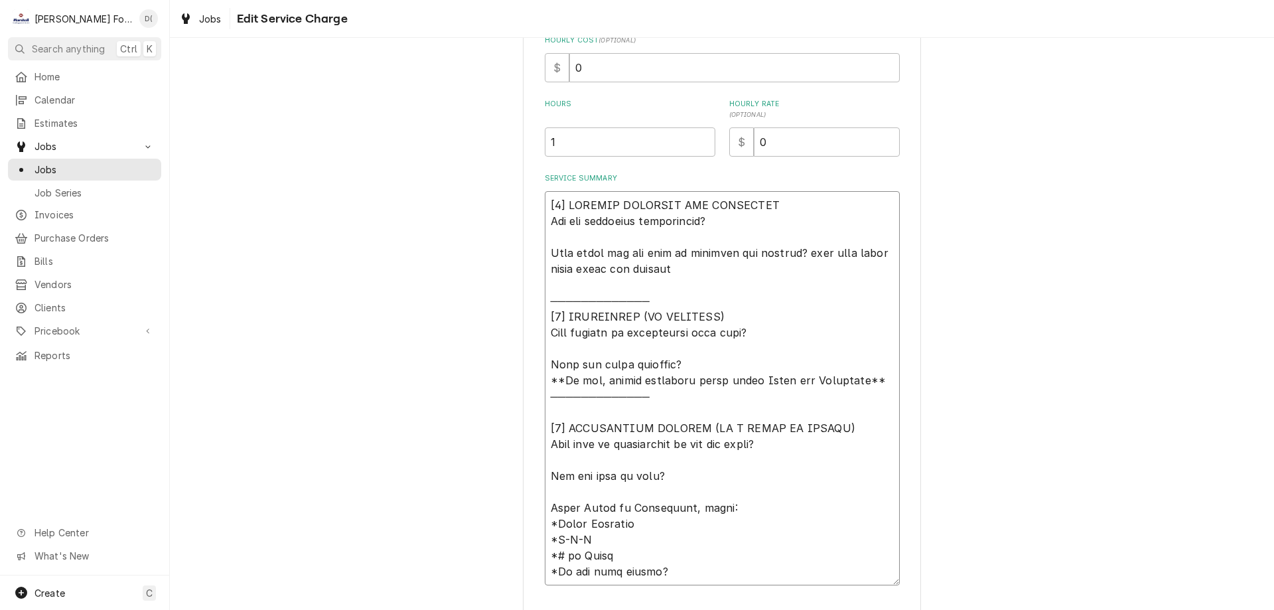
type textarea "[𝟭] 𝗜𝗡𝗜𝗧𝗜𝗔𝗟 𝗙𝗜𝗡𝗗𝗜𝗡𝗚𝗦 𝗔𝗡𝗗 𝗗𝗜𝗔𝗚𝗡𝗢𝗦𝗜𝗦 𝗪𝗮𝘀 𝘁𝗵𝗲 𝗲𝗾𝘂𝗶𝗽𝗺𝗲𝗻𝘁 𝗼𝗽𝗲𝗿𝗮𝘁𝗶𝗼𝗻𝗮𝗹? 𝗪𝗵𝗮𝘁 𝘀𝘁𝗲𝗽𝘀 𝗱𝗶…"
type textarea "x"
type textarea "[𝟭] 𝗜𝗡𝗜𝗧𝗜𝗔𝗟 𝗙𝗜𝗡𝗗𝗜𝗡𝗚𝗦 𝗔𝗡𝗗 𝗗𝗜𝗔𝗚𝗡𝗢𝗦𝗜𝗦 𝗪𝗮𝘀 𝘁𝗵𝗲 𝗲𝗾𝘂𝗶𝗽𝗺𝗲𝗻𝘁 𝗼𝗽𝗲𝗿𝗮𝘁𝗶𝗼𝗻𝗮𝗹? 𝗪𝗵𝗮𝘁 𝘀𝘁𝗲𝗽𝘀 𝗱𝗶…"
type textarea "x"
type textarea "[𝟭] 𝗜𝗡𝗜𝗧𝗜𝗔𝗟 𝗙𝗜𝗡𝗗𝗜𝗡𝗚𝗦 𝗔𝗡𝗗 𝗗𝗜𝗔𝗚𝗡𝗢𝗦𝗜𝗦 𝗪𝗮𝘀 𝘁𝗵𝗲 𝗲𝗾𝘂𝗶𝗽𝗺𝗲𝗻𝘁 𝗼𝗽𝗲𝗿𝗮𝘁𝗶𝗼𝗻𝗮𝗹? 𝗪𝗵𝗮𝘁 𝘀𝘁𝗲𝗽𝘀 𝗱𝗶…"
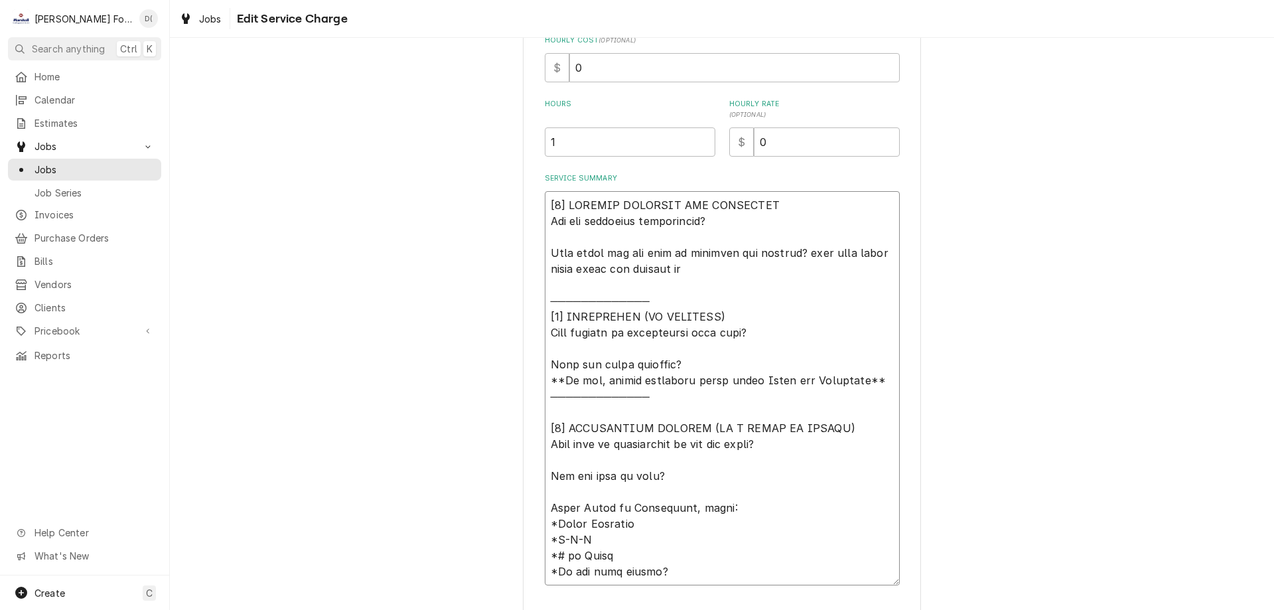
type textarea "x"
type textarea "[𝟭] 𝗜𝗡𝗜𝗧𝗜𝗔𝗟 𝗙𝗜𝗡𝗗𝗜𝗡𝗚𝗦 𝗔𝗡𝗗 𝗗𝗜𝗔𝗚𝗡𝗢𝗦𝗜𝗦 𝗪𝗮𝘀 𝘁𝗵𝗲 𝗲𝗾𝘂𝗶𝗽𝗺𝗲𝗻𝘁 𝗼𝗽𝗲𝗿𝗮𝘁𝗶𝗼𝗻𝗮𝗹? 𝗪𝗵𝗮𝘁 𝘀𝘁𝗲𝗽𝘀 𝗱𝗶…"
type textarea "x"
type textarea "[𝟭] 𝗜𝗡𝗜𝗧𝗜𝗔𝗟 𝗙𝗜𝗡𝗗𝗜𝗡𝗚𝗦 𝗔𝗡𝗗 𝗗𝗜𝗔𝗚𝗡𝗢𝗦𝗜𝗦 𝗪𝗮𝘀 𝘁𝗵𝗲 𝗲𝗾𝘂𝗶𝗽𝗺𝗲𝗻𝘁 𝗼𝗽𝗲𝗿𝗮𝘁𝗶𝗼𝗻𝗮𝗹? 𝗪𝗵𝗮𝘁 𝘀𝘁𝗲𝗽𝘀 𝗱𝗶…"
type textarea "x"
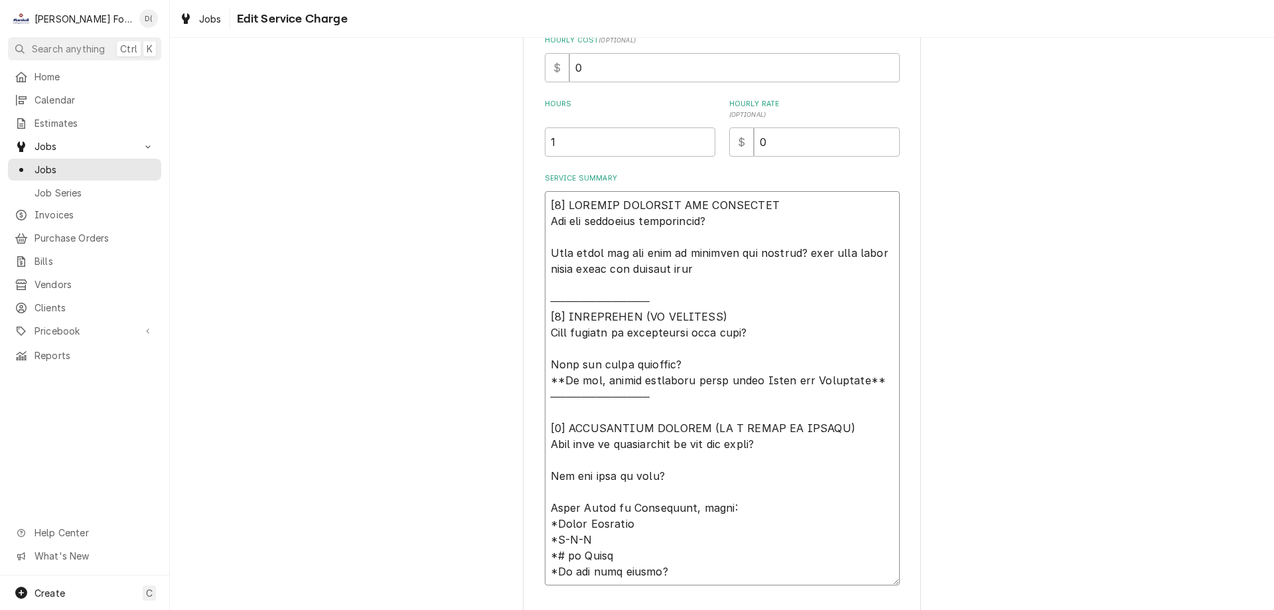
type textarea "[𝟭] 𝗜𝗡𝗜𝗧𝗜𝗔𝗟 𝗙𝗜𝗡𝗗𝗜𝗡𝗚𝗦 𝗔𝗡𝗗 𝗗𝗜𝗔𝗚𝗡𝗢𝗦𝗜𝗦 𝗪𝗮𝘀 𝘁𝗵𝗲 𝗲𝗾𝘂𝗶𝗽𝗺𝗲𝗻𝘁 𝗼𝗽𝗲𝗿𝗮𝘁𝗶𝗼𝗻𝗮𝗹? 𝗪𝗵𝗮𝘁 𝘀𝘁𝗲𝗽𝘀 𝗱𝗶…"
type textarea "x"
type textarea "[𝟭] 𝗜𝗡𝗜𝗧𝗜𝗔𝗟 𝗙𝗜𝗡𝗗𝗜𝗡𝗚𝗦 𝗔𝗡𝗗 𝗗𝗜𝗔𝗚𝗡𝗢𝗦𝗜𝗦 𝗪𝗮𝘀 𝘁𝗵𝗲 𝗲𝗾𝘂𝗶𝗽𝗺𝗲𝗻𝘁 𝗼𝗽𝗲𝗿𝗮𝘁𝗶𝗼𝗻𝗮𝗹? 𝗪𝗵𝗮𝘁 𝘀𝘁𝗲𝗽𝘀 𝗱𝗶…"
type textarea "x"
type textarea "[𝟭] 𝗜𝗡𝗜𝗧𝗜𝗔𝗟 𝗙𝗜𝗡𝗗𝗜𝗡𝗚𝗦 𝗔𝗡𝗗 𝗗𝗜𝗔𝗚𝗡𝗢𝗦𝗜𝗦 𝗪𝗮𝘀 𝘁𝗵𝗲 𝗲𝗾𝘂𝗶𝗽𝗺𝗲𝗻𝘁 𝗼𝗽𝗲𝗿𝗮𝘁𝗶𝗼𝗻𝗮𝗹? 𝗪𝗵𝗮𝘁 𝘀𝘁𝗲𝗽𝘀 𝗱𝗶…"
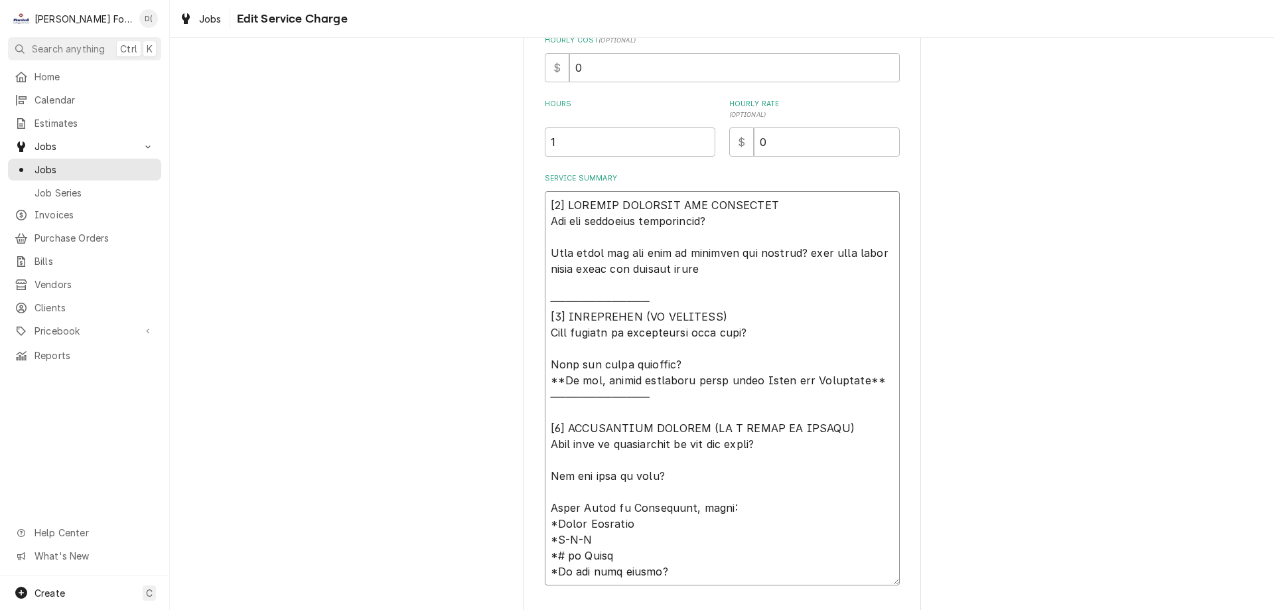
type textarea "x"
type textarea "[𝟭] 𝗜𝗡𝗜𝗧𝗜𝗔𝗟 𝗙𝗜𝗡𝗗𝗜𝗡𝗚𝗦 𝗔𝗡𝗗 𝗗𝗜𝗔𝗚𝗡𝗢𝗦𝗜𝗦 𝗪𝗮𝘀 𝘁𝗵𝗲 𝗲𝗾𝘂𝗶𝗽𝗺𝗲𝗻𝘁 𝗼𝗽𝗲𝗿𝗮𝘁𝗶𝗼𝗻𝗮𝗹? 𝗪𝗵𝗮𝘁 𝘀𝘁𝗲𝗽𝘀 𝗱𝗶…"
type textarea "x"
type textarea "[𝟭] 𝗜𝗡𝗜𝗧𝗜𝗔𝗟 𝗙𝗜𝗡𝗗𝗜𝗡𝗚𝗦 𝗔𝗡𝗗 𝗗𝗜𝗔𝗚𝗡𝗢𝗦𝗜𝗦 𝗪𝗮𝘀 𝘁𝗵𝗲 𝗲𝗾𝘂𝗶𝗽𝗺𝗲𝗻𝘁 𝗼𝗽𝗲𝗿𝗮𝘁𝗶𝗼𝗻𝗮𝗹? 𝗪𝗵𝗮𝘁 𝘀𝘁𝗲𝗽𝘀 𝗱𝗶…"
type textarea "x"
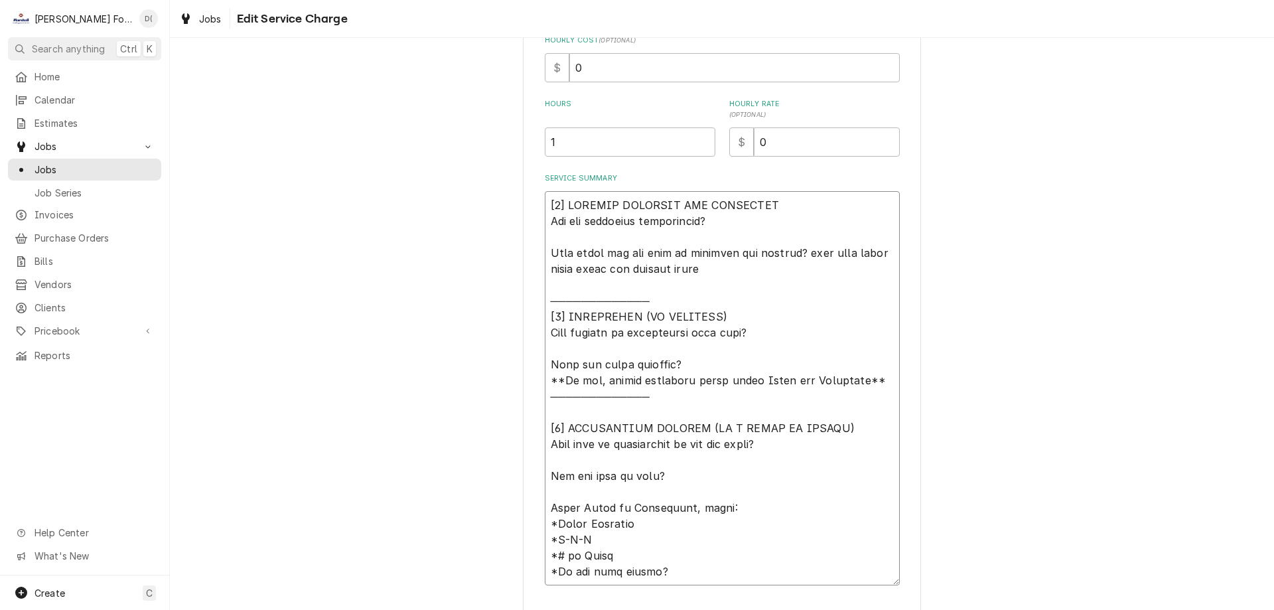
type textarea "[𝟭] 𝗜𝗡𝗜𝗧𝗜𝗔𝗟 𝗙𝗜𝗡𝗗𝗜𝗡𝗚𝗦 𝗔𝗡𝗗 𝗗𝗜𝗔𝗚𝗡𝗢𝗦𝗜𝗦 𝗪𝗮𝘀 𝘁𝗵𝗲 𝗲𝗾𝘂𝗶𝗽𝗺𝗲𝗻𝘁 𝗼𝗽𝗲𝗿𝗮𝘁𝗶𝗼𝗻𝗮𝗹? 𝗪𝗵𝗮𝘁 𝘀𝘁𝗲𝗽𝘀 𝗱𝗶…"
type textarea "x"
type textarea "[𝟭] 𝗜𝗡𝗜𝗧𝗜𝗔𝗟 𝗙𝗜𝗡𝗗𝗜𝗡𝗚𝗦 𝗔𝗡𝗗 𝗗𝗜𝗔𝗚𝗡𝗢𝗦𝗜𝗦 𝗪𝗮𝘀 𝘁𝗵𝗲 𝗲𝗾𝘂𝗶𝗽𝗺𝗲𝗻𝘁 𝗼𝗽𝗲𝗿𝗮𝘁𝗶𝗼𝗻𝗮𝗹? 𝗪𝗵𝗮𝘁 𝘀𝘁𝗲𝗽𝘀 𝗱𝗶…"
type textarea "x"
type textarea "[𝟭] 𝗜𝗡𝗜𝗧𝗜𝗔𝗟 𝗙𝗜𝗡𝗗𝗜𝗡𝗚𝗦 𝗔𝗡𝗗 𝗗𝗜𝗔𝗚𝗡𝗢𝗦𝗜𝗦 𝗪𝗮𝘀 𝘁𝗵𝗲 𝗲𝗾𝘂𝗶𝗽𝗺𝗲𝗻𝘁 𝗼𝗽𝗲𝗿𝗮𝘁𝗶𝗼𝗻𝗮𝗹? 𝗪𝗵𝗮𝘁 𝘀𝘁𝗲𝗽𝘀 𝗱𝗶…"
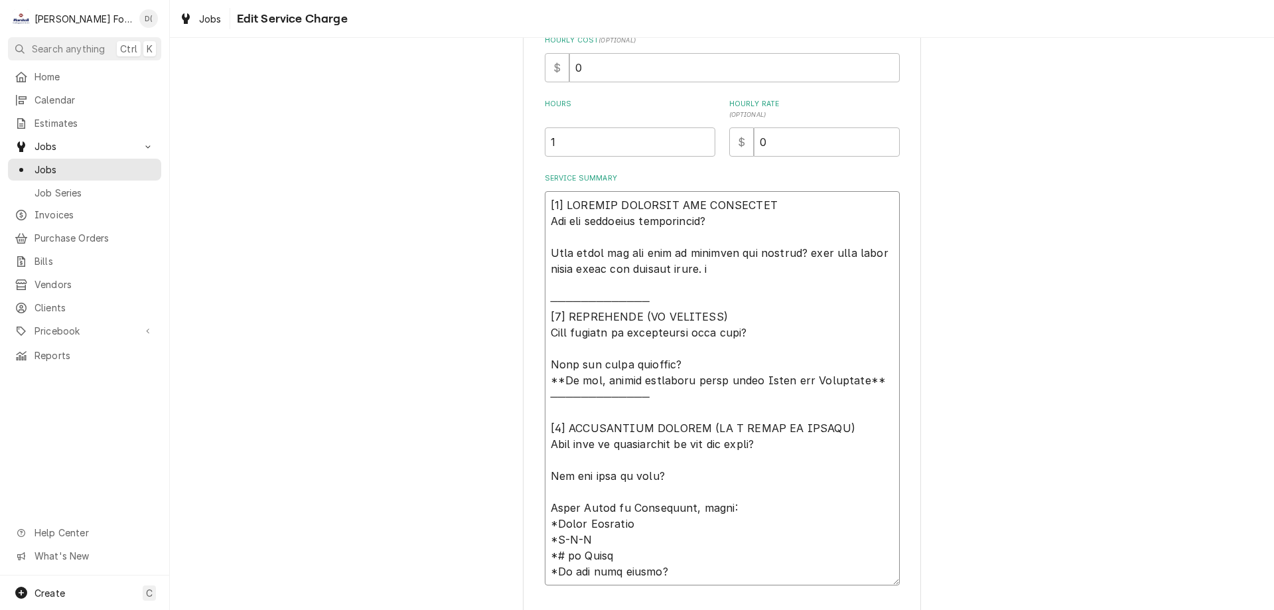
type textarea "x"
type textarea "[𝟭] 𝗜𝗡𝗜𝗧𝗜𝗔𝗟 𝗙𝗜𝗡𝗗𝗜𝗡𝗚𝗦 𝗔𝗡𝗗 𝗗𝗜𝗔𝗚𝗡𝗢𝗦𝗜𝗦 𝗪𝗮𝘀 𝘁𝗵𝗲 𝗲𝗾𝘂𝗶𝗽𝗺𝗲𝗻𝘁 𝗼𝗽𝗲𝗿𝗮𝘁𝗶𝗼𝗻𝗮𝗹? 𝗪𝗵𝗮𝘁 𝘀𝘁𝗲𝗽𝘀 𝗱𝗶…"
type textarea "x"
type textarea "[𝟭] 𝗜𝗡𝗜𝗧𝗜𝗔𝗟 𝗙𝗜𝗡𝗗𝗜𝗡𝗚𝗦 𝗔𝗡𝗗 𝗗𝗜𝗔𝗚𝗡𝗢𝗦𝗜𝗦 𝗪𝗮𝘀 𝘁𝗵𝗲 𝗲𝗾𝘂𝗶𝗽𝗺𝗲𝗻𝘁 𝗼𝗽𝗲𝗿𝗮𝘁𝗶𝗼𝗻𝗮𝗹? 𝗪𝗵𝗮𝘁 𝘀𝘁𝗲𝗽𝘀 𝗱𝗶…"
type textarea "x"
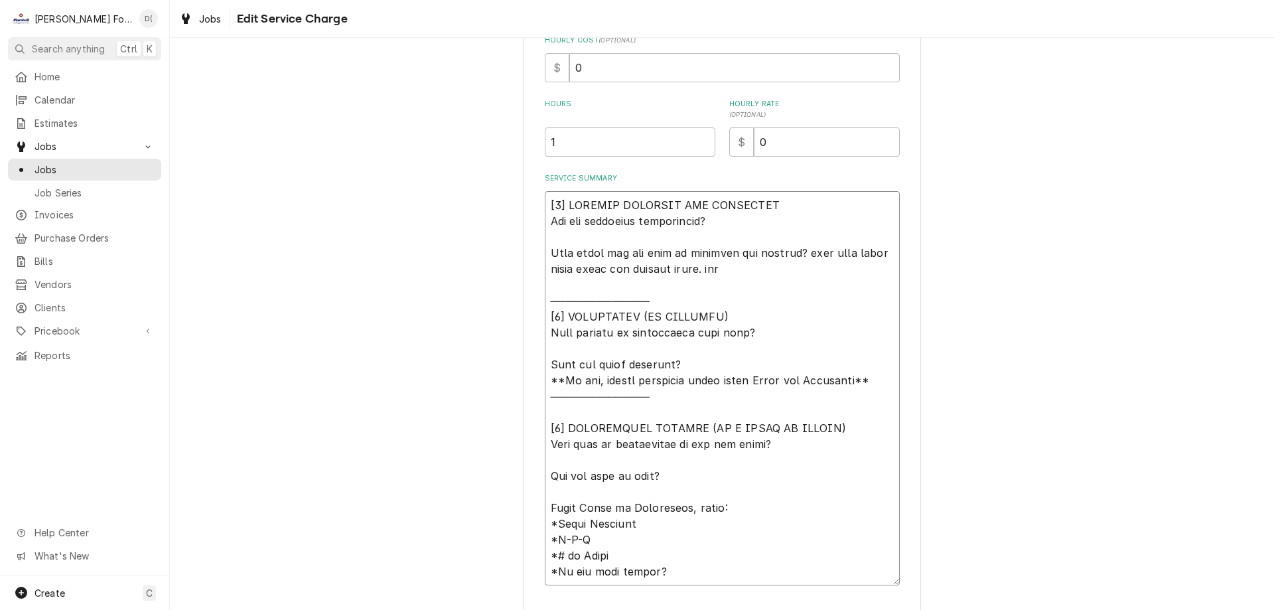
type textarea "[𝟭] 𝗜𝗡𝗜𝗧𝗜𝗔𝗟 𝗙𝗜𝗡𝗗𝗜𝗡𝗚𝗦 𝗔𝗡𝗗 𝗗𝗜𝗔𝗚𝗡𝗢𝗦𝗜𝗦 𝗪𝗮𝘀 𝘁𝗵𝗲 𝗲𝗾𝘂𝗶𝗽𝗺𝗲𝗻𝘁 𝗼𝗽𝗲𝗿𝗮𝘁𝗶𝗼𝗻𝗮𝗹? 𝗪𝗵𝗮𝘁 𝘀𝘁𝗲𝗽𝘀 𝗱𝗶…"
type textarea "x"
type textarea "[𝟭] 𝗜𝗡𝗜𝗧𝗜𝗔𝗟 𝗙𝗜𝗡𝗗𝗜𝗡𝗚𝗦 𝗔𝗡𝗗 𝗗𝗜𝗔𝗚𝗡𝗢𝗦𝗜𝗦 𝗪𝗮𝘀 𝘁𝗵𝗲 𝗲𝗾𝘂𝗶𝗽𝗺𝗲𝗻𝘁 𝗼𝗽𝗲𝗿𝗮𝘁𝗶𝗼𝗻𝗮𝗹? 𝗪𝗵𝗮𝘁 𝘀𝘁𝗲𝗽𝘀 𝗱𝗶…"
type textarea "x"
type textarea "[𝟭] 𝗜𝗡𝗜𝗧𝗜𝗔𝗟 𝗙𝗜𝗡𝗗𝗜𝗡𝗚𝗦 𝗔𝗡𝗗 𝗗𝗜𝗔𝗚𝗡𝗢𝗦𝗜𝗦 𝗪𝗮𝘀 𝘁𝗵𝗲 𝗲𝗾𝘂𝗶𝗽𝗺𝗲𝗻𝘁 𝗼𝗽𝗲𝗿𝗮𝘁𝗶𝗼𝗻𝗮𝗹? 𝗪𝗵𝗮𝘁 𝘀𝘁𝗲𝗽𝘀 𝗱𝗶…"
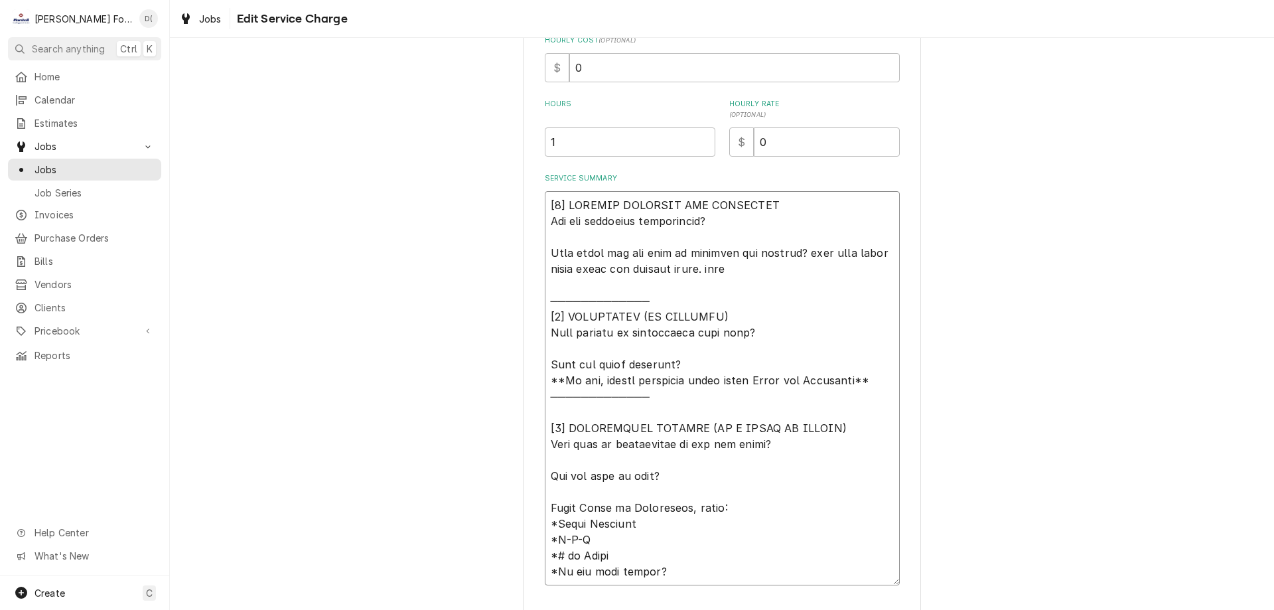
type textarea "x"
type textarea "[𝟭] 𝗜𝗡𝗜𝗧𝗜𝗔𝗟 𝗙𝗜𝗡𝗗𝗜𝗡𝗚𝗦 𝗔𝗡𝗗 𝗗𝗜𝗔𝗚𝗡𝗢𝗦𝗜𝗦 𝗪𝗮𝘀 𝘁𝗵𝗲 𝗲𝗾𝘂𝗶𝗽𝗺𝗲𝗻𝘁 𝗼𝗽𝗲𝗿𝗮𝘁𝗶𝗼𝗻𝗮𝗹? 𝗪𝗵𝗮𝘁 𝘀𝘁𝗲𝗽𝘀 𝗱𝗶…"
type textarea "x"
type textarea "[𝟭] 𝗜𝗡𝗜𝗧𝗜𝗔𝗟 𝗙𝗜𝗡𝗗𝗜𝗡𝗚𝗦 𝗔𝗡𝗗 𝗗𝗜𝗔𝗚𝗡𝗢𝗦𝗜𝗦 𝗪𝗮𝘀 𝘁𝗵𝗲 𝗲𝗾𝘂𝗶𝗽𝗺𝗲𝗻𝘁 𝗼𝗽𝗲𝗿𝗮𝘁𝗶𝗼𝗻𝗮𝗹? 𝗪𝗵𝗮𝘁 𝘀𝘁𝗲𝗽𝘀 𝗱𝗶…"
type textarea "x"
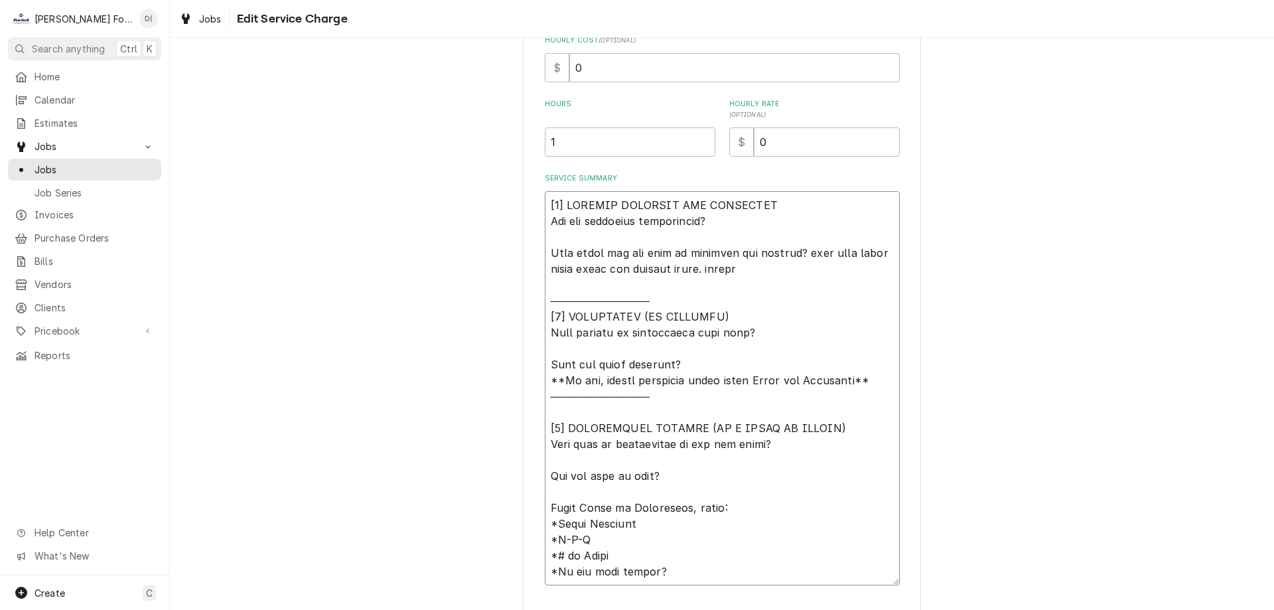
type textarea "[𝟭] 𝗜𝗡𝗜𝗧𝗜𝗔𝗟 𝗙𝗜𝗡𝗗𝗜𝗡𝗚𝗦 𝗔𝗡𝗗 𝗗𝗜𝗔𝗚𝗡𝗢𝗦𝗜𝗦 𝗪𝗮𝘀 𝘁𝗵𝗲 𝗲𝗾𝘂𝗶𝗽𝗺𝗲𝗻𝘁 𝗼𝗽𝗲𝗿𝗮𝘁𝗶𝗼𝗻𝗮𝗹? 𝗪𝗵𝗮𝘁 𝘀𝘁𝗲𝗽𝘀 𝗱𝗶…"
type textarea "x"
type textarea "[𝟭] 𝗜𝗡𝗜𝗧𝗜𝗔𝗟 𝗙𝗜𝗡𝗗𝗜𝗡𝗚𝗦 𝗔𝗡𝗗 𝗗𝗜𝗔𝗚𝗡𝗢𝗦𝗜𝗦 𝗪𝗮𝘀 𝘁𝗵𝗲 𝗲𝗾𝘂𝗶𝗽𝗺𝗲𝗻𝘁 𝗼𝗽𝗲𝗿𝗮𝘁𝗶𝗼𝗻𝗮𝗹? 𝗪𝗵𝗮𝘁 𝘀𝘁𝗲𝗽𝘀 𝗱𝗶…"
type textarea "x"
type textarea "[𝟭] 𝗜𝗡𝗜𝗧𝗜𝗔𝗟 𝗙𝗜𝗡𝗗𝗜𝗡𝗚𝗦 𝗔𝗡𝗗 𝗗𝗜𝗔𝗚𝗡𝗢𝗦𝗜𝗦 𝗪𝗮𝘀 𝘁𝗵𝗲 𝗲𝗾𝘂𝗶𝗽𝗺𝗲𝗻𝘁 𝗼𝗽𝗲𝗿𝗮𝘁𝗶𝗼𝗻𝗮𝗹? 𝗪𝗵𝗮𝘁 𝘀𝘁𝗲𝗽𝘀 𝗱𝗶…"
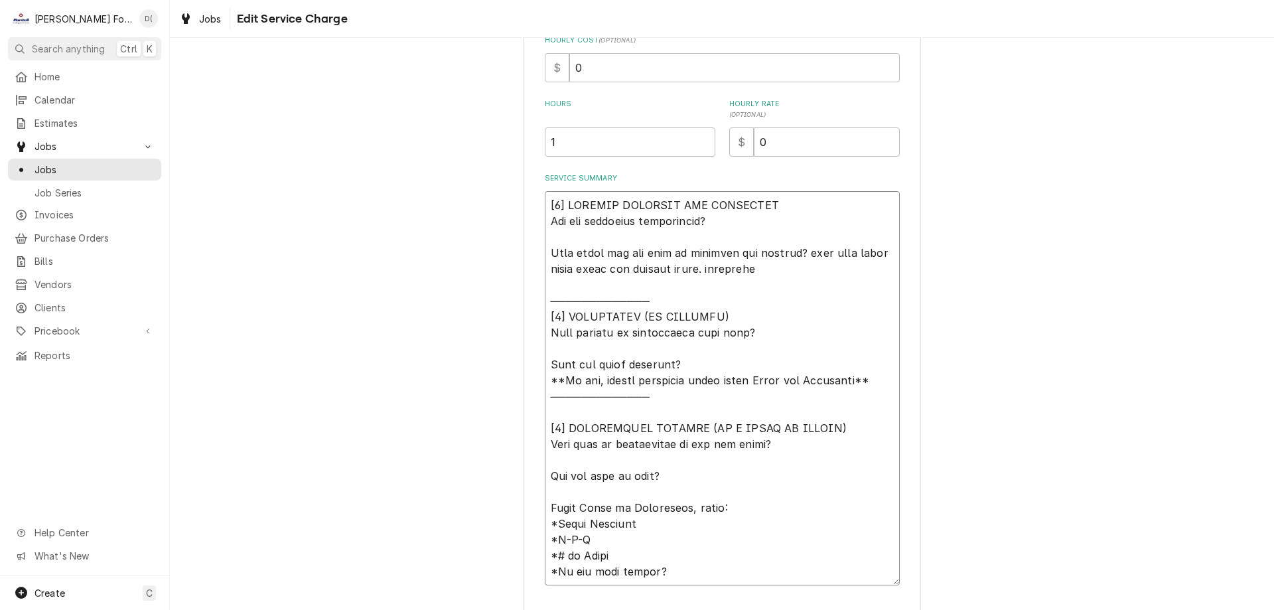
type textarea "x"
type textarea "[𝟭] 𝗜𝗡𝗜𝗧𝗜𝗔𝗟 𝗙𝗜𝗡𝗗𝗜𝗡𝗚𝗦 𝗔𝗡𝗗 𝗗𝗜𝗔𝗚𝗡𝗢𝗦𝗜𝗦 𝗪𝗮𝘀 𝘁𝗵𝗲 𝗲𝗾𝘂𝗶𝗽𝗺𝗲𝗻𝘁 𝗼𝗽𝗲𝗿𝗮𝘁𝗶𝗼𝗻𝗮𝗹? 𝗪𝗵𝗮𝘁 𝘀𝘁𝗲𝗽𝘀 𝗱𝗶…"
type textarea "x"
type textarea "[𝟭] 𝗜𝗡𝗜𝗧𝗜𝗔𝗟 𝗙𝗜𝗡𝗗𝗜𝗡𝗚𝗦 𝗔𝗡𝗗 𝗗𝗜𝗔𝗚𝗡𝗢𝗦𝗜𝗦 𝗪𝗮𝘀 𝘁𝗵𝗲 𝗲𝗾𝘂𝗶𝗽𝗺𝗲𝗻𝘁 𝗼𝗽𝗲𝗿𝗮𝘁𝗶𝗼𝗻𝗮𝗹? 𝗪𝗵𝗮𝘁 𝘀𝘁𝗲𝗽𝘀 𝗱𝗶…"
type textarea "x"
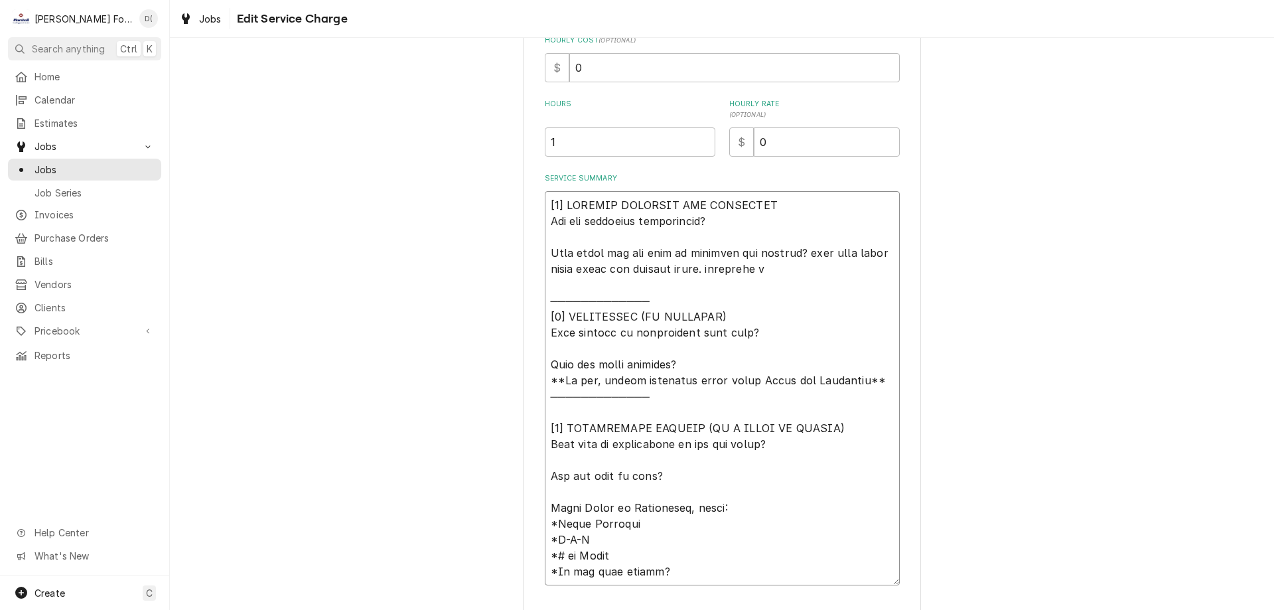
type textarea "[𝟭] 𝗜𝗡𝗜𝗧𝗜𝗔𝗟 𝗙𝗜𝗡𝗗𝗜𝗡𝗚𝗦 𝗔𝗡𝗗 𝗗𝗜𝗔𝗚𝗡𝗢𝗦𝗜𝗦 𝗪𝗮𝘀 𝘁𝗵𝗲 𝗲𝗾𝘂𝗶𝗽𝗺𝗲𝗻𝘁 𝗼𝗽𝗲𝗿𝗮𝘁𝗶𝗼𝗻𝗮𝗹? 𝗪𝗵𝗮𝘁 𝘀𝘁𝗲𝗽𝘀 𝗱𝗶…"
type textarea "x"
type textarea "[𝟭] 𝗜𝗡𝗜𝗧𝗜𝗔𝗟 𝗙𝗜𝗡𝗗𝗜𝗡𝗚𝗦 𝗔𝗡𝗗 𝗗𝗜𝗔𝗚𝗡𝗢𝗦𝗜𝗦 𝗪𝗮𝘀 𝘁𝗵𝗲 𝗲𝗾𝘂𝗶𝗽𝗺𝗲𝗻𝘁 𝗼𝗽𝗲𝗿𝗮𝘁𝗶𝗼𝗻𝗮𝗹? 𝗪𝗵𝗮𝘁 𝘀𝘁𝗲𝗽𝘀 𝗱𝗶…"
type textarea "x"
type textarea "[𝟭] 𝗜𝗡𝗜𝗧𝗜𝗔𝗟 𝗙𝗜𝗡𝗗𝗜𝗡𝗚𝗦 𝗔𝗡𝗗 𝗗𝗜𝗔𝗚𝗡𝗢𝗦𝗜𝗦 𝗪𝗮𝘀 𝘁𝗵𝗲 𝗲𝗾𝘂𝗶𝗽𝗺𝗲𝗻𝘁 𝗼𝗽𝗲𝗿𝗮𝘁𝗶𝗼𝗻𝗮𝗹? 𝗪𝗵𝗮𝘁 𝘀𝘁𝗲𝗽𝘀 𝗱𝗶…"
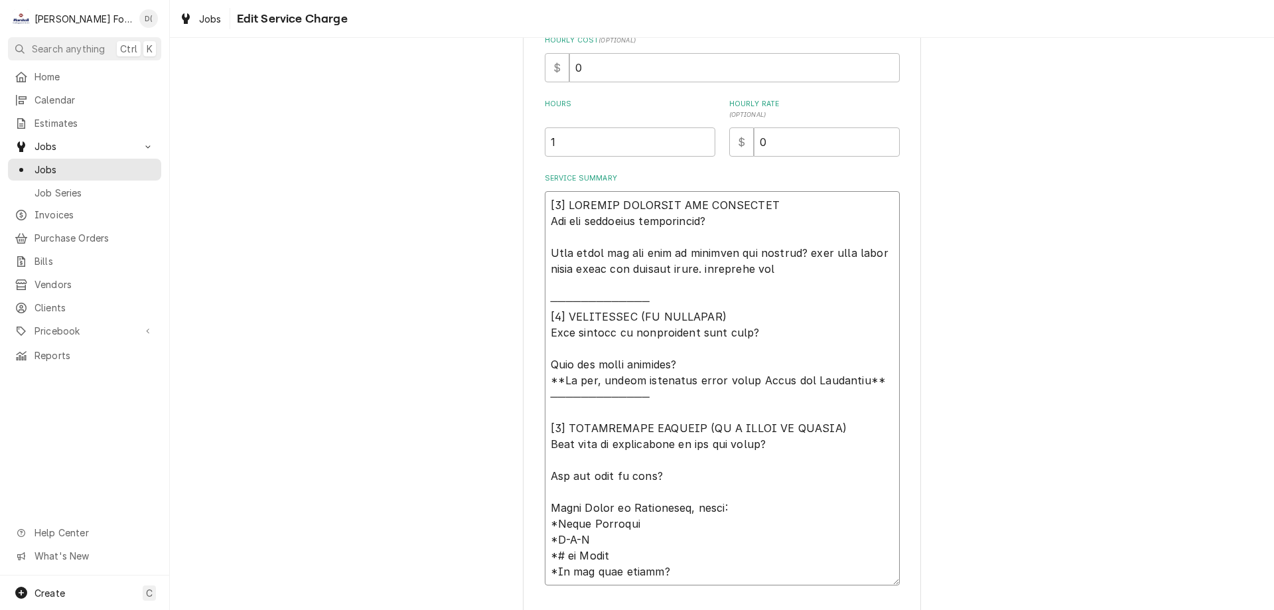
type textarea "x"
type textarea "[𝟭] 𝗜𝗡𝗜𝗧𝗜𝗔𝗟 𝗙𝗜𝗡𝗗𝗜𝗡𝗚𝗦 𝗔𝗡𝗗 𝗗𝗜𝗔𝗚𝗡𝗢𝗦𝗜𝗦 𝗪𝗮𝘀 𝘁𝗵𝗲 𝗲𝗾𝘂𝗶𝗽𝗺𝗲𝗻𝘁 𝗼𝗽𝗲𝗿𝗮𝘁𝗶𝗼𝗻𝗮𝗹? 𝗪𝗵𝗮𝘁 𝘀𝘁𝗲𝗽𝘀 𝗱𝗶…"
type textarea "x"
type textarea "[𝟭] 𝗜𝗡𝗜𝗧𝗜𝗔𝗟 𝗙𝗜𝗡𝗗𝗜𝗡𝗚𝗦 𝗔𝗡𝗗 𝗗𝗜𝗔𝗚𝗡𝗢𝗦𝗜𝗦 𝗪𝗮𝘀 𝘁𝗵𝗲 𝗲𝗾𝘂𝗶𝗽𝗺𝗲𝗻𝘁 𝗼𝗽𝗲𝗿𝗮𝘁𝗶𝗼𝗻𝗮𝗹? 𝗪𝗵𝗮𝘁 𝘀𝘁𝗲𝗽𝘀 𝗱𝗶…"
type textarea "x"
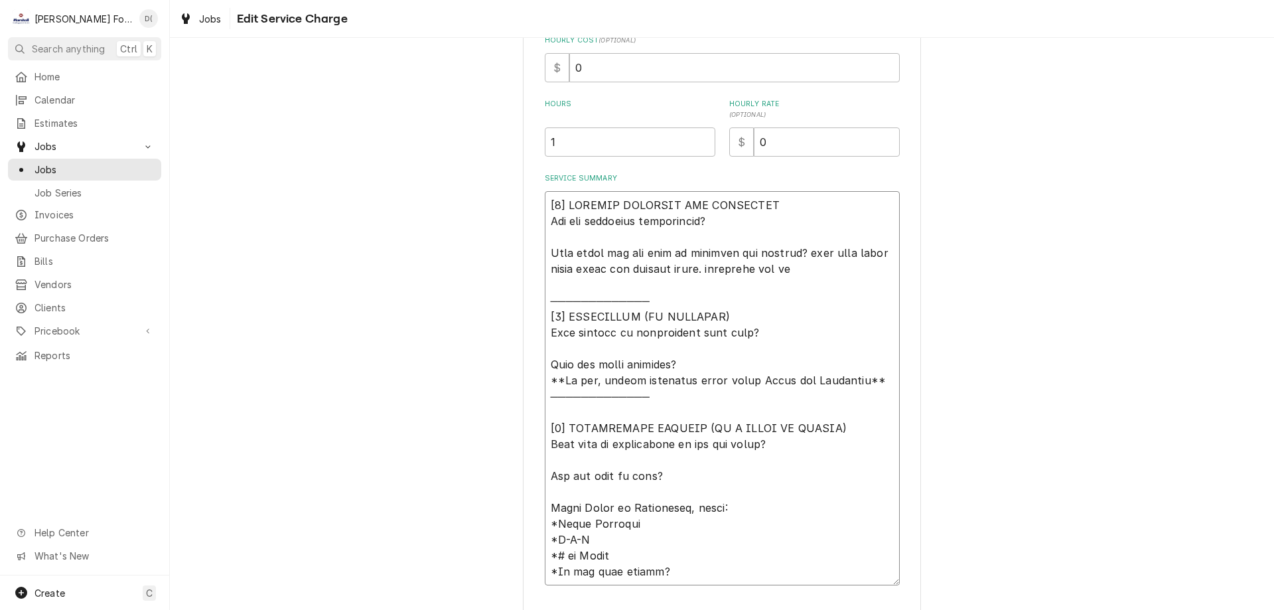
type textarea "[𝟭] 𝗜𝗡𝗜𝗧𝗜𝗔𝗟 𝗙𝗜𝗡𝗗𝗜𝗡𝗚𝗦 𝗔𝗡𝗗 𝗗𝗜𝗔𝗚𝗡𝗢𝗦𝗜𝗦 𝗪𝗮𝘀 𝘁𝗵𝗲 𝗲𝗾𝘂𝗶𝗽𝗺𝗲𝗻𝘁 𝗼𝗽𝗲𝗿𝗮𝘁𝗶𝗼𝗻𝗮𝗹? 𝗪𝗵𝗮𝘁 𝘀𝘁𝗲𝗽𝘀 𝗱𝗶…"
type textarea "x"
type textarea "[𝟭] 𝗜𝗡𝗜𝗧𝗜𝗔𝗟 𝗙𝗜𝗡𝗗𝗜𝗡𝗚𝗦 𝗔𝗡𝗗 𝗗𝗜𝗔𝗚𝗡𝗢𝗦𝗜𝗦 𝗪𝗮𝘀 𝘁𝗵𝗲 𝗲𝗾𝘂𝗶𝗽𝗺𝗲𝗻𝘁 𝗼𝗽𝗲𝗿𝗮𝘁𝗶𝗼𝗻𝗮𝗹? 𝗪𝗵𝗮𝘁 𝘀𝘁𝗲𝗽𝘀 𝗱𝗶…"
type textarea "x"
type textarea "[𝟭] 𝗜𝗡𝗜𝗧𝗜𝗔𝗟 𝗙𝗜𝗡𝗗𝗜𝗡𝗚𝗦 𝗔𝗡𝗗 𝗗𝗜𝗔𝗚𝗡𝗢𝗦𝗜𝗦 𝗪𝗮𝘀 𝘁𝗵𝗲 𝗲𝗾𝘂𝗶𝗽𝗺𝗲𝗻𝘁 𝗼𝗽𝗲𝗿𝗮𝘁𝗶𝗼𝗻𝗮𝗹? 𝗪𝗵𝗮𝘁 𝘀𝘁𝗲𝗽𝘀 𝗱𝗶…"
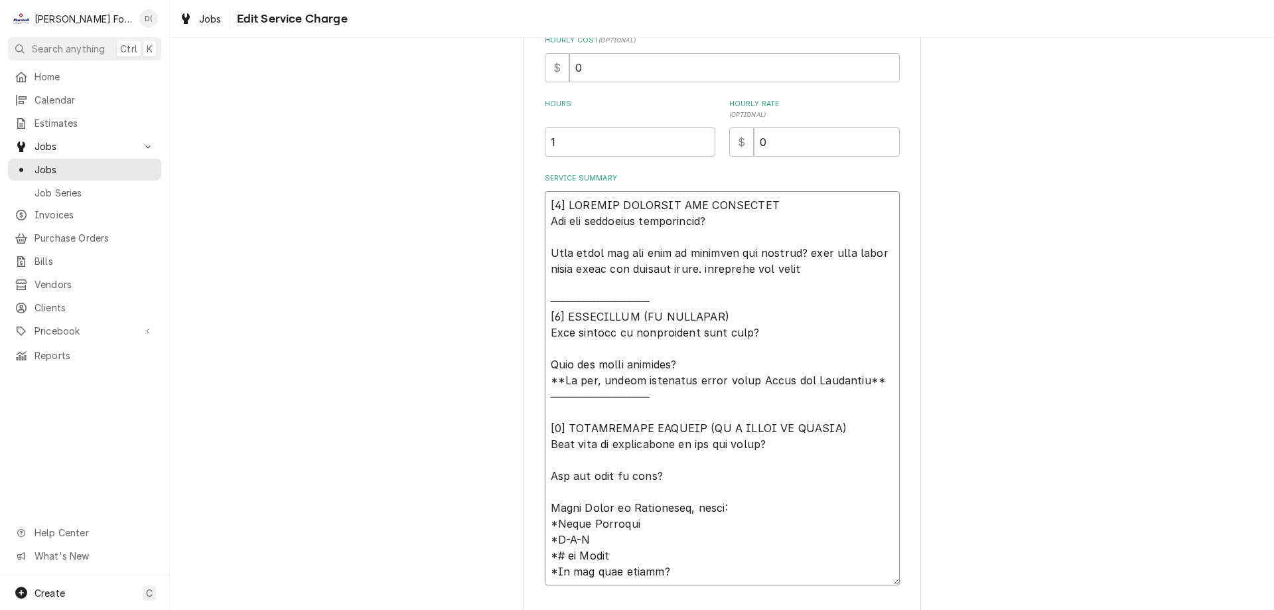
type textarea "x"
type textarea "[𝟭] 𝗜𝗡𝗜𝗧𝗜𝗔𝗟 𝗙𝗜𝗡𝗗𝗜𝗡𝗚𝗦 𝗔𝗡𝗗 𝗗𝗜𝗔𝗚𝗡𝗢𝗦𝗜𝗦 𝗪𝗮𝘀 𝘁𝗵𝗲 𝗲𝗾𝘂𝗶𝗽𝗺𝗲𝗻𝘁 𝗼𝗽𝗲𝗿𝗮𝘁𝗶𝗼𝗻𝗮𝗹? 𝗪𝗵𝗮𝘁 𝘀𝘁𝗲𝗽𝘀 𝗱𝗶…"
type textarea "x"
type textarea "[𝟭] 𝗜𝗡𝗜𝗧𝗜𝗔𝗟 𝗙𝗜𝗡𝗗𝗜𝗡𝗚𝗦 𝗔𝗡𝗗 𝗗𝗜𝗔𝗚𝗡𝗢𝗦𝗜𝗦 𝗪𝗮𝘀 𝘁𝗵𝗲 𝗲𝗾𝘂𝗶𝗽𝗺𝗲𝗻𝘁 𝗼𝗽𝗲𝗿𝗮𝘁𝗶𝗼𝗻𝗮𝗹? 𝗪𝗵𝗮𝘁 𝘀𝘁𝗲𝗽𝘀 𝗱𝗶…"
type textarea "x"
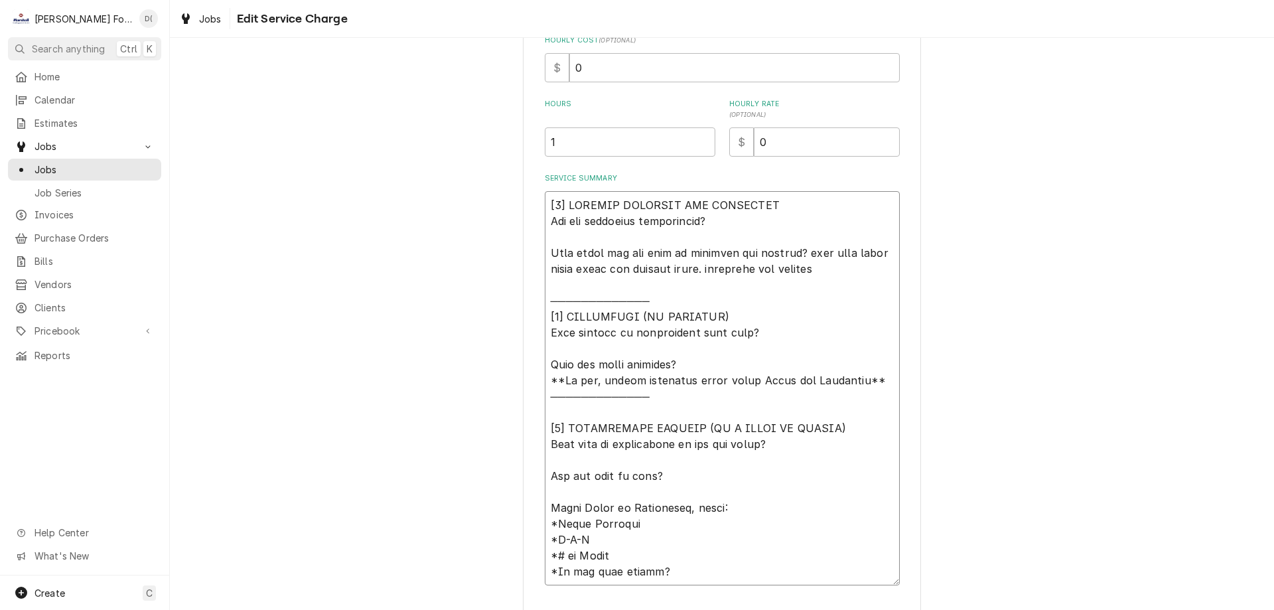
type textarea "[𝟭] 𝗜𝗡𝗜𝗧𝗜𝗔𝗟 𝗙𝗜𝗡𝗗𝗜𝗡𝗚𝗦 𝗔𝗡𝗗 𝗗𝗜𝗔𝗚𝗡𝗢𝗦𝗜𝗦 𝗪𝗮𝘀 𝘁𝗵𝗲 𝗲𝗾𝘂𝗶𝗽𝗺𝗲𝗻𝘁 𝗼𝗽𝗲𝗿𝗮𝘁𝗶𝗼𝗻𝗮𝗹? 𝗪𝗵𝗮𝘁 𝘀𝘁𝗲𝗽𝘀 𝗱𝗶…"
type textarea "x"
type textarea "[𝟭] 𝗜𝗡𝗜𝗧𝗜𝗔𝗟 𝗙𝗜𝗡𝗗𝗜𝗡𝗚𝗦 𝗔𝗡𝗗 𝗗𝗜𝗔𝗚𝗡𝗢𝗦𝗜𝗦 𝗪𝗮𝘀 𝘁𝗵𝗲 𝗲𝗾𝘂𝗶𝗽𝗺𝗲𝗻𝘁 𝗼𝗽𝗲𝗿𝗮𝘁𝗶𝗼𝗻𝗮𝗹? 𝗪𝗵𝗮𝘁 𝘀𝘁𝗲𝗽𝘀 𝗱𝗶…"
type textarea "x"
type textarea "[𝟭] 𝗜𝗡𝗜𝗧𝗜𝗔𝗟 𝗙𝗜𝗡𝗗𝗜𝗡𝗚𝗦 𝗔𝗡𝗗 𝗗𝗜𝗔𝗚𝗡𝗢𝗦𝗜𝗦 𝗪𝗮𝘀 𝘁𝗵𝗲 𝗲𝗾𝘂𝗶𝗽𝗺𝗲𝗻𝘁 𝗼𝗽𝗲𝗿𝗮𝘁𝗶𝗼𝗻𝗮𝗹? 𝗪𝗵𝗮𝘁 𝘀𝘁𝗲𝗽𝘀 𝗱𝗶…"
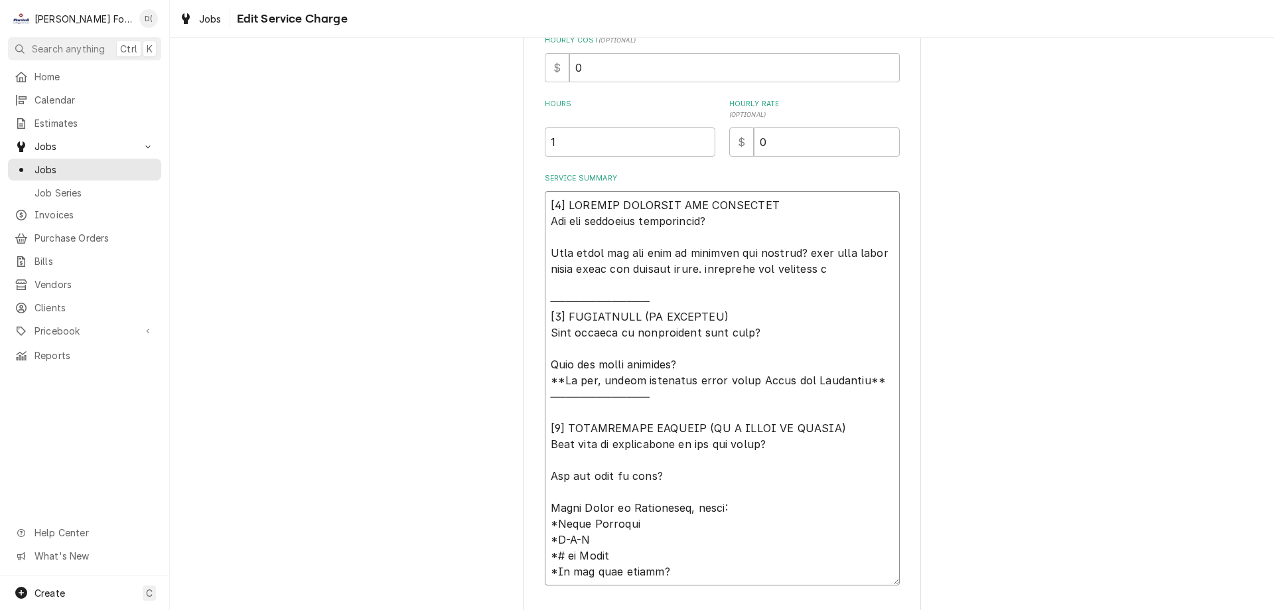
type textarea "x"
type textarea "[𝟭] 𝗜𝗡𝗜𝗧𝗜𝗔𝗟 𝗙𝗜𝗡𝗗𝗜𝗡𝗚𝗦 𝗔𝗡𝗗 𝗗𝗜𝗔𝗚𝗡𝗢𝗦𝗜𝗦 𝗪𝗮𝘀 𝘁𝗵𝗲 𝗲𝗾𝘂𝗶𝗽𝗺𝗲𝗻𝘁 𝗼𝗽𝗲𝗿𝗮𝘁𝗶𝗼𝗻𝗮𝗹? 𝗪𝗵𝗮𝘁 𝘀𝘁𝗲𝗽𝘀 𝗱𝗶…"
type textarea "x"
type textarea "[𝟭] 𝗜𝗡𝗜𝗧𝗜𝗔𝗟 𝗙𝗜𝗡𝗗𝗜𝗡𝗚𝗦 𝗔𝗡𝗗 𝗗𝗜𝗔𝗚𝗡𝗢𝗦𝗜𝗦 𝗪𝗮𝘀 𝘁𝗵𝗲 𝗲𝗾𝘂𝗶𝗽𝗺𝗲𝗻𝘁 𝗼𝗽𝗲𝗿𝗮𝘁𝗶𝗼𝗻𝗮𝗹? 𝗪𝗵𝗮𝘁 𝘀𝘁𝗲𝗽𝘀 𝗱𝗶…"
type textarea "x"
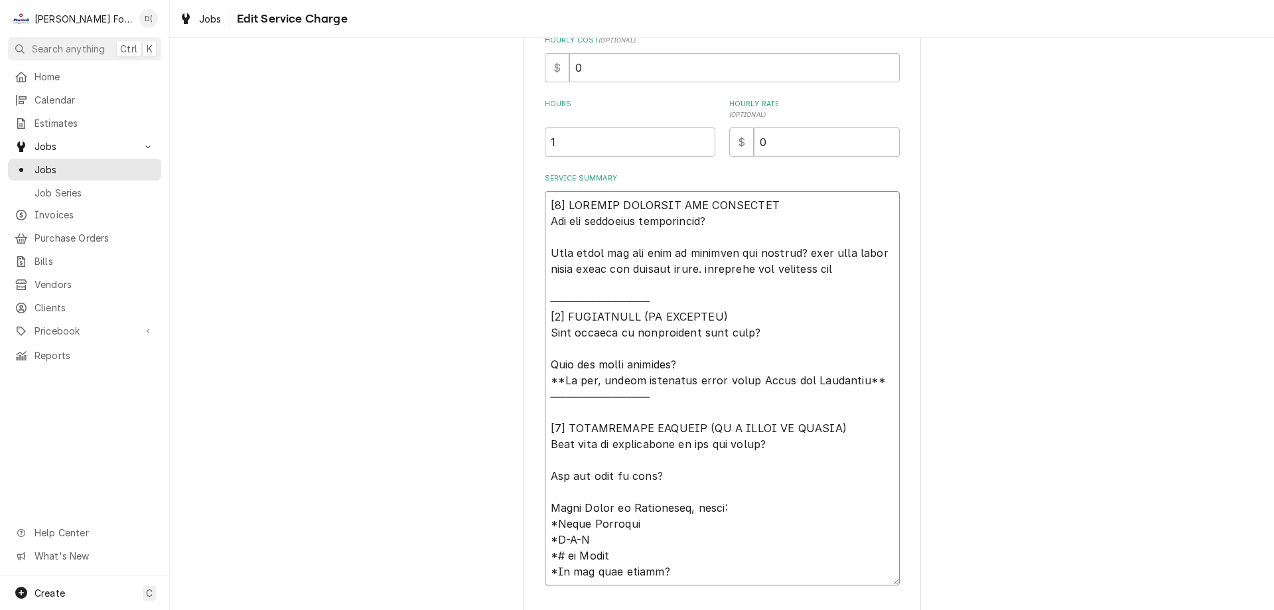
type textarea "[𝟭] 𝗜𝗡𝗜𝗧𝗜𝗔𝗟 𝗙𝗜𝗡𝗗𝗜𝗡𝗚𝗦 𝗔𝗡𝗗 𝗗𝗜𝗔𝗚𝗡𝗢𝗦𝗜𝗦 𝗪𝗮𝘀 𝘁𝗵𝗲 𝗲𝗾𝘂𝗶𝗽𝗺𝗲𝗻𝘁 𝗼𝗽𝗲𝗿𝗮𝘁𝗶𝗼𝗻𝗮𝗹? 𝗪𝗵𝗮𝘁 𝘀𝘁𝗲𝗽𝘀 𝗱𝗶…"
type textarea "x"
type textarea "[𝟭] 𝗜𝗡𝗜𝗧𝗜𝗔𝗟 𝗙𝗜𝗡𝗗𝗜𝗡𝗚𝗦 𝗔𝗡𝗗 𝗗𝗜𝗔𝗚𝗡𝗢𝗦𝗜𝗦 𝗪𝗮𝘀 𝘁𝗵𝗲 𝗲𝗾𝘂𝗶𝗽𝗺𝗲𝗻𝘁 𝗼𝗽𝗲𝗿𝗮𝘁𝗶𝗼𝗻𝗮𝗹? 𝗪𝗵𝗮𝘁 𝘀𝘁𝗲𝗽𝘀 𝗱𝗶…"
type textarea "x"
type textarea "[𝟭] 𝗜𝗡𝗜𝗧𝗜𝗔𝗟 𝗙𝗜𝗡𝗗𝗜𝗡𝗚𝗦 𝗔𝗡𝗗 𝗗𝗜𝗔𝗚𝗡𝗢𝗦𝗜𝗦 𝗪𝗮𝘀 𝘁𝗵𝗲 𝗲𝗾𝘂𝗶𝗽𝗺𝗲𝗻𝘁 𝗼𝗽𝗲𝗿𝗮𝘁𝗶𝗼𝗻𝗮𝗹? 𝗪𝗵𝗮𝘁 𝘀𝘁𝗲𝗽𝘀 𝗱𝗶…"
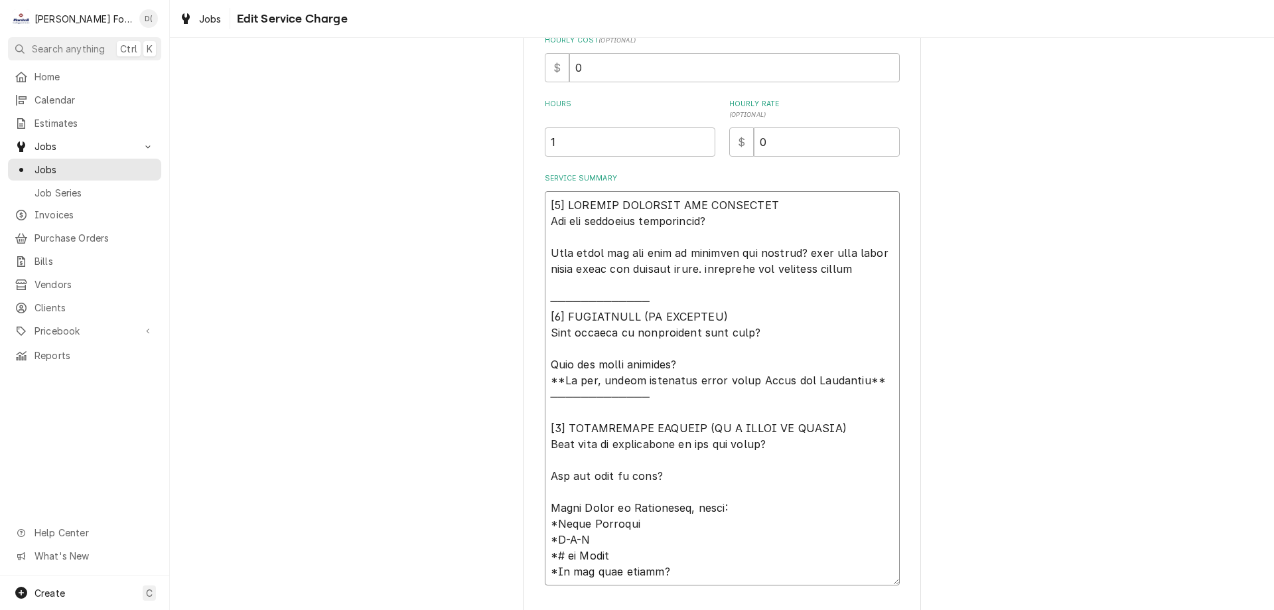
type textarea "x"
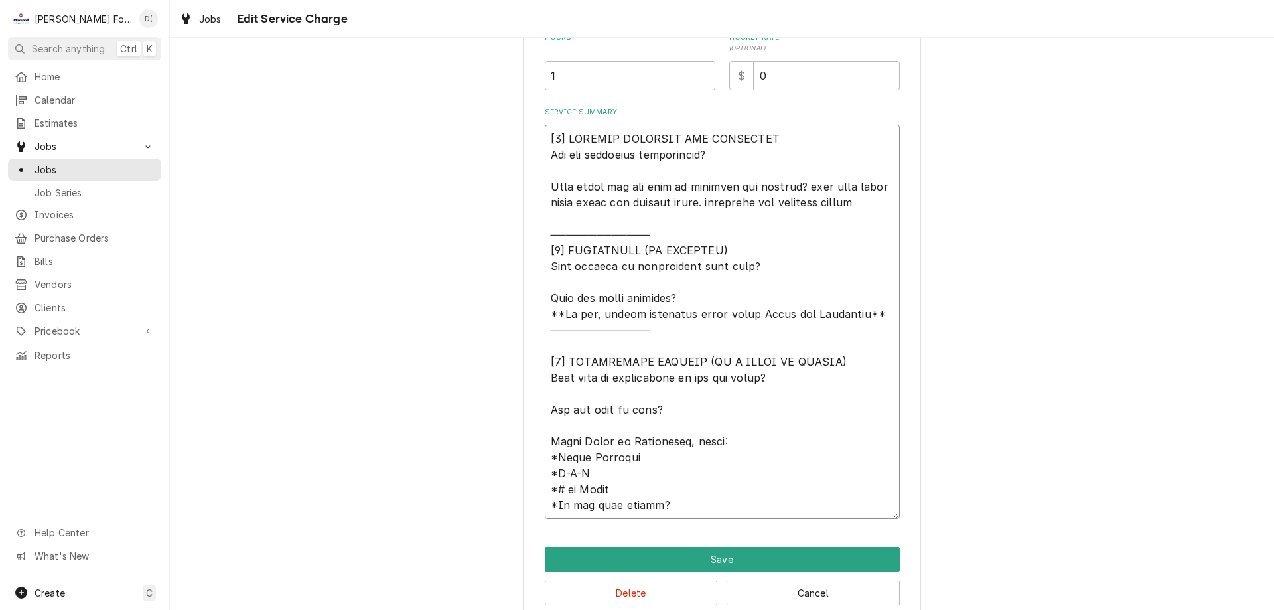
scroll to position [422, 0]
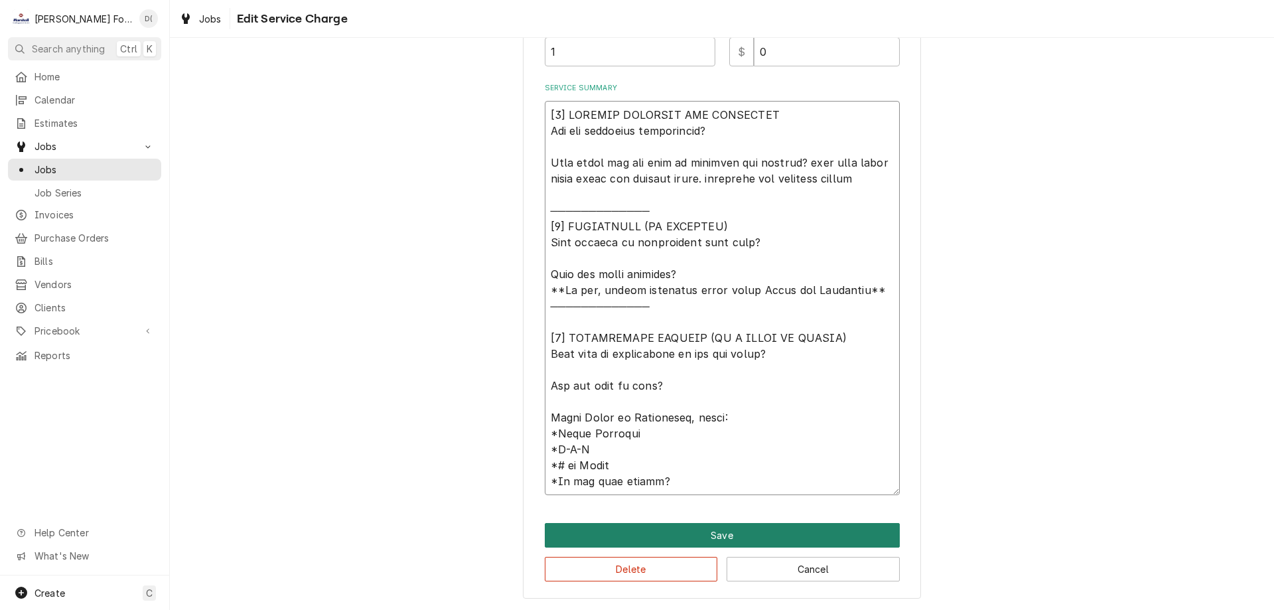
type textarea "[𝟭] 𝗜𝗡𝗜𝗧𝗜𝗔𝗟 𝗙𝗜𝗡𝗗𝗜𝗡𝗚𝗦 𝗔𝗡𝗗 𝗗𝗜𝗔𝗚𝗡𝗢𝗦𝗜𝗦 𝗪𝗮𝘀 𝘁𝗵𝗲 𝗲𝗾𝘂𝗶𝗽𝗺𝗲𝗻𝘁 𝗼𝗽𝗲𝗿𝗮𝘁𝗶𝗼𝗻𝗮𝗹? 𝗪𝗵𝗮𝘁 𝘀𝘁𝗲𝗽𝘀 𝗱𝗶…"
click at [708, 525] on button "Save" at bounding box center [722, 535] width 355 height 25
type textarea "x"
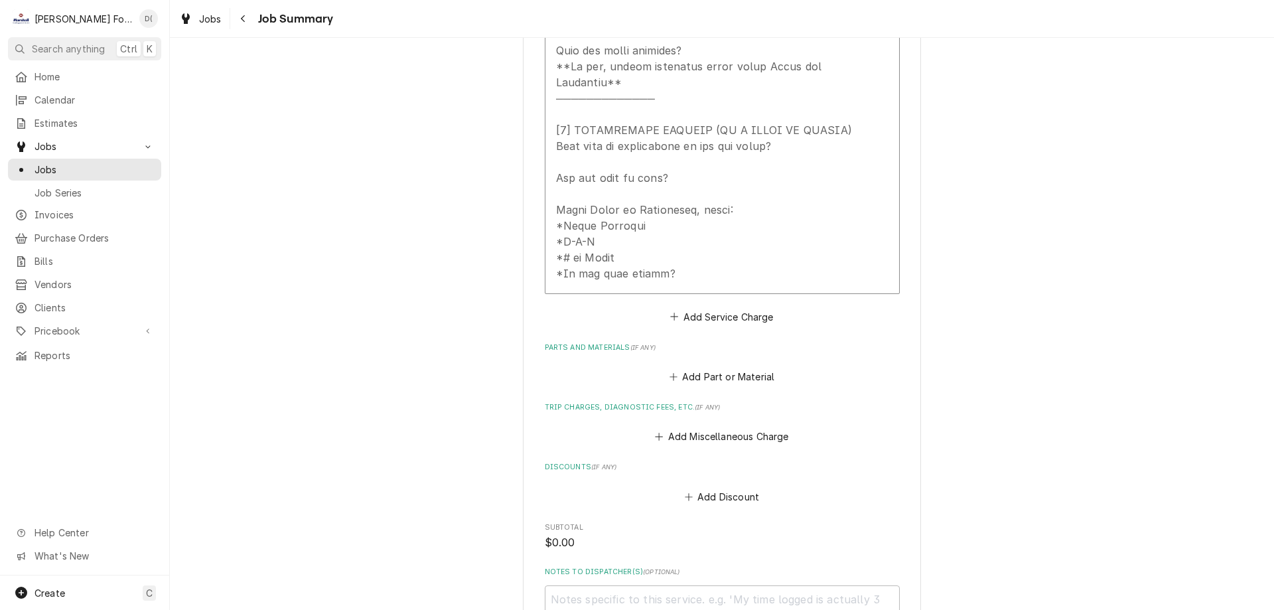
scroll to position [796, 0]
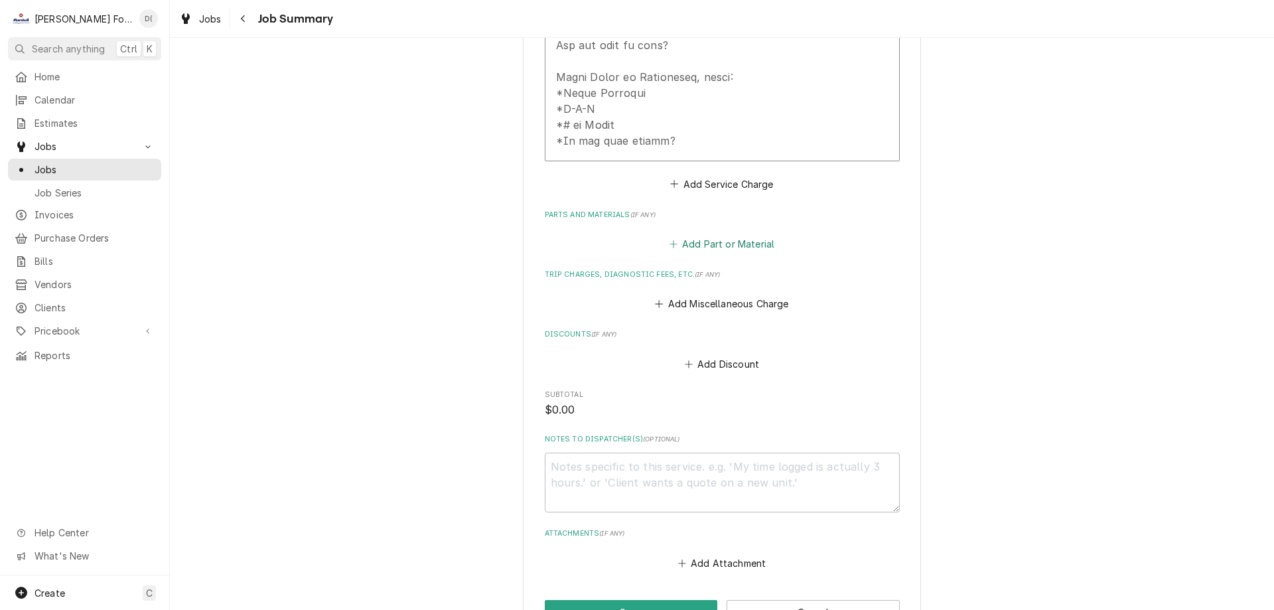
click at [701, 235] on button "Add Part or Material" at bounding box center [721, 244] width 109 height 19
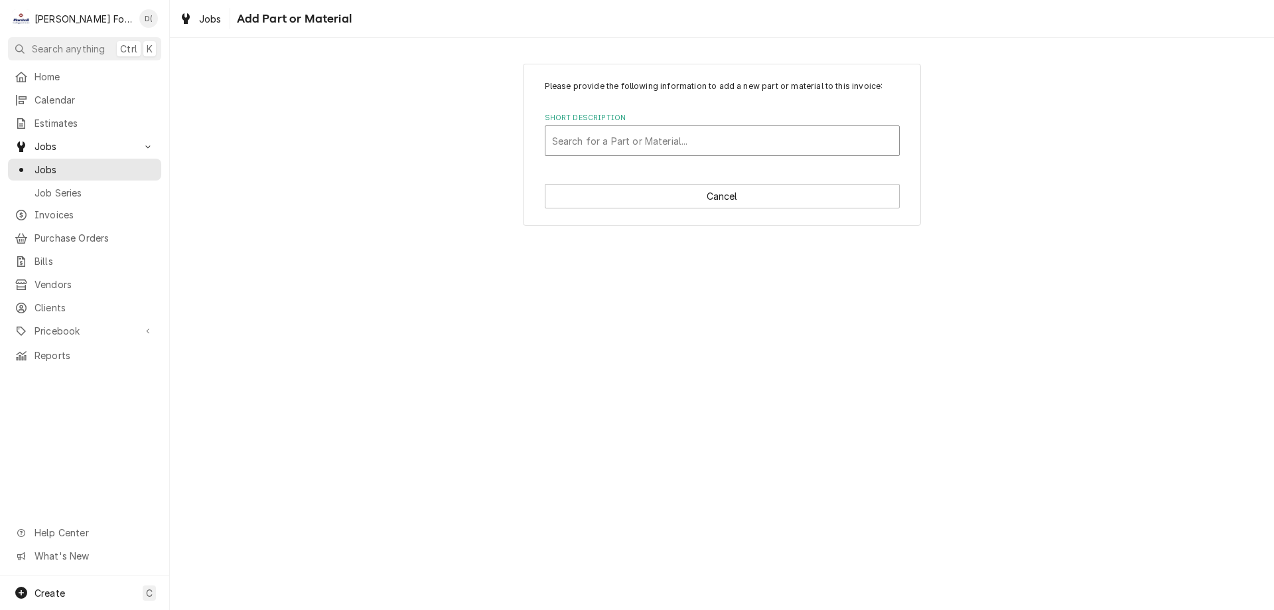
click at [685, 143] on div "Short Description" at bounding box center [722, 141] width 340 height 24
type input "gre"
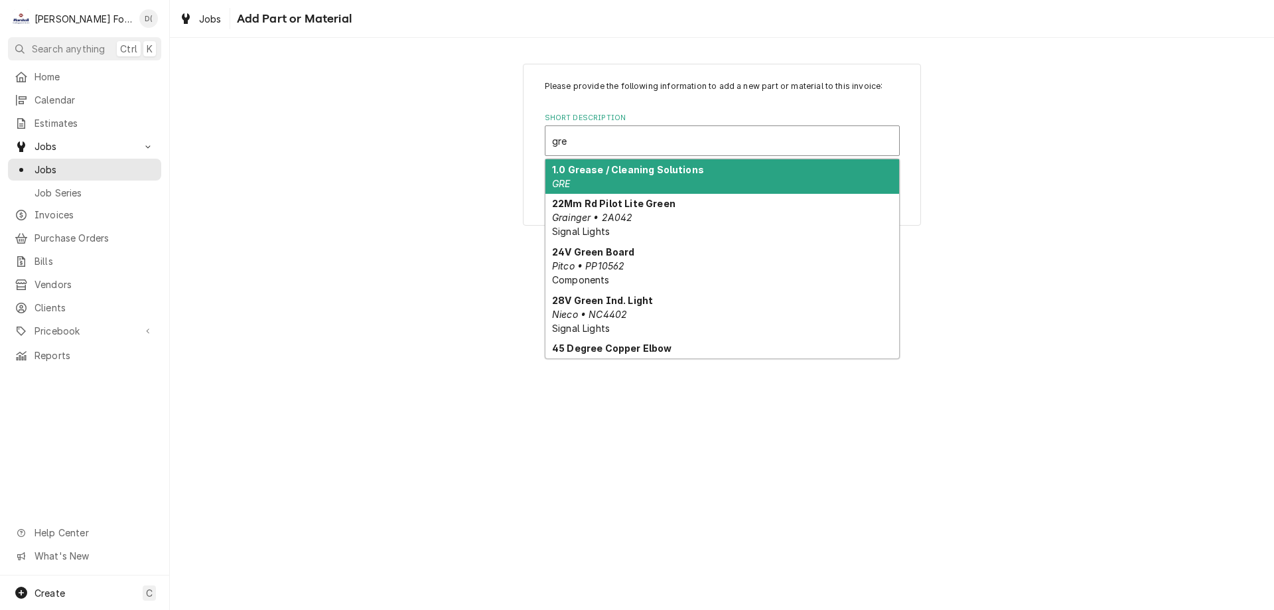
click at [664, 178] on div "1.0 Grease / Cleaning Solutions GRE" at bounding box center [722, 176] width 354 height 34
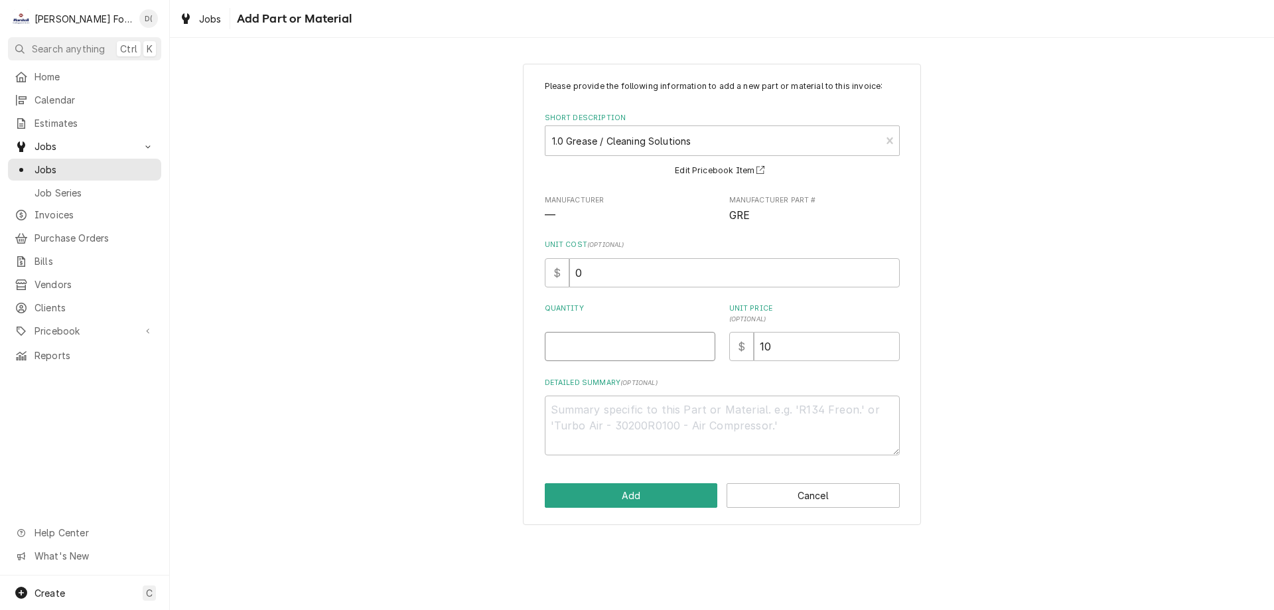
drag, startPoint x: 591, startPoint y: 330, endPoint x: 597, endPoint y: 342, distance: 13.3
click at [593, 332] on div "Quantity" at bounding box center [630, 332] width 170 height 58
type textarea "x"
type input "1"
drag, startPoint x: 588, startPoint y: 356, endPoint x: 400, endPoint y: 366, distance: 188.0
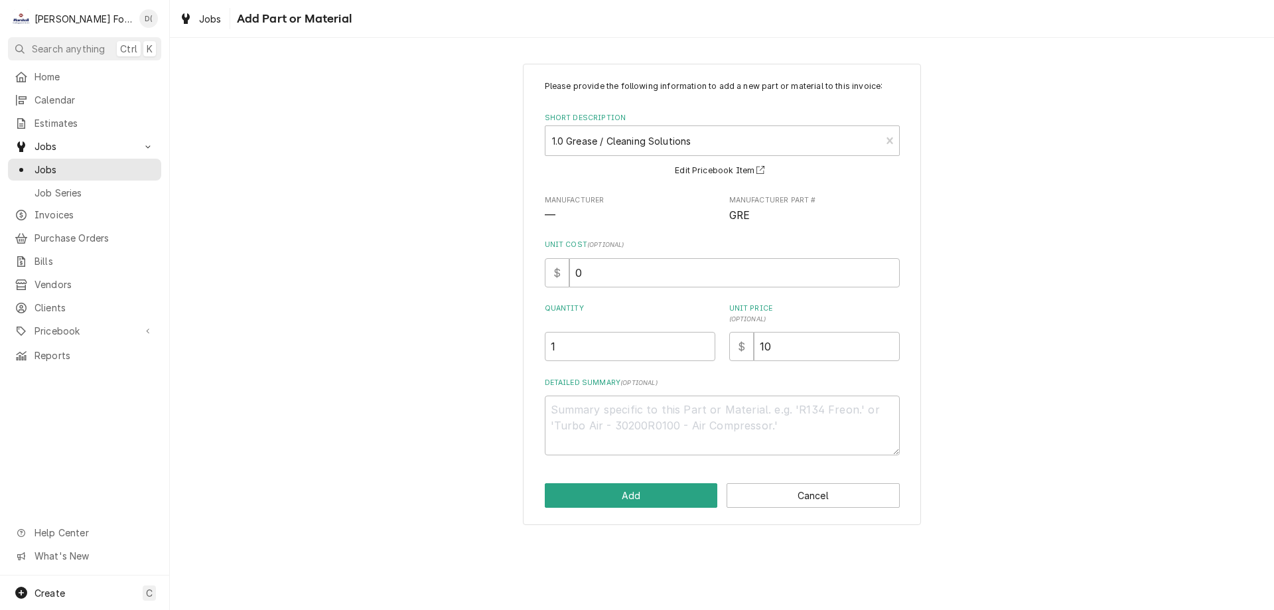
click at [400, 366] on div "Please provide the following information to add a new part or material to this …" at bounding box center [722, 294] width 1104 height 484
click at [603, 494] on button "Add" at bounding box center [631, 495] width 173 height 25
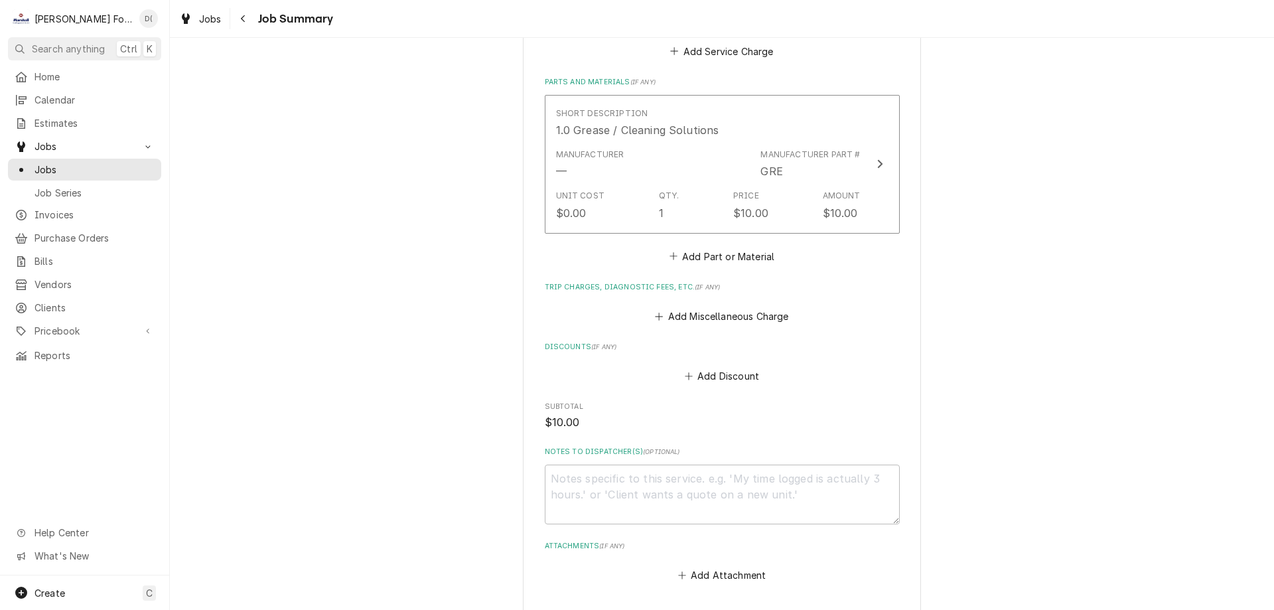
scroll to position [1094, 0]
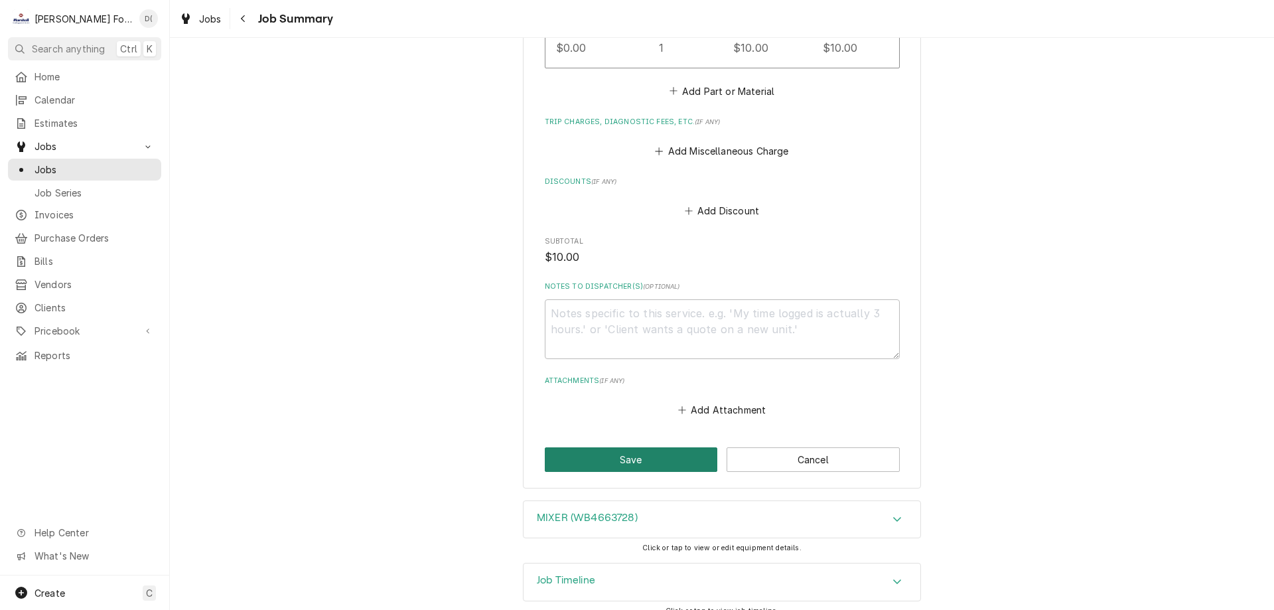
click at [598, 447] on button "Save" at bounding box center [631, 459] width 173 height 25
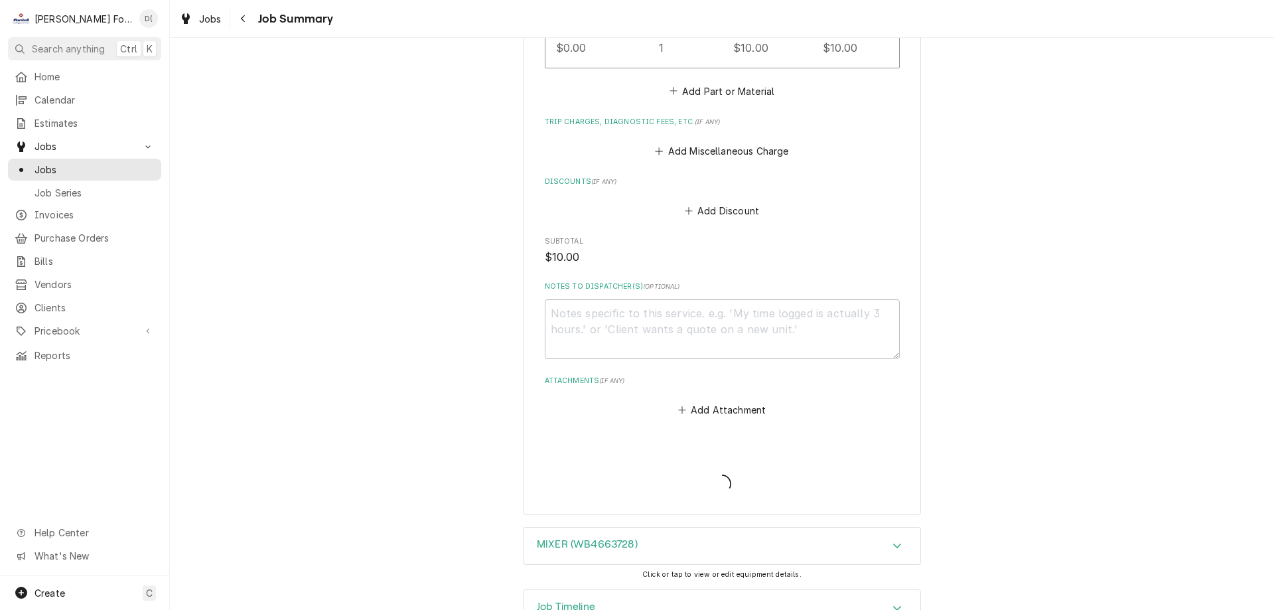
type textarea "x"
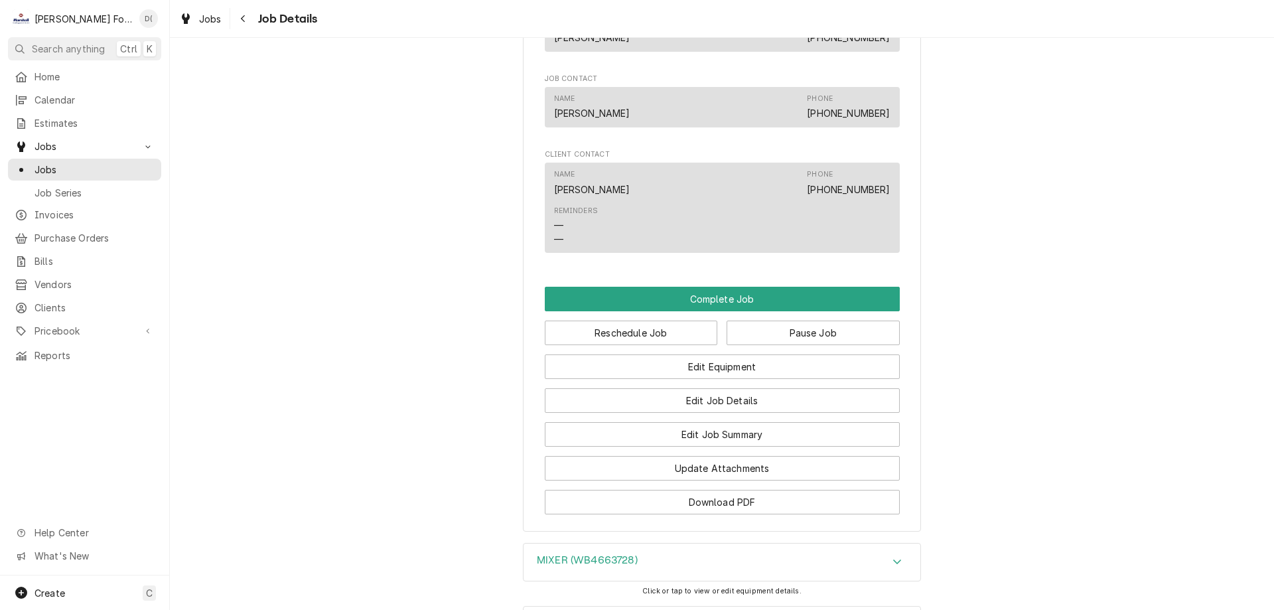
scroll to position [1136, 0]
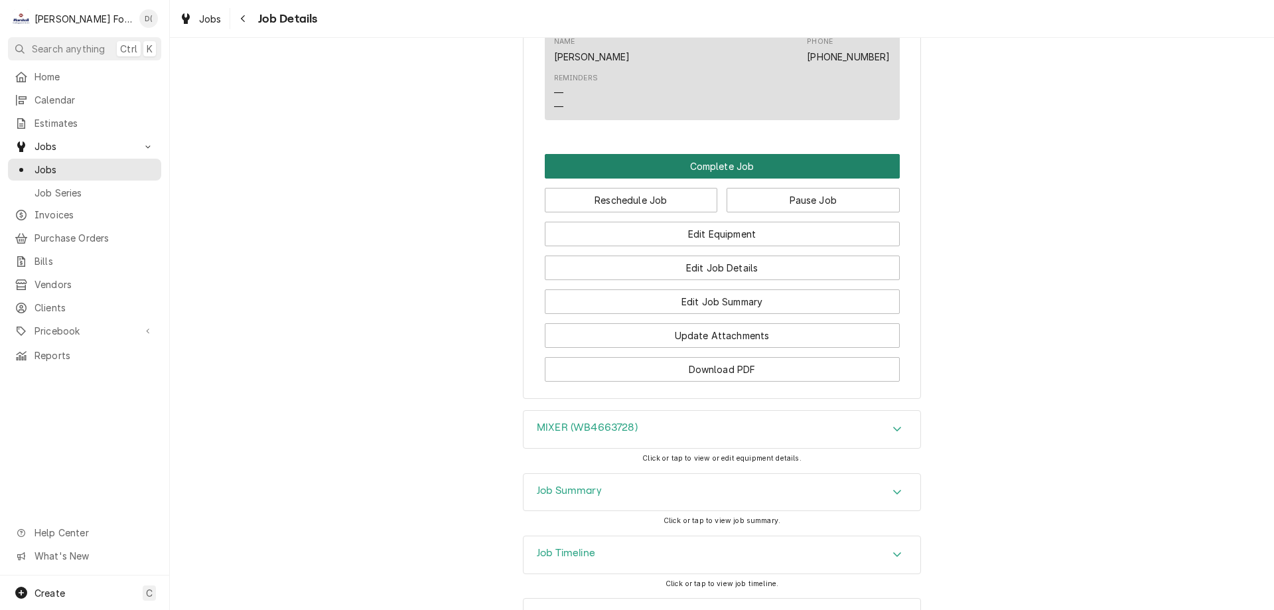
click at [706, 178] on button "Complete Job" at bounding box center [722, 166] width 355 height 25
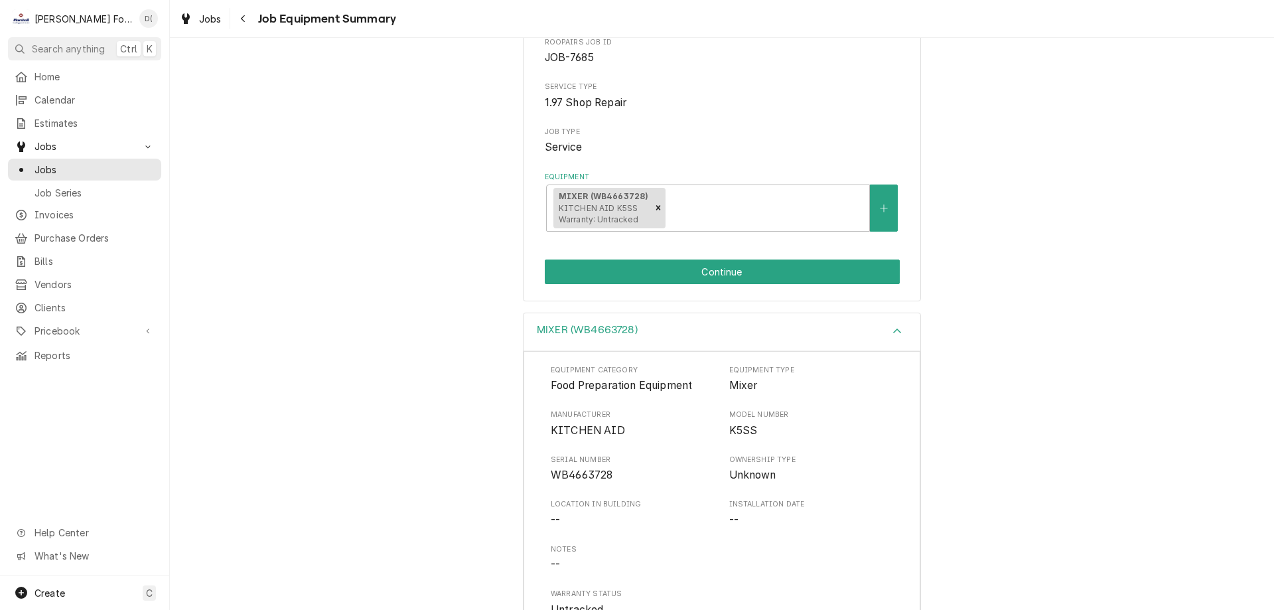
scroll to position [227, 0]
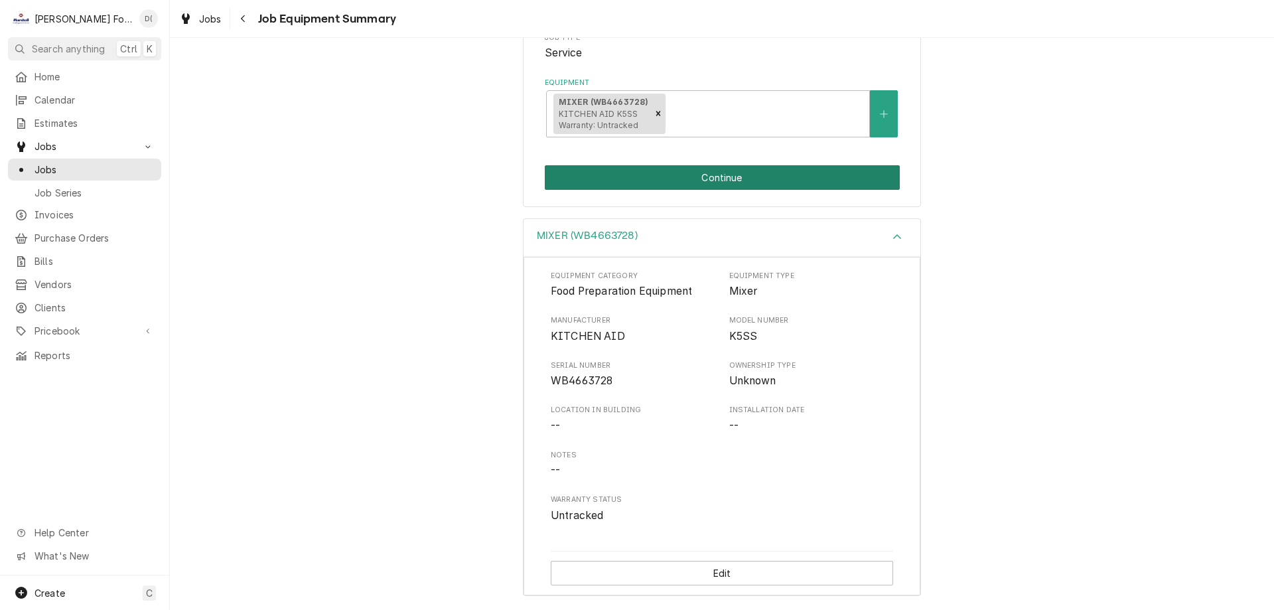
click at [703, 169] on button "Continue" at bounding box center [722, 177] width 355 height 25
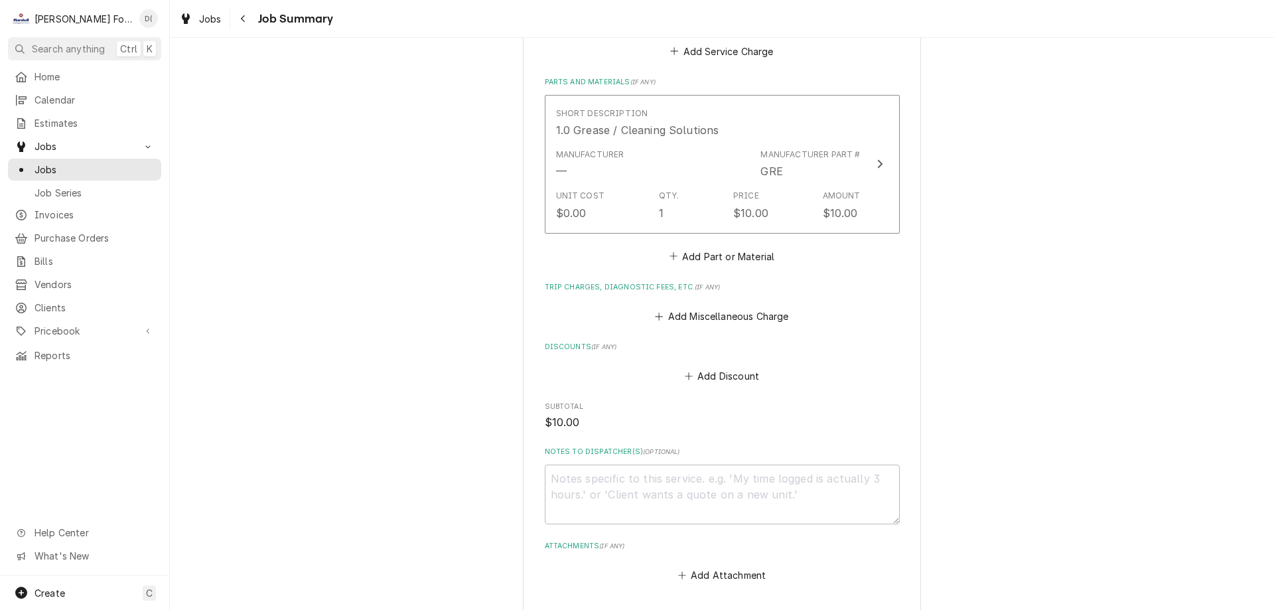
scroll to position [1094, 0]
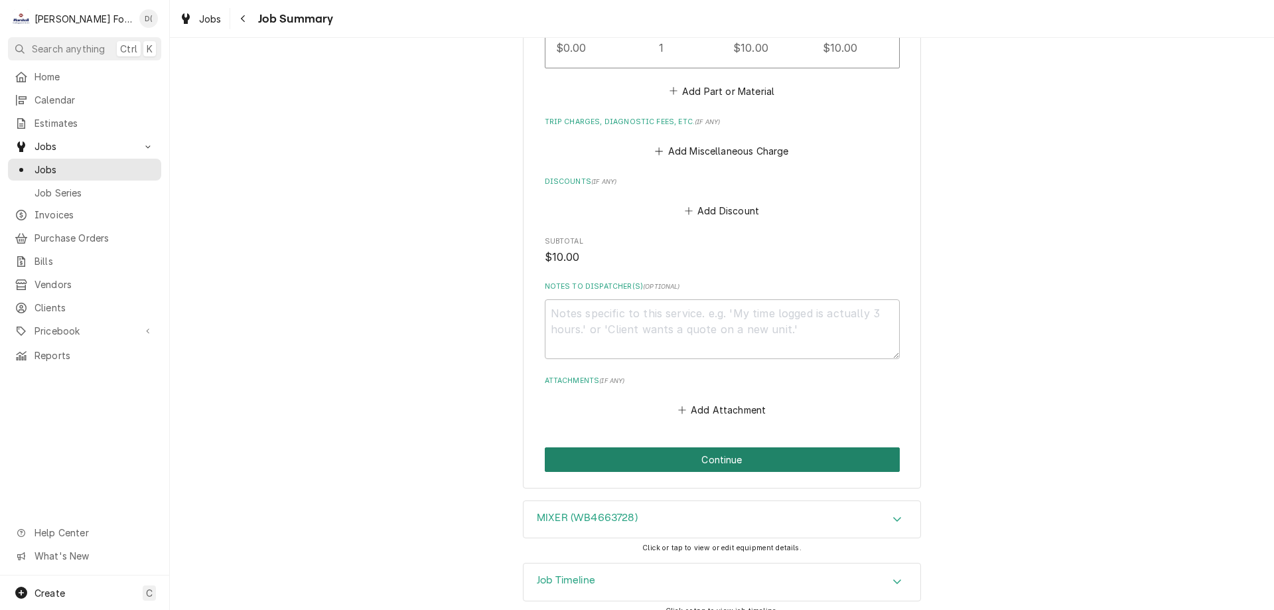
click at [691, 447] on button "Continue" at bounding box center [722, 459] width 355 height 25
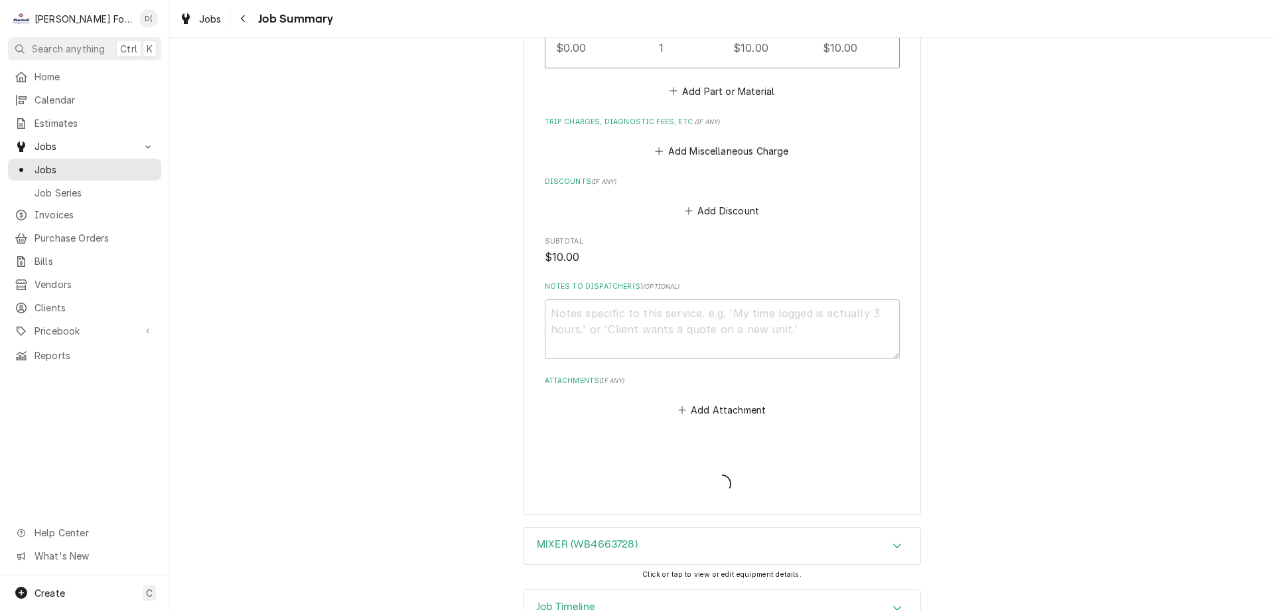
type textarea "x"
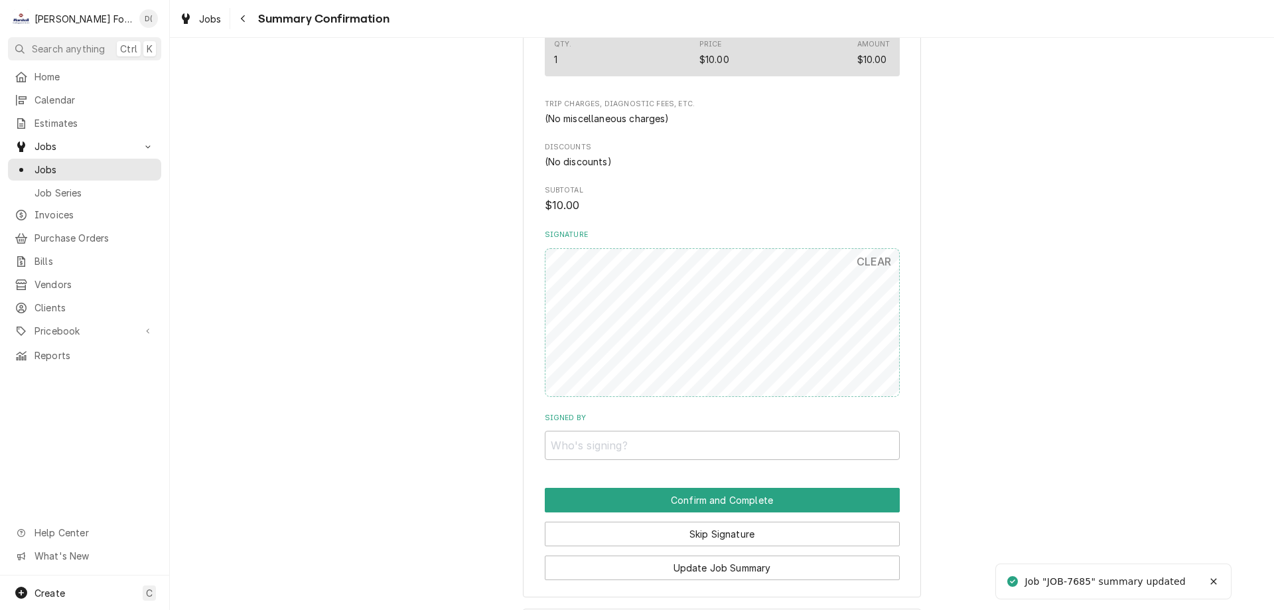
scroll to position [1053, 0]
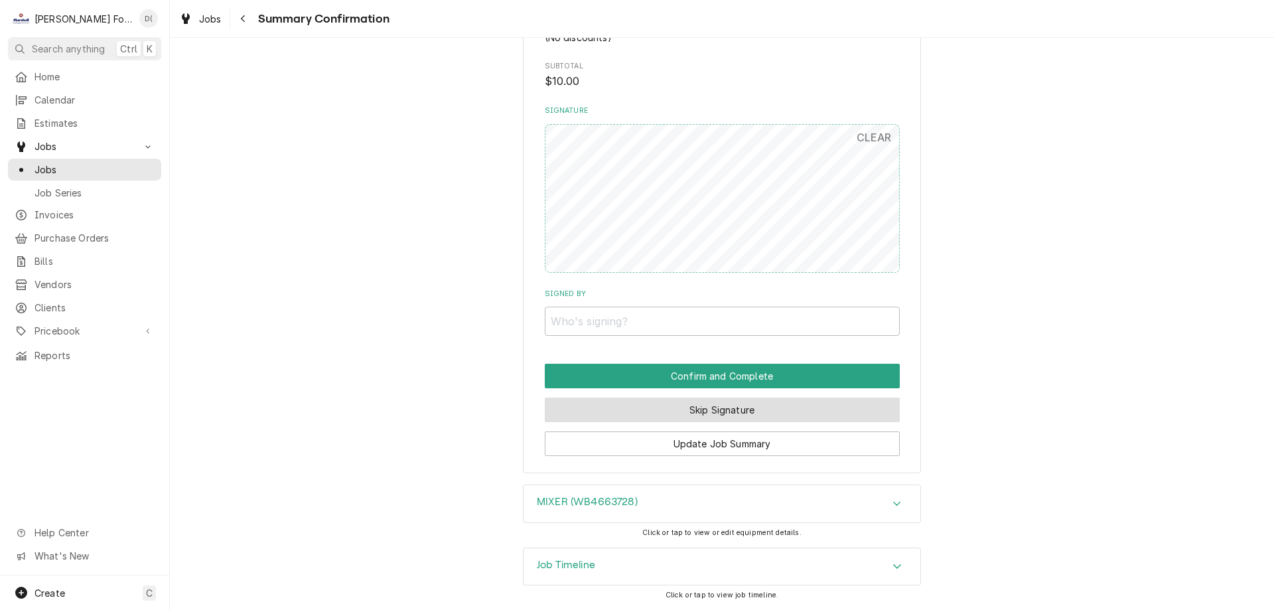
click at [678, 413] on button "Skip Signature" at bounding box center [722, 409] width 355 height 25
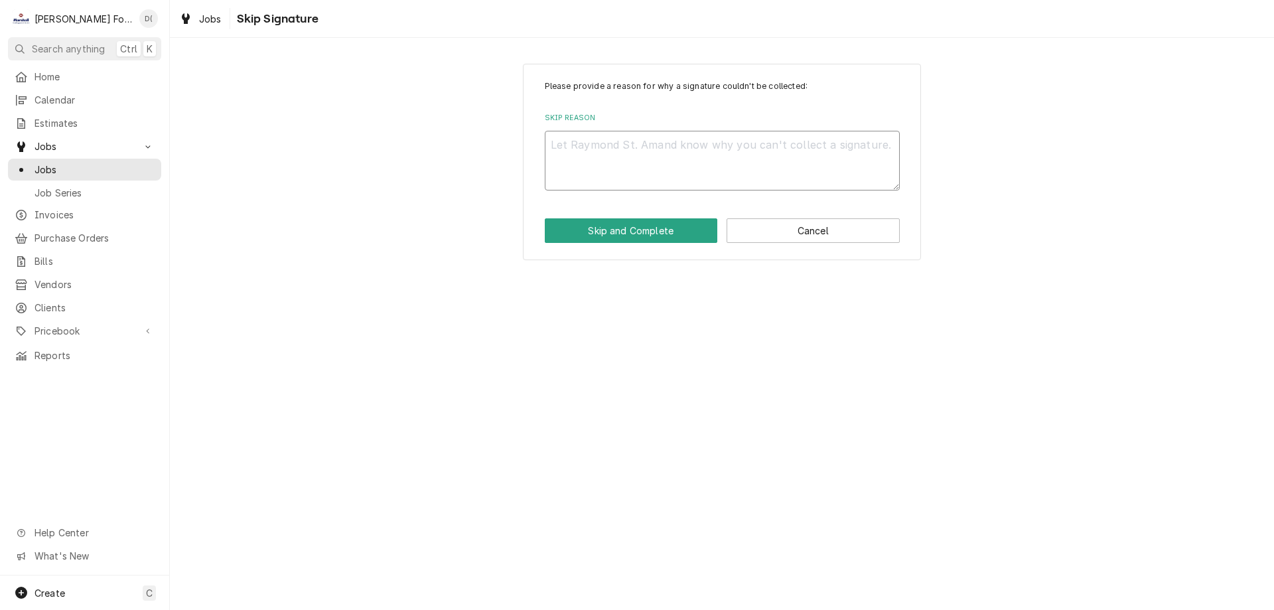
click at [610, 174] on textarea "Skip Reason" at bounding box center [722, 161] width 355 height 60
type textarea "x"
type textarea "i"
type textarea "x"
type textarea "in"
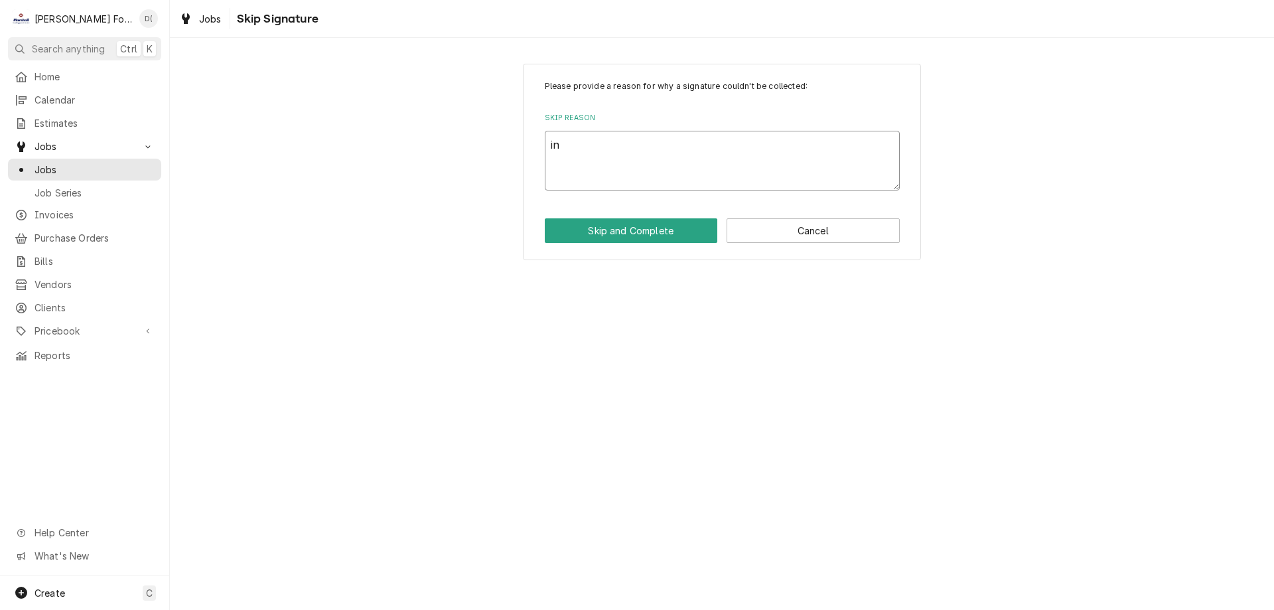
type textarea "x"
type textarea "ins"
type textarea "x"
type textarea "insi"
type textarea "x"
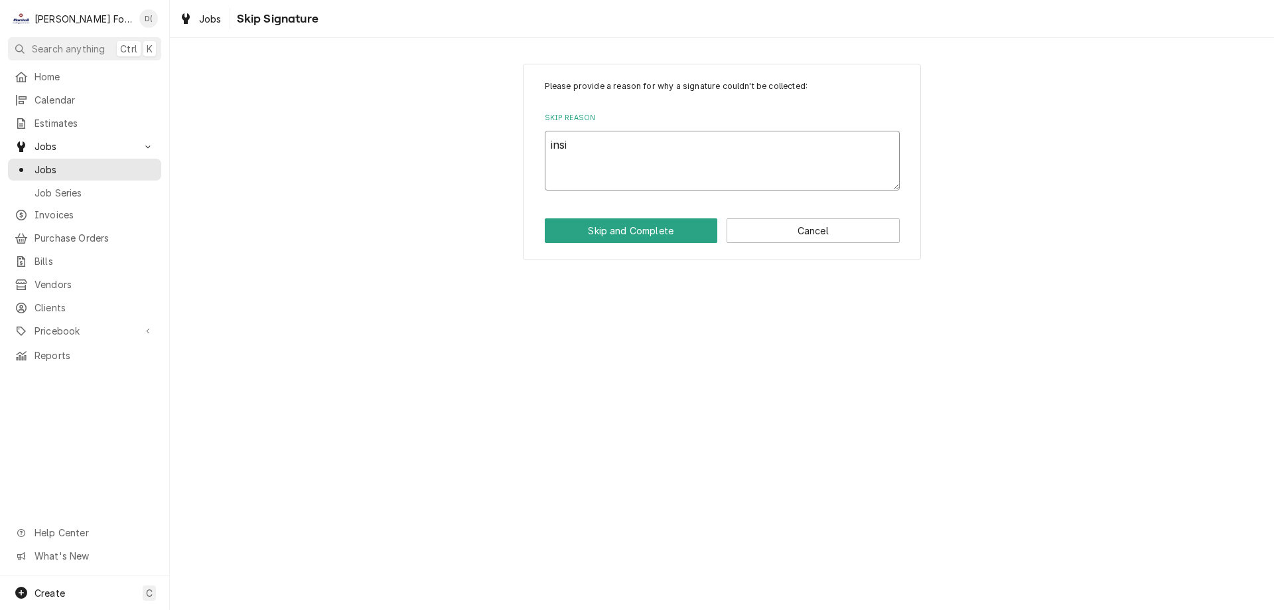
type textarea "insid"
type textarea "x"
type textarea "inside"
click at [608, 239] on button "Skip and Complete" at bounding box center [631, 230] width 173 height 25
type textarea "x"
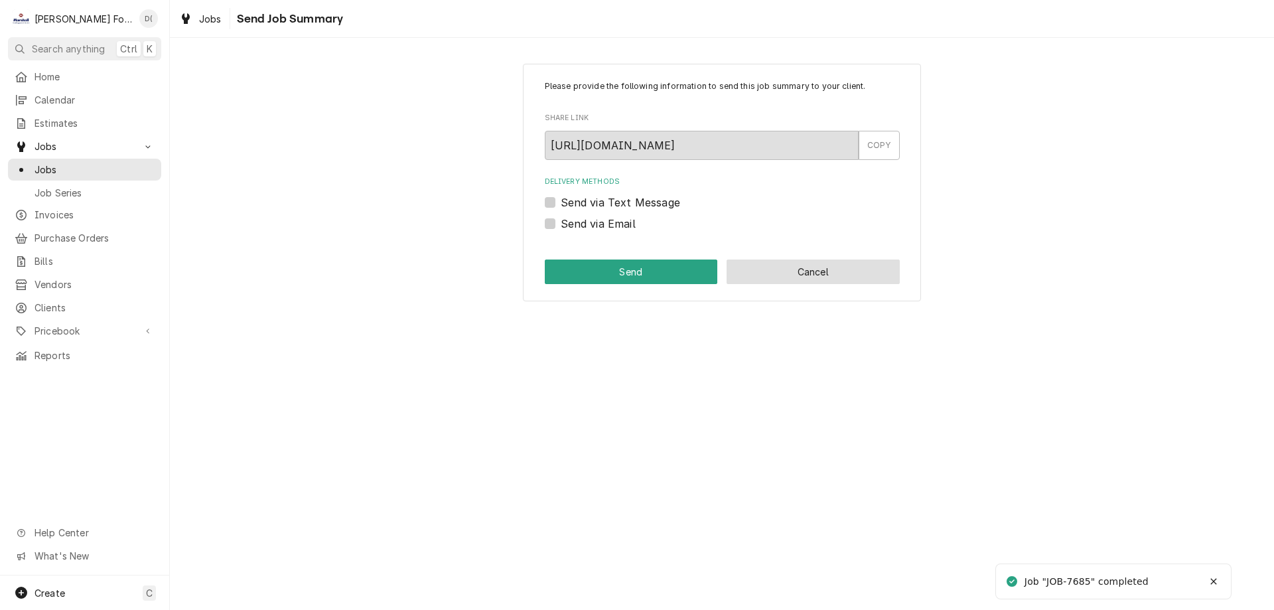
click at [796, 278] on button "Cancel" at bounding box center [812, 271] width 173 height 25
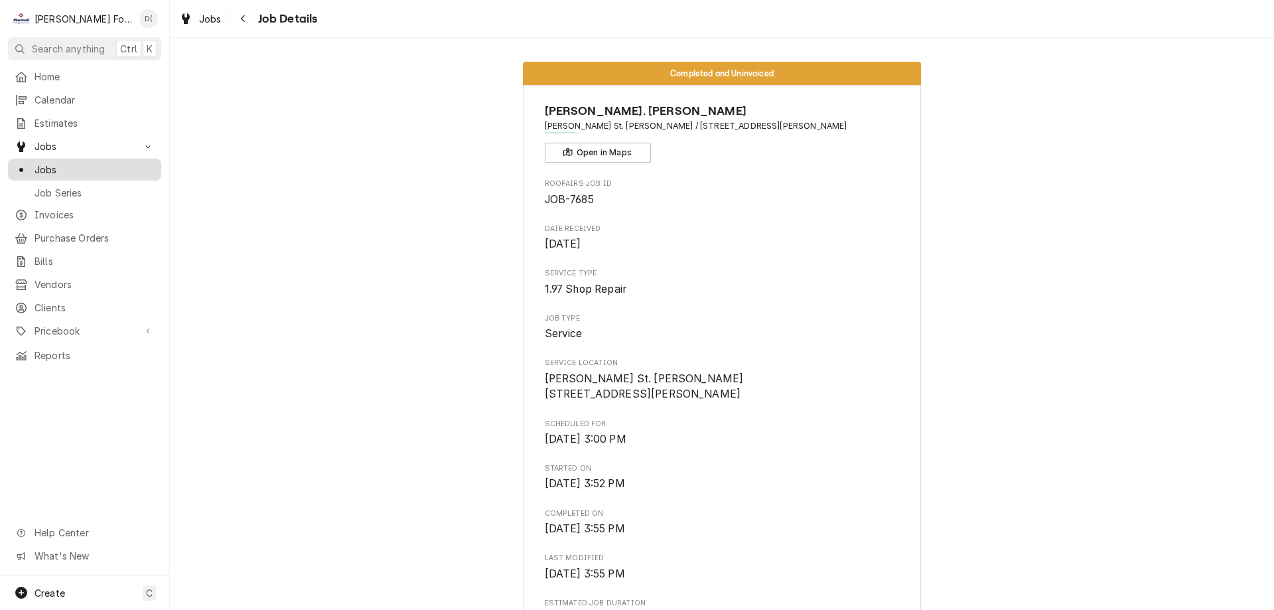
click at [96, 168] on span "Jobs" at bounding box center [94, 170] width 120 height 14
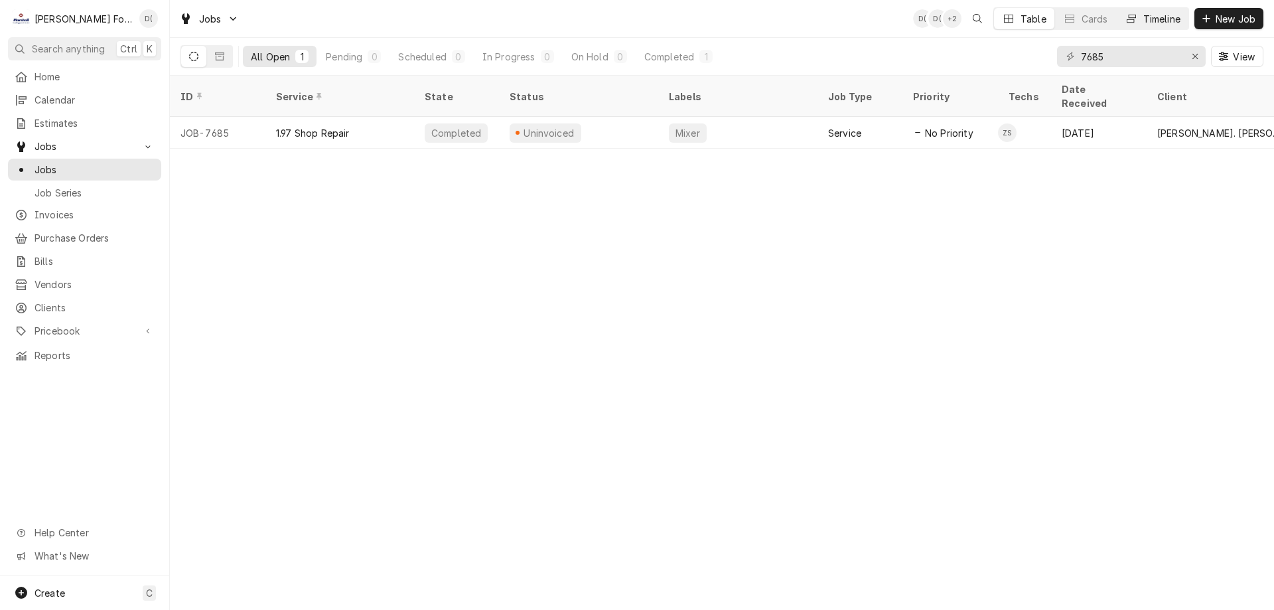
click at [1159, 17] on div "Timeline" at bounding box center [1161, 19] width 37 height 14
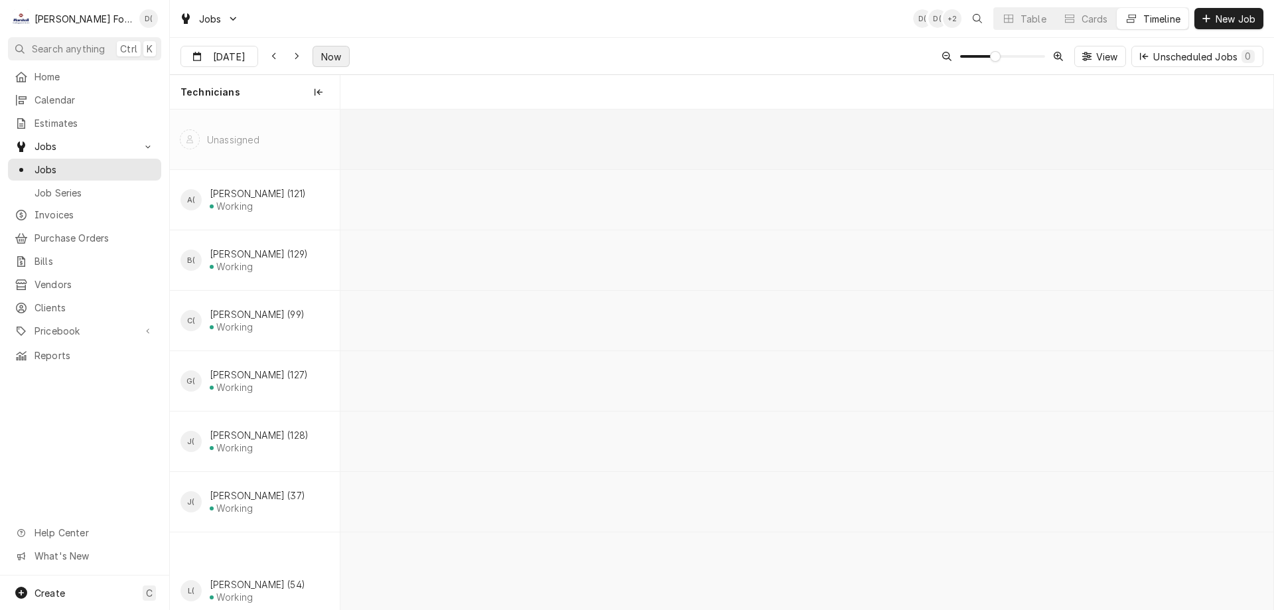
click at [327, 55] on span "Now" at bounding box center [330, 57] width 25 height 14
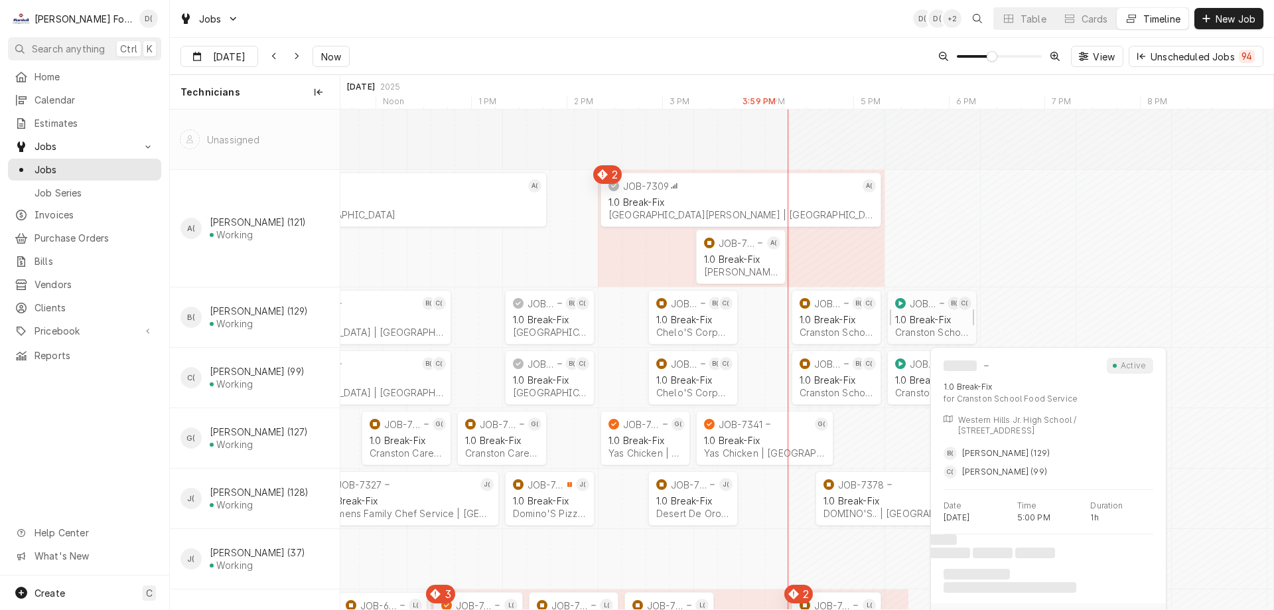
scroll to position [0, 18464]
click at [1028, 23] on div "Table" at bounding box center [1033, 19] width 26 height 14
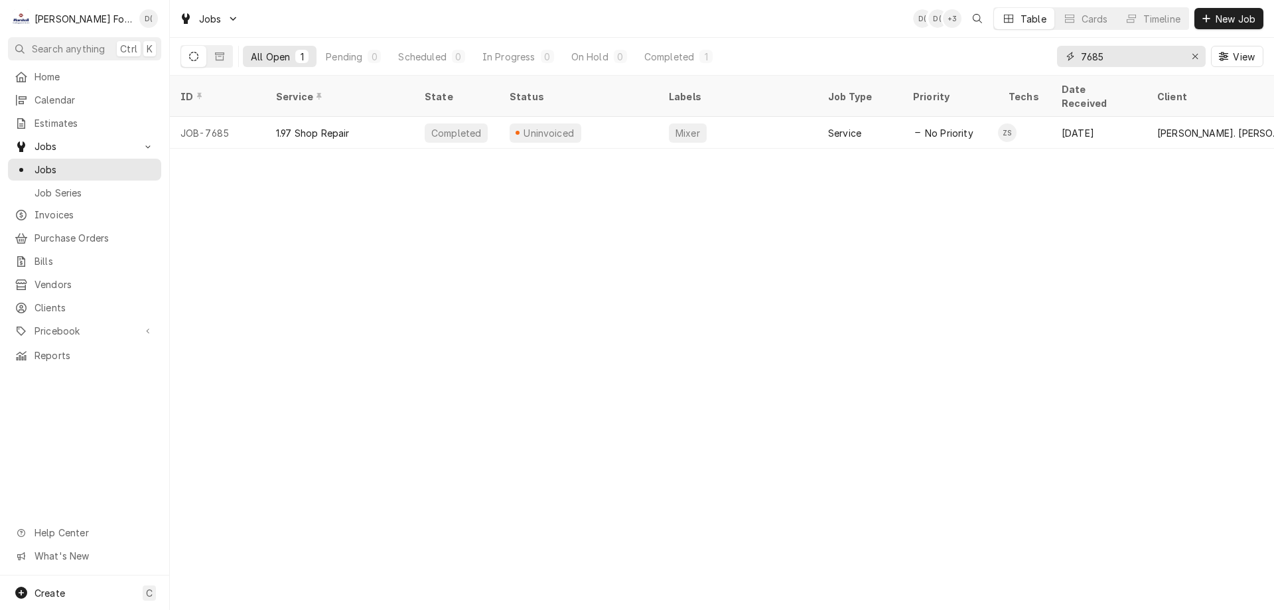
click at [1189, 55] on div "Erase input" at bounding box center [1194, 56] width 13 height 13
click at [1171, 58] on input "Dynamic Content Wrapper" at bounding box center [1143, 56] width 125 height 21
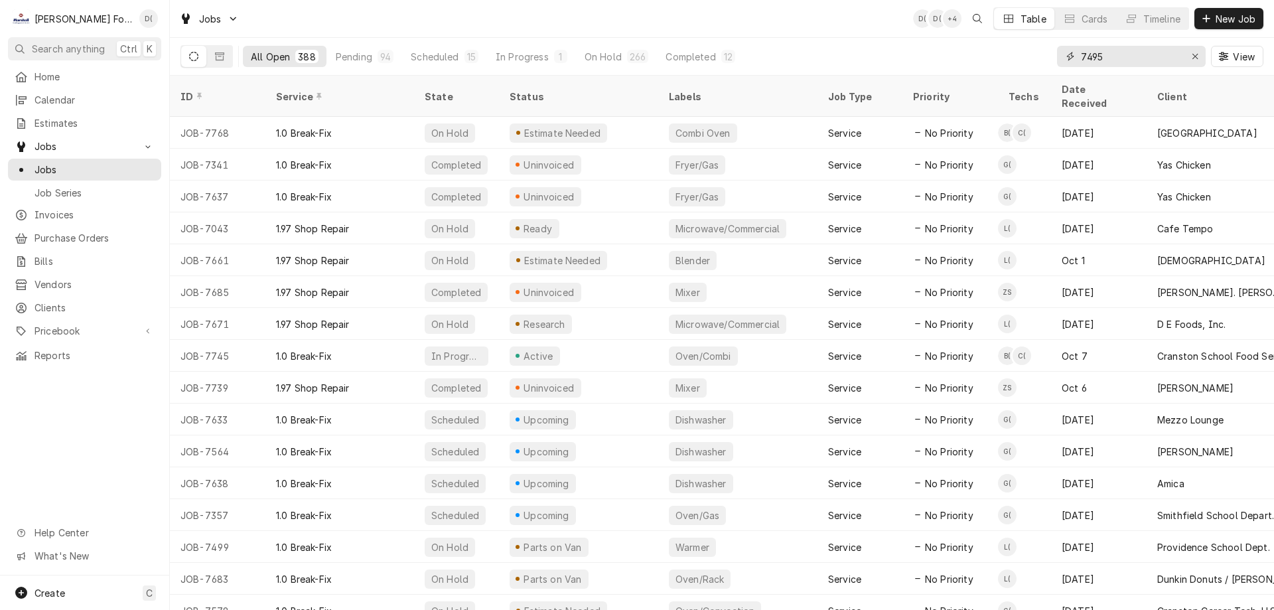
type input "7495"
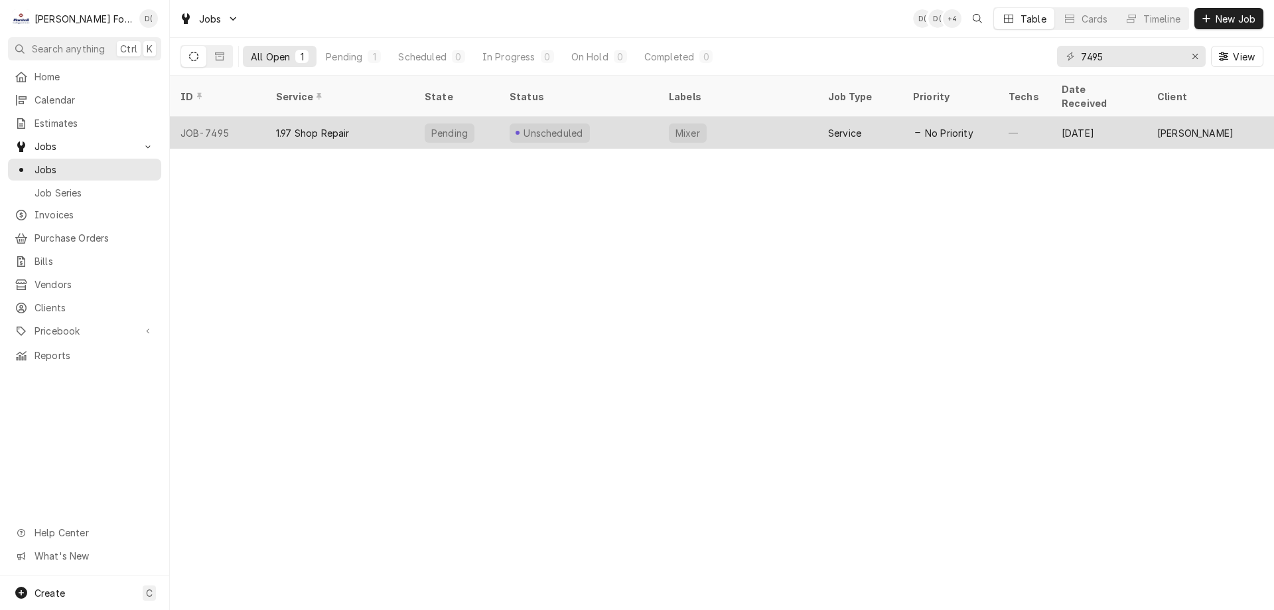
click at [611, 122] on div "Unscheduled" at bounding box center [578, 133] width 159 height 32
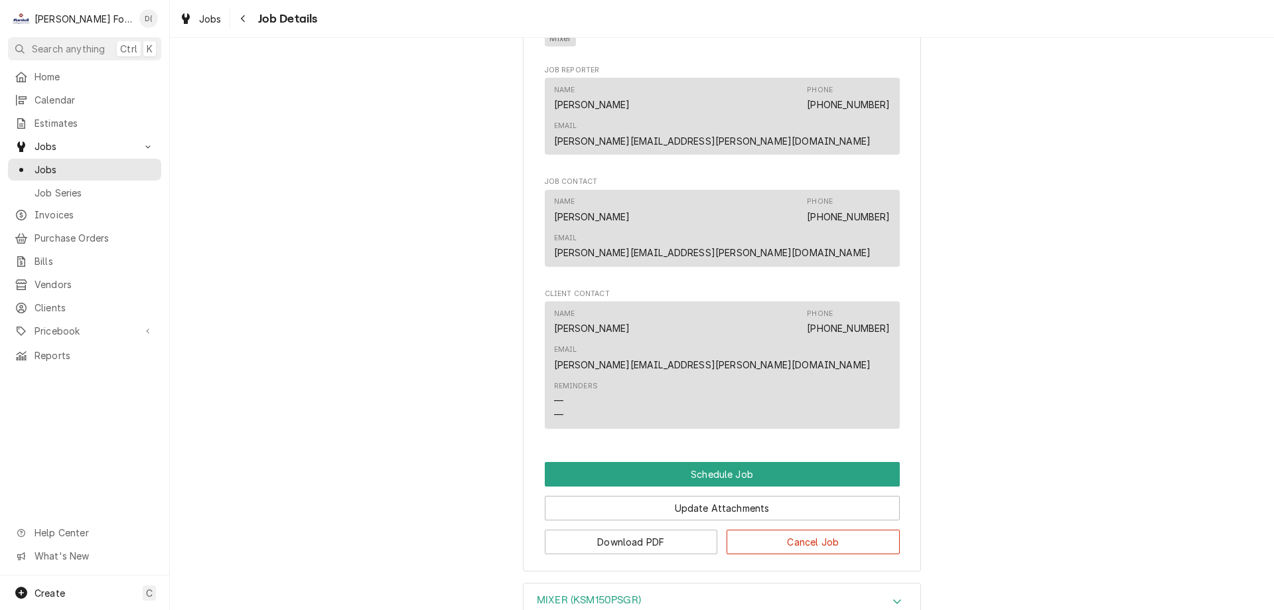
scroll to position [665, 0]
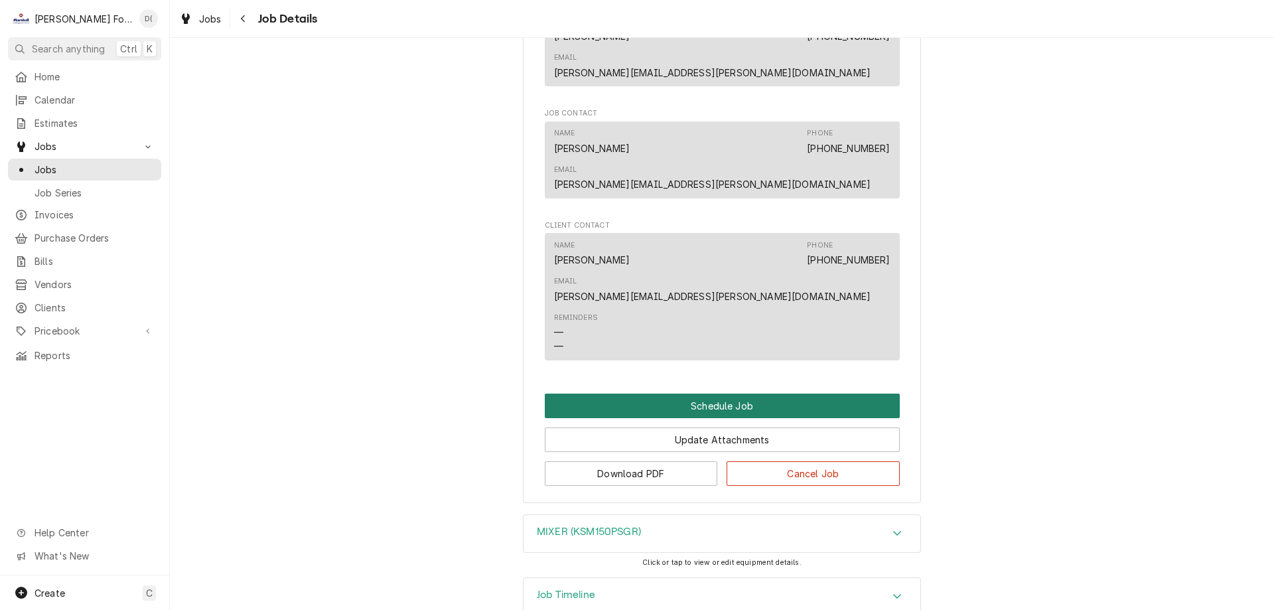
click at [707, 393] on button "Schedule Job" at bounding box center [722, 405] width 355 height 25
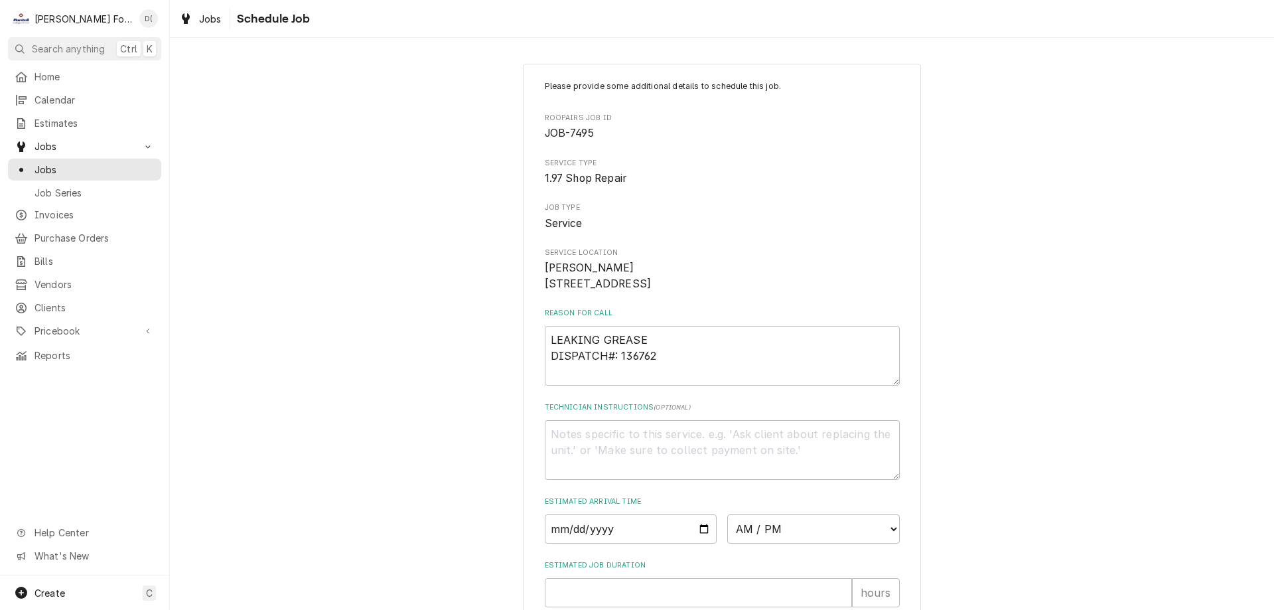
scroll to position [154, 0]
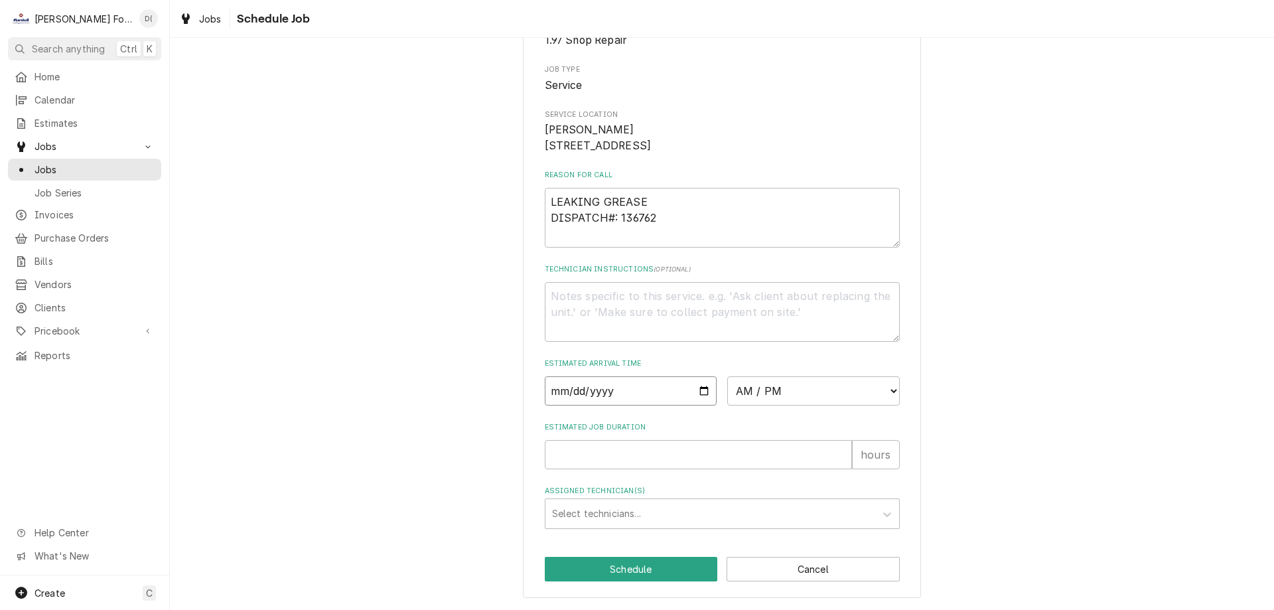
click at [698, 394] on input "Date" at bounding box center [631, 390] width 172 height 29
type textarea "x"
type input "[DATE]"
click at [785, 395] on select "AM / PM 6:00 AM 6:15 AM 6:30 AM 6:45 AM 7:00 AM 7:15 AM 7:30 AM 7:45 AM 8:00 AM…" at bounding box center [813, 390] width 172 height 29
select select "09:00:00"
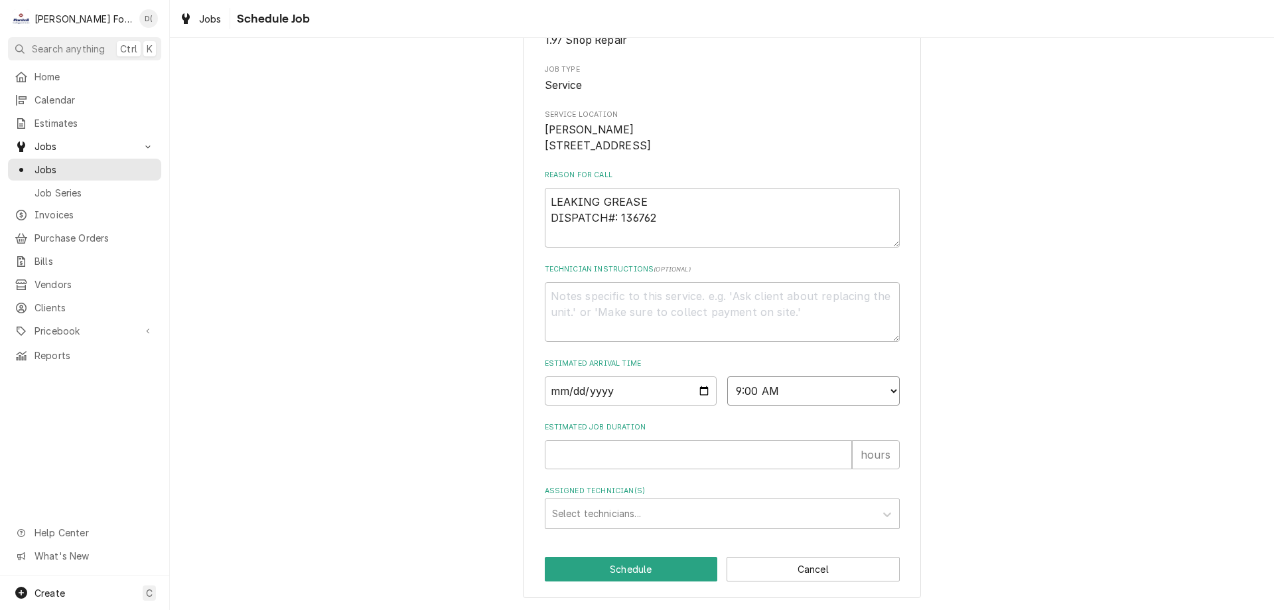
click at [727, 376] on select "AM / PM 6:00 AM 6:15 AM 6:30 AM 6:45 AM 7:00 AM 7:15 AM 7:30 AM 7:45 AM 8:00 AM…" at bounding box center [813, 390] width 172 height 29
click at [584, 458] on input "Estimated Job Duration" at bounding box center [698, 454] width 307 height 29
type textarea "x"
type input "2"
type textarea "x"
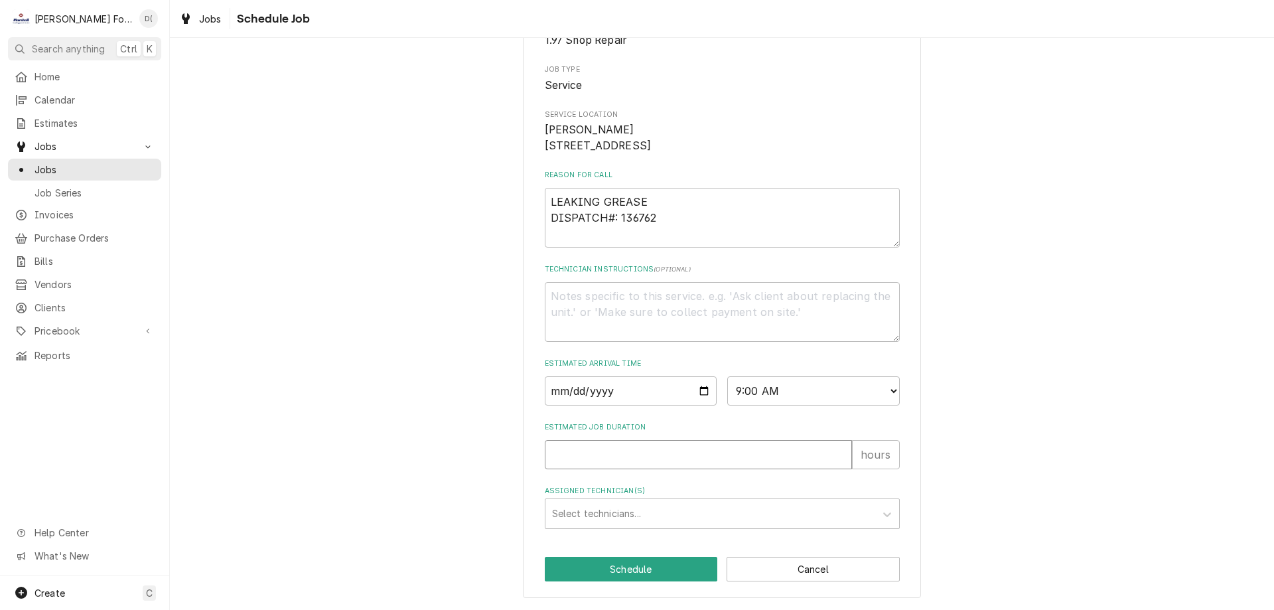
type textarea "x"
type input "1"
click at [601, 503] on div "Assigned Technician(s)" at bounding box center [710, 513] width 316 height 24
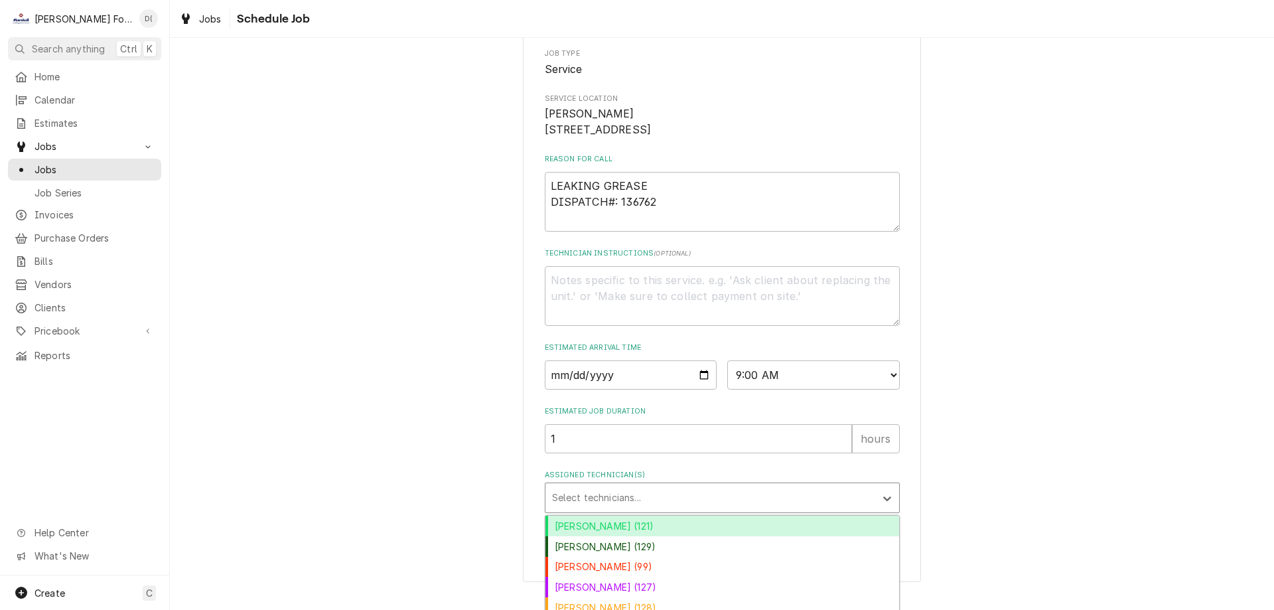
scroll to position [259, 0]
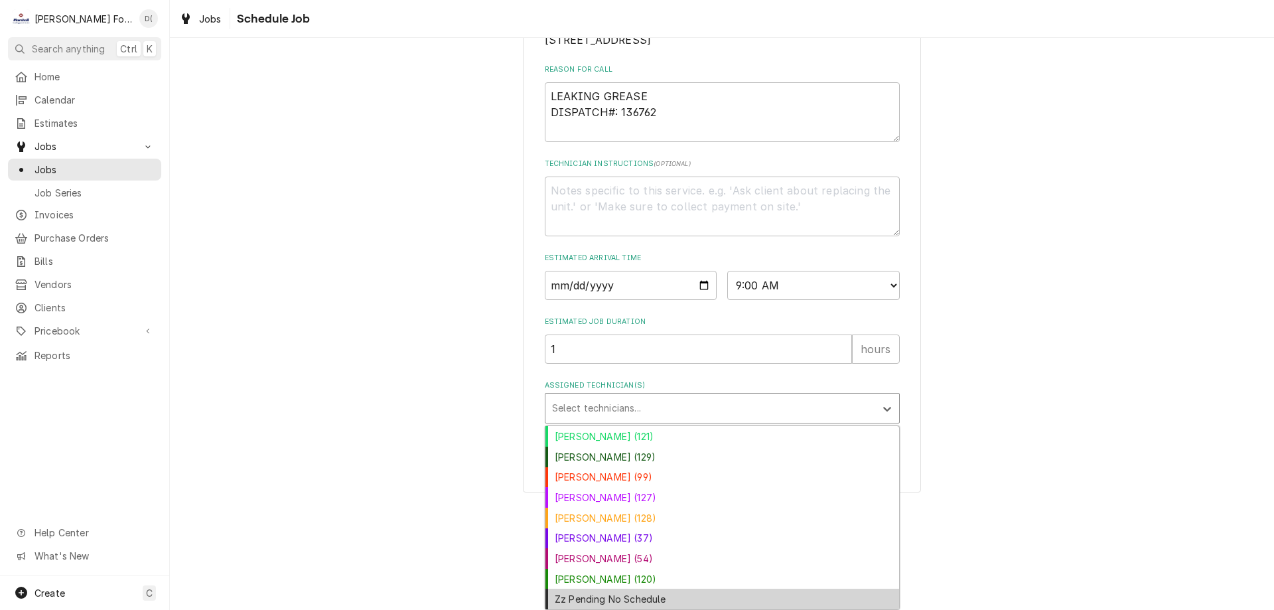
click at [614, 596] on div "Zz Pending No Schedule" at bounding box center [722, 598] width 354 height 21
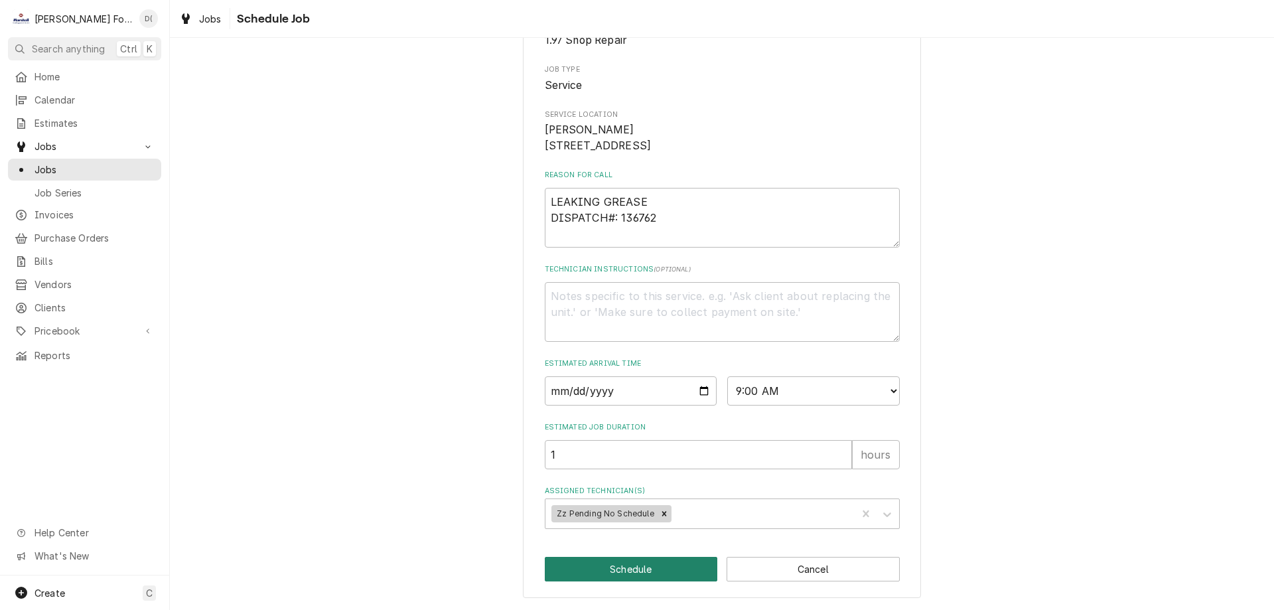
click at [619, 576] on button "Schedule" at bounding box center [631, 569] width 173 height 25
type textarea "x"
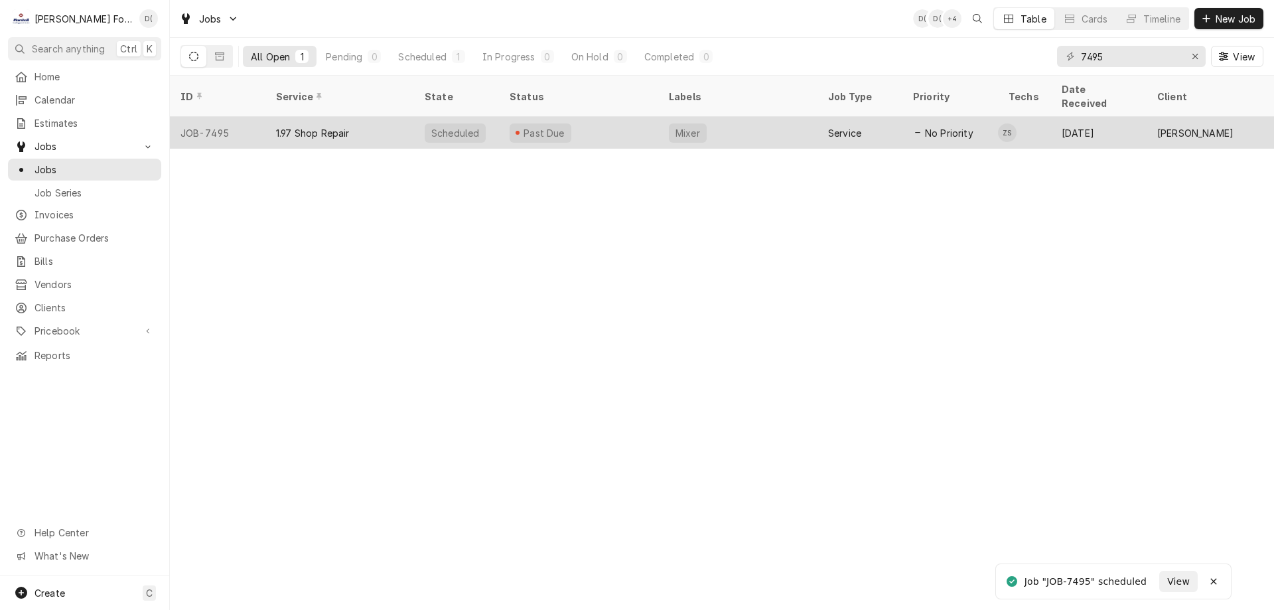
click at [635, 117] on div "Past Due" at bounding box center [578, 133] width 159 height 32
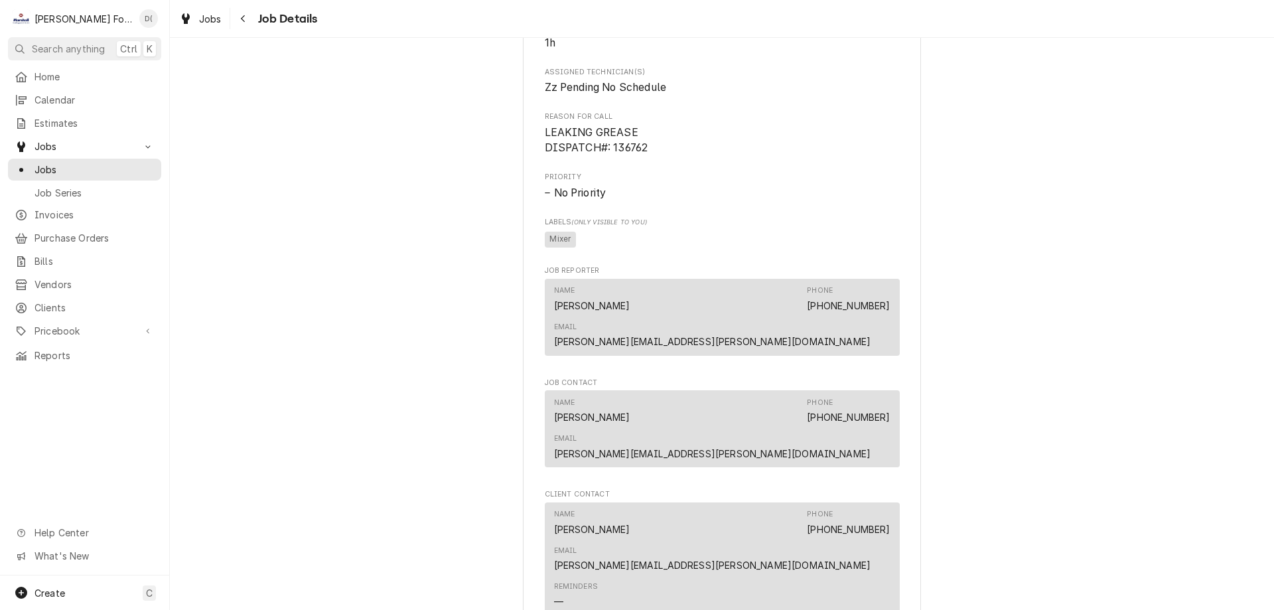
scroll to position [730, 0]
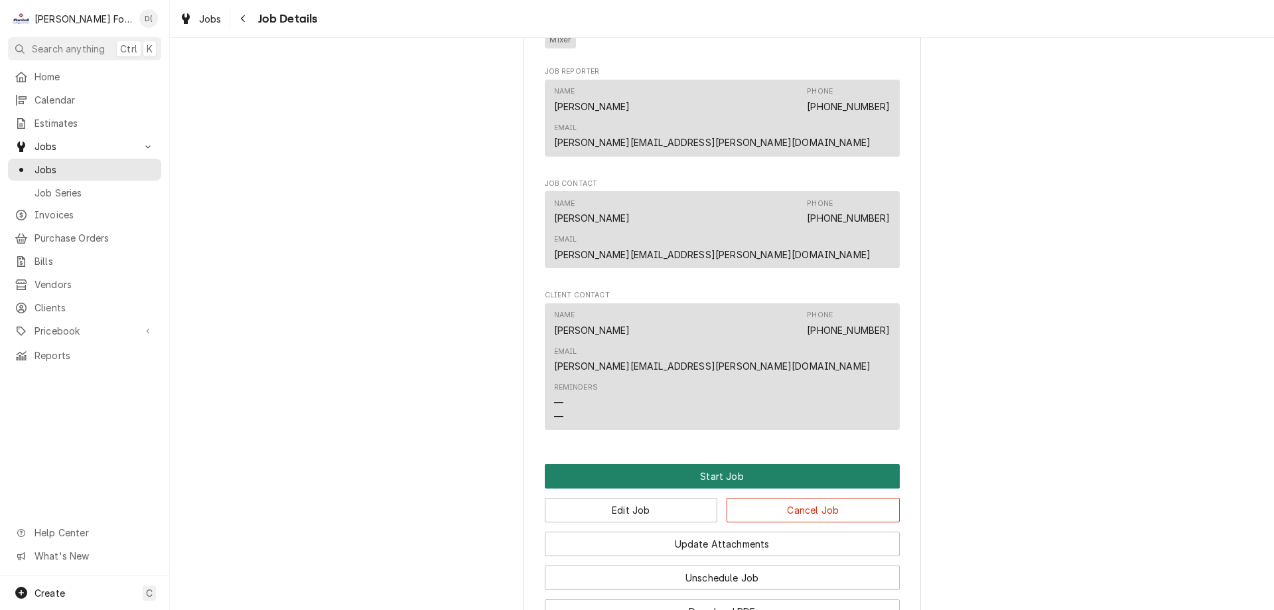
click at [725, 464] on button "Start Job" at bounding box center [722, 476] width 355 height 25
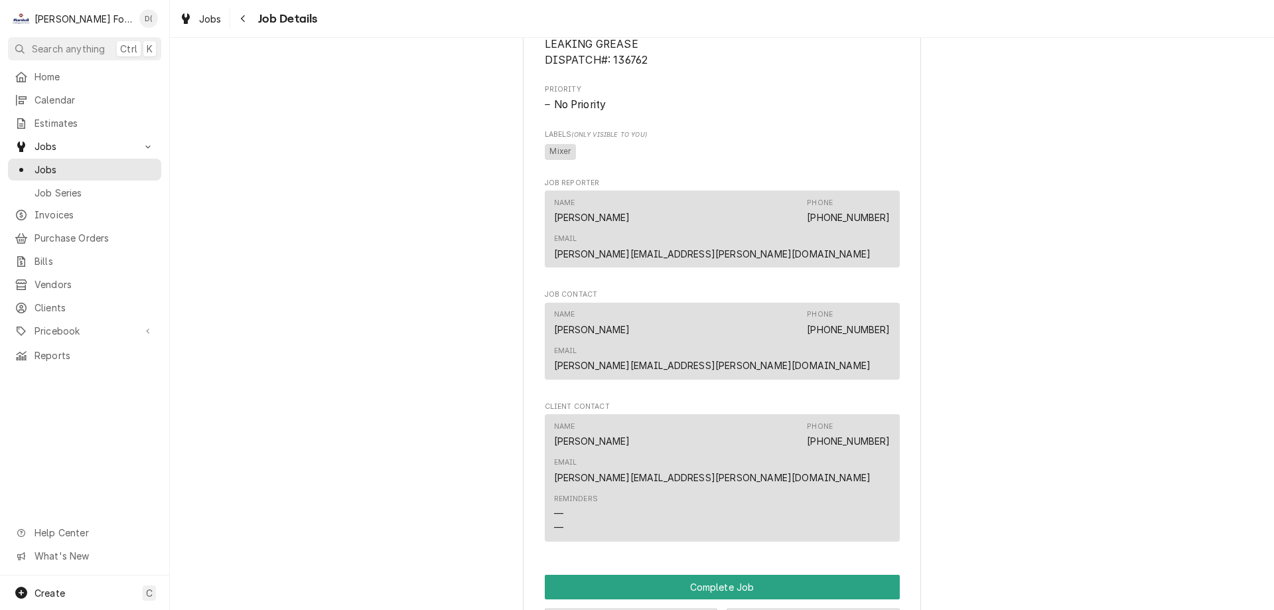
scroll to position [929, 0]
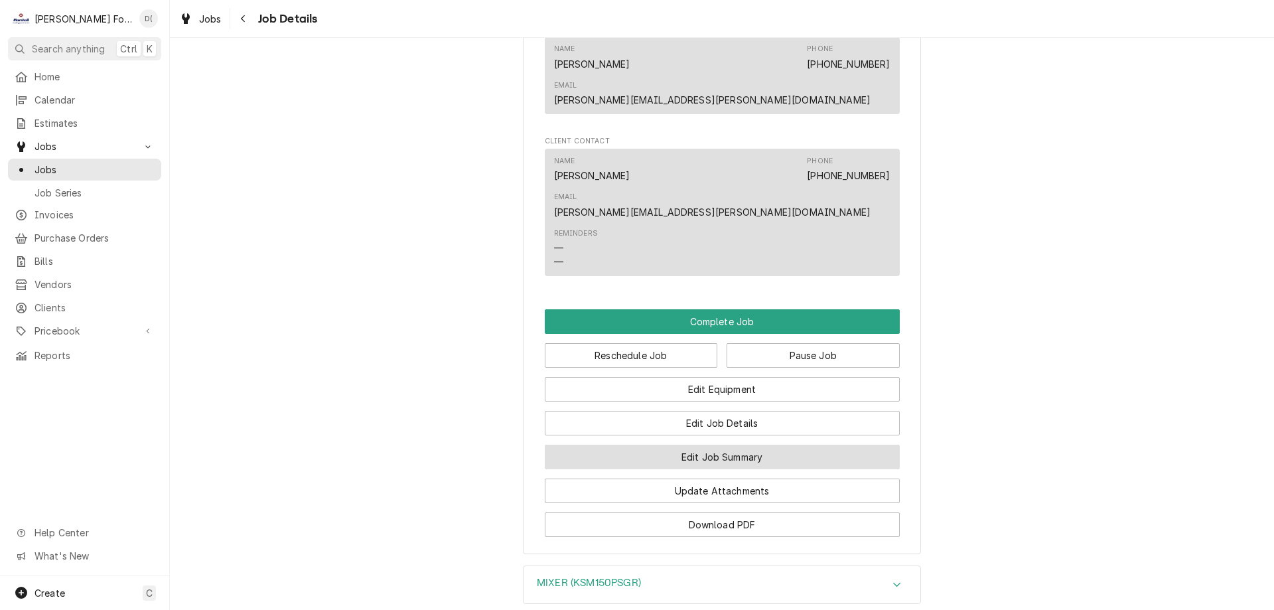
click at [707, 444] on button "Edit Job Summary" at bounding box center [722, 456] width 355 height 25
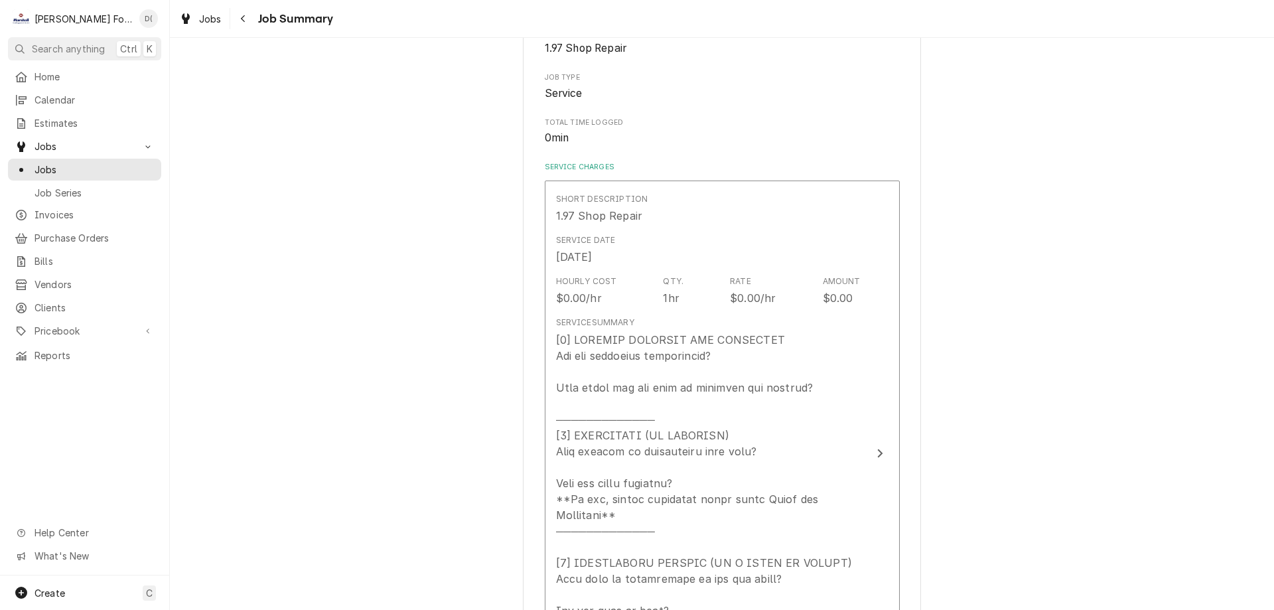
scroll to position [398, 0]
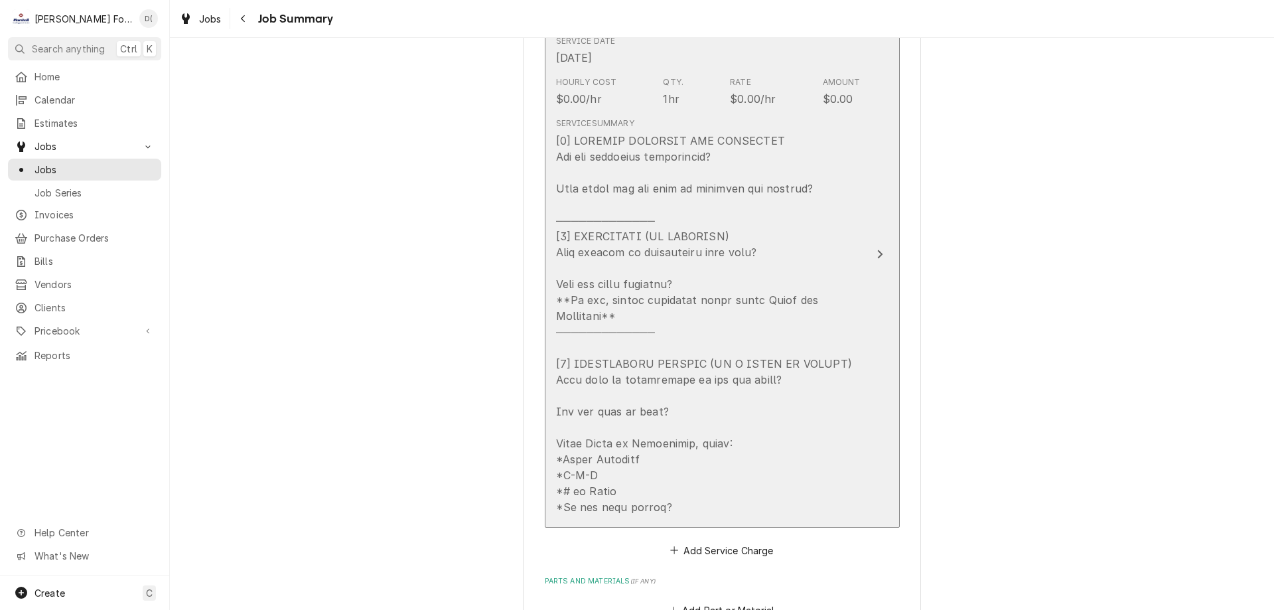
click at [820, 188] on div "Update Line Item" at bounding box center [708, 324] width 304 height 382
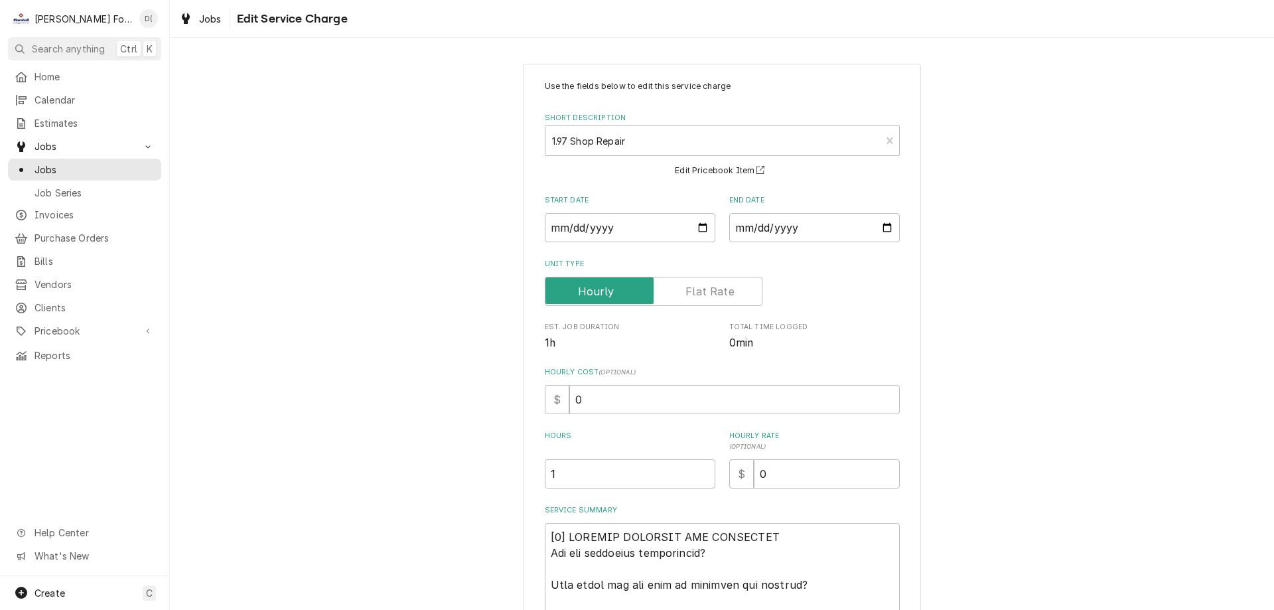
scroll to position [265, 0]
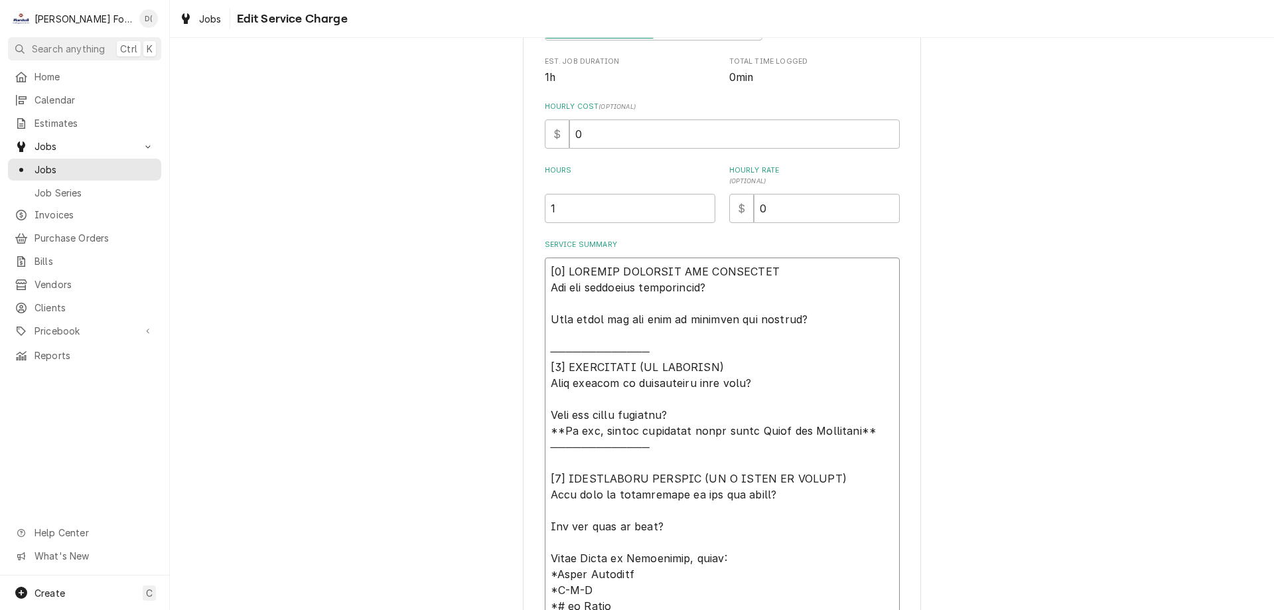
click at [818, 318] on textarea "Service Summary" at bounding box center [722, 446] width 355 height 378
type textarea "x"
type textarea "[2] LOREMIP DOLORSIT AME CONSECTET Adi eli seddoeius temporincid? Utla etdol ma…"
type textarea "x"
type textarea "[1] LOREMIP DOLORSIT AME CONSECTET Adi eli seddoeius temporincid? Utla etdol ma…"
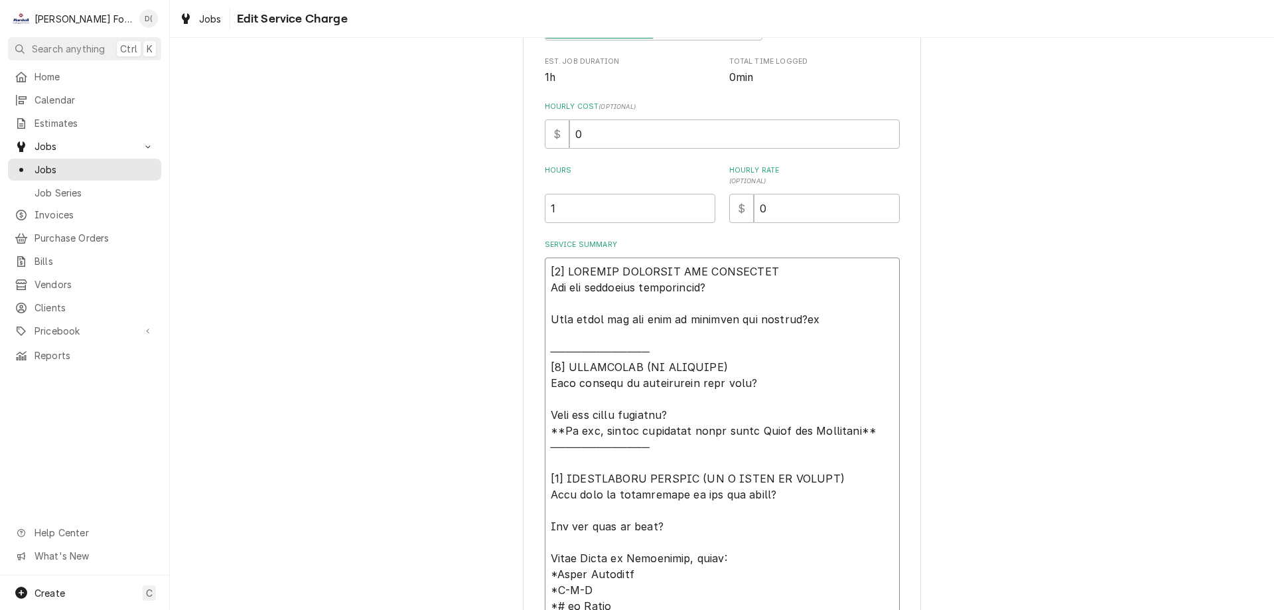
type textarea "x"
type textarea "[4] LOREMIP DOLORSIT AME CONSECTET Adi eli seddoeius temporincid? Utla etdol ma…"
type textarea "x"
type textarea "[𝟭] 𝗜𝗡𝗜𝗧𝗜𝗔𝗟 𝗙𝗜𝗡𝗗𝗜𝗡𝗚𝗦 𝗔𝗡𝗗 𝗗𝗜𝗔𝗚𝗡𝗢𝗦𝗜𝗦 𝗪𝗮𝘀 𝘁𝗵𝗲 𝗲𝗾𝘂𝗶𝗽𝗺𝗲𝗻𝘁 𝗼𝗽𝗲𝗿𝗮𝘁𝗶𝗼𝗻𝗮𝗹? 𝗪𝗵𝗮𝘁 𝘀𝘁𝗲𝗽𝘀 𝗱𝗶…"
type textarea "x"
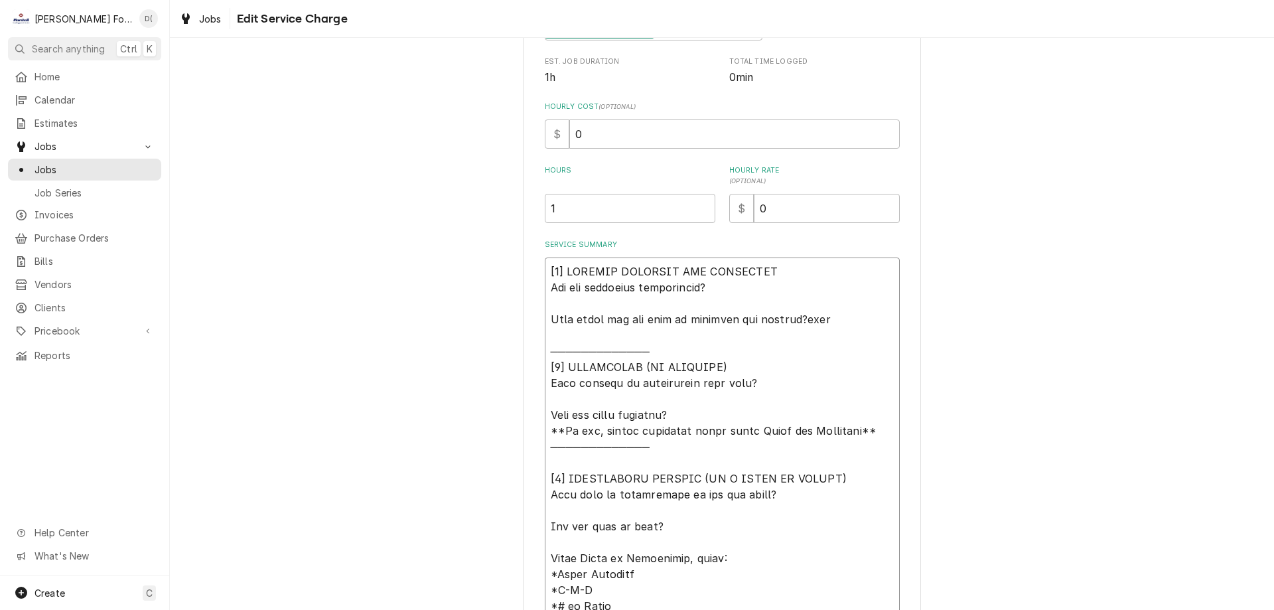
type textarea "[𝟭] 𝗜𝗡𝗜𝗧𝗜𝗔𝗟 𝗙𝗜𝗡𝗗𝗜𝗡𝗚𝗦 𝗔𝗡𝗗 𝗗𝗜𝗔𝗚𝗡𝗢𝗦𝗜𝗦 𝗪𝗮𝘀 𝘁𝗵𝗲 𝗲𝗾𝘂𝗶𝗽𝗺𝗲𝗻𝘁 𝗼𝗽𝗲𝗿𝗮𝘁𝗶𝗼𝗻𝗮𝗹? 𝗪𝗵𝗮𝘁 𝘀𝘁𝗲𝗽𝘀 𝗱𝗶…"
type textarea "x"
type textarea "[𝟭] 𝗜𝗡𝗜𝗧𝗜𝗔𝗟 𝗙𝗜𝗡𝗗𝗜𝗡𝗚𝗦 𝗔𝗡𝗗 𝗗𝗜𝗔𝗚𝗡𝗢𝗦𝗜𝗦 𝗪𝗮𝘀 𝘁𝗵𝗲 𝗲𝗾𝘂𝗶𝗽𝗺𝗲𝗻𝘁 𝗼𝗽𝗲𝗿𝗮𝘁𝗶𝗼𝗻𝗮𝗹? 𝗪𝗵𝗮𝘁 𝘀𝘁𝗲𝗽𝘀 𝗱𝗶…"
type textarea "x"
type textarea "[𝟭] 𝗜𝗡𝗜𝗧𝗜𝗔𝗟 𝗙𝗜𝗡𝗗𝗜𝗡𝗚𝗦 𝗔𝗡𝗗 𝗗𝗜𝗔𝗚𝗡𝗢𝗦𝗜𝗦 𝗪𝗮𝘀 𝘁𝗵𝗲 𝗲𝗾𝘂𝗶𝗽𝗺𝗲𝗻𝘁 𝗼𝗽𝗲𝗿𝗮𝘁𝗶𝗼𝗻𝗮𝗹? 𝗪𝗵𝗮𝘁 𝘀𝘁𝗲𝗽𝘀 𝗱𝗶…"
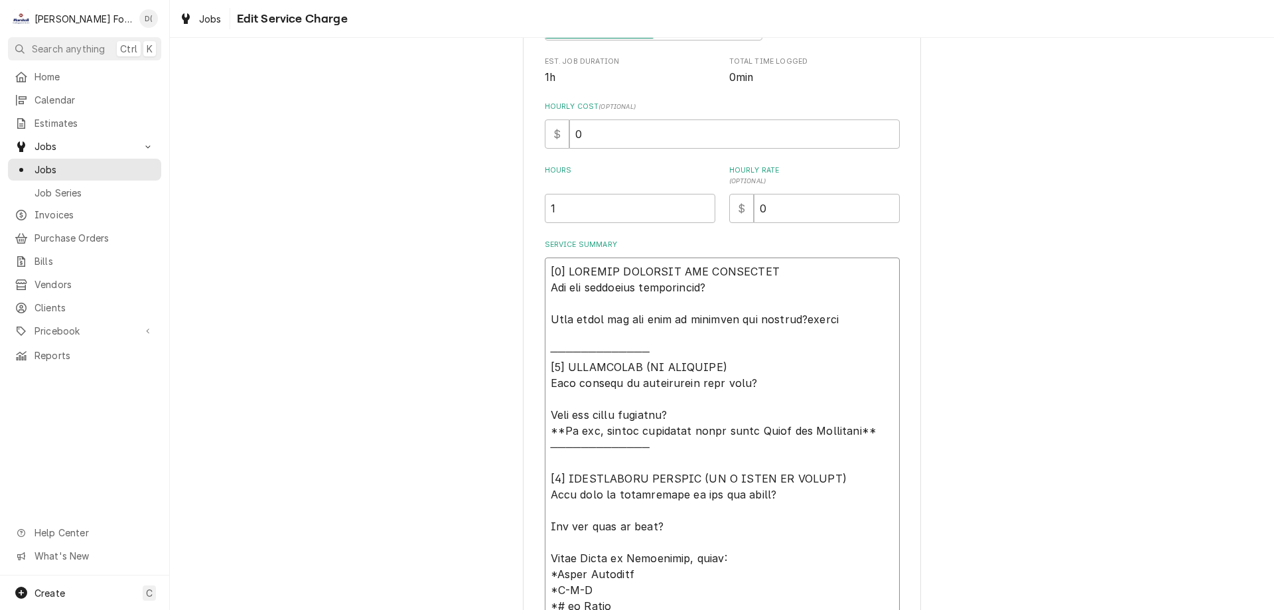
type textarea "x"
type textarea "[𝟭] 𝗜𝗡𝗜𝗧𝗜𝗔𝗟 𝗙𝗜𝗡𝗗𝗜𝗡𝗚𝗦 𝗔𝗡𝗗 𝗗𝗜𝗔𝗚𝗡𝗢𝗦𝗜𝗦 𝗪𝗮𝘀 𝘁𝗵𝗲 𝗲𝗾𝘂𝗶𝗽𝗺𝗲𝗻𝘁 𝗼𝗽𝗲𝗿𝗮𝘁𝗶𝗼𝗻𝗮𝗹? 𝗪𝗵𝗮𝘁 𝘀𝘁𝗲𝗽𝘀 𝗱𝗶…"
type textarea "x"
type textarea "[𝟭] 𝗜𝗡𝗜𝗧𝗜𝗔𝗟 𝗙𝗜𝗡𝗗𝗜𝗡𝗚𝗦 𝗔𝗡𝗗 𝗗𝗜𝗔𝗚𝗡𝗢𝗦𝗜𝗦 𝗪𝗮𝘀 𝘁𝗵𝗲 𝗲𝗾𝘂𝗶𝗽𝗺𝗲𝗻𝘁 𝗼𝗽𝗲𝗿𝗮𝘁𝗶𝗼𝗻𝗮𝗹? 𝗪𝗵𝗮𝘁 𝘀𝘁𝗲𝗽𝘀 𝗱𝗶…"
type textarea "x"
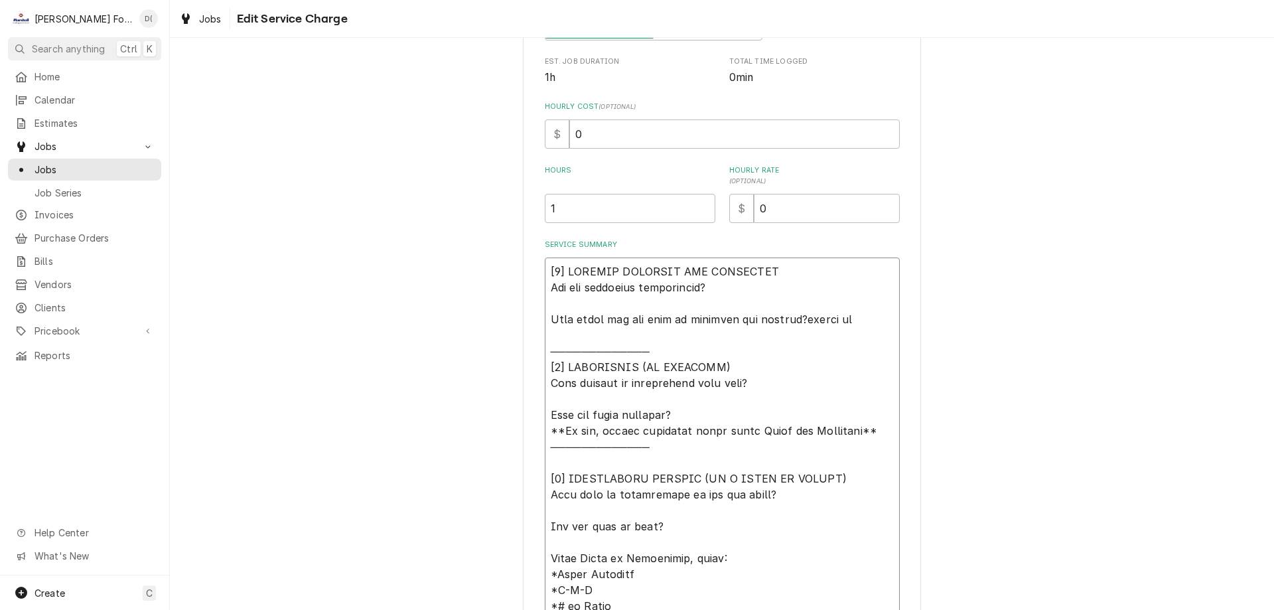
type textarea "[𝟭] 𝗜𝗡𝗜𝗧𝗜𝗔𝗟 𝗙𝗜𝗡𝗗𝗜𝗡𝗚𝗦 𝗔𝗡𝗗 𝗗𝗜𝗔𝗚𝗡𝗢𝗦𝗜𝗦 𝗪𝗮𝘀 𝘁𝗵𝗲 𝗲𝗾𝘂𝗶𝗽𝗺𝗲𝗻𝘁 𝗼𝗽𝗲𝗿𝗮𝘁𝗶𝗼𝗻𝗮𝗹? 𝗪𝗵𝗮𝘁 𝘀𝘁𝗲𝗽𝘀 𝗱𝗶…"
type textarea "x"
type textarea "[𝟭] 𝗜𝗡𝗜𝗧𝗜𝗔𝗟 𝗙𝗜𝗡𝗗𝗜𝗡𝗚𝗦 𝗔𝗡𝗗 𝗗𝗜𝗔𝗚𝗡𝗢𝗦𝗜𝗦 𝗪𝗮𝘀 𝘁𝗵𝗲 𝗲𝗾𝘂𝗶𝗽𝗺𝗲𝗻𝘁 𝗼𝗽𝗲𝗿𝗮𝘁𝗶𝗼𝗻𝗮𝗹? 𝗪𝗵𝗮𝘁 𝘀𝘁𝗲𝗽𝘀 𝗱𝗶…"
type textarea "x"
type textarea "[𝟭] 𝗜𝗡𝗜𝗧𝗜𝗔𝗟 𝗙𝗜𝗡𝗗𝗜𝗡𝗚𝗦 𝗔𝗡𝗗 𝗗𝗜𝗔𝗚𝗡𝗢𝗦𝗜𝗦 𝗪𝗮𝘀 𝘁𝗵𝗲 𝗲𝗾𝘂𝗶𝗽𝗺𝗲𝗻𝘁 𝗼𝗽𝗲𝗿𝗮𝘁𝗶𝗼𝗻𝗮𝗹? 𝗪𝗵𝗮𝘁 𝘀𝘁𝗲𝗽𝘀 𝗱𝗶…"
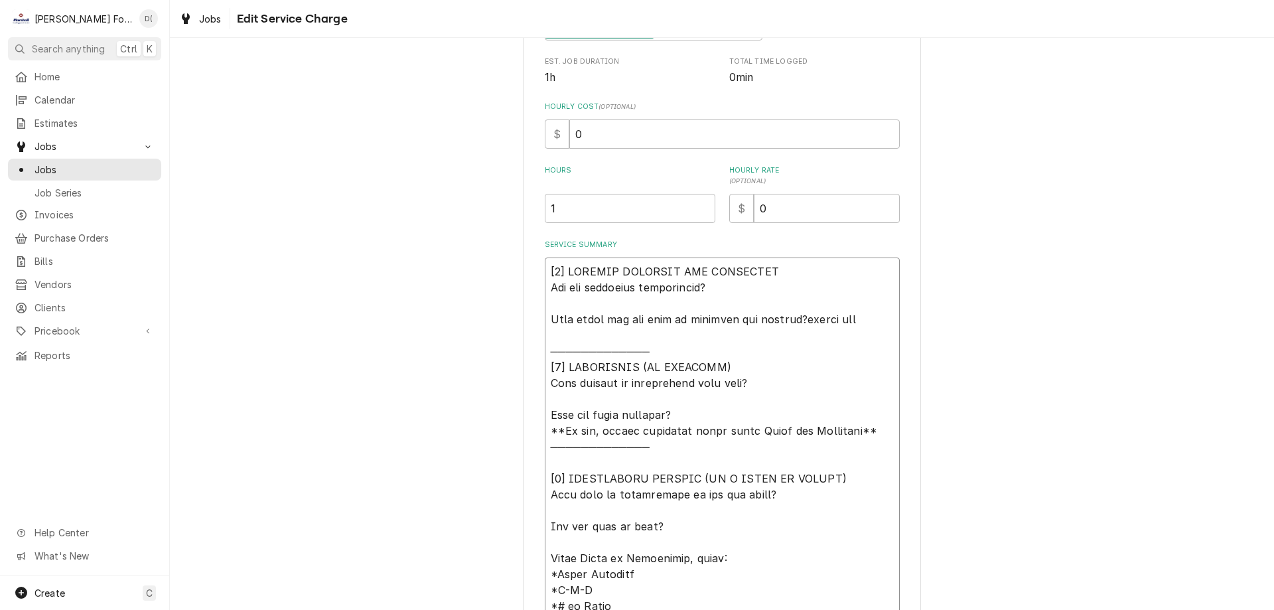
type textarea "x"
type textarea "[𝟭] 𝗜𝗡𝗜𝗧𝗜𝗔𝗟 𝗙𝗜𝗡𝗗𝗜𝗡𝗚𝗦 𝗔𝗡𝗗 𝗗𝗜𝗔𝗚𝗡𝗢𝗦𝗜𝗦 𝗪𝗮𝘀 𝘁𝗵𝗲 𝗲𝗾𝘂𝗶𝗽𝗺𝗲𝗻𝘁 𝗼𝗽𝗲𝗿𝗮𝘁𝗶𝗼𝗻𝗮𝗹? 𝗪𝗵𝗮𝘁 𝘀𝘁𝗲𝗽𝘀 𝗱𝗶…"
type textarea "x"
type textarea "[𝟭] 𝗜𝗡𝗜𝗧𝗜𝗔𝗟 𝗙𝗜𝗡𝗗𝗜𝗡𝗚𝗦 𝗔𝗡𝗗 𝗗𝗜𝗔𝗚𝗡𝗢𝗦𝗜𝗦 𝗪𝗮𝘀 𝘁𝗵𝗲 𝗲𝗾𝘂𝗶𝗽𝗺𝗲𝗻𝘁 𝗼𝗽𝗲𝗿𝗮𝘁𝗶𝗼𝗻𝗮𝗹? 𝗪𝗵𝗮𝘁 𝘀𝘁𝗲𝗽𝘀 𝗱𝗶…"
type textarea "x"
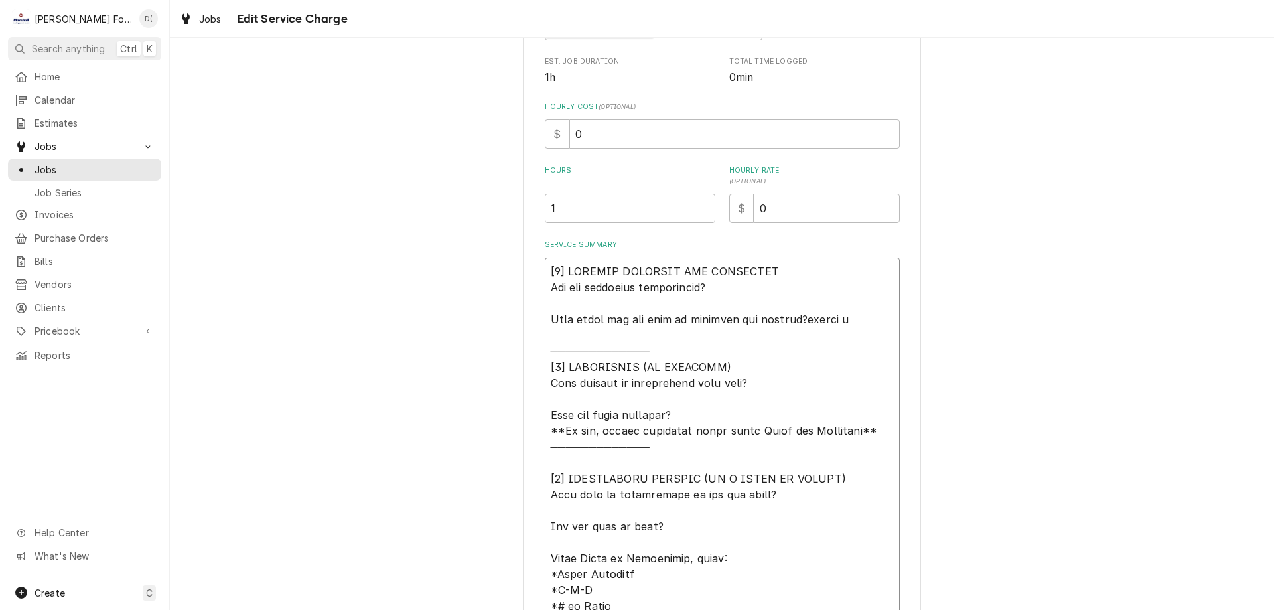
type textarea "[𝟭] 𝗜𝗡𝗜𝗧𝗜𝗔𝗟 𝗙𝗜𝗡𝗗𝗜𝗡𝗚𝗦 𝗔𝗡𝗗 𝗗𝗜𝗔𝗚𝗡𝗢𝗦𝗜𝗦 𝗪𝗮𝘀 𝘁𝗵𝗲 𝗲𝗾𝘂𝗶𝗽𝗺𝗲𝗻𝘁 𝗼𝗽𝗲𝗿𝗮𝘁𝗶𝗼𝗻𝗮𝗹? 𝗪𝗵𝗮𝘁 𝘀𝘁𝗲𝗽𝘀 𝗱𝗶…"
type textarea "x"
type textarea "[𝟭] 𝗜𝗡𝗜𝗧𝗜𝗔𝗟 𝗙𝗜𝗡𝗗𝗜𝗡𝗚𝗦 𝗔𝗡𝗗 𝗗𝗜𝗔𝗚𝗡𝗢𝗦𝗜𝗦 𝗪𝗮𝘀 𝘁𝗵𝗲 𝗲𝗾𝘂𝗶𝗽𝗺𝗲𝗻𝘁 𝗼𝗽𝗲𝗿𝗮𝘁𝗶𝗼𝗻𝗮𝗹? 𝗪𝗵𝗮𝘁 𝘀𝘁𝗲𝗽𝘀 𝗱𝗶…"
type textarea "x"
type textarea "[𝟭] 𝗜𝗡𝗜𝗧𝗜𝗔𝗟 𝗙𝗜𝗡𝗗𝗜𝗡𝗚𝗦 𝗔𝗡𝗗 𝗗𝗜𝗔𝗚𝗡𝗢𝗦𝗜𝗦 𝗪𝗮𝘀 𝘁𝗵𝗲 𝗲𝗾𝘂𝗶𝗽𝗺𝗲𝗻𝘁 𝗼𝗽𝗲𝗿𝗮𝘁𝗶𝗼𝗻𝗮𝗹? 𝗪𝗵𝗮𝘁 𝘀𝘁𝗲𝗽𝘀 𝗱𝗶…"
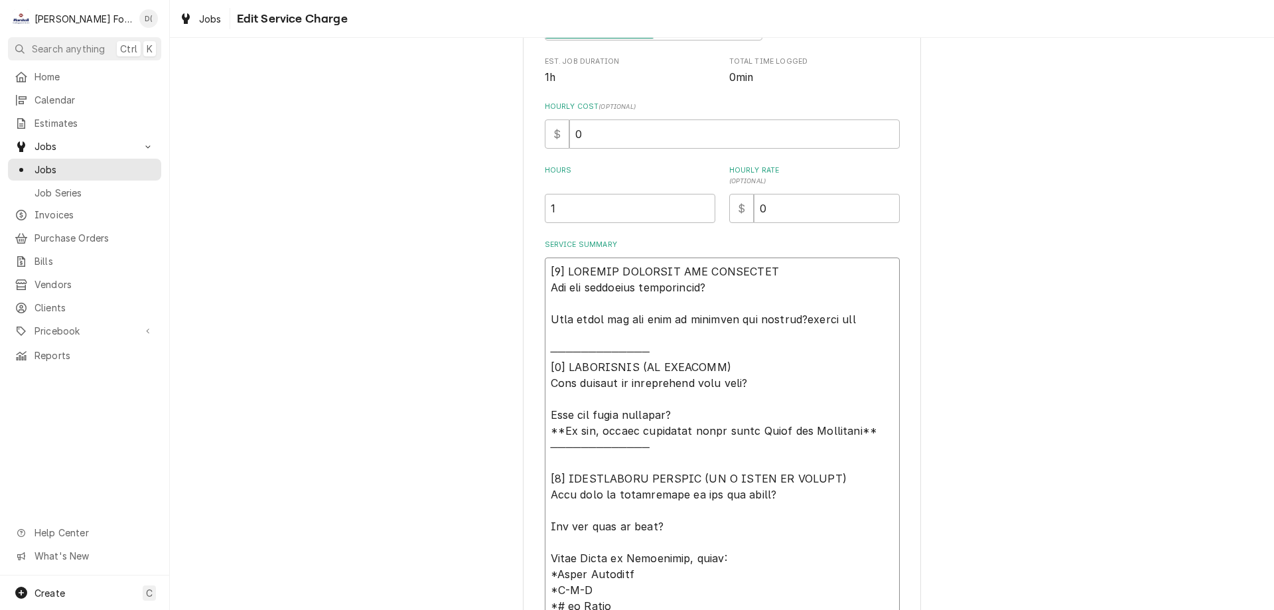
type textarea "x"
type textarea "[𝟭] 𝗜𝗡𝗜𝗧𝗜𝗔𝗟 𝗙𝗜𝗡𝗗𝗜𝗡𝗚𝗦 𝗔𝗡𝗗 𝗗𝗜𝗔𝗚𝗡𝗢𝗦𝗜𝗦 𝗪𝗮𝘀 𝘁𝗵𝗲 𝗲𝗾𝘂𝗶𝗽𝗺𝗲𝗻𝘁 𝗼𝗽𝗲𝗿𝗮𝘁𝗶𝗼𝗻𝗮𝗹? 𝗪𝗵𝗮𝘁 𝘀𝘁𝗲𝗽𝘀 𝗱𝗶…"
type textarea "x"
type textarea "[𝟭] 𝗜𝗡𝗜𝗧𝗜𝗔𝗟 𝗙𝗜𝗡𝗗𝗜𝗡𝗚𝗦 𝗔𝗡𝗗 𝗗𝗜𝗔𝗚𝗡𝗢𝗦𝗜𝗦 𝗪𝗮𝘀 𝘁𝗵𝗲 𝗲𝗾𝘂𝗶𝗽𝗺𝗲𝗻𝘁 𝗼𝗽𝗲𝗿𝗮𝘁𝗶𝗼𝗻𝗮𝗹? 𝗪𝗵𝗮𝘁 𝘀𝘁𝗲𝗽𝘀 𝗱𝗶…"
type textarea "x"
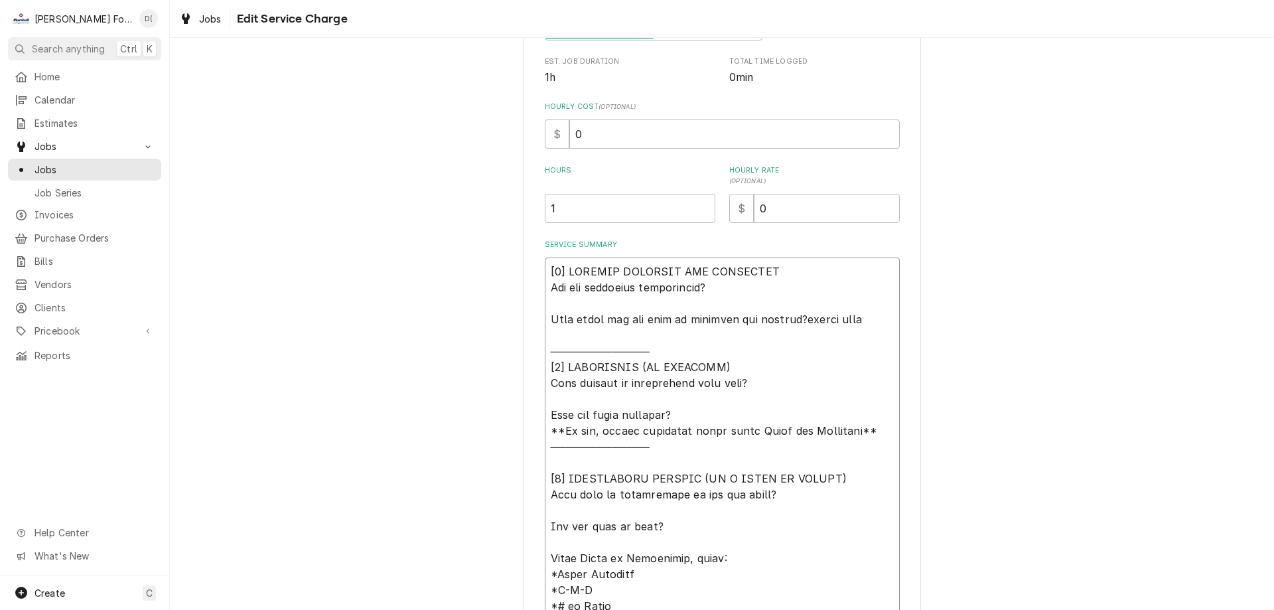
type textarea "[𝟭] 𝗜𝗡𝗜𝗧𝗜𝗔𝗟 𝗙𝗜𝗡𝗗𝗜𝗡𝗚𝗦 𝗔𝗡𝗗 𝗗𝗜𝗔𝗚𝗡𝗢𝗦𝗜𝗦 𝗪𝗮𝘀 𝘁𝗵𝗲 𝗲𝗾𝘂𝗶𝗽𝗺𝗲𝗻𝘁 𝗼𝗽𝗲𝗿𝗮𝘁𝗶𝗼𝗻𝗮𝗹? 𝗪𝗵𝗮𝘁 𝘀𝘁𝗲𝗽𝘀 𝗱𝗶…"
type textarea "x"
type textarea "[𝟭] 𝗜𝗡𝗜𝗧𝗜𝗔𝗟 𝗙𝗜𝗡𝗗𝗜𝗡𝗚𝗦 𝗔𝗡𝗗 𝗗𝗜𝗔𝗚𝗡𝗢𝗦𝗜𝗦 𝗪𝗮𝘀 𝘁𝗵𝗲 𝗲𝗾𝘂𝗶𝗽𝗺𝗲𝗻𝘁 𝗼𝗽𝗲𝗿𝗮𝘁𝗶𝗼𝗻𝗮𝗹? 𝗪𝗵𝗮𝘁 𝘀𝘁𝗲𝗽𝘀 𝗱𝗶…"
type textarea "x"
type textarea "[𝟭] 𝗜𝗡𝗜𝗧𝗜𝗔𝗟 𝗙𝗜𝗡𝗗𝗜𝗡𝗚𝗦 𝗔𝗡𝗗 𝗗𝗜𝗔𝗚𝗡𝗢𝗦𝗜𝗦 𝗪𝗮𝘀 𝘁𝗵𝗲 𝗲𝗾𝘂𝗶𝗽𝗺𝗲𝗻𝘁 𝗼𝗽𝗲𝗿𝗮𝘁𝗶𝗼𝗻𝗮𝗹? 𝗪𝗵𝗮𝘁 𝘀𝘁𝗲𝗽𝘀 𝗱𝗶…"
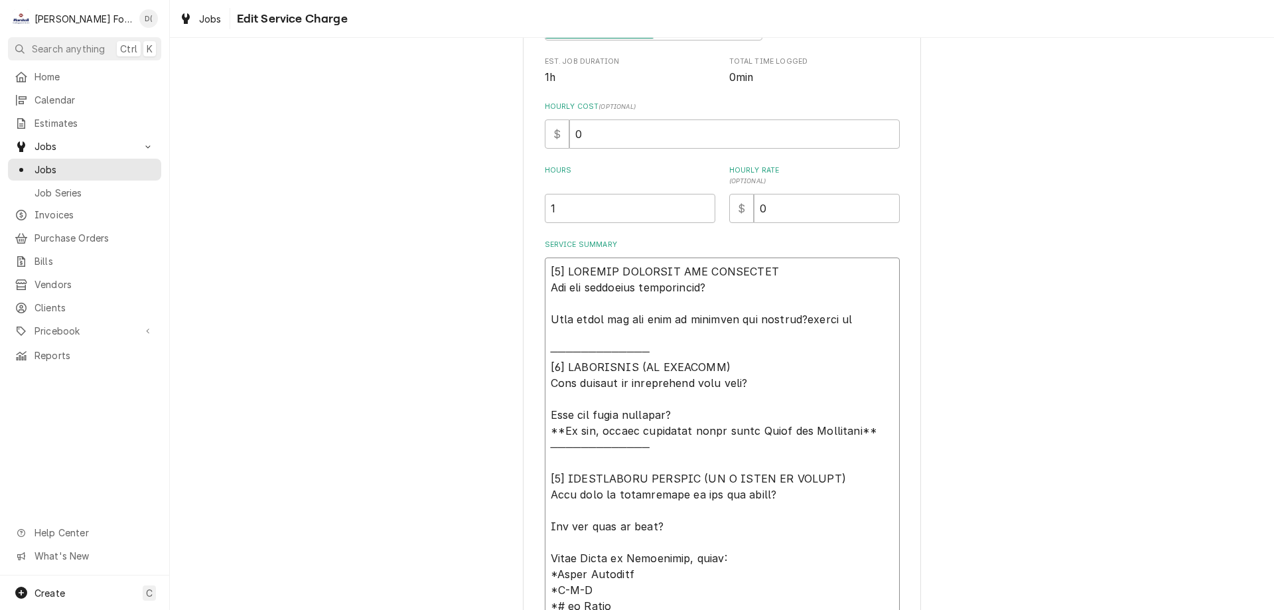
type textarea "x"
type textarea "[𝟭] 𝗜𝗡𝗜𝗧𝗜𝗔𝗟 𝗙𝗜𝗡𝗗𝗜𝗡𝗚𝗦 𝗔𝗡𝗗 𝗗𝗜𝗔𝗚𝗡𝗢𝗦𝗜𝗦 𝗪𝗮𝘀 𝘁𝗵𝗲 𝗲𝗾𝘂𝗶𝗽𝗺𝗲𝗻𝘁 𝗼𝗽𝗲𝗿𝗮𝘁𝗶𝗼𝗻𝗮𝗹? 𝗪𝗵𝗮𝘁 𝘀𝘁𝗲𝗽𝘀 𝗱𝗶…"
type textarea "x"
type textarea "[𝟭] 𝗜𝗡𝗜𝗧𝗜𝗔𝗟 𝗙𝗜𝗡𝗗𝗜𝗡𝗚𝗦 𝗔𝗡𝗗 𝗗𝗜𝗔𝗚𝗡𝗢𝗦𝗜𝗦 𝗪𝗮𝘀 𝘁𝗵𝗲 𝗲𝗾𝘂𝗶𝗽𝗺𝗲𝗻𝘁 𝗼𝗽𝗲𝗿𝗮𝘁𝗶𝗼𝗻𝗮𝗹? 𝗪𝗵𝗮𝘁 𝘀𝘁𝗲𝗽𝘀 𝗱𝗶…"
type textarea "x"
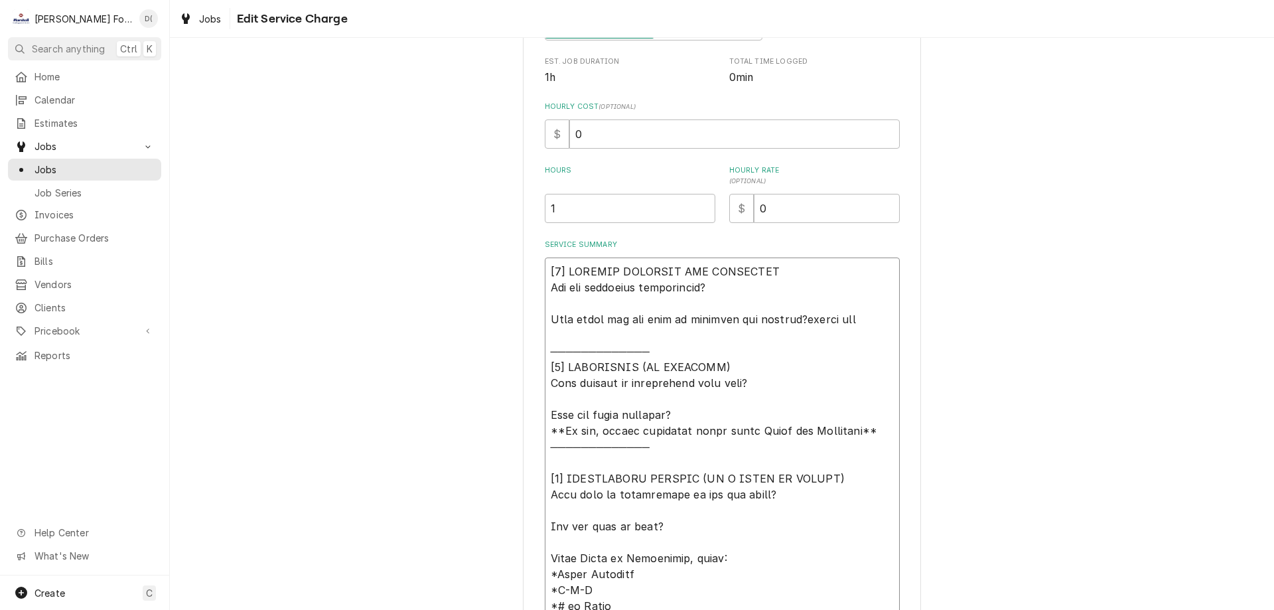
type textarea "[𝟭] 𝗜𝗡𝗜𝗧𝗜𝗔𝗟 𝗙𝗜𝗡𝗗𝗜𝗡𝗚𝗦 𝗔𝗡𝗗 𝗗𝗜𝗔𝗚𝗡𝗢𝗦𝗜𝗦 𝗪𝗮𝘀 𝘁𝗵𝗲 𝗲𝗾𝘂𝗶𝗽𝗺𝗲𝗻𝘁 𝗼𝗽𝗲𝗿𝗮𝘁𝗶𝗼𝗻𝗮𝗹? 𝗪𝗵𝗮𝘁 𝘀𝘁𝗲𝗽𝘀 𝗱𝗶…"
type textarea "x"
type textarea "[𝟭] 𝗜𝗡𝗜𝗧𝗜𝗔𝗟 𝗙𝗜𝗡𝗗𝗜𝗡𝗚𝗦 𝗔𝗡𝗗 𝗗𝗜𝗔𝗚𝗡𝗢𝗦𝗜𝗦 𝗪𝗮𝘀 𝘁𝗵𝗲 𝗲𝗾𝘂𝗶𝗽𝗺𝗲𝗻𝘁 𝗼𝗽𝗲𝗿𝗮𝘁𝗶𝗼𝗻𝗮𝗹? 𝗪𝗵𝗮𝘁 𝘀𝘁𝗲𝗽𝘀 𝗱𝗶…"
type textarea "x"
type textarea "[𝟭] 𝗜𝗡𝗜𝗧𝗜𝗔𝗟 𝗙𝗜𝗡𝗗𝗜𝗡𝗚𝗦 𝗔𝗡𝗗 𝗗𝗜𝗔𝗚𝗡𝗢𝗦𝗜𝗦 𝗪𝗮𝘀 𝘁𝗵𝗲 𝗲𝗾𝘂𝗶𝗽𝗺𝗲𝗻𝘁 𝗼𝗽𝗲𝗿𝗮𝘁𝗶𝗼𝗻𝗮𝗹? 𝗪𝗵𝗮𝘁 𝘀𝘁𝗲𝗽𝘀 𝗱𝗶…"
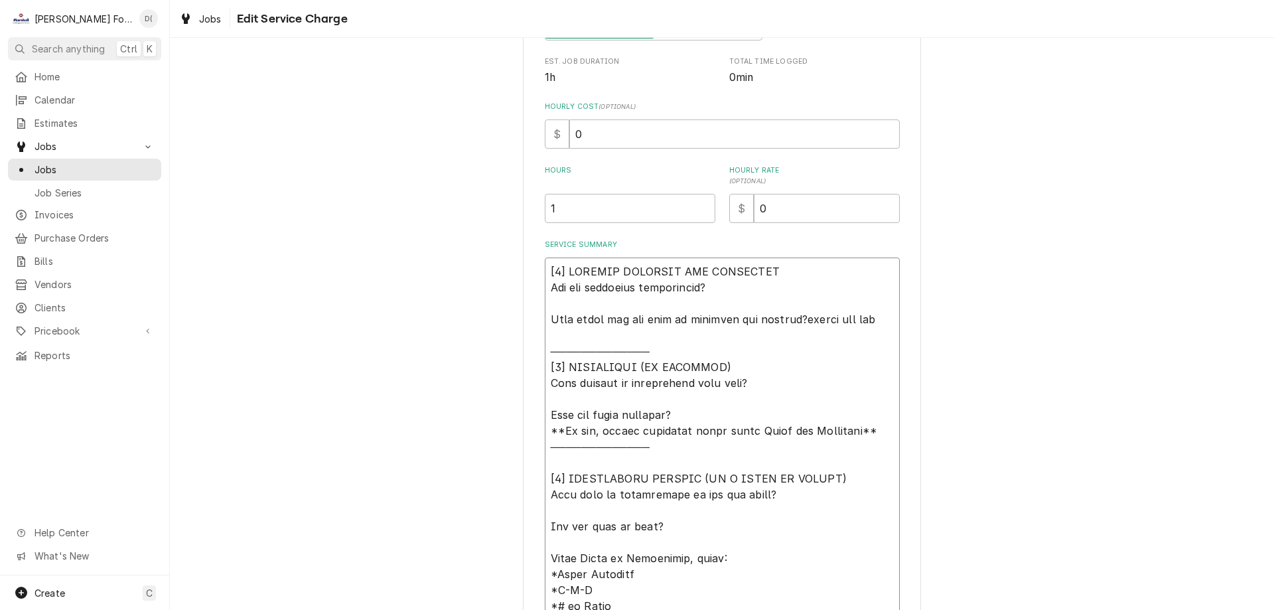
type textarea "x"
type textarea "[𝟭] 𝗜𝗡𝗜𝗧𝗜𝗔𝗟 𝗙𝗜𝗡𝗗𝗜𝗡𝗚𝗦 𝗔𝗡𝗗 𝗗𝗜𝗔𝗚𝗡𝗢𝗦𝗜𝗦 𝗪𝗮𝘀 𝘁𝗵𝗲 𝗲𝗾𝘂𝗶𝗽𝗺𝗲𝗻𝘁 𝗼𝗽𝗲𝗿𝗮𝘁𝗶𝗼𝗻𝗮𝗹? 𝗪𝗵𝗮𝘁 𝘀𝘁𝗲𝗽𝘀 𝗱𝗶…"
type textarea "x"
type textarea "[𝟭] 𝗜𝗡𝗜𝗧𝗜𝗔𝗟 𝗙𝗜𝗡𝗗𝗜𝗡𝗚𝗦 𝗔𝗡𝗗 𝗗𝗜𝗔𝗚𝗡𝗢𝗦𝗜𝗦 𝗪𝗮𝘀 𝘁𝗵𝗲 𝗲𝗾𝘂𝗶𝗽𝗺𝗲𝗻𝘁 𝗼𝗽𝗲𝗿𝗮𝘁𝗶𝗼𝗻𝗮𝗹? 𝗪𝗵𝗮𝘁 𝘀𝘁𝗲𝗽𝘀 𝗱𝗶…"
type textarea "x"
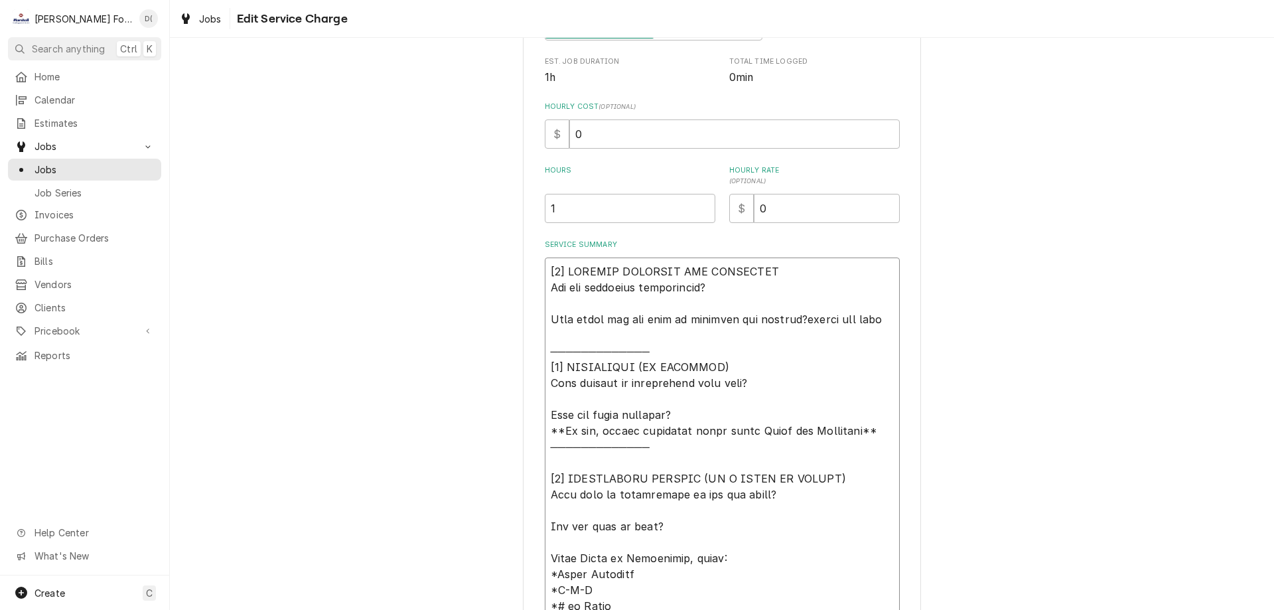
type textarea "[𝟭] 𝗜𝗡𝗜𝗧𝗜𝗔𝗟 𝗙𝗜𝗡𝗗𝗜𝗡𝗚𝗦 𝗔𝗡𝗗 𝗗𝗜𝗔𝗚𝗡𝗢𝗦𝗜𝗦 𝗪𝗮𝘀 𝘁𝗵𝗲 𝗲𝗾𝘂𝗶𝗽𝗺𝗲𝗻𝘁 𝗼𝗽𝗲𝗿𝗮𝘁𝗶𝗼𝗻𝗮𝗹? 𝗪𝗵𝗮𝘁 𝘀𝘁𝗲𝗽𝘀 𝗱𝗶…"
type textarea "x"
type textarea "[𝟭] 𝗜𝗡𝗜𝗧𝗜𝗔𝗟 𝗙𝗜𝗡𝗗𝗜𝗡𝗚𝗦 𝗔𝗡𝗗 𝗗𝗜𝗔𝗚𝗡𝗢𝗦𝗜𝗦 𝗪𝗮𝘀 𝘁𝗵𝗲 𝗲𝗾𝘂𝗶𝗽𝗺𝗲𝗻𝘁 𝗼𝗽𝗲𝗿𝗮𝘁𝗶𝗼𝗻𝗮𝗹? 𝗪𝗵𝗮𝘁 𝘀𝘁𝗲𝗽𝘀 𝗱𝗶…"
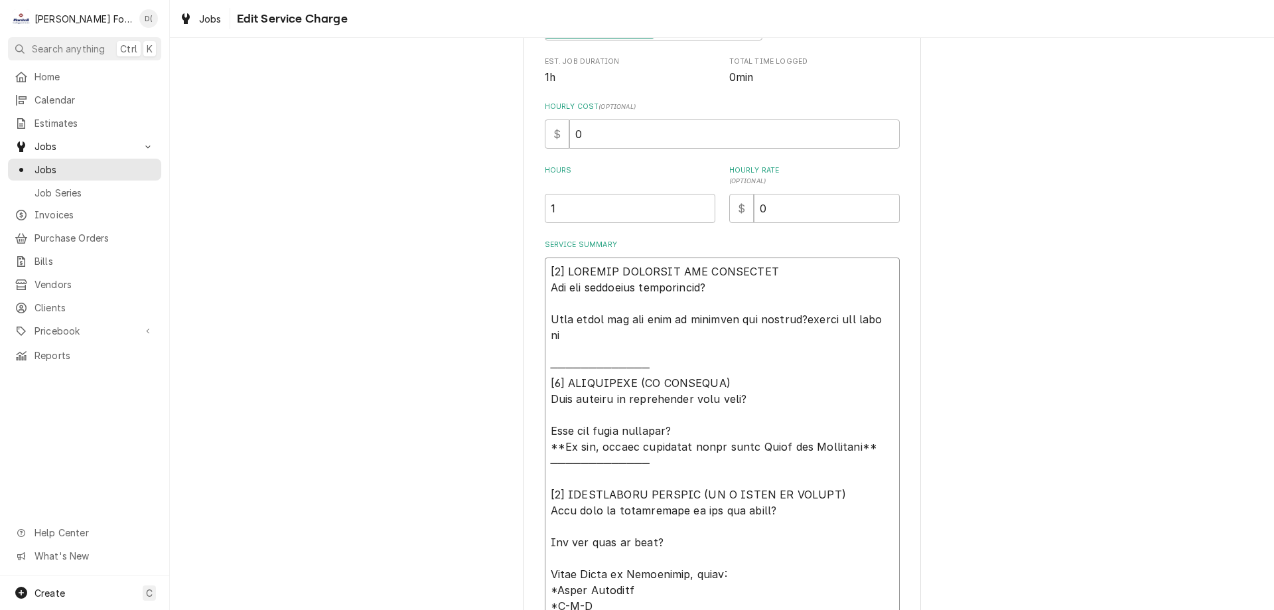
type textarea "x"
type textarea "[𝟭] 𝗜𝗡𝗜𝗧𝗜𝗔𝗟 𝗙𝗜𝗡𝗗𝗜𝗡𝗚𝗦 𝗔𝗡𝗗 𝗗𝗜𝗔𝗚𝗡𝗢𝗦𝗜𝗦 𝗪𝗮𝘀 𝘁𝗵𝗲 𝗲𝗾𝘂𝗶𝗽𝗺𝗲𝗻𝘁 𝗼𝗽𝗲𝗿𝗮𝘁𝗶𝗼𝗻𝗮𝗹? 𝗪𝗵𝗮𝘁 𝘀𝘁𝗲𝗽𝘀 𝗱𝗶…"
type textarea "x"
type textarea "[𝟭] 𝗜𝗡𝗜𝗧𝗜𝗔𝗟 𝗙𝗜𝗡𝗗𝗜𝗡𝗚𝗦 𝗔𝗡𝗗 𝗗𝗜𝗔𝗚𝗡𝗢𝗦𝗜𝗦 𝗪𝗮𝘀 𝘁𝗵𝗲 𝗲𝗾𝘂𝗶𝗽𝗺𝗲𝗻𝘁 𝗼𝗽𝗲𝗿𝗮𝘁𝗶𝗼𝗻𝗮𝗹? 𝗪𝗵𝗮𝘁 𝘀𝘁𝗲𝗽𝘀 𝗱𝗶…"
type textarea "x"
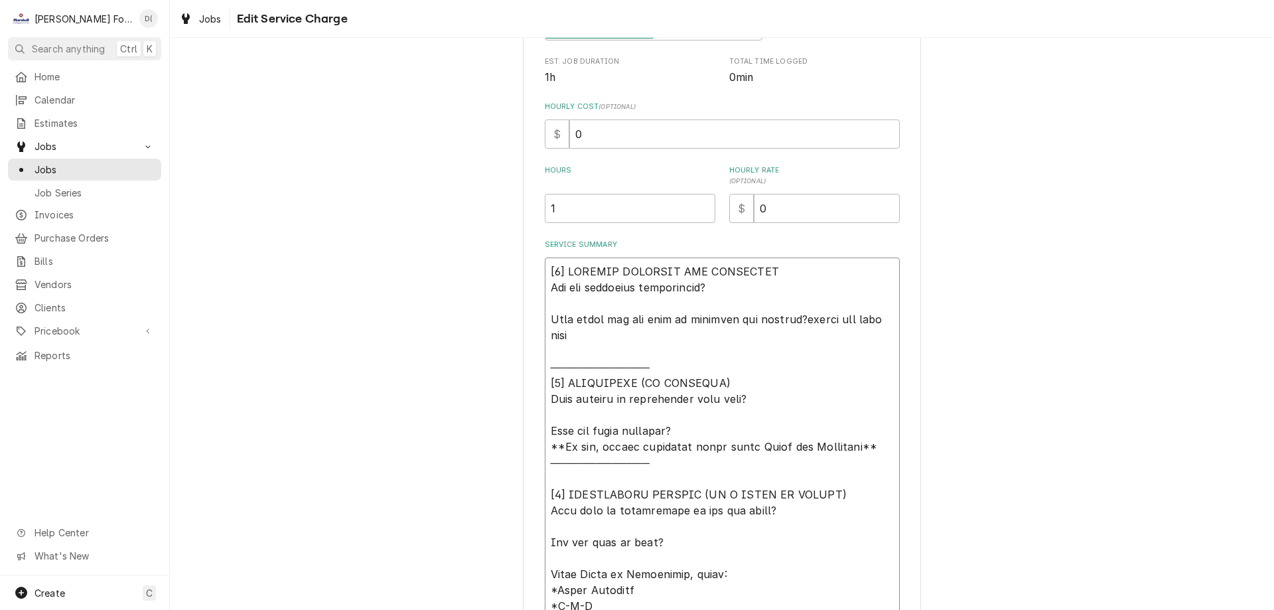
type textarea "[𝟭] 𝗜𝗡𝗜𝗧𝗜𝗔𝗟 𝗙𝗜𝗡𝗗𝗜𝗡𝗚𝗦 𝗔𝗡𝗗 𝗗𝗜𝗔𝗚𝗡𝗢𝗦𝗜𝗦 𝗪𝗮𝘀 𝘁𝗵𝗲 𝗲𝗾𝘂𝗶𝗽𝗺𝗲𝗻𝘁 𝗼𝗽𝗲𝗿𝗮𝘁𝗶𝗼𝗻𝗮𝗹? 𝗪𝗵𝗮𝘁 𝘀𝘁𝗲𝗽𝘀 𝗱𝗶…"
type textarea "x"
type textarea "[𝟭] 𝗜𝗡𝗜𝗧𝗜𝗔𝗟 𝗙𝗜𝗡𝗗𝗜𝗡𝗚𝗦 𝗔𝗡𝗗 𝗗𝗜𝗔𝗚𝗡𝗢𝗦𝗜𝗦 𝗪𝗮𝘀 𝘁𝗵𝗲 𝗲𝗾𝘂𝗶𝗽𝗺𝗲𝗻𝘁 𝗼𝗽𝗲𝗿𝗮𝘁𝗶𝗼𝗻𝗮𝗹? 𝗪𝗵𝗮𝘁 𝘀𝘁𝗲𝗽𝘀 𝗱𝗶…"
type textarea "x"
type textarea "[𝟭] 𝗜𝗡𝗜𝗧𝗜𝗔𝗟 𝗙𝗜𝗡𝗗𝗜𝗡𝗚𝗦 𝗔𝗡𝗗 𝗗𝗜𝗔𝗚𝗡𝗢𝗦𝗜𝗦 𝗪𝗮𝘀 𝘁𝗵𝗲 𝗲𝗾𝘂𝗶𝗽𝗺𝗲𝗻𝘁 𝗼𝗽𝗲𝗿𝗮𝘁𝗶𝗼𝗻𝗮𝗹? 𝗪𝗵𝗮𝘁 𝘀𝘁𝗲𝗽𝘀 𝗱𝗶…"
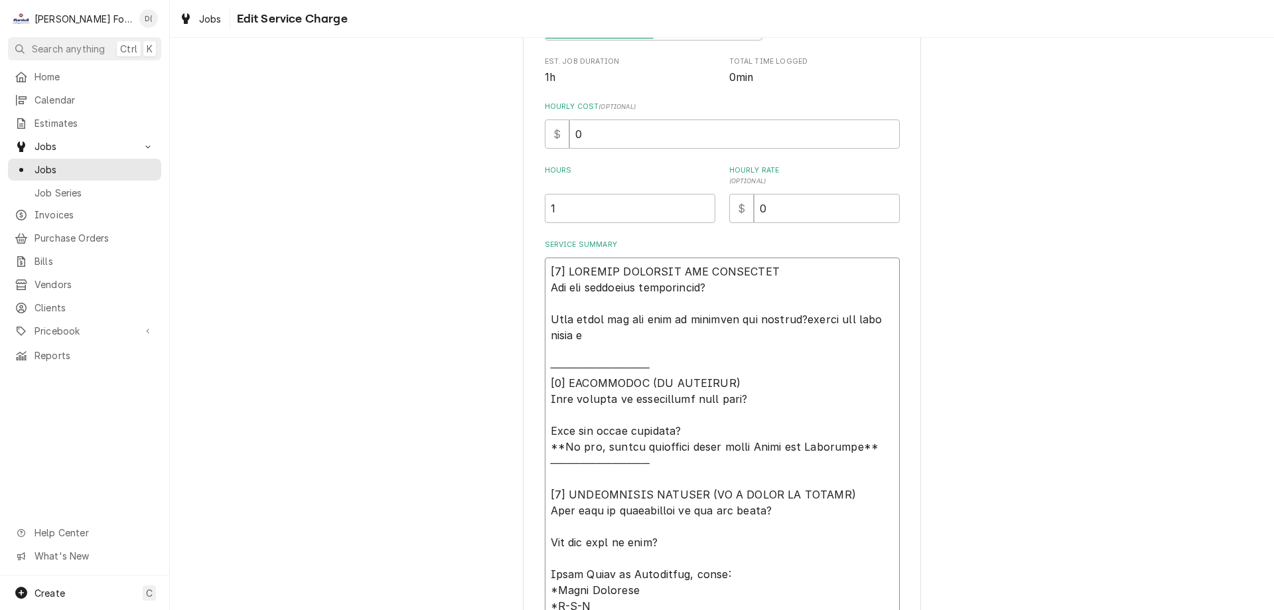
type textarea "x"
type textarea "[𝟭] 𝗜𝗡𝗜𝗧𝗜𝗔𝗟 𝗙𝗜𝗡𝗗𝗜𝗡𝗚𝗦 𝗔𝗡𝗗 𝗗𝗜𝗔𝗚𝗡𝗢𝗦𝗜𝗦 𝗪𝗮𝘀 𝘁𝗵𝗲 𝗲𝗾𝘂𝗶𝗽𝗺𝗲𝗻𝘁 𝗼𝗽𝗲𝗿𝗮𝘁𝗶𝗼𝗻𝗮𝗹? 𝗪𝗵𝗮𝘁 𝘀𝘁𝗲𝗽𝘀 𝗱𝗶…"
type textarea "x"
type textarea "[𝟭] 𝗜𝗡𝗜𝗧𝗜𝗔𝗟 𝗙𝗜𝗡𝗗𝗜𝗡𝗚𝗦 𝗔𝗡𝗗 𝗗𝗜𝗔𝗚𝗡𝗢𝗦𝗜𝗦 𝗪𝗮𝘀 𝘁𝗵𝗲 𝗲𝗾𝘂𝗶𝗽𝗺𝗲𝗻𝘁 𝗼𝗽𝗲𝗿𝗮𝘁𝗶𝗼𝗻𝗮𝗹? 𝗪𝗵𝗮𝘁 𝘀𝘁𝗲𝗽𝘀 𝗱𝗶…"
type textarea "x"
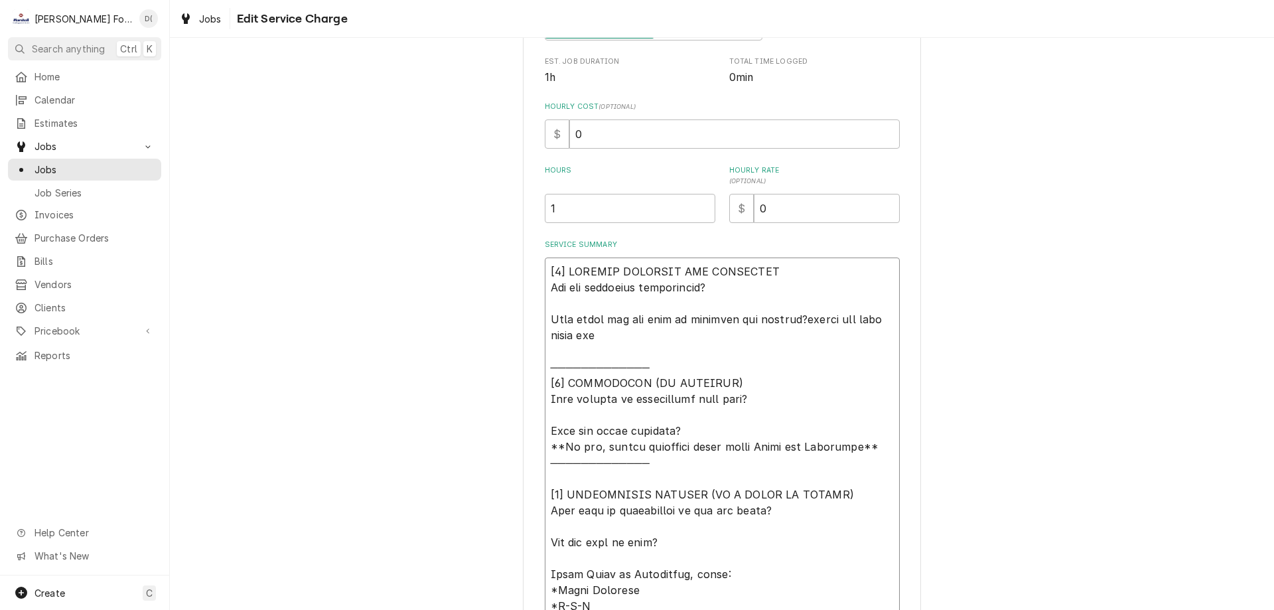
type textarea "[𝟭] 𝗜𝗡𝗜𝗧𝗜𝗔𝗟 𝗙𝗜𝗡𝗗𝗜𝗡𝗚𝗦 𝗔𝗡𝗗 𝗗𝗜𝗔𝗚𝗡𝗢𝗦𝗜𝗦 𝗪𝗮𝘀 𝘁𝗵𝗲 𝗲𝗾𝘂𝗶𝗽𝗺𝗲𝗻𝘁 𝗼𝗽𝗲𝗿𝗮𝘁𝗶𝗼𝗻𝗮𝗹? 𝗪𝗵𝗮𝘁 𝘀𝘁𝗲𝗽𝘀 𝗱𝗶…"
type textarea "x"
type textarea "[𝟭] 𝗜𝗡𝗜𝗧𝗜𝗔𝗟 𝗙𝗜𝗡𝗗𝗜𝗡𝗚𝗦 𝗔𝗡𝗗 𝗗𝗜𝗔𝗚𝗡𝗢𝗦𝗜𝗦 𝗪𝗮𝘀 𝘁𝗵𝗲 𝗲𝗾𝘂𝗶𝗽𝗺𝗲𝗻𝘁 𝗼𝗽𝗲𝗿𝗮𝘁𝗶𝗼𝗻𝗮𝗹? 𝗪𝗵𝗮𝘁 𝘀𝘁𝗲𝗽𝘀 𝗱𝗶…"
type textarea "x"
type textarea "[𝟭] 𝗜𝗡𝗜𝗧𝗜𝗔𝗟 𝗙𝗜𝗡𝗗𝗜𝗡𝗚𝗦 𝗔𝗡𝗗 𝗗𝗜𝗔𝗚𝗡𝗢𝗦𝗜𝗦 𝗪𝗮𝘀 𝘁𝗵𝗲 𝗲𝗾𝘂𝗶𝗽𝗺𝗲𝗻𝘁 𝗼𝗽𝗲𝗿𝗮𝘁𝗶𝗼𝗻𝗮𝗹? 𝗪𝗵𝗮𝘁 𝘀𝘁𝗲𝗽𝘀 𝗱𝗶…"
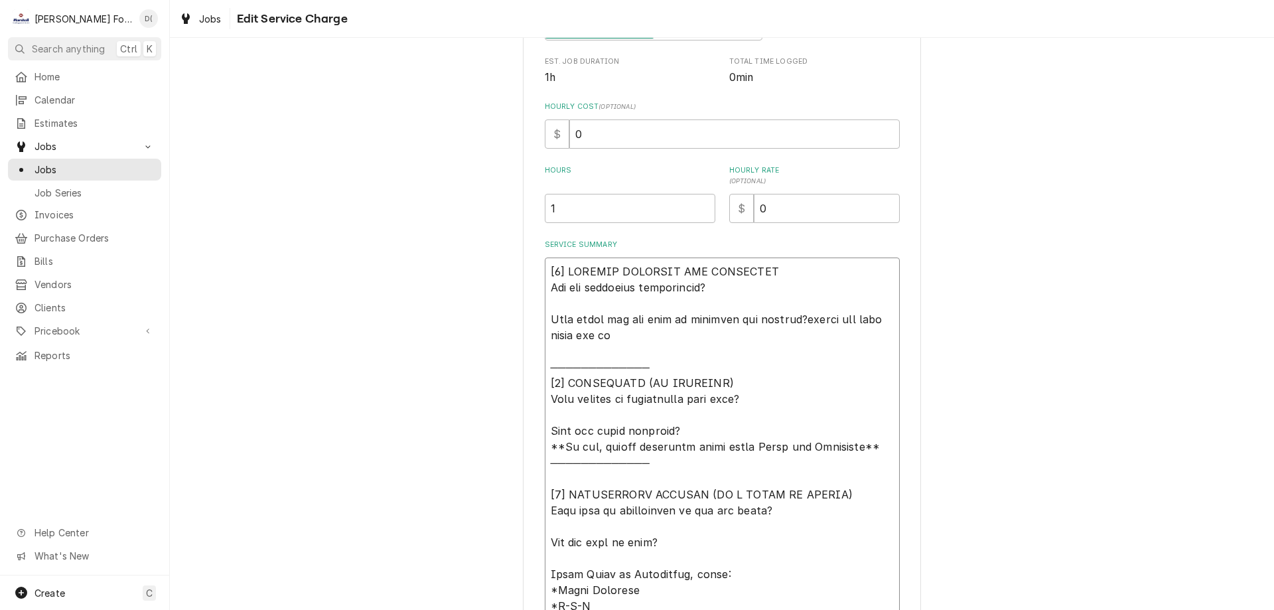
type textarea "x"
type textarea "[𝟭] 𝗜𝗡𝗜𝗧𝗜𝗔𝗟 𝗙𝗜𝗡𝗗𝗜𝗡𝗚𝗦 𝗔𝗡𝗗 𝗗𝗜𝗔𝗚𝗡𝗢𝗦𝗜𝗦 𝗪𝗮𝘀 𝘁𝗵𝗲 𝗲𝗾𝘂𝗶𝗽𝗺𝗲𝗻𝘁 𝗼𝗽𝗲𝗿𝗮𝘁𝗶𝗼𝗻𝗮𝗹? 𝗪𝗵𝗮𝘁 𝘀𝘁𝗲𝗽𝘀 𝗱𝗶…"
type textarea "x"
type textarea "[𝟭] 𝗜𝗡𝗜𝗧𝗜𝗔𝗟 𝗙𝗜𝗡𝗗𝗜𝗡𝗚𝗦 𝗔𝗡𝗗 𝗗𝗜𝗔𝗚𝗡𝗢𝗦𝗜𝗦 𝗪𝗮𝘀 𝘁𝗵𝗲 𝗲𝗾𝘂𝗶𝗽𝗺𝗲𝗻𝘁 𝗼𝗽𝗲𝗿𝗮𝘁𝗶𝗼𝗻𝗮𝗹? 𝗪𝗵𝗮𝘁 𝘀𝘁𝗲𝗽𝘀 𝗱𝗶…"
type textarea "x"
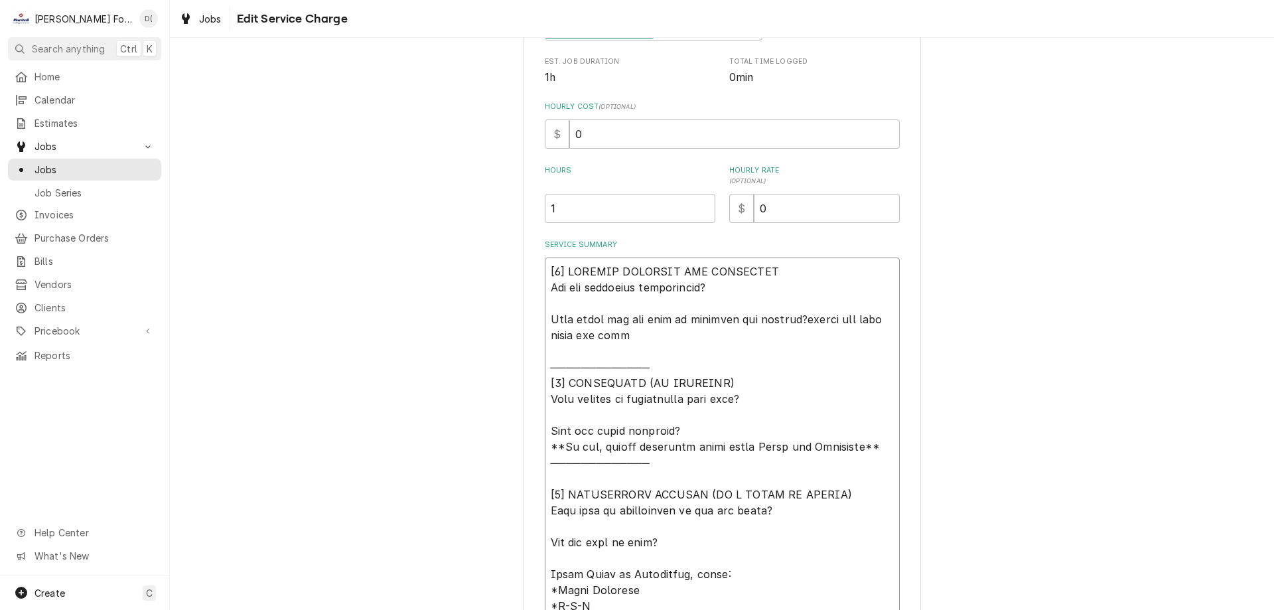
type textarea "[𝟭] 𝗜𝗡𝗜𝗧𝗜𝗔𝗟 𝗙𝗜𝗡𝗗𝗜𝗡𝗚𝗦 𝗔𝗡𝗗 𝗗𝗜𝗔𝗚𝗡𝗢𝗦𝗜𝗦 𝗪𝗮𝘀 𝘁𝗵𝗲 𝗲𝗾𝘂𝗶𝗽𝗺𝗲𝗻𝘁 𝗼𝗽𝗲𝗿𝗮𝘁𝗶𝗼𝗻𝗮𝗹? 𝗪𝗵𝗮𝘁 𝘀𝘁𝗲𝗽𝘀 𝗱𝗶…"
type textarea "x"
type textarea "[𝟭] 𝗜𝗡𝗜𝗧𝗜𝗔𝗟 𝗙𝗜𝗡𝗗𝗜𝗡𝗚𝗦 𝗔𝗡𝗗 𝗗𝗜𝗔𝗚𝗡𝗢𝗦𝗜𝗦 𝗪𝗮𝘀 𝘁𝗵𝗲 𝗲𝗾𝘂𝗶𝗽𝗺𝗲𝗻𝘁 𝗼𝗽𝗲𝗿𝗮𝘁𝗶𝗼𝗻𝗮𝗹? 𝗪𝗵𝗮𝘁 𝘀𝘁𝗲𝗽𝘀 𝗱𝗶…"
type textarea "x"
type textarea "[𝟭] 𝗜𝗡𝗜𝗧𝗜𝗔𝗟 𝗙𝗜𝗡𝗗𝗜𝗡𝗚𝗦 𝗔𝗡𝗗 𝗗𝗜𝗔𝗚𝗡𝗢𝗦𝗜𝗦 𝗪𝗮𝘀 𝘁𝗵𝗲 𝗲𝗾𝘂𝗶𝗽𝗺𝗲𝗻𝘁 𝗼𝗽𝗲𝗿𝗮𝘁𝗶𝗼𝗻𝗮𝗹? 𝗪𝗵𝗮𝘁 𝘀𝘁𝗲𝗽𝘀 𝗱𝗶…"
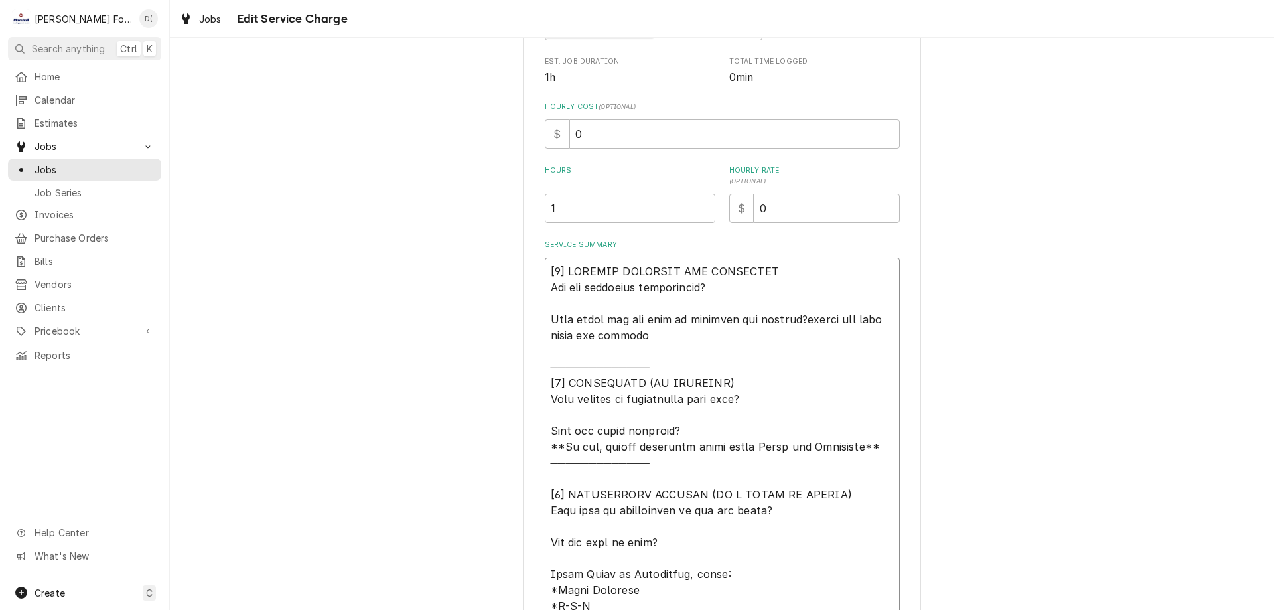
type textarea "x"
type textarea "[𝟭] 𝗜𝗡𝗜𝗧𝗜𝗔𝗟 𝗙𝗜𝗡𝗗𝗜𝗡𝗚𝗦 𝗔𝗡𝗗 𝗗𝗜𝗔𝗚𝗡𝗢𝗦𝗜𝗦 𝗪𝗮𝘀 𝘁𝗵𝗲 𝗲𝗾𝘂𝗶𝗽𝗺𝗲𝗻𝘁 𝗼𝗽𝗲𝗿𝗮𝘁𝗶𝗼𝗻𝗮𝗹? 𝗪𝗵𝗮𝘁 𝘀𝘁𝗲𝗽𝘀 𝗱𝗶…"
type textarea "x"
type textarea "[𝟭] 𝗜𝗡𝗜𝗧𝗜𝗔𝗟 𝗙𝗜𝗡𝗗𝗜𝗡𝗚𝗦 𝗔𝗡𝗗 𝗗𝗜𝗔𝗚𝗡𝗢𝗦𝗜𝗦 𝗪𝗮𝘀 𝘁𝗵𝗲 𝗲𝗾𝘂𝗶𝗽𝗺𝗲𝗻𝘁 𝗼𝗽𝗲𝗿𝗮𝘁𝗶𝗼𝗻𝗮𝗹? 𝗪𝗵𝗮𝘁 𝘀𝘁𝗲𝗽𝘀 𝗱𝗶…"
type textarea "x"
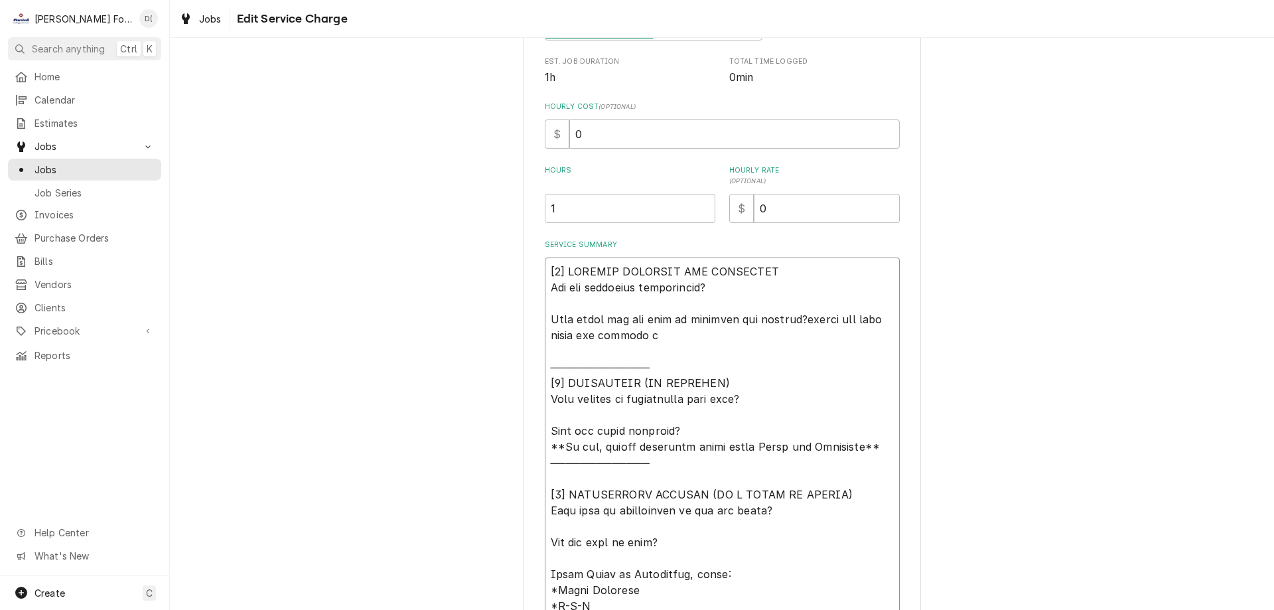
type textarea "[𝟭] 𝗜𝗡𝗜𝗧𝗜𝗔𝗟 𝗙𝗜𝗡𝗗𝗜𝗡𝗚𝗦 𝗔𝗡𝗗 𝗗𝗜𝗔𝗚𝗡𝗢𝗦𝗜𝗦 𝗪𝗮𝘀 𝘁𝗵𝗲 𝗲𝗾𝘂𝗶𝗽𝗺𝗲𝗻𝘁 𝗼𝗽𝗲𝗿𝗮𝘁𝗶𝗼𝗻𝗮𝗹? 𝗪𝗵𝗮𝘁 𝘀𝘁𝗲𝗽𝘀 𝗱𝗶…"
type textarea "x"
type textarea "[𝟭] 𝗜𝗡𝗜𝗧𝗜𝗔𝗟 𝗙𝗜𝗡𝗗𝗜𝗡𝗚𝗦 𝗔𝗡𝗗 𝗗𝗜𝗔𝗚𝗡𝗢𝗦𝗜𝗦 𝗪𝗮𝘀 𝘁𝗵𝗲 𝗲𝗾𝘂𝗶𝗽𝗺𝗲𝗻𝘁 𝗼𝗽𝗲𝗿𝗮𝘁𝗶𝗼𝗻𝗮𝗹? 𝗪𝗵𝗮𝘁 𝘀𝘁𝗲𝗽𝘀 𝗱𝗶…"
type textarea "x"
type textarea "[𝟭] 𝗜𝗡𝗜𝗧𝗜𝗔𝗟 𝗙𝗜𝗡𝗗𝗜𝗡𝗚𝗦 𝗔𝗡𝗗 𝗗𝗜𝗔𝗚𝗡𝗢𝗦𝗜𝗦 𝗪𝗮𝘀 𝘁𝗵𝗲 𝗲𝗾𝘂𝗶𝗽𝗺𝗲𝗻𝘁 𝗼𝗽𝗲𝗿𝗮𝘁𝗶𝗼𝗻𝗮𝗹? 𝗪𝗵𝗮𝘁 𝘀𝘁𝗲𝗽𝘀 𝗱𝗶…"
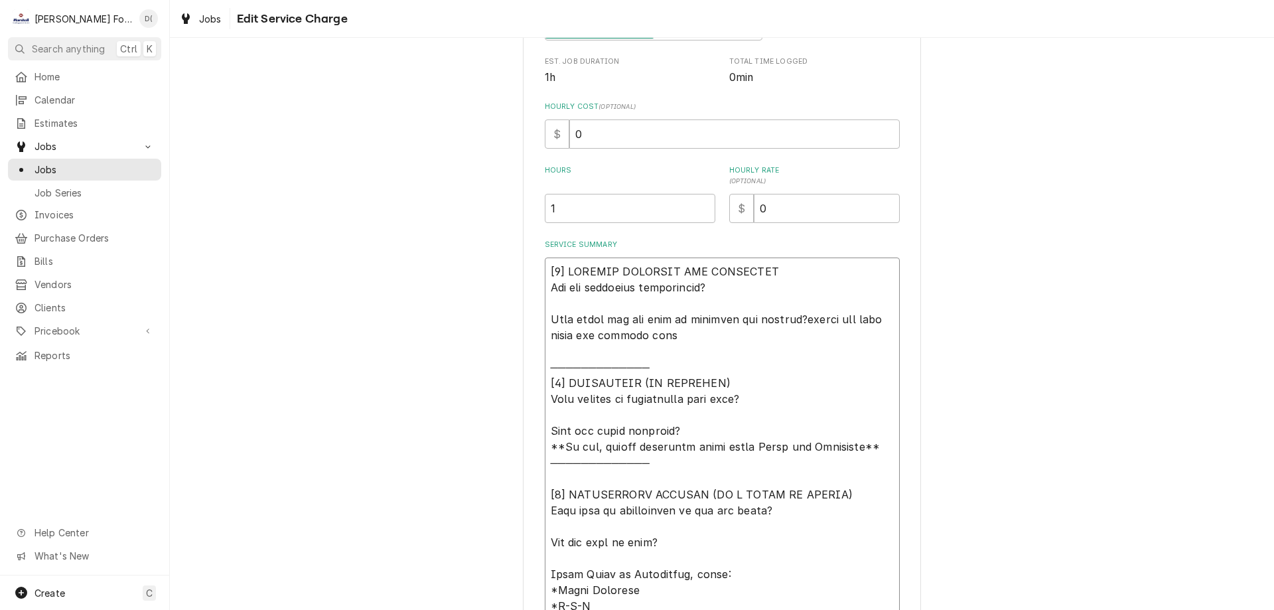
type textarea "x"
type textarea "[𝟭] 𝗜𝗡𝗜𝗧𝗜𝗔𝗟 𝗙𝗜𝗡𝗗𝗜𝗡𝗚𝗦 𝗔𝗡𝗗 𝗗𝗜𝗔𝗚𝗡𝗢𝗦𝗜𝗦 𝗪𝗮𝘀 𝘁𝗵𝗲 𝗲𝗾𝘂𝗶𝗽𝗺𝗲𝗻𝘁 𝗼𝗽𝗲𝗿𝗮𝘁𝗶𝗼𝗻𝗮𝗹? 𝗪𝗵𝗮𝘁 𝘀𝘁𝗲𝗽𝘀 𝗱𝗶…"
type textarea "x"
type textarea "[𝟭] 𝗜𝗡𝗜𝗧𝗜𝗔𝗟 𝗙𝗜𝗡𝗗𝗜𝗡𝗚𝗦 𝗔𝗡𝗗 𝗗𝗜𝗔𝗚𝗡𝗢𝗦𝗜𝗦 𝗪𝗮𝘀 𝘁𝗵𝗲 𝗲𝗾𝘂𝗶𝗽𝗺𝗲𝗻𝘁 𝗼𝗽𝗲𝗿𝗮𝘁𝗶𝗼𝗻𝗮𝗹? 𝗪𝗵𝗮𝘁 𝘀𝘁𝗲𝗽𝘀 𝗱𝗶…"
type textarea "x"
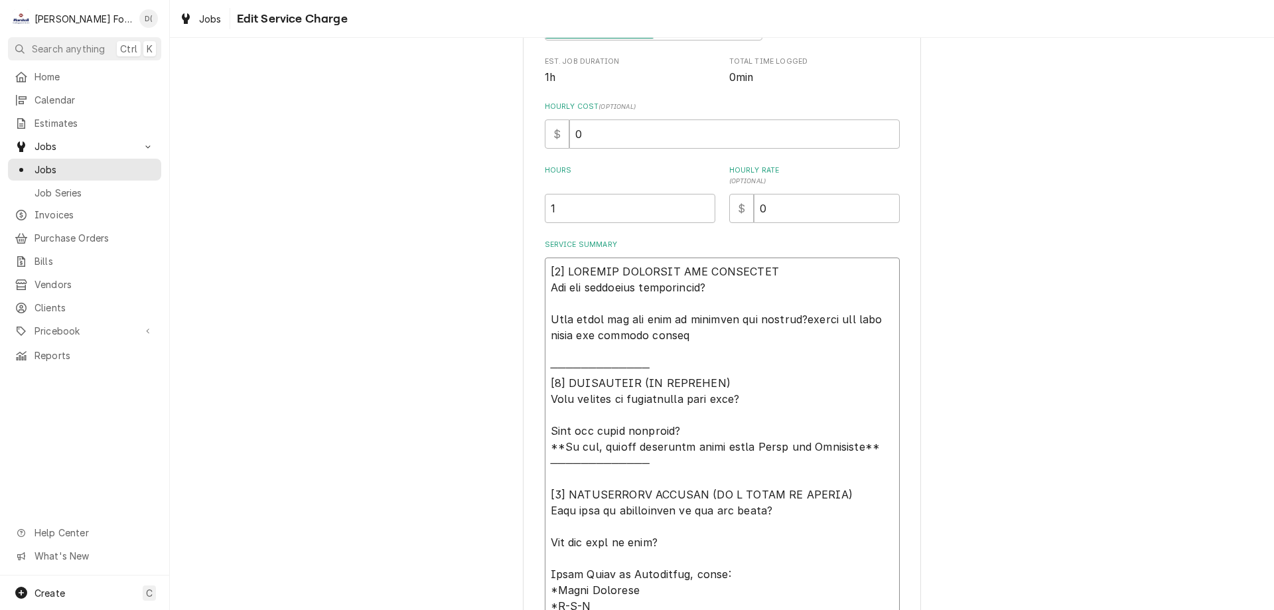
type textarea "[𝟭] 𝗜𝗡𝗜𝗧𝗜𝗔𝗟 𝗙𝗜𝗡𝗗𝗜𝗡𝗚𝗦 𝗔𝗡𝗗 𝗗𝗜𝗔𝗚𝗡𝗢𝗦𝗜𝗦 𝗪𝗮𝘀 𝘁𝗵𝗲 𝗲𝗾𝘂𝗶𝗽𝗺𝗲𝗻𝘁 𝗼𝗽𝗲𝗿𝗮𝘁𝗶𝗼𝗻𝗮𝗹? 𝗪𝗵𝗮𝘁 𝘀𝘁𝗲𝗽𝘀 𝗱𝗶…"
type textarea "x"
type textarea "[𝟭] 𝗜𝗡𝗜𝗧𝗜𝗔𝗟 𝗙𝗜𝗡𝗗𝗜𝗡𝗚𝗦 𝗔𝗡𝗗 𝗗𝗜𝗔𝗚𝗡𝗢𝗦𝗜𝗦 𝗪𝗮𝘀 𝘁𝗵𝗲 𝗲𝗾𝘂𝗶𝗽𝗺𝗲𝗻𝘁 𝗼𝗽𝗲𝗿𝗮𝘁𝗶𝗼𝗻𝗮𝗹? 𝗪𝗵𝗮𝘁 𝘀𝘁𝗲𝗽𝘀 𝗱𝗶…"
type textarea "x"
type textarea "[𝟭] 𝗜𝗡𝗜𝗧𝗜𝗔𝗟 𝗙𝗜𝗡𝗗𝗜𝗡𝗚𝗦 𝗔𝗡𝗗 𝗗𝗜𝗔𝗚𝗡𝗢𝗦𝗜𝗦 𝗪𝗮𝘀 𝘁𝗵𝗲 𝗲𝗾𝘂𝗶𝗽𝗺𝗲𝗻𝘁 𝗼𝗽𝗲𝗿𝗮𝘁𝗶𝗼𝗻𝗮𝗹? 𝗪𝗵𝗮𝘁 𝘀𝘁𝗲𝗽𝘀 𝗱𝗶…"
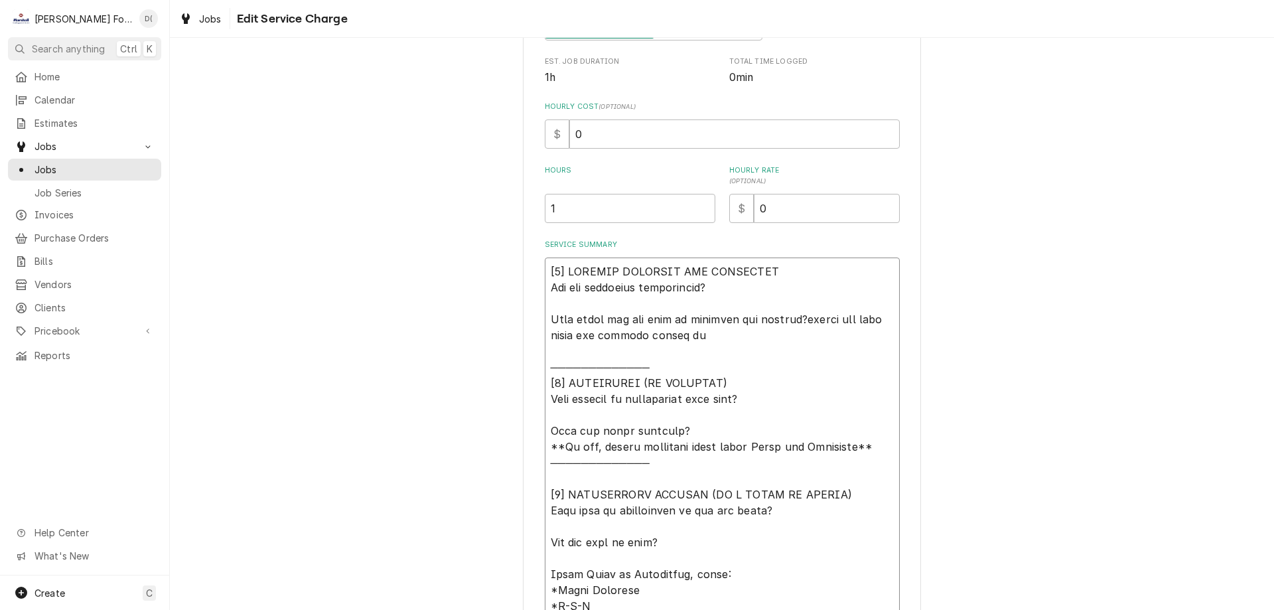
type textarea "x"
type textarea "[𝟭] 𝗜𝗡𝗜𝗧𝗜𝗔𝗟 𝗙𝗜𝗡𝗗𝗜𝗡𝗚𝗦 𝗔𝗡𝗗 𝗗𝗜𝗔𝗚𝗡𝗢𝗦𝗜𝗦 𝗪𝗮𝘀 𝘁𝗵𝗲 𝗲𝗾𝘂𝗶𝗽𝗺𝗲𝗻𝘁 𝗼𝗽𝗲𝗿𝗮𝘁𝗶𝗼𝗻𝗮𝗹? 𝗪𝗵𝗮𝘁 𝘀𝘁𝗲𝗽𝘀 𝗱𝗶…"
type textarea "x"
type textarea "[𝟭] 𝗜𝗡𝗜𝗧𝗜𝗔𝗟 𝗙𝗜𝗡𝗗𝗜𝗡𝗚𝗦 𝗔𝗡𝗗 𝗗𝗜𝗔𝗚𝗡𝗢𝗦𝗜𝗦 𝗪𝗮𝘀 𝘁𝗵𝗲 𝗲𝗾𝘂𝗶𝗽𝗺𝗲𝗻𝘁 𝗼𝗽𝗲𝗿𝗮𝘁𝗶𝗼𝗻𝗮𝗹? 𝗪𝗵𝗮𝘁 𝘀𝘁𝗲𝗽𝘀 𝗱𝗶…"
type textarea "x"
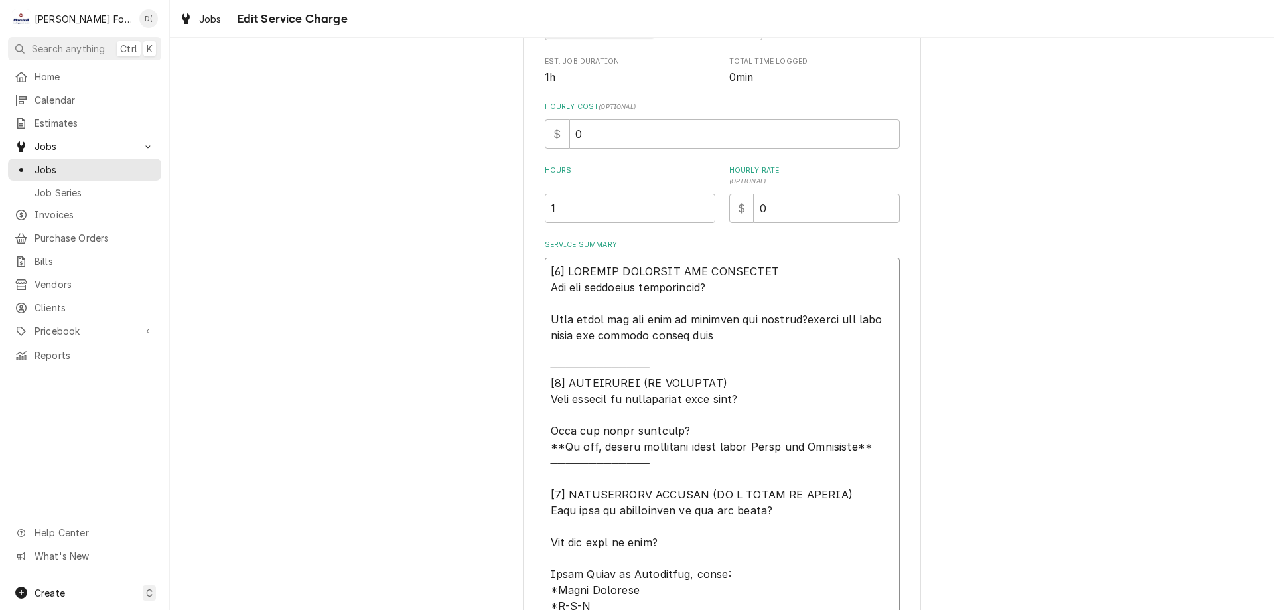
type textarea "[𝟭] 𝗜𝗡𝗜𝗧𝗜𝗔𝗟 𝗙𝗜𝗡𝗗𝗜𝗡𝗚𝗦 𝗔𝗡𝗗 𝗗𝗜𝗔𝗚𝗡𝗢𝗦𝗜𝗦 𝗪𝗮𝘀 𝘁𝗵𝗲 𝗲𝗾𝘂𝗶𝗽𝗺𝗲𝗻𝘁 𝗼𝗽𝗲𝗿𝗮𝘁𝗶𝗼𝗻𝗮𝗹? 𝗪𝗵𝗮𝘁 𝘀𝘁𝗲𝗽𝘀 𝗱𝗶…"
type textarea "x"
type textarea "[𝟭] 𝗜𝗡𝗜𝗧𝗜𝗔𝗟 𝗙𝗜𝗡𝗗𝗜𝗡𝗚𝗦 𝗔𝗡𝗗 𝗗𝗜𝗔𝗚𝗡𝗢𝗦𝗜𝗦 𝗪𝗮𝘀 𝘁𝗵𝗲 𝗲𝗾𝘂𝗶𝗽𝗺𝗲𝗻𝘁 𝗼𝗽𝗲𝗿𝗮𝘁𝗶𝗼𝗻𝗮𝗹? 𝗪𝗵𝗮𝘁 𝘀𝘁𝗲𝗽𝘀 𝗱𝗶…"
type textarea "x"
type textarea "[𝟭] 𝗜𝗡𝗜𝗧𝗜𝗔𝗟 𝗙𝗜𝗡𝗗𝗜𝗡𝗚𝗦 𝗔𝗡𝗗 𝗗𝗜𝗔𝗚𝗡𝗢𝗦𝗜𝗦 𝗪𝗮𝘀 𝘁𝗵𝗲 𝗲𝗾𝘂𝗶𝗽𝗺𝗲𝗻𝘁 𝗼𝗽𝗲𝗿𝗮𝘁𝗶𝗼𝗻𝗮𝗹? 𝗪𝗵𝗮𝘁 𝘀𝘁𝗲𝗽𝘀 𝗱𝗶…"
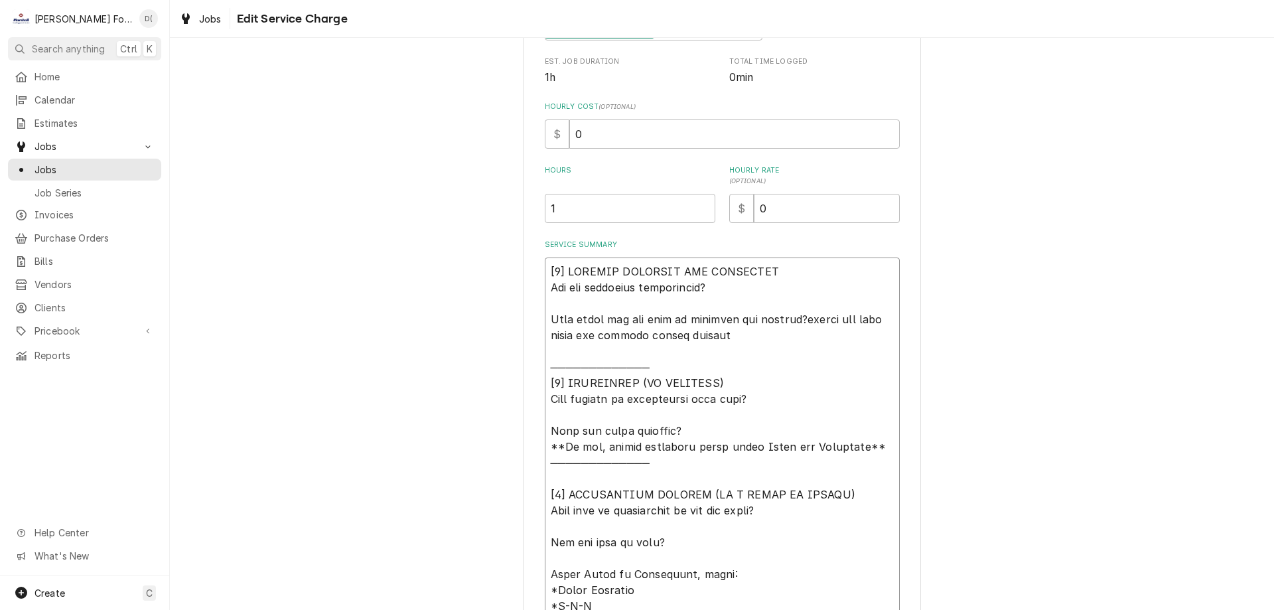
type textarea "x"
type textarea "[𝟭] 𝗜𝗡𝗜𝗧𝗜𝗔𝗟 𝗙𝗜𝗡𝗗𝗜𝗡𝗚𝗦 𝗔𝗡𝗗 𝗗𝗜𝗔𝗚𝗡𝗢𝗦𝗜𝗦 𝗪𝗮𝘀 𝘁𝗵𝗲 𝗲𝗾𝘂𝗶𝗽𝗺𝗲𝗻𝘁 𝗼𝗽𝗲𝗿𝗮𝘁𝗶𝗼𝗻𝗮𝗹? 𝗪𝗵𝗮𝘁 𝘀𝘁𝗲𝗽𝘀 𝗱𝗶…"
type textarea "x"
type textarea "[𝟭] 𝗜𝗡𝗜𝗧𝗜𝗔𝗟 𝗙𝗜𝗡𝗗𝗜𝗡𝗚𝗦 𝗔𝗡𝗗 𝗗𝗜𝗔𝗚𝗡𝗢𝗦𝗜𝗦 𝗪𝗮𝘀 𝘁𝗵𝗲 𝗲𝗾𝘂𝗶𝗽𝗺𝗲𝗻𝘁 𝗼𝗽𝗲𝗿𝗮𝘁𝗶𝗼𝗻𝗮𝗹? 𝗪𝗵𝗮𝘁 𝘀𝘁𝗲𝗽𝘀 𝗱𝗶…"
type textarea "x"
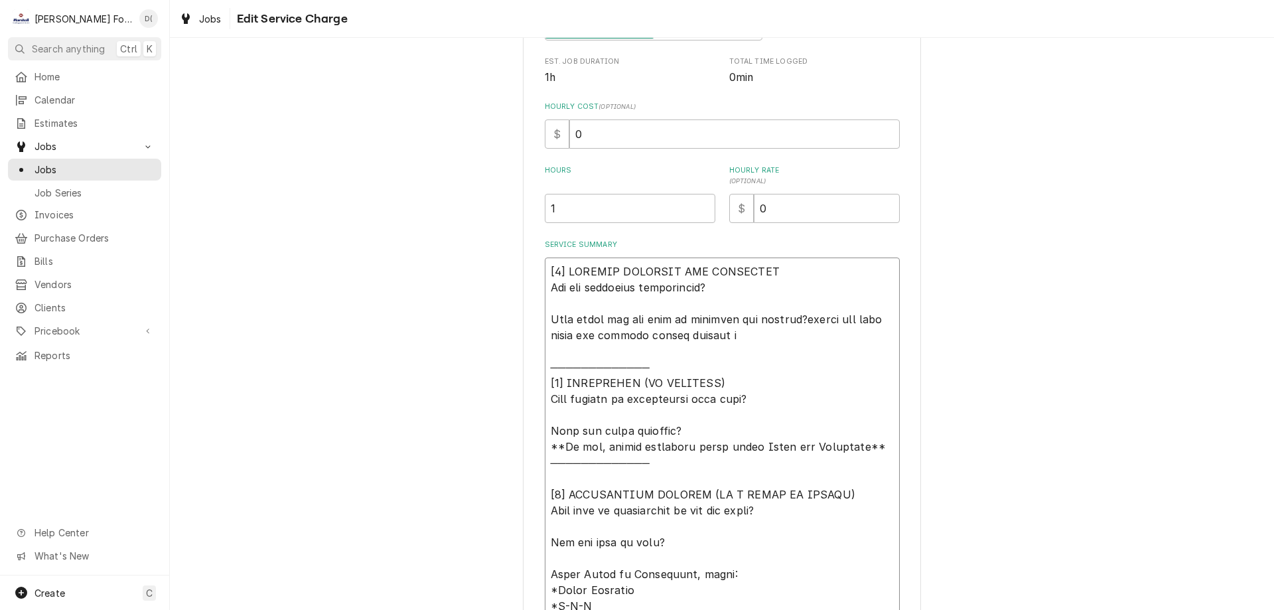
type textarea "[𝟭] 𝗜𝗡𝗜𝗧𝗜𝗔𝗟 𝗙𝗜𝗡𝗗𝗜𝗡𝗚𝗦 𝗔𝗡𝗗 𝗗𝗜𝗔𝗚𝗡𝗢𝗦𝗜𝗦 𝗪𝗮𝘀 𝘁𝗵𝗲 𝗲𝗾𝘂𝗶𝗽𝗺𝗲𝗻𝘁 𝗼𝗽𝗲𝗿𝗮𝘁𝗶𝗼𝗻𝗮𝗹? 𝗪𝗵𝗮𝘁 𝘀𝘁𝗲𝗽𝘀 𝗱𝗶…"
type textarea "x"
type textarea "[𝟭] 𝗜𝗡𝗜𝗧𝗜𝗔𝗟 𝗙𝗜𝗡𝗗𝗜𝗡𝗚𝗦 𝗔𝗡𝗗 𝗗𝗜𝗔𝗚𝗡𝗢𝗦𝗜𝗦 𝗪𝗮𝘀 𝘁𝗵𝗲 𝗲𝗾𝘂𝗶𝗽𝗺𝗲𝗻𝘁 𝗼𝗽𝗲𝗿𝗮𝘁𝗶𝗼𝗻𝗮𝗹? 𝗪𝗵𝗮𝘁 𝘀𝘁𝗲𝗽𝘀 𝗱𝗶…"
type textarea "x"
type textarea "[𝟭] 𝗜𝗡𝗜𝗧𝗜𝗔𝗟 𝗙𝗜𝗡𝗗𝗜𝗡𝗚𝗦 𝗔𝗡𝗗 𝗗𝗜𝗔𝗚𝗡𝗢𝗦𝗜𝗦 𝗪𝗮𝘀 𝘁𝗵𝗲 𝗲𝗾𝘂𝗶𝗽𝗺𝗲𝗻𝘁 𝗼𝗽𝗲𝗿𝗮𝘁𝗶𝗼𝗻𝗮𝗹? 𝗪𝗵𝗮𝘁 𝘀𝘁𝗲𝗽𝘀 𝗱𝗶…"
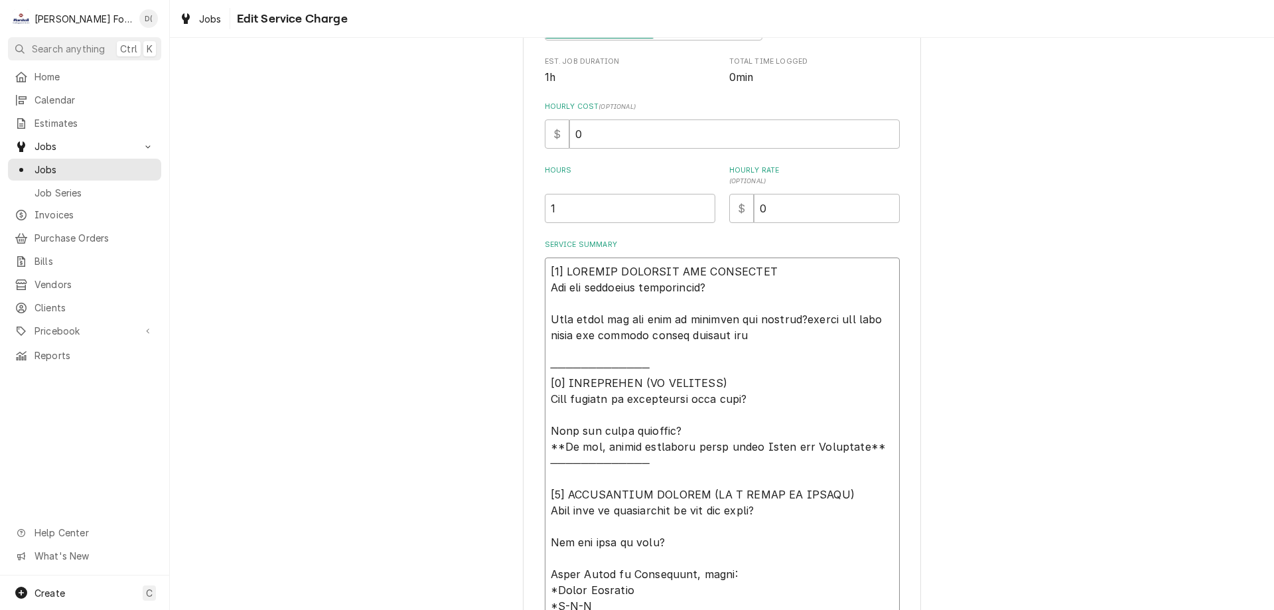
type textarea "x"
type textarea "[𝟭] 𝗜𝗡𝗜𝗧𝗜𝗔𝗟 𝗙𝗜𝗡𝗗𝗜𝗡𝗚𝗦 𝗔𝗡𝗗 𝗗𝗜𝗔𝗚𝗡𝗢𝗦𝗜𝗦 𝗪𝗮𝘀 𝘁𝗵𝗲 𝗲𝗾𝘂𝗶𝗽𝗺𝗲𝗻𝘁 𝗼𝗽𝗲𝗿𝗮𝘁𝗶𝗼𝗻𝗮𝗹? 𝗪𝗵𝗮𝘁 𝘀𝘁𝗲𝗽𝘀 𝗱𝗶…"
type textarea "x"
type textarea "[𝟭] 𝗜𝗡𝗜𝗧𝗜𝗔𝗟 𝗙𝗜𝗡𝗗𝗜𝗡𝗚𝗦 𝗔𝗡𝗗 𝗗𝗜𝗔𝗚𝗡𝗢𝗦𝗜𝗦 𝗪𝗮𝘀 𝘁𝗵𝗲 𝗲𝗾𝘂𝗶𝗽𝗺𝗲𝗻𝘁 𝗼𝗽𝗲𝗿𝗮𝘁𝗶𝗼𝗻𝗮𝗹? 𝗪𝗵𝗮𝘁 𝘀𝘁𝗲𝗽𝘀 𝗱𝗶…"
type textarea "x"
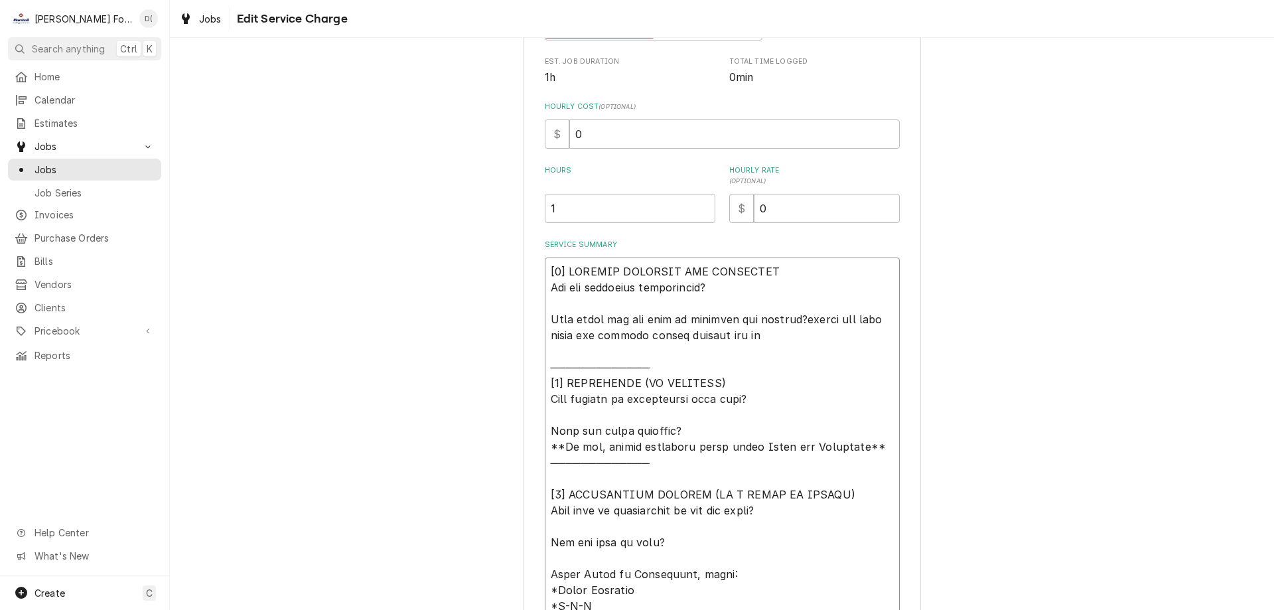
type textarea "[𝟭] 𝗜𝗡𝗜𝗧𝗜𝗔𝗟 𝗙𝗜𝗡𝗗𝗜𝗡𝗚𝗦 𝗔𝗡𝗗 𝗗𝗜𝗔𝗚𝗡𝗢𝗦𝗜𝗦 𝗪𝗮𝘀 𝘁𝗵𝗲 𝗲𝗾𝘂𝗶𝗽𝗺𝗲𝗻𝘁 𝗼𝗽𝗲𝗿𝗮𝘁𝗶𝗼𝗻𝗮𝗹? 𝗪𝗵𝗮𝘁 𝘀𝘁𝗲𝗽𝘀 𝗱𝗶…"
type textarea "x"
type textarea "[𝟭] 𝗜𝗡𝗜𝗧𝗜𝗔𝗟 𝗙𝗜𝗡𝗗𝗜𝗡𝗚𝗦 𝗔𝗡𝗗 𝗗𝗜𝗔𝗚𝗡𝗢𝗦𝗜𝗦 𝗪𝗮𝘀 𝘁𝗵𝗲 𝗲𝗾𝘂𝗶𝗽𝗺𝗲𝗻𝘁 𝗼𝗽𝗲𝗿𝗮𝘁𝗶𝗼𝗻𝗮𝗹? 𝗪𝗵𝗮𝘁 𝘀𝘁𝗲𝗽𝘀 𝗱𝗶…"
type textarea "x"
type textarea "[𝟭] 𝗜𝗡𝗜𝗧𝗜𝗔𝗟 𝗙𝗜𝗡𝗗𝗜𝗡𝗚𝗦 𝗔𝗡𝗗 𝗗𝗜𝗔𝗚𝗡𝗢𝗦𝗜𝗦 𝗪𝗮𝘀 𝘁𝗵𝗲 𝗲𝗾𝘂𝗶𝗽𝗺𝗲𝗻𝘁 𝗼𝗽𝗲𝗿𝗮𝘁𝗶𝗼𝗻𝗮𝗹? 𝗪𝗵𝗮𝘁 𝘀𝘁𝗲𝗽𝘀 𝗱𝗶…"
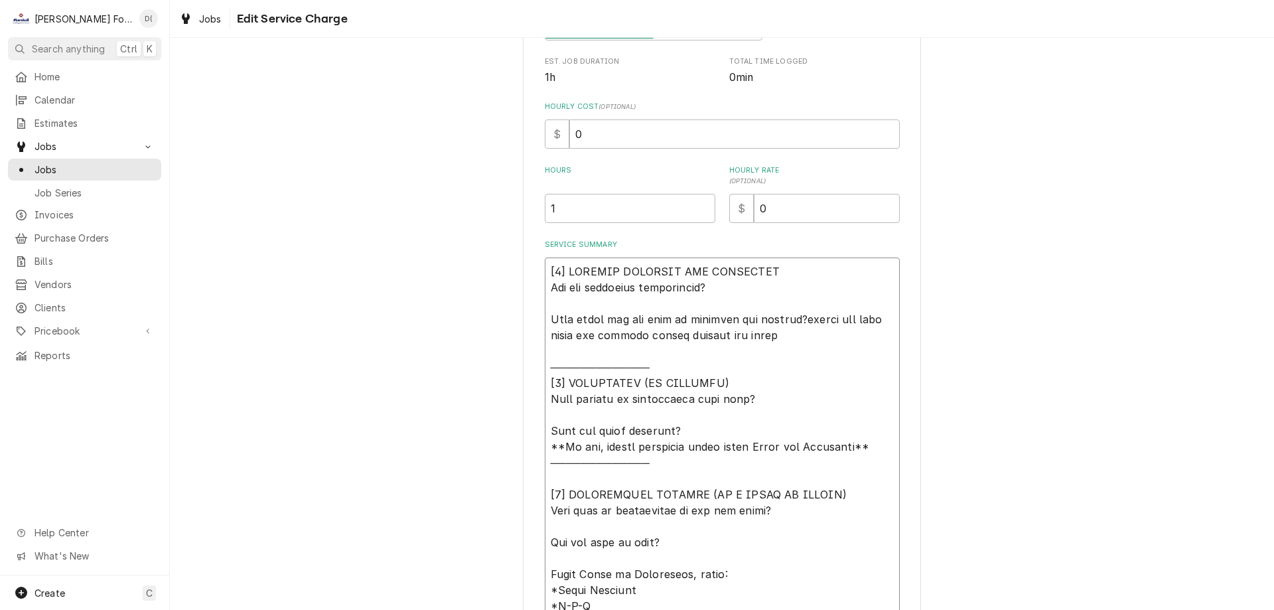
type textarea "x"
type textarea "[𝟭] 𝗜𝗡𝗜𝗧𝗜𝗔𝗟 𝗙𝗜𝗡𝗗𝗜𝗡𝗚𝗦 𝗔𝗡𝗗 𝗗𝗜𝗔𝗚𝗡𝗢𝗦𝗜𝗦 𝗪𝗮𝘀 𝘁𝗵𝗲 𝗲𝗾𝘂𝗶𝗽𝗺𝗲𝗻𝘁 𝗼𝗽𝗲𝗿𝗮𝘁𝗶𝗼𝗻𝗮𝗹? 𝗪𝗵𝗮𝘁 𝘀𝘁𝗲𝗽𝘀 𝗱𝗶…"
type textarea "x"
type textarea "[𝟭] 𝗜𝗡𝗜𝗧𝗜𝗔𝗟 𝗙𝗜𝗡𝗗𝗜𝗡𝗚𝗦 𝗔𝗡𝗗 𝗗𝗜𝗔𝗚𝗡𝗢𝗦𝗜𝗦 𝗪𝗮𝘀 𝘁𝗵𝗲 𝗲𝗾𝘂𝗶𝗽𝗺𝗲𝗻𝘁 𝗼𝗽𝗲𝗿𝗮𝘁𝗶𝗼𝗻𝗮𝗹? 𝗪𝗵𝗮𝘁 𝘀𝘁𝗲𝗽𝘀 𝗱𝗶…"
type textarea "x"
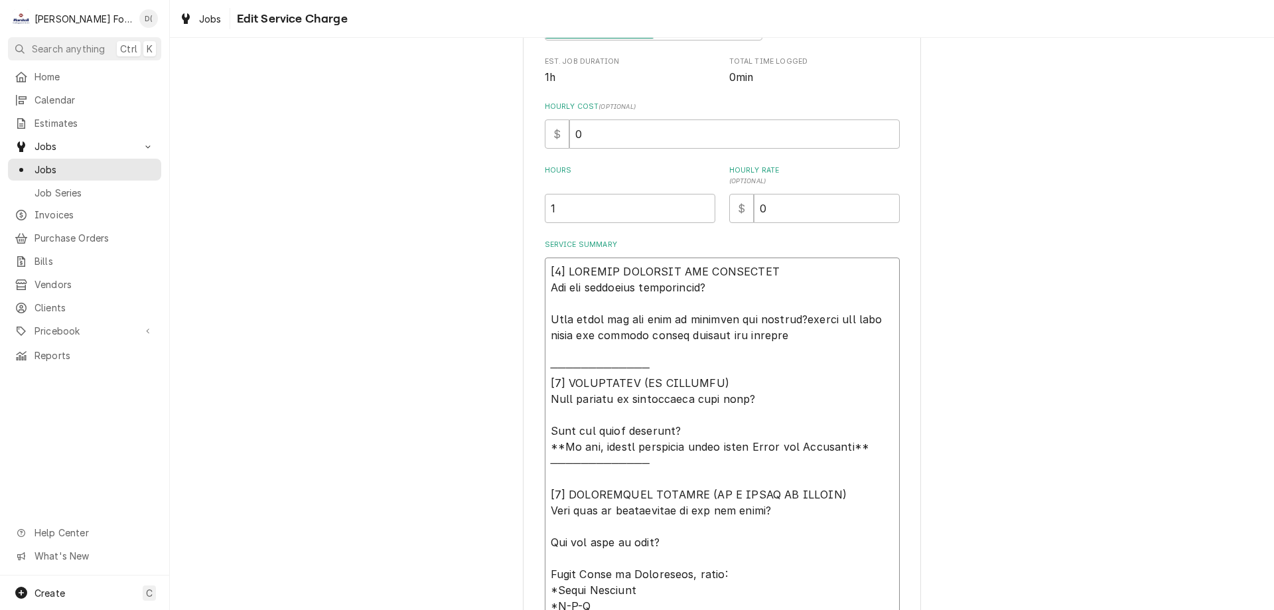
type textarea "[𝟭] 𝗜𝗡𝗜𝗧𝗜𝗔𝗟 𝗙𝗜𝗡𝗗𝗜𝗡𝗚𝗦 𝗔𝗡𝗗 𝗗𝗜𝗔𝗚𝗡𝗢𝗦𝗜𝗦 𝗪𝗮𝘀 𝘁𝗵𝗲 𝗲𝗾𝘂𝗶𝗽𝗺𝗲𝗻𝘁 𝗼𝗽𝗲𝗿𝗮𝘁𝗶𝗼𝗻𝗮𝗹? 𝗪𝗵𝗮𝘁 𝘀𝘁𝗲𝗽𝘀 𝗱𝗶…"
type textarea "x"
type textarea "[𝟭] 𝗜𝗡𝗜𝗧𝗜𝗔𝗟 𝗙𝗜𝗡𝗗𝗜𝗡𝗚𝗦 𝗔𝗡𝗗 𝗗𝗜𝗔𝗚𝗡𝗢𝗦𝗜𝗦 𝗪𝗮𝘀 𝘁𝗵𝗲 𝗲𝗾𝘂𝗶𝗽𝗺𝗲𝗻𝘁 𝗼𝗽𝗲𝗿𝗮𝘁𝗶𝗼𝗻𝗮𝗹? 𝗪𝗵𝗮𝘁 𝘀𝘁𝗲𝗽𝘀 𝗱𝗶…"
type textarea "x"
type textarea "[𝟭] 𝗜𝗡𝗜𝗧𝗜𝗔𝗟 𝗙𝗜𝗡𝗗𝗜𝗡𝗚𝗦 𝗔𝗡𝗗 𝗗𝗜𝗔𝗚𝗡𝗢𝗦𝗜𝗦 𝗪𝗮𝘀 𝘁𝗵𝗲 𝗲𝗾𝘂𝗶𝗽𝗺𝗲𝗻𝘁 𝗼𝗽𝗲𝗿𝗮𝘁𝗶𝗼𝗻𝗮𝗹? 𝗪𝗵𝗮𝘁 𝘀𝘁𝗲𝗽𝘀 𝗱𝗶…"
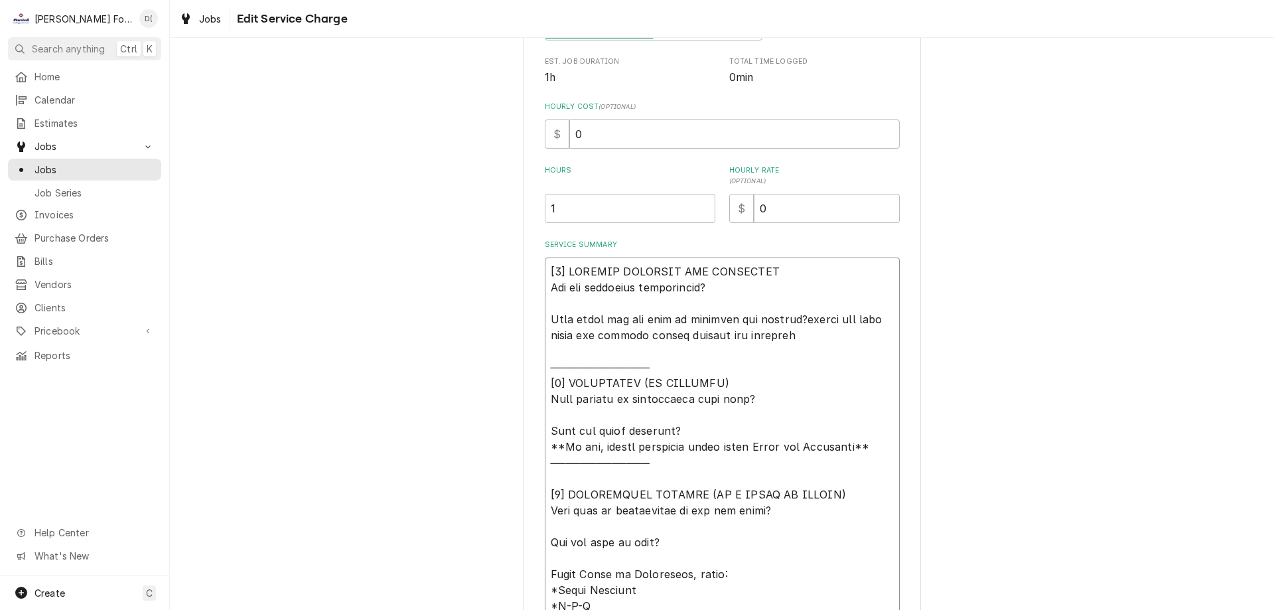
type textarea "x"
type textarea "[𝟭] 𝗜𝗡𝗜𝗧𝗜𝗔𝗟 𝗙𝗜𝗡𝗗𝗜𝗡𝗚𝗦 𝗔𝗡𝗗 𝗗𝗜𝗔𝗚𝗡𝗢𝗦𝗜𝗦 𝗪𝗮𝘀 𝘁𝗵𝗲 𝗲𝗾𝘂𝗶𝗽𝗺𝗲𝗻𝘁 𝗼𝗽𝗲𝗿𝗮𝘁𝗶𝗼𝗻𝗮𝗹? 𝗪𝗵𝗮𝘁 𝘀𝘁𝗲𝗽𝘀 𝗱𝗶…"
type textarea "x"
type textarea "[𝟭] 𝗜𝗡𝗜𝗧𝗜𝗔𝗟 𝗙𝗜𝗡𝗗𝗜𝗡𝗚𝗦 𝗔𝗡𝗗 𝗗𝗜𝗔𝗚𝗡𝗢𝗦𝗜𝗦 𝗪𝗮𝘀 𝘁𝗵𝗲 𝗲𝗾𝘂𝗶𝗽𝗺𝗲𝗻𝘁 𝗼𝗽𝗲𝗿𝗮𝘁𝗶𝗼𝗻𝗮𝗹? 𝗪𝗵𝗮𝘁 𝘀𝘁𝗲𝗽𝘀 𝗱𝗶…"
type textarea "x"
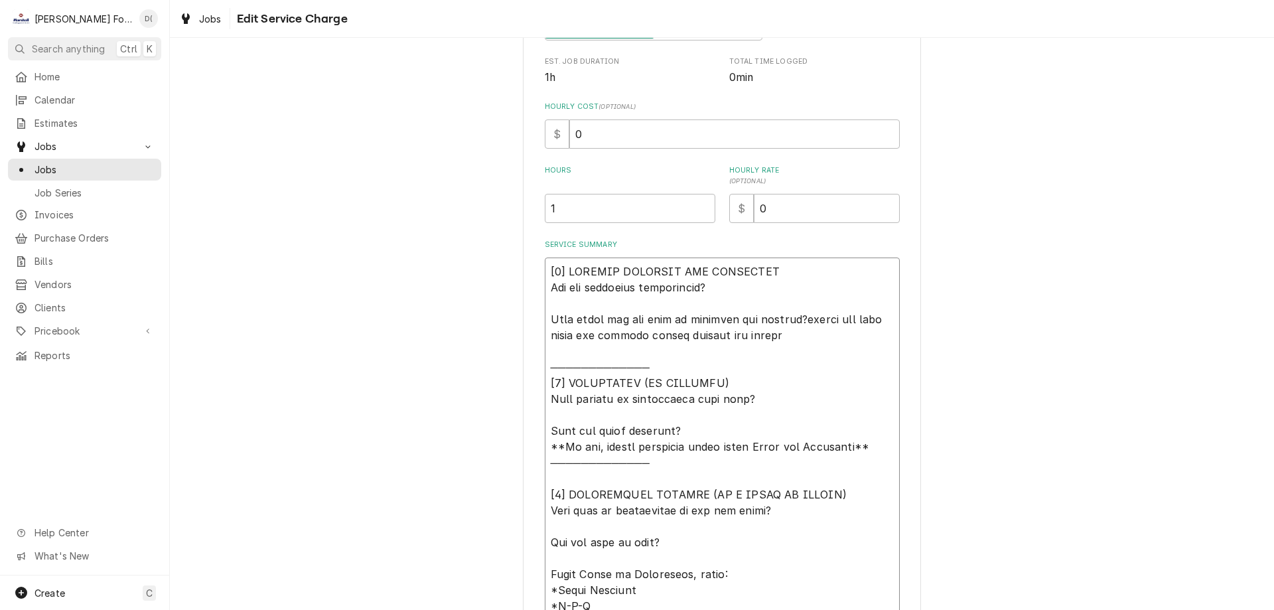
type textarea "[𝟭] 𝗜𝗡𝗜𝗧𝗜𝗔𝗟 𝗙𝗜𝗡𝗗𝗜𝗡𝗚𝗦 𝗔𝗡𝗗 𝗗𝗜𝗔𝗚𝗡𝗢𝗦𝗜𝗦 𝗪𝗮𝘀 𝘁𝗵𝗲 𝗲𝗾𝘂𝗶𝗽𝗺𝗲𝗻𝘁 𝗼𝗽𝗲𝗿𝗮𝘁𝗶𝗼𝗻𝗮𝗹? 𝗪𝗵𝗮𝘁 𝘀𝘁𝗲𝗽𝘀 𝗱𝗶…"
type textarea "x"
type textarea "[𝟭] 𝗜𝗡𝗜𝗧𝗜𝗔𝗟 𝗙𝗜𝗡𝗗𝗜𝗡𝗚𝗦 𝗔𝗡𝗗 𝗗𝗜𝗔𝗚𝗡𝗢𝗦𝗜𝗦 𝗪𝗮𝘀 𝘁𝗵𝗲 𝗲𝗾𝘂𝗶𝗽𝗺𝗲𝗻𝘁 𝗼𝗽𝗲𝗿𝗮𝘁𝗶𝗼𝗻𝗮𝗹? 𝗪𝗵𝗮𝘁 𝘀𝘁𝗲𝗽𝘀 𝗱𝗶…"
type textarea "x"
type textarea "[𝟭] 𝗜𝗡𝗜𝗧𝗜𝗔𝗟 𝗙𝗜𝗡𝗗𝗜𝗡𝗚𝗦 𝗔𝗡𝗗 𝗗𝗜𝗔𝗚𝗡𝗢𝗦𝗜𝗦 𝗪𝗮𝘀 𝘁𝗵𝗲 𝗲𝗾𝘂𝗶𝗽𝗺𝗲𝗻𝘁 𝗼𝗽𝗲𝗿𝗮𝘁𝗶𝗼𝗻𝗮𝗹? 𝗪𝗵𝗮𝘁 𝘀𝘁𝗲𝗽𝘀 𝗱𝗶…"
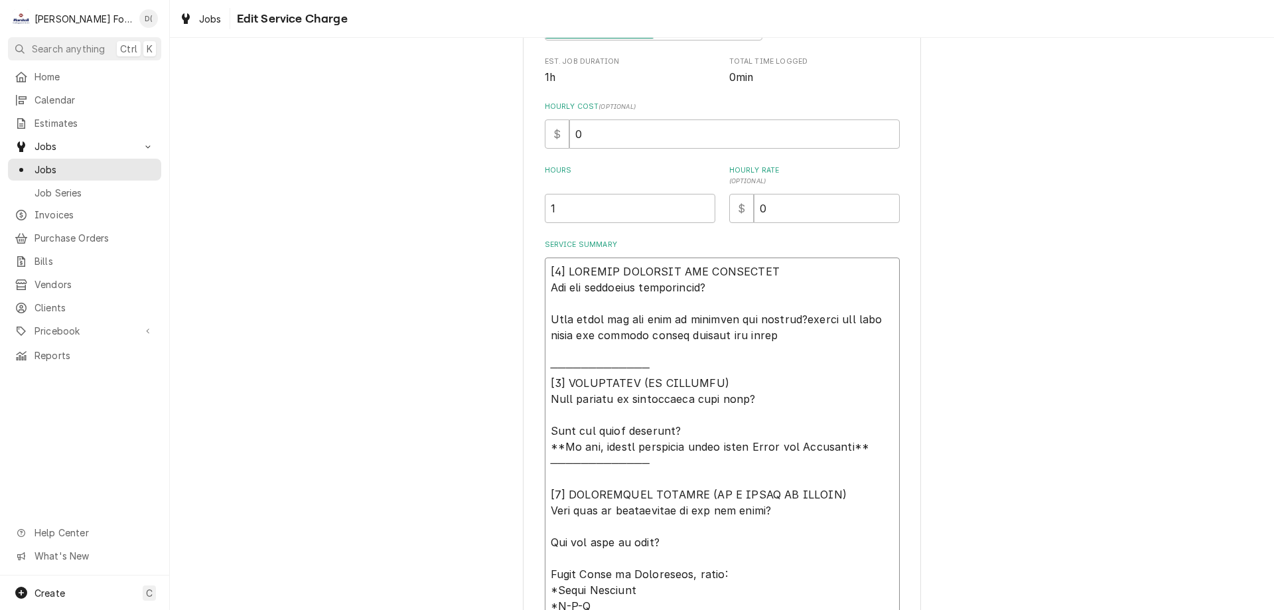
type textarea "x"
type textarea "[𝟭] 𝗜𝗡𝗜𝗧𝗜𝗔𝗟 𝗙𝗜𝗡𝗗𝗜𝗡𝗚𝗦 𝗔𝗡𝗗 𝗗𝗜𝗔𝗚𝗡𝗢𝗦𝗜𝗦 𝗪𝗮𝘀 𝘁𝗵𝗲 𝗲𝗾𝘂𝗶𝗽𝗺𝗲𝗻𝘁 𝗼𝗽𝗲𝗿𝗮𝘁𝗶𝗼𝗻𝗮𝗹? 𝗪𝗵𝗮𝘁 𝘀𝘁𝗲𝗽𝘀 𝗱𝗶…"
type textarea "x"
type textarea "[𝟭] 𝗜𝗡𝗜𝗧𝗜𝗔𝗟 𝗙𝗜𝗡𝗗𝗜𝗡𝗚𝗦 𝗔𝗡𝗗 𝗗𝗜𝗔𝗚𝗡𝗢𝗦𝗜𝗦 𝗪𝗮𝘀 𝘁𝗵𝗲 𝗲𝗾𝘂𝗶𝗽𝗺𝗲𝗻𝘁 𝗼𝗽𝗲𝗿𝗮𝘁𝗶𝗼𝗻𝗮𝗹? 𝗪𝗵𝗮𝘁 𝘀𝘁𝗲𝗽𝘀 𝗱𝗶…"
type textarea "x"
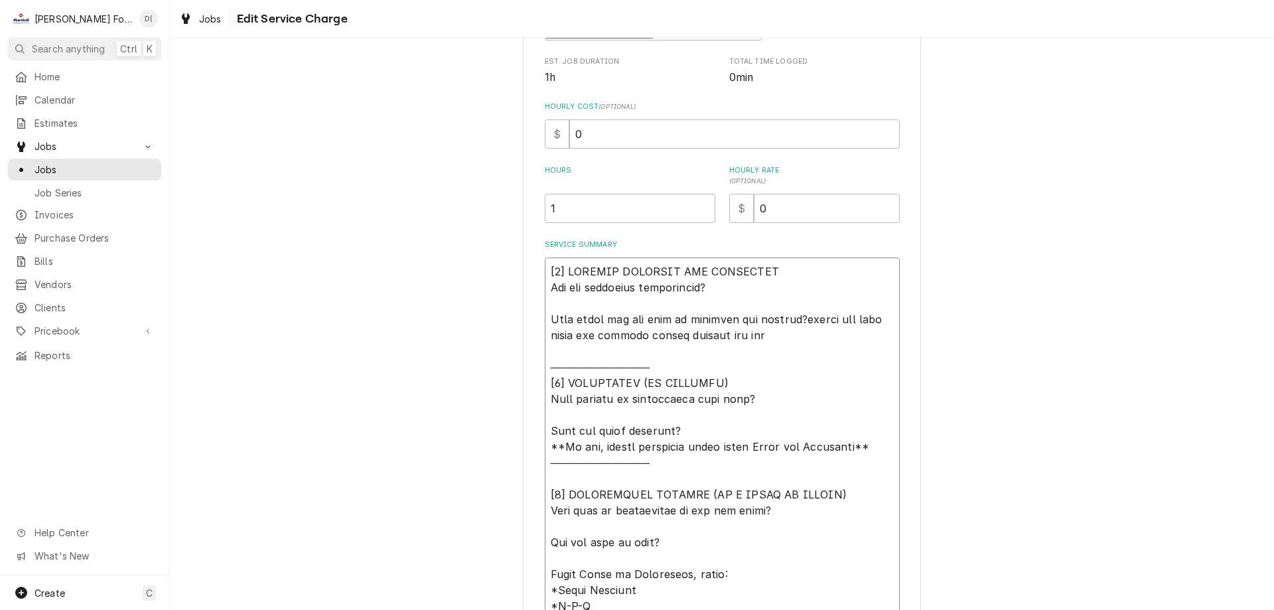
type textarea "[𝟭] 𝗜𝗡𝗜𝗧𝗜𝗔𝗟 𝗙𝗜𝗡𝗗𝗜𝗡𝗚𝗦 𝗔𝗡𝗗 𝗗𝗜𝗔𝗚𝗡𝗢𝗦𝗜𝗦 𝗪𝗮𝘀 𝘁𝗵𝗲 𝗲𝗾𝘂𝗶𝗽𝗺𝗲𝗻𝘁 𝗼𝗽𝗲𝗿𝗮𝘁𝗶𝗼𝗻𝗮𝗹? 𝗪𝗵𝗮𝘁 𝘀𝘁𝗲𝗽𝘀 𝗱𝗶…"
type textarea "x"
type textarea "[𝟭] 𝗜𝗡𝗜𝗧𝗜𝗔𝗟 𝗙𝗜𝗡𝗗𝗜𝗡𝗚𝗦 𝗔𝗡𝗗 𝗗𝗜𝗔𝗚𝗡𝗢𝗦𝗜𝗦 𝗪𝗮𝘀 𝘁𝗵𝗲 𝗲𝗾𝘂𝗶𝗽𝗺𝗲𝗻𝘁 𝗼𝗽𝗲𝗿𝗮𝘁𝗶𝗼𝗻𝗮𝗹? 𝗪𝗵𝗮𝘁 𝘀𝘁𝗲𝗽𝘀 𝗱𝗶…"
type textarea "x"
type textarea "[𝟭] 𝗜𝗡𝗜𝗧𝗜𝗔𝗟 𝗙𝗜𝗡𝗗𝗜𝗡𝗚𝗦 𝗔𝗡𝗗 𝗗𝗜𝗔𝗚𝗡𝗢𝗦𝗜𝗦 𝗪𝗮𝘀 𝘁𝗵𝗲 𝗲𝗾𝘂𝗶𝗽𝗺𝗲𝗻𝘁 𝗼𝗽𝗲𝗿𝗮𝘁𝗶𝗼𝗻𝗮𝗹? 𝗪𝗵𝗮𝘁 𝘀𝘁𝗲𝗽𝘀 𝗱𝗶…"
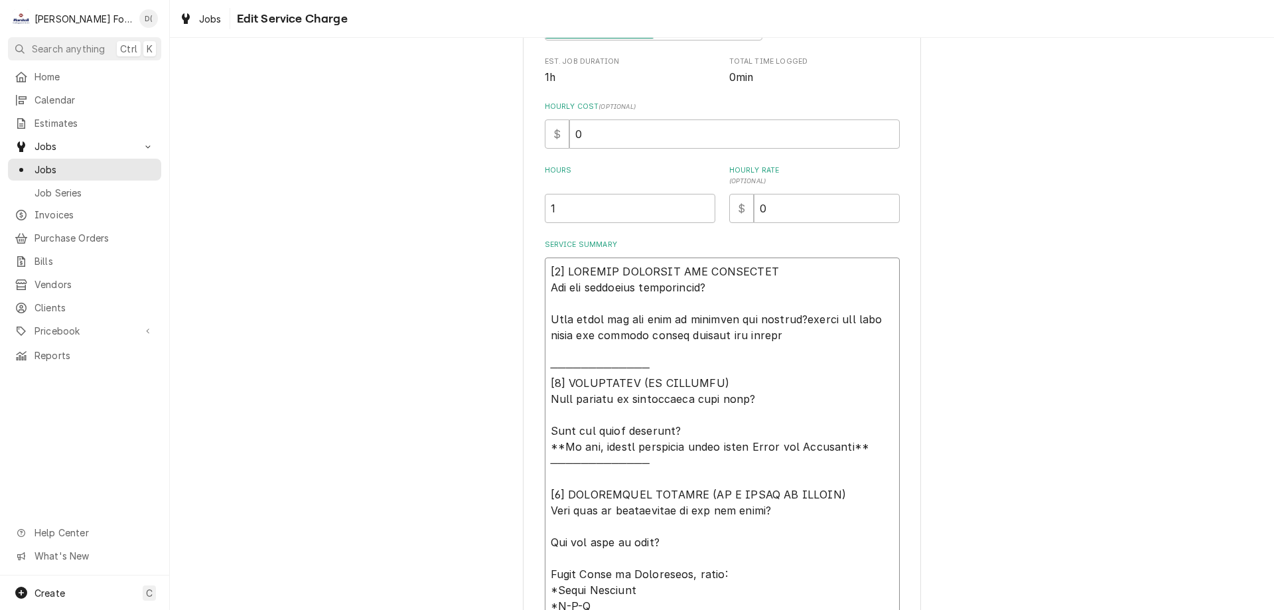
type textarea "x"
type textarea "[𝟭] 𝗜𝗡𝗜𝗧𝗜𝗔𝗟 𝗙𝗜𝗡𝗗𝗜𝗡𝗚𝗦 𝗔𝗡𝗗 𝗗𝗜𝗔𝗚𝗡𝗢𝗦𝗜𝗦 𝗪𝗮𝘀 𝘁𝗵𝗲 𝗲𝗾𝘂𝗶𝗽𝗺𝗲𝗻𝘁 𝗼𝗽𝗲𝗿𝗮𝘁𝗶𝗼𝗻𝗮𝗹? 𝗪𝗵𝗮𝘁 𝘀𝘁𝗲𝗽𝘀 𝗱𝗶…"
type textarea "x"
type textarea "[𝟭] 𝗜𝗡𝗜𝗧𝗜𝗔𝗟 𝗙𝗜𝗡𝗗𝗜𝗡𝗚𝗦 𝗔𝗡𝗗 𝗗𝗜𝗔𝗚𝗡𝗢𝗦𝗜𝗦 𝗪𝗮𝘀 𝘁𝗵𝗲 𝗲𝗾𝘂𝗶𝗽𝗺𝗲𝗻𝘁 𝗼𝗽𝗲𝗿𝗮𝘁𝗶𝗼𝗻𝗮𝗹? 𝗪𝗵𝗮𝘁 𝘀𝘁𝗲𝗽𝘀 𝗱𝗶…"
type textarea "x"
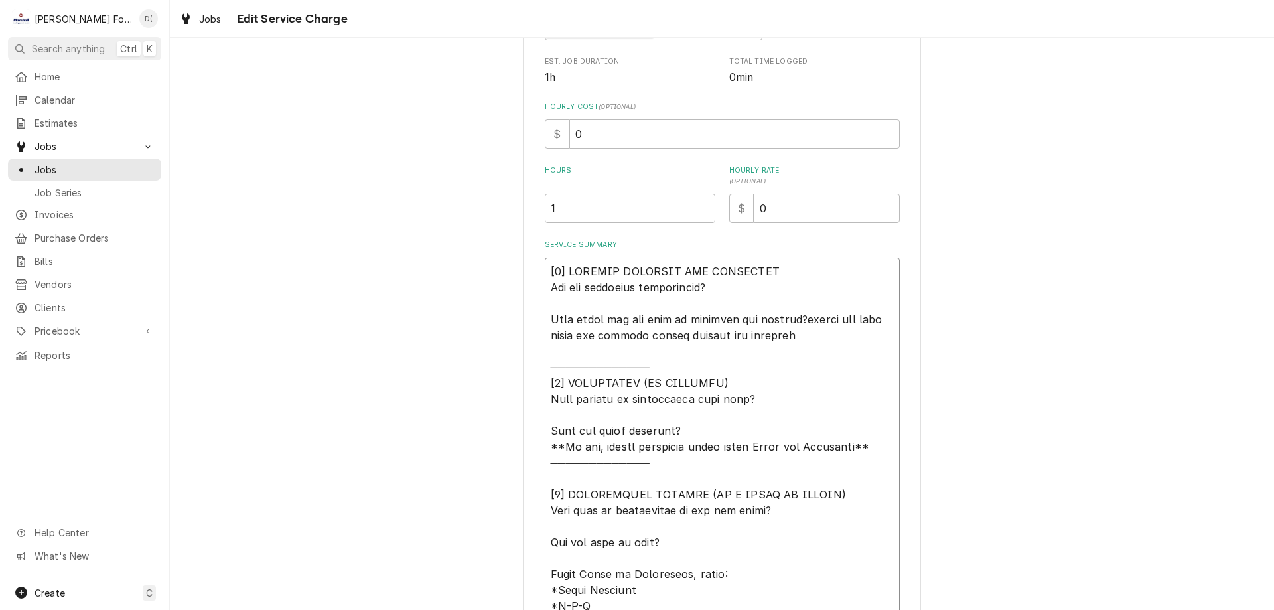
type textarea "[𝟭] 𝗜𝗡𝗜𝗧𝗜𝗔𝗟 𝗙𝗜𝗡𝗗𝗜𝗡𝗚𝗦 𝗔𝗡𝗗 𝗗𝗜𝗔𝗚𝗡𝗢𝗦𝗜𝗦 𝗪𝗮𝘀 𝘁𝗵𝗲 𝗲𝗾𝘂𝗶𝗽𝗺𝗲𝗻𝘁 𝗼𝗽𝗲𝗿𝗮𝘁𝗶𝗼𝗻𝗮𝗹? 𝗪𝗵𝗮𝘁 𝘀𝘁𝗲𝗽𝘀 𝗱𝗶…"
type textarea "x"
type textarea "[𝟭] 𝗜𝗡𝗜𝗧𝗜𝗔𝗟 𝗙𝗜𝗡𝗗𝗜𝗡𝗚𝗦 𝗔𝗡𝗗 𝗗𝗜𝗔𝗚𝗡𝗢𝗦𝗜𝗦 𝗪𝗮𝘀 𝘁𝗵𝗲 𝗲𝗾𝘂𝗶𝗽𝗺𝗲𝗻𝘁 𝗼𝗽𝗲𝗿𝗮𝘁𝗶𝗼𝗻𝗮𝗹? 𝗪𝗵𝗮𝘁 𝘀𝘁𝗲𝗽𝘀 𝗱𝗶…"
type textarea "x"
type textarea "[𝟭] 𝗜𝗡𝗜𝗧𝗜𝗔𝗟 𝗙𝗜𝗡𝗗𝗜𝗡𝗚𝗦 𝗔𝗡𝗗 𝗗𝗜𝗔𝗚𝗡𝗢𝗦𝗜𝗦 𝗪𝗮𝘀 𝘁𝗵𝗲 𝗲𝗾𝘂𝗶𝗽𝗺𝗲𝗻𝘁 𝗼𝗽𝗲𝗿𝗮𝘁𝗶𝗼𝗻𝗮𝗹? 𝗪𝗵𝗮𝘁 𝘀𝘁𝗲𝗽𝘀 𝗱𝗶…"
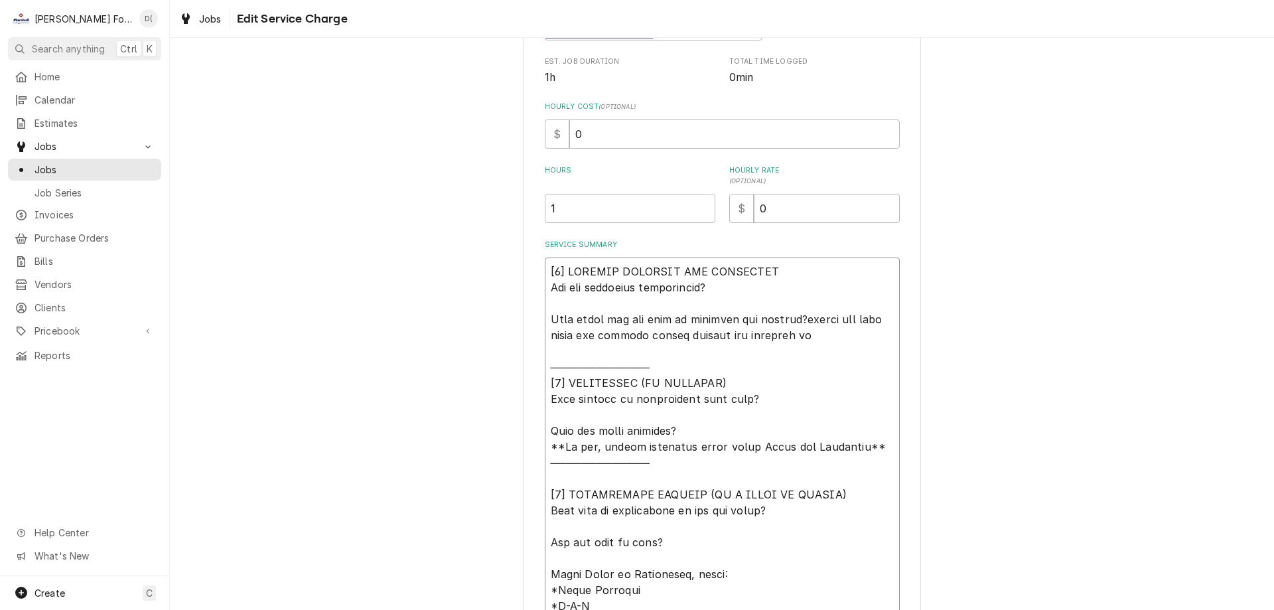
type textarea "x"
type textarea "[𝟭] 𝗜𝗡𝗜𝗧𝗜𝗔𝗟 𝗙𝗜𝗡𝗗𝗜𝗡𝗚𝗦 𝗔𝗡𝗗 𝗗𝗜𝗔𝗚𝗡𝗢𝗦𝗜𝗦 𝗪𝗮𝘀 𝘁𝗵𝗲 𝗲𝗾𝘂𝗶𝗽𝗺𝗲𝗻𝘁 𝗼𝗽𝗲𝗿𝗮𝘁𝗶𝗼𝗻𝗮𝗹? 𝗪𝗵𝗮𝘁 𝘀𝘁𝗲𝗽𝘀 𝗱𝗶…"
type textarea "x"
type textarea "[𝟭] 𝗜𝗡𝗜𝗧𝗜𝗔𝗟 𝗙𝗜𝗡𝗗𝗜𝗡𝗚𝗦 𝗔𝗡𝗗 𝗗𝗜𝗔𝗚𝗡𝗢𝗦𝗜𝗦 𝗪𝗮𝘀 𝘁𝗵𝗲 𝗲𝗾𝘂𝗶𝗽𝗺𝗲𝗻𝘁 𝗼𝗽𝗲𝗿𝗮𝘁𝗶𝗼𝗻𝗮𝗹? 𝗪𝗵𝗮𝘁 𝘀𝘁𝗲𝗽𝘀 𝗱𝗶…"
type textarea "x"
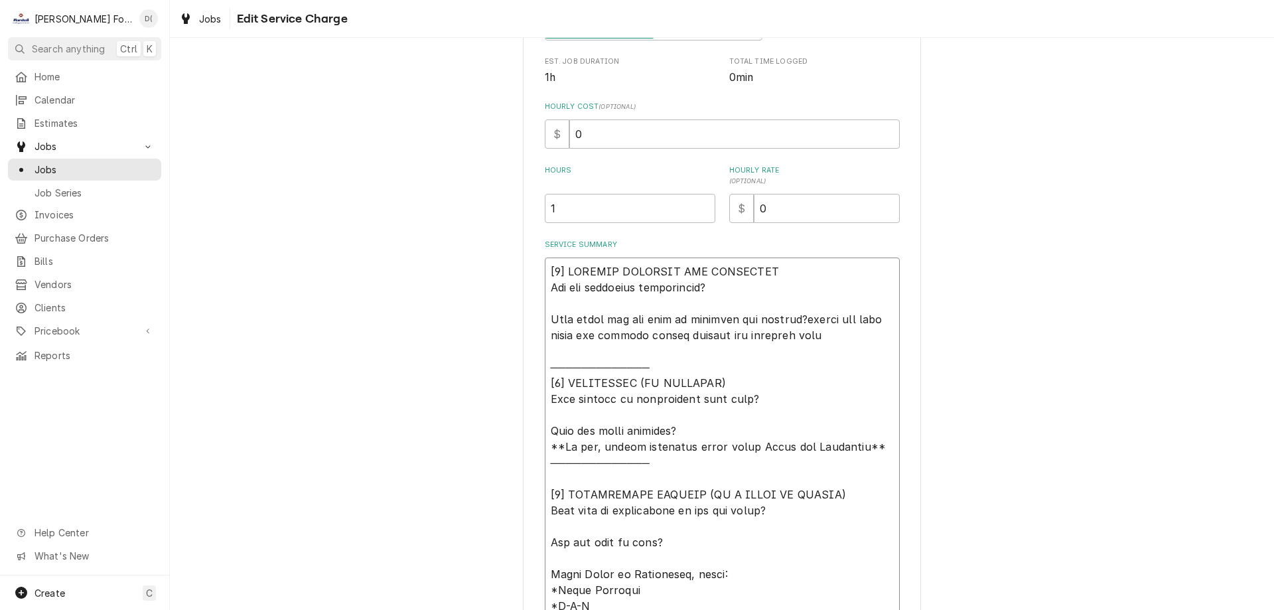
type textarea "[𝟭] 𝗜𝗡𝗜𝗧𝗜𝗔𝗟 𝗙𝗜𝗡𝗗𝗜𝗡𝗚𝗦 𝗔𝗡𝗗 𝗗𝗜𝗔𝗚𝗡𝗢𝗦𝗜𝗦 𝗪𝗮𝘀 𝘁𝗵𝗲 𝗲𝗾𝘂𝗶𝗽𝗺𝗲𝗻𝘁 𝗼𝗽𝗲𝗿𝗮𝘁𝗶𝗼𝗻𝗮𝗹? 𝗪𝗵𝗮𝘁 𝘀𝘁𝗲𝗽𝘀 𝗱𝗶…"
type textarea "x"
type textarea "[𝟭] 𝗜𝗡𝗜𝗧𝗜𝗔𝗟 𝗙𝗜𝗡𝗗𝗜𝗡𝗚𝗦 𝗔𝗡𝗗 𝗗𝗜𝗔𝗚𝗡𝗢𝗦𝗜𝗦 𝗪𝗮𝘀 𝘁𝗵𝗲 𝗲𝗾𝘂𝗶𝗽𝗺𝗲𝗻𝘁 𝗼𝗽𝗲𝗿𝗮𝘁𝗶𝗼𝗻𝗮𝗹? 𝗪𝗵𝗮𝘁 𝘀𝘁𝗲𝗽𝘀 𝗱𝗶…"
type textarea "x"
type textarea "[𝟭] 𝗜𝗡𝗜𝗧𝗜𝗔𝗟 𝗙𝗜𝗡𝗗𝗜𝗡𝗚𝗦 𝗔𝗡𝗗 𝗗𝗜𝗔𝗚𝗡𝗢𝗦𝗜𝗦 𝗪𝗮𝘀 𝘁𝗵𝗲 𝗲𝗾𝘂𝗶𝗽𝗺𝗲𝗻𝘁 𝗼𝗽𝗲𝗿𝗮𝘁𝗶𝗼𝗻𝗮𝗹? 𝗪𝗵𝗮𝘁 𝘀𝘁𝗲𝗽𝘀 𝗱𝗶…"
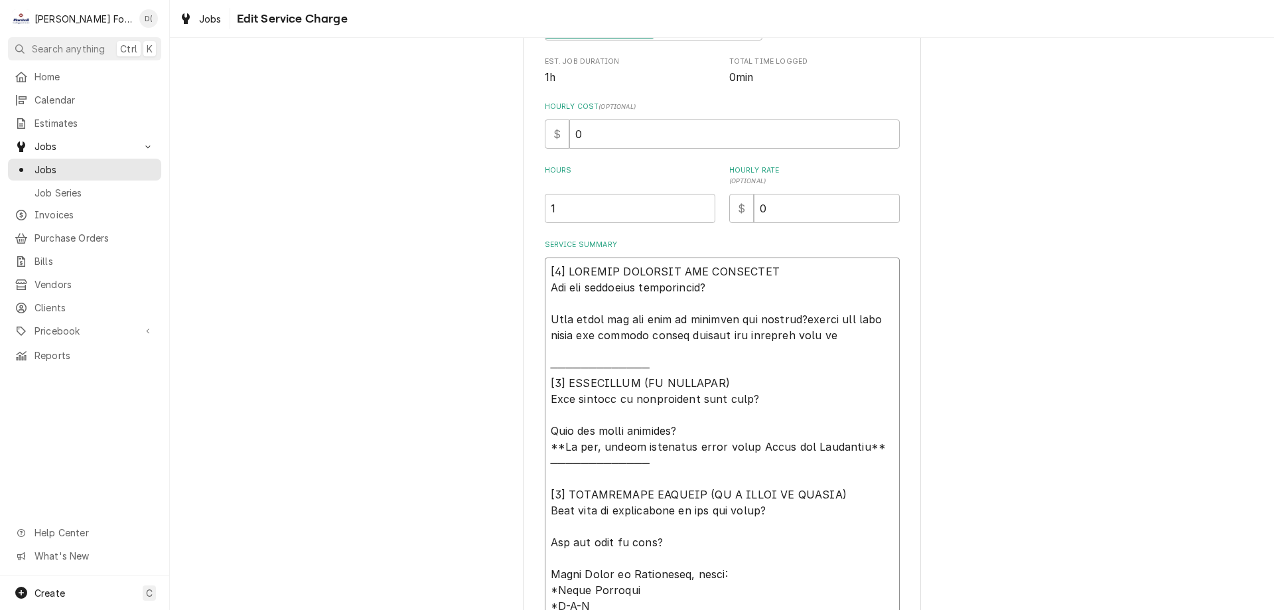
type textarea "x"
type textarea "[𝟭] 𝗜𝗡𝗜𝗧𝗜𝗔𝗟 𝗙𝗜𝗡𝗗𝗜𝗡𝗚𝗦 𝗔𝗡𝗗 𝗗𝗜𝗔𝗚𝗡𝗢𝗦𝗜𝗦 𝗪𝗮𝘀 𝘁𝗵𝗲 𝗲𝗾𝘂𝗶𝗽𝗺𝗲𝗻𝘁 𝗼𝗽𝗲𝗿𝗮𝘁𝗶𝗼𝗻𝗮𝗹? 𝗪𝗵𝗮𝘁 𝘀𝘁𝗲𝗽𝘀 𝗱𝗶…"
type textarea "x"
type textarea "[𝟭] 𝗜𝗡𝗜𝗧𝗜𝗔𝗟 𝗙𝗜𝗡𝗗𝗜𝗡𝗚𝗦 𝗔𝗡𝗗 𝗗𝗜𝗔𝗚𝗡𝗢𝗦𝗜𝗦 𝗪𝗮𝘀 𝘁𝗵𝗲 𝗲𝗾𝘂𝗶𝗽𝗺𝗲𝗻𝘁 𝗼𝗽𝗲𝗿𝗮𝘁𝗶𝗼𝗻𝗮𝗹? 𝗪𝗵𝗮𝘁 𝘀𝘁𝗲𝗽𝘀 𝗱𝗶…"
type textarea "x"
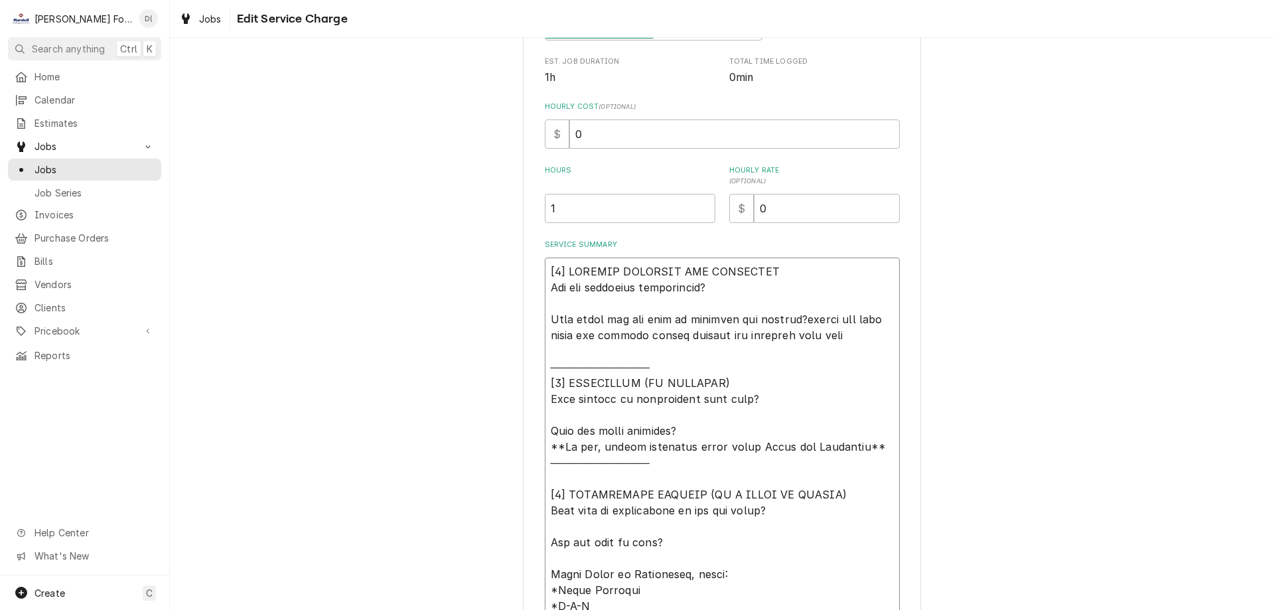
type textarea "[𝟭] 𝗜𝗡𝗜𝗧𝗜𝗔𝗟 𝗙𝗜𝗡𝗗𝗜𝗡𝗚𝗦 𝗔𝗡𝗗 𝗗𝗜𝗔𝗚𝗡𝗢𝗦𝗜𝗦 𝗪𝗮𝘀 𝘁𝗵𝗲 𝗲𝗾𝘂𝗶𝗽𝗺𝗲𝗻𝘁 𝗼𝗽𝗲𝗿𝗮𝘁𝗶𝗼𝗻𝗮𝗹? 𝗪𝗵𝗮𝘁 𝘀𝘁𝗲𝗽𝘀 𝗱𝗶…"
type textarea "x"
type textarea "[𝟭] 𝗜𝗡𝗜𝗧𝗜𝗔𝗟 𝗙𝗜𝗡𝗗𝗜𝗡𝗚𝗦 𝗔𝗡𝗗 𝗗𝗜𝗔𝗚𝗡𝗢𝗦𝗜𝗦 𝗪𝗮𝘀 𝘁𝗵𝗲 𝗲𝗾𝘂𝗶𝗽𝗺𝗲𝗻𝘁 𝗼𝗽𝗲𝗿𝗮𝘁𝗶𝗼𝗻𝗮𝗹? 𝗪𝗵𝗮𝘁 𝘀𝘁𝗲𝗽𝘀 𝗱𝗶…"
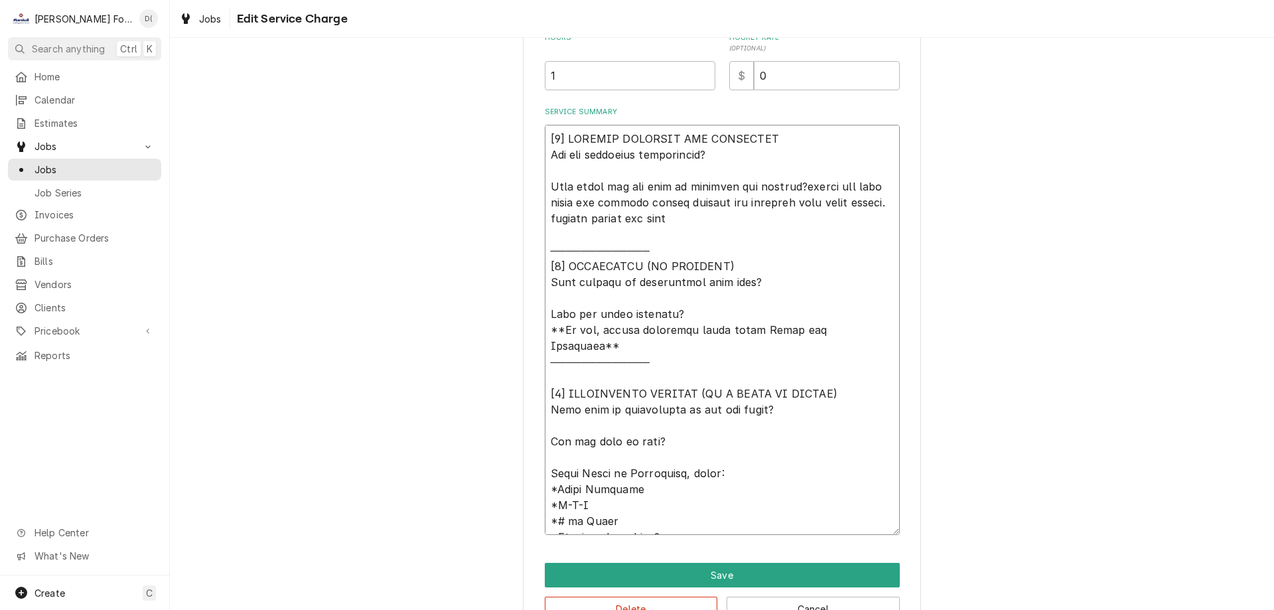
scroll to position [438, 0]
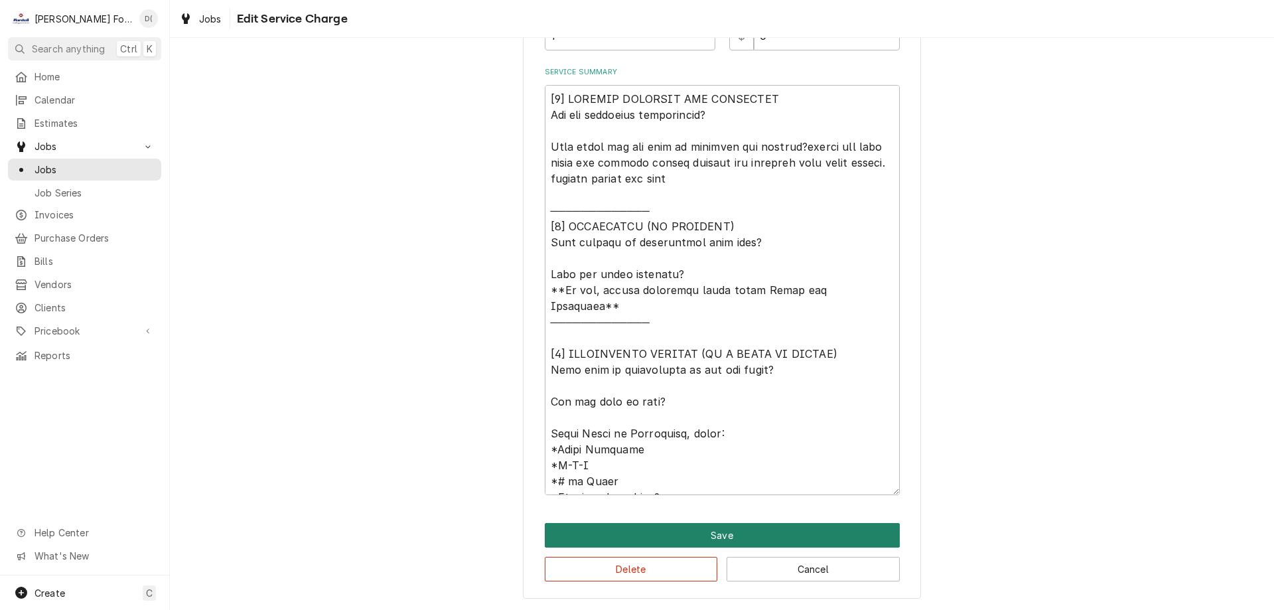
click at [721, 527] on button "Save" at bounding box center [722, 535] width 355 height 25
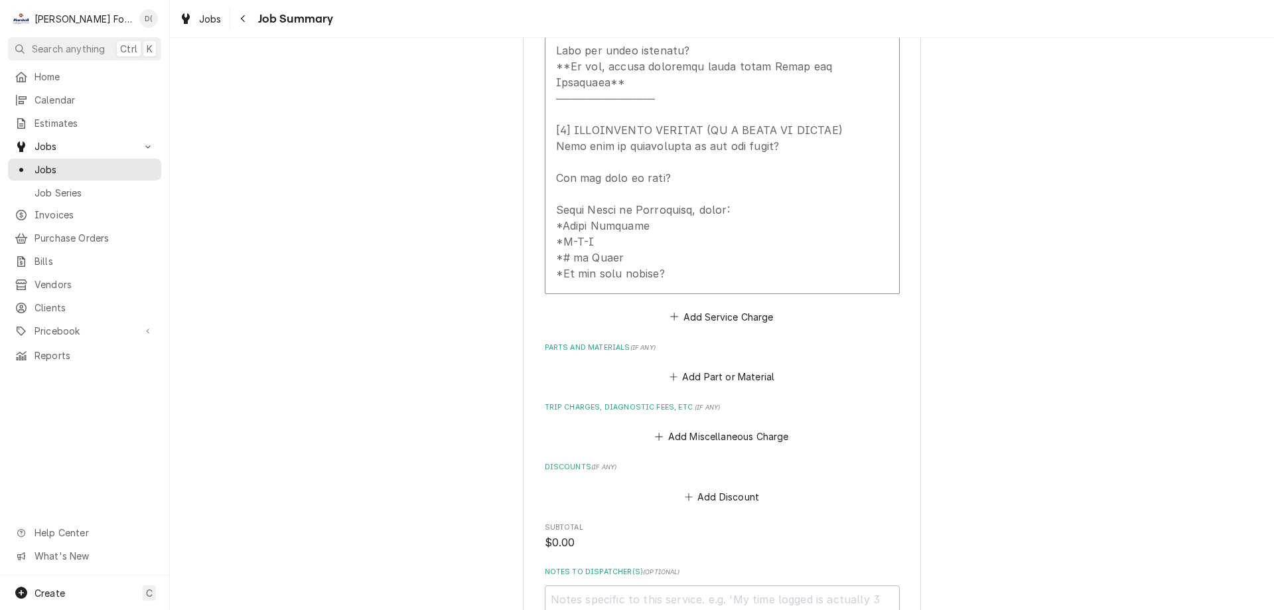
scroll to position [862, 0]
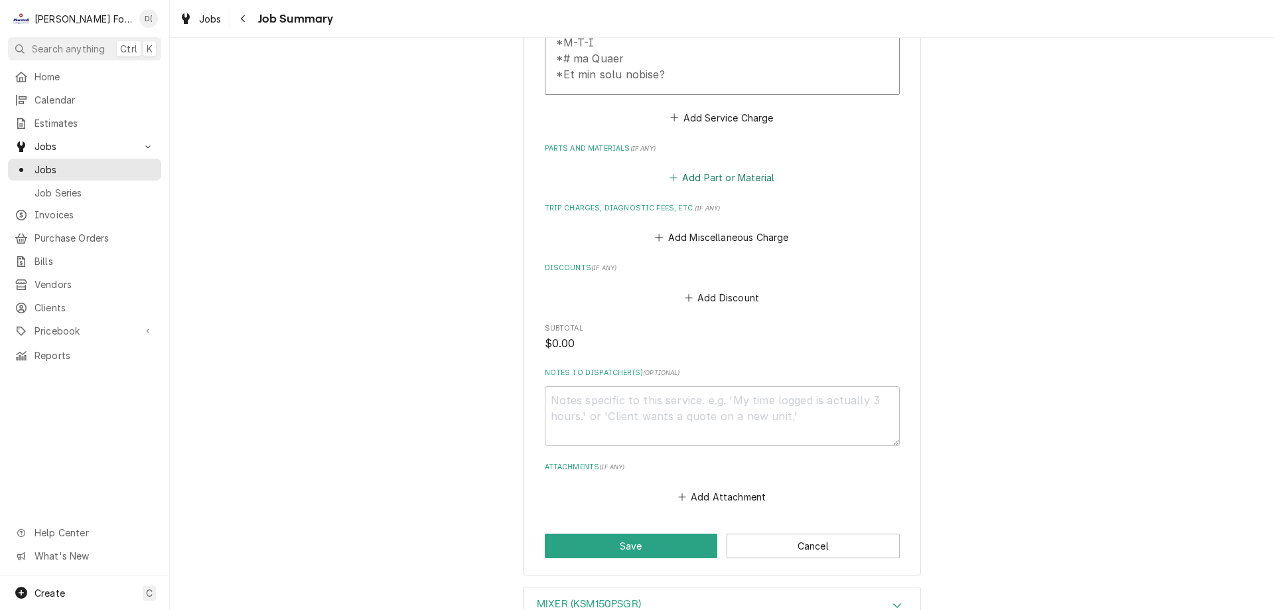
click at [669, 174] on icon "Parts and Materials" at bounding box center [672, 177] width 7 height 7
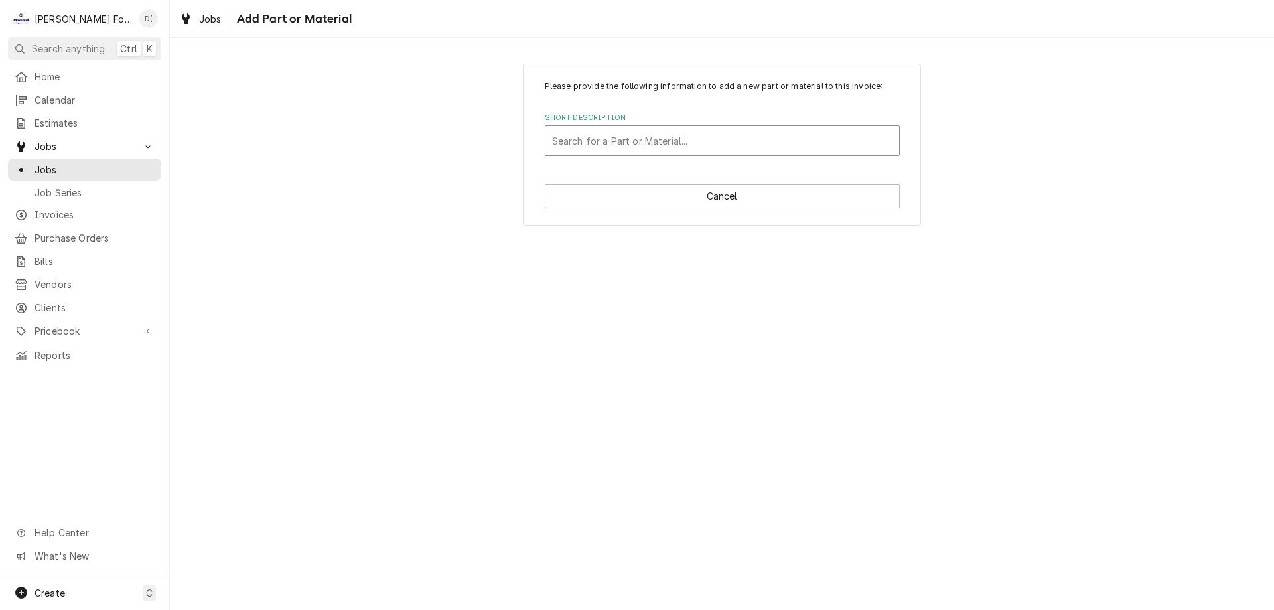
click at [620, 144] on div "Short Description" at bounding box center [722, 141] width 340 height 24
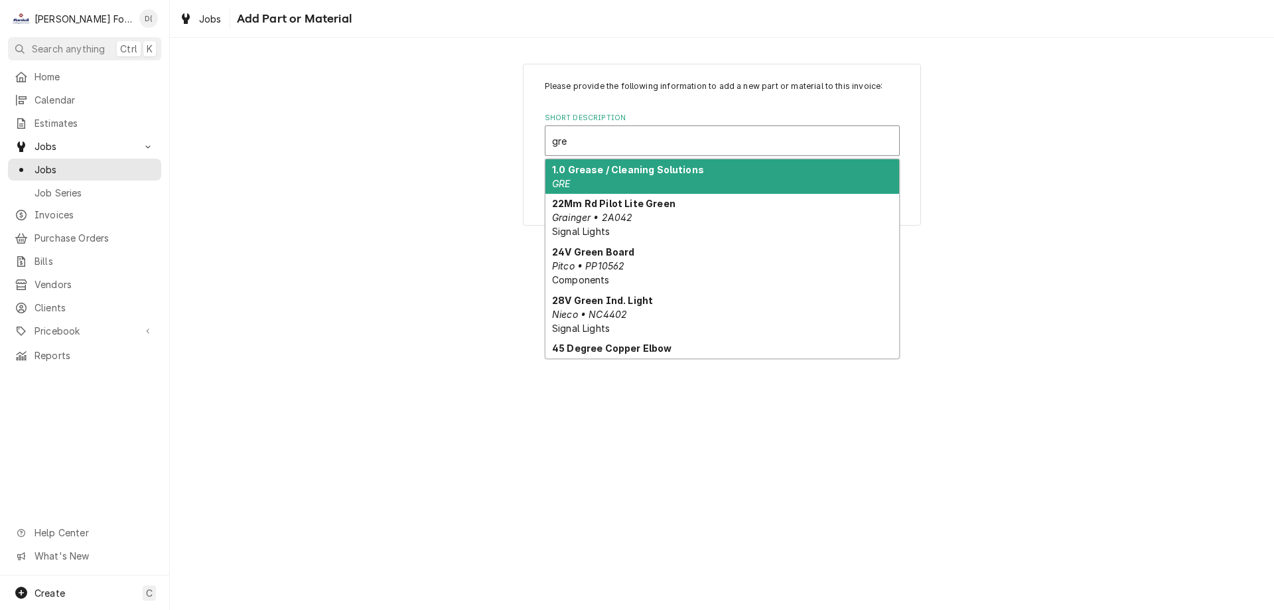
click at [624, 167] on strong "1.0 Grease / Cleaning Solutions" at bounding box center [628, 169] width 152 height 11
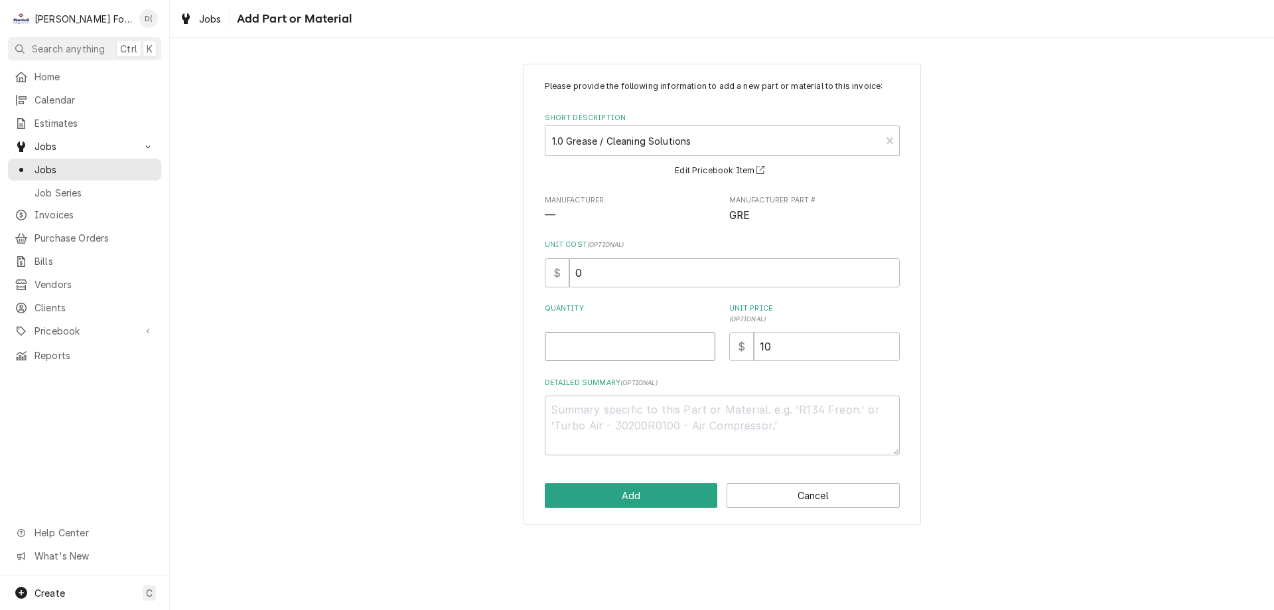
click at [590, 345] on input "Quantity" at bounding box center [630, 346] width 170 height 29
click at [613, 496] on button "Add" at bounding box center [631, 495] width 173 height 25
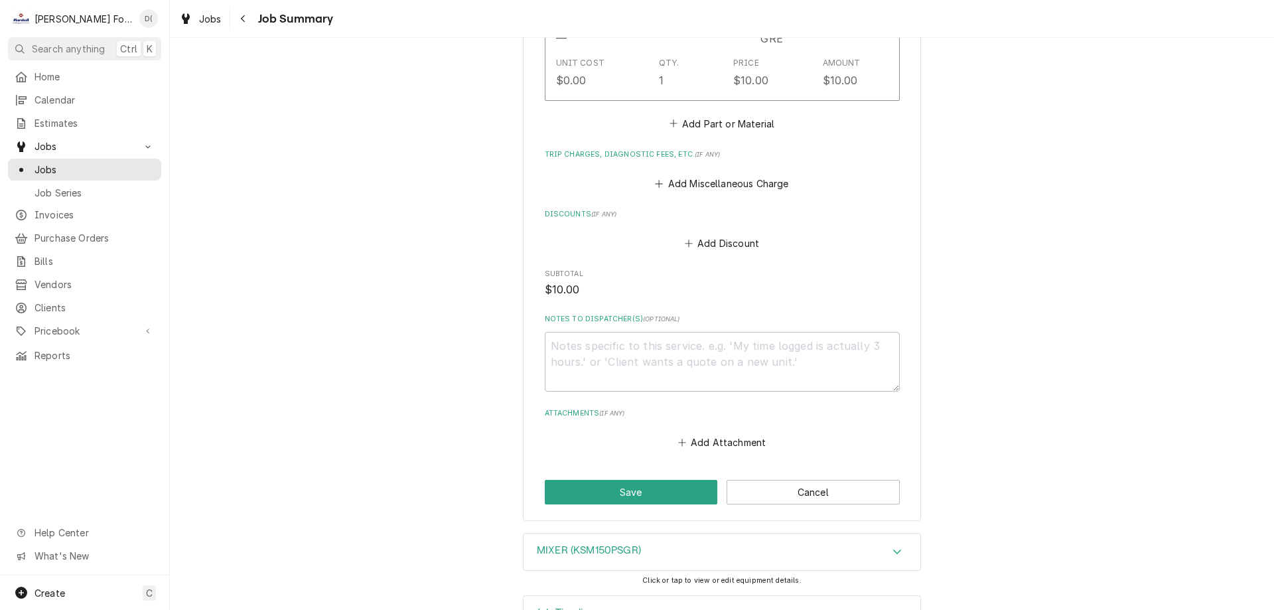
scroll to position [1094, 0]
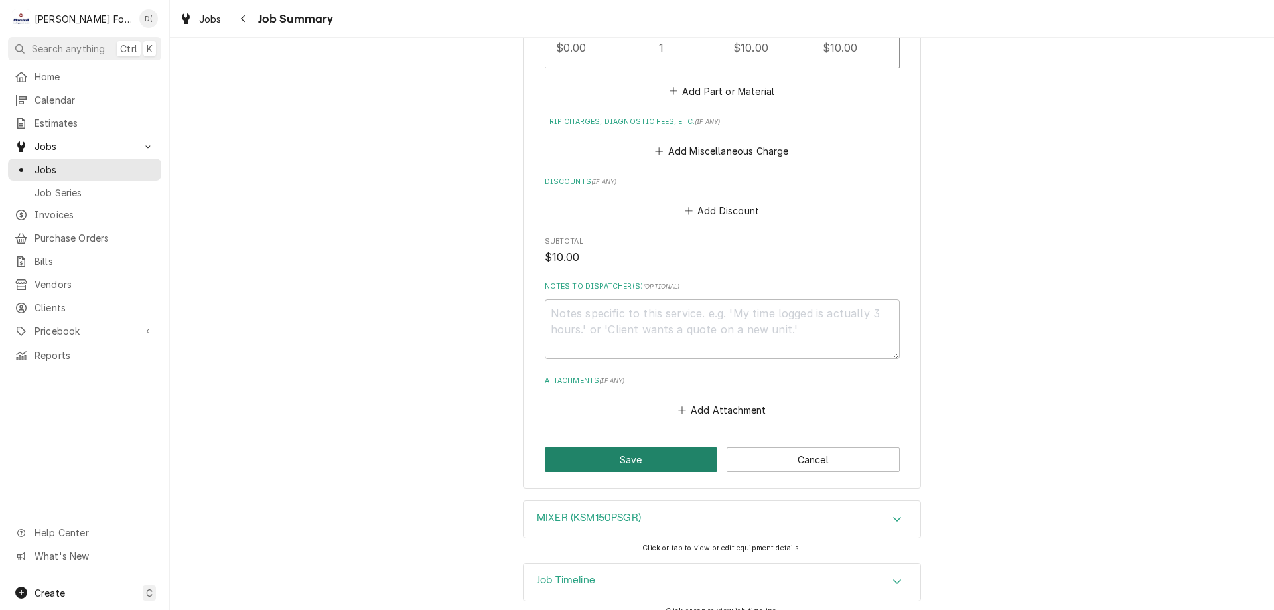
click at [634, 447] on button "Save" at bounding box center [631, 459] width 173 height 25
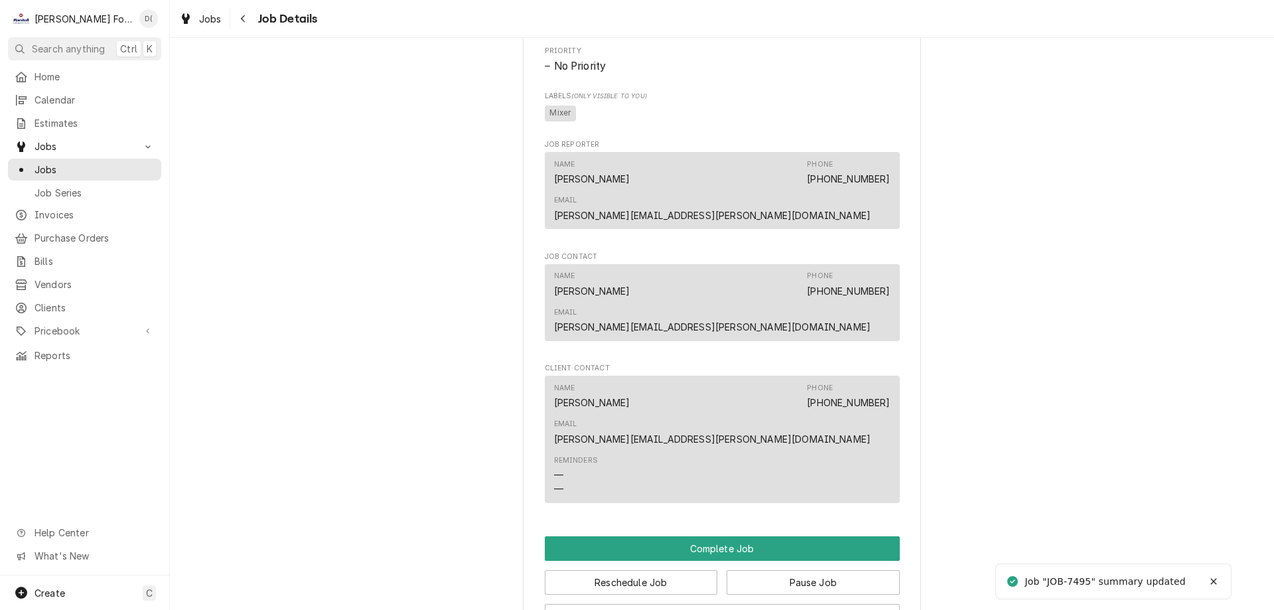
scroll to position [995, 0]
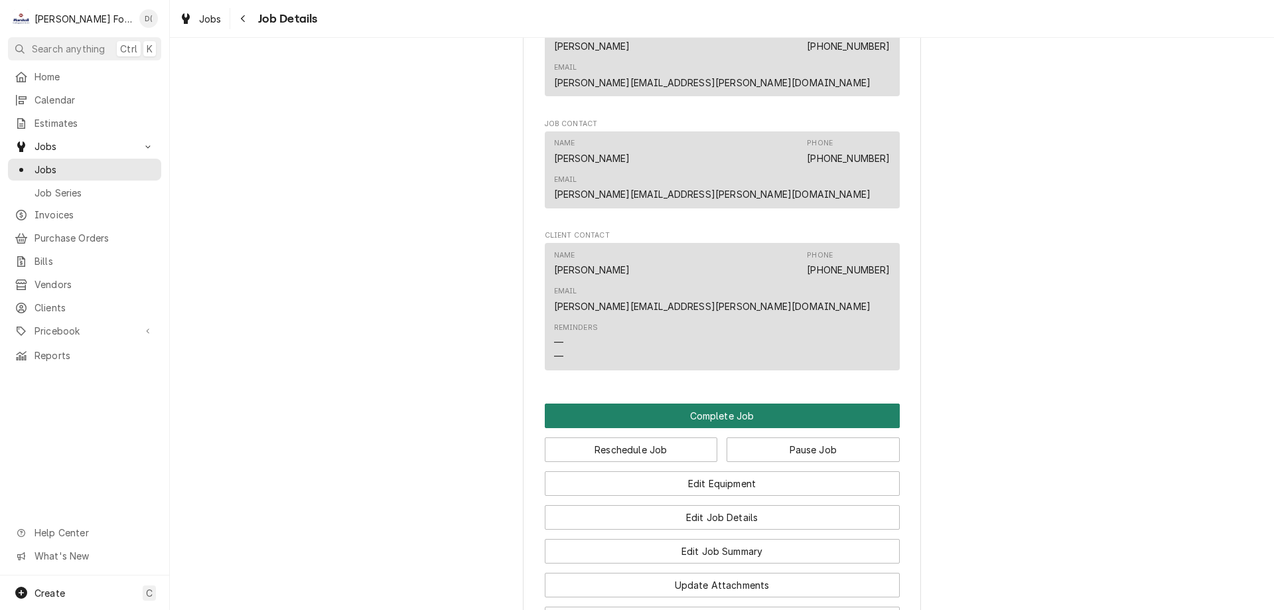
click at [699, 403] on button "Complete Job" at bounding box center [722, 415] width 355 height 25
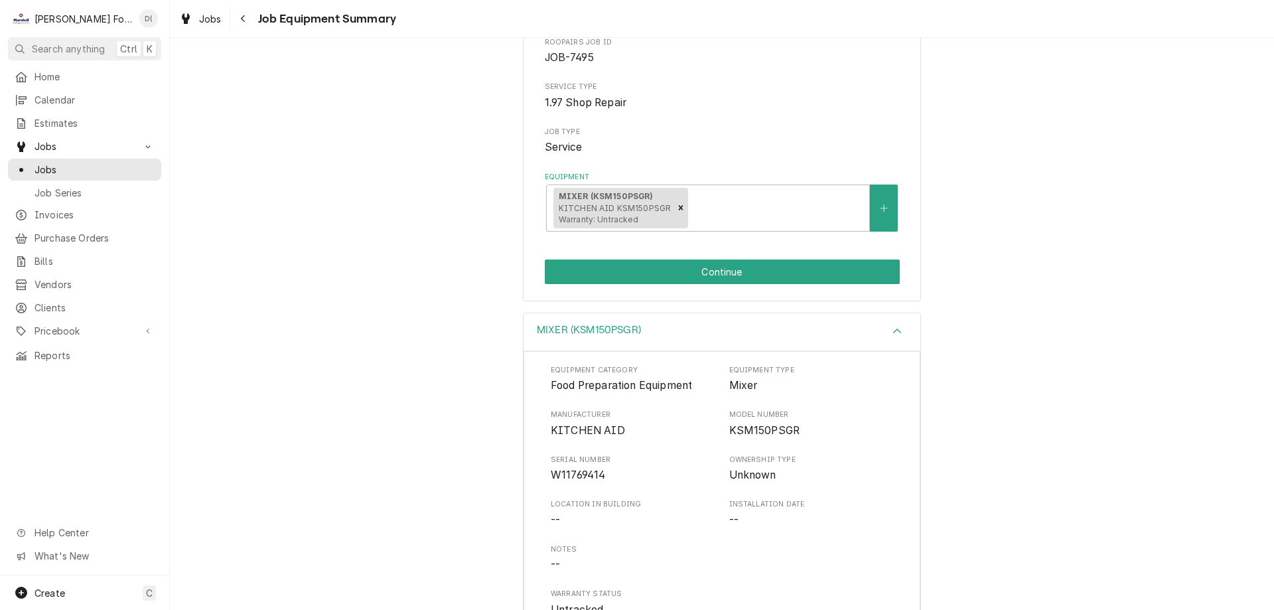
scroll to position [227, 0]
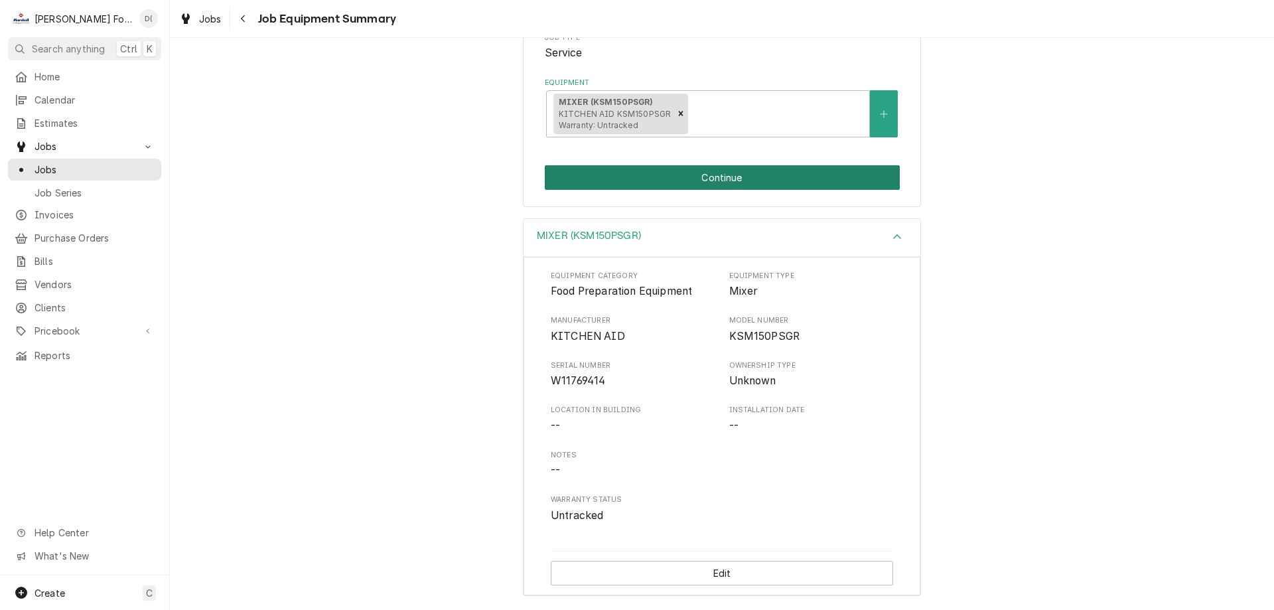
click at [685, 172] on button "Continue" at bounding box center [722, 177] width 355 height 25
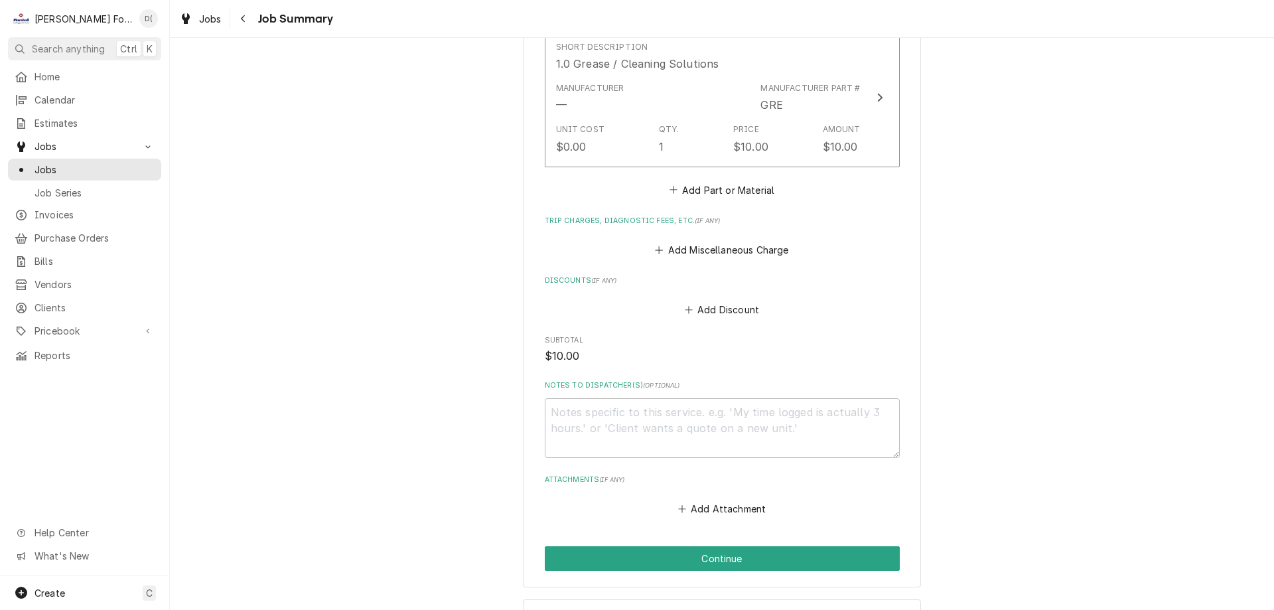
scroll to position [1094, 0]
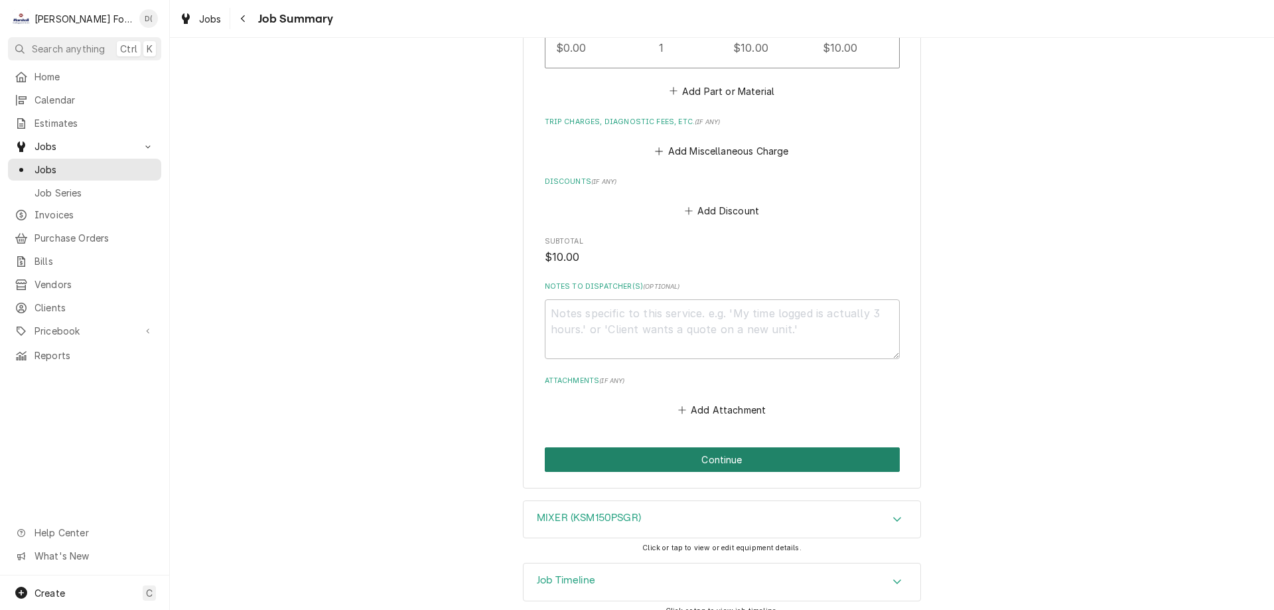
click at [659, 447] on button "Continue" at bounding box center [722, 459] width 355 height 25
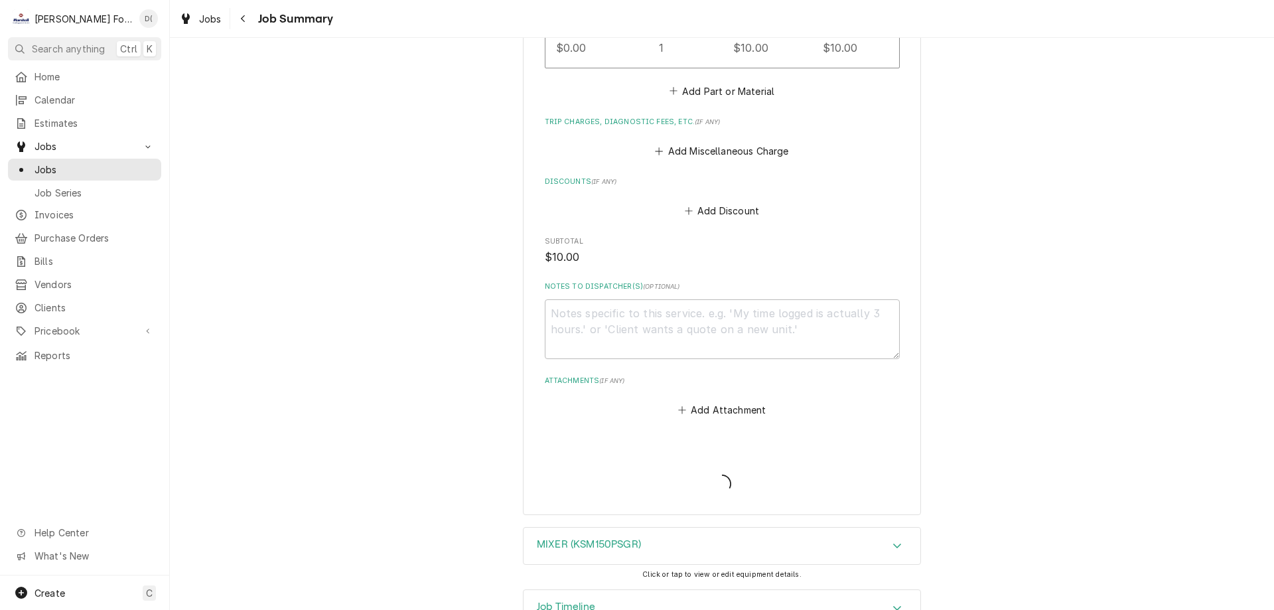
type textarea "x"
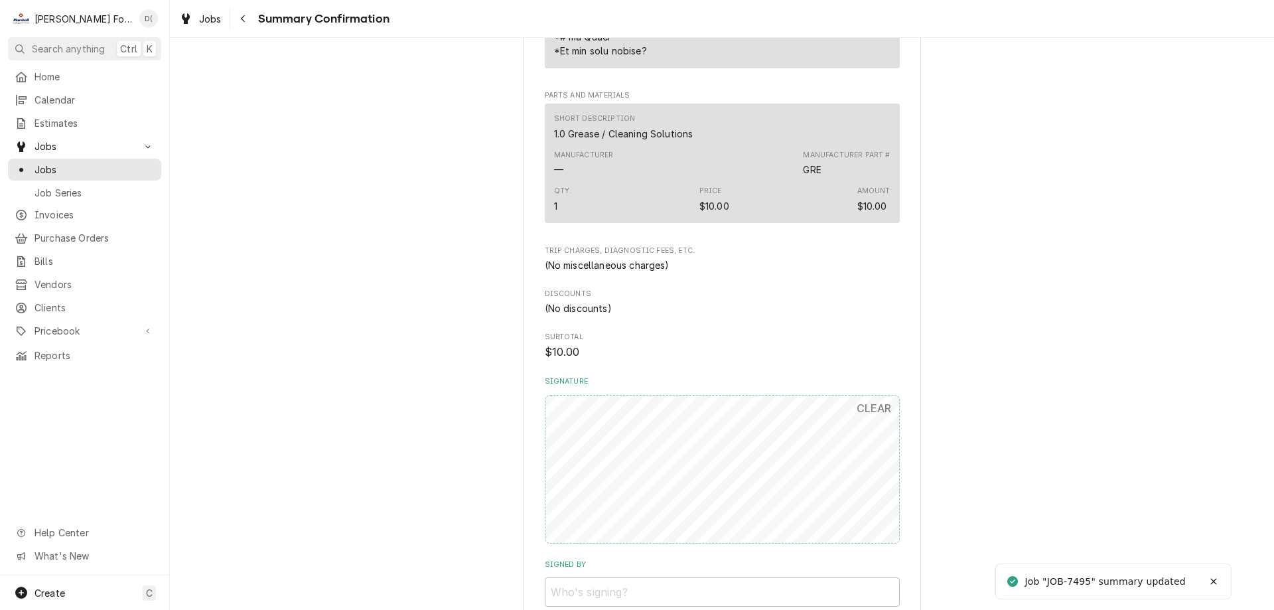
scroll to position [995, 0]
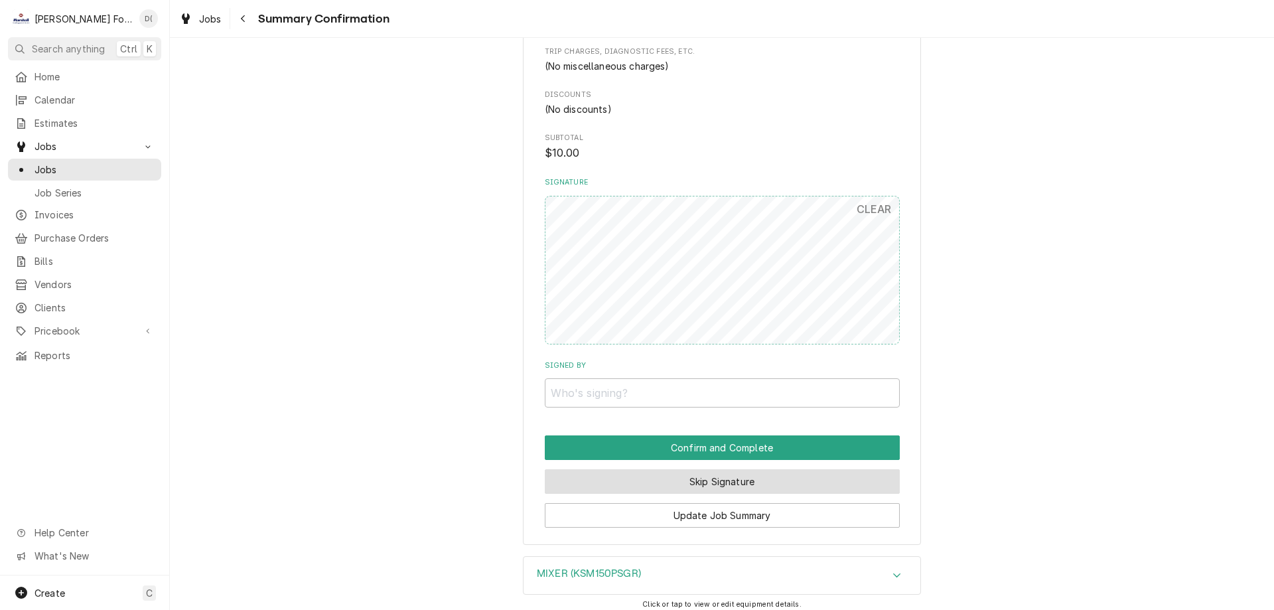
click at [693, 479] on button "Skip Signature" at bounding box center [722, 481] width 355 height 25
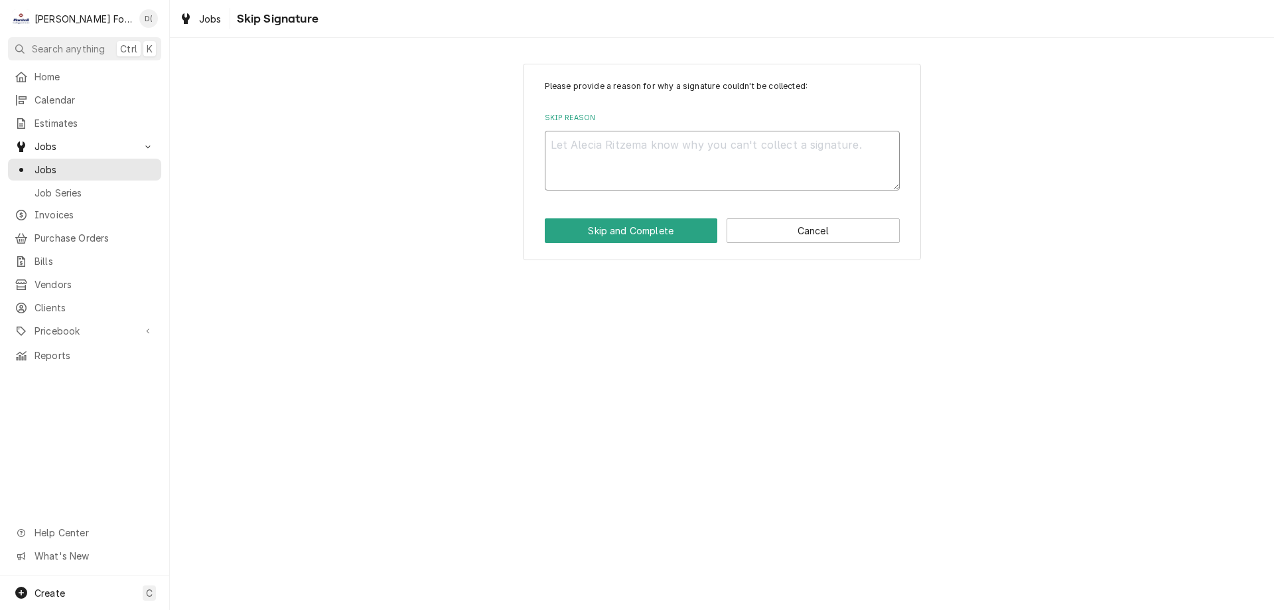
click at [633, 163] on textarea "Skip Reason" at bounding box center [722, 161] width 355 height 60
type textarea "x"
type textarea "i"
type textarea "x"
type textarea "in"
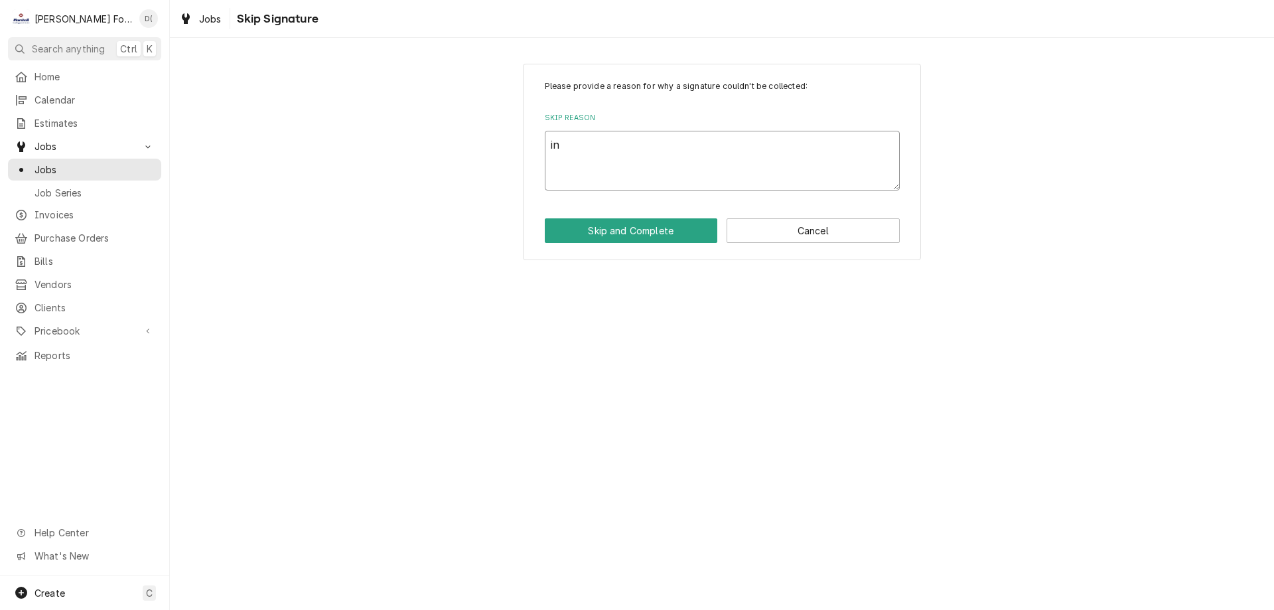
type textarea "x"
type textarea "ins"
type textarea "x"
type textarea "insi"
type textarea "x"
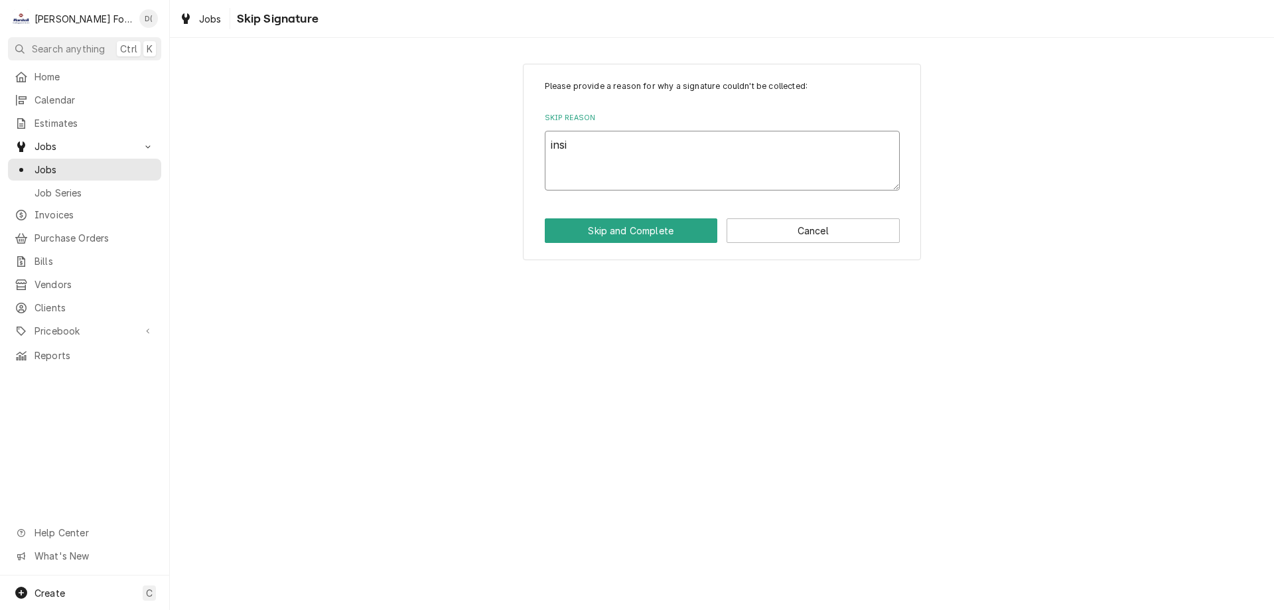
type textarea "insid"
type textarea "x"
type textarea "inside"
click at [622, 233] on button "Skip and Complete" at bounding box center [631, 230] width 173 height 25
type textarea "x"
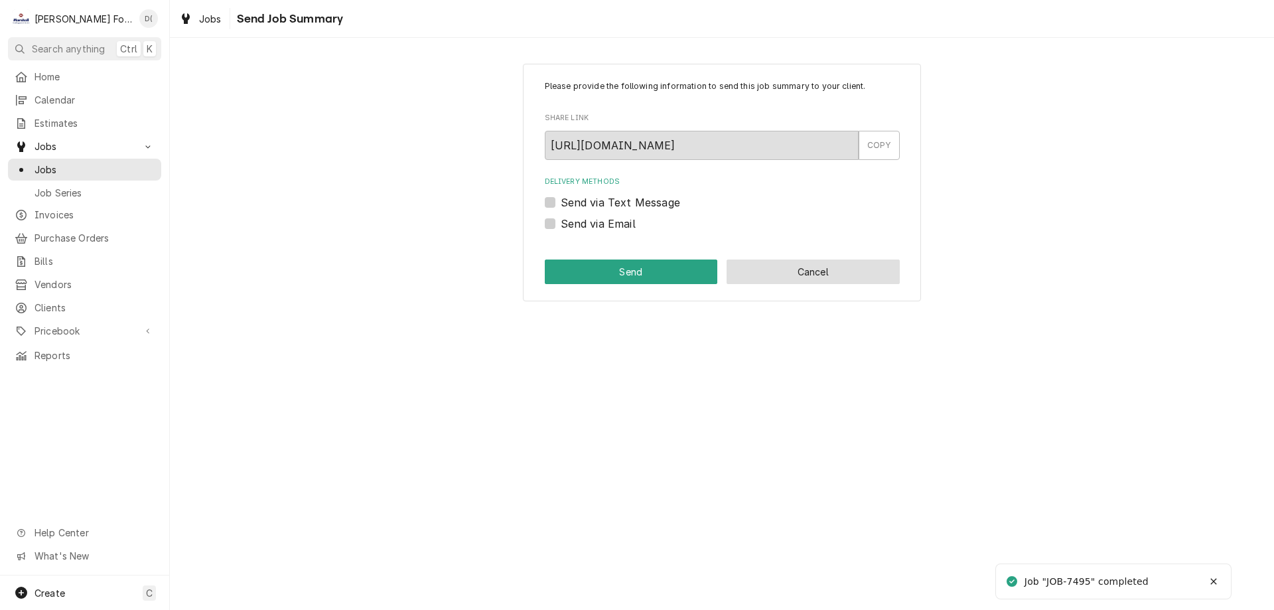
click at [805, 275] on button "Cancel" at bounding box center [812, 271] width 173 height 25
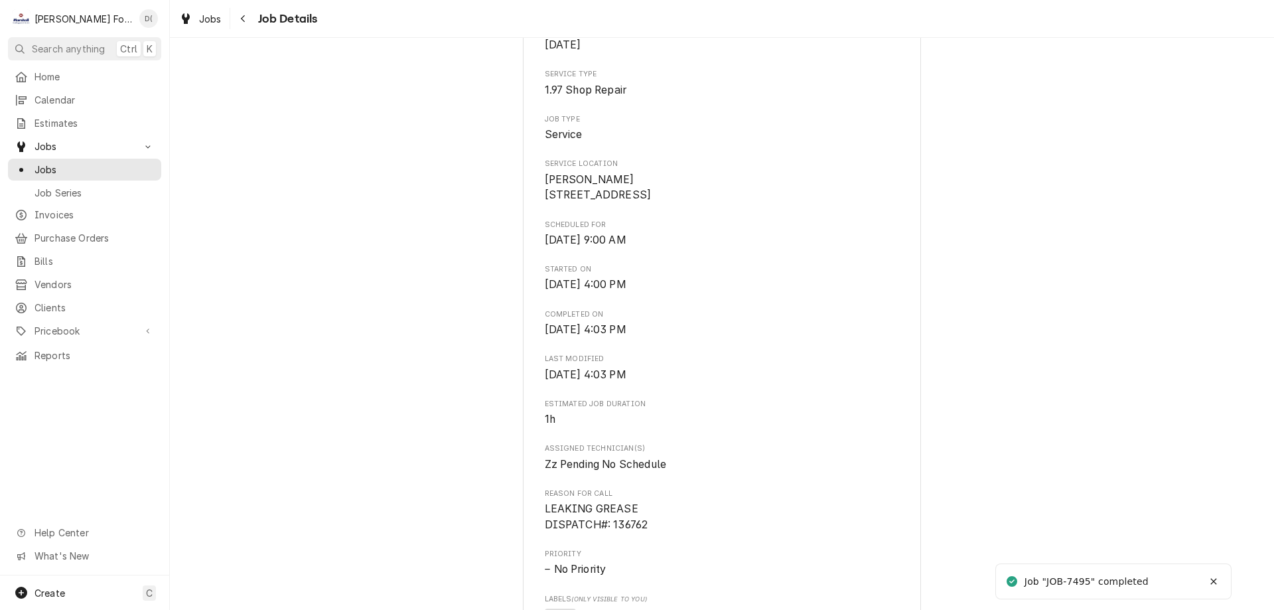
scroll to position [332, 0]
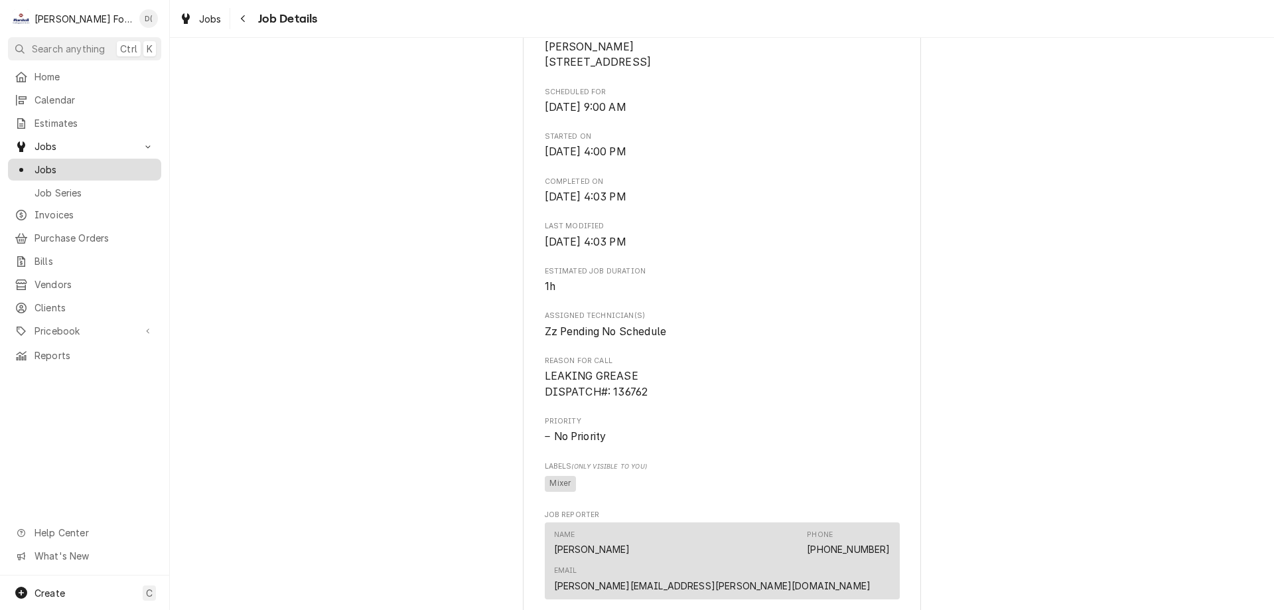
click at [79, 171] on div "Jobs" at bounding box center [85, 169] width 148 height 17
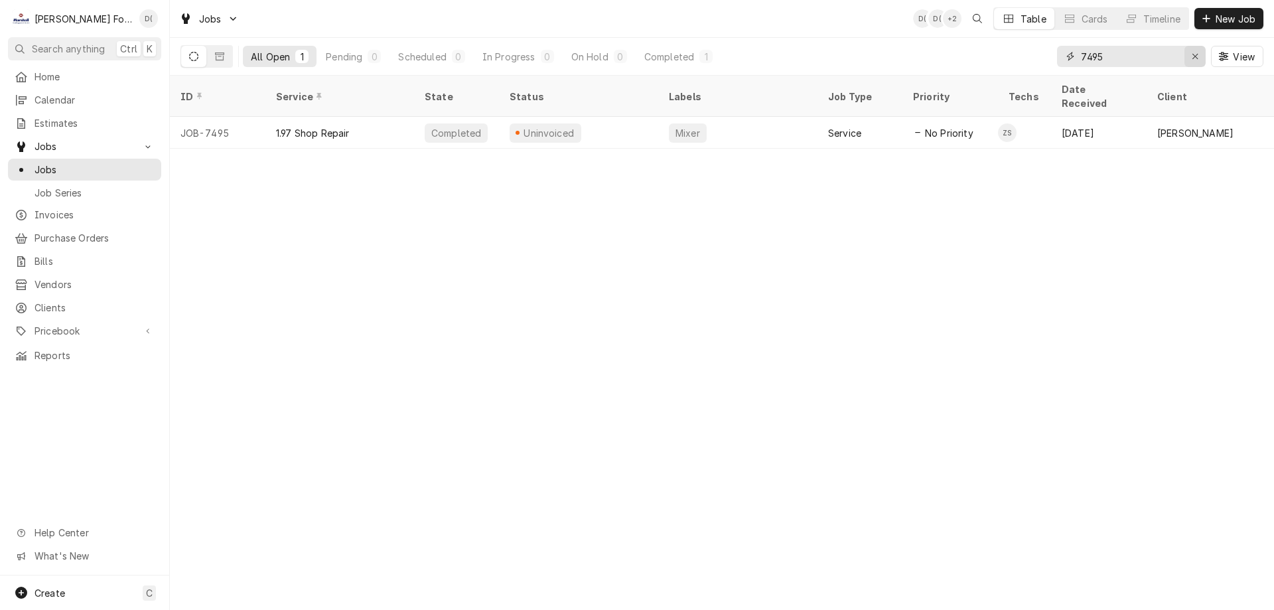
click at [1188, 56] on div "Erase input" at bounding box center [1194, 56] width 13 height 13
click at [1161, 58] on input "Dynamic Content Wrapper" at bounding box center [1143, 56] width 125 height 21
type input "7589"
click at [1189, 52] on div "Erase input" at bounding box center [1194, 56] width 13 height 13
click at [1153, 58] on input "Dynamic Content Wrapper" at bounding box center [1143, 56] width 125 height 21
